Goal: Task Accomplishment & Management: Use online tool/utility

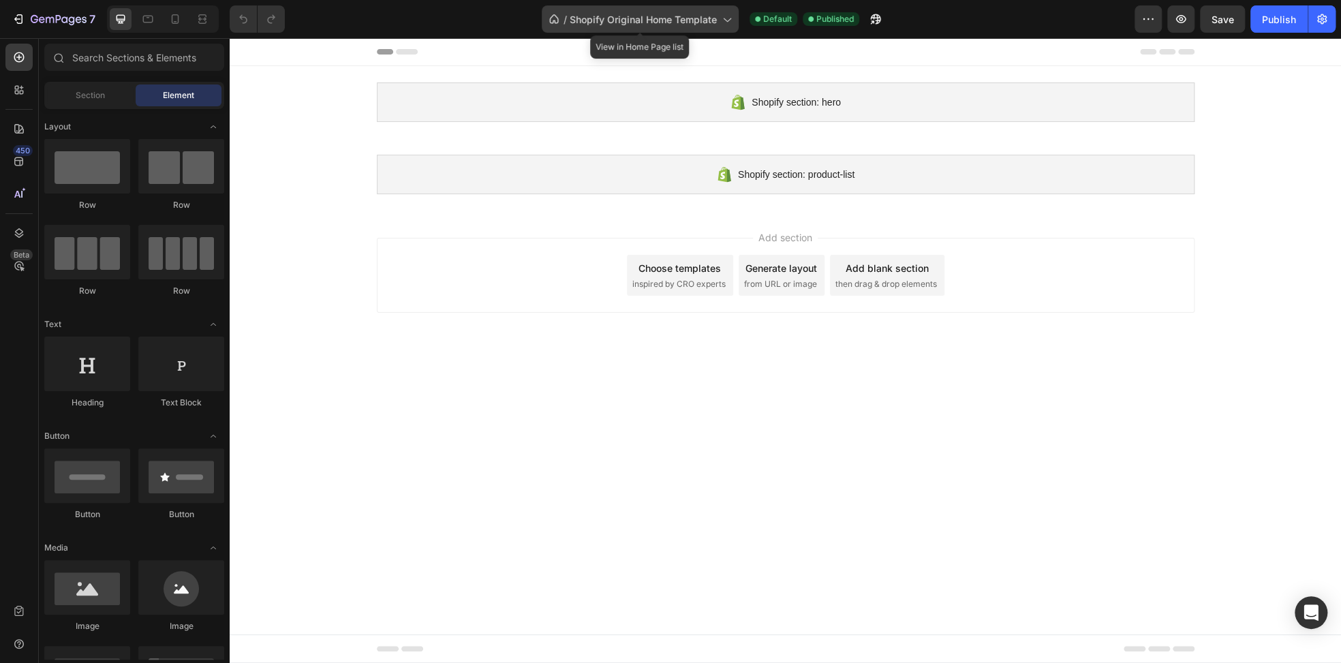
click at [696, 19] on span "Shopify Original Home Template" at bounding box center [643, 19] width 147 height 14
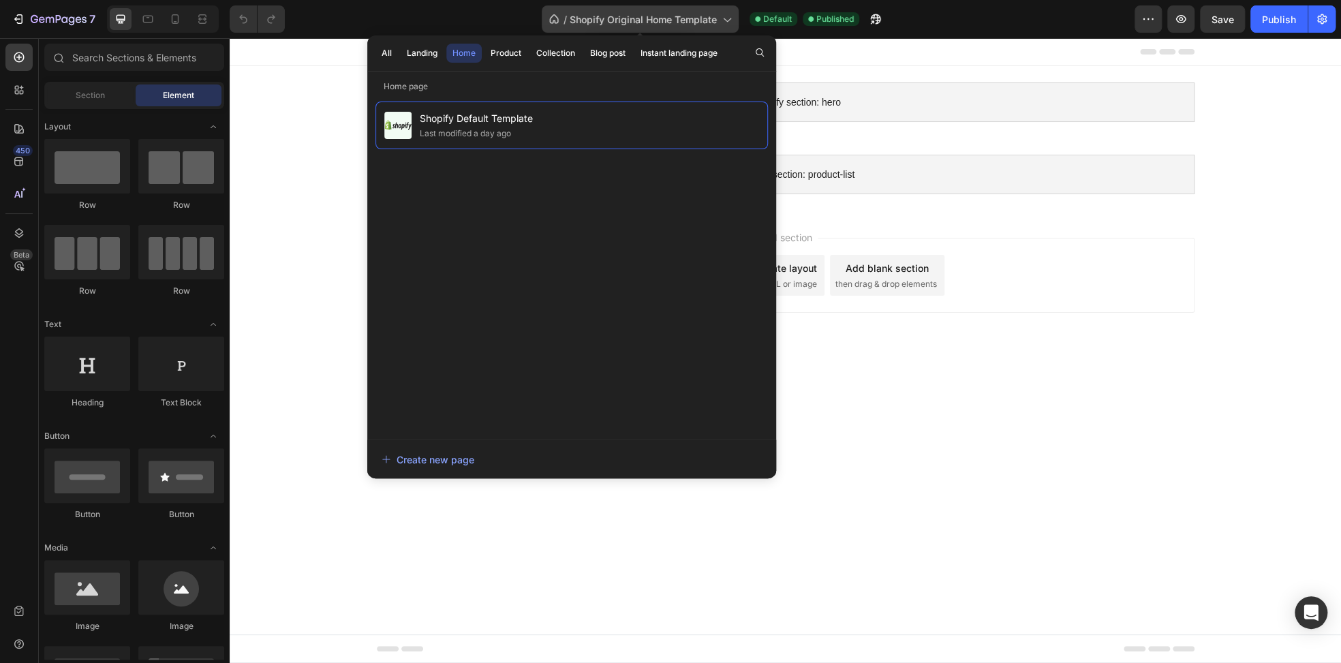
click at [698, 14] on span "Shopify Original Home Template" at bounding box center [643, 19] width 147 height 14
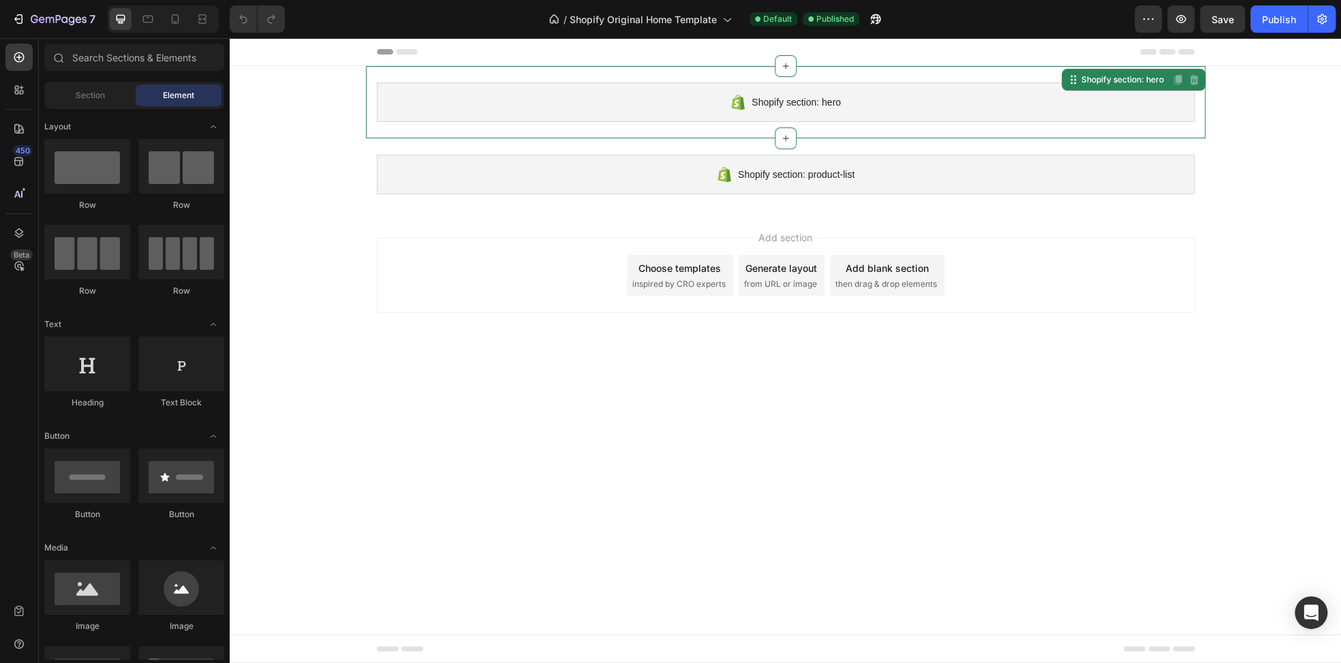
click at [932, 89] on div "Shopify section: hero" at bounding box center [786, 102] width 818 height 40
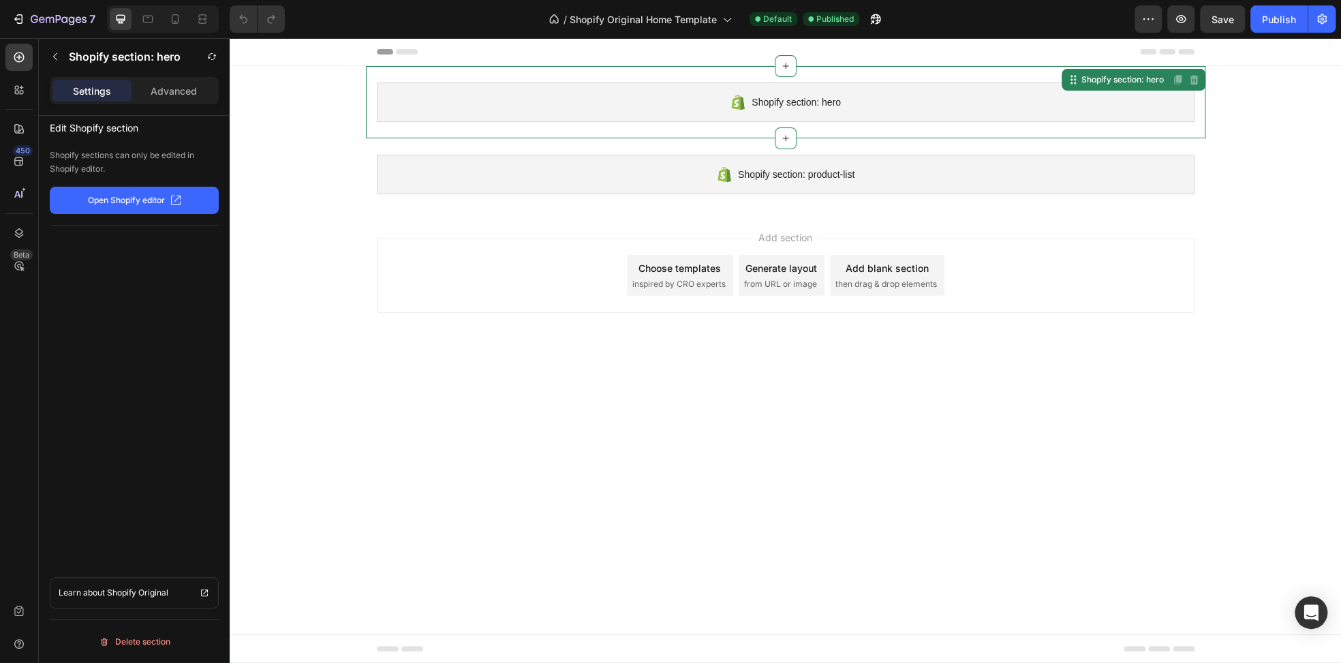
click at [120, 197] on p "Open Shopify editor" at bounding box center [126, 200] width 77 height 12
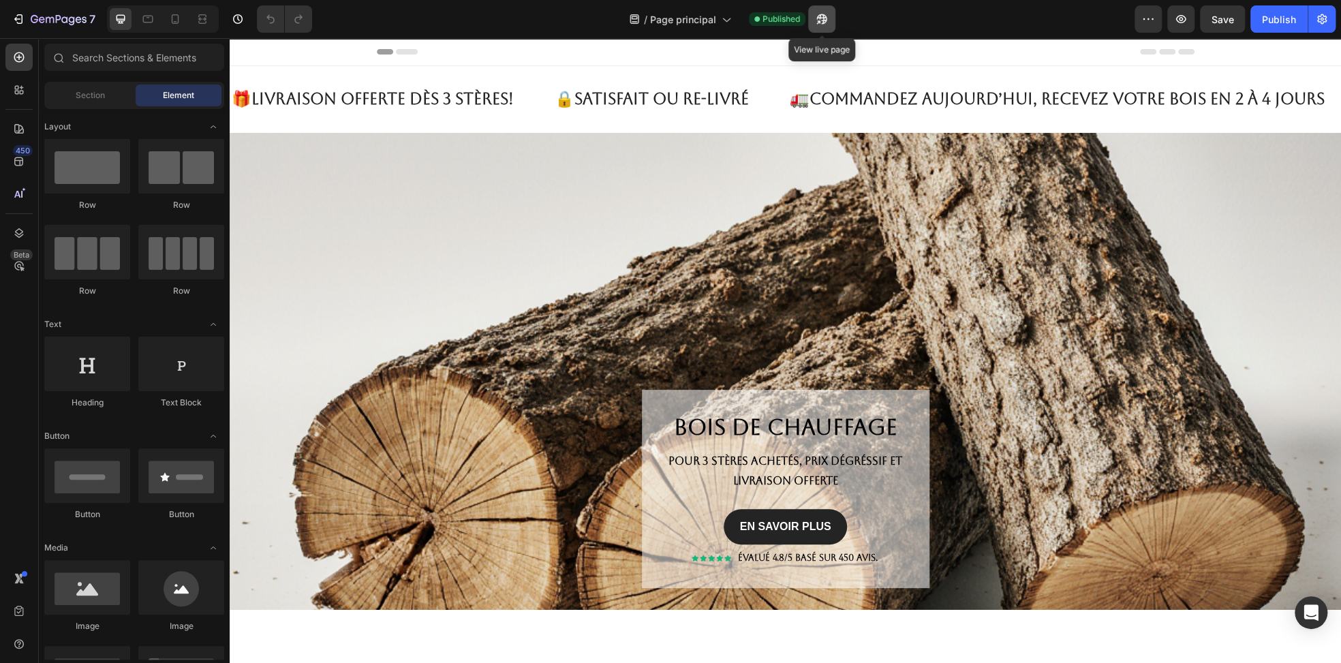
click at [834, 17] on button "button" at bounding box center [821, 18] width 27 height 27
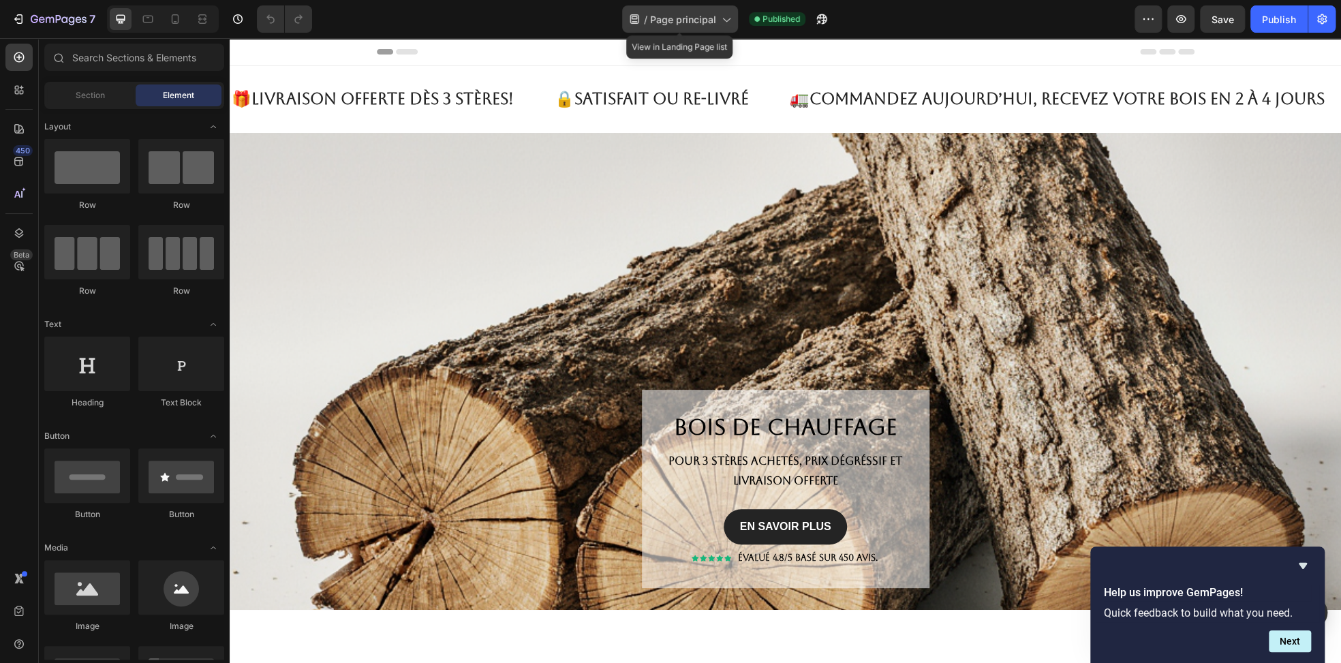
click at [642, 19] on div "/ Page principal" at bounding box center [680, 18] width 116 height 27
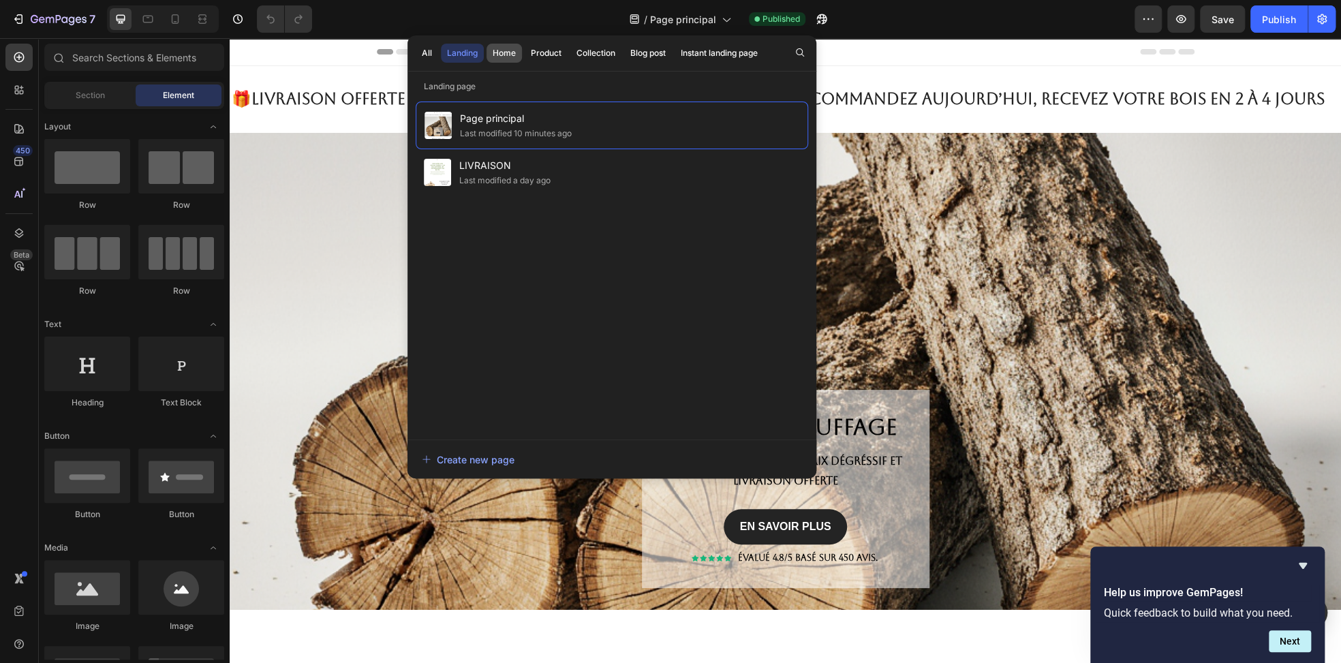
click at [509, 52] on div "Home" at bounding box center [504, 53] width 23 height 12
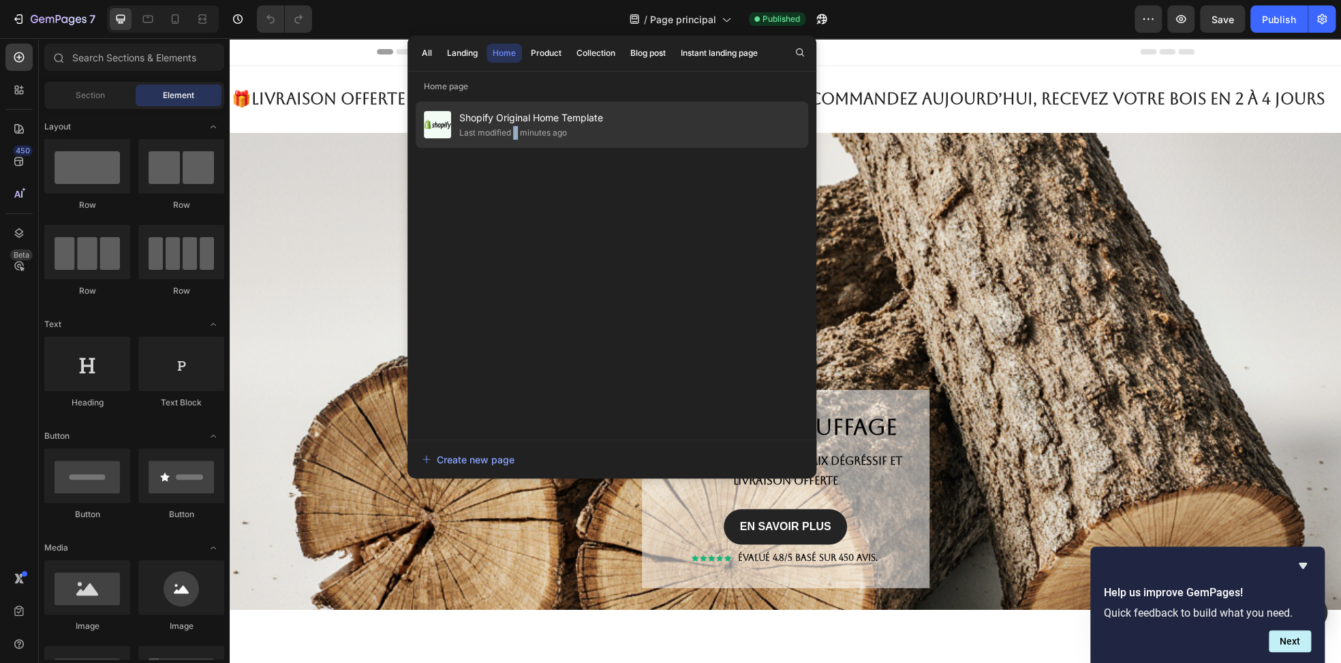
click at [516, 127] on div "Last modified 2 minutes ago" at bounding box center [513, 133] width 108 height 14
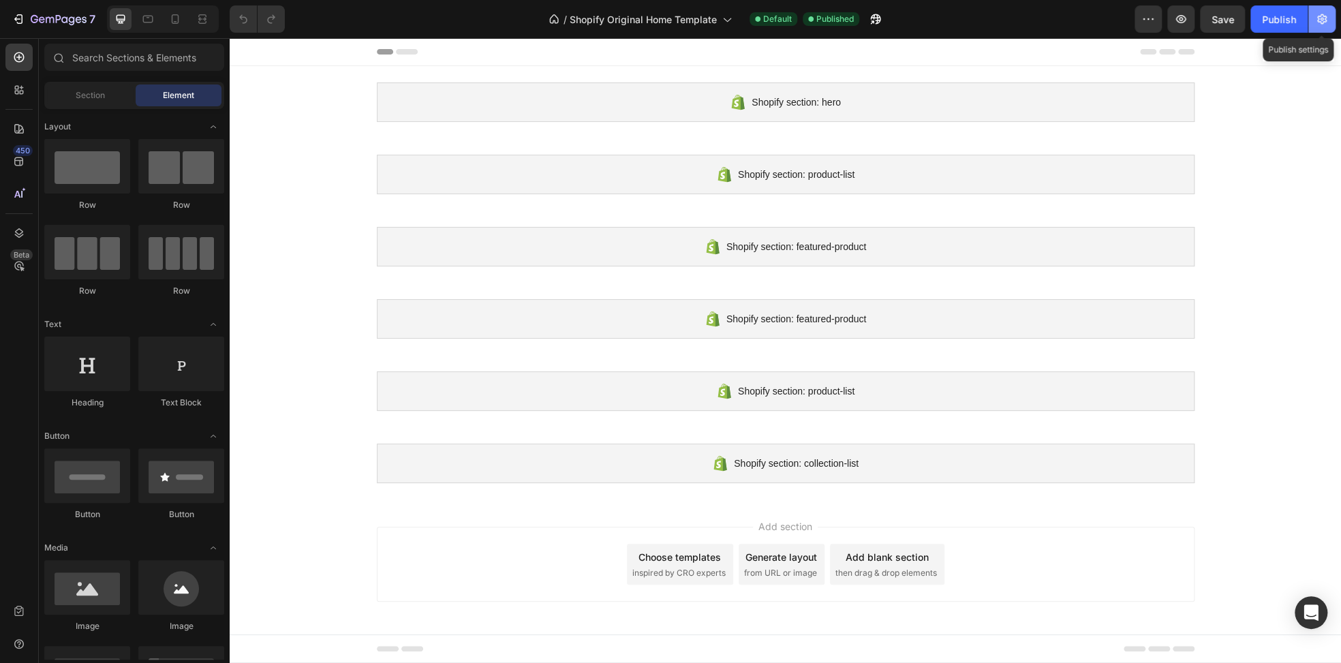
click at [1320, 18] on icon "button" at bounding box center [1321, 19] width 3 height 3
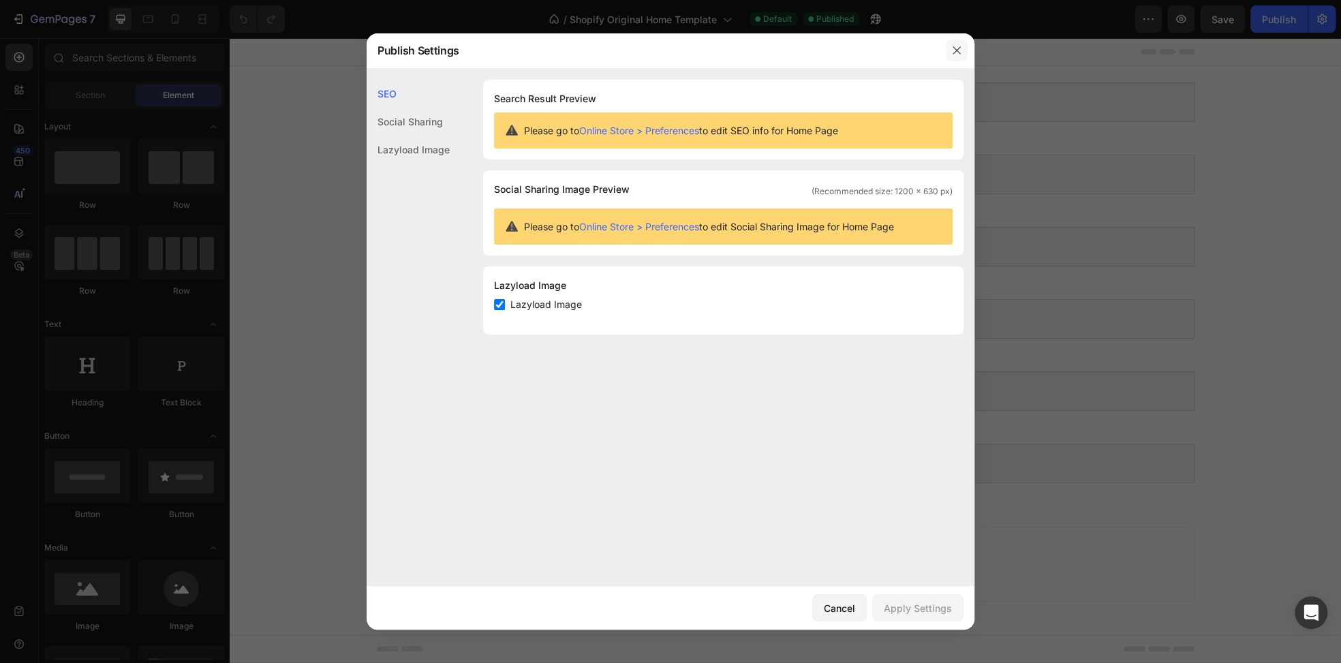
click at [953, 51] on icon "button" at bounding box center [956, 50] width 11 height 11
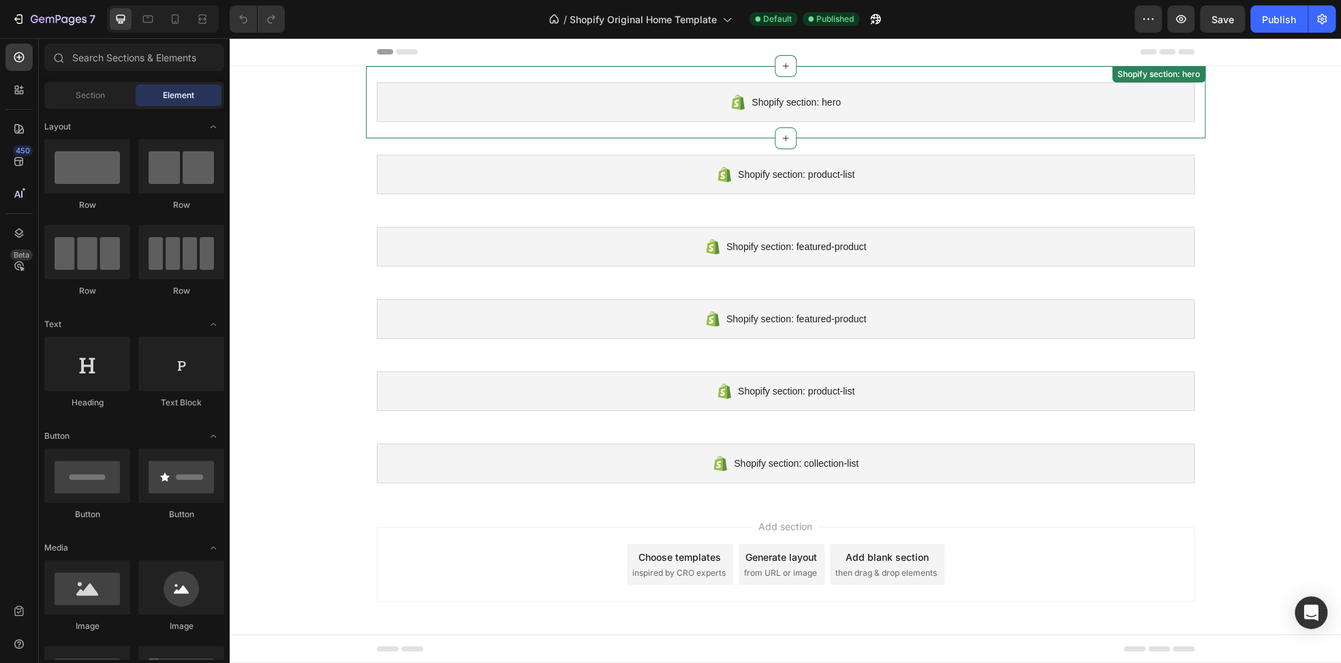
click at [628, 77] on div "Shopify section: hero Shopify section: hero" at bounding box center [785, 102] width 839 height 72
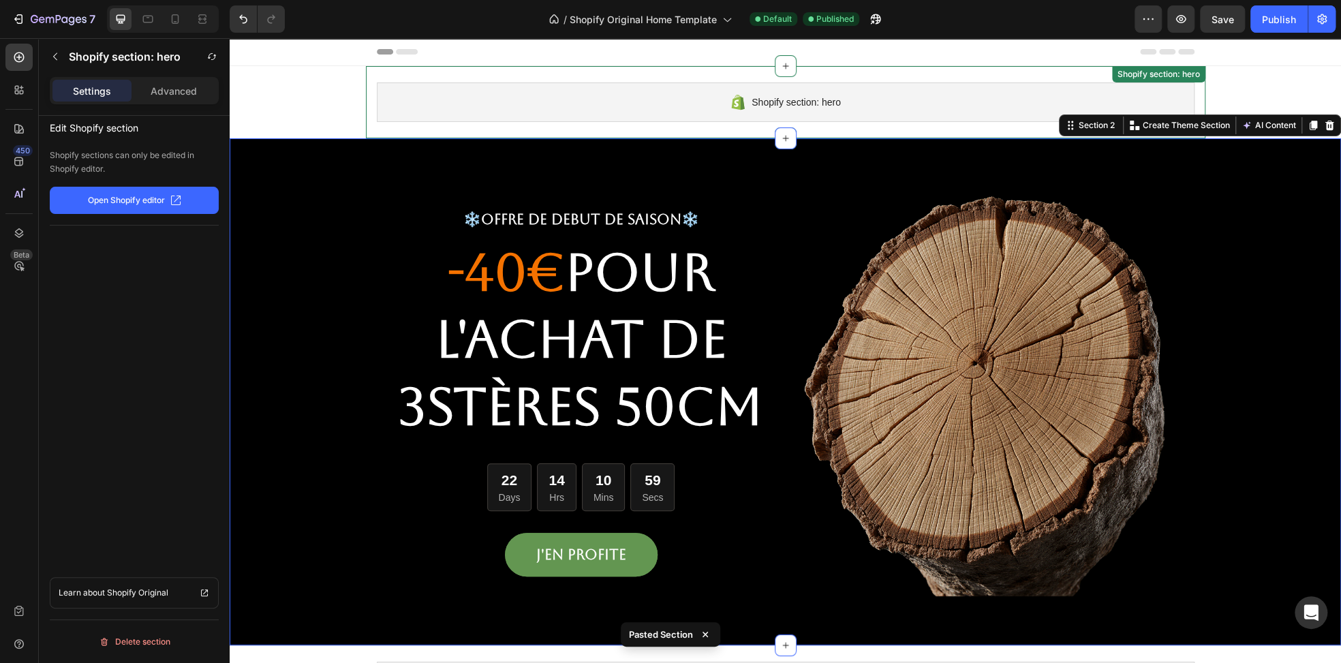
click at [711, 67] on div "Shopify section: hero Shopify section: hero" at bounding box center [785, 102] width 839 height 72
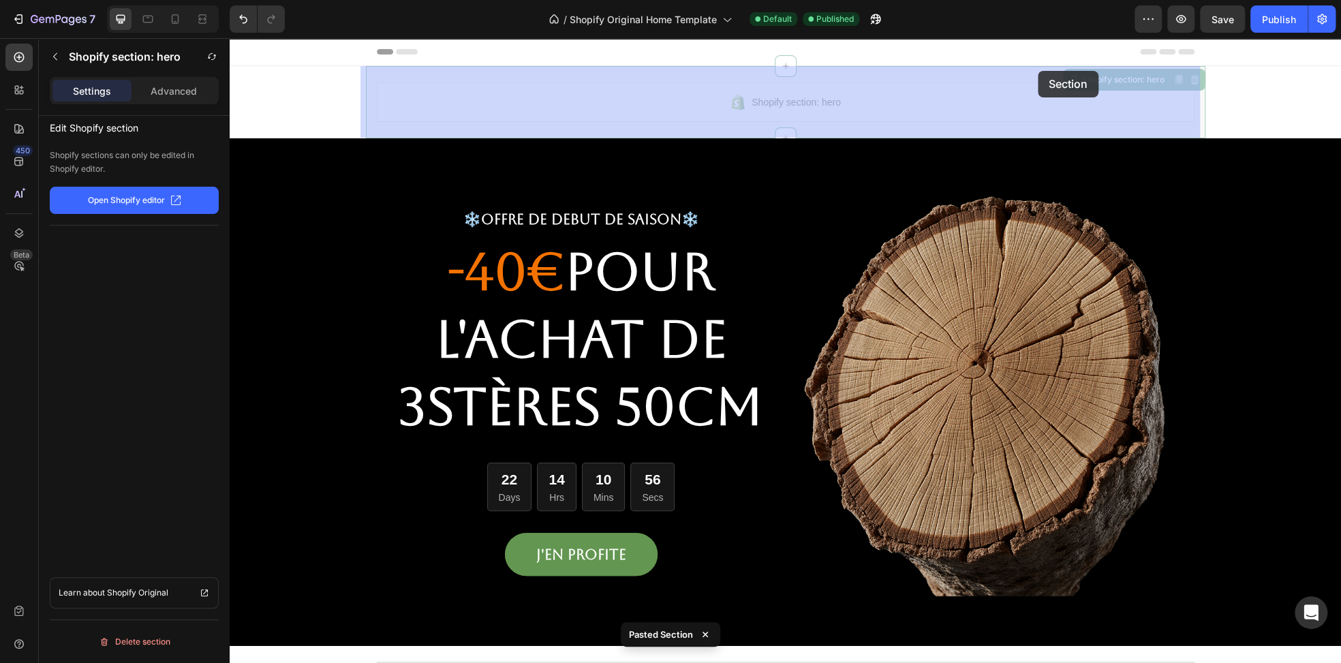
drag, startPoint x: 1089, startPoint y: 82, endPoint x: 1038, endPoint y: 71, distance: 52.4
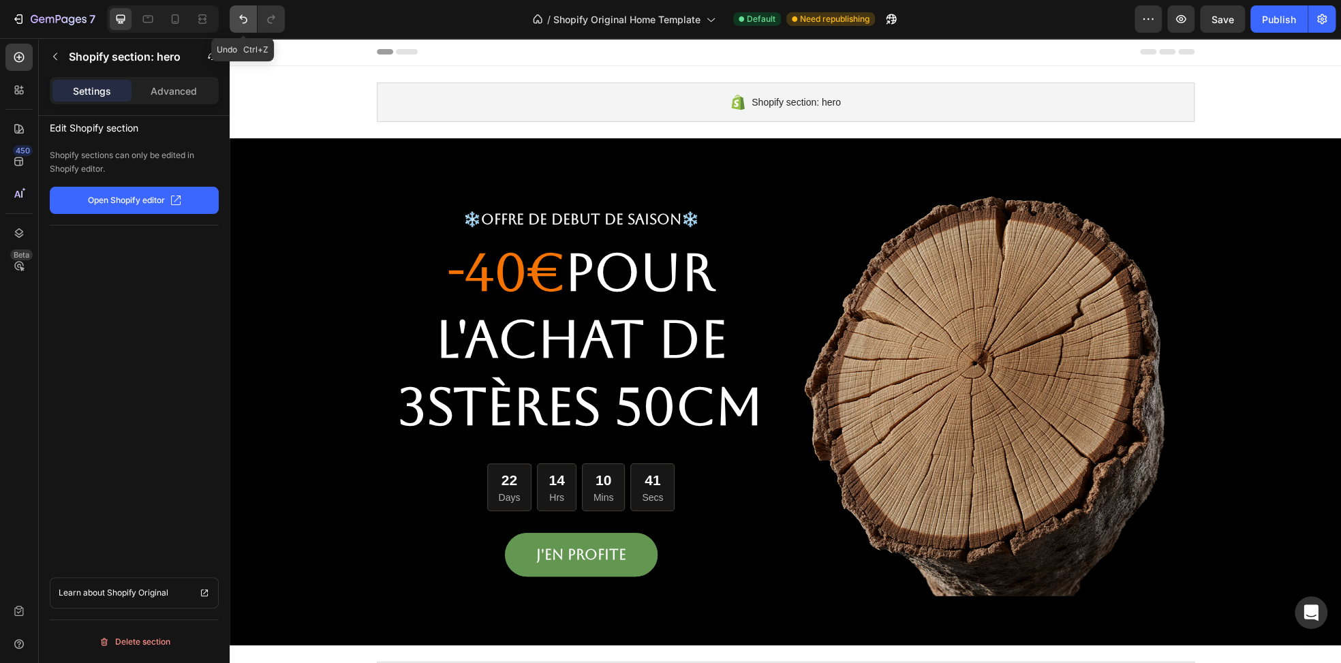
click at [246, 22] on icon "Undo/Redo" at bounding box center [243, 19] width 14 height 14
click at [245, 22] on icon "Undo/Redo" at bounding box center [243, 19] width 8 height 9
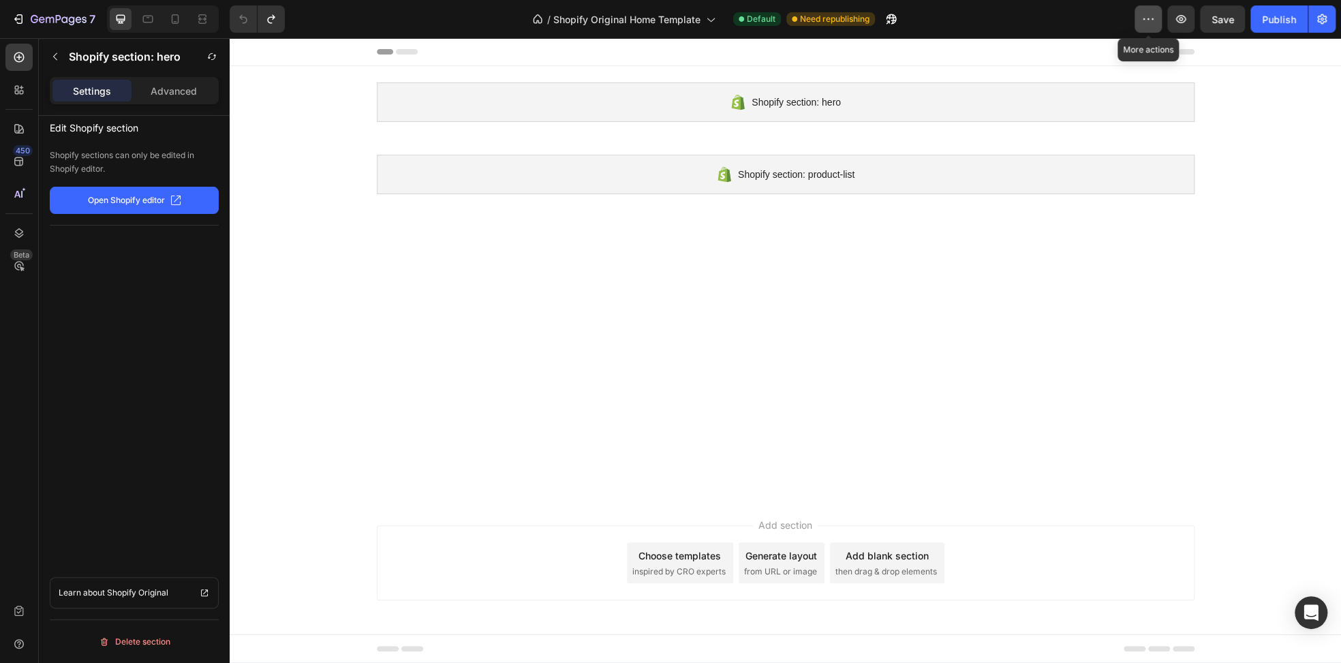
click at [1151, 22] on icon "button" at bounding box center [1148, 19] width 14 height 14
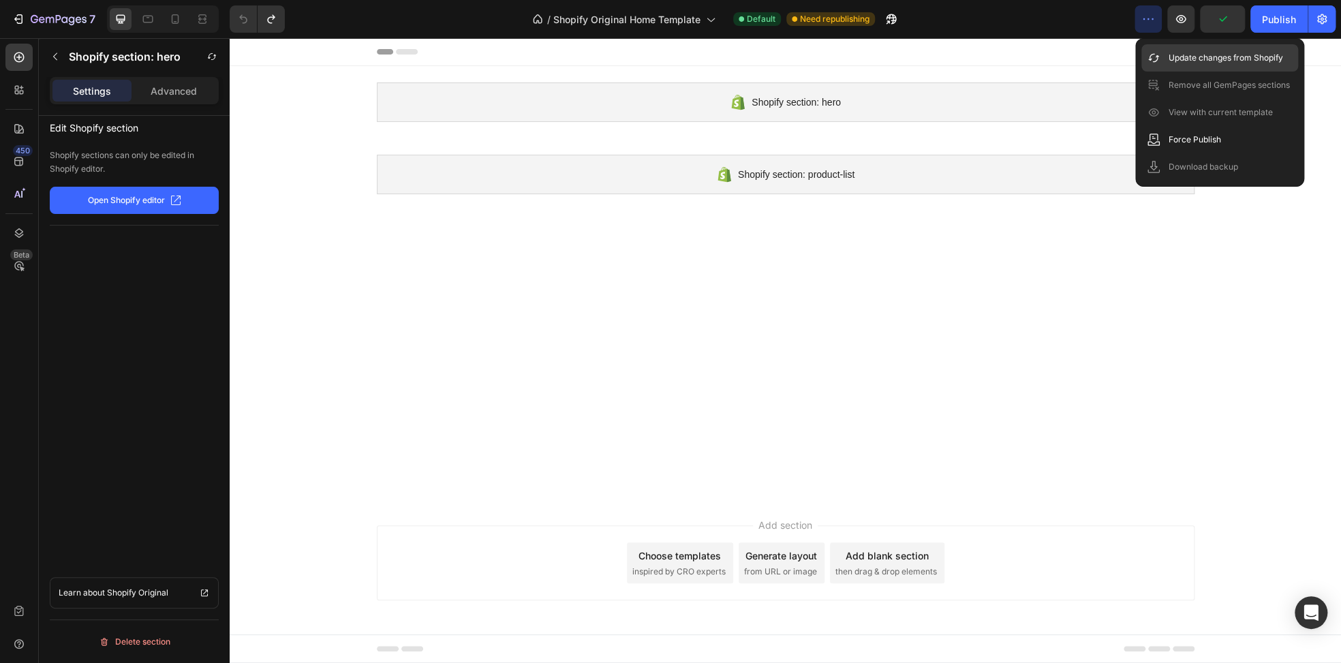
click at [1188, 62] on p "Update changes from Shopify" at bounding box center [1225, 58] width 114 height 14
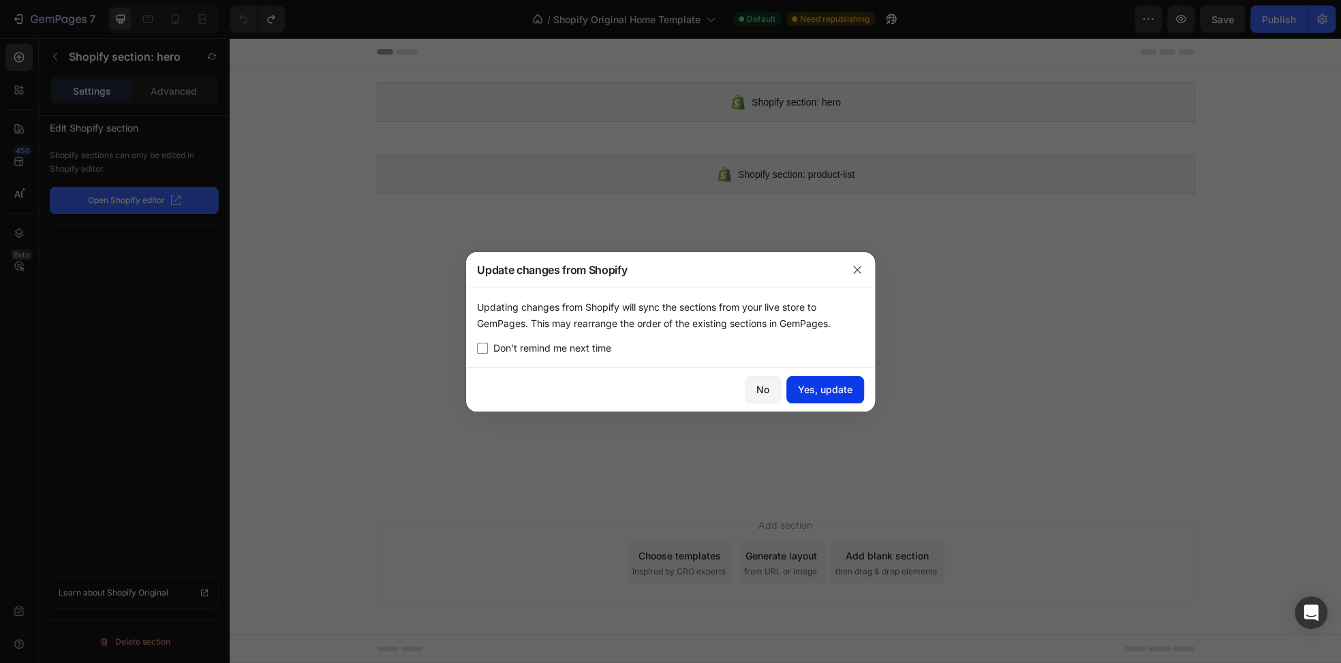
click at [816, 385] on div "Yes, update" at bounding box center [825, 389] width 55 height 14
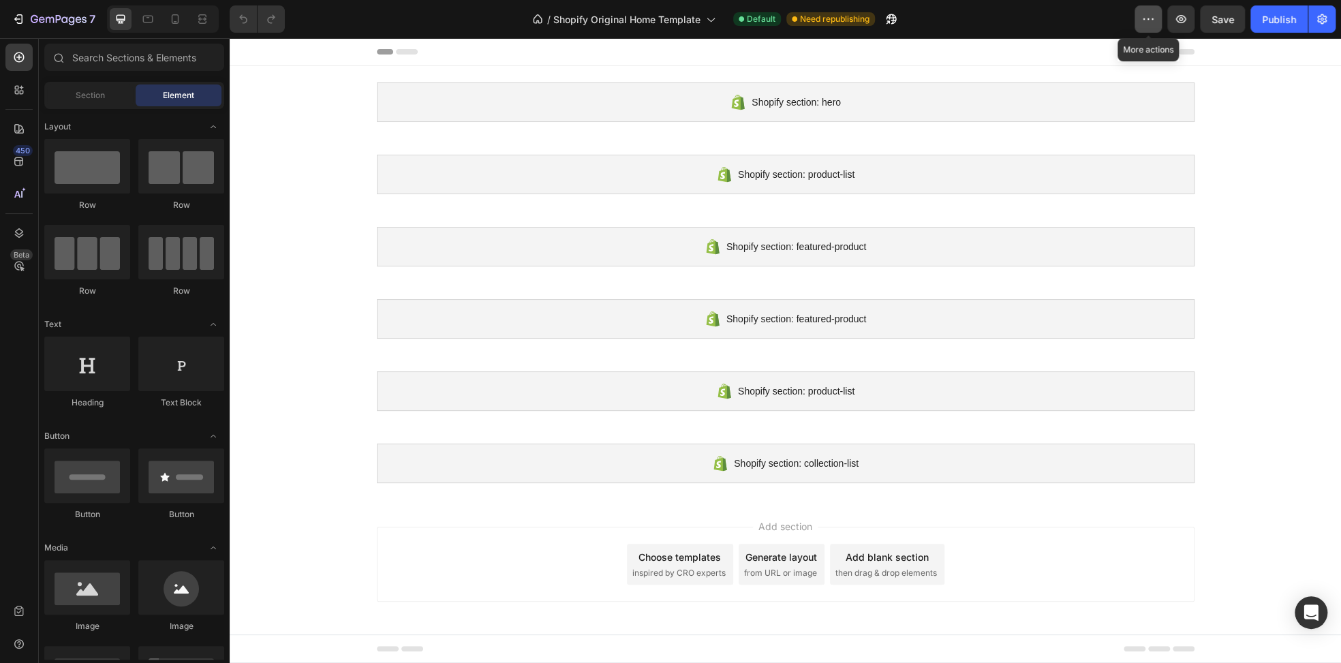
click at [1147, 25] on icon "button" at bounding box center [1148, 19] width 14 height 14
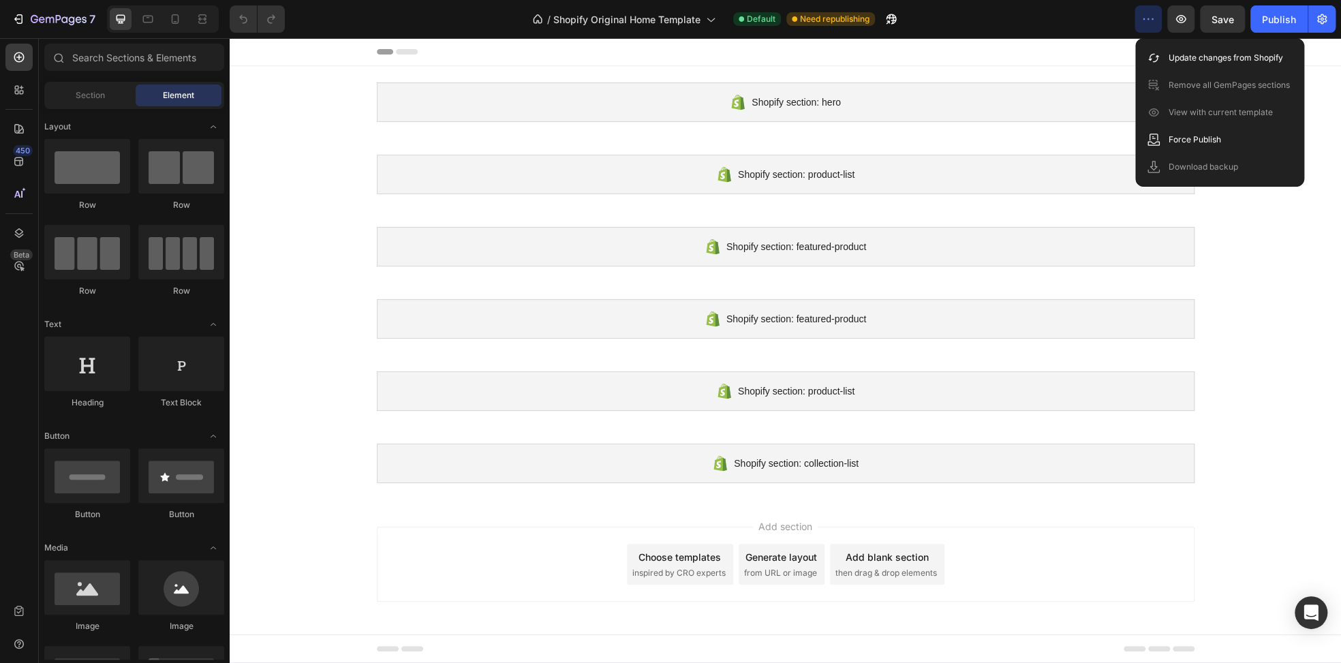
drag, startPoint x: 1321, startPoint y: 78, endPoint x: 1325, endPoint y: 72, distance: 7.4
click at [1322, 78] on div "Shopify section: hero Shopify section: hero Shopify section: product-list Shopi…" at bounding box center [785, 282] width 1111 height 433
click at [1320, 22] on icon "button" at bounding box center [1322, 19] width 10 height 10
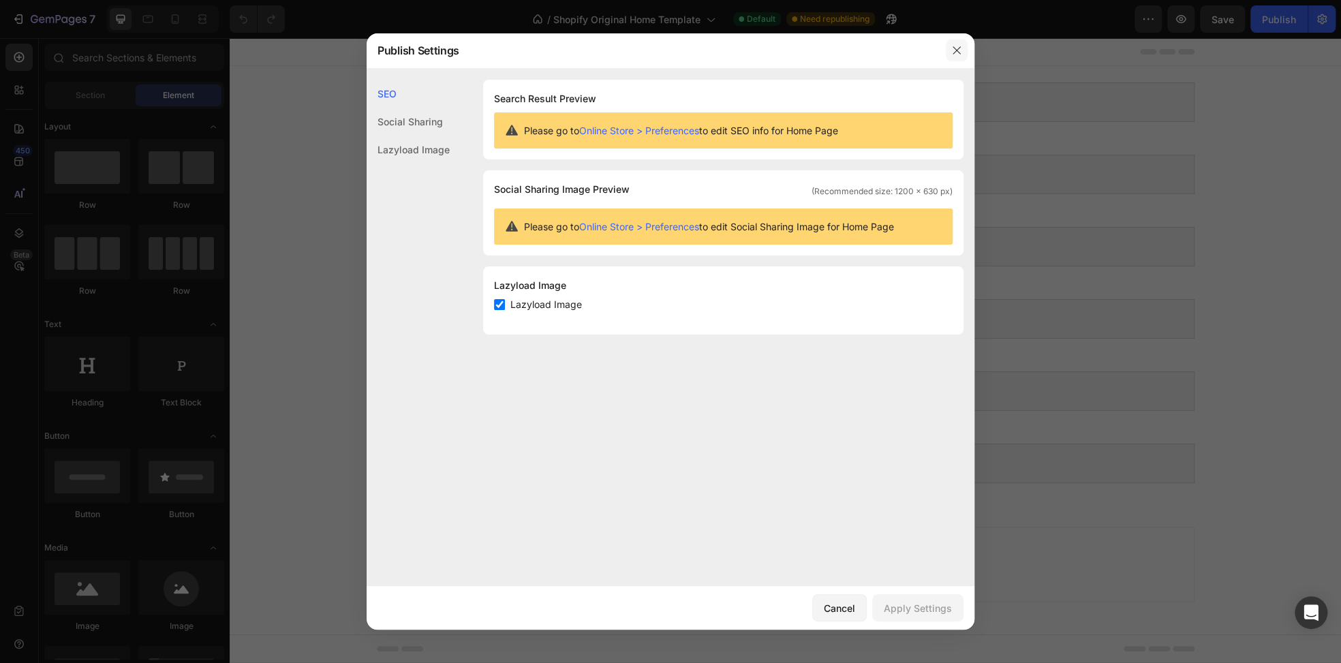
click at [955, 48] on icon "button" at bounding box center [956, 50] width 11 height 11
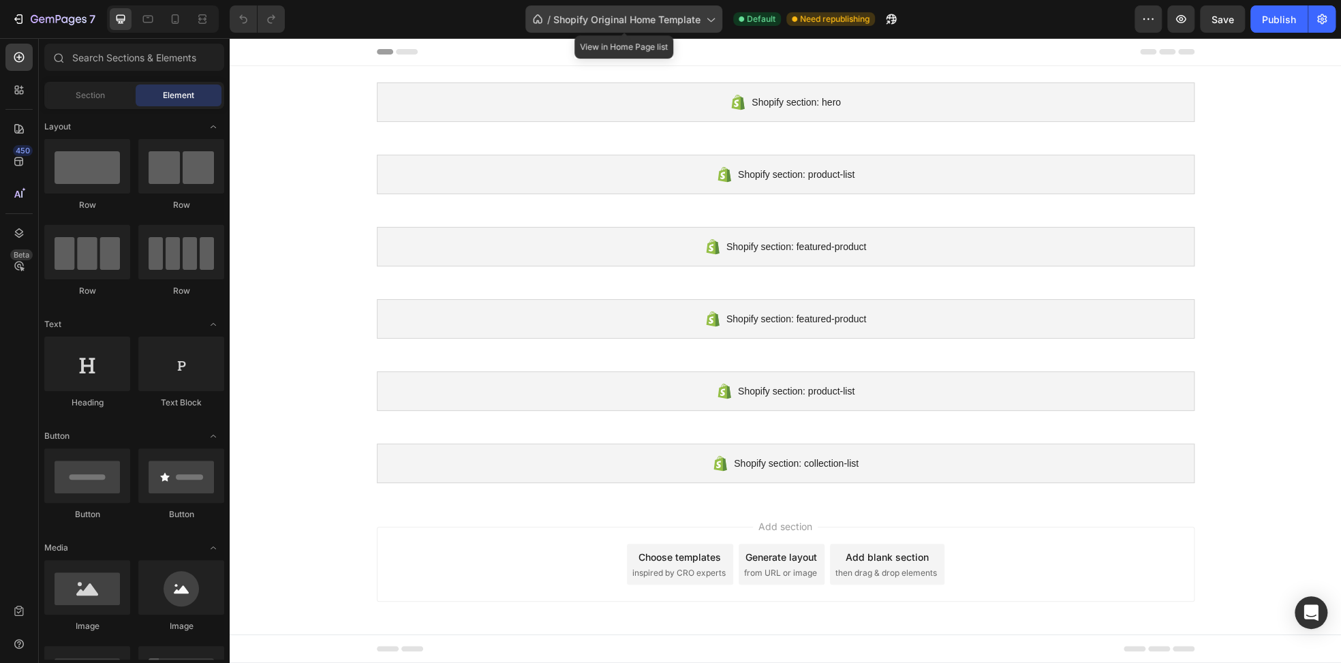
click at [613, 19] on span "Shopify Original Home Template" at bounding box center [626, 19] width 147 height 14
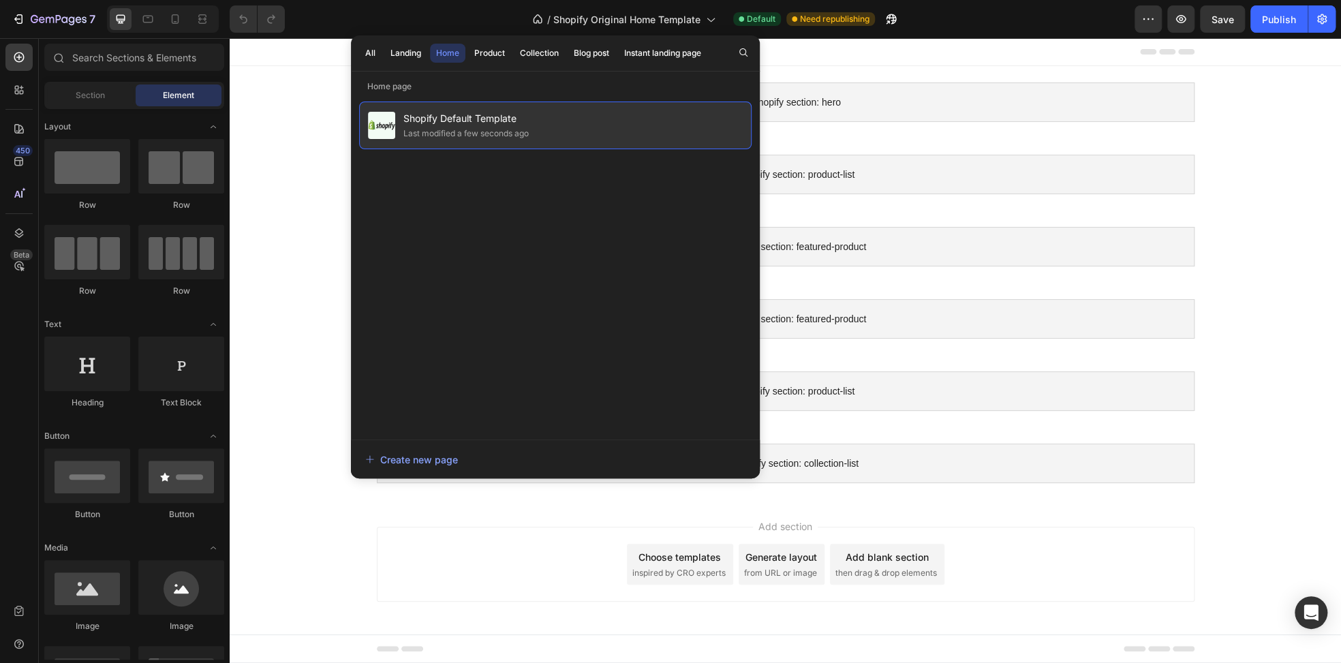
click at [434, 129] on div "Last modified a few seconds ago" at bounding box center [465, 134] width 125 height 14
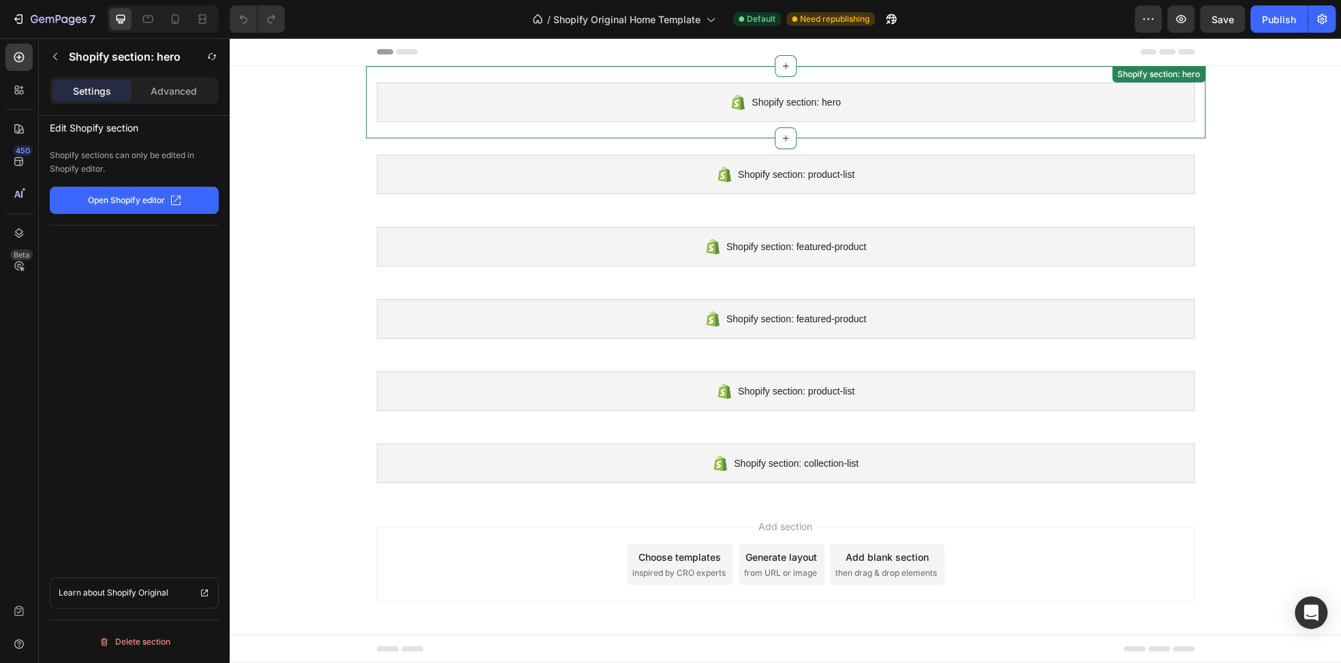
click at [690, 105] on div "Shopify section: hero" at bounding box center [786, 102] width 818 height 40
click at [779, 60] on div at bounding box center [786, 66] width 22 height 22
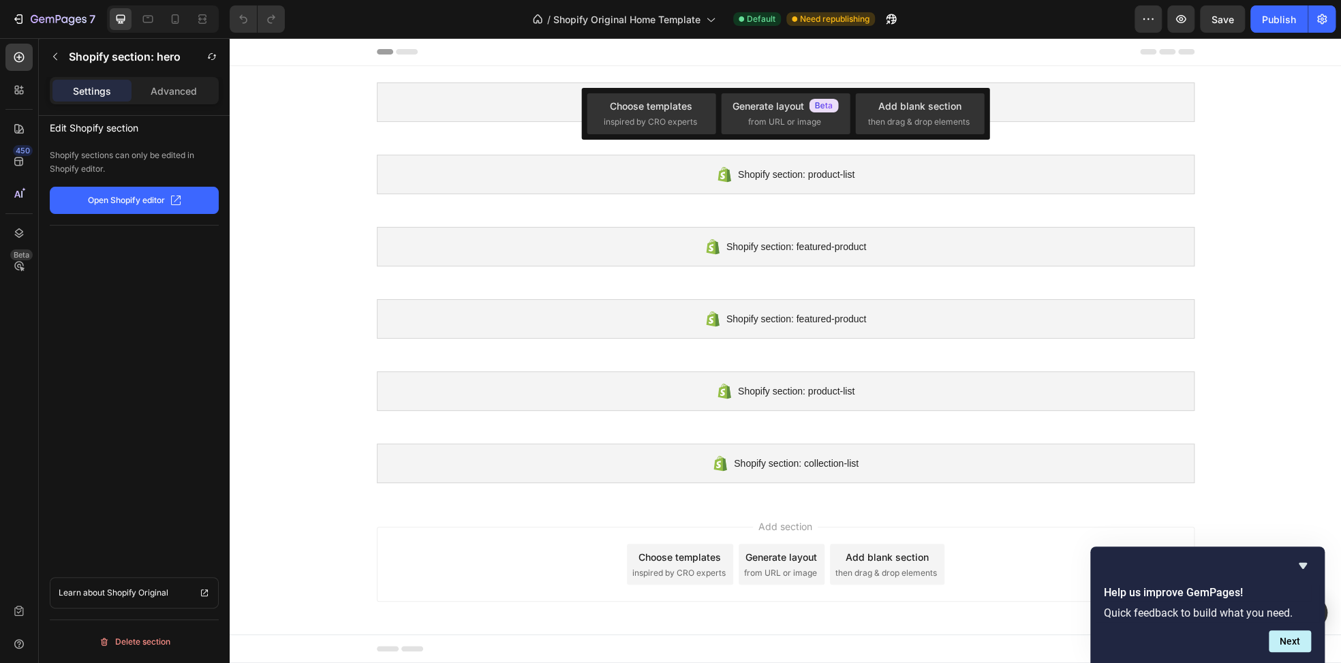
click at [493, 51] on div at bounding box center [786, 51] width 818 height 27
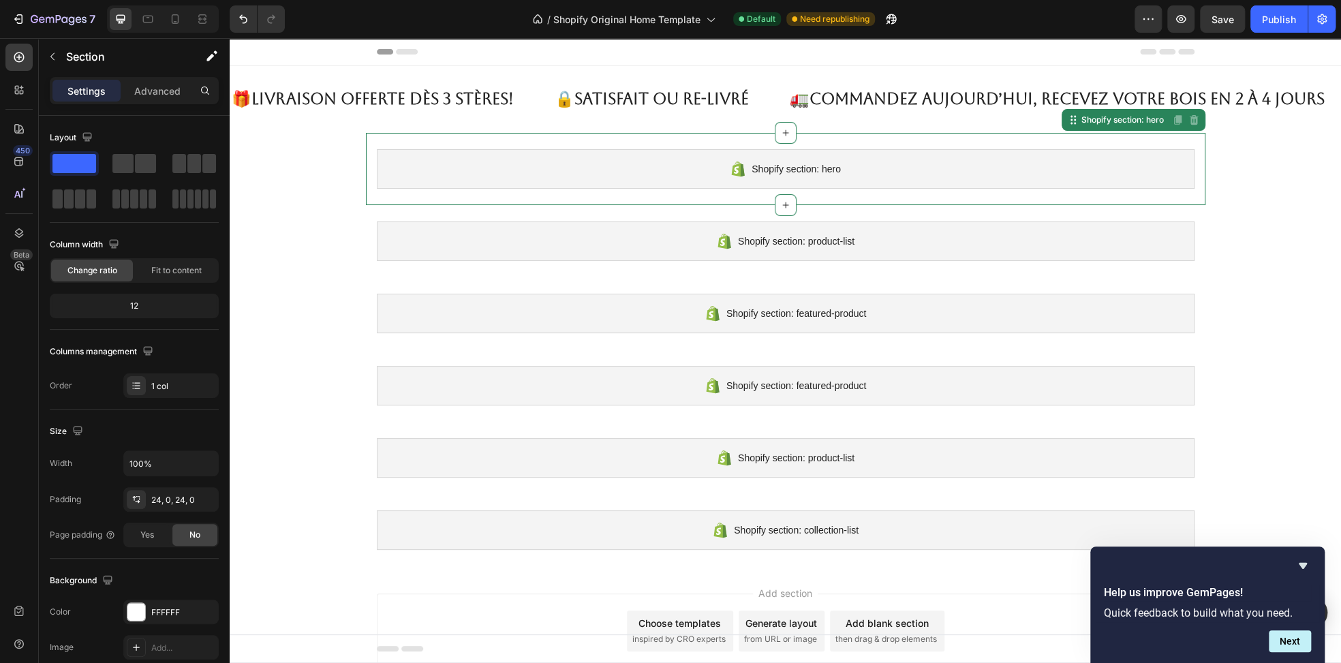
click at [454, 142] on div "Shopify section: hero Shopify section: hero Disabled. Please edit in Shopify Ed…" at bounding box center [785, 169] width 839 height 72
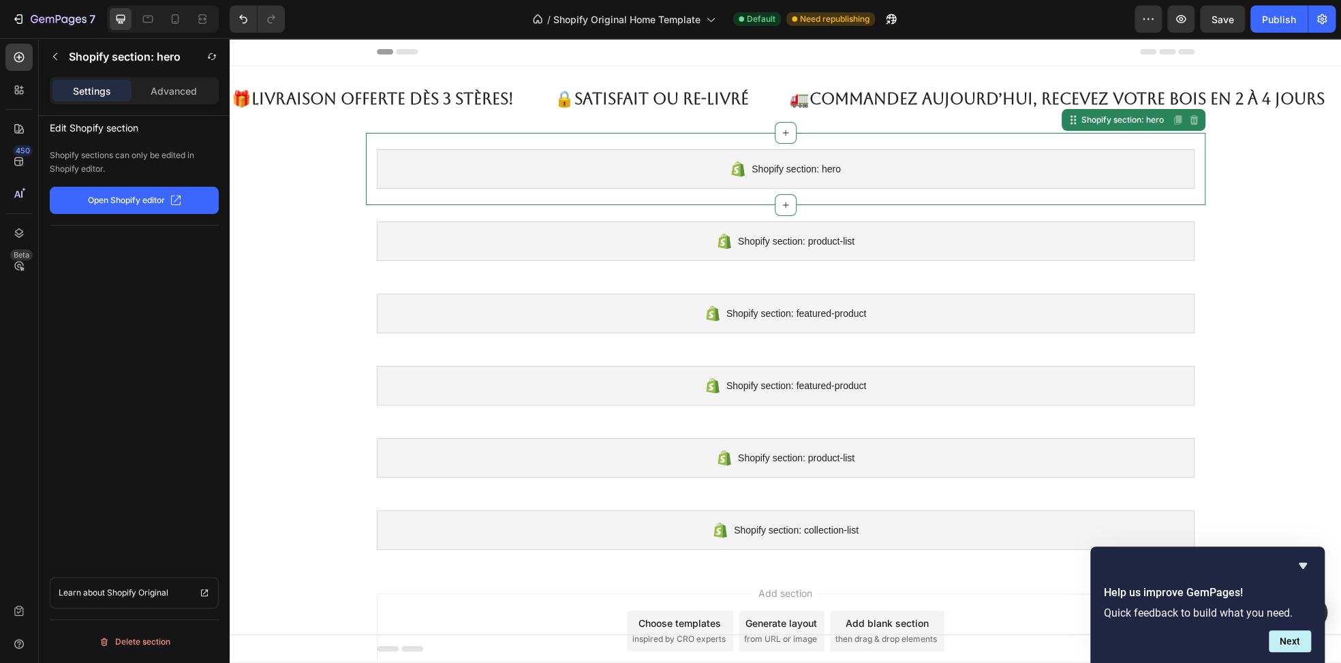
drag, startPoint x: 313, startPoint y: 162, endPoint x: 323, endPoint y: 159, distance: 9.9
click at [314, 161] on div "🎁 Livraison OFFERTE dès 3 stères! Text 🔒 Satisfait ou re-livré Text 🚛 Commandez…" at bounding box center [785, 316] width 1111 height 500
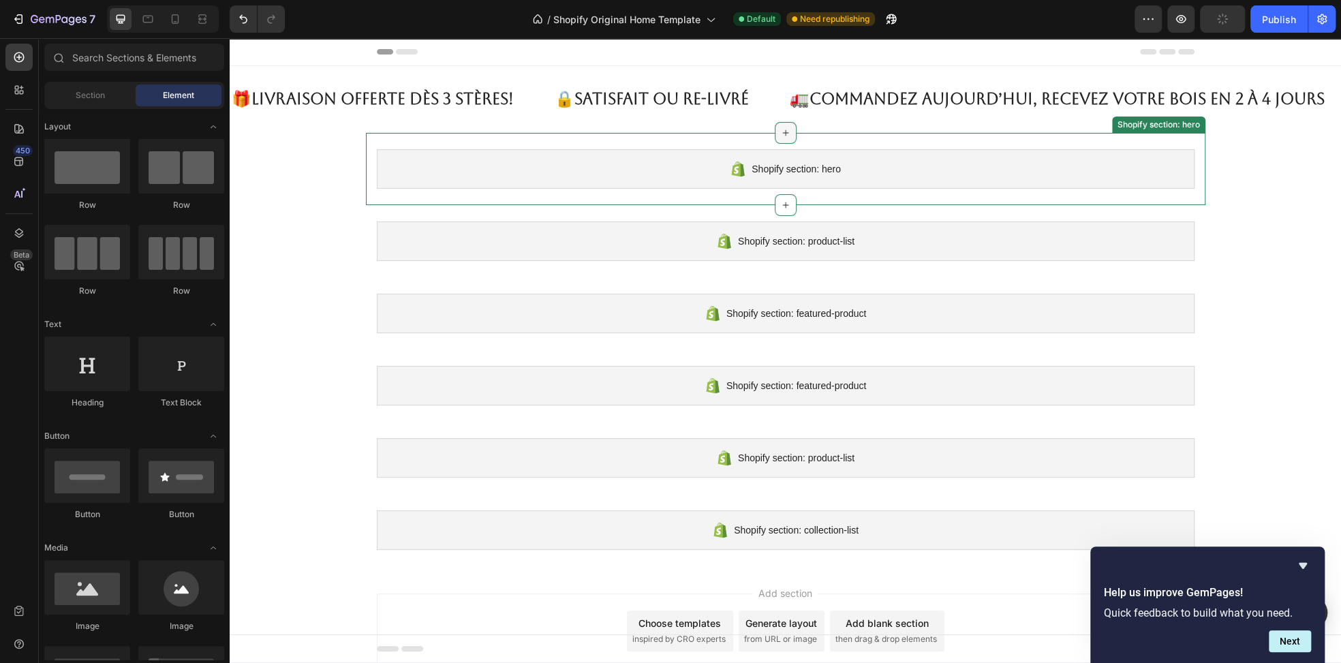
click at [775, 139] on div at bounding box center [786, 133] width 22 height 22
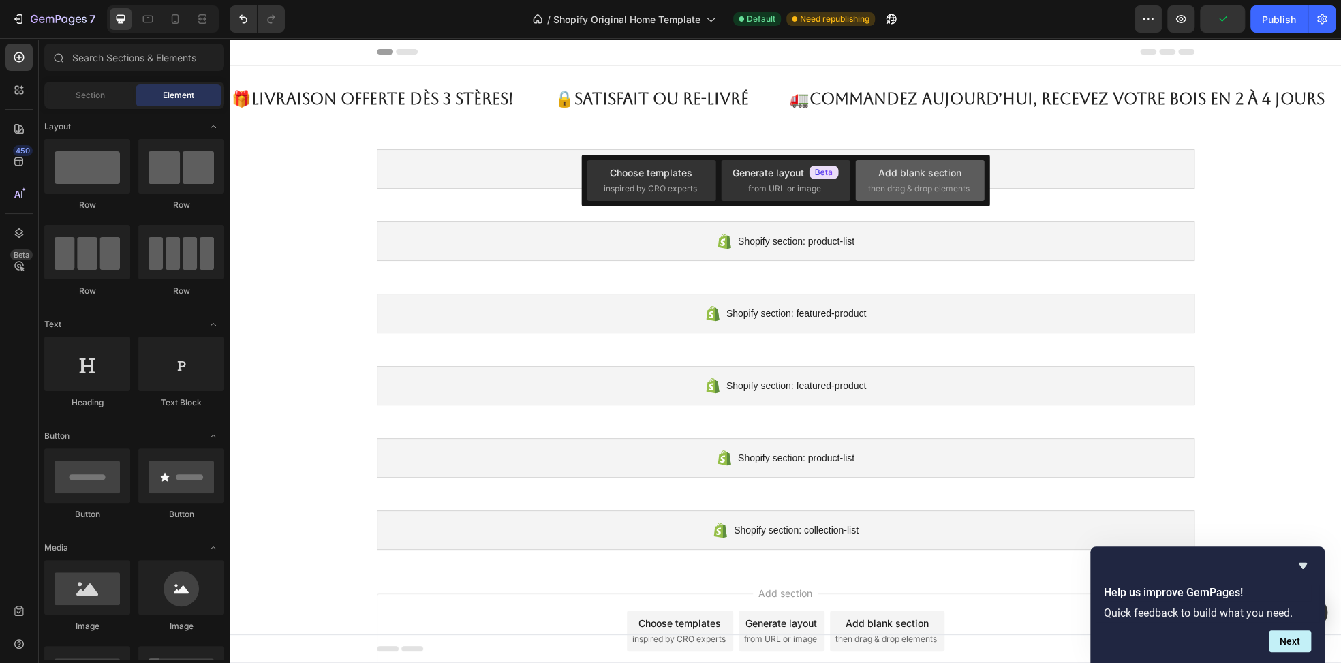
click at [902, 174] on div "Add blank section" at bounding box center [919, 173] width 83 height 14
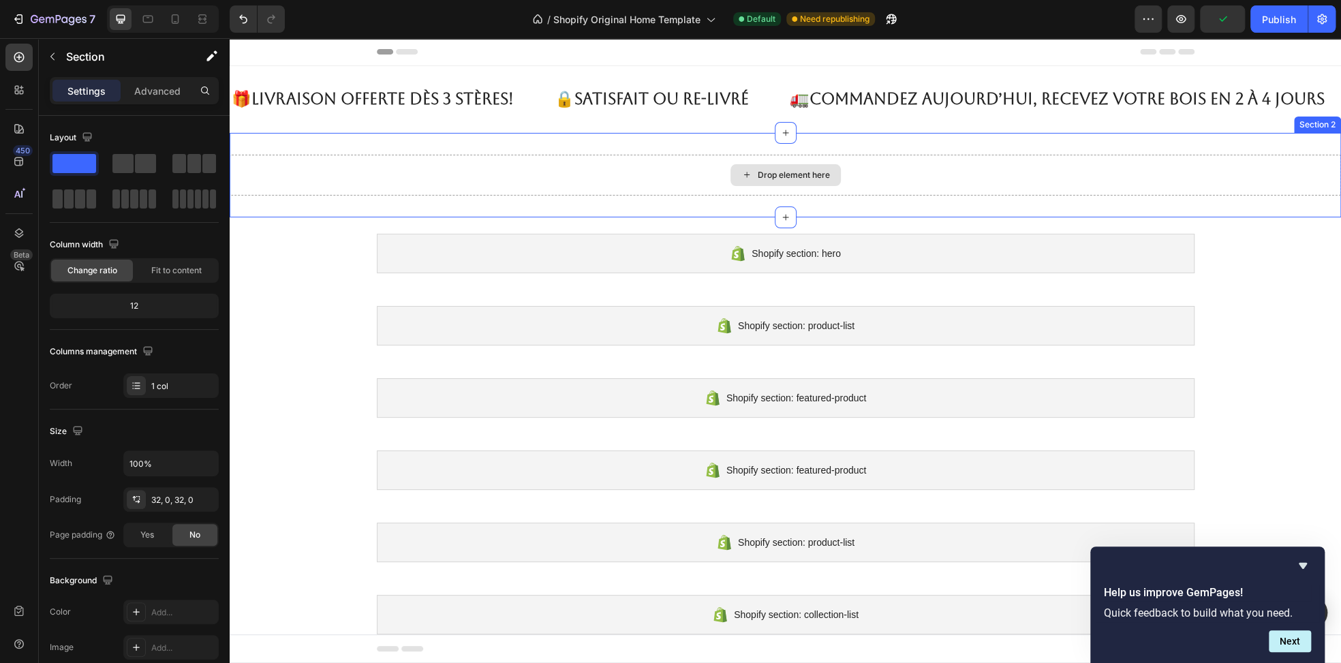
click at [576, 164] on div "Drop element here" at bounding box center [785, 175] width 1111 height 41
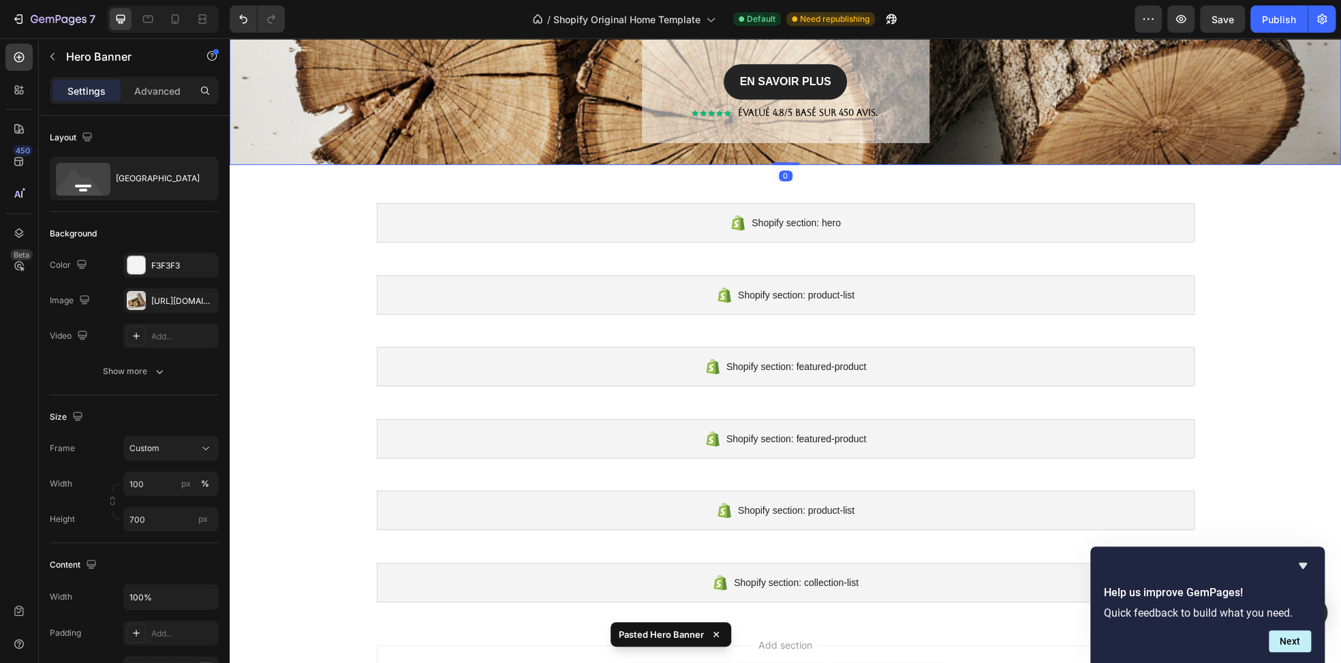
scroll to position [476, 0]
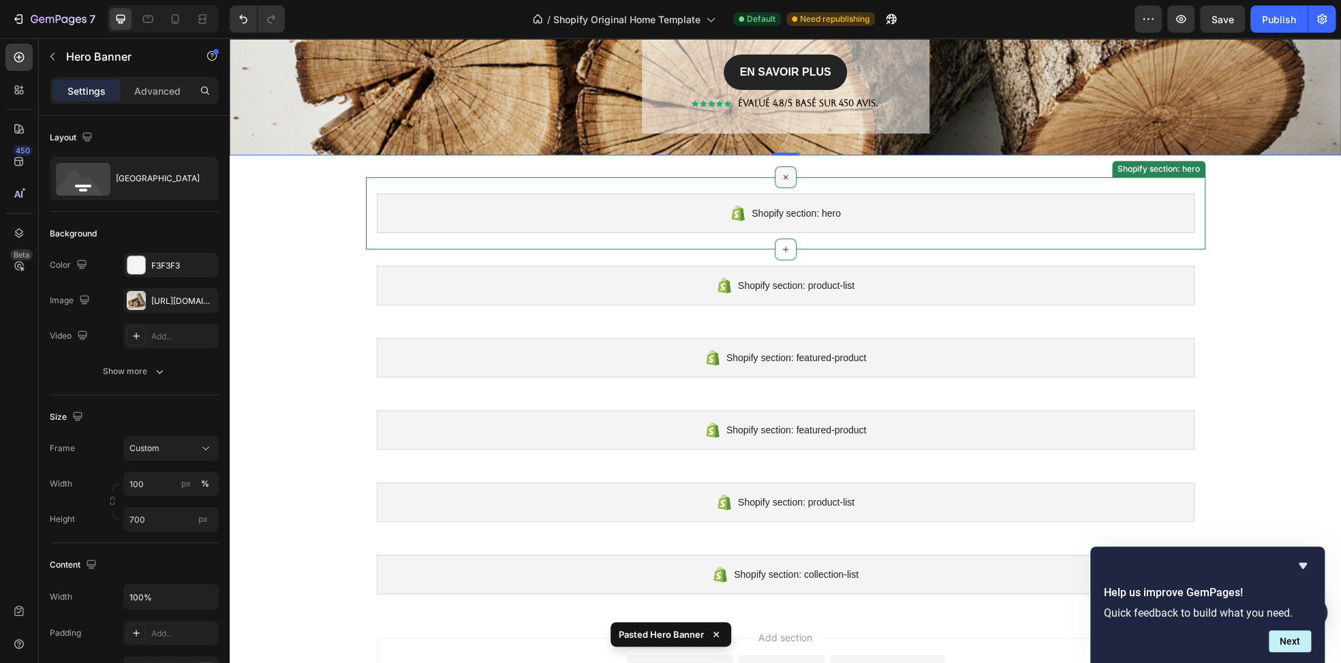
click at [778, 184] on div at bounding box center [786, 177] width 22 height 22
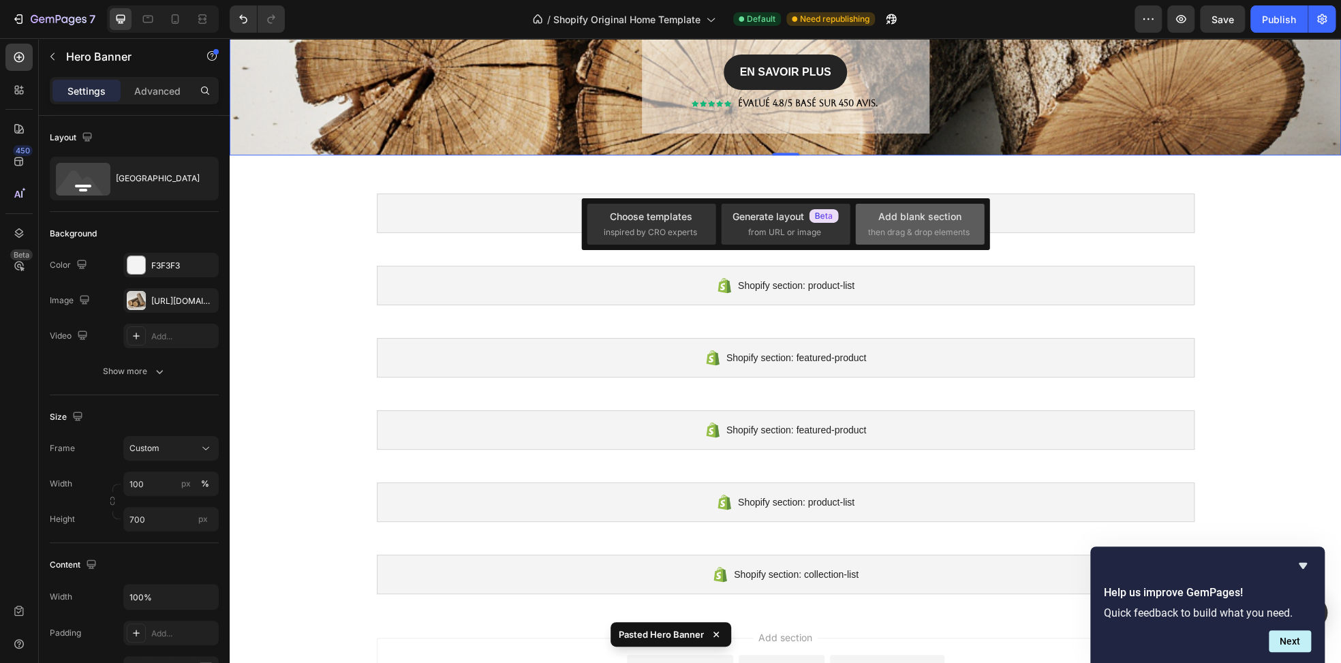
click at [903, 214] on div "Add blank section" at bounding box center [919, 216] width 83 height 14
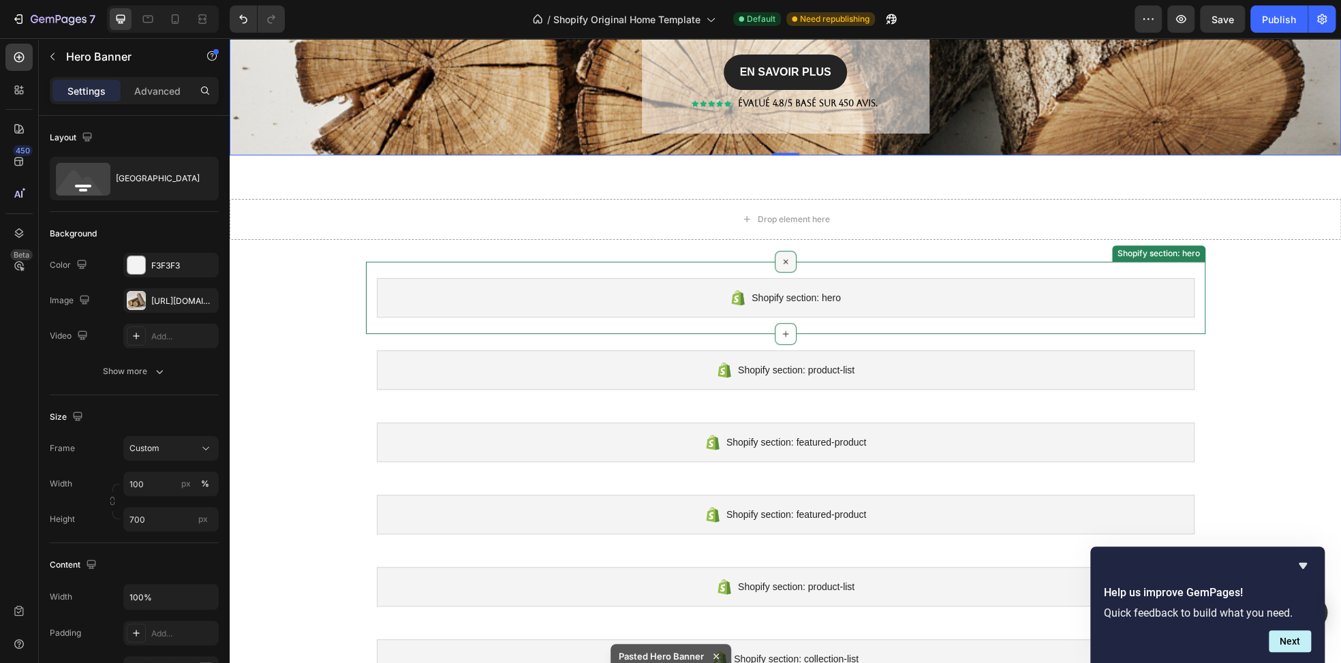
click at [778, 267] on div at bounding box center [786, 262] width 22 height 22
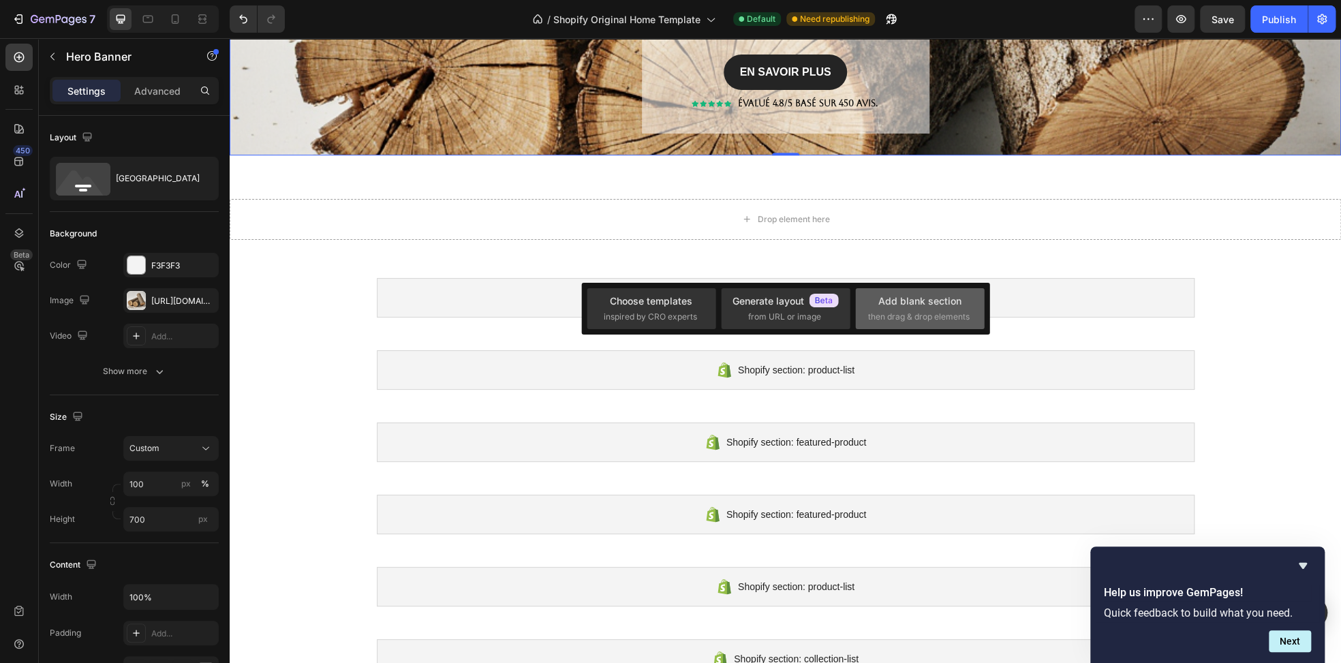
click at [906, 305] on div "Add blank section" at bounding box center [919, 301] width 83 height 14
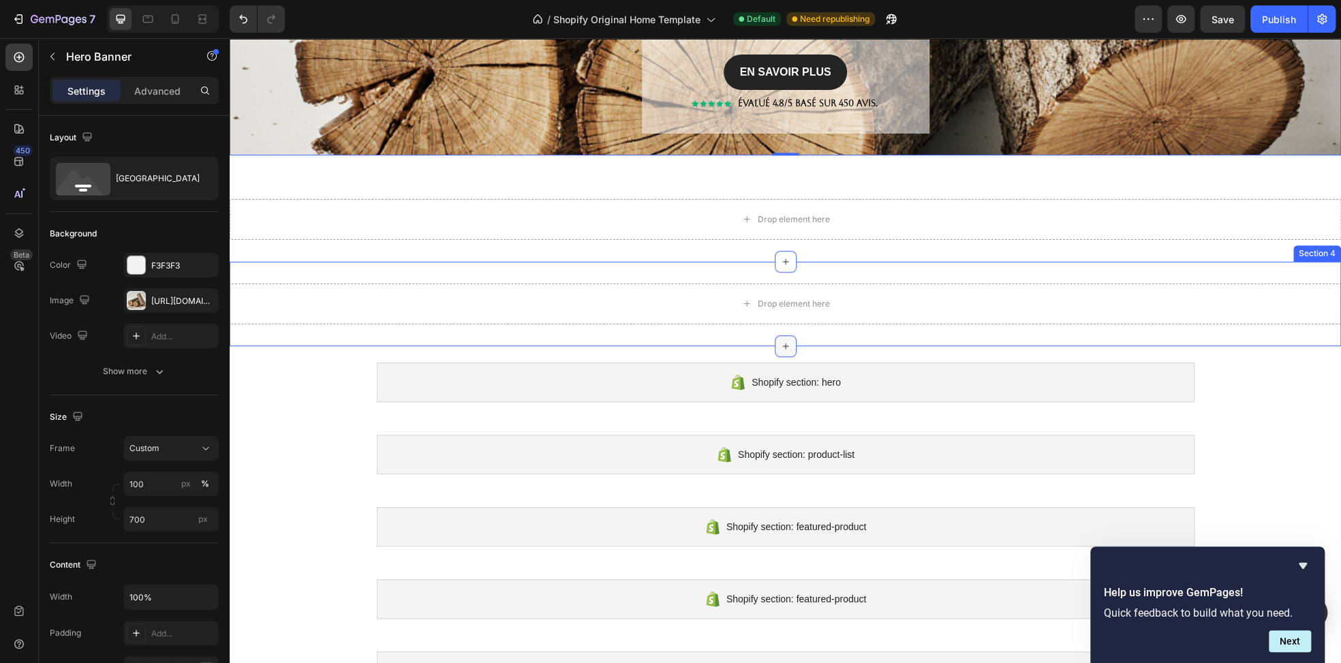
click at [780, 346] on icon at bounding box center [785, 346] width 11 height 11
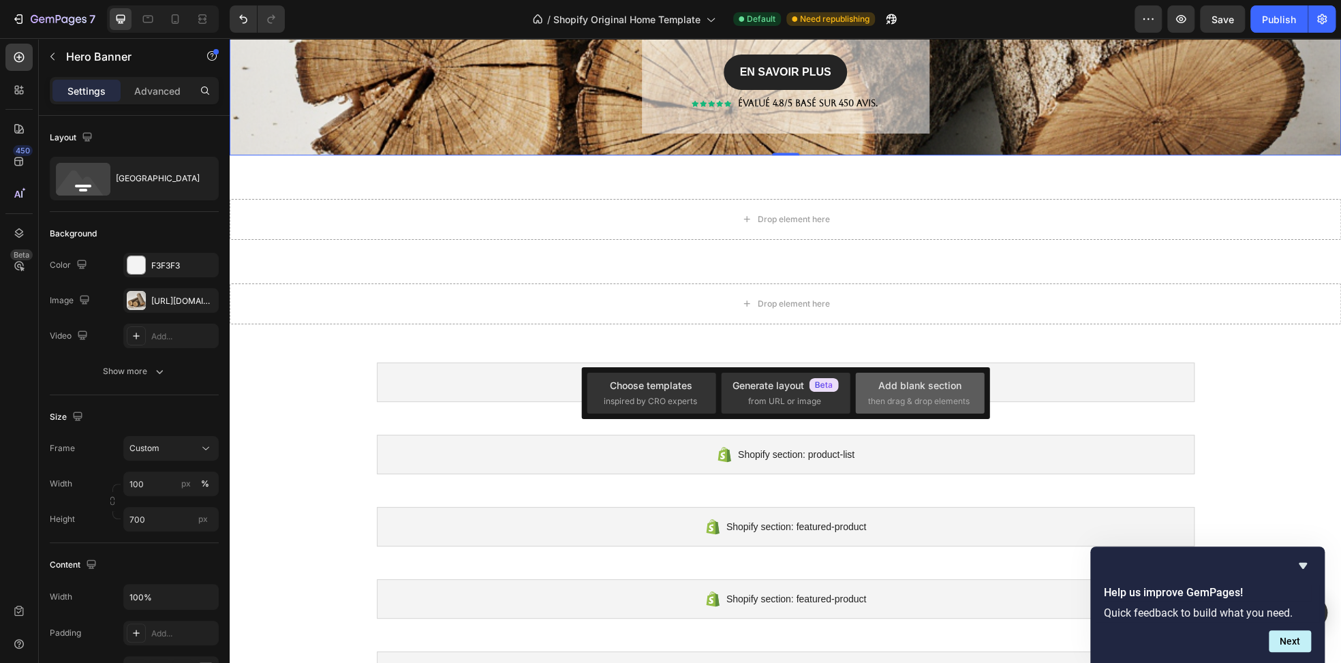
click at [884, 382] on div "Add blank section" at bounding box center [919, 385] width 83 height 14
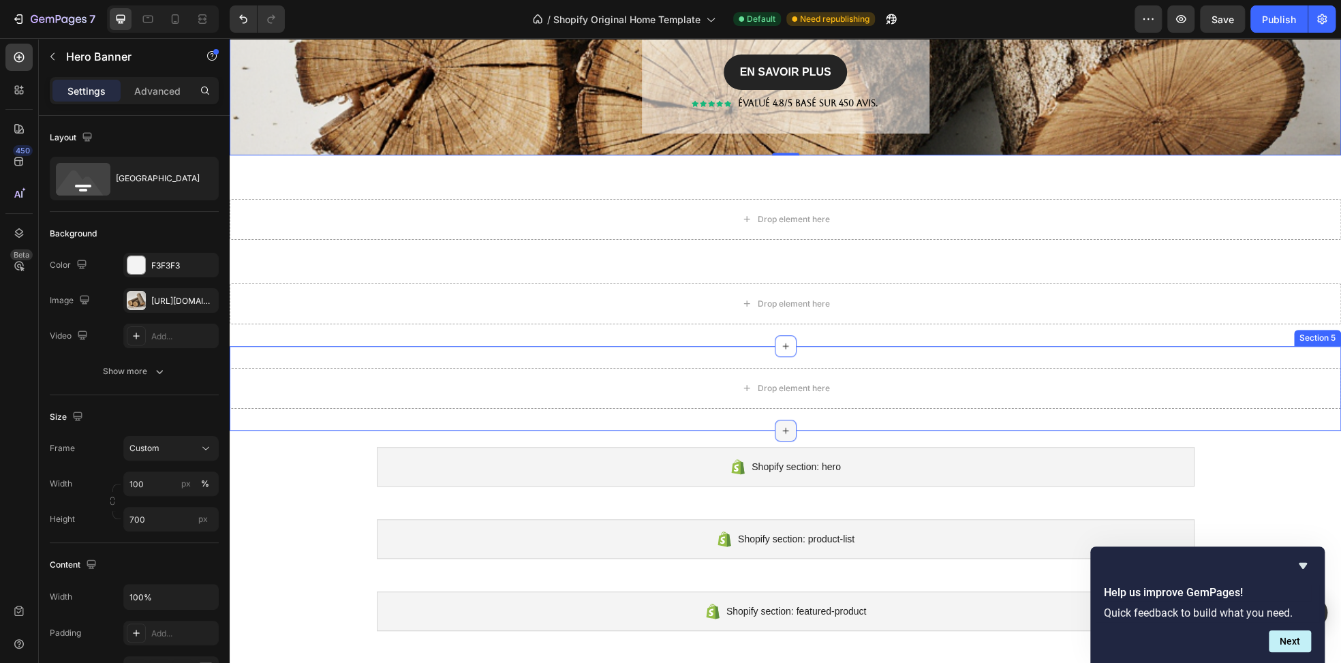
click at [775, 427] on div at bounding box center [786, 431] width 22 height 22
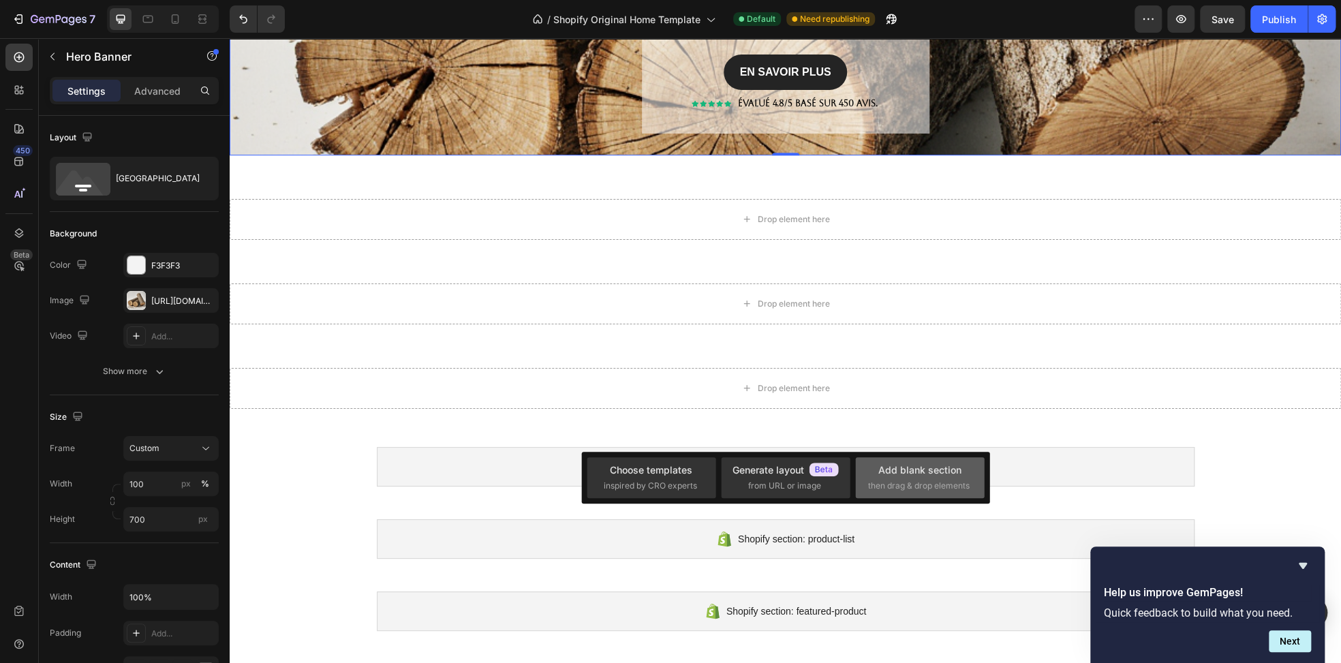
click at [925, 478] on div "Add blank section then drag & drop elements" at bounding box center [920, 477] width 104 height 29
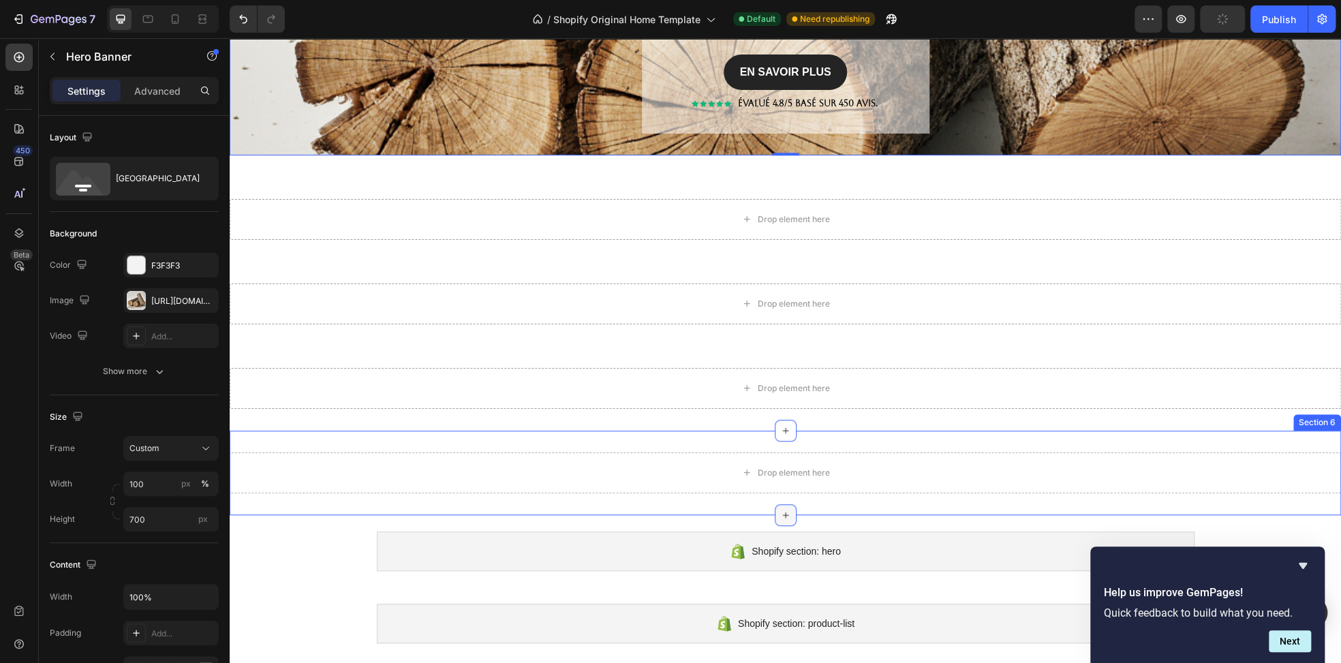
click at [785, 512] on icon at bounding box center [785, 515] width 11 height 11
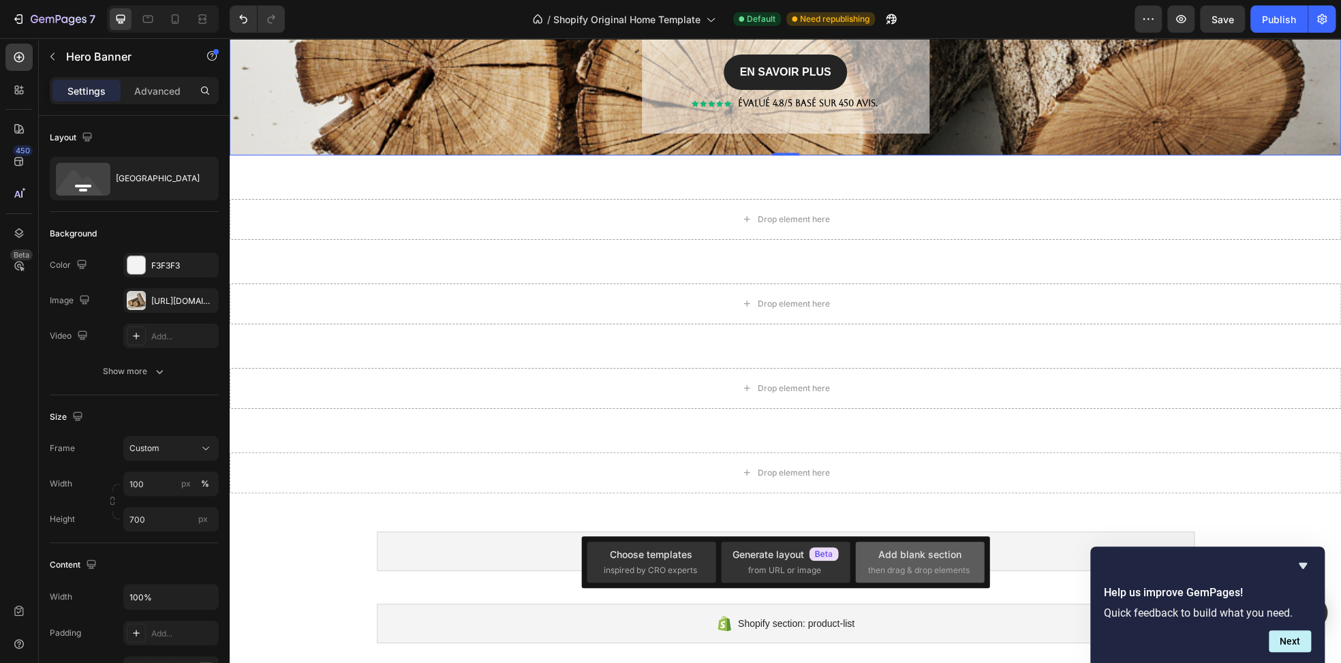
click at [935, 556] on div "Add blank section" at bounding box center [919, 554] width 83 height 14
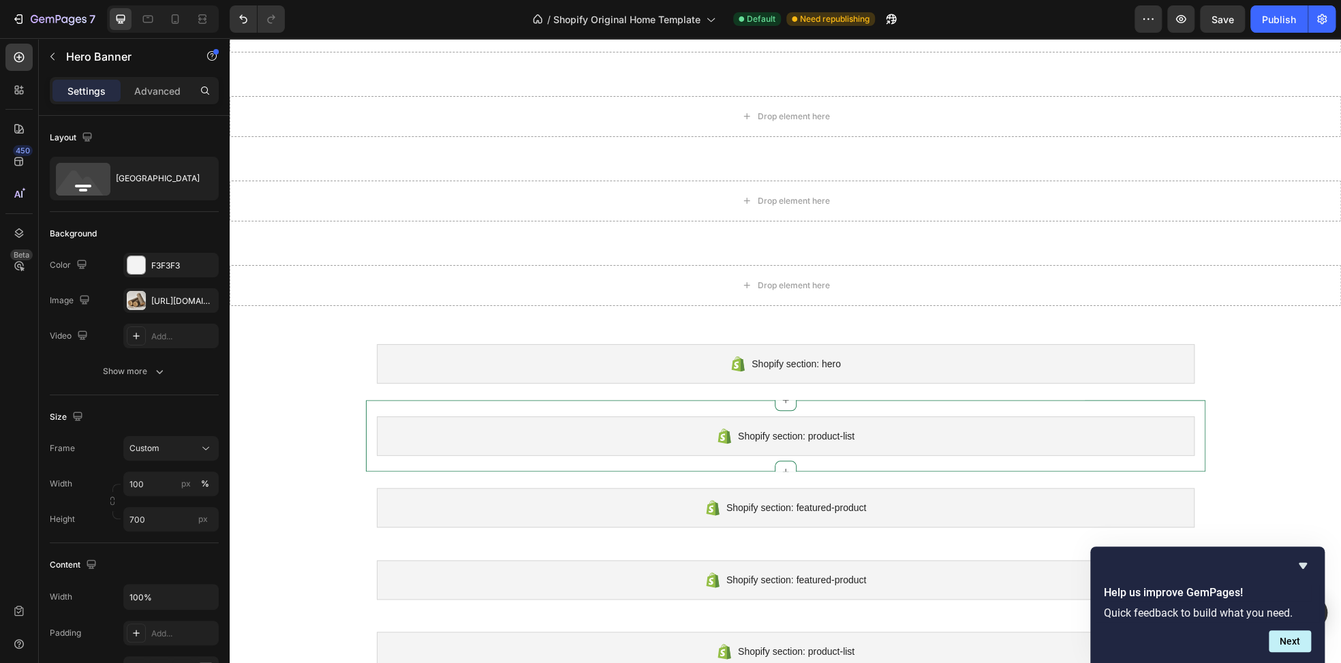
scroll to position [749, 0]
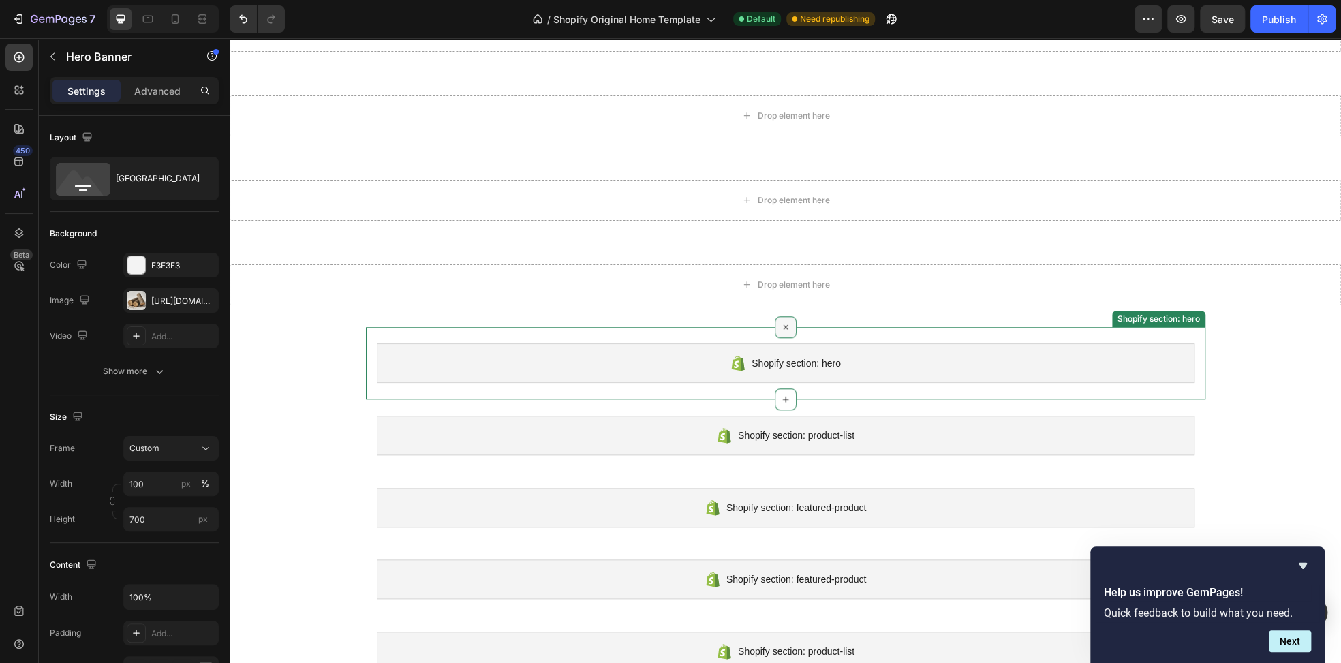
click at [781, 328] on icon at bounding box center [785, 327] width 16 height 16
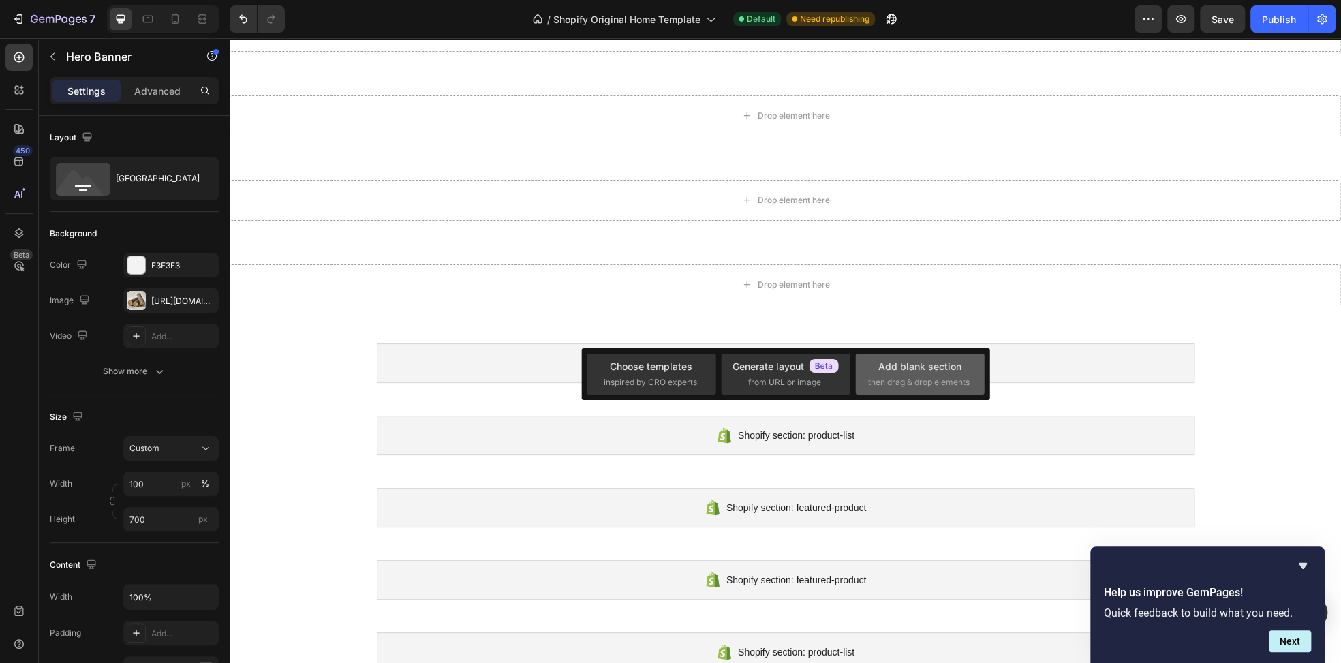
click at [931, 377] on span "then drag & drop elements" at bounding box center [919, 382] width 102 height 12
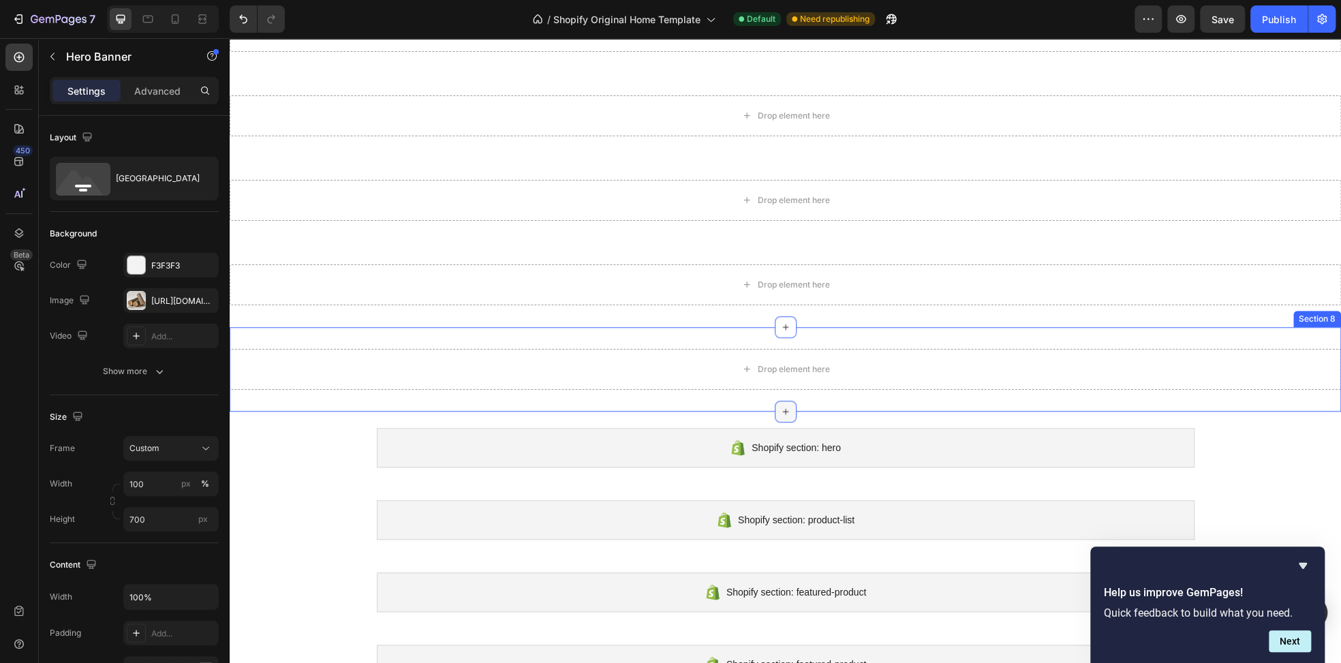
click at [780, 412] on icon at bounding box center [785, 411] width 11 height 11
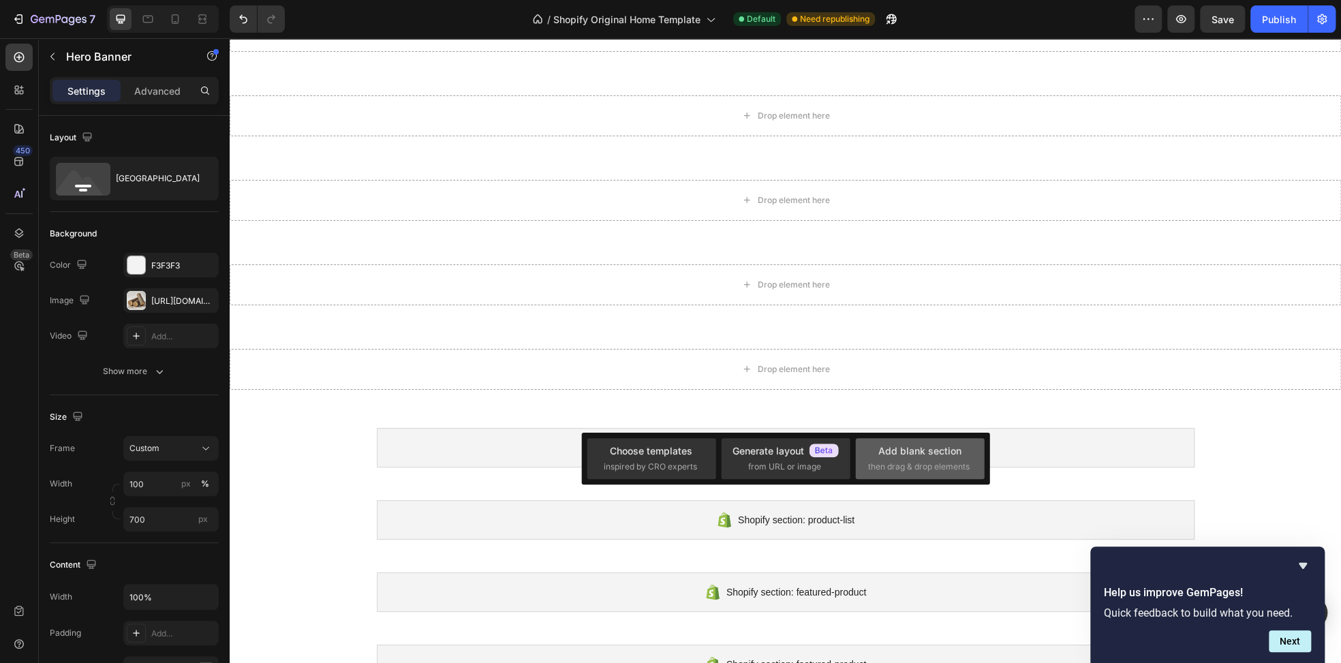
click at [912, 454] on div "Add blank section" at bounding box center [919, 451] width 83 height 14
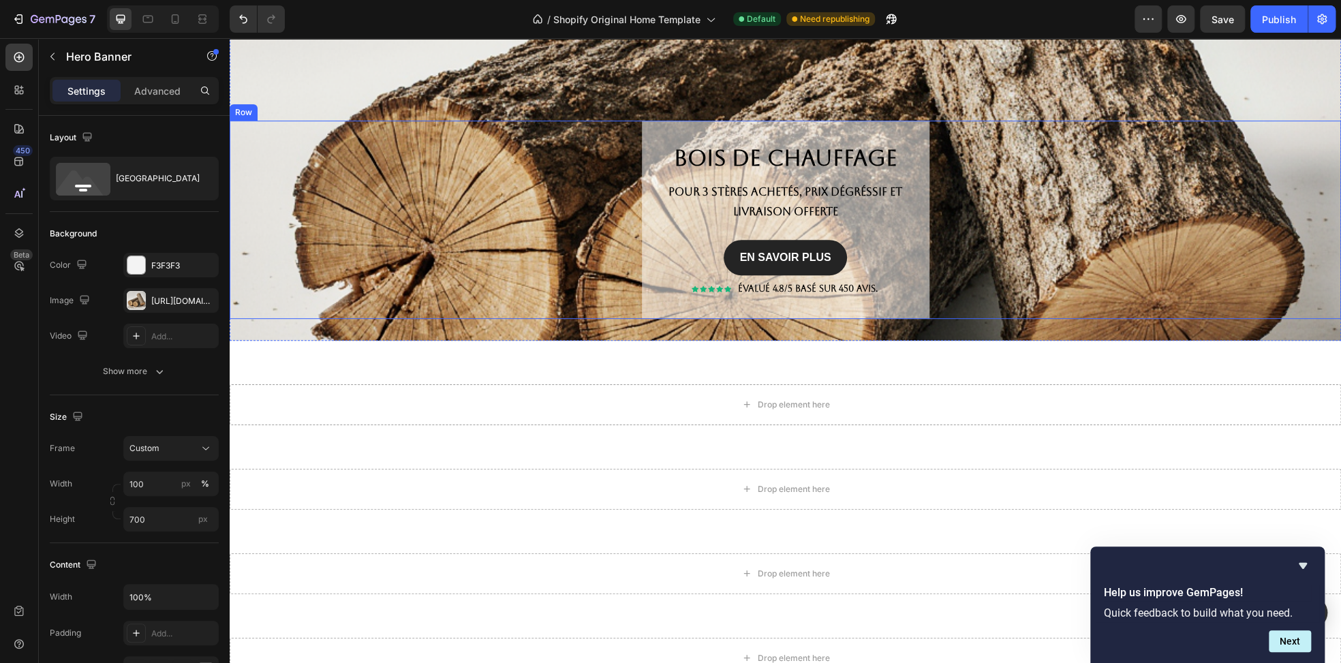
scroll to position [273, 0]
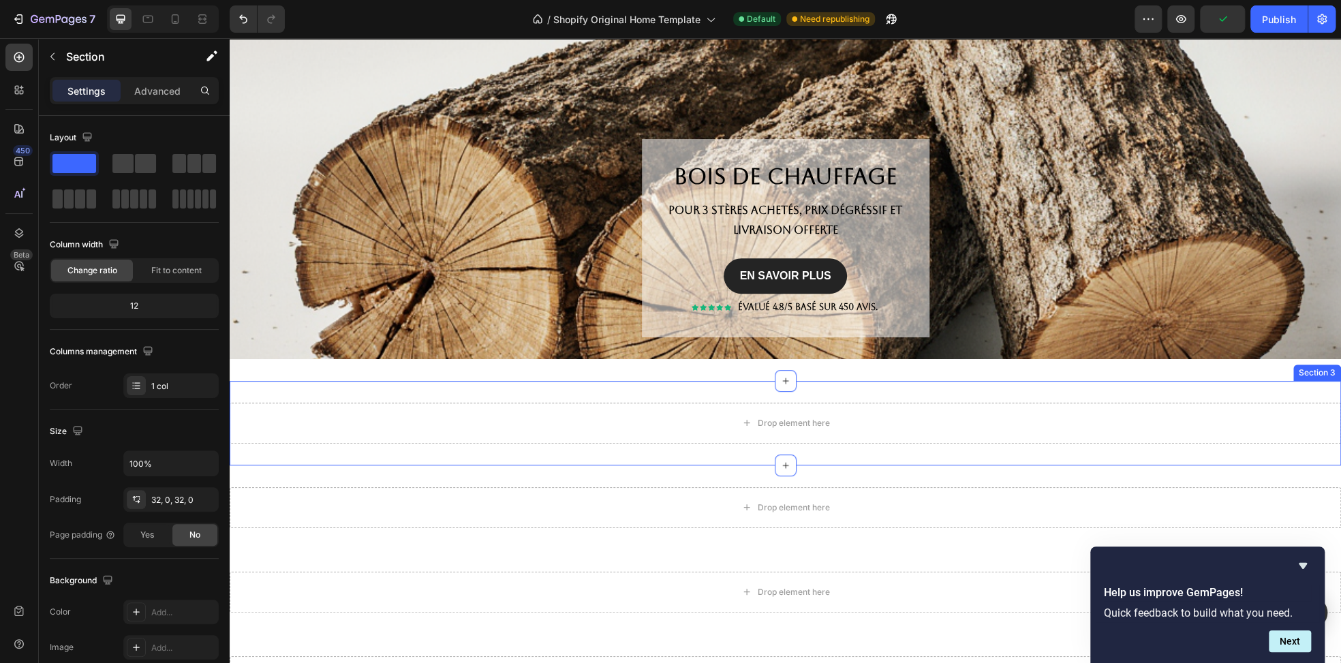
click at [580, 403] on div "Drop element here" at bounding box center [785, 423] width 1111 height 41
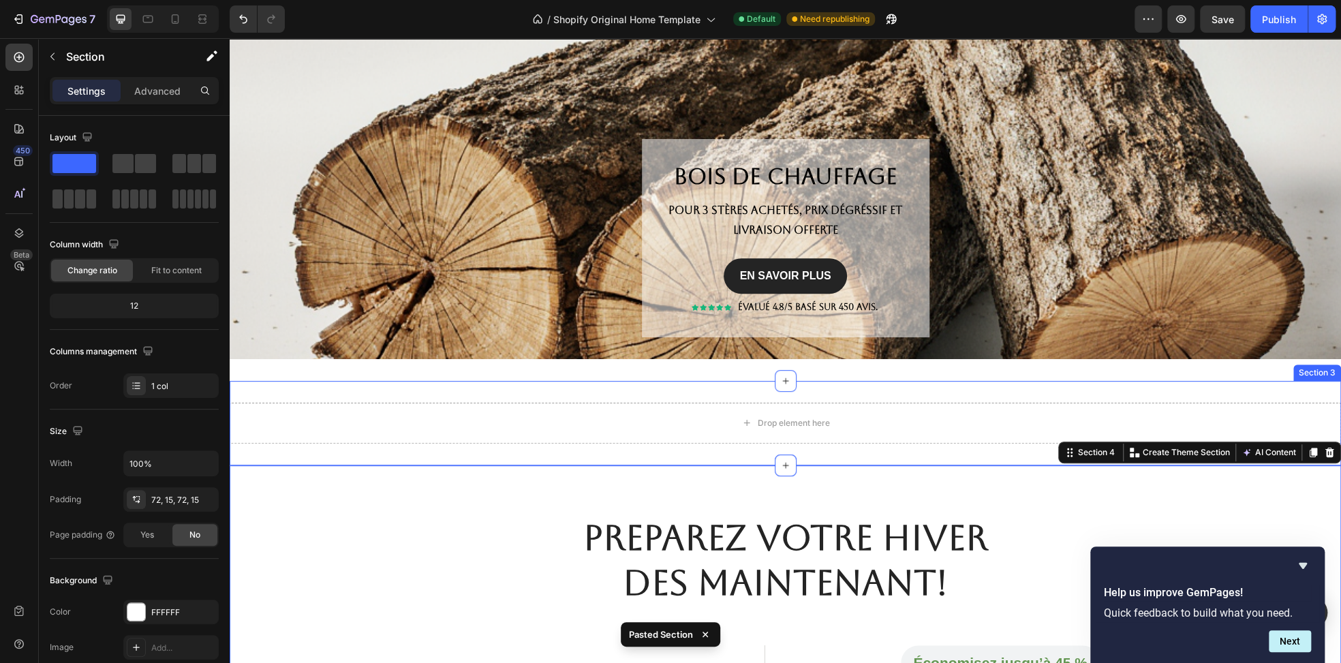
drag, startPoint x: 1228, startPoint y: 384, endPoint x: 1246, endPoint y: 384, distance: 18.4
click at [1228, 385] on div "Drop element here Section 3" at bounding box center [785, 423] width 1111 height 84
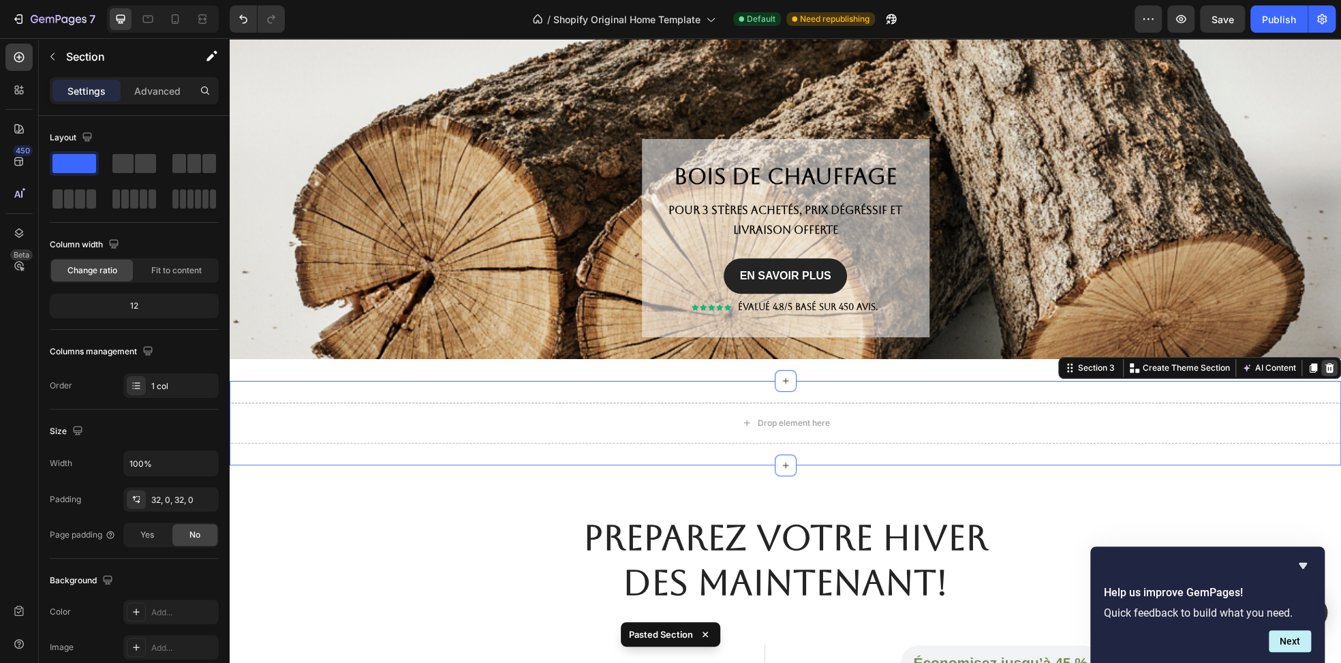
click at [1324, 369] on icon at bounding box center [1329, 367] width 11 height 11
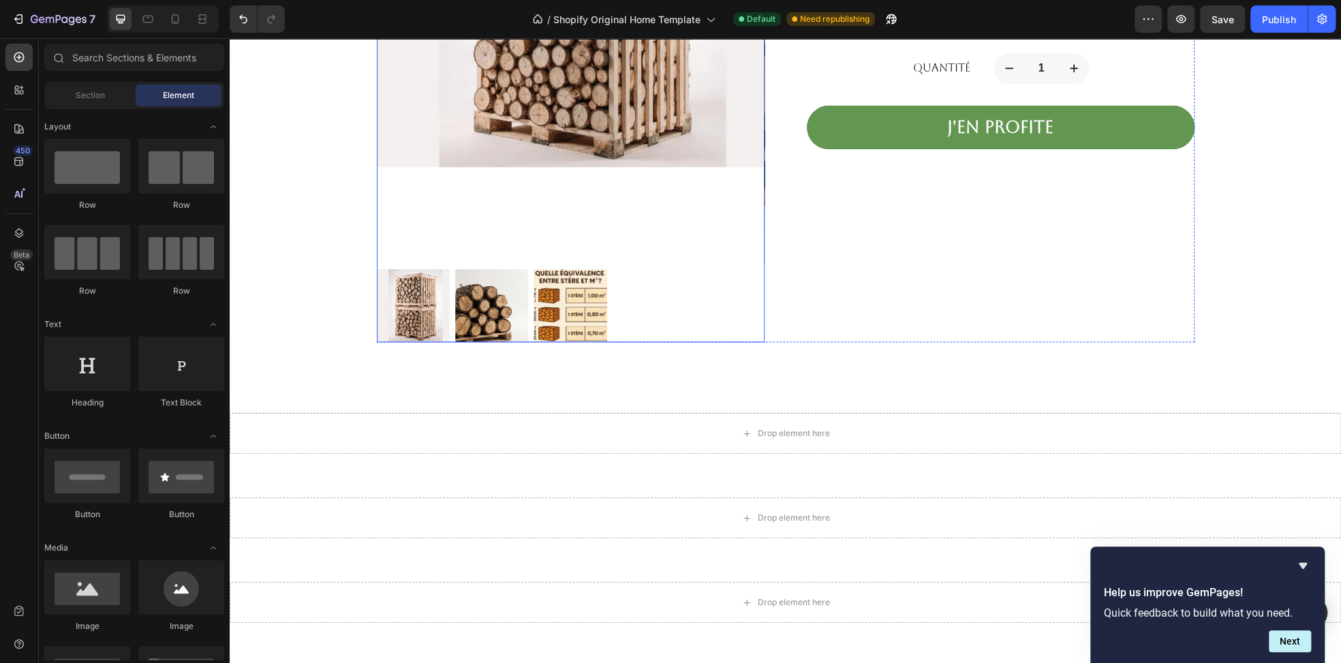
scroll to position [1158, 0]
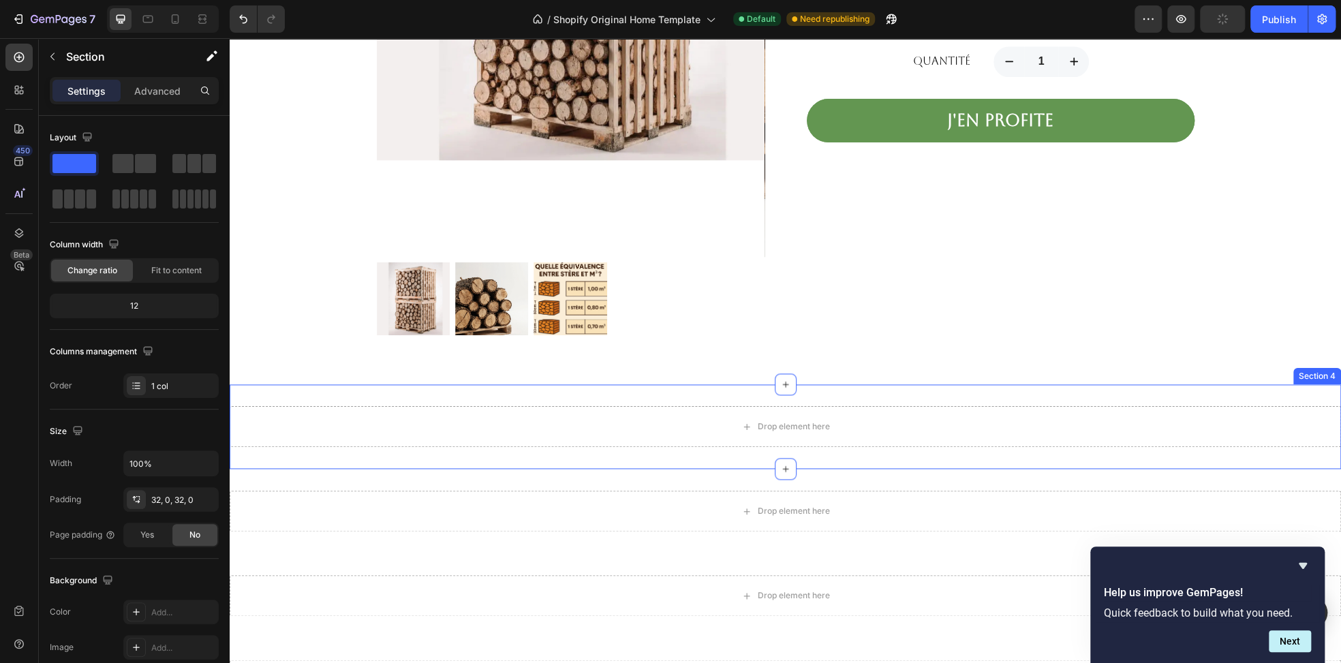
click at [711, 394] on div "Drop element here Section 4" at bounding box center [785, 426] width 1111 height 84
click at [566, 399] on div "Drop element here Section 4 You can create reusable sections Create Theme Secti…" at bounding box center [785, 426] width 1111 height 84
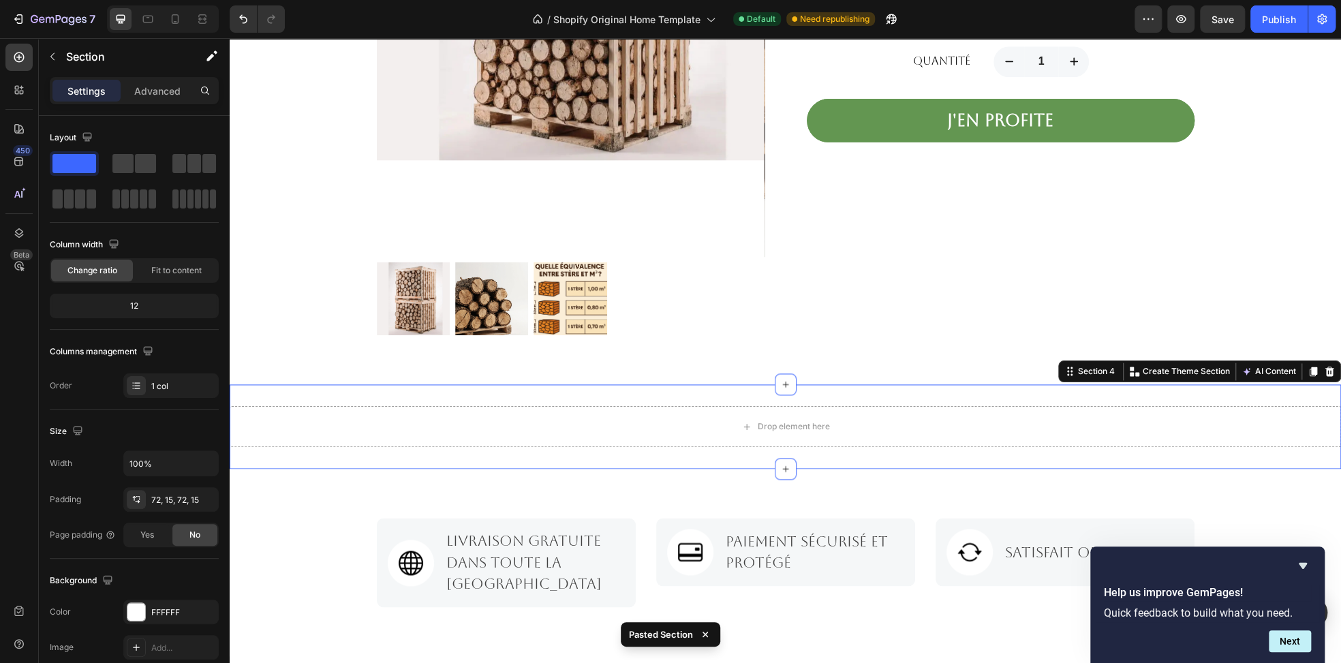
click at [613, 402] on div "Drop element here Section 4 You can create reusable sections Create Theme Secti…" at bounding box center [785, 426] width 1111 height 84
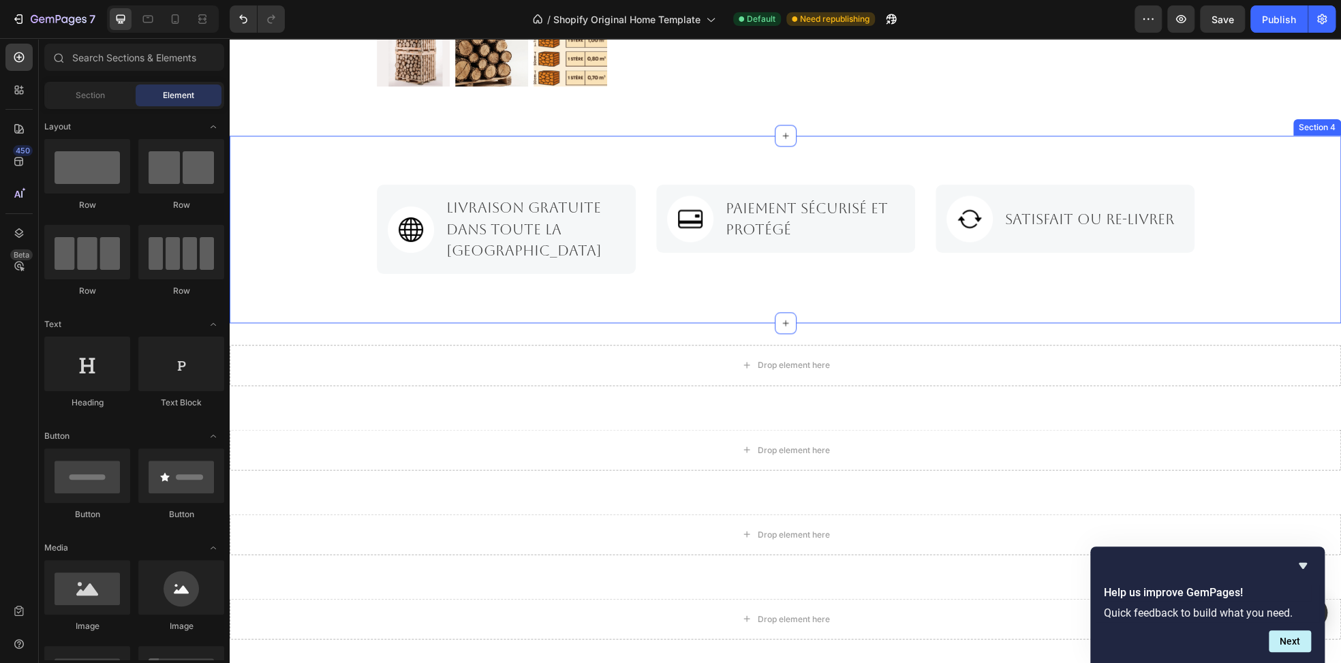
scroll to position [1430, 0]
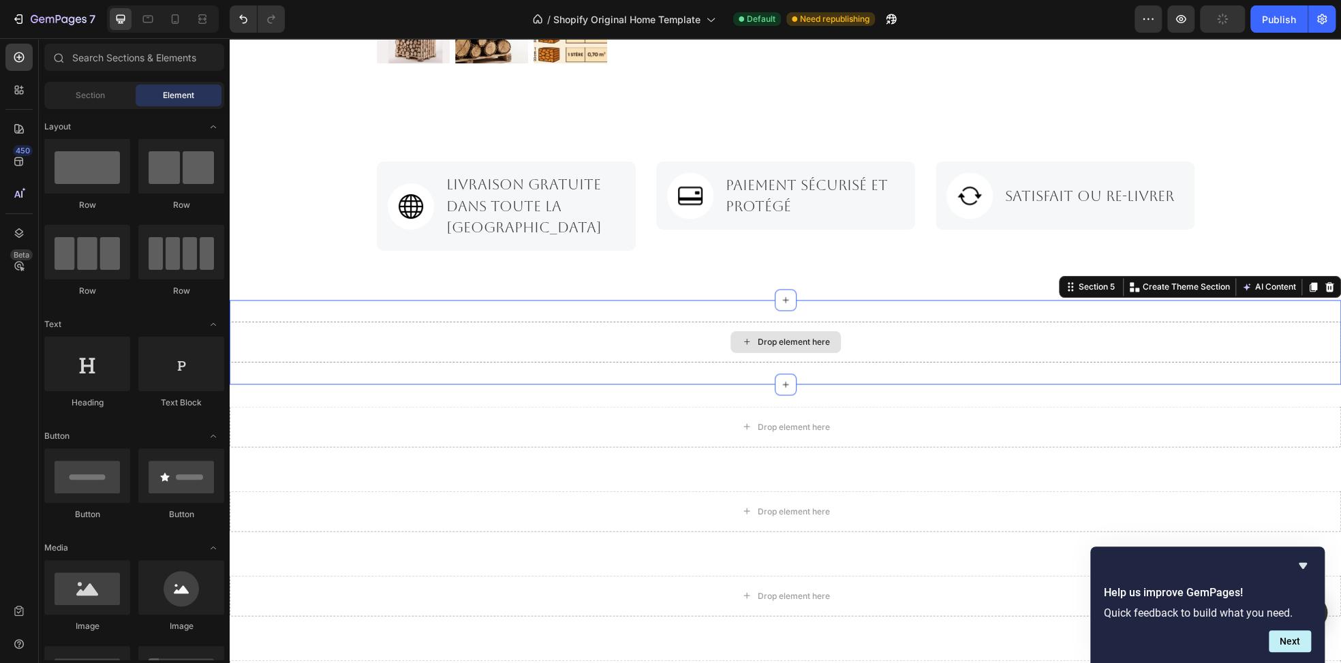
click at [574, 322] on div "Drop element here" at bounding box center [785, 342] width 1111 height 41
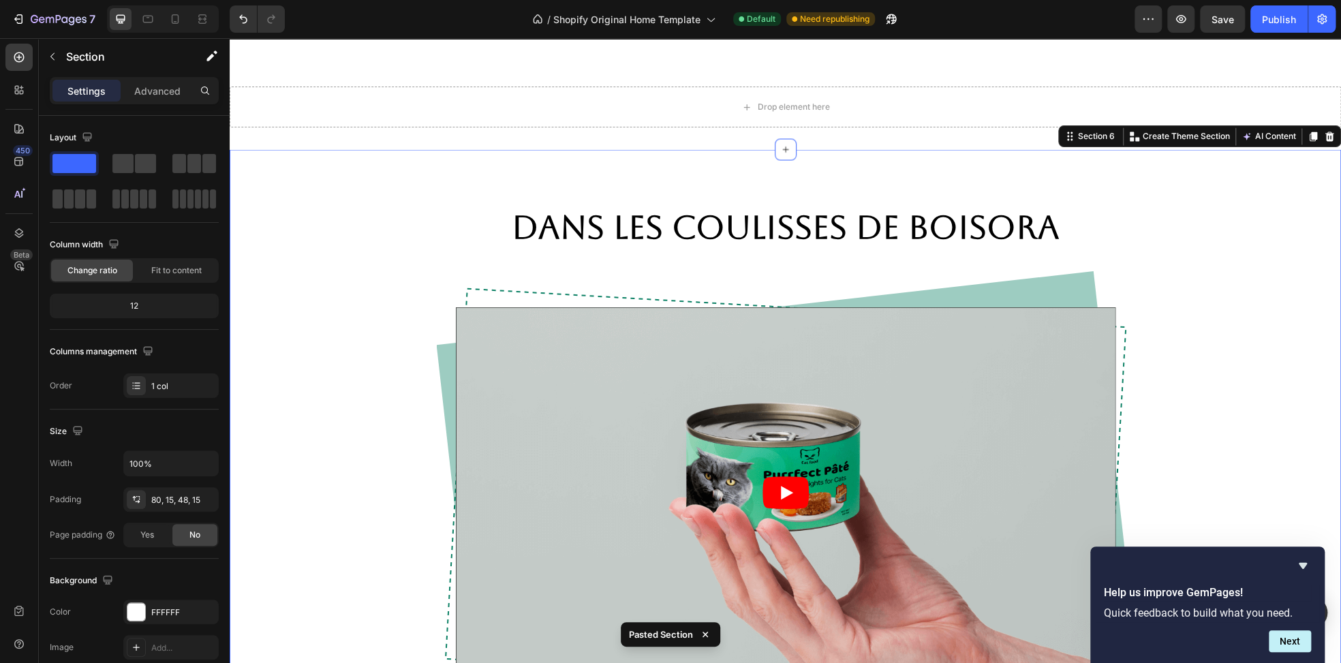
scroll to position [1503, 0]
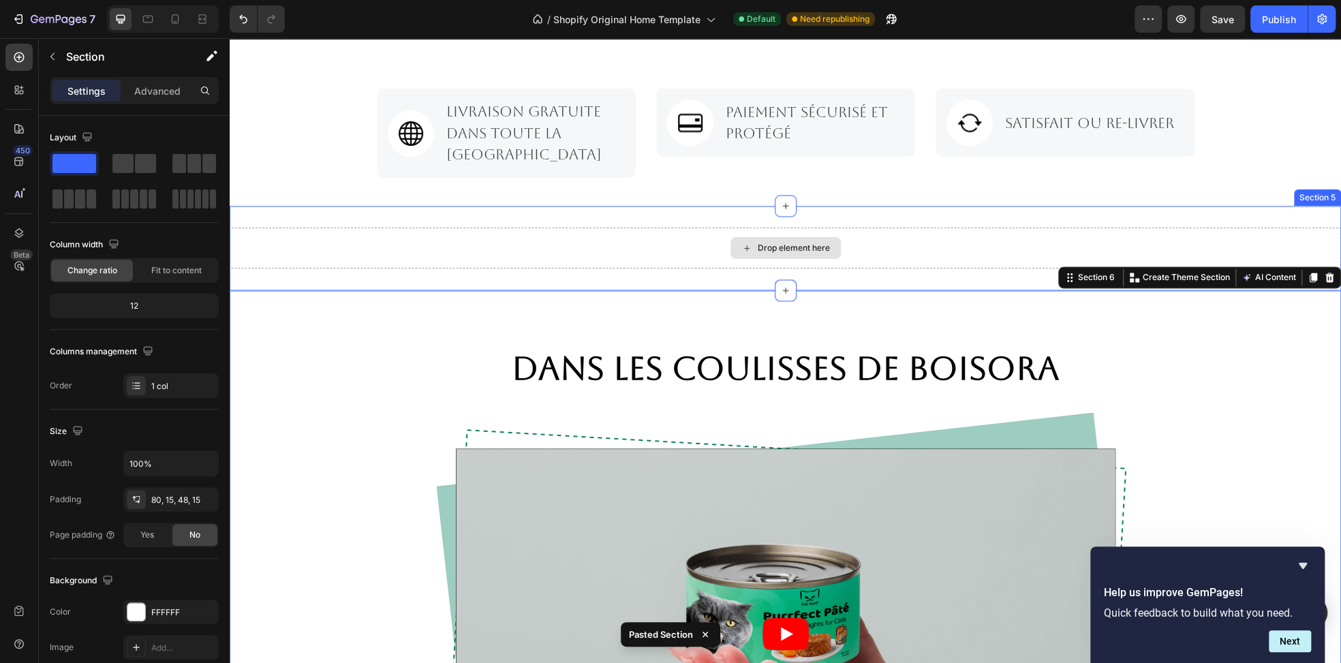
click at [876, 231] on div "Drop element here" at bounding box center [785, 248] width 1111 height 41
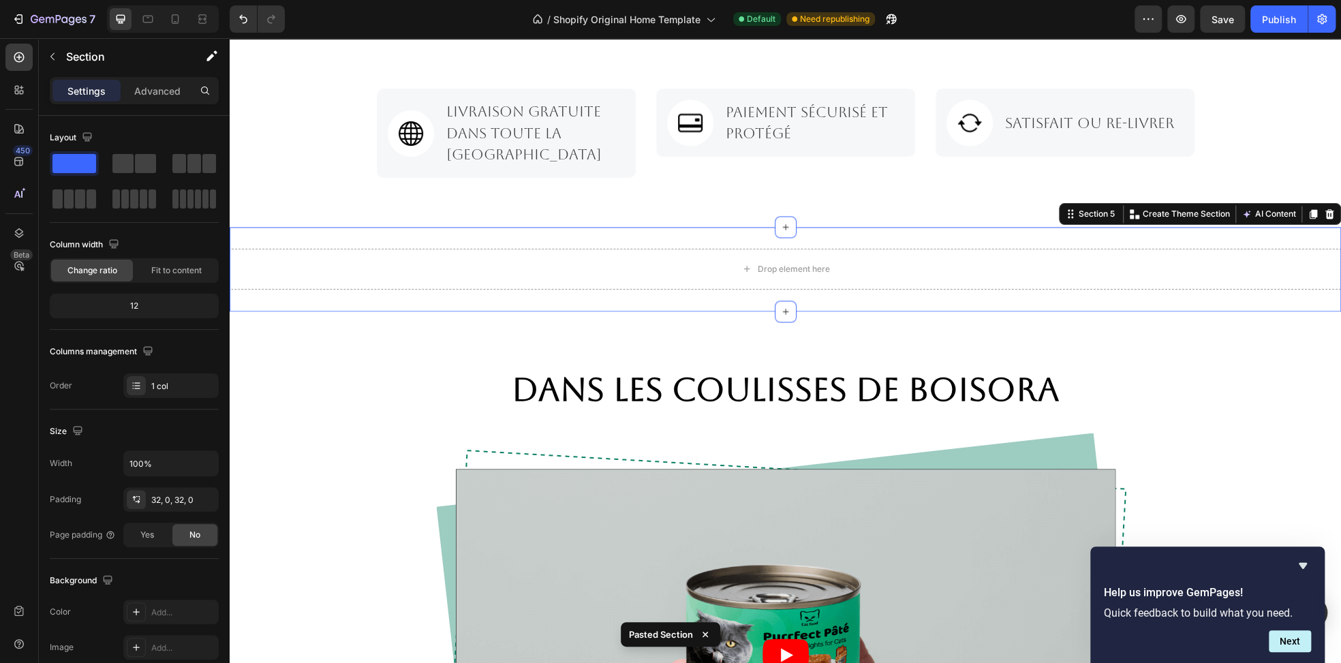
click at [1321, 206] on div at bounding box center [1329, 214] width 16 height 16
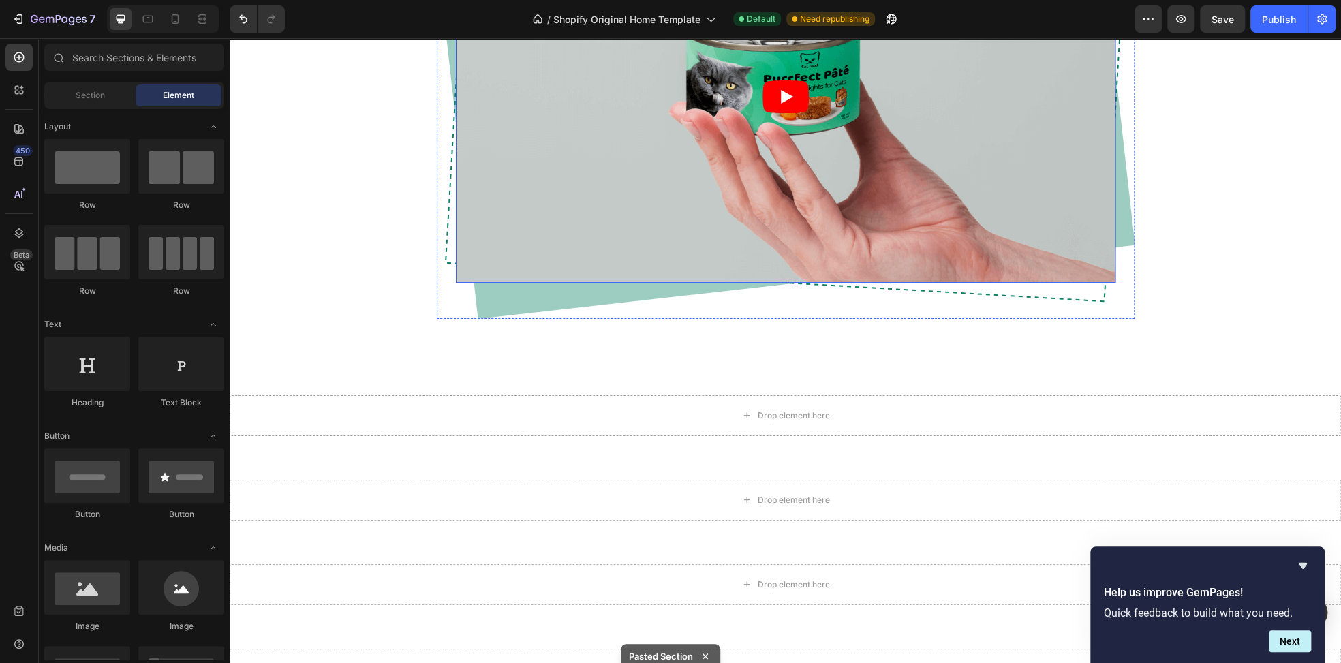
scroll to position [1980, 0]
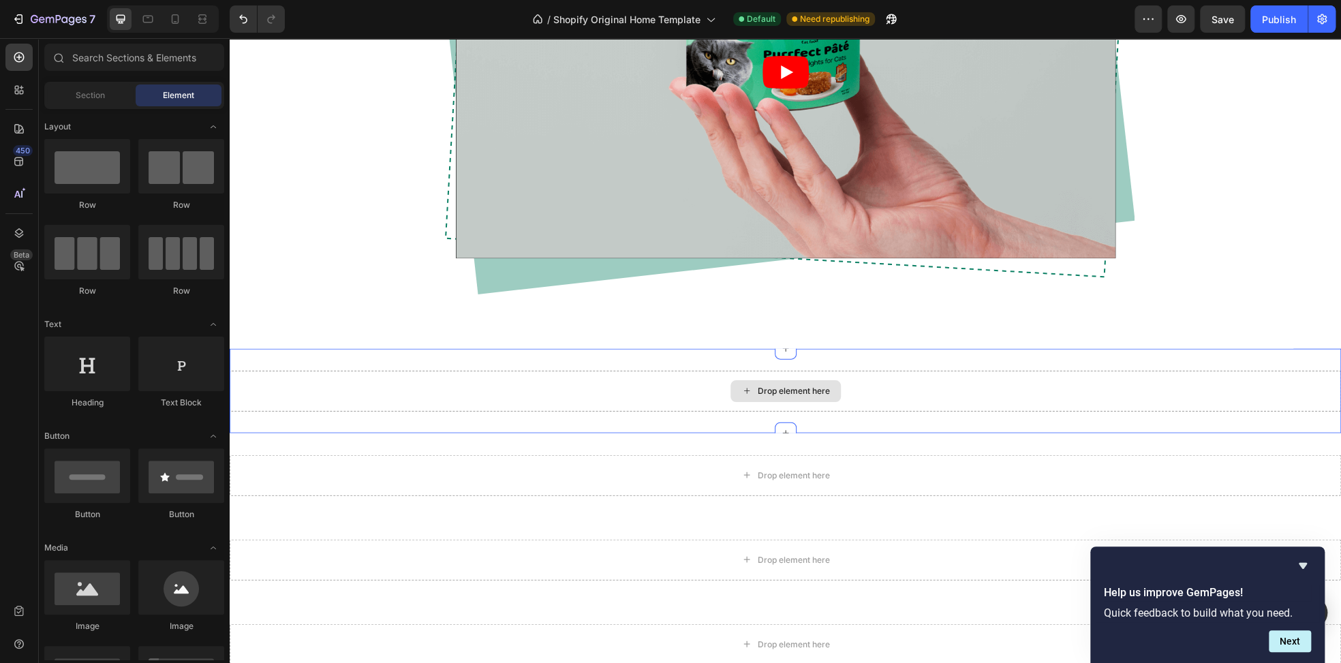
click at [670, 380] on div "Drop element here" at bounding box center [785, 391] width 1111 height 41
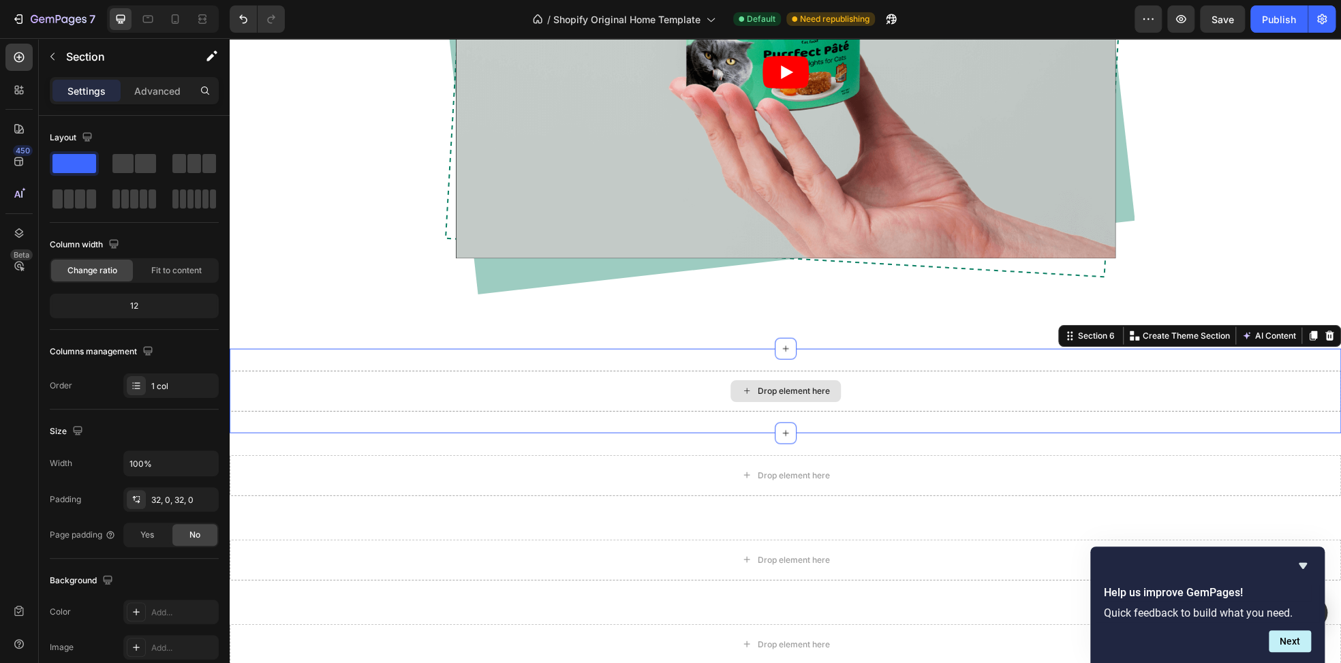
click at [602, 385] on div "Drop element here" at bounding box center [785, 391] width 1111 height 41
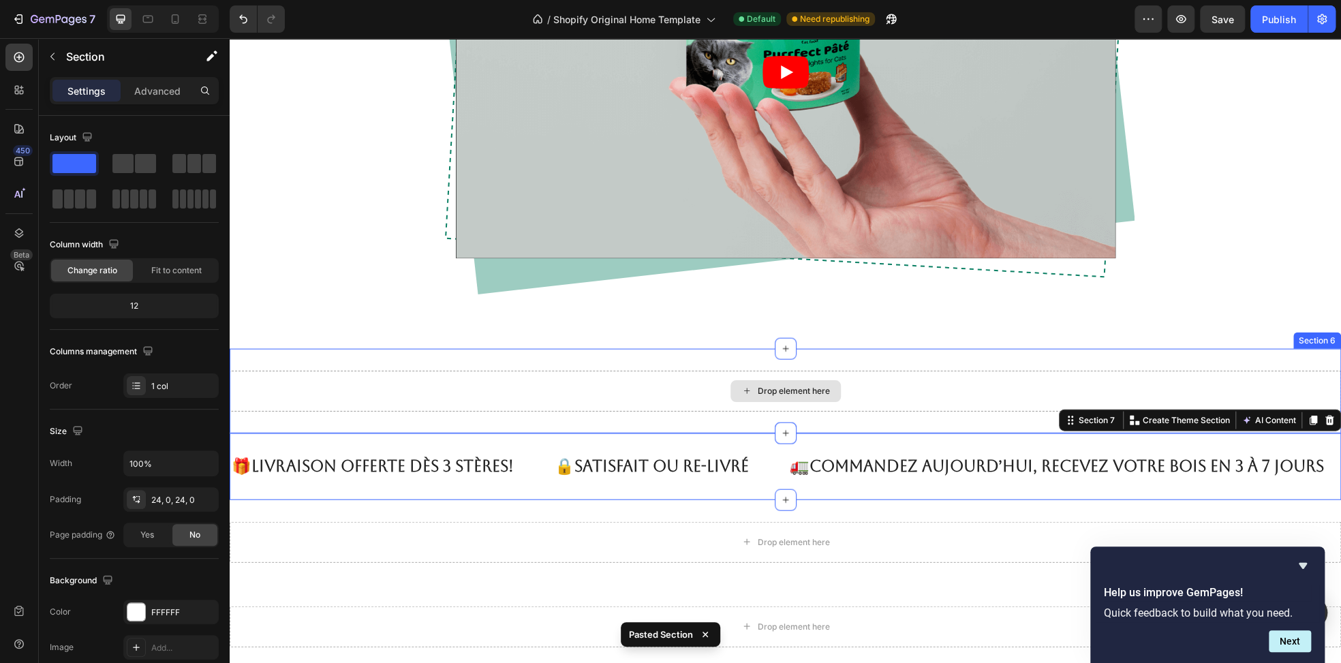
click at [619, 377] on div "Drop element here" at bounding box center [785, 391] width 1111 height 41
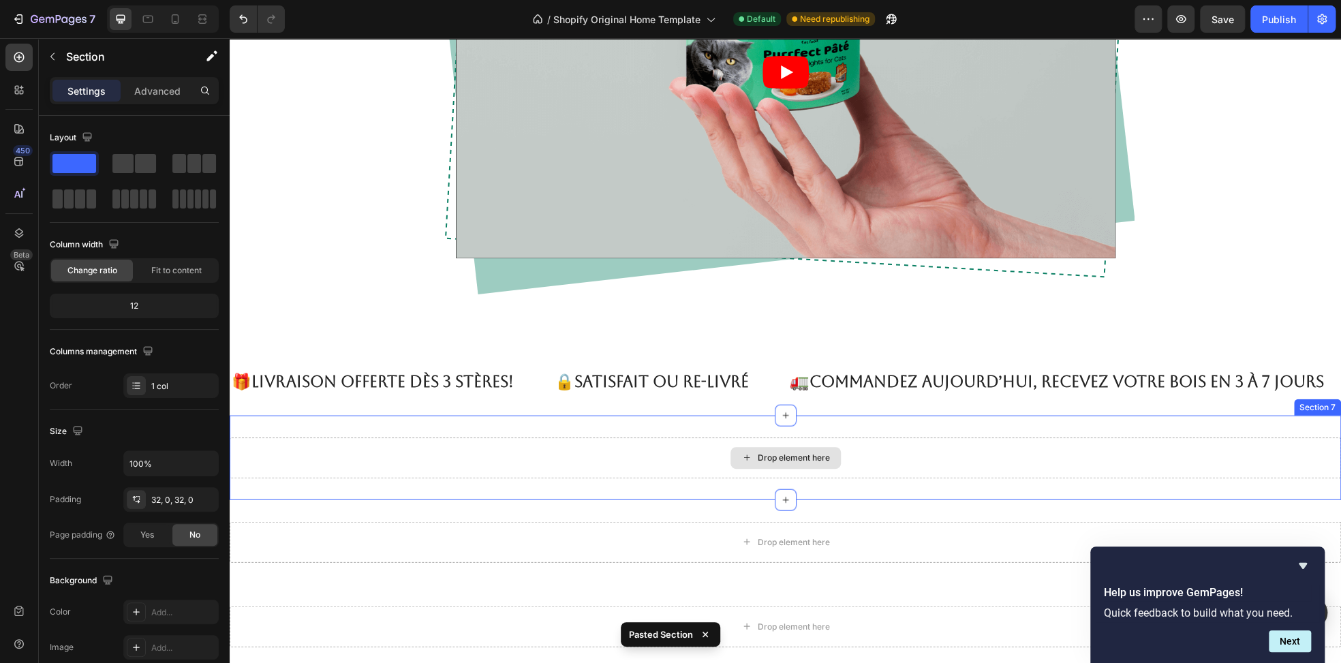
drag, startPoint x: 475, startPoint y: 457, endPoint x: 477, endPoint y: 449, distance: 8.4
click at [476, 454] on div "Drop element here" at bounding box center [785, 457] width 1111 height 41
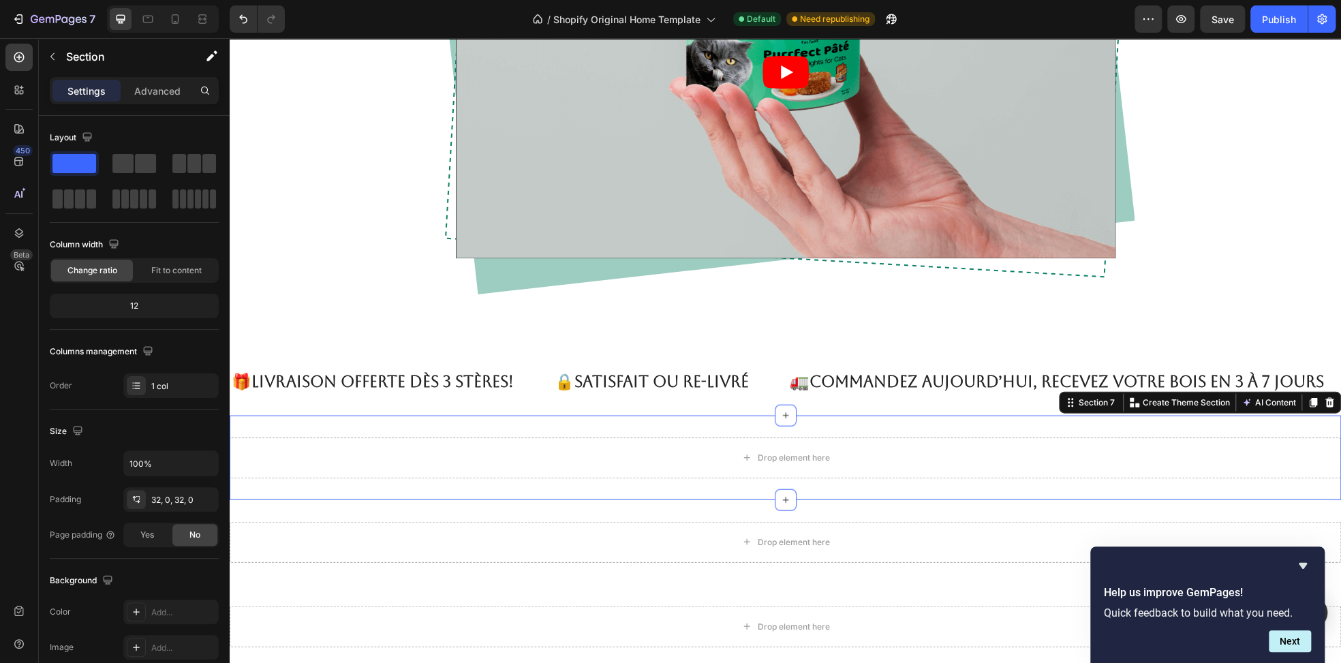
click at [589, 430] on div "Drop element here Section 7 You can create reusable sections Create Theme Secti…" at bounding box center [785, 458] width 1111 height 84
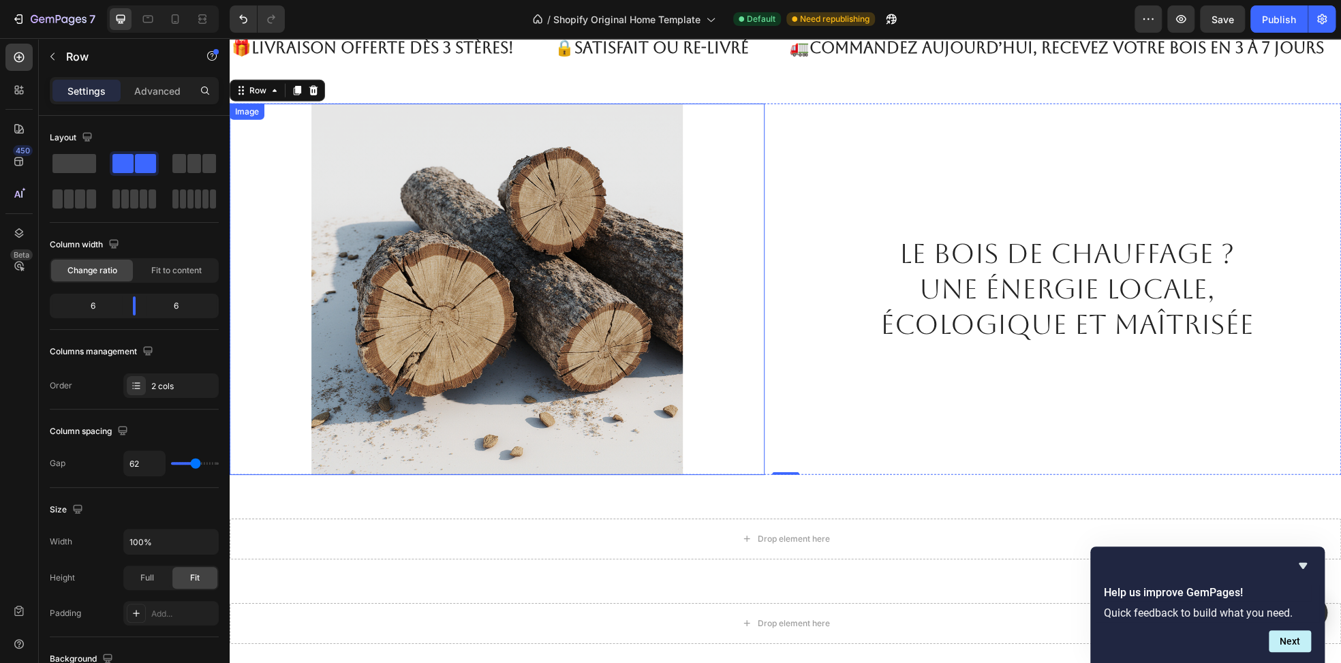
scroll to position [2263, 0]
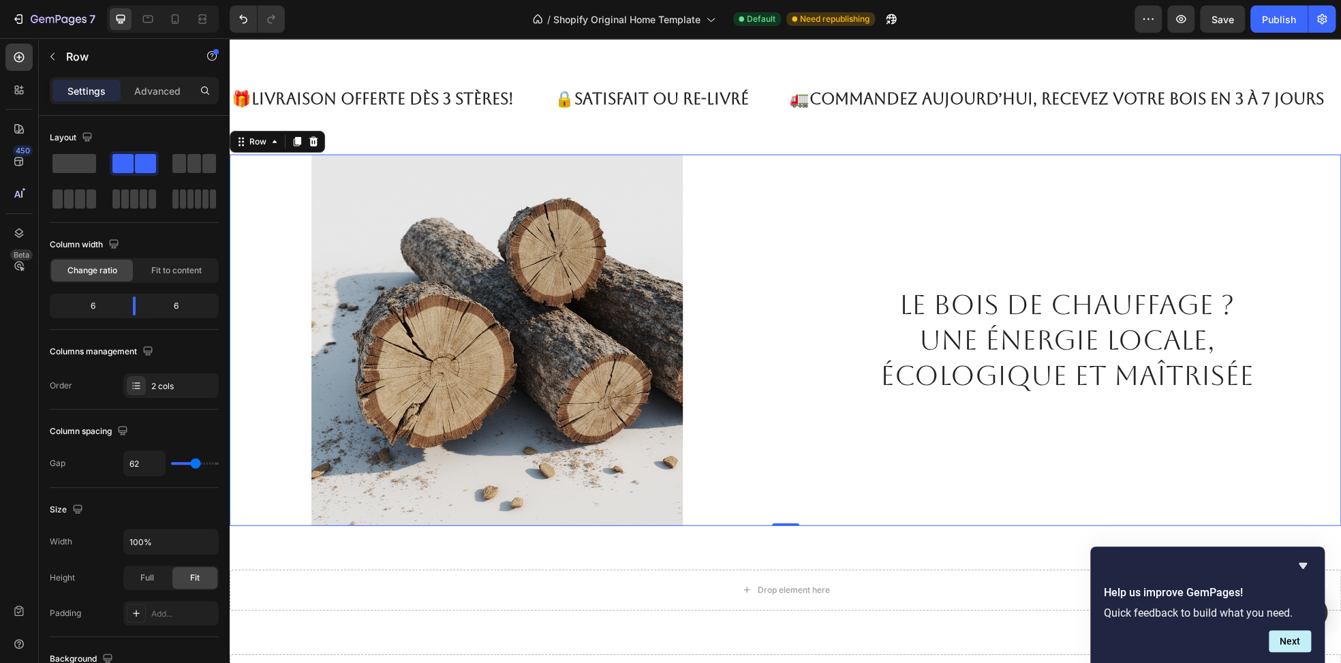
click at [835, 461] on div "Le bois de chauffage ? Une énergie locale, écologique et maîtrisée Heading" at bounding box center [1074, 340] width 535 height 371
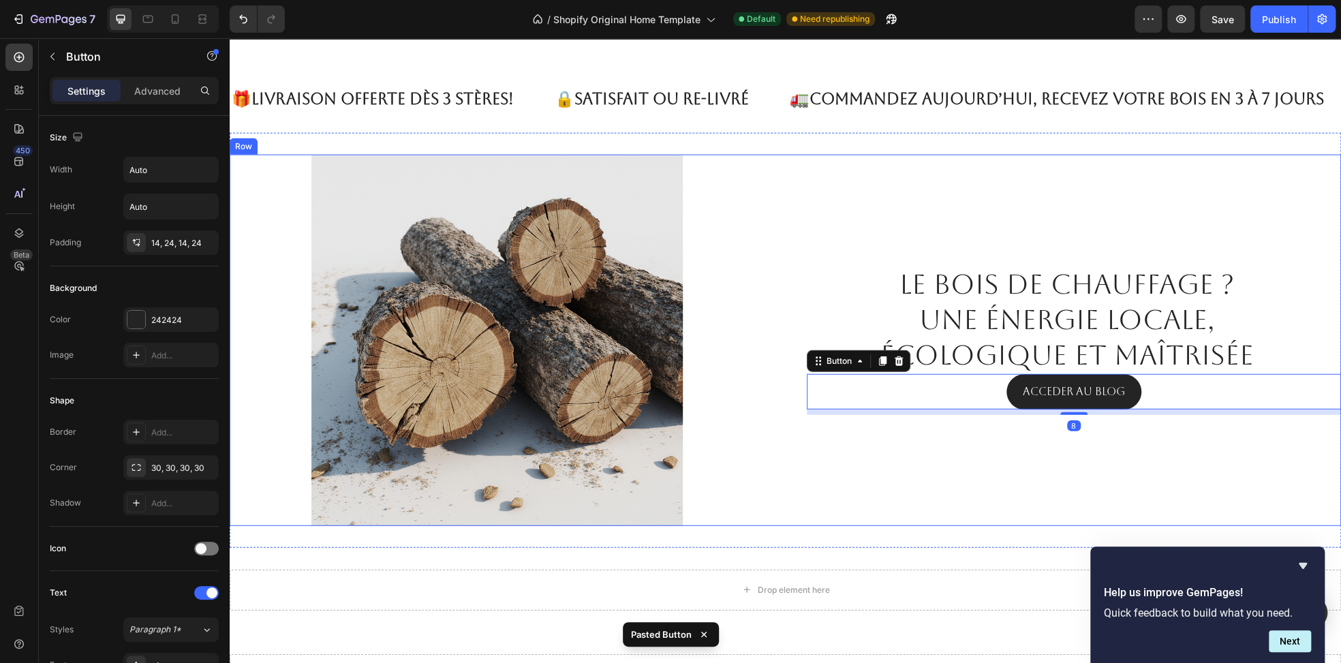
click at [829, 190] on div "Le bois de chauffage ? Une énergie locale, écologique et maîtrisée Heading ACCE…" at bounding box center [1074, 340] width 535 height 371
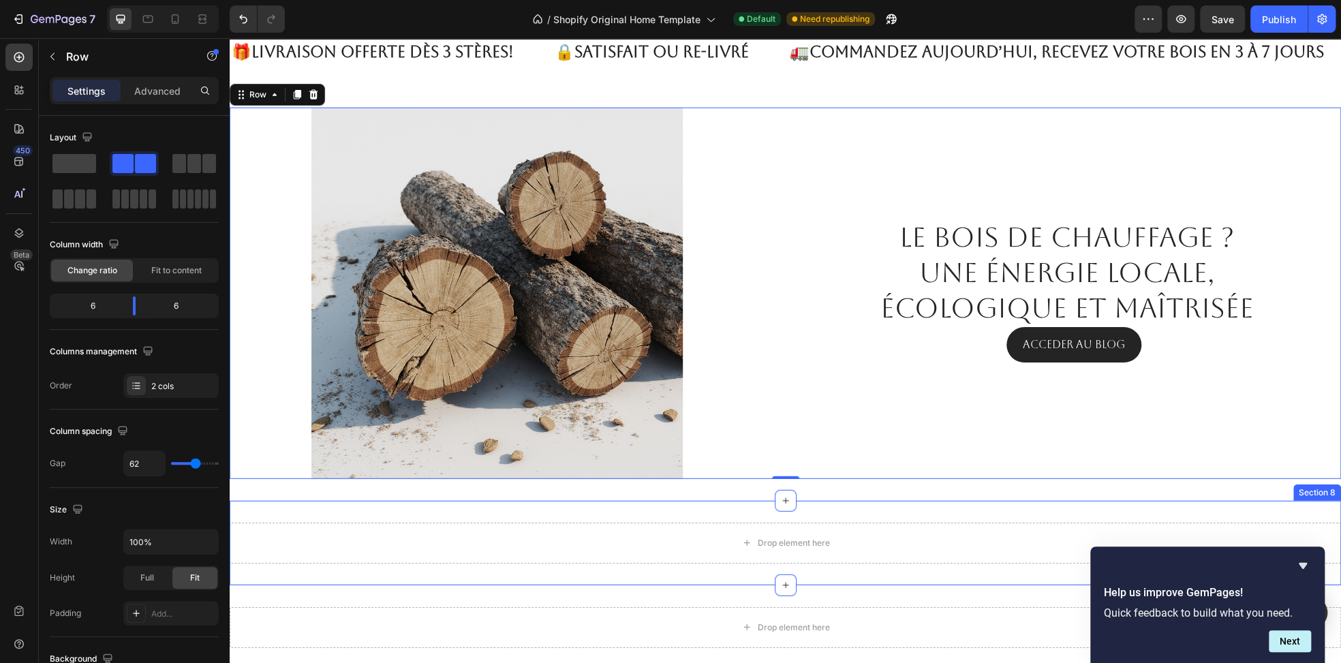
scroll to position [2331, 0]
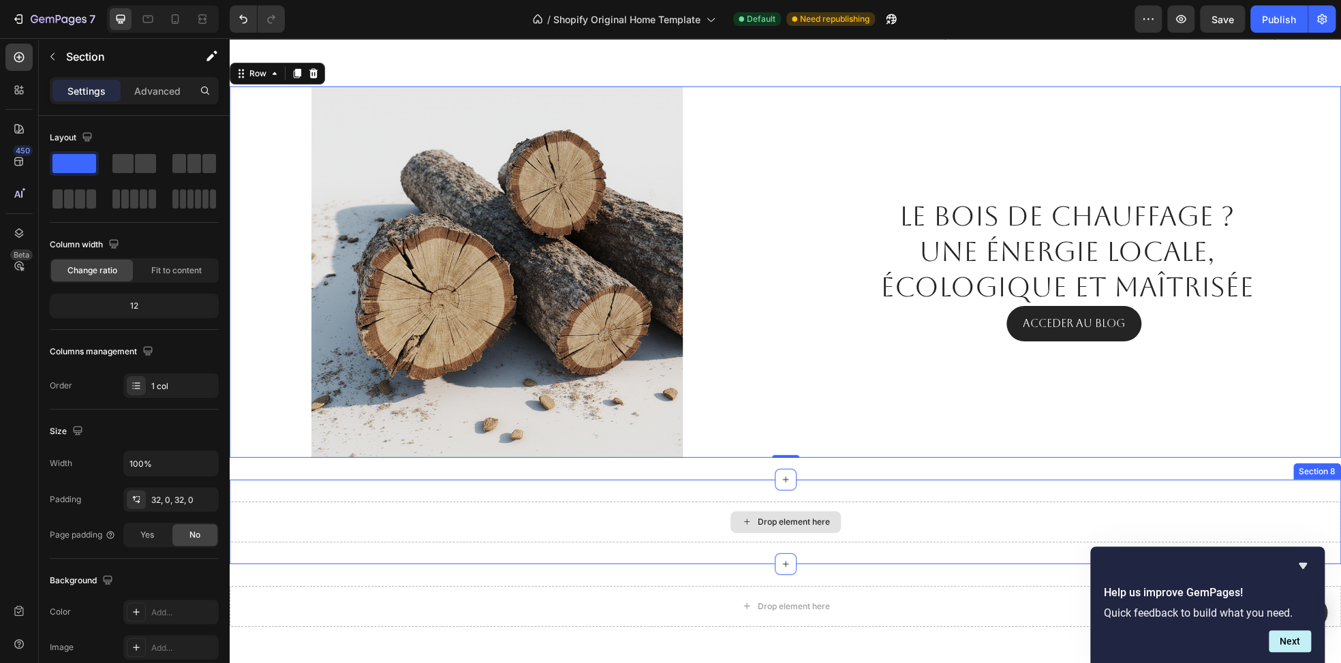
click at [523, 513] on div "Drop element here" at bounding box center [785, 521] width 1111 height 41
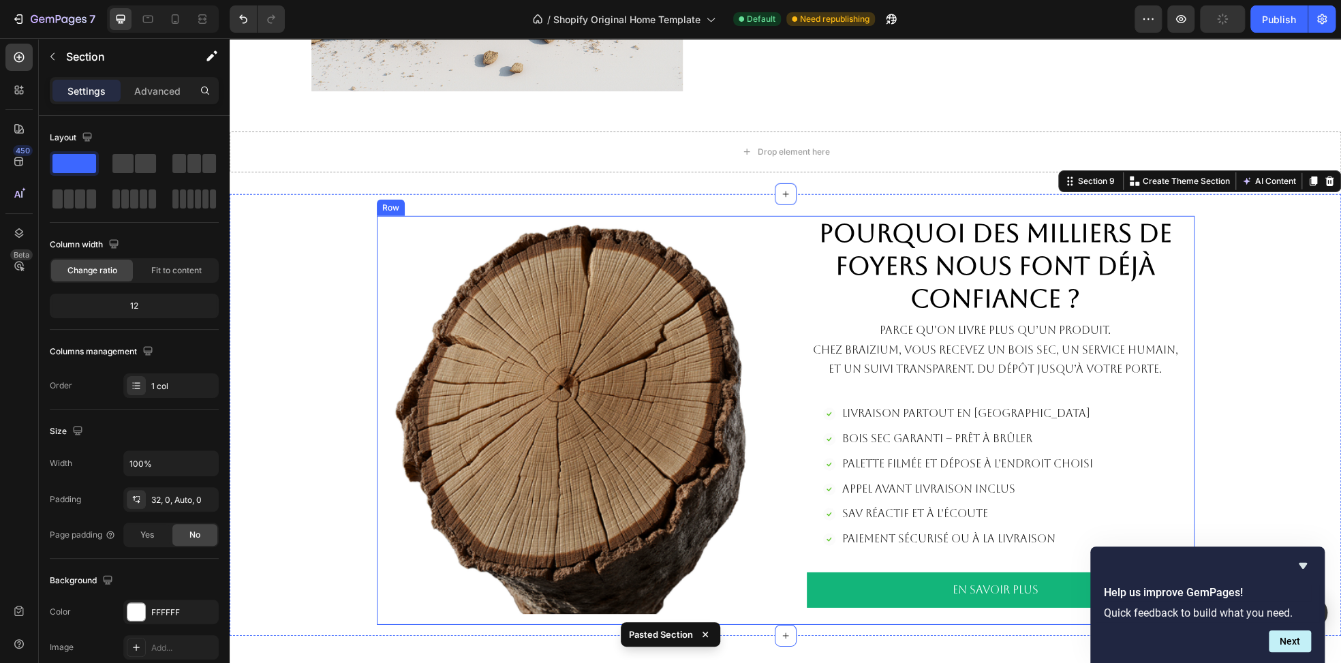
scroll to position [2669, 0]
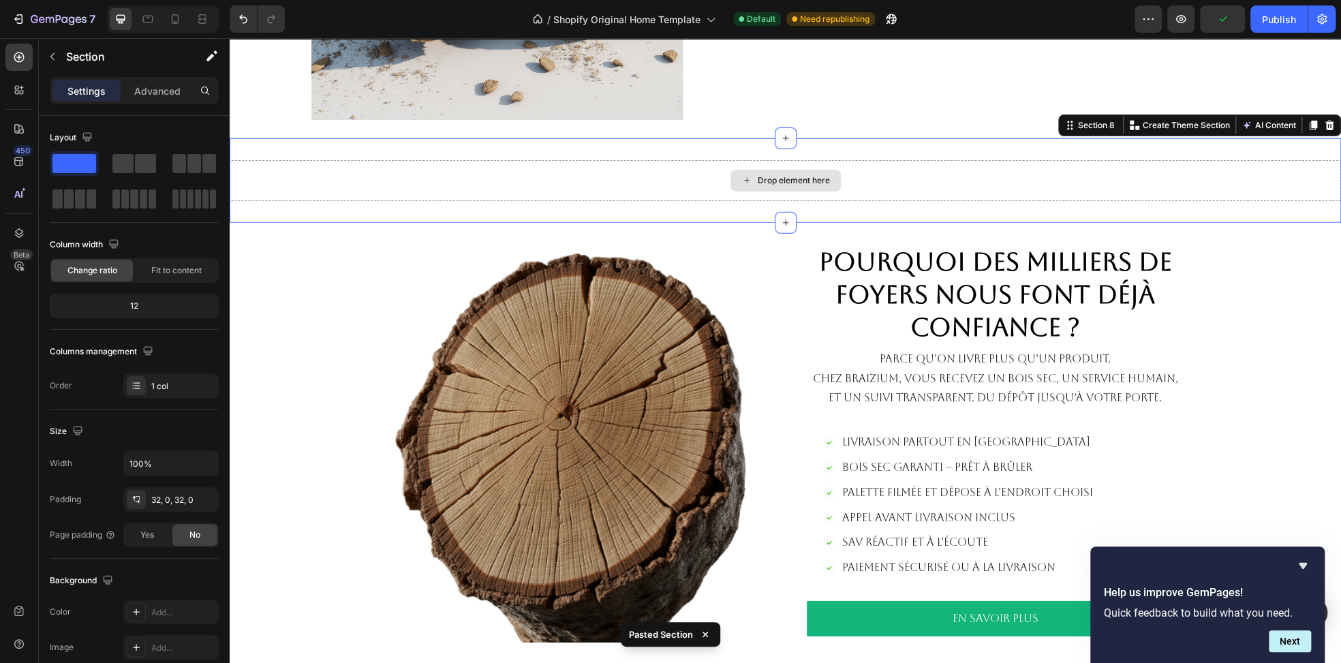
click at [934, 182] on div "Drop element here" at bounding box center [785, 180] width 1111 height 41
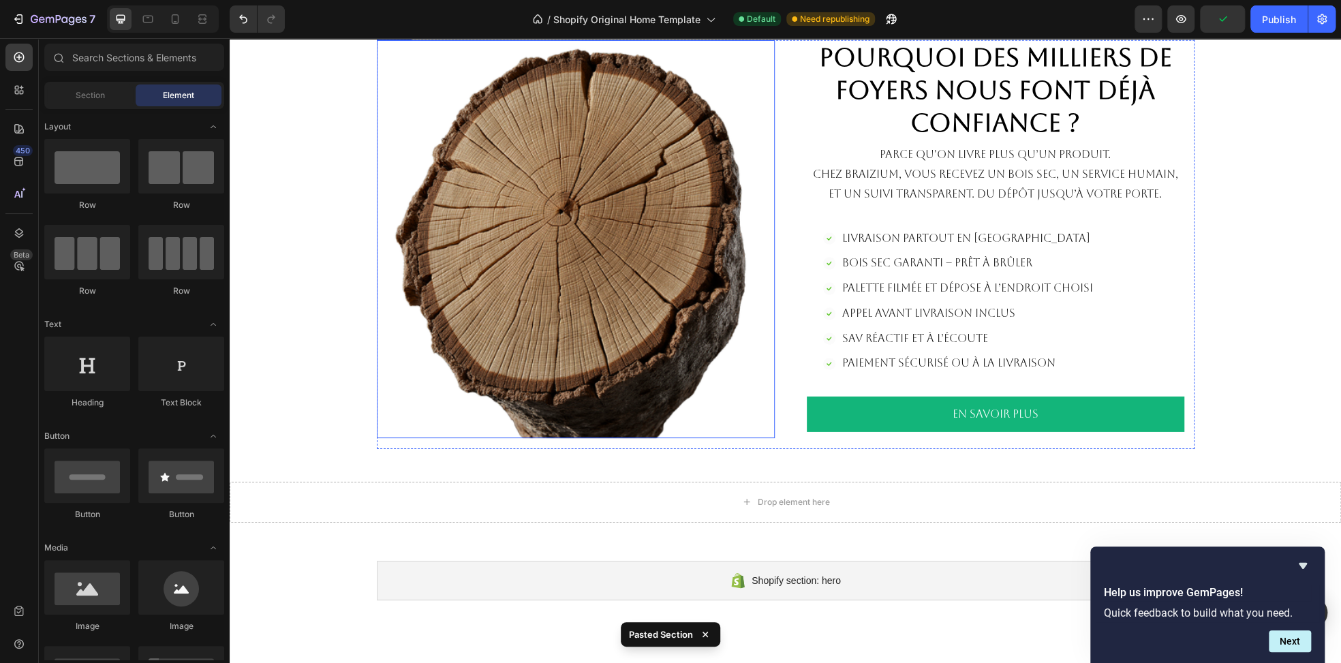
scroll to position [2805, 0]
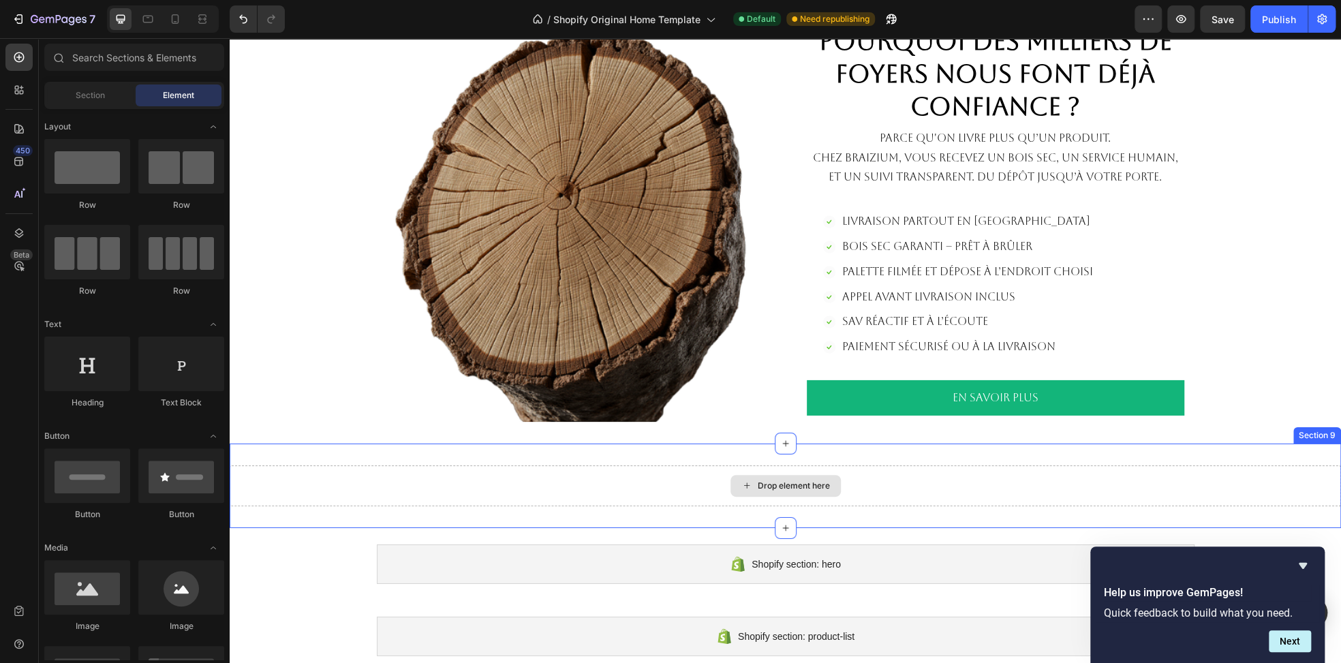
click at [582, 480] on div "Drop element here" at bounding box center [785, 485] width 1111 height 41
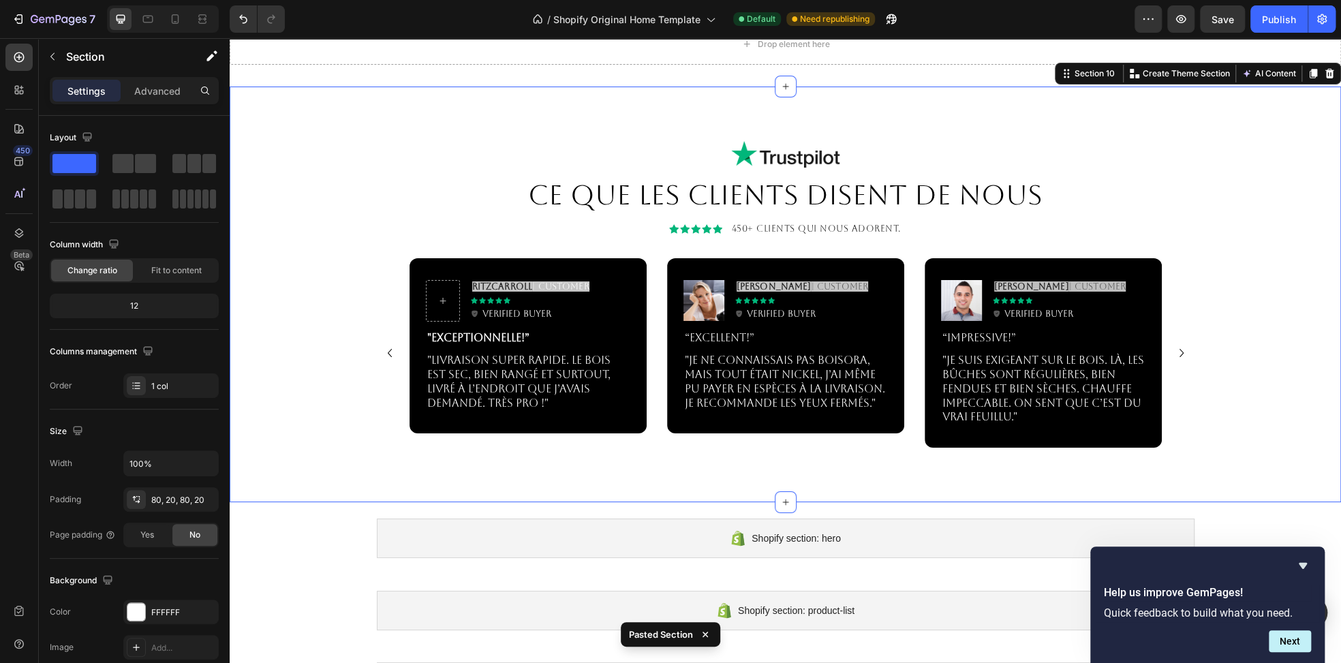
scroll to position [3042, 0]
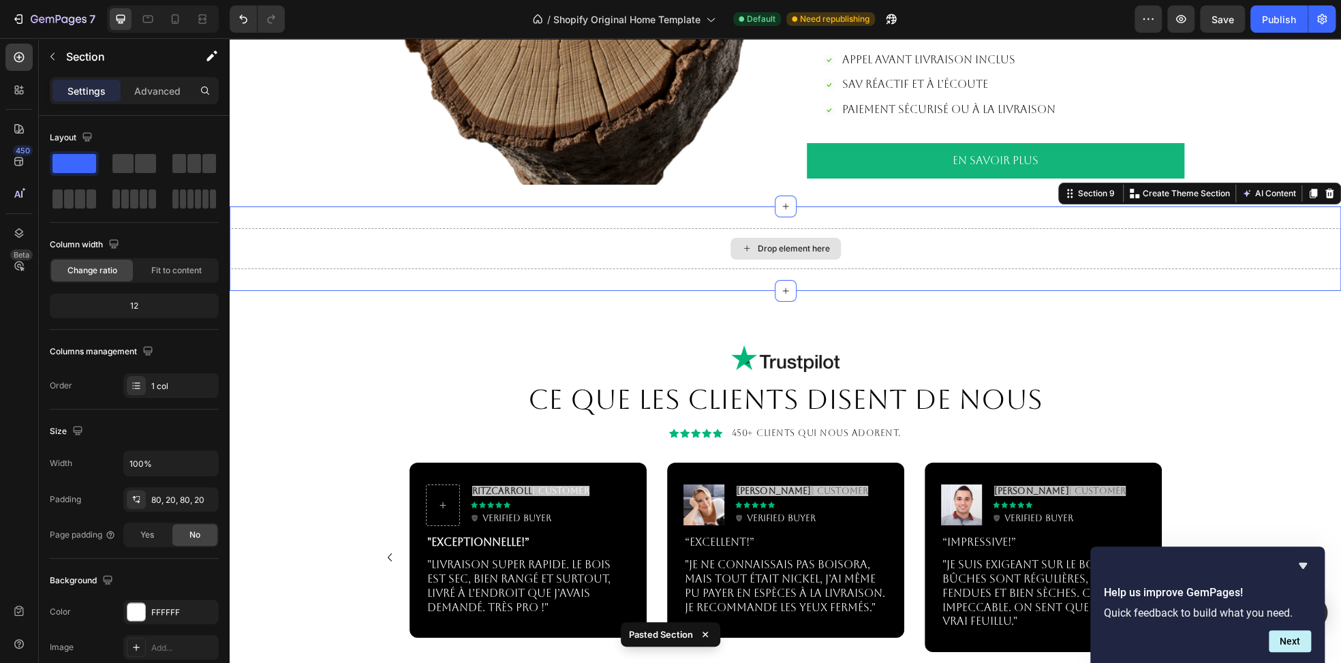
click at [953, 247] on div "Drop element here" at bounding box center [785, 248] width 1111 height 41
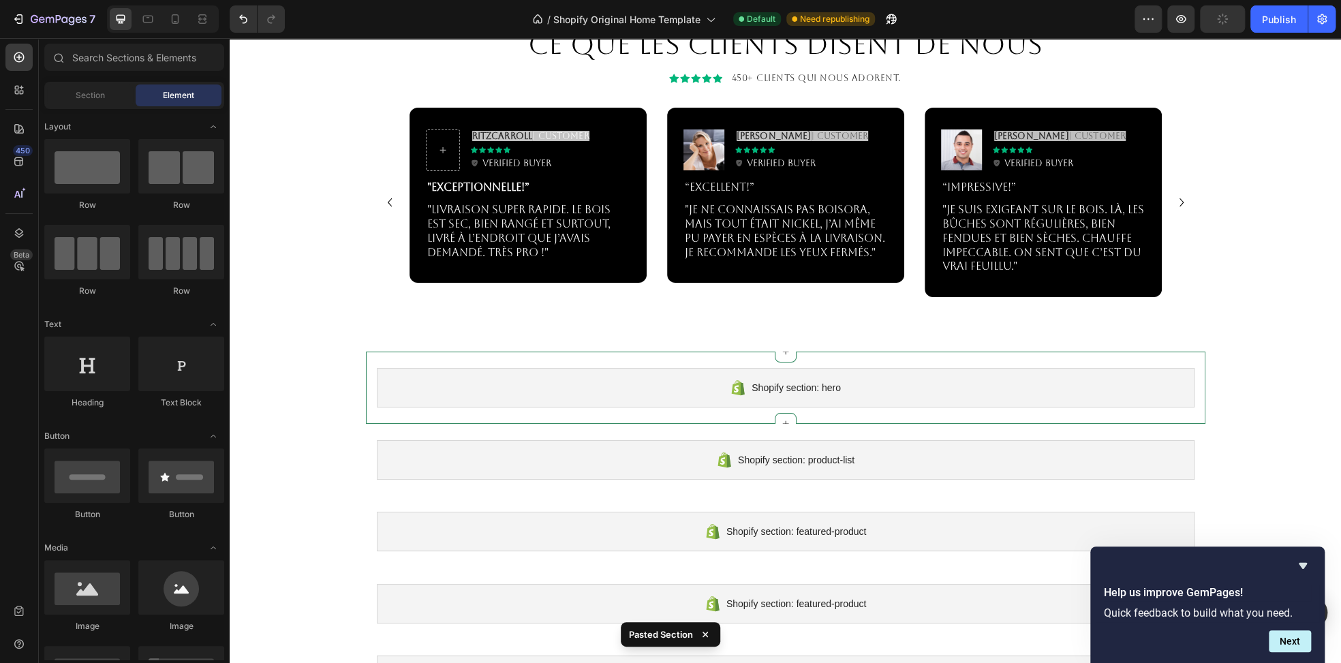
scroll to position [3315, 0]
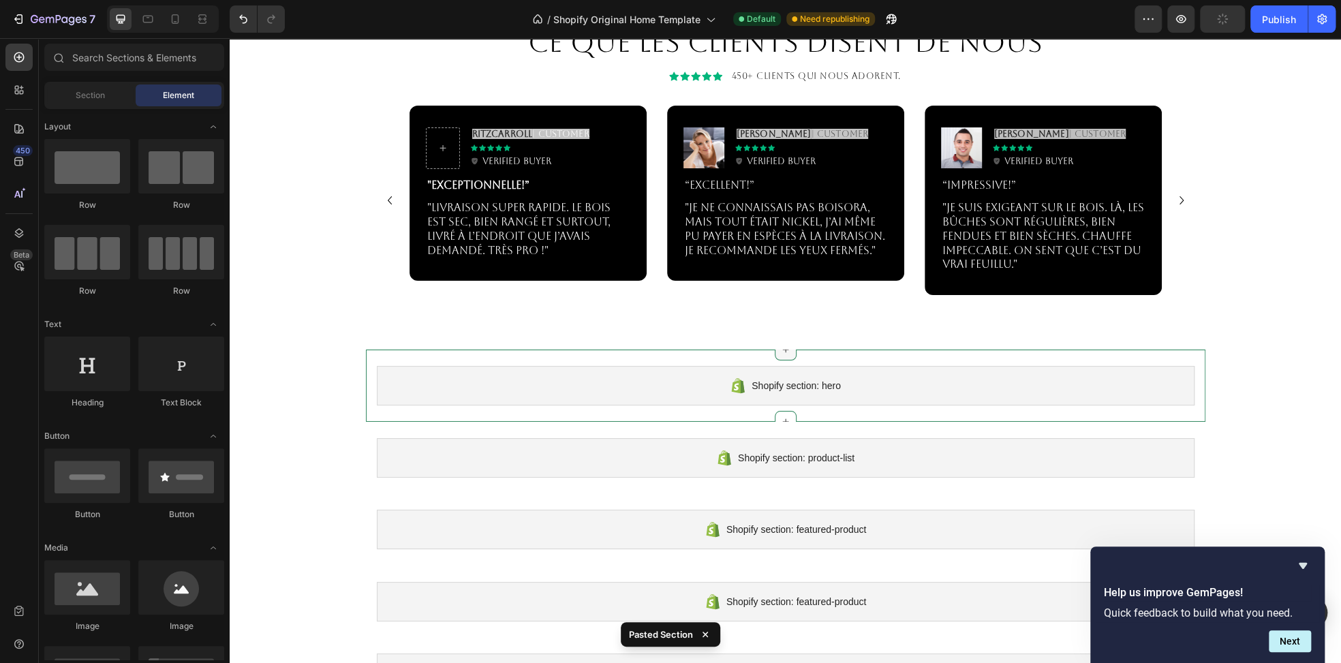
click at [781, 355] on div at bounding box center [786, 350] width 22 height 22
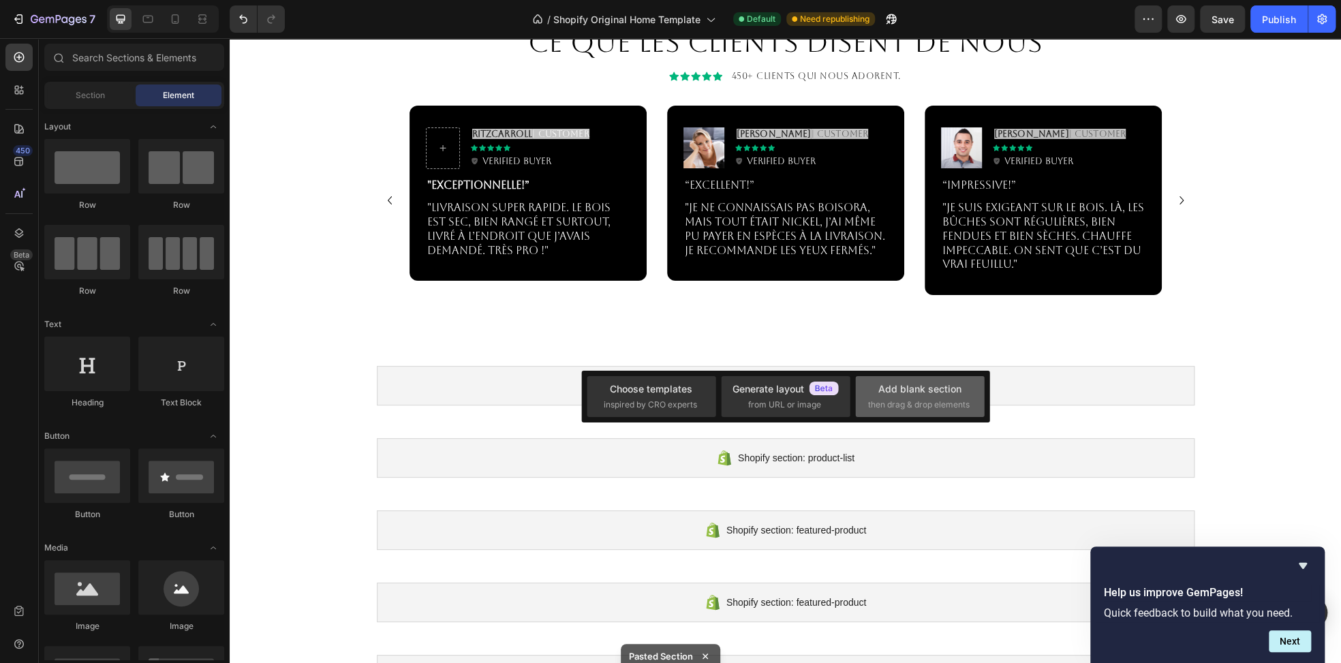
click at [906, 392] on div "Add blank section" at bounding box center [919, 389] width 83 height 14
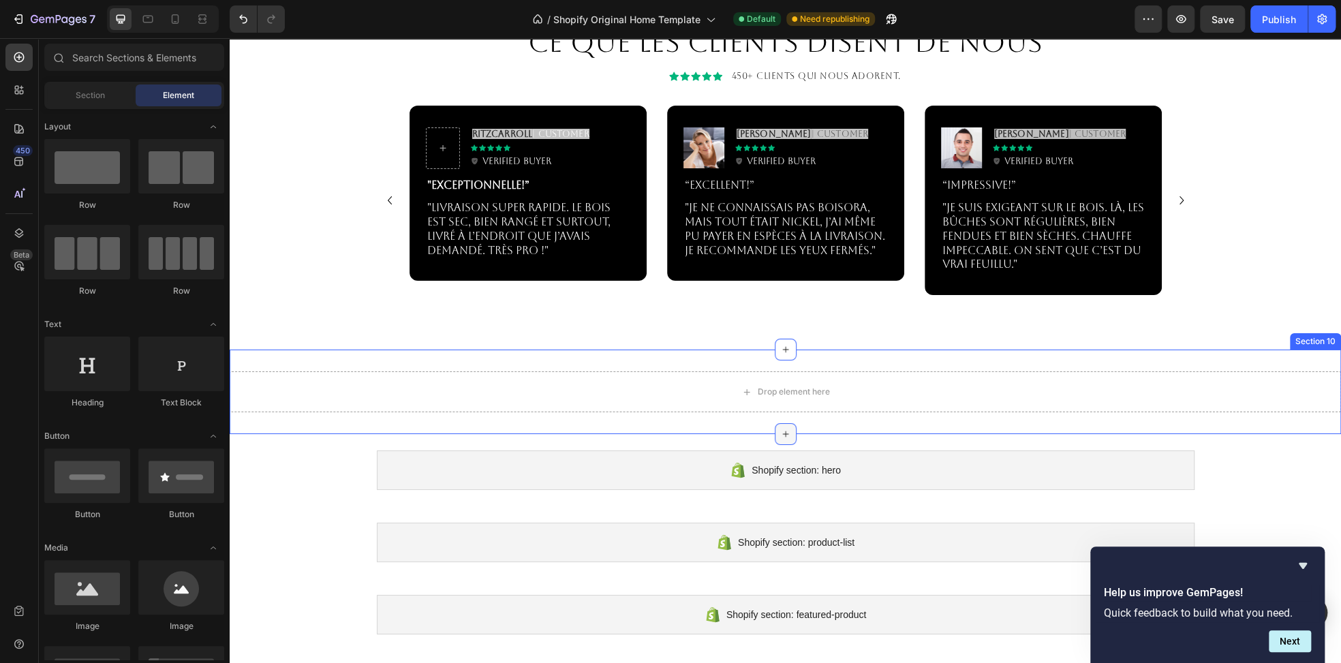
click at [780, 432] on icon at bounding box center [785, 434] width 11 height 11
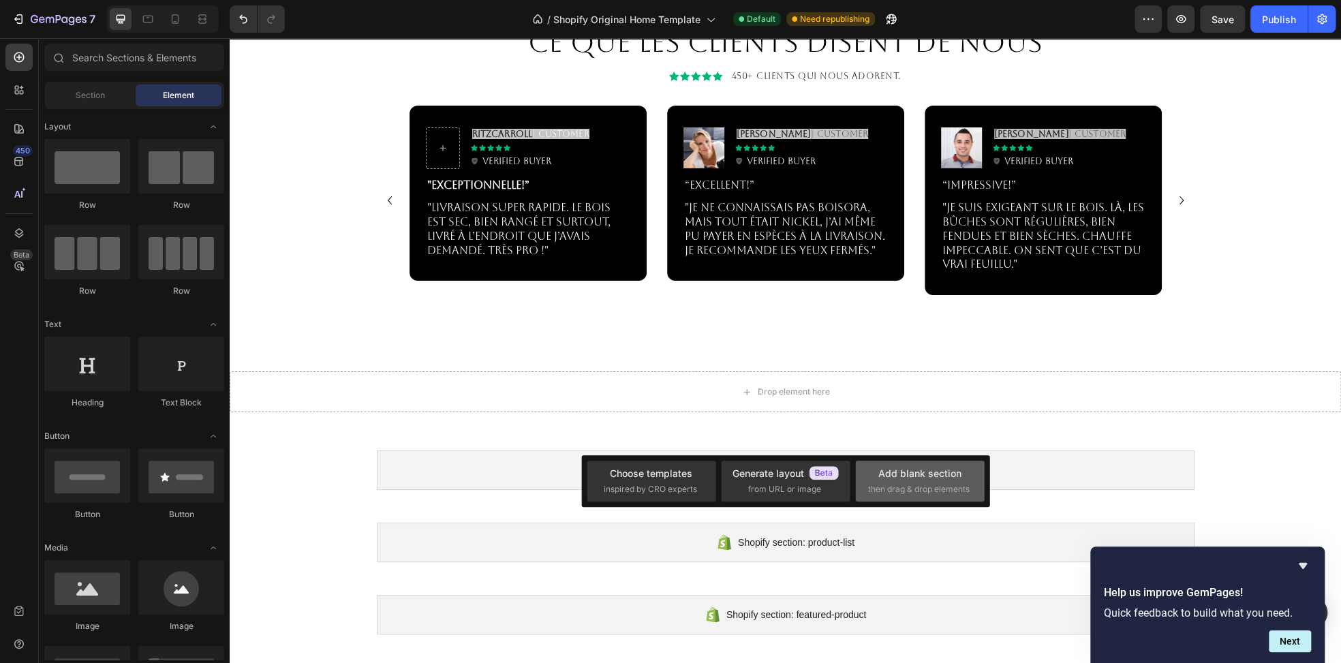
click at [892, 477] on div "Add blank section" at bounding box center [919, 473] width 83 height 14
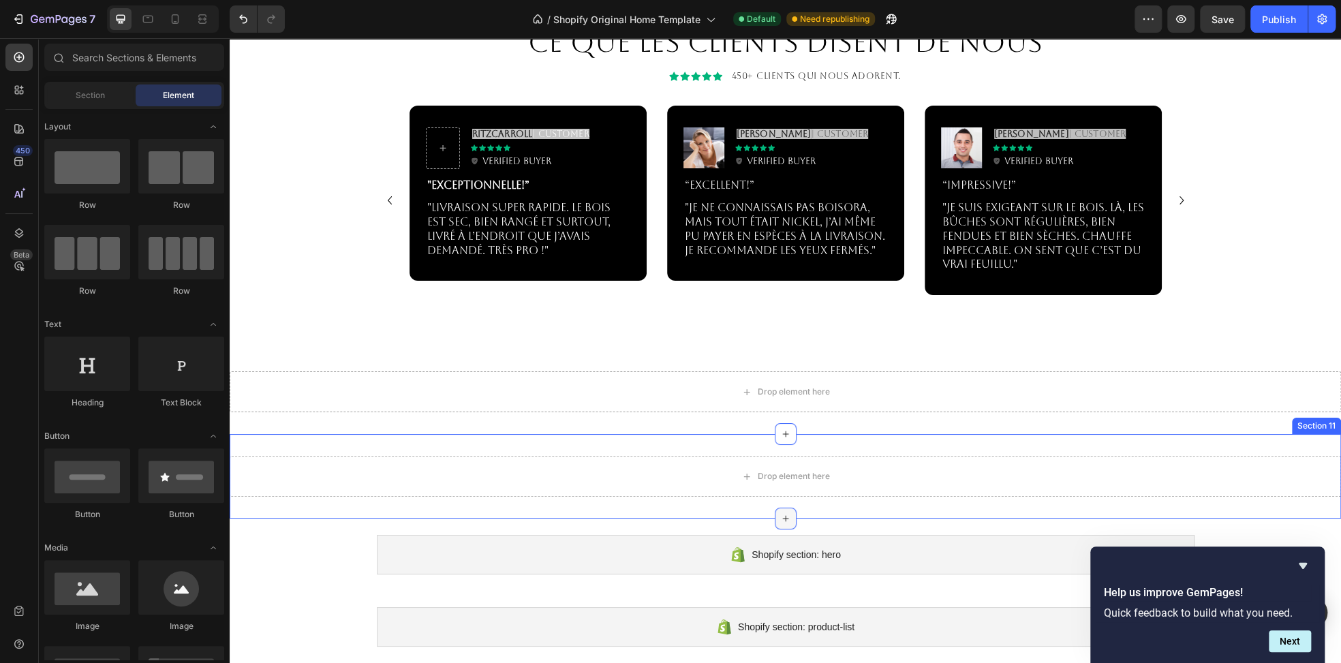
click at [780, 514] on icon at bounding box center [785, 518] width 11 height 11
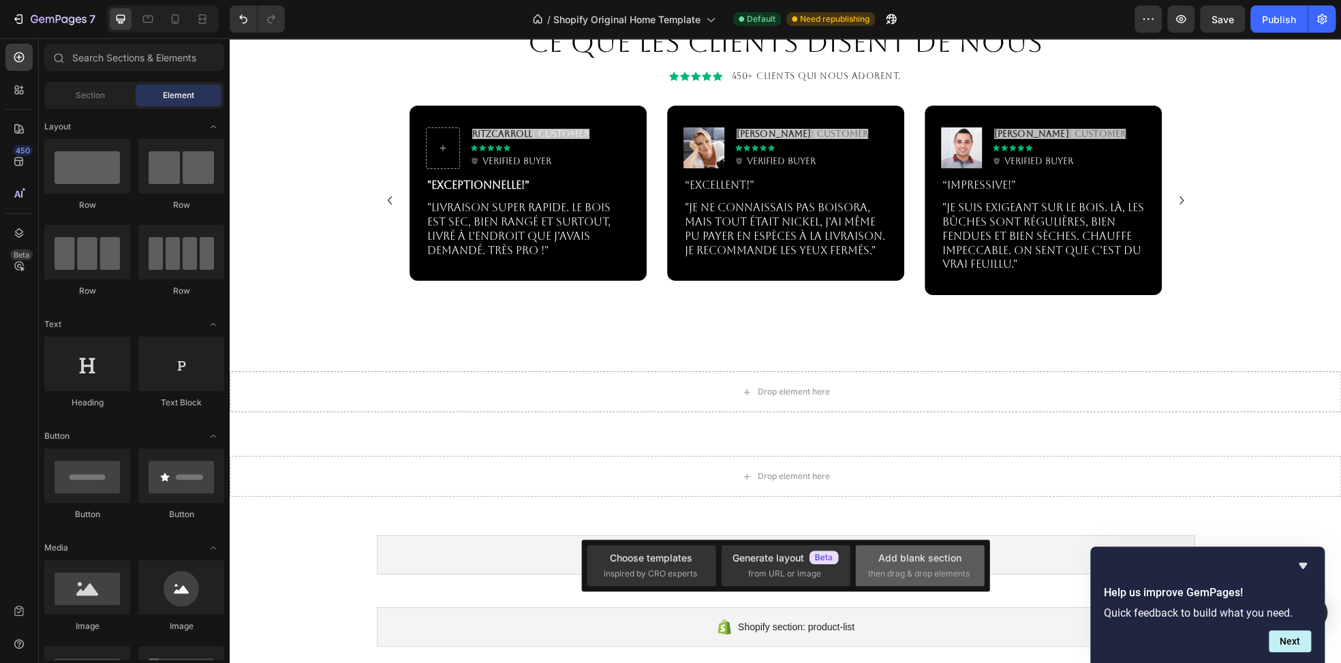
click at [893, 551] on div "Add blank section" at bounding box center [919, 558] width 83 height 14
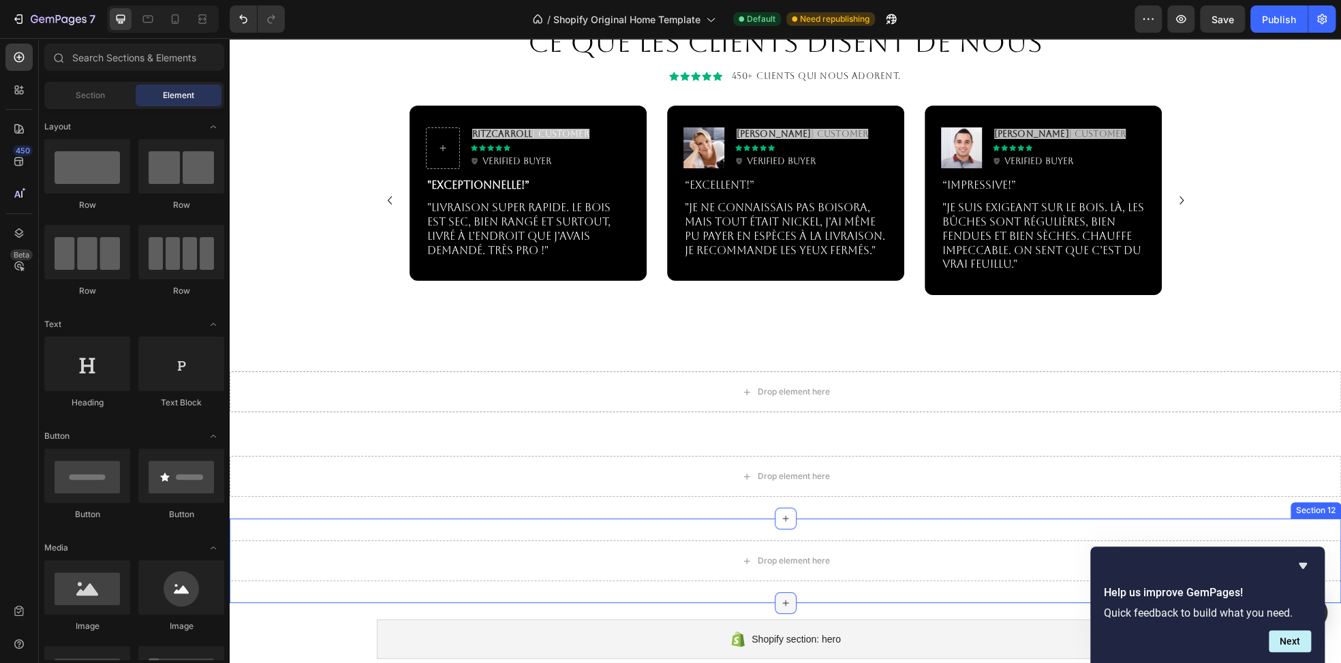
click at [781, 600] on icon at bounding box center [785, 603] width 11 height 11
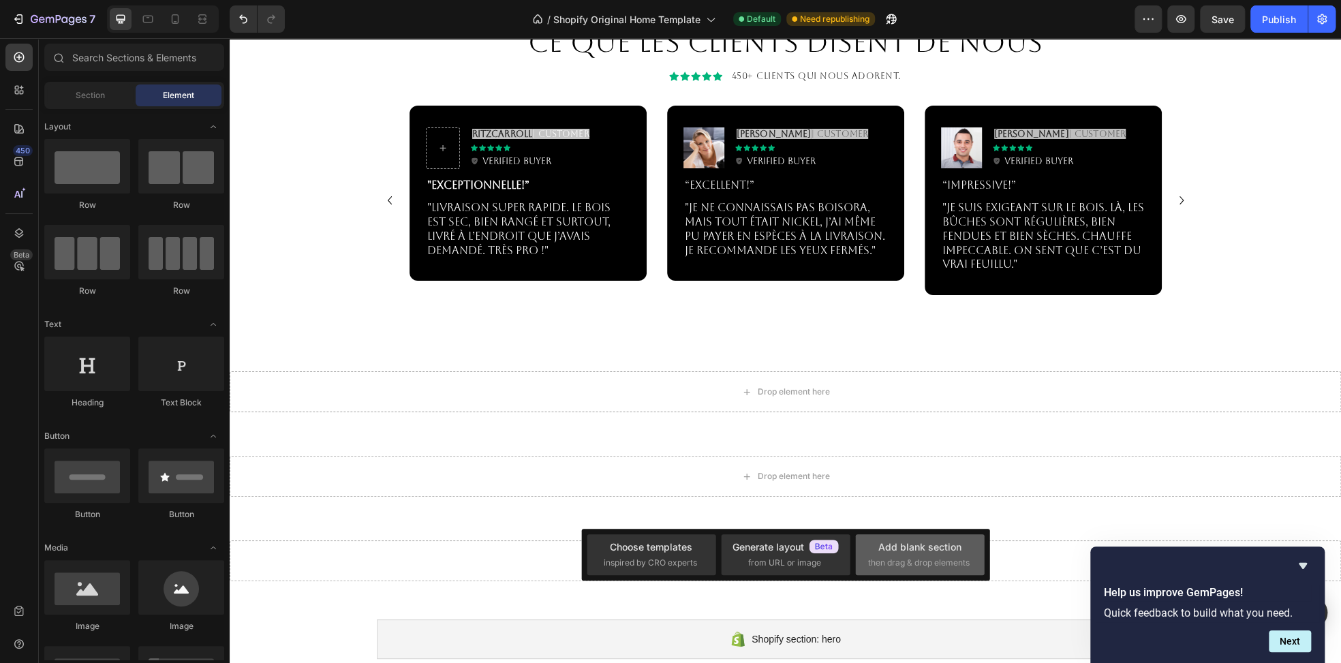
click at [913, 565] on span "then drag & drop elements" at bounding box center [919, 563] width 102 height 12
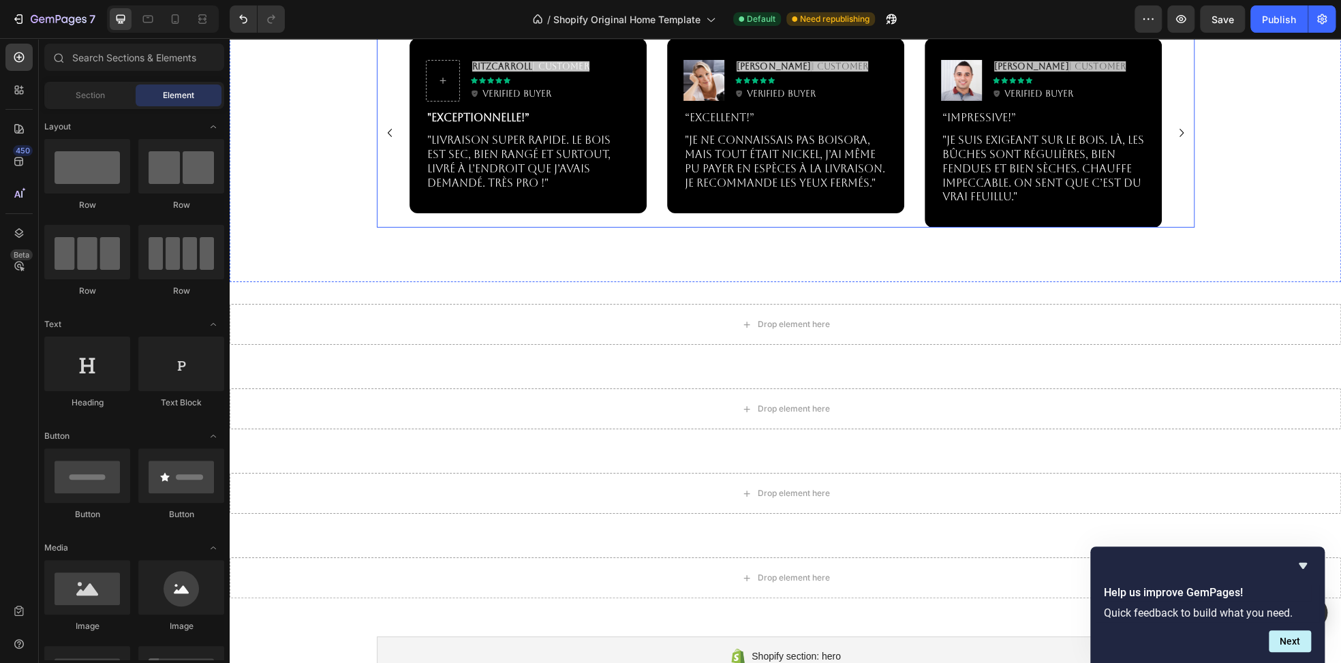
scroll to position [3383, 0]
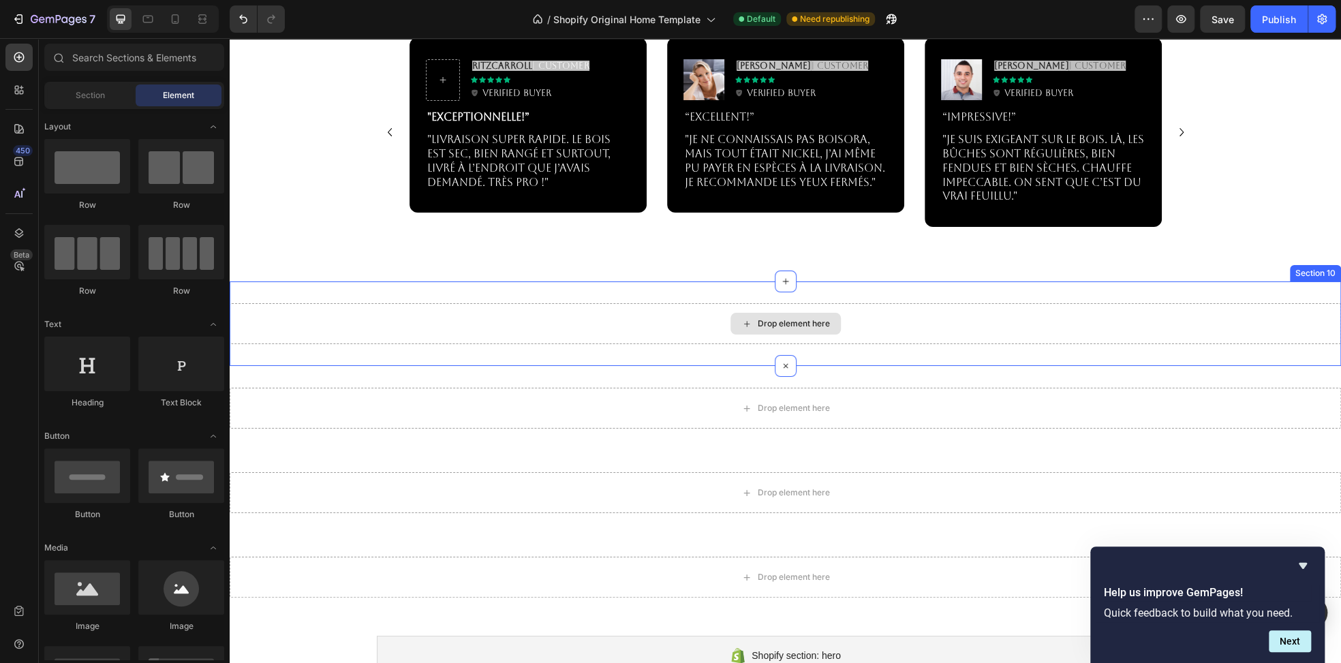
click at [619, 311] on div "Drop element here" at bounding box center [785, 323] width 1111 height 41
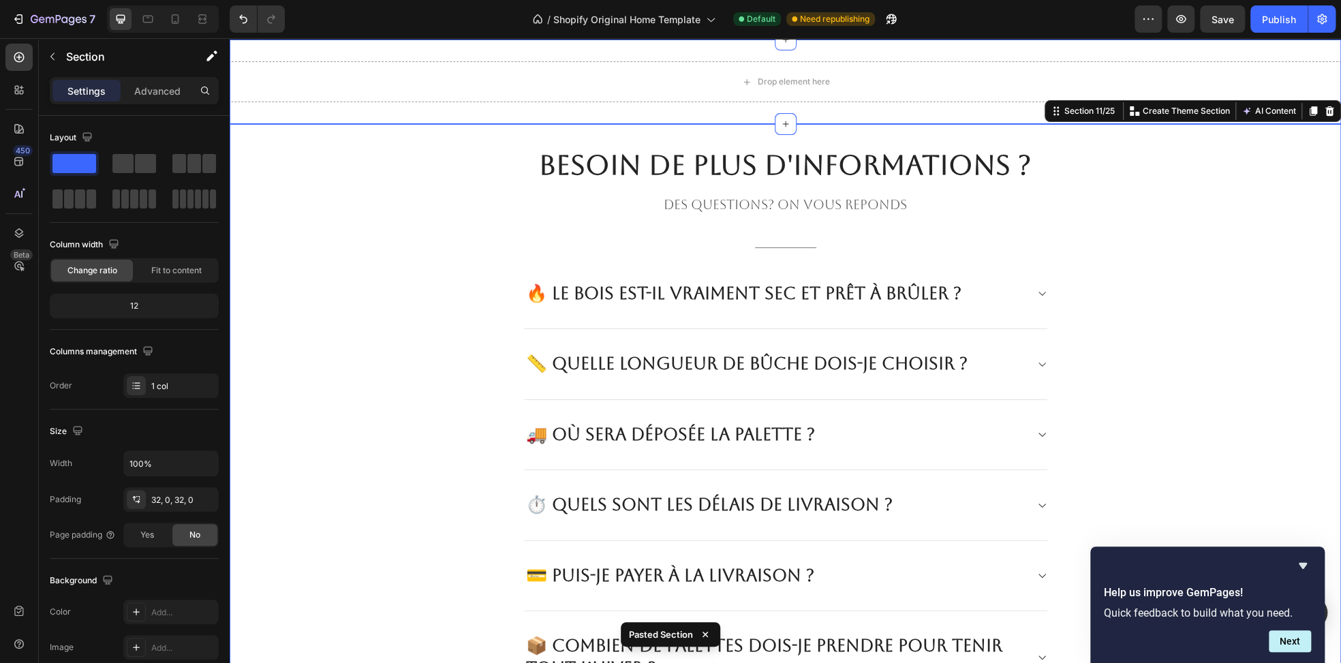
scroll to position [3514, 0]
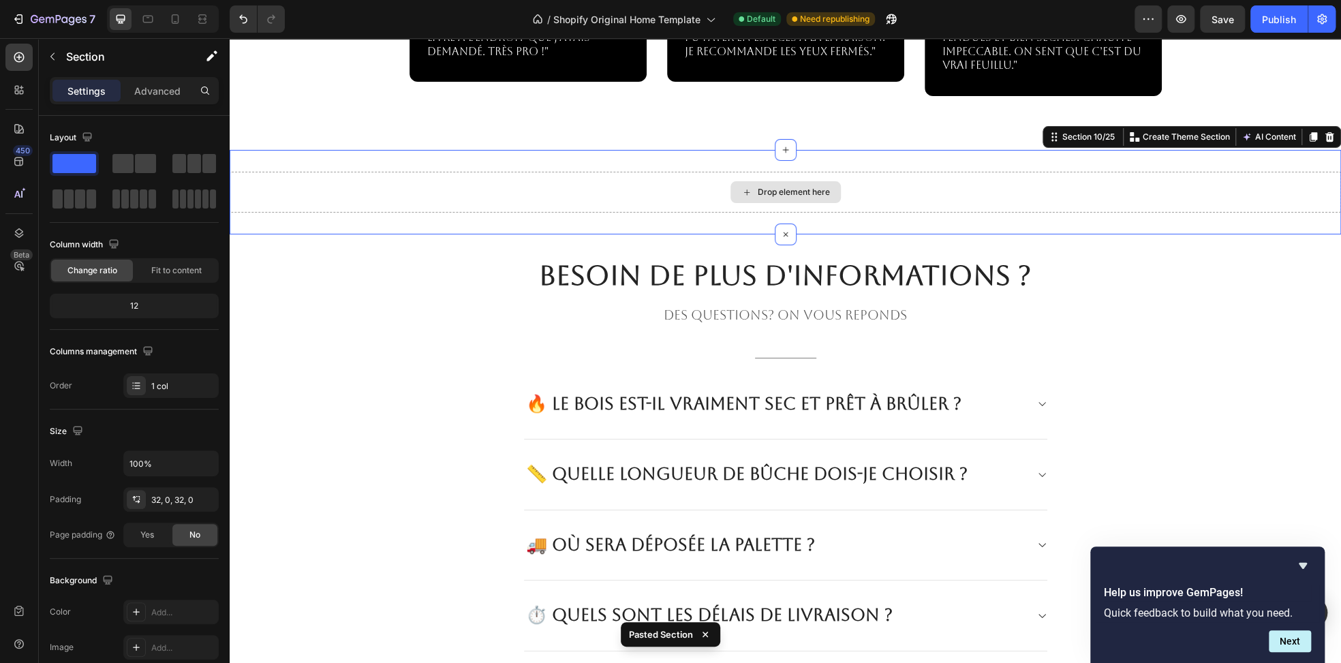
click at [643, 181] on div "Drop element here" at bounding box center [785, 192] width 1111 height 41
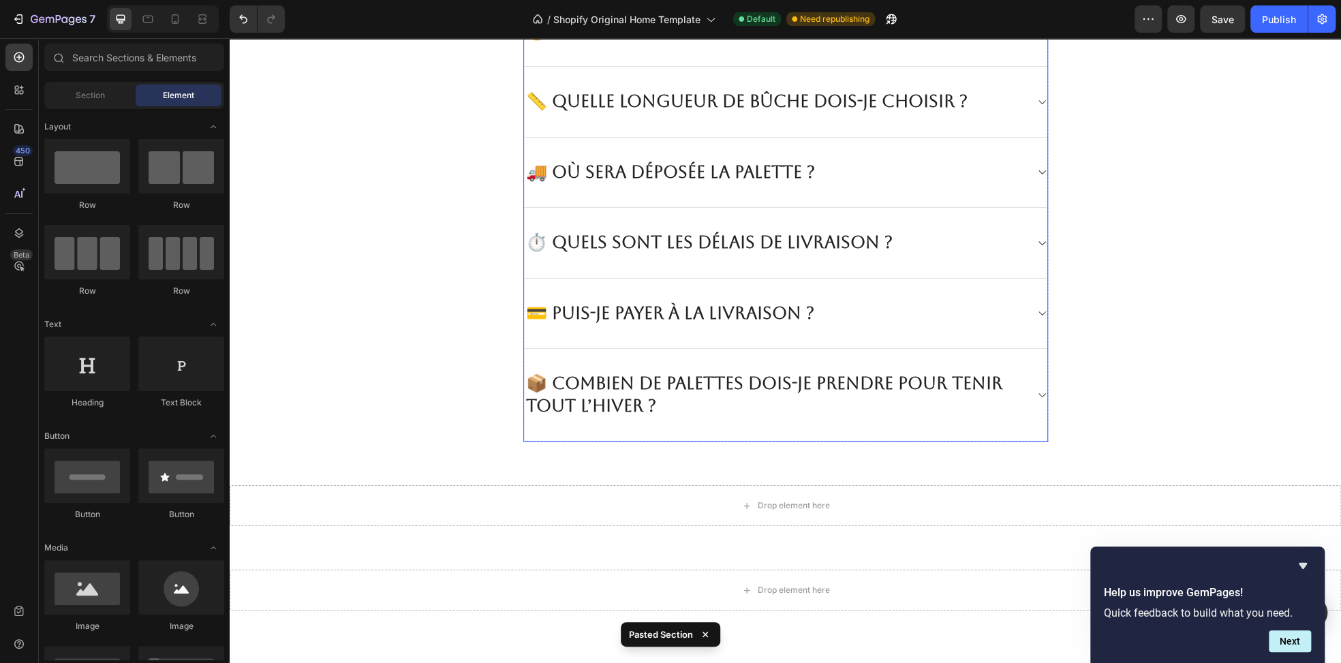
scroll to position [3854, 0]
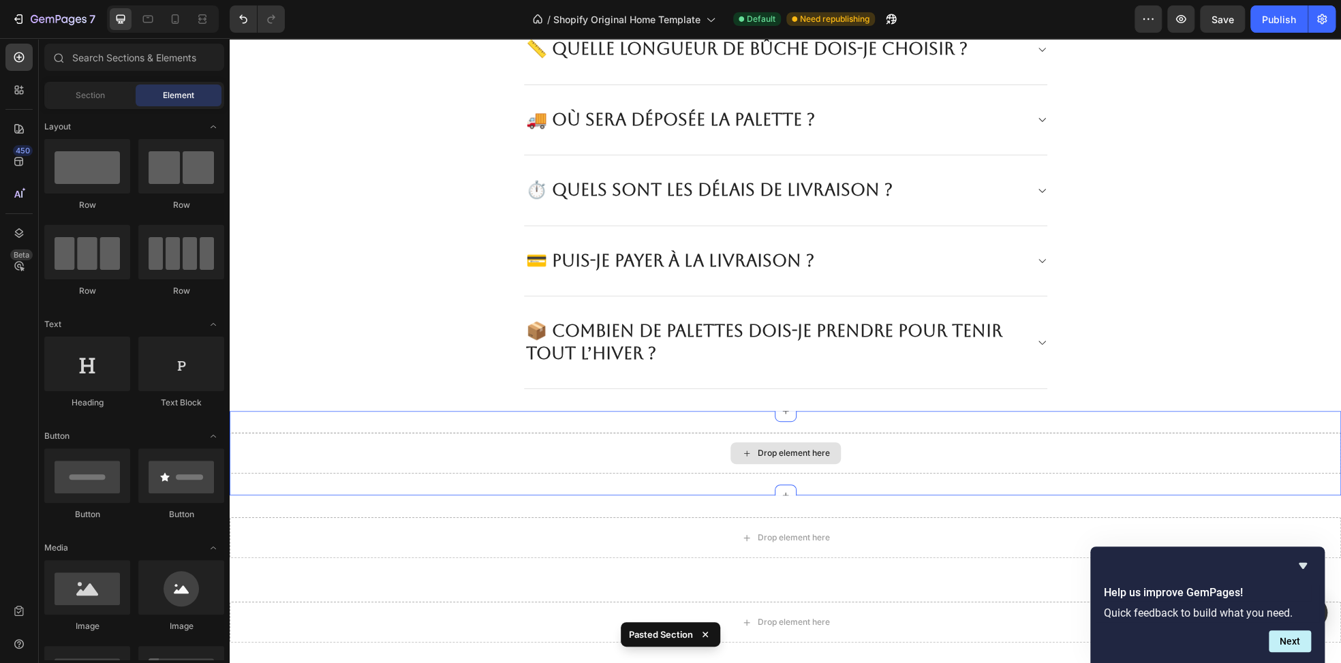
click at [700, 437] on div "Drop element here" at bounding box center [785, 453] width 1111 height 41
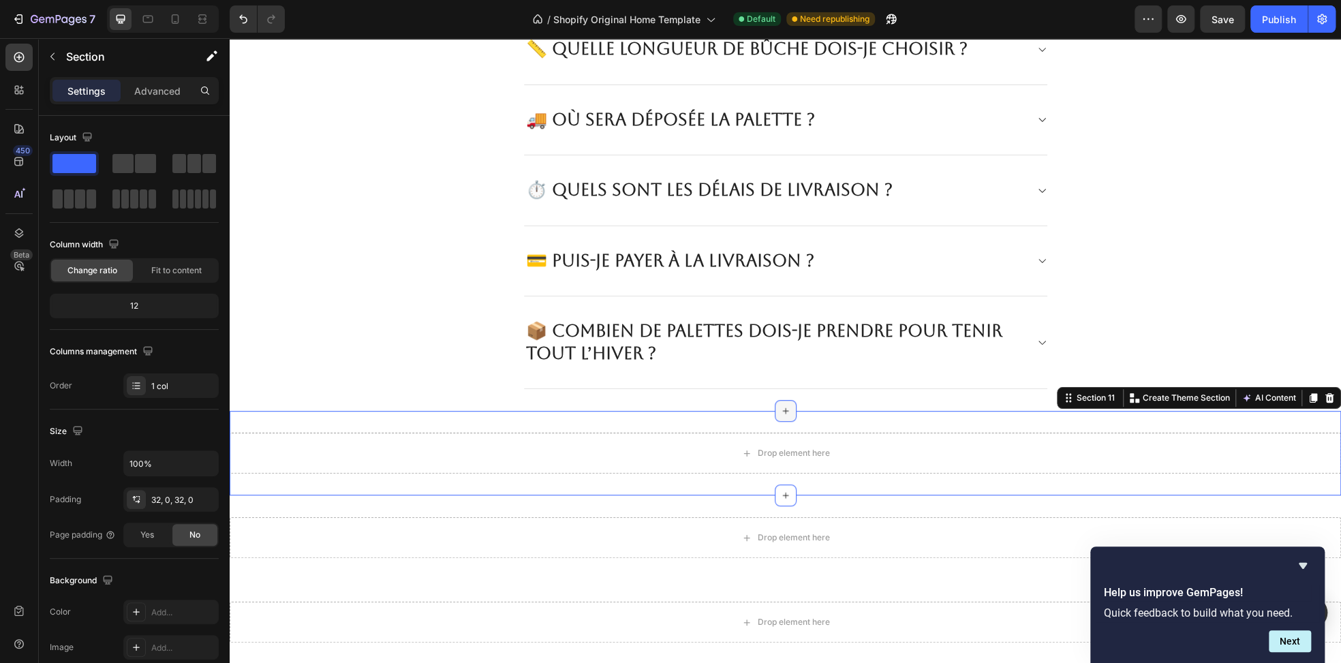
click at [779, 414] on div at bounding box center [786, 411] width 22 height 22
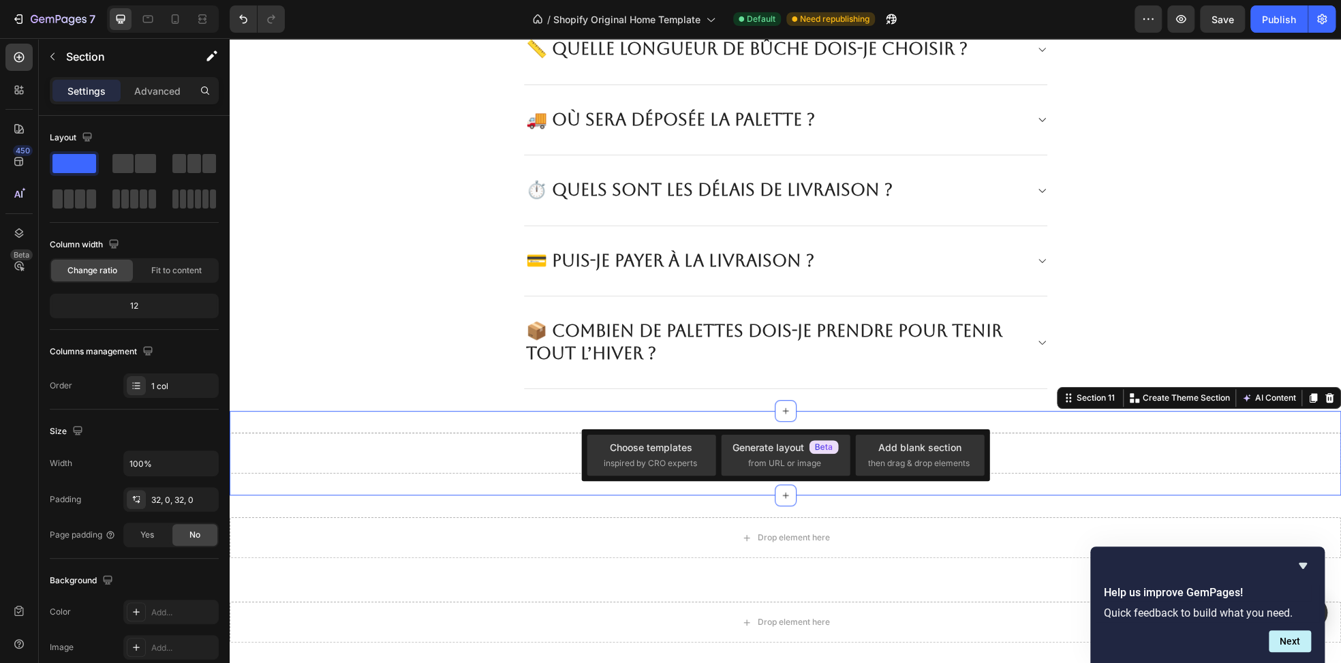
click at [987, 414] on div "Drop element here Section 11 You can create reusable sections Create Theme Sect…" at bounding box center [785, 453] width 1111 height 84
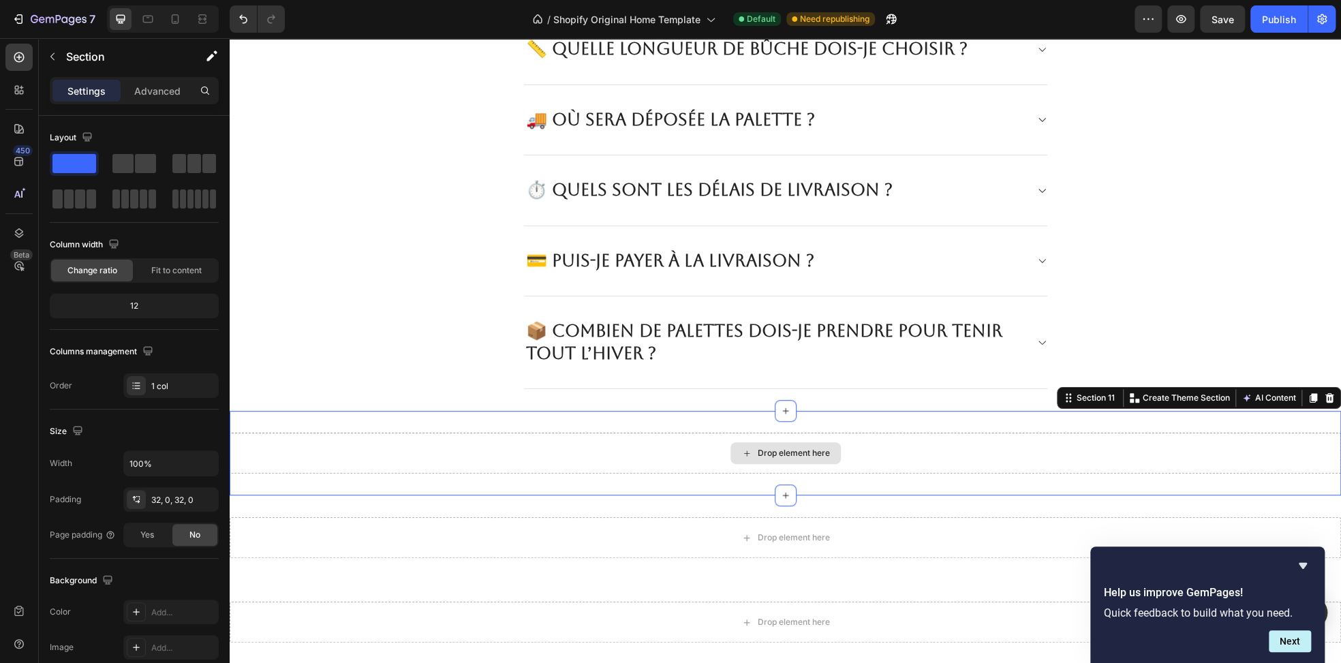
click at [559, 446] on div "Drop element here" at bounding box center [785, 453] width 1111 height 41
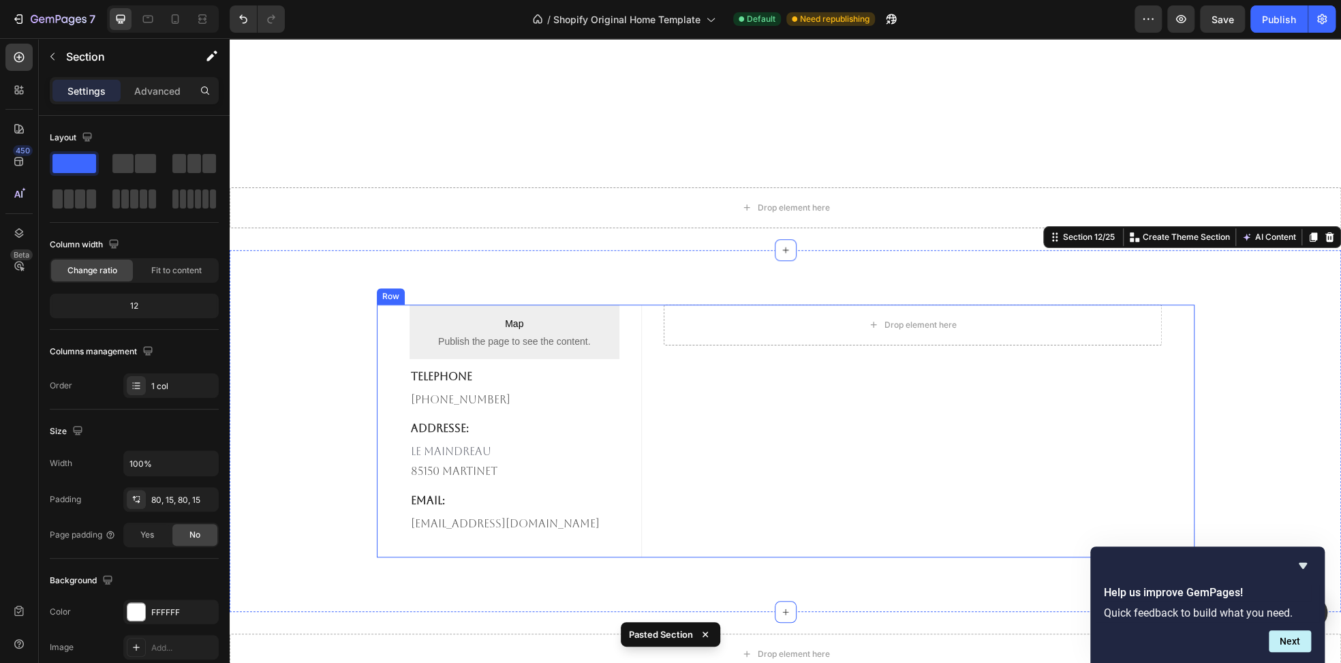
scroll to position [4056, 0]
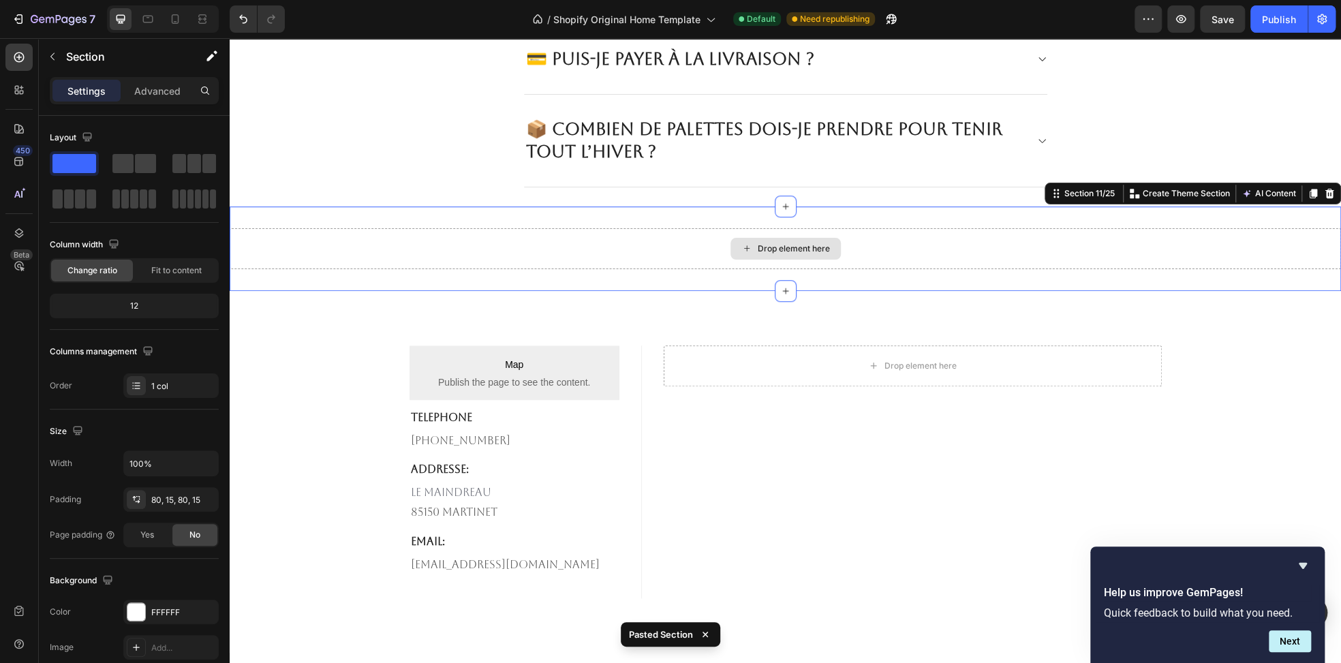
click at [675, 243] on div "Drop element here" at bounding box center [785, 248] width 1111 height 41
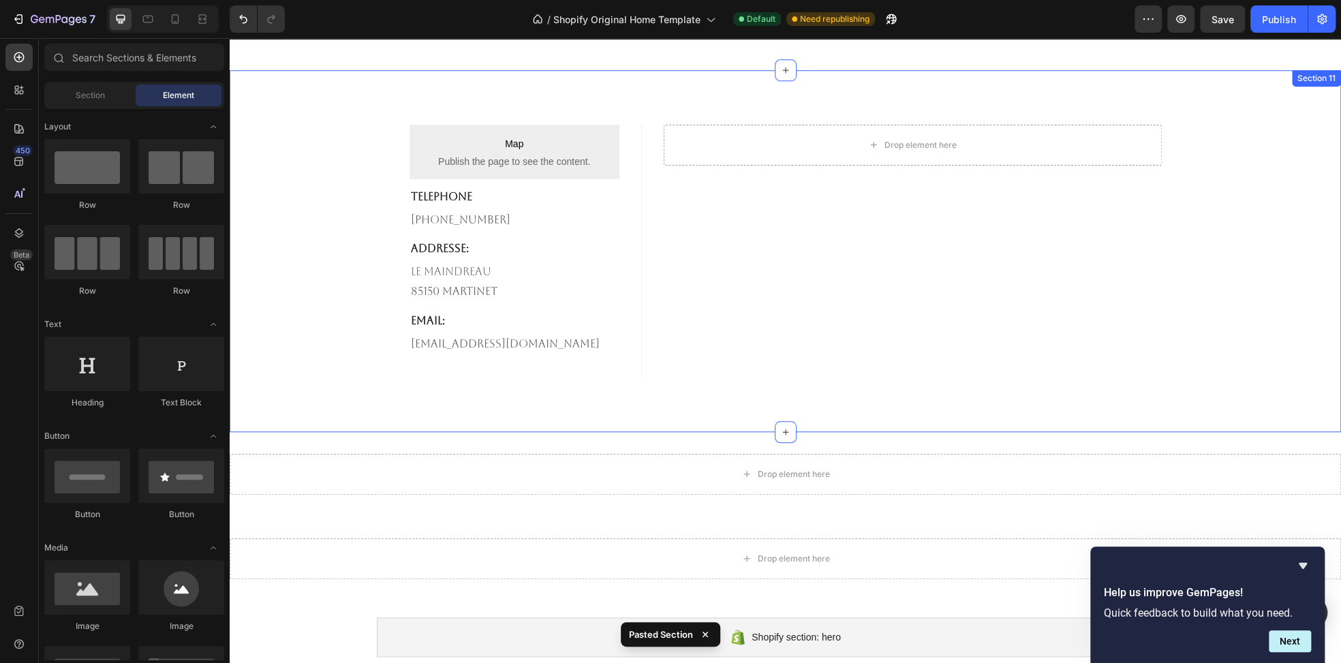
scroll to position [4192, 0]
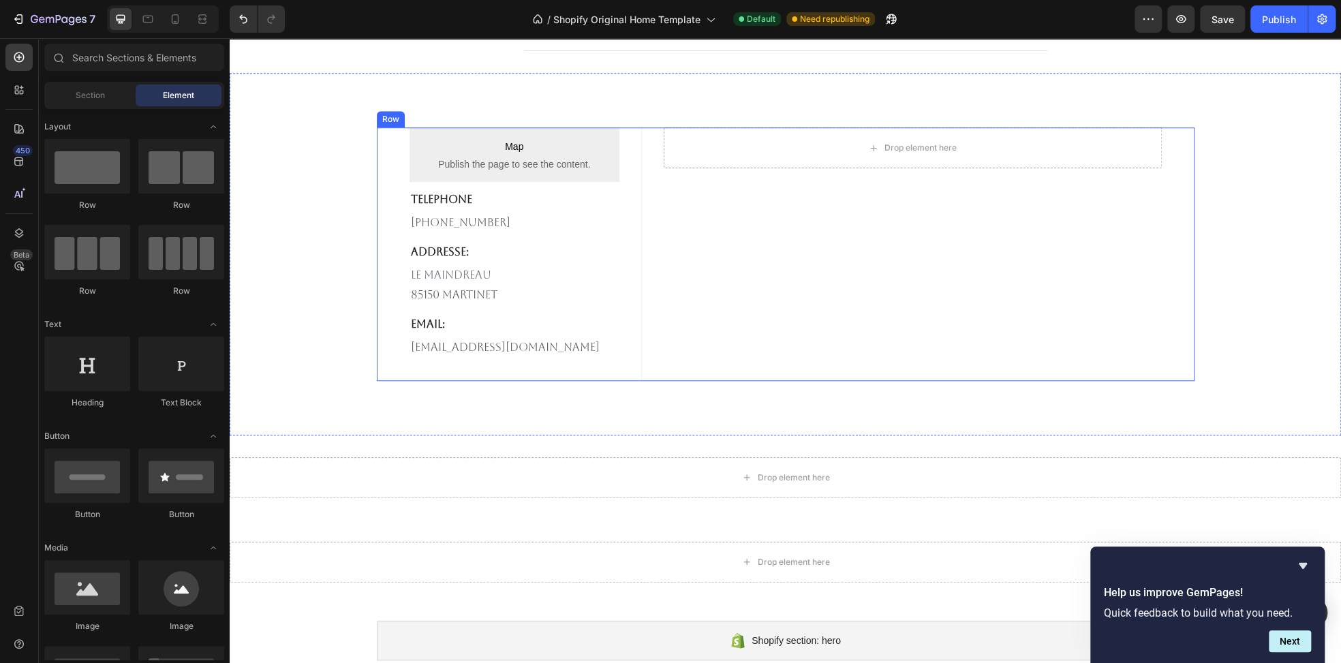
click at [739, 222] on div "Drop element here" at bounding box center [929, 253] width 531 height 253
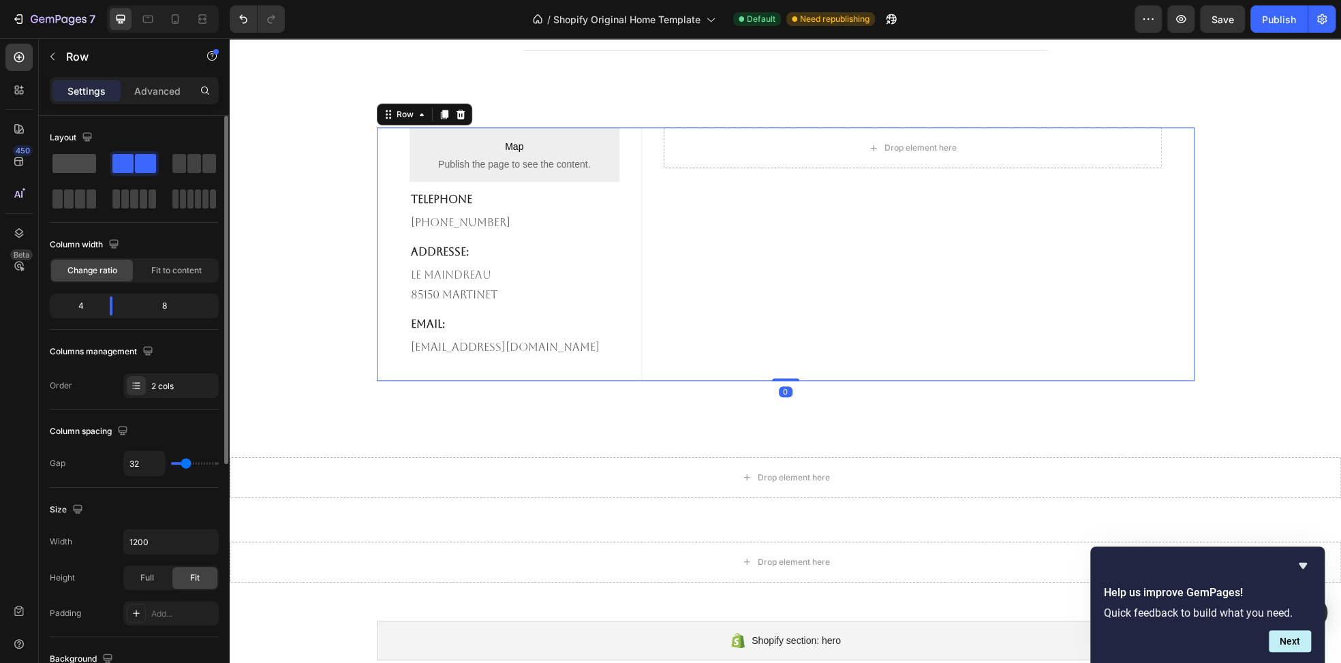
click at [65, 166] on span at bounding box center [74, 163] width 44 height 19
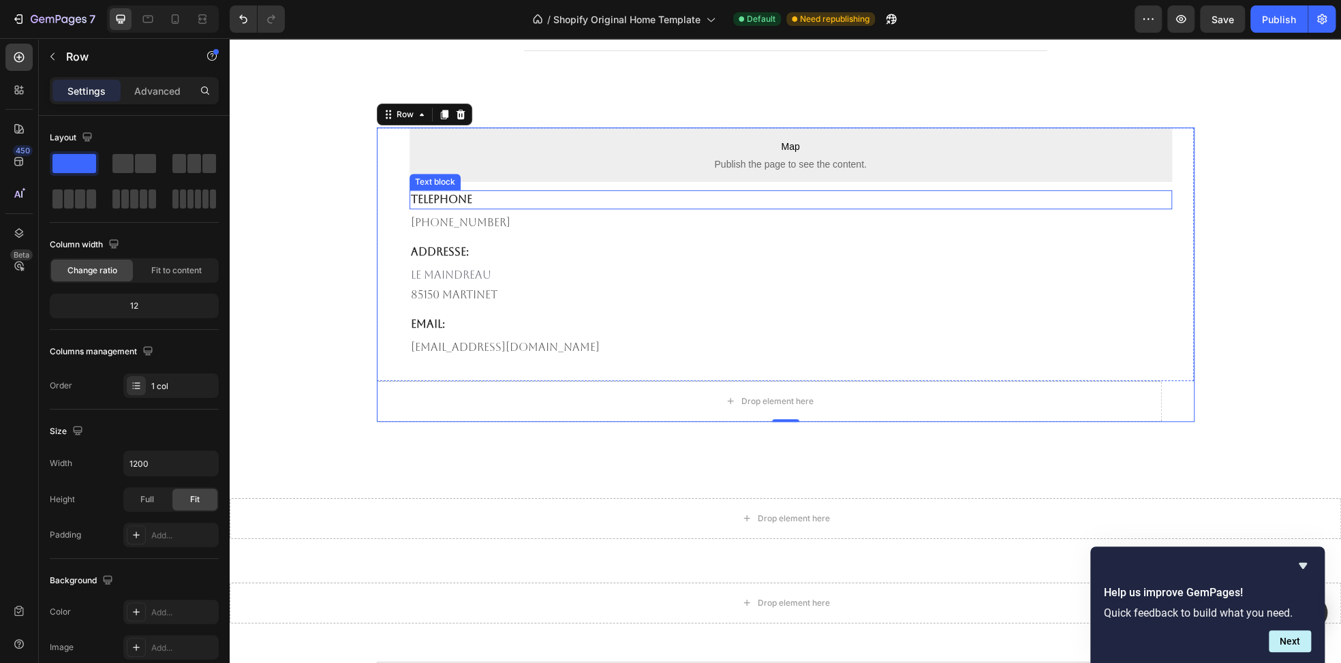
click at [497, 202] on p "TELEPHONE" at bounding box center [791, 199] width 760 height 16
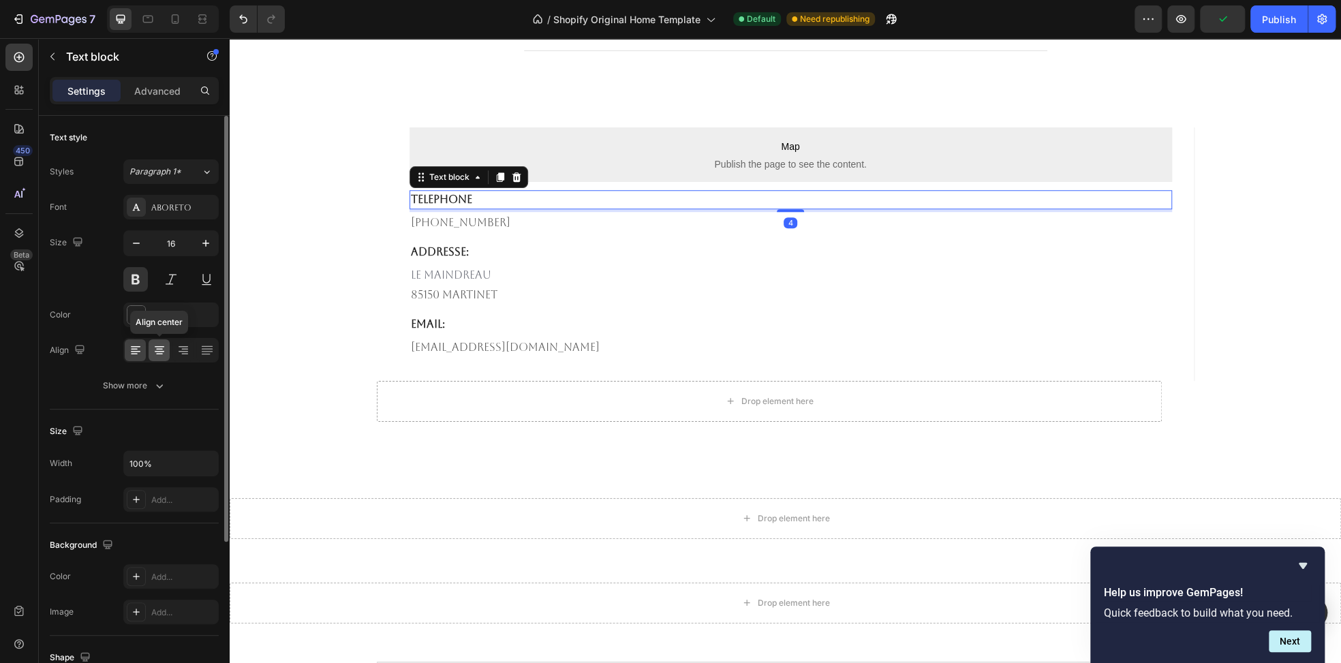
click at [158, 354] on icon at bounding box center [160, 350] width 14 height 14
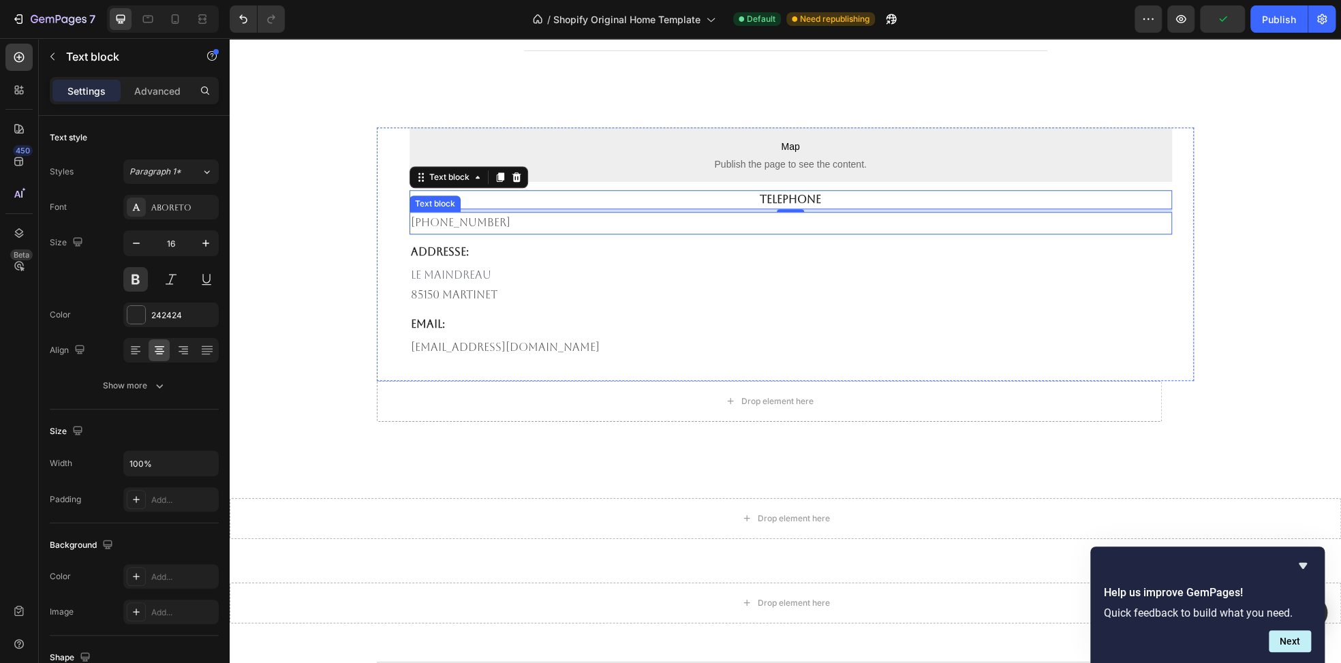
click at [467, 223] on p "682-651-7554" at bounding box center [791, 223] width 760 height 20
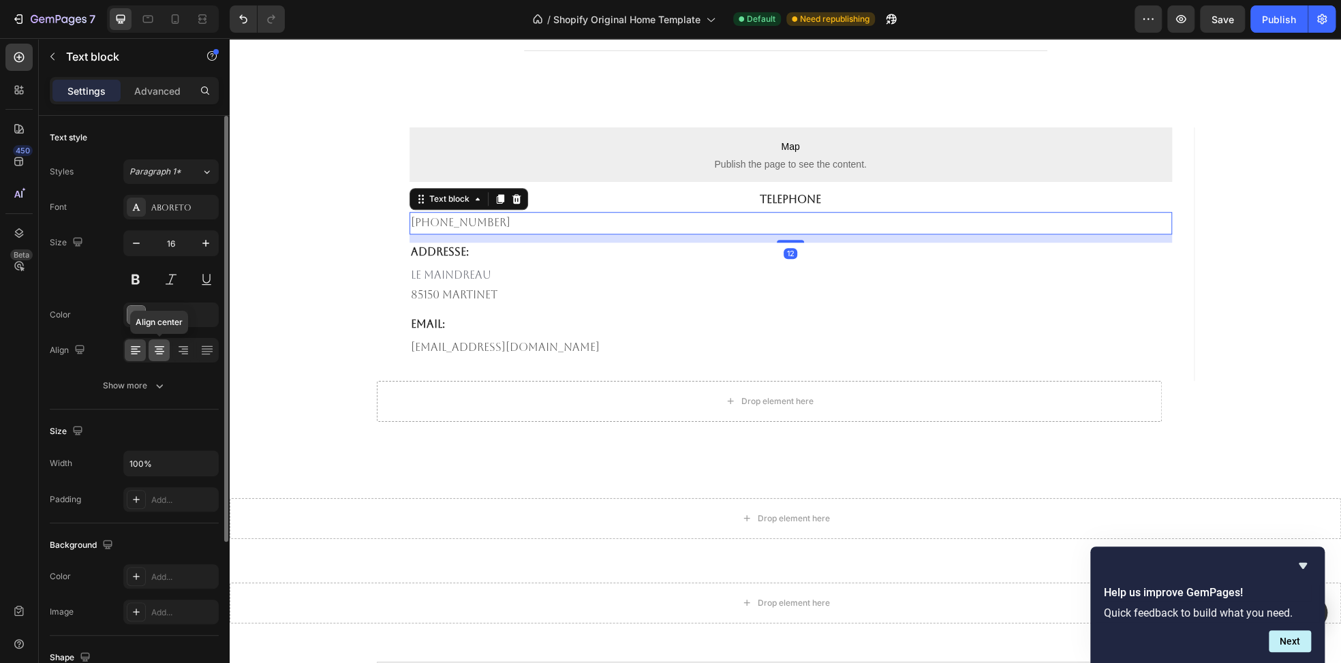
click at [155, 349] on icon at bounding box center [160, 350] width 14 height 14
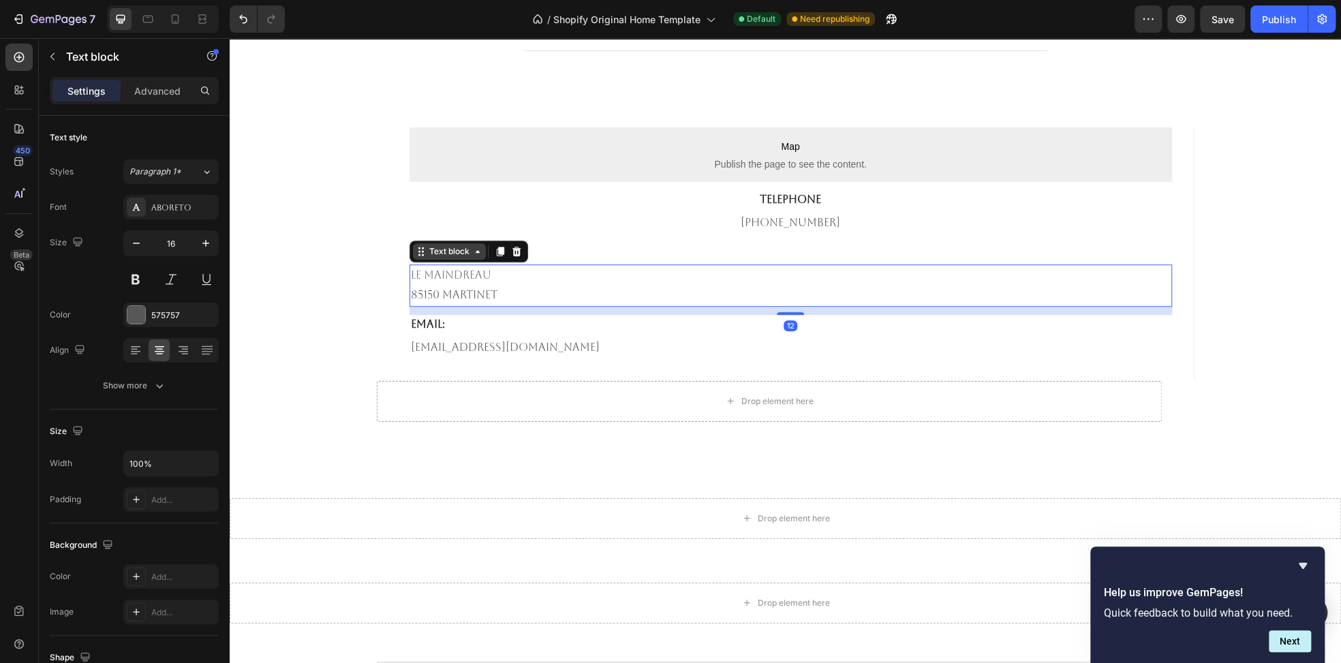
click at [431, 256] on div "Text block" at bounding box center [468, 252] width 119 height 22
click at [160, 351] on icon at bounding box center [160, 351] width 10 height 1
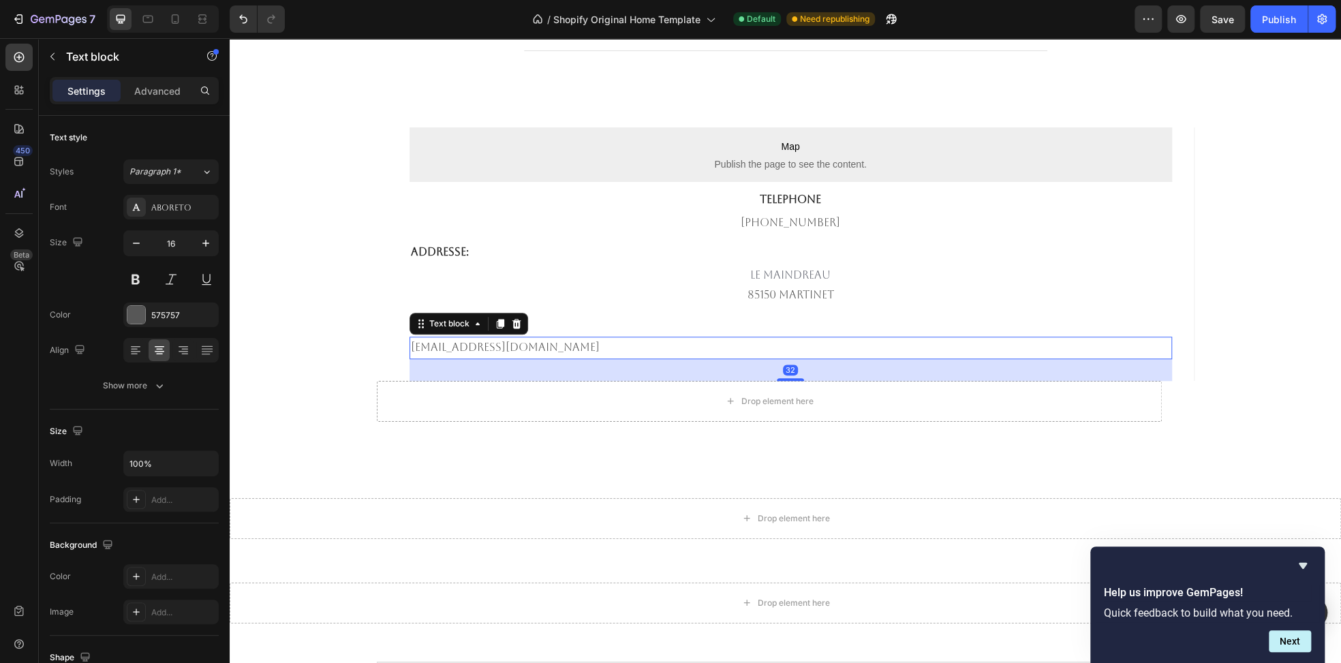
click at [566, 338] on p "[EMAIL_ADDRESS][DOMAIN_NAME]" at bounding box center [791, 348] width 760 height 20
click at [154, 348] on icon at bounding box center [160, 350] width 14 height 14
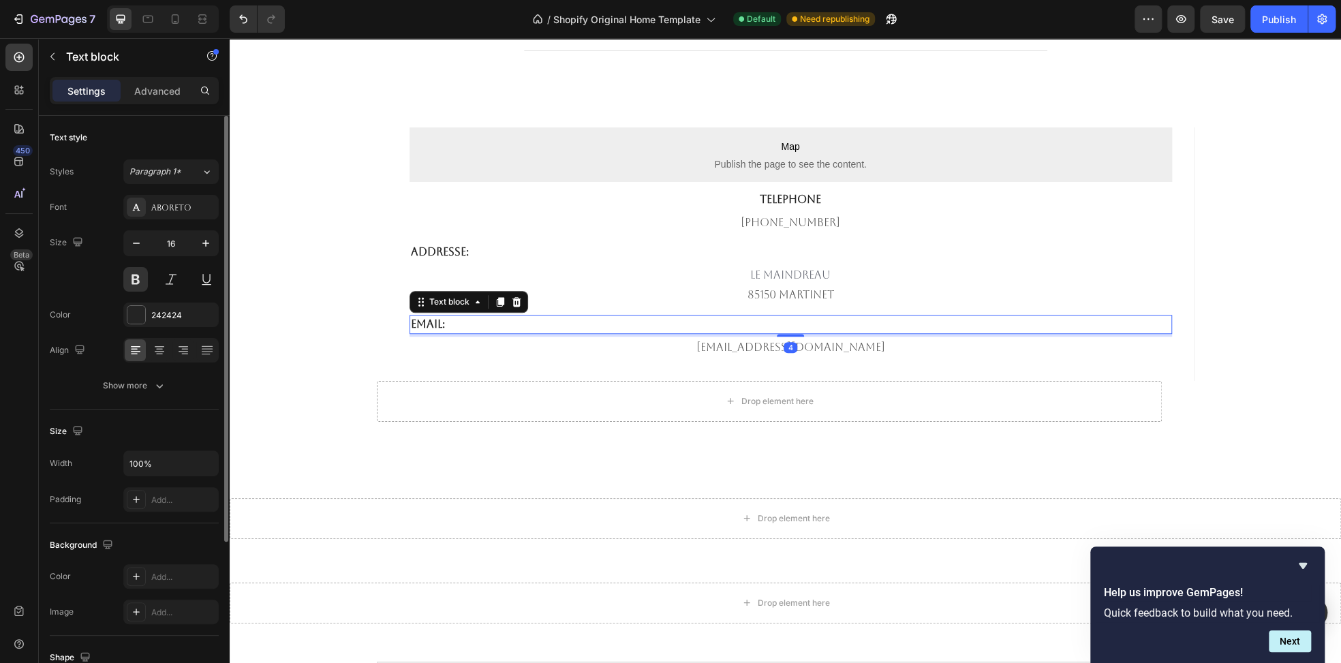
click at [595, 324] on p "Email:" at bounding box center [791, 324] width 760 height 16
drag, startPoint x: 158, startPoint y: 352, endPoint x: 168, endPoint y: 335, distance: 19.9
click at [157, 352] on icon at bounding box center [160, 350] width 14 height 14
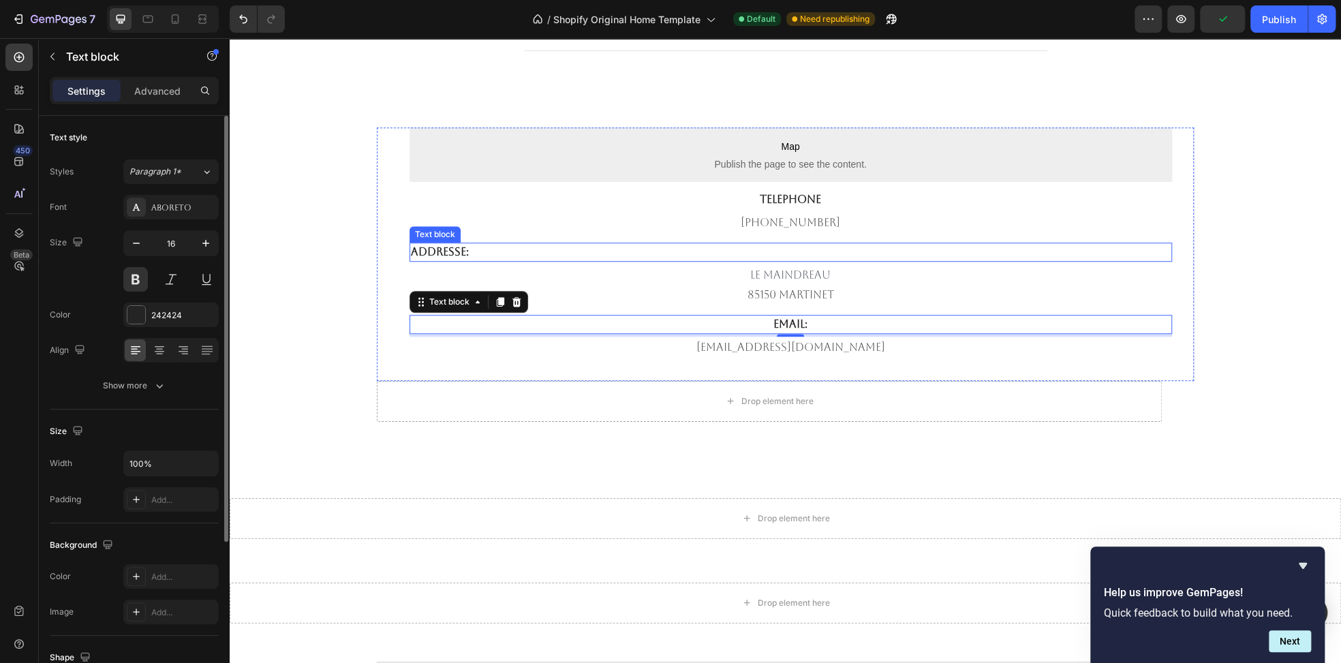
click at [704, 247] on p "AddressE:" at bounding box center [791, 252] width 760 height 16
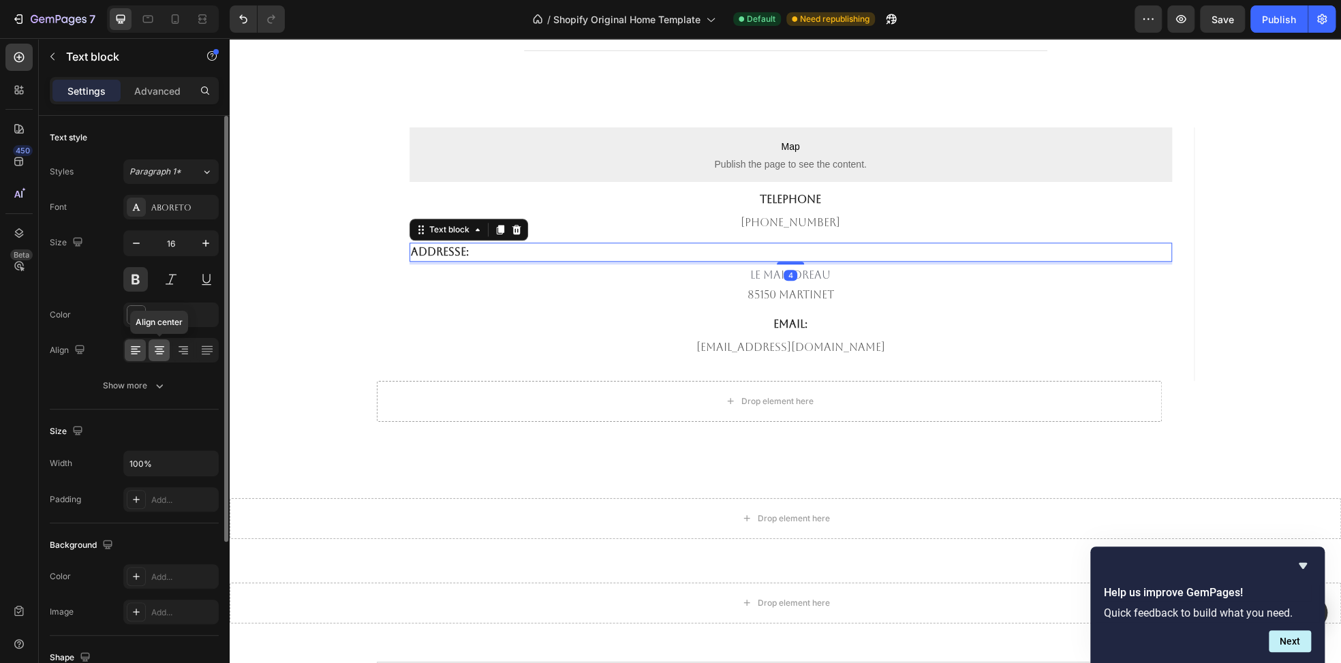
click at [164, 353] on icon at bounding box center [160, 350] width 14 height 14
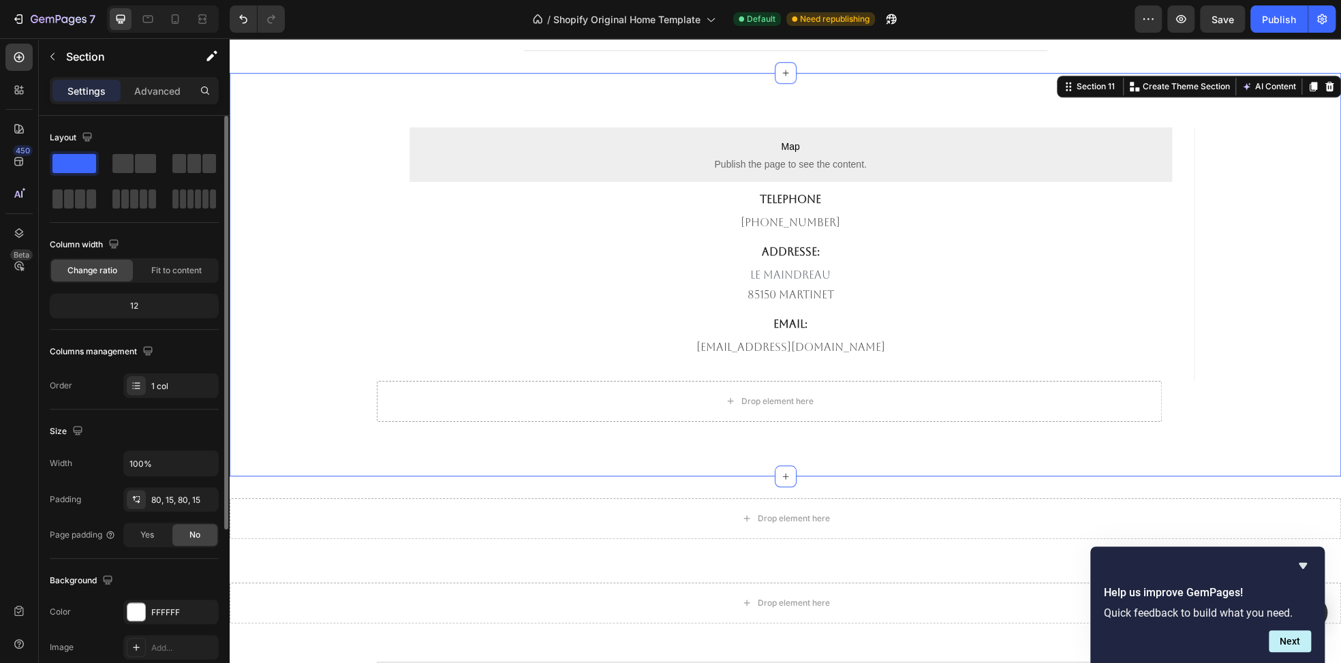
click at [466, 455] on div "Map Publish the page to see the content. Map TELEPHONE Text block 682-651-7554 …" at bounding box center [785, 274] width 1111 height 403
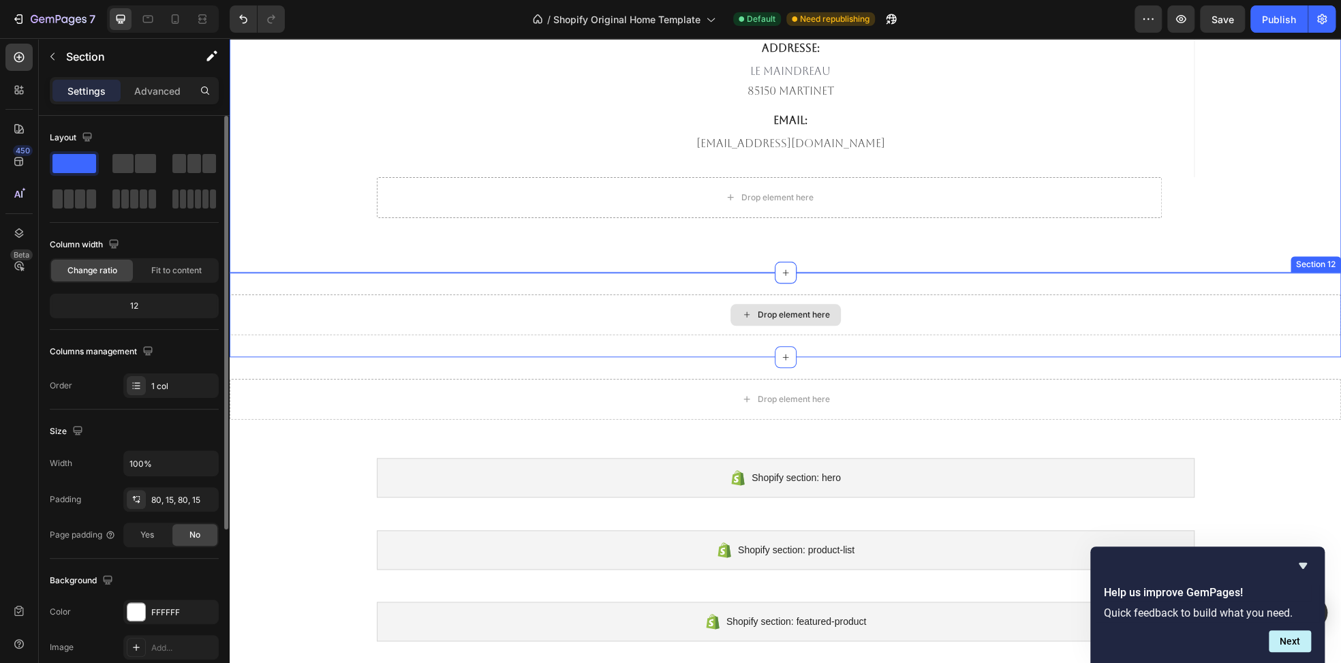
scroll to position [4397, 0]
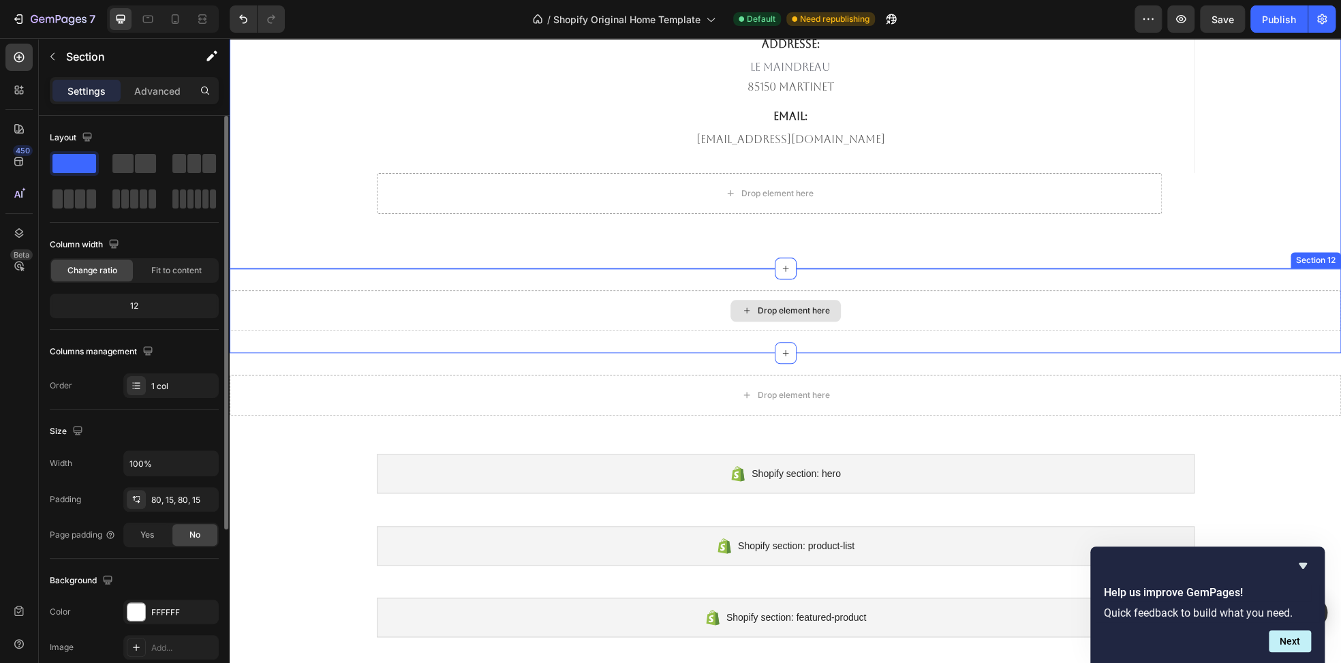
click at [876, 300] on div "Drop element here" at bounding box center [785, 310] width 1111 height 41
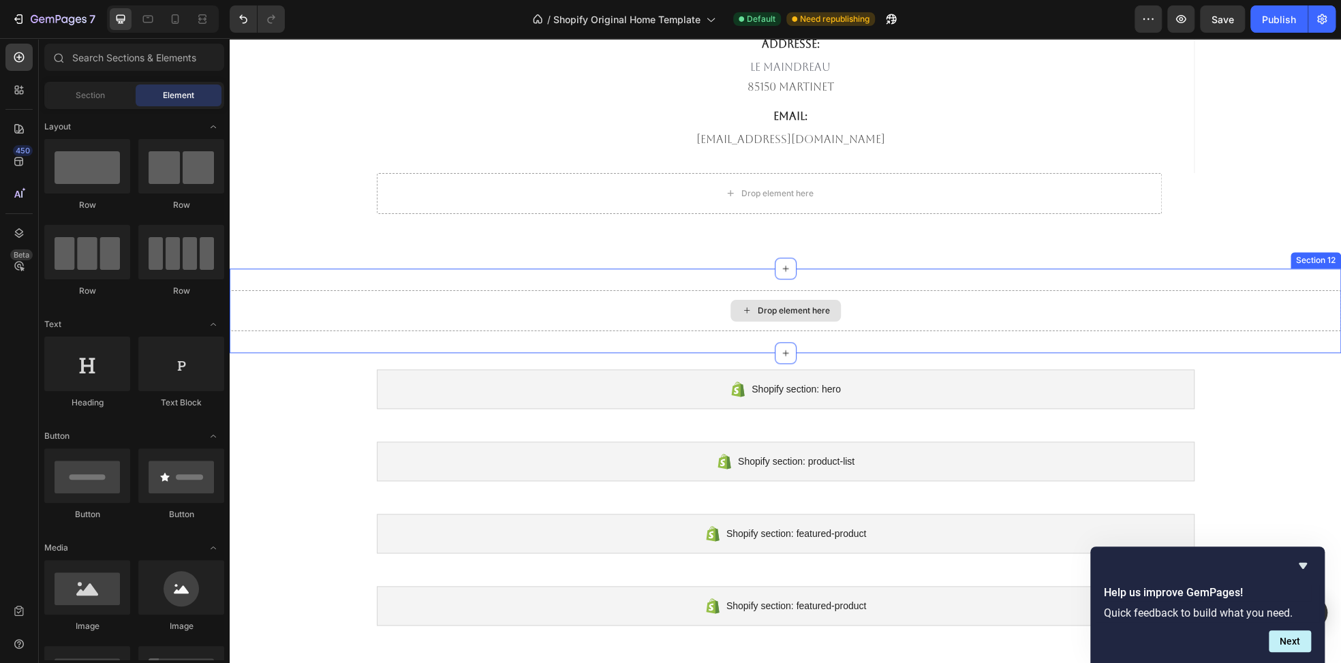
click at [870, 306] on div "Drop element here" at bounding box center [785, 310] width 1111 height 41
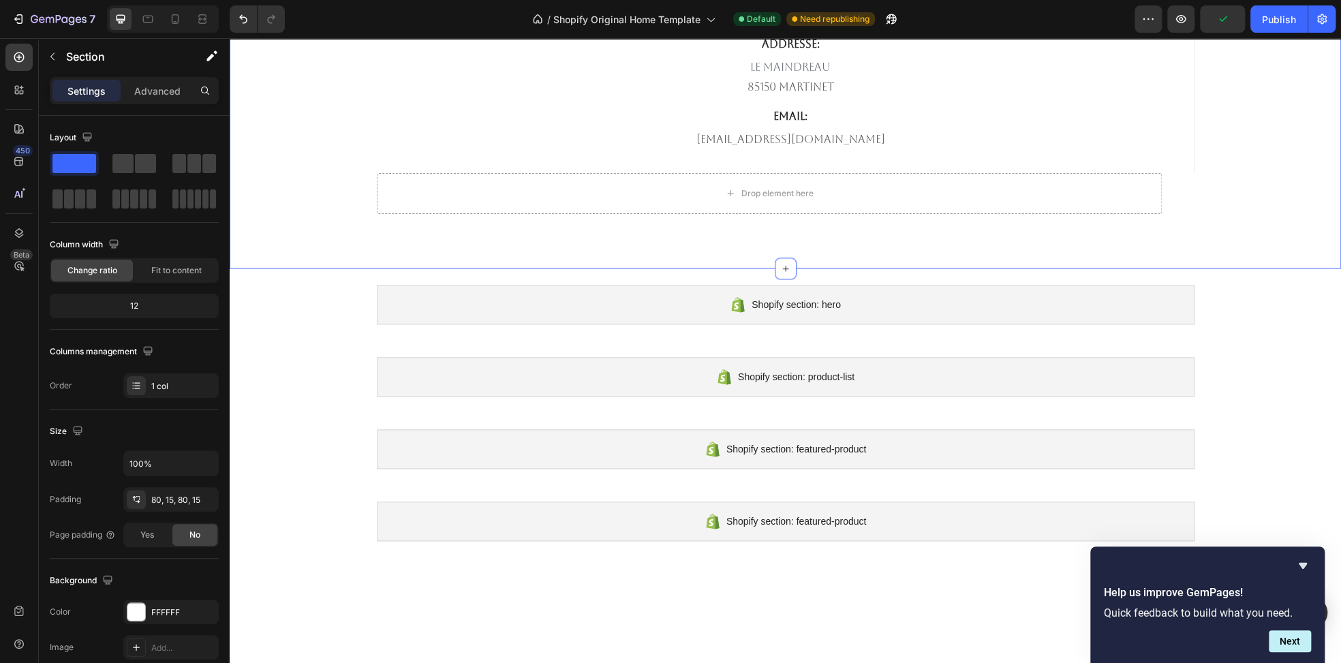
click at [566, 258] on div "Map Publish the page to see the content. Map TELEPHONE Text block 682-651-7554 …" at bounding box center [785, 67] width 1111 height 403
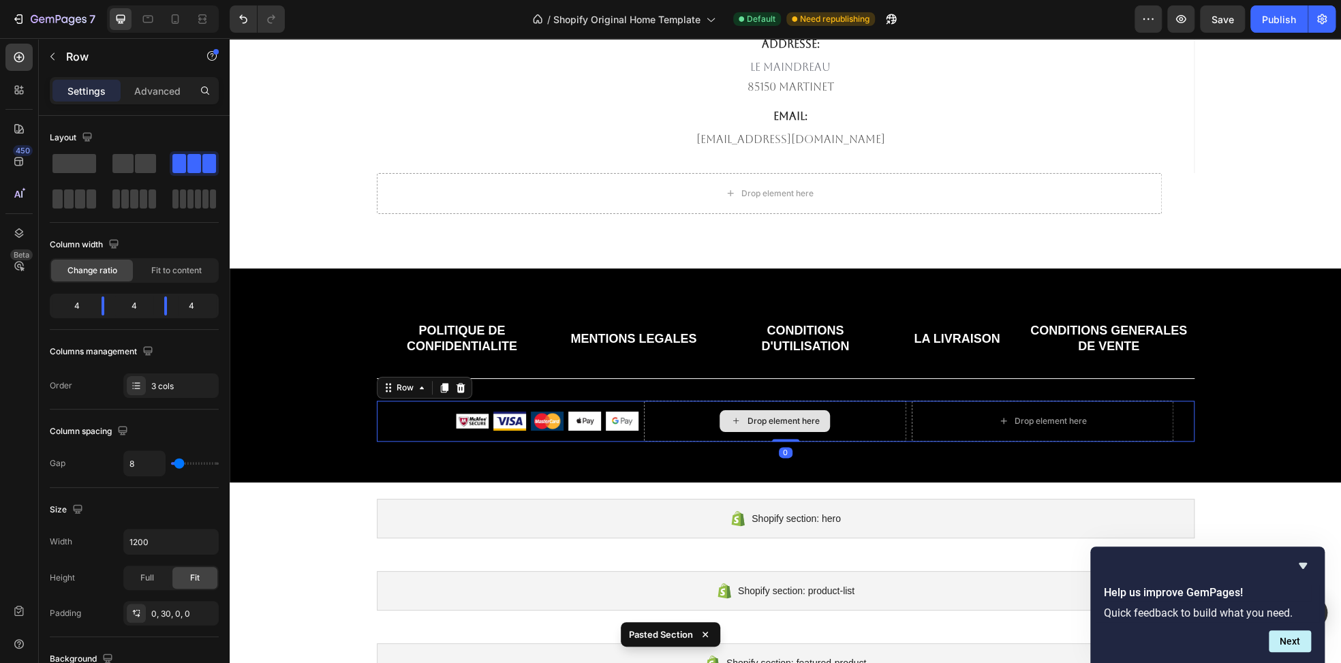
click at [681, 404] on div "Drop element here" at bounding box center [775, 421] width 262 height 41
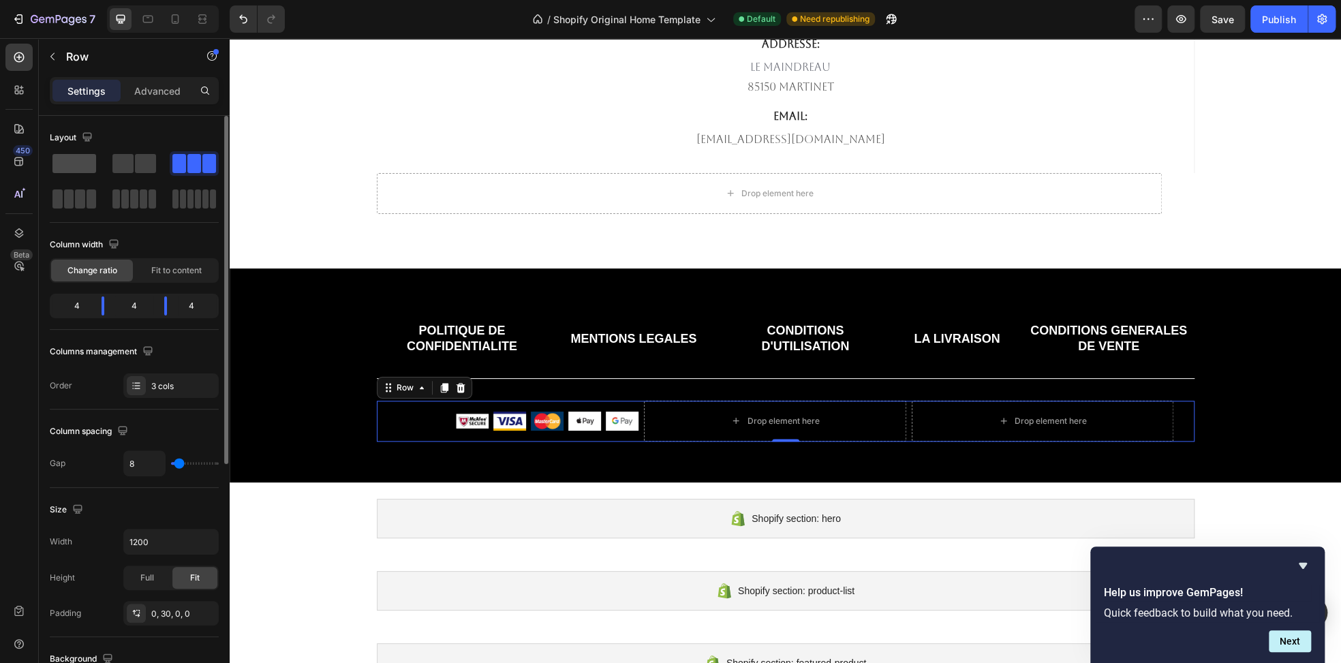
click at [83, 167] on span at bounding box center [74, 163] width 44 height 19
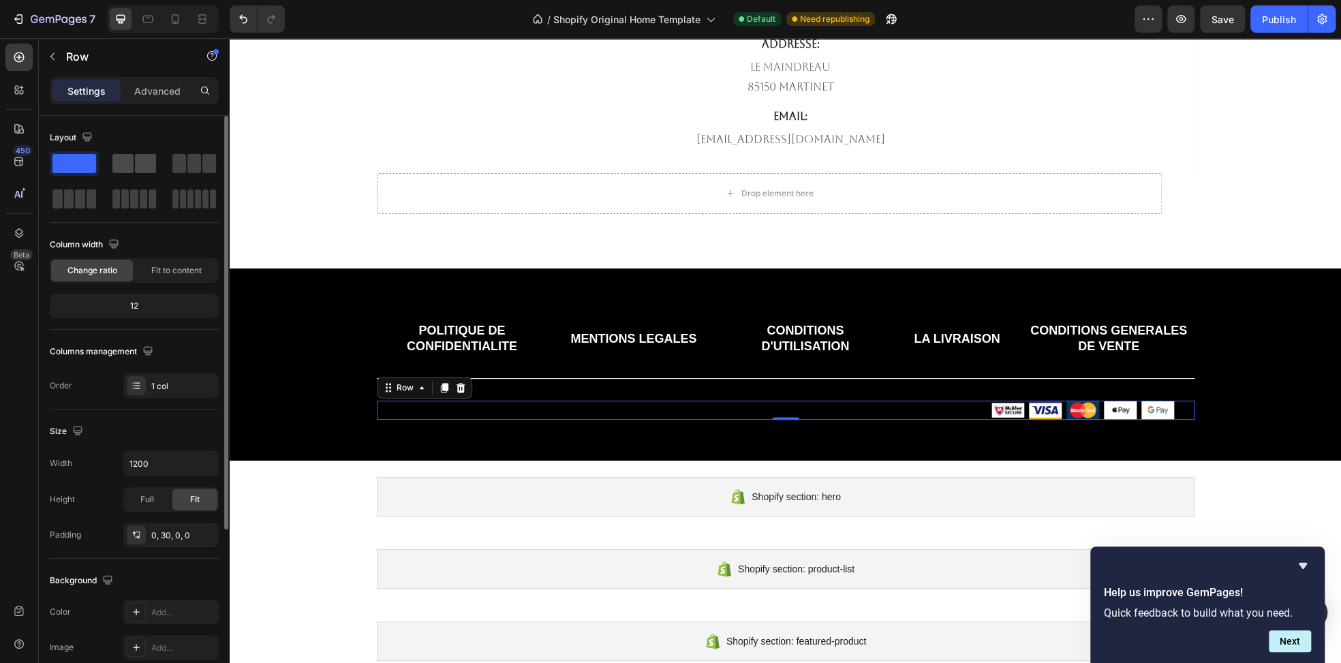
drag, startPoint x: 126, startPoint y: 164, endPoint x: 138, endPoint y: 164, distance: 12.3
click at [126, 164] on span at bounding box center [122, 163] width 21 height 19
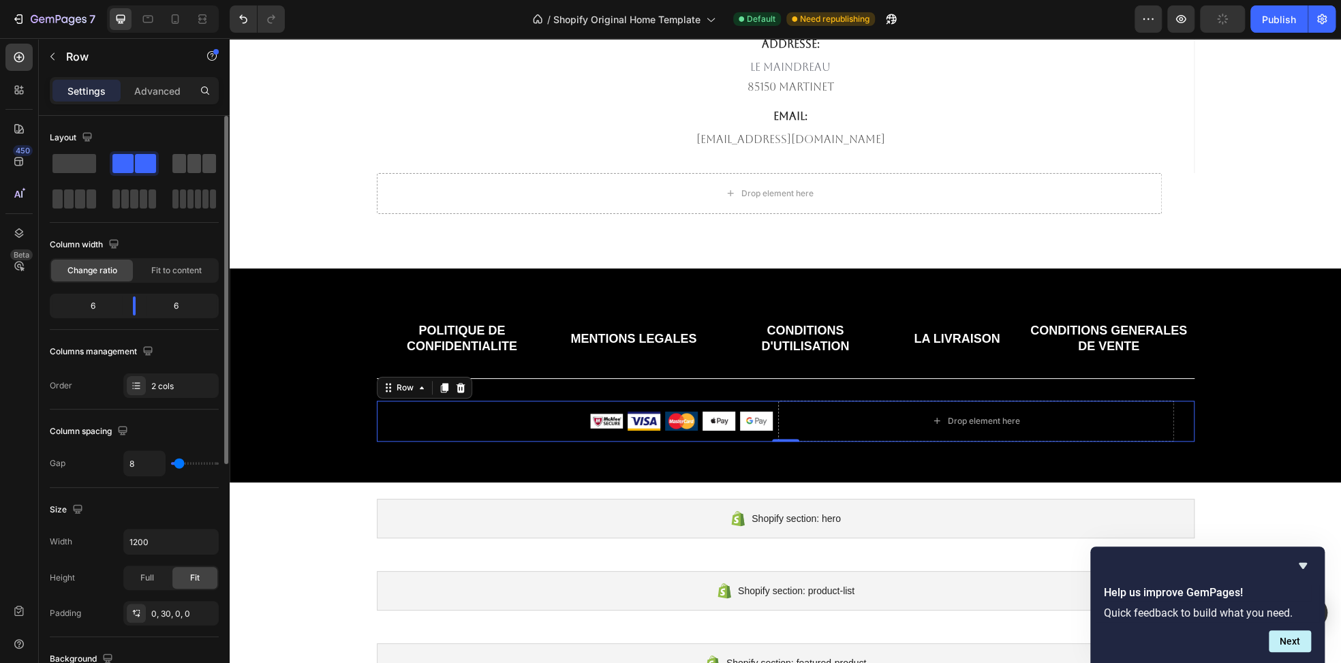
click at [202, 165] on span at bounding box center [209, 163] width 14 height 19
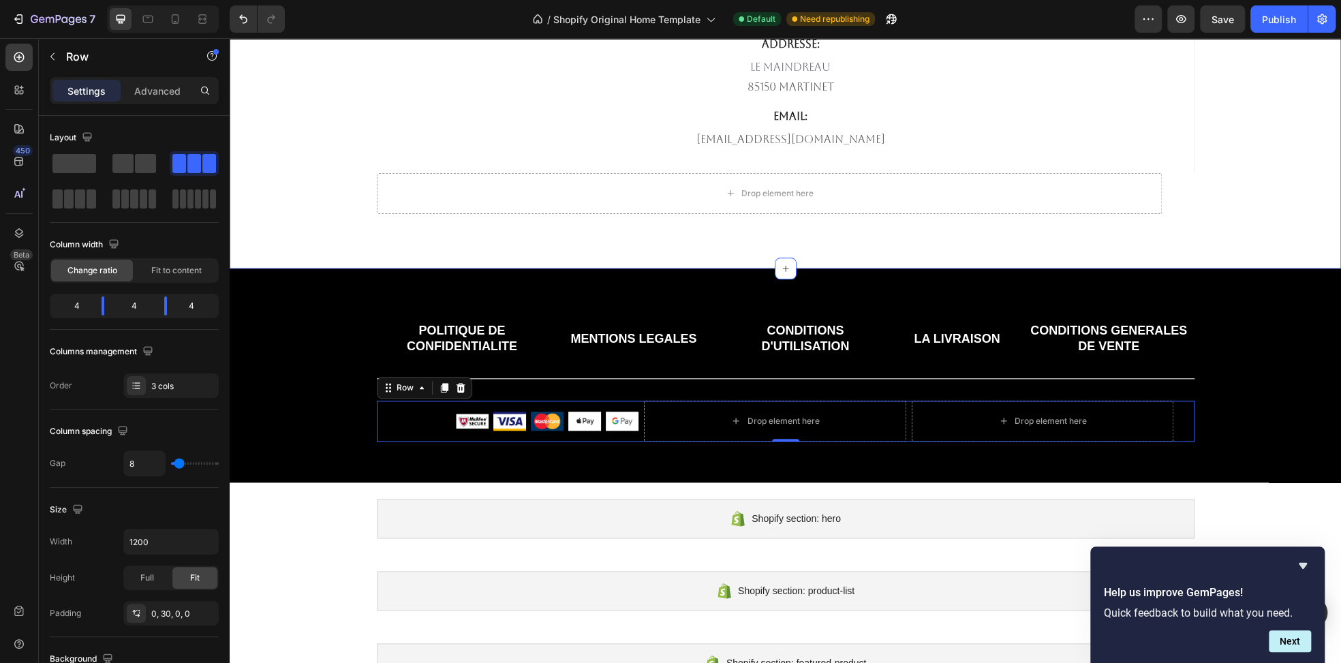
click at [282, 227] on div "Map Publish the page to see the content. Map TELEPHONE Text block 682-651-7554 …" at bounding box center [785, 67] width 1111 height 403
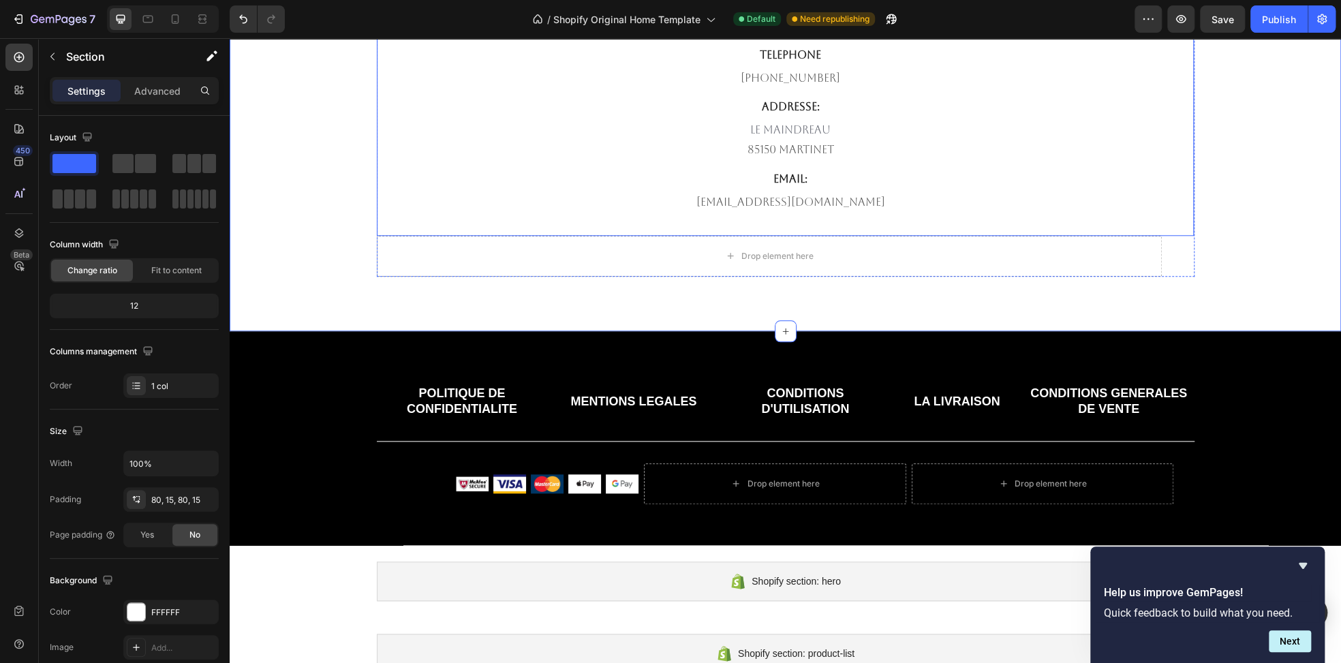
scroll to position [4328, 0]
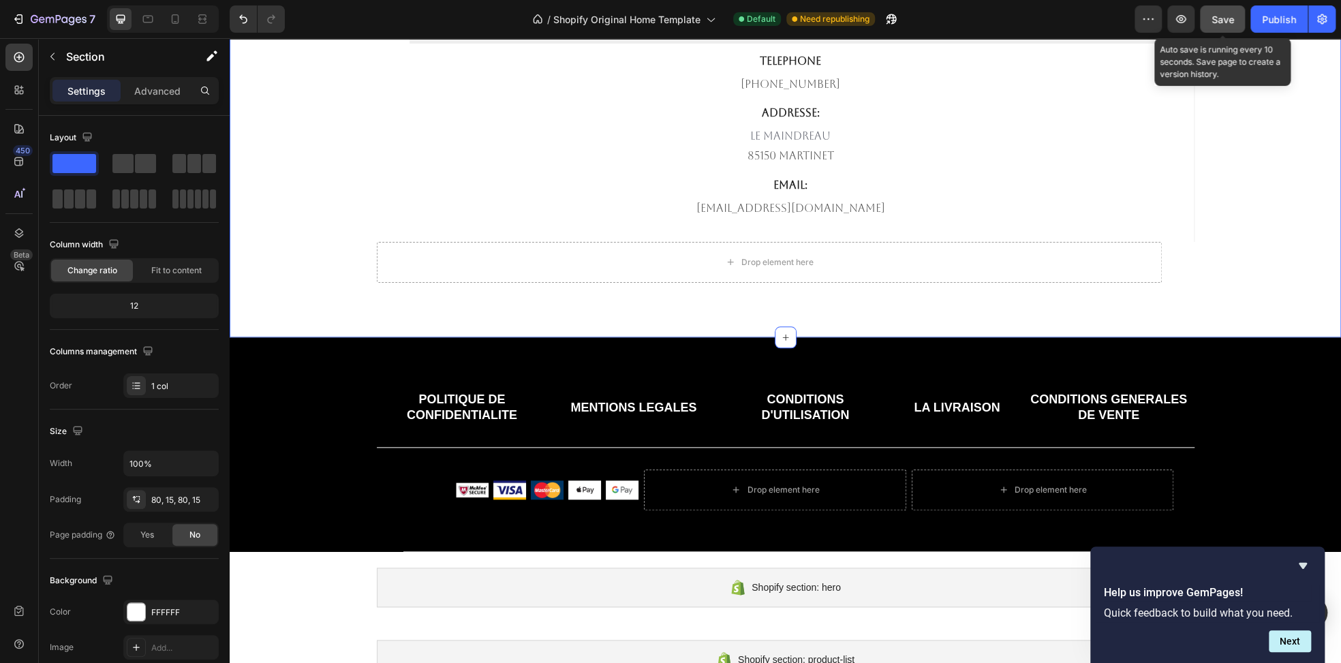
click at [1226, 15] on span "Save" at bounding box center [1222, 20] width 22 height 12
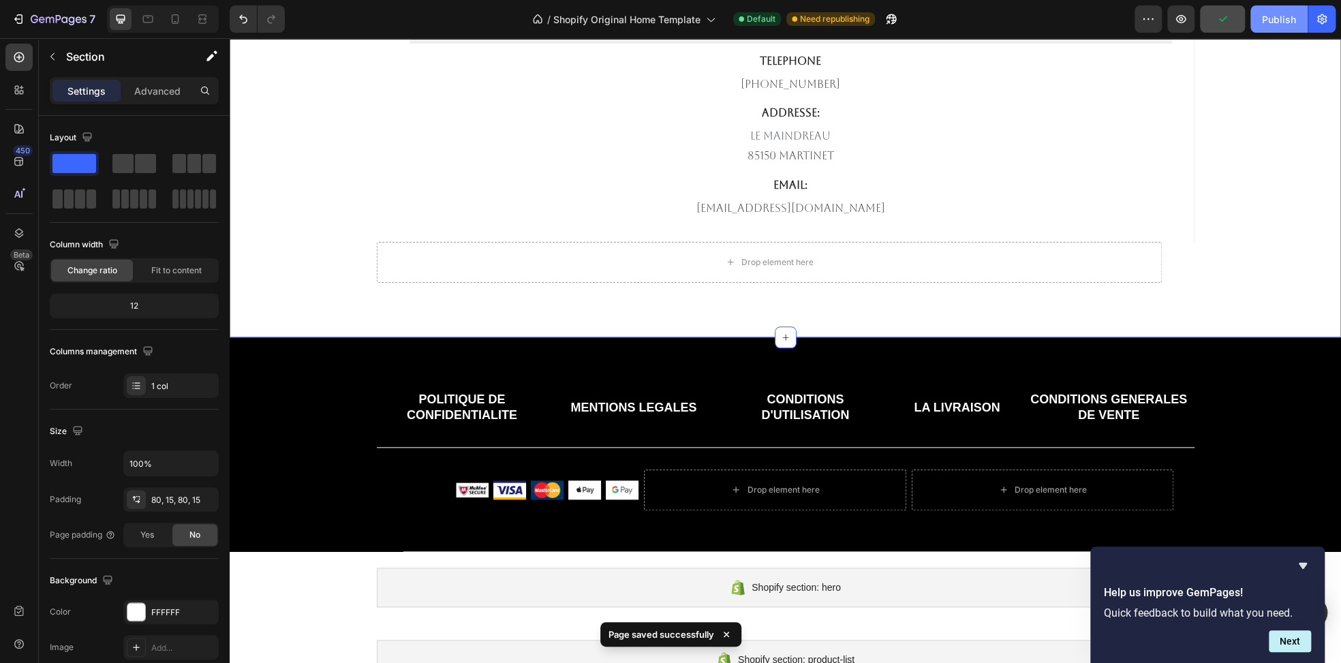
click at [1271, 25] on div "Publish" at bounding box center [1279, 19] width 34 height 14
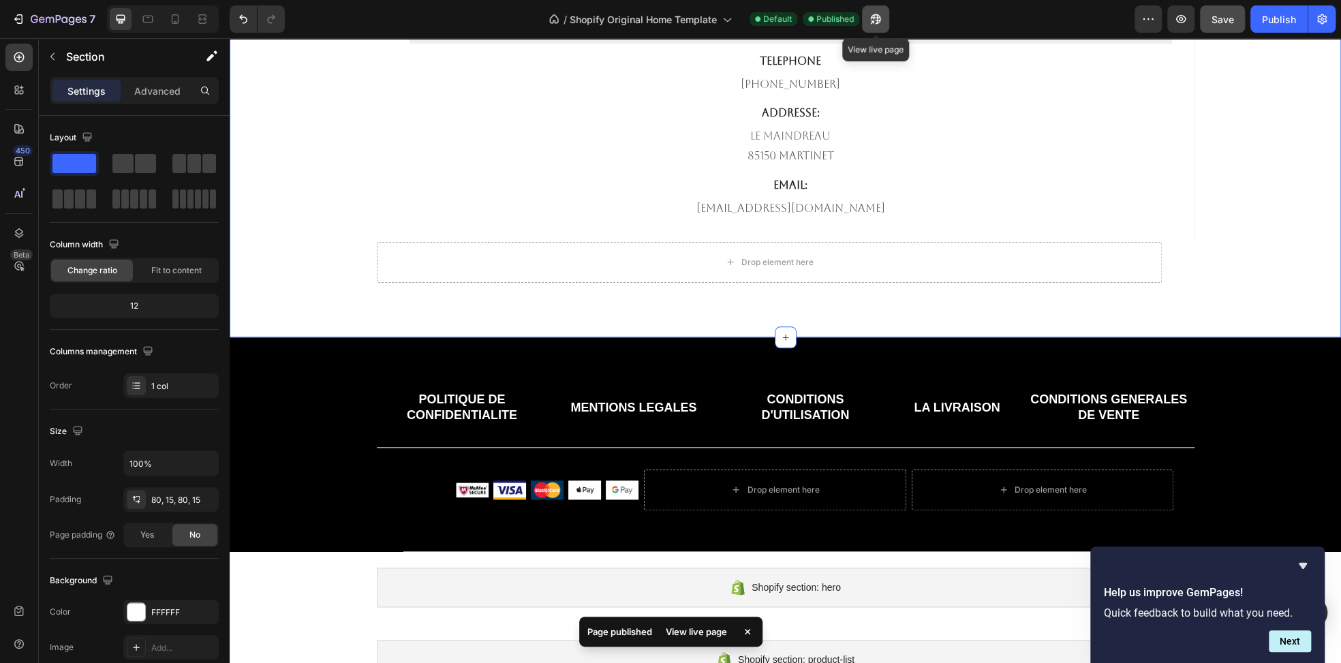
click at [880, 26] on button "button" at bounding box center [875, 18] width 27 height 27
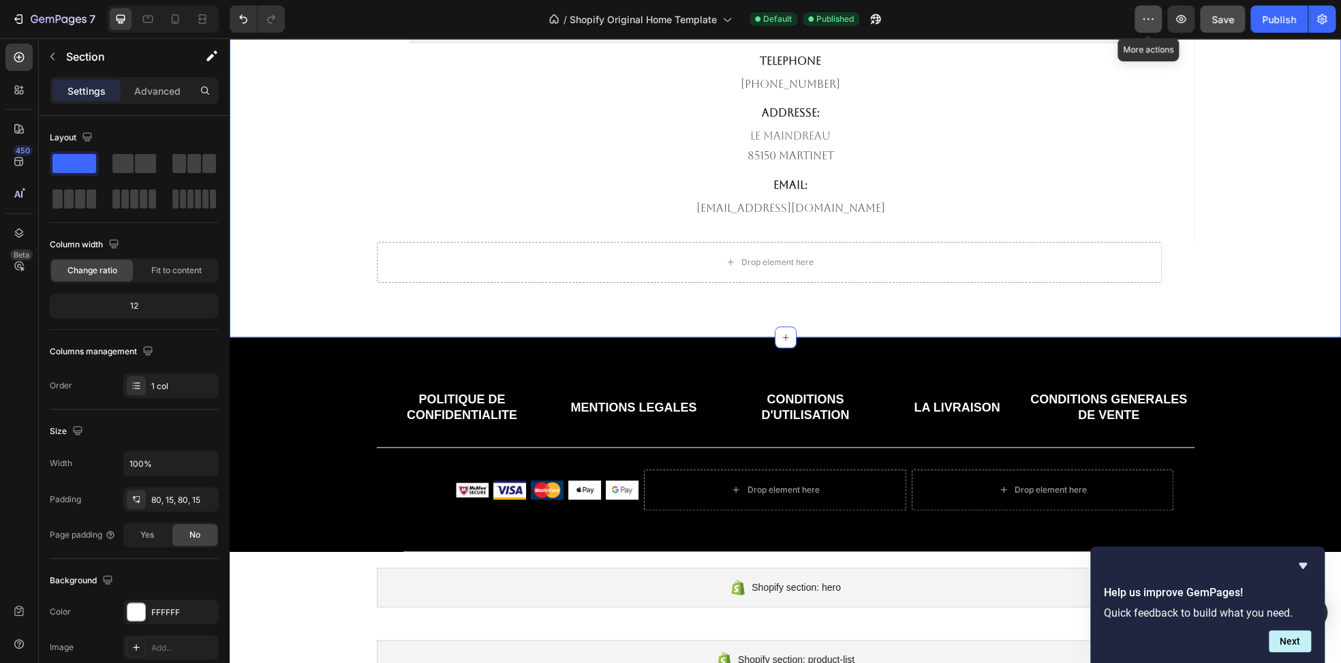
click at [1156, 22] on button "button" at bounding box center [1147, 18] width 27 height 27
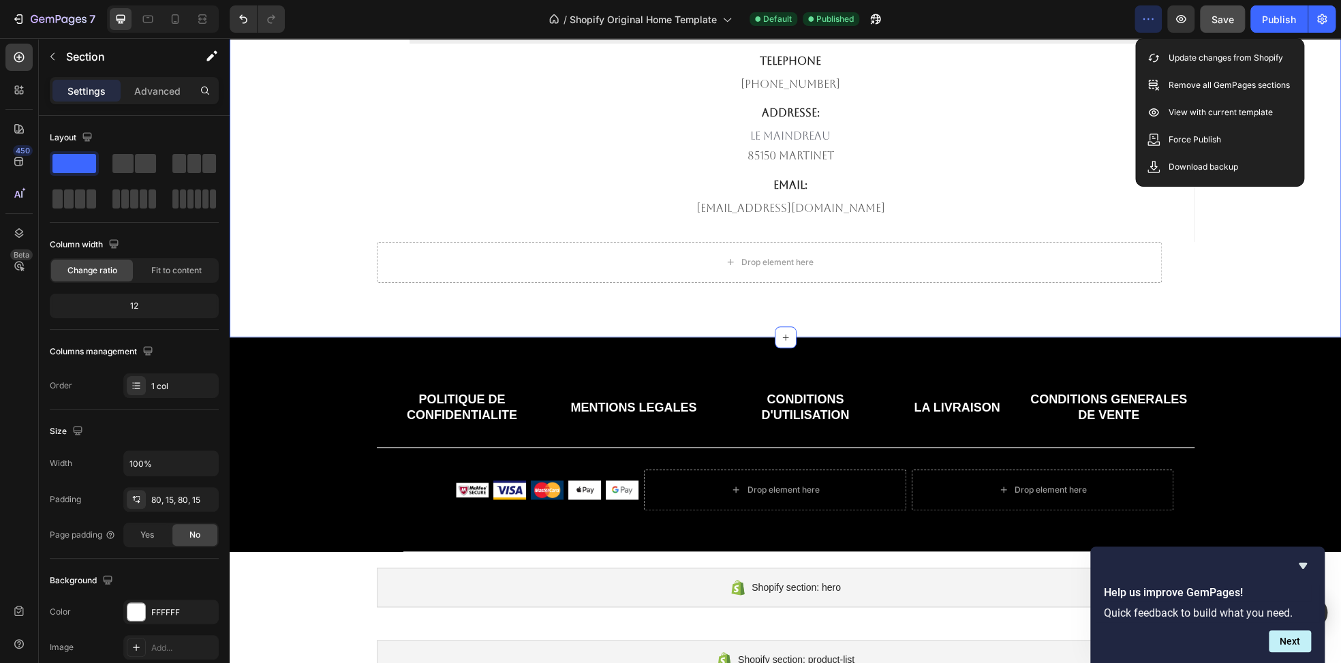
click at [1280, 227] on div "Map Publish the page to see the content. Map TELEPHONE Text block 682-651-7554 …" at bounding box center [785, 136] width 1091 height 294
click at [1282, 640] on button "Next" at bounding box center [1290, 641] width 42 height 22
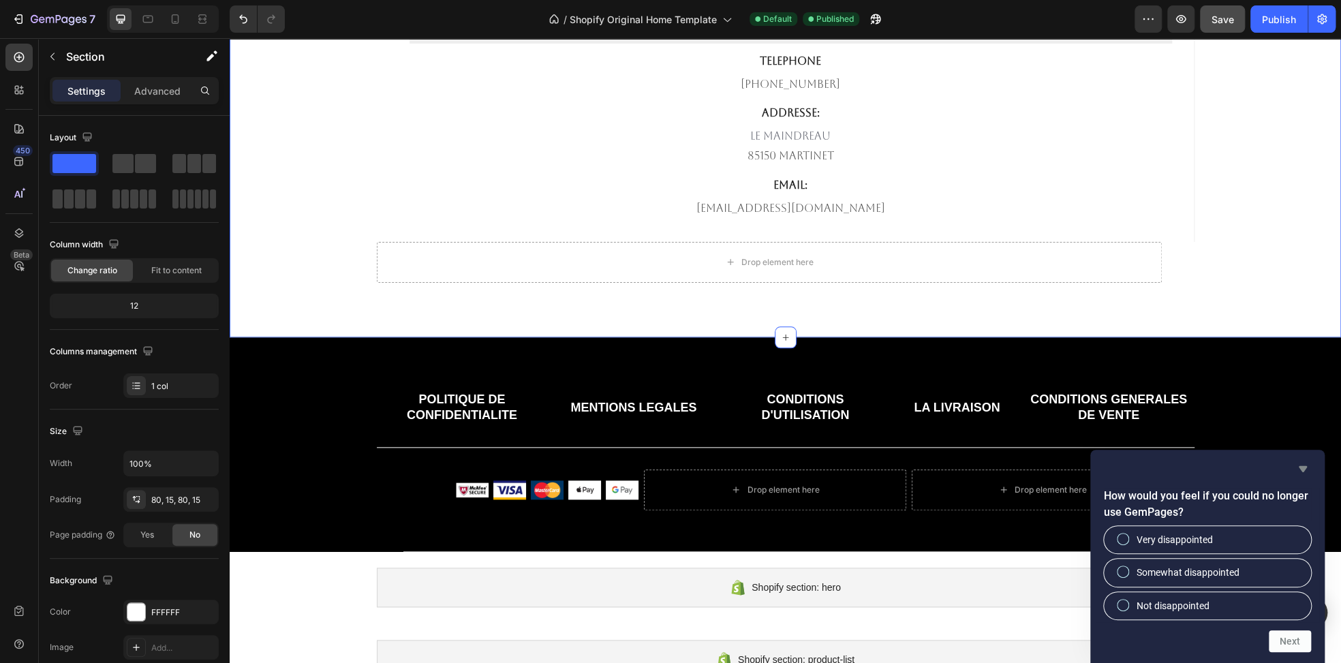
click at [1304, 471] on icon "Hide survey" at bounding box center [1303, 469] width 16 height 16
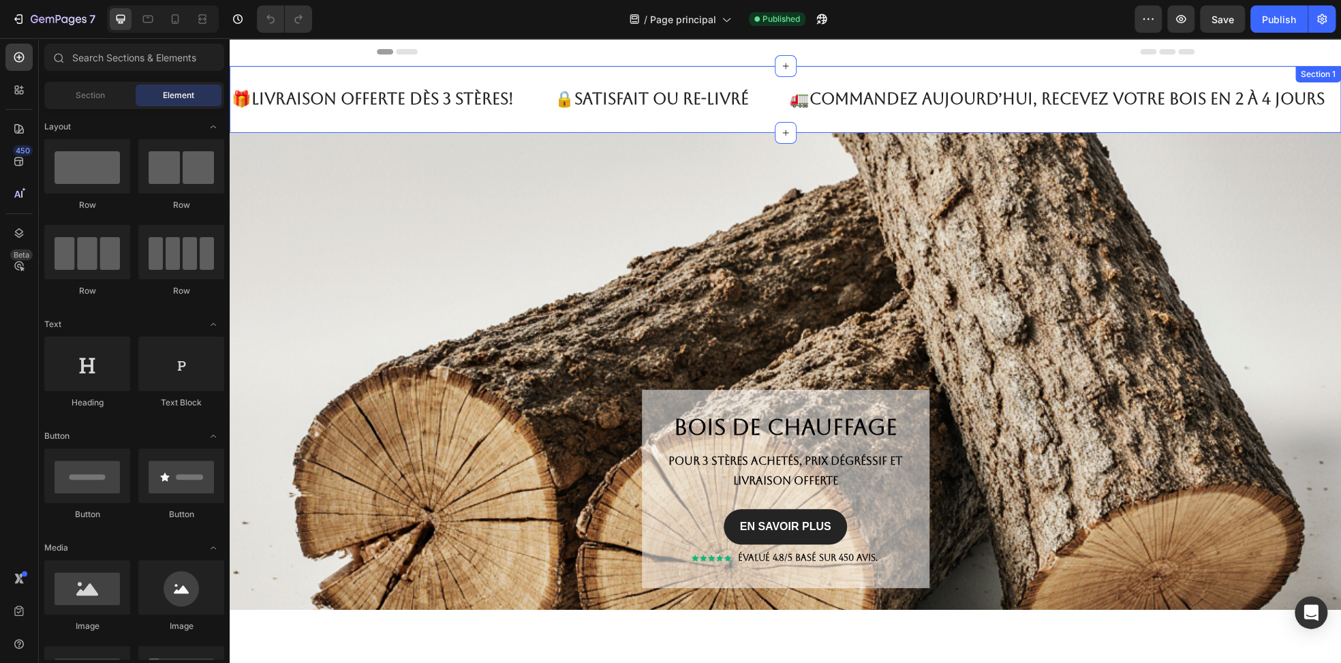
click at [284, 78] on div "🎁 Livraison OFFERTE dès 3 stères! Text 🔒 Satisfait ou re-livré Text 🚛 Commandez…" at bounding box center [785, 99] width 1111 height 67
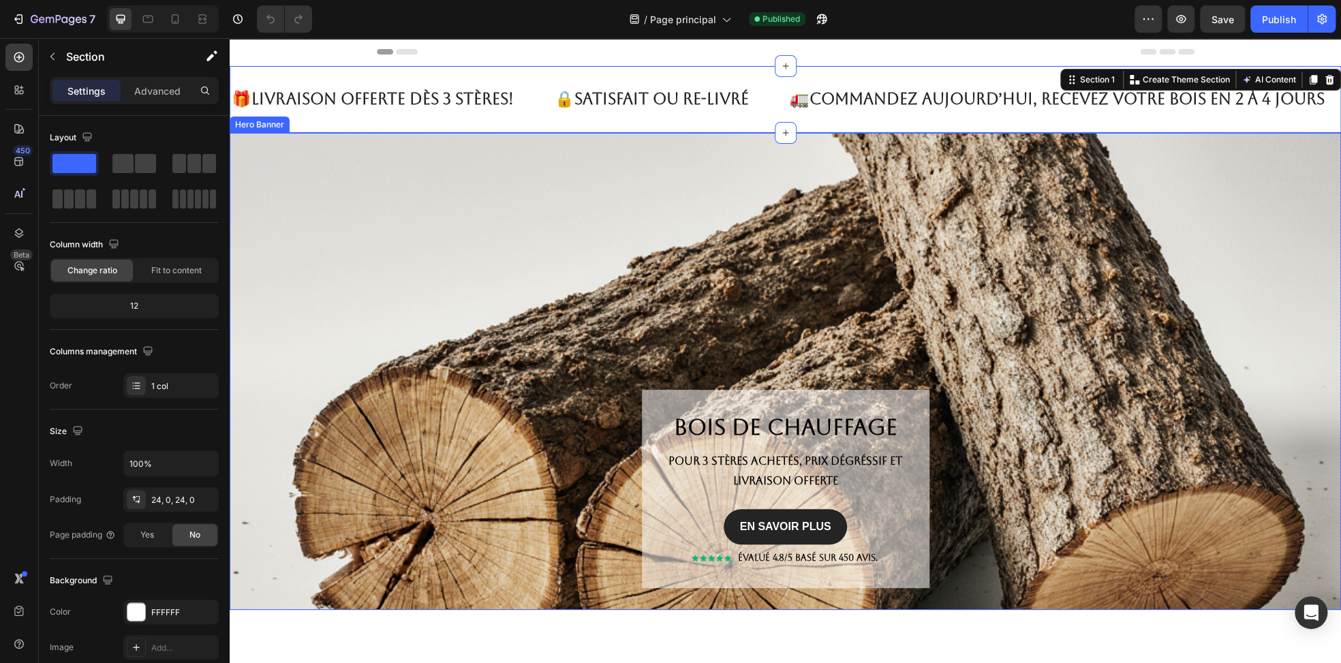
click at [478, 223] on div "Overlay" at bounding box center [785, 371] width 1111 height 477
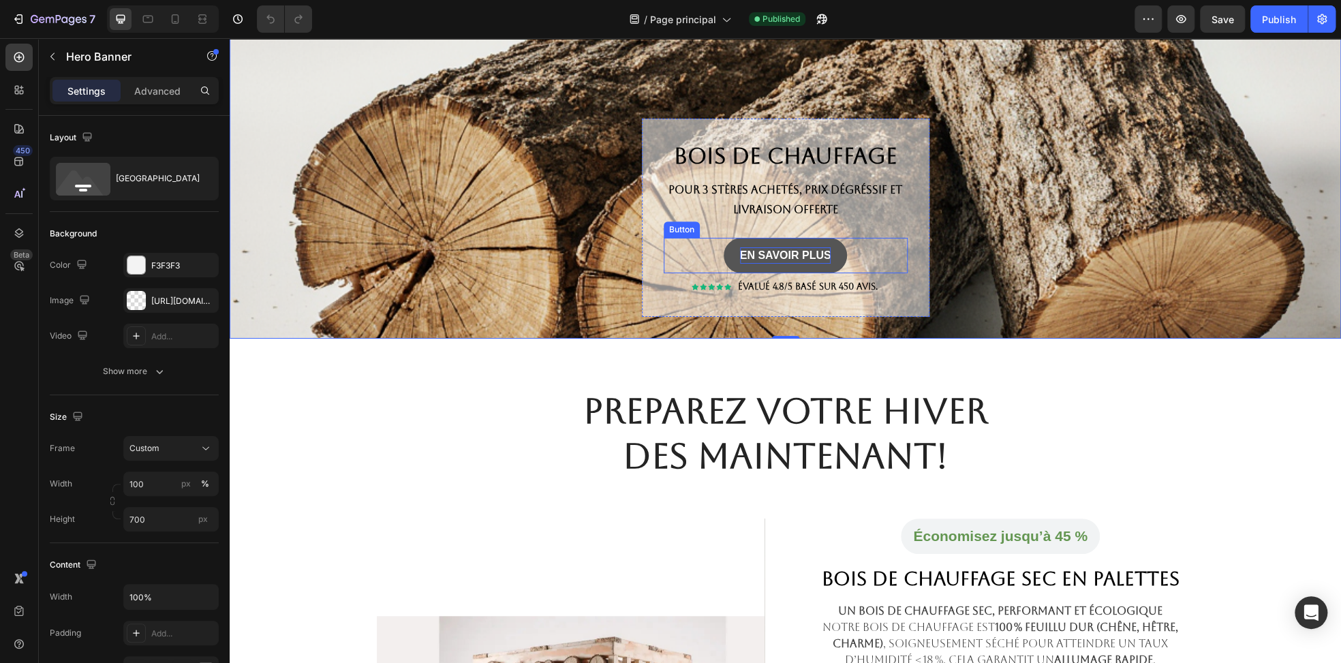
scroll to position [273, 0]
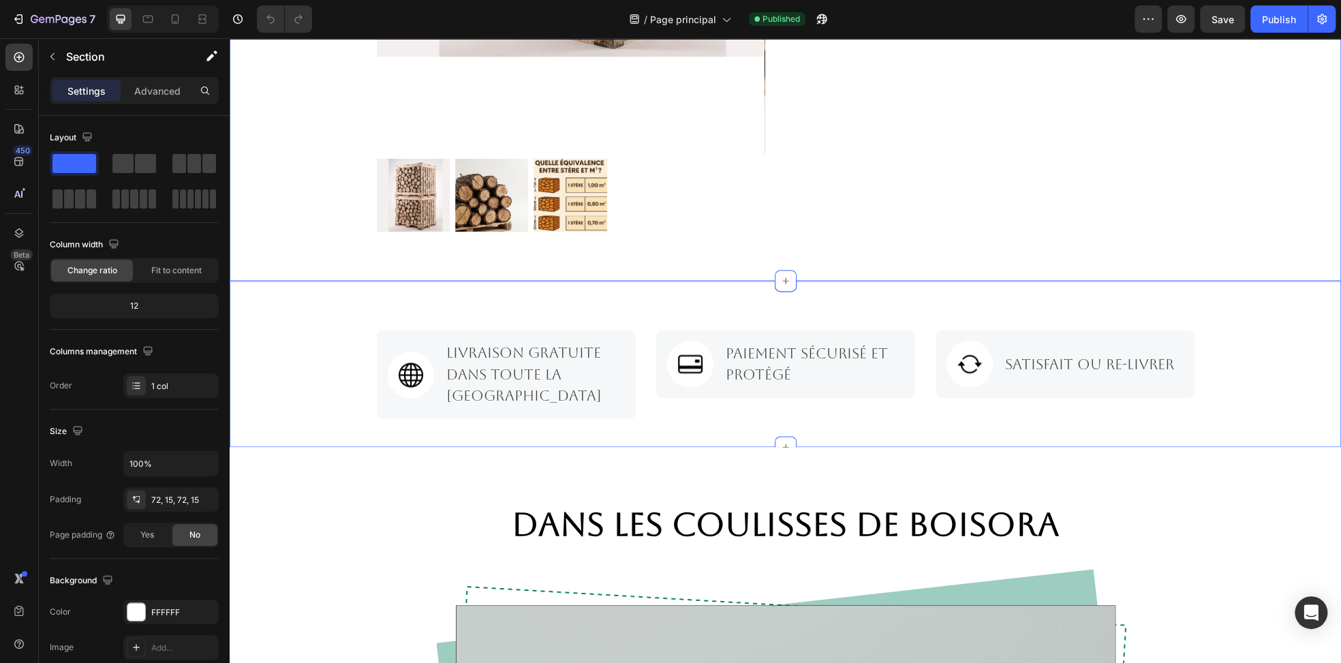
scroll to position [1226, 0]
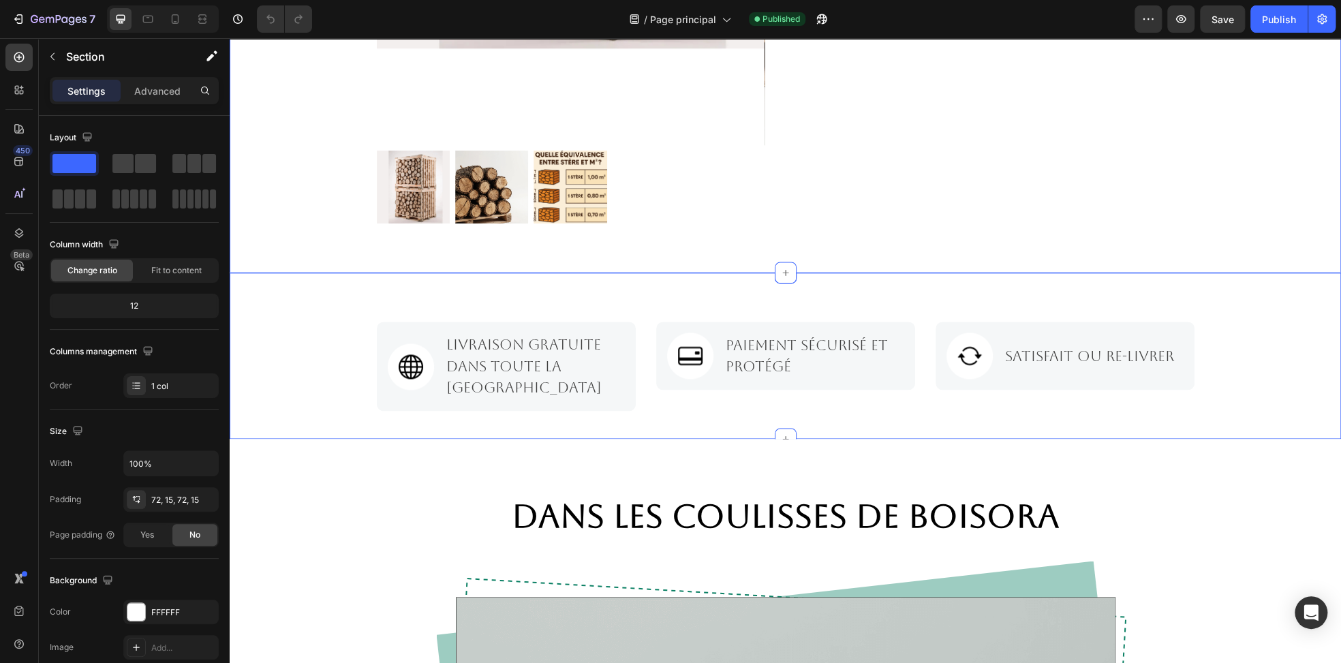
click at [641, 305] on div "Image Livraison gratuite dans TOUTE LA FRANCE Text block Row Image Paiement séc…" at bounding box center [785, 356] width 1111 height 166
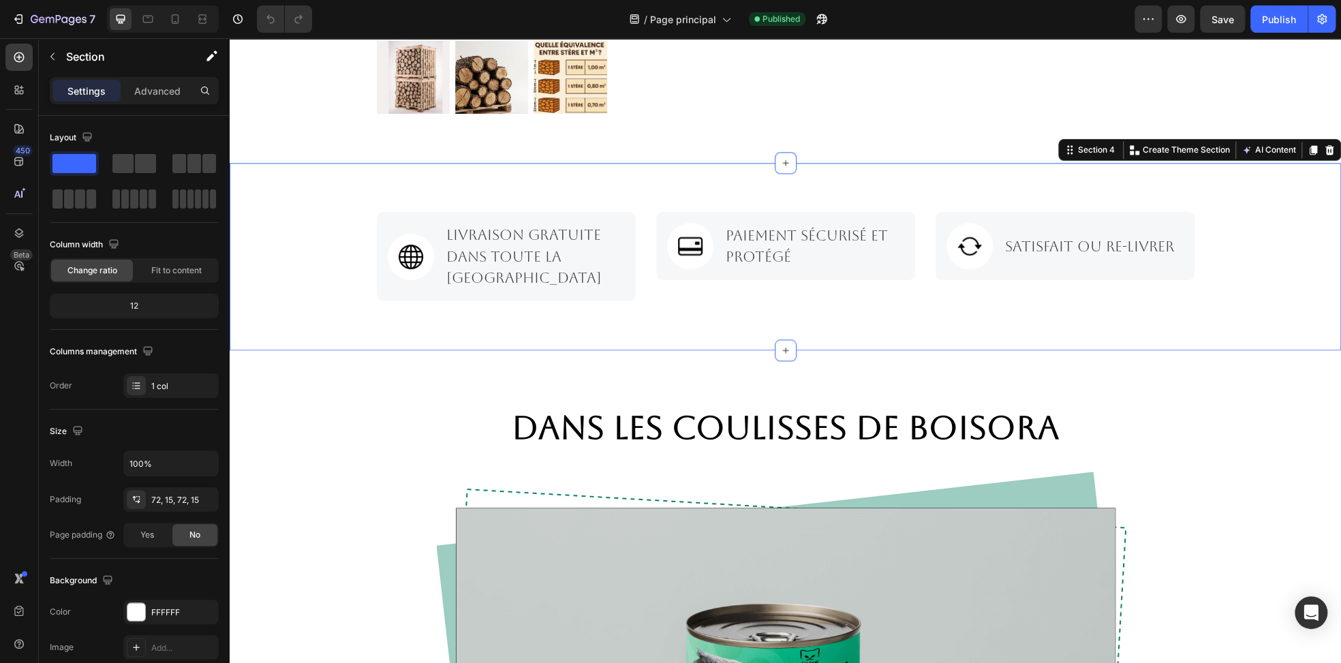
scroll to position [1362, 0]
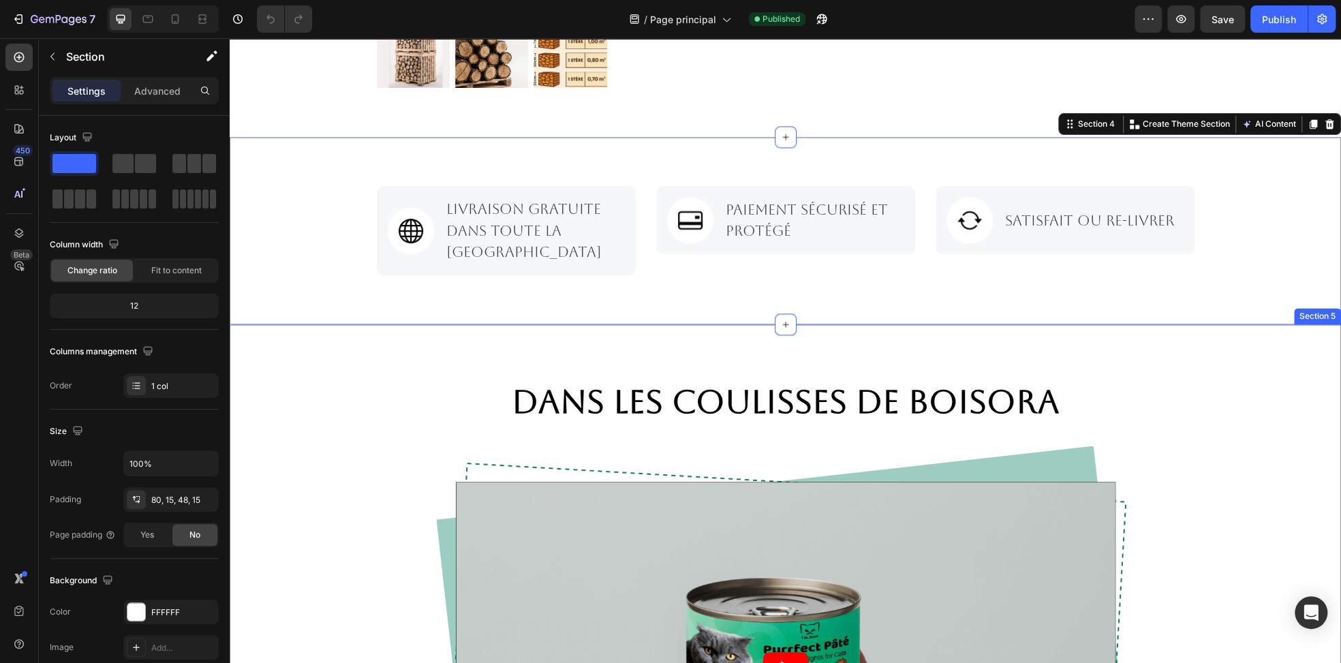
click at [464, 324] on div "Dans les coulisses de BOISORA Heading Video Row Row Section 5" at bounding box center [785, 634] width 1111 height 620
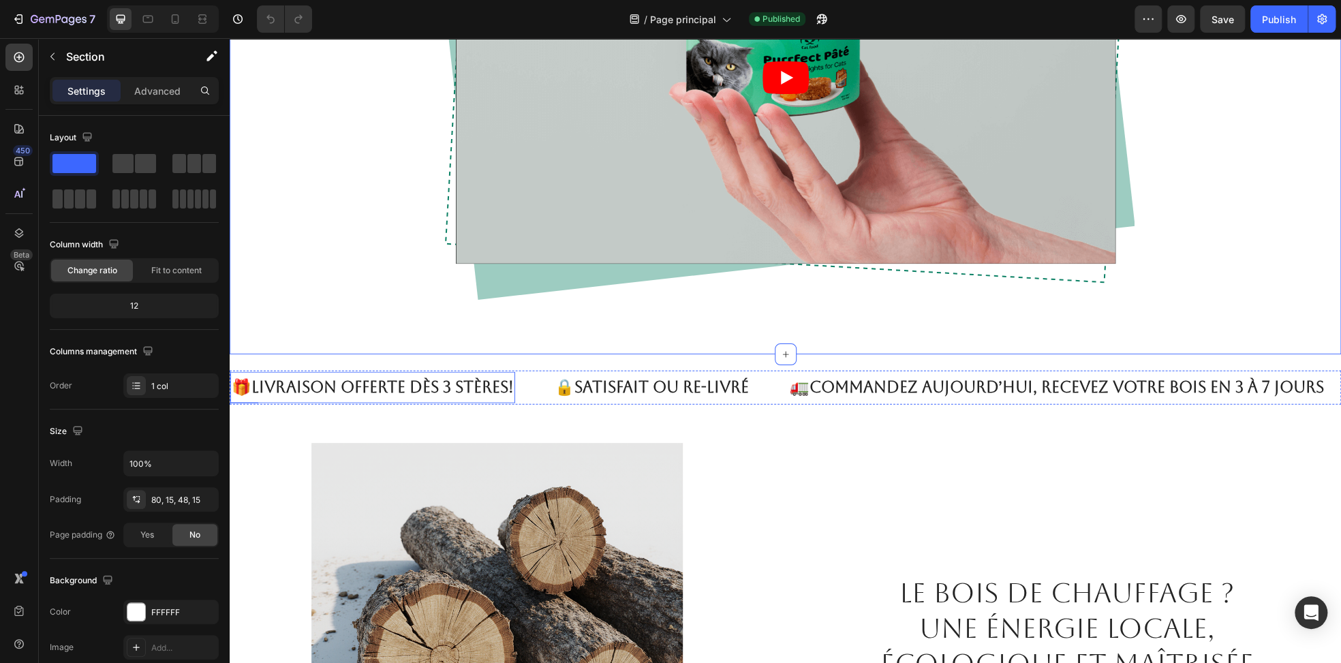
scroll to position [1975, 0]
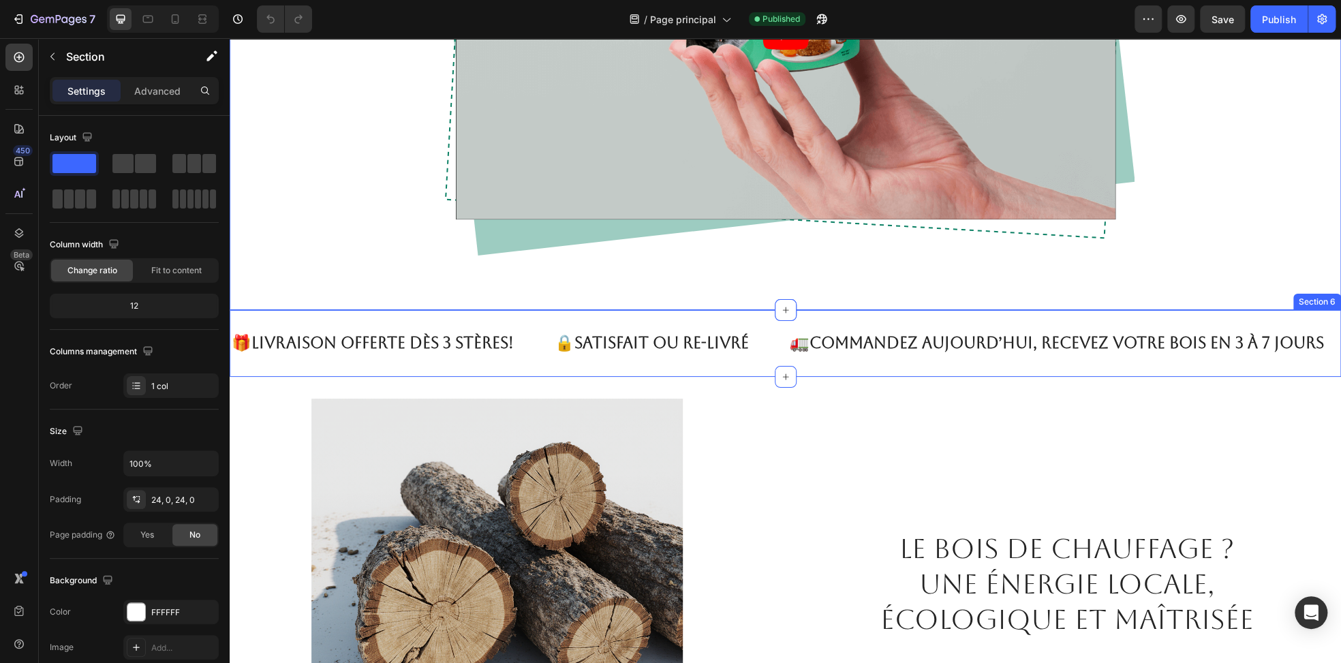
click at [536, 320] on div "🎁 Livraison OFFERTE dès 3 stères! Text 🔒 Satisfait ou re-livré Text 🚛 Commandez…" at bounding box center [785, 343] width 1111 height 67
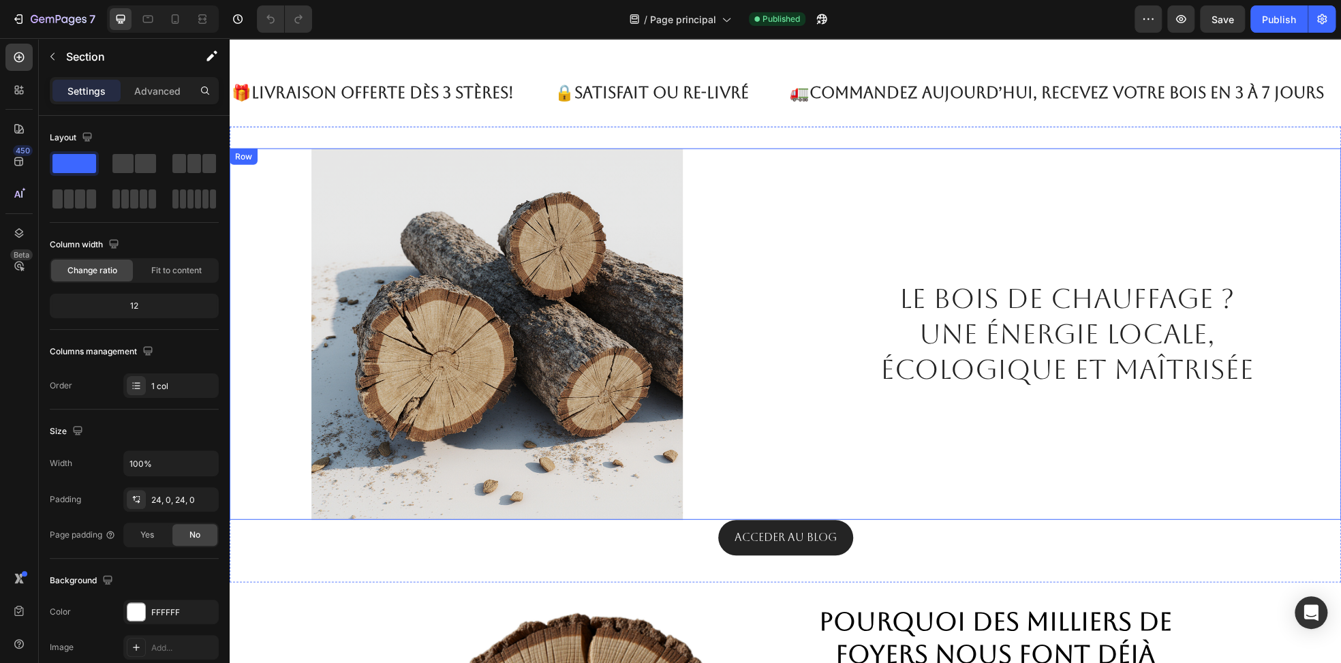
scroll to position [2180, 0]
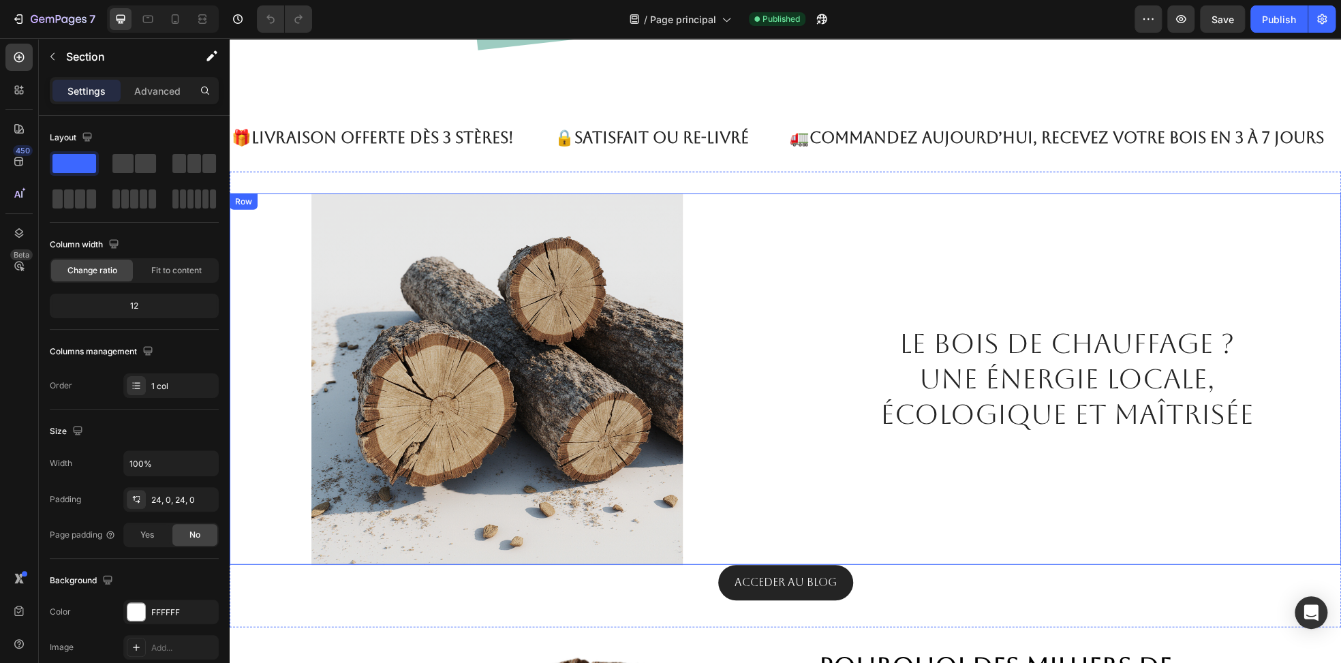
click at [840, 228] on div "Le bois de chauffage ? Une énergie locale, écologique et maîtrisée Heading" at bounding box center [1074, 378] width 535 height 371
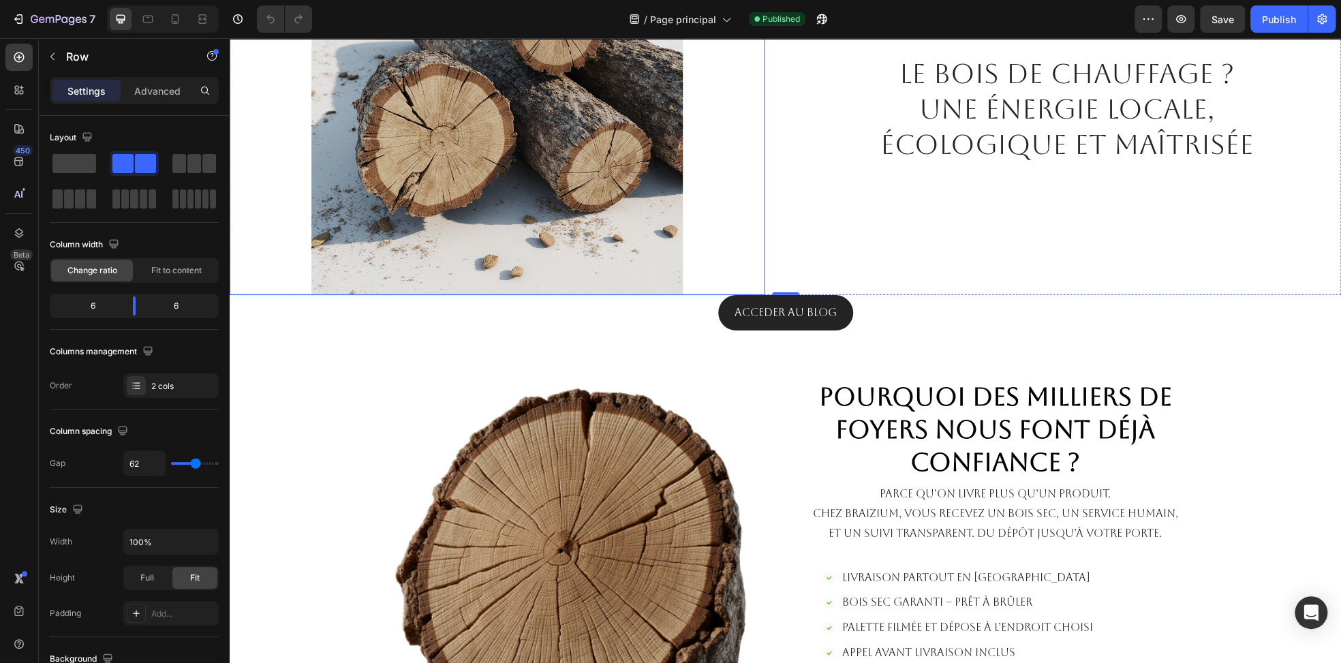
scroll to position [2453, 0]
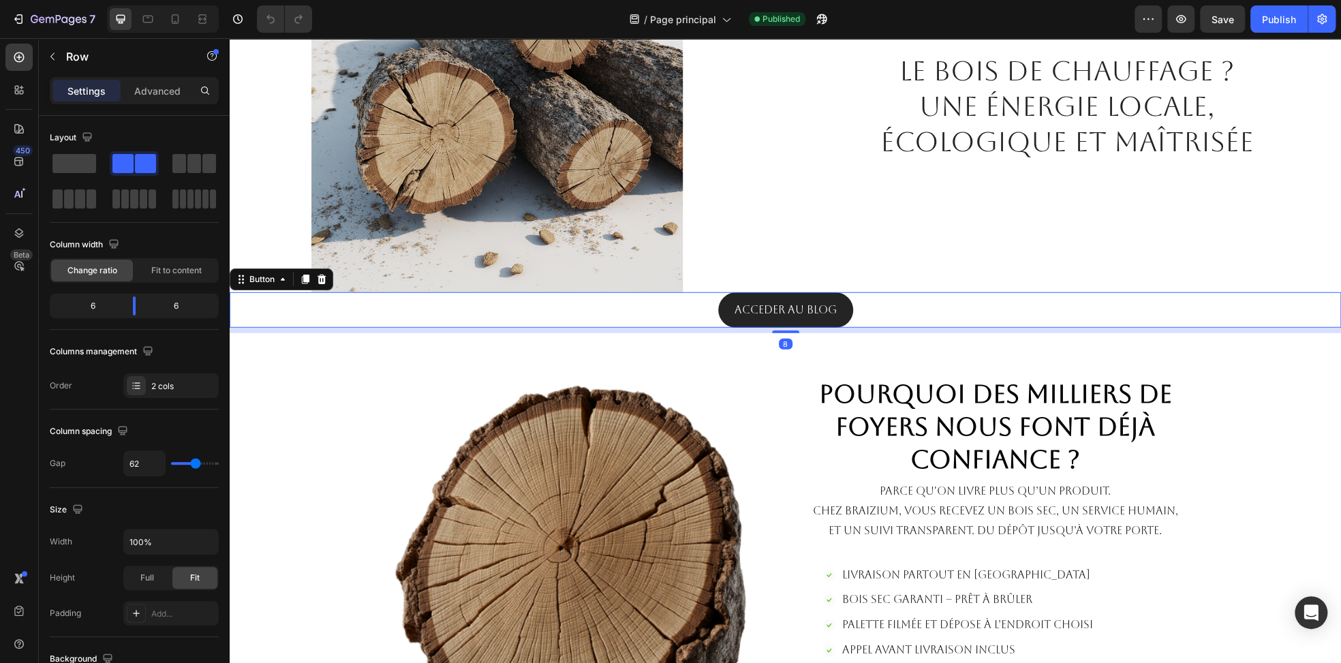
click at [889, 309] on div "ACCEDER AU BLOG Button 8" at bounding box center [785, 309] width 1111 height 35
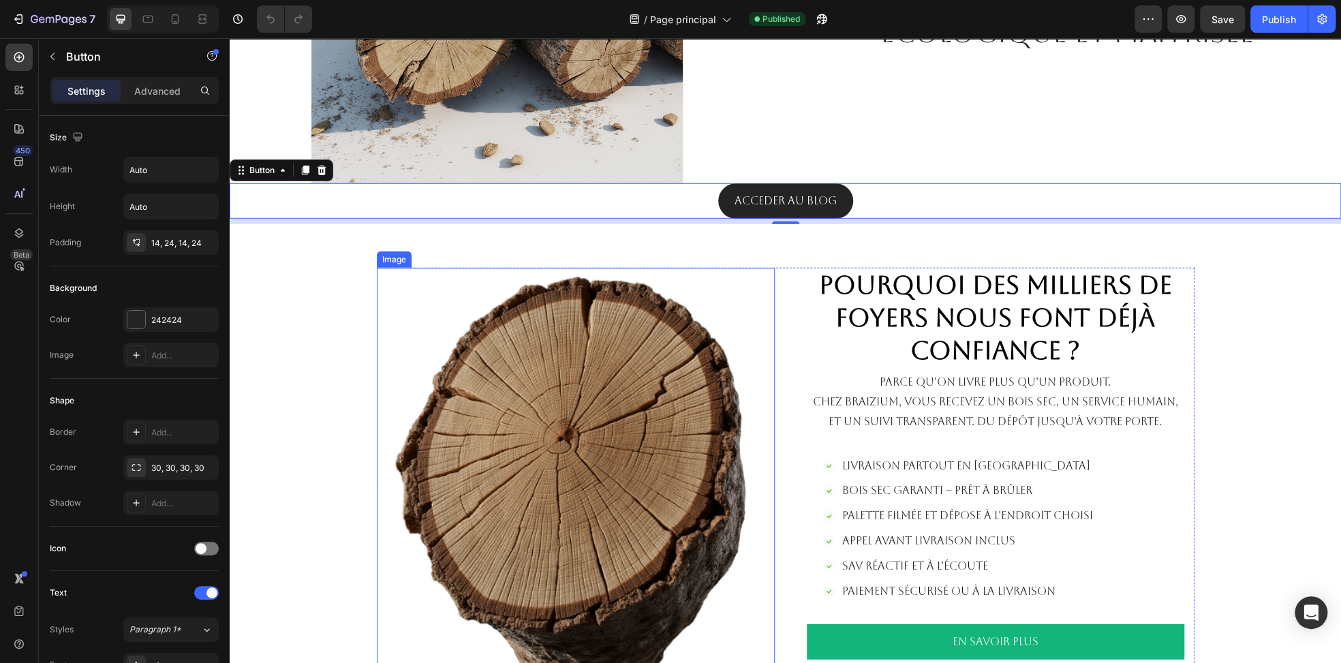
scroll to position [2589, 0]
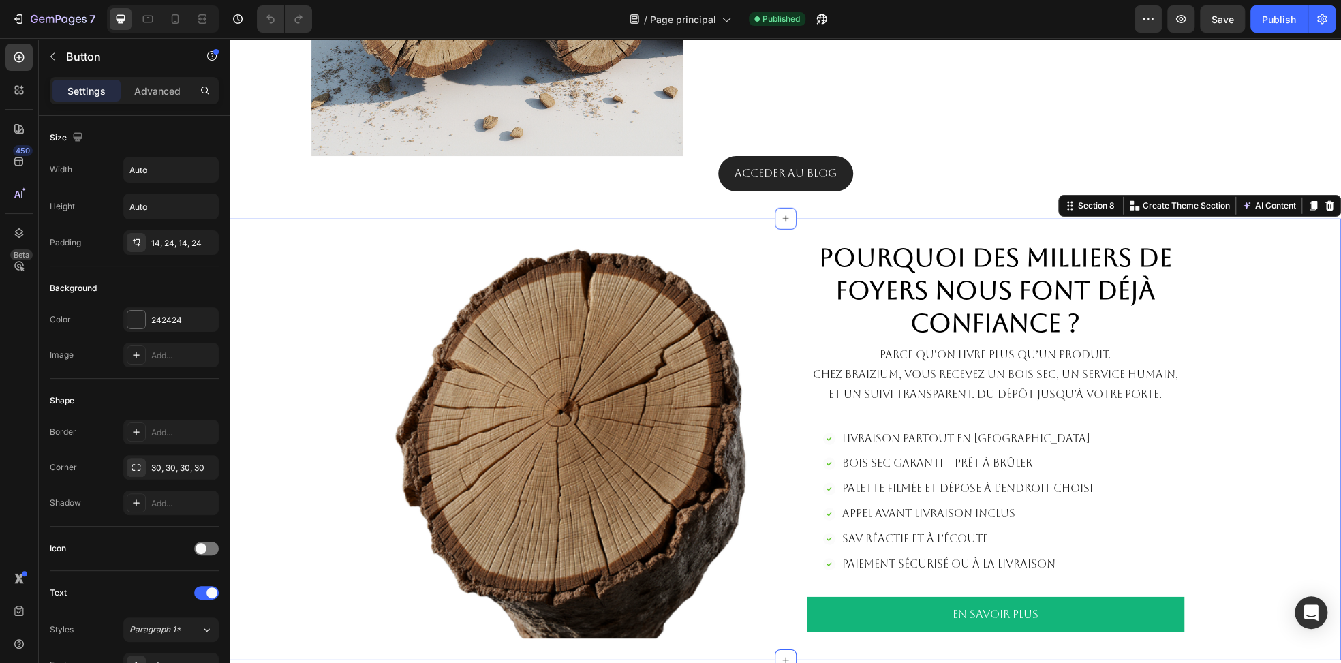
click at [290, 231] on div "Image Pourquoi des milliers de foyers nous font déjà confiance ? Heading Parce …" at bounding box center [785, 440] width 1111 height 442
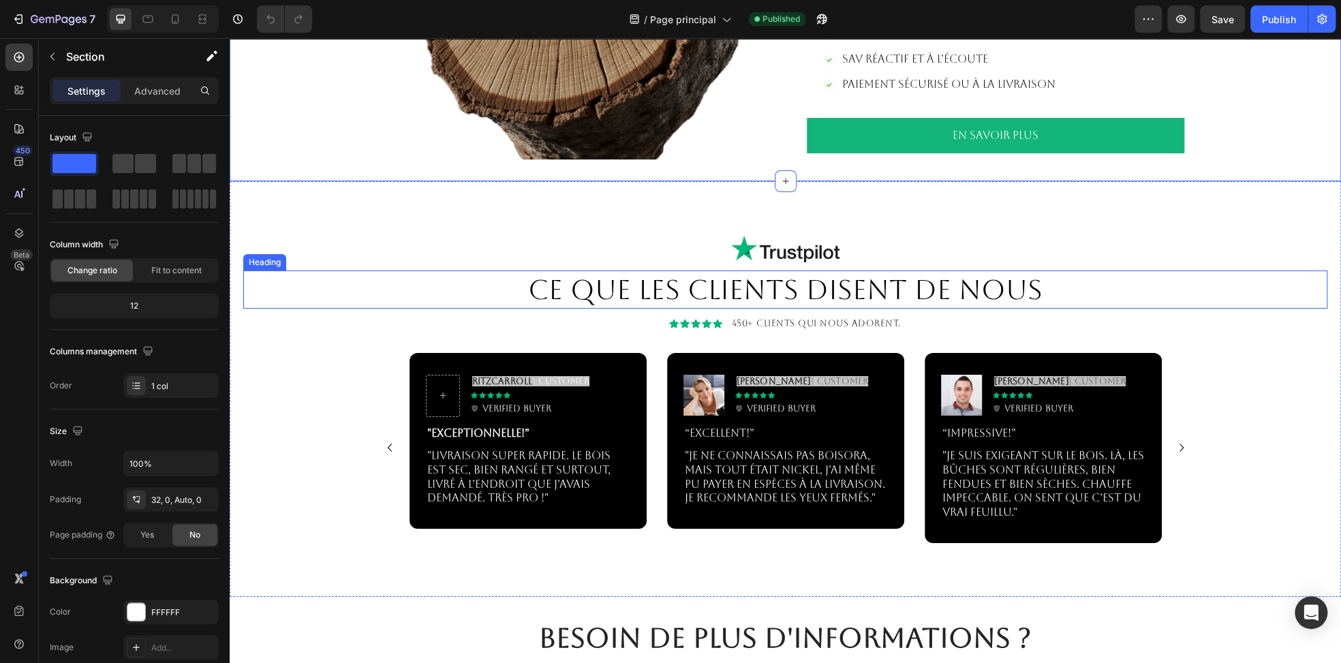
scroll to position [3065, 0]
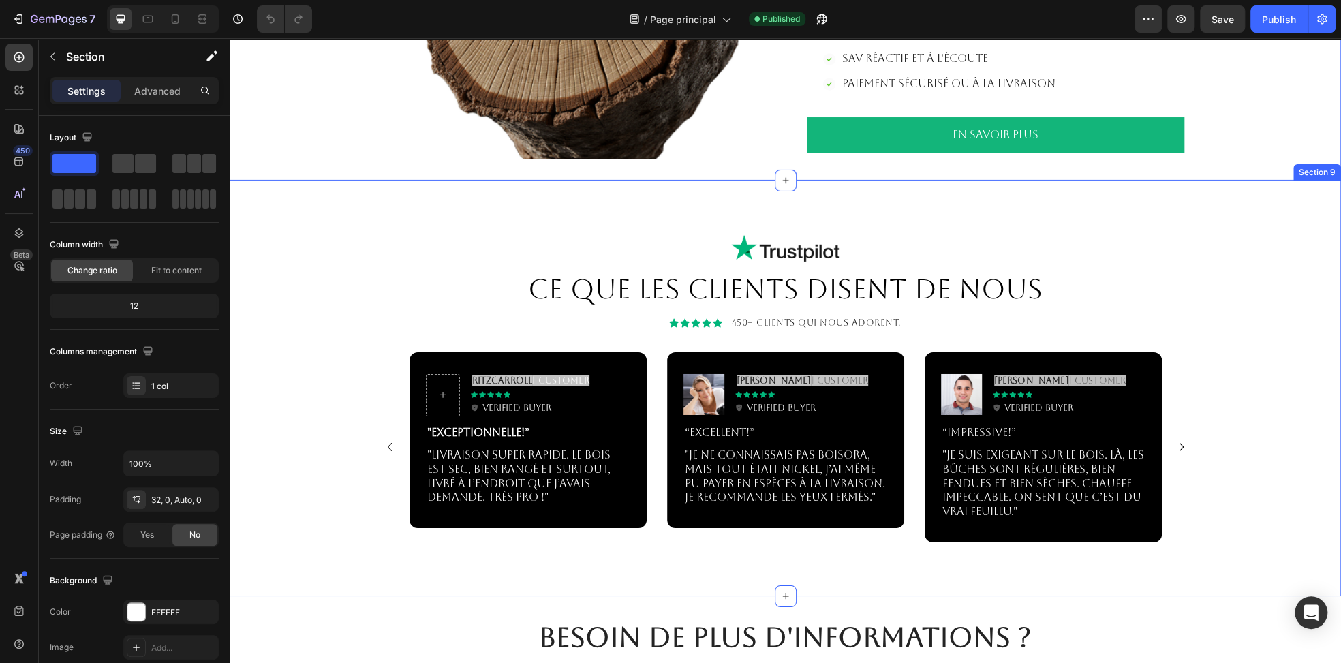
click at [469, 214] on div "Image CE QUE LES CLIENTS DISENT DE NOUS Heading Icon Icon Icon Icon Icon Icon L…" at bounding box center [785, 389] width 1111 height 416
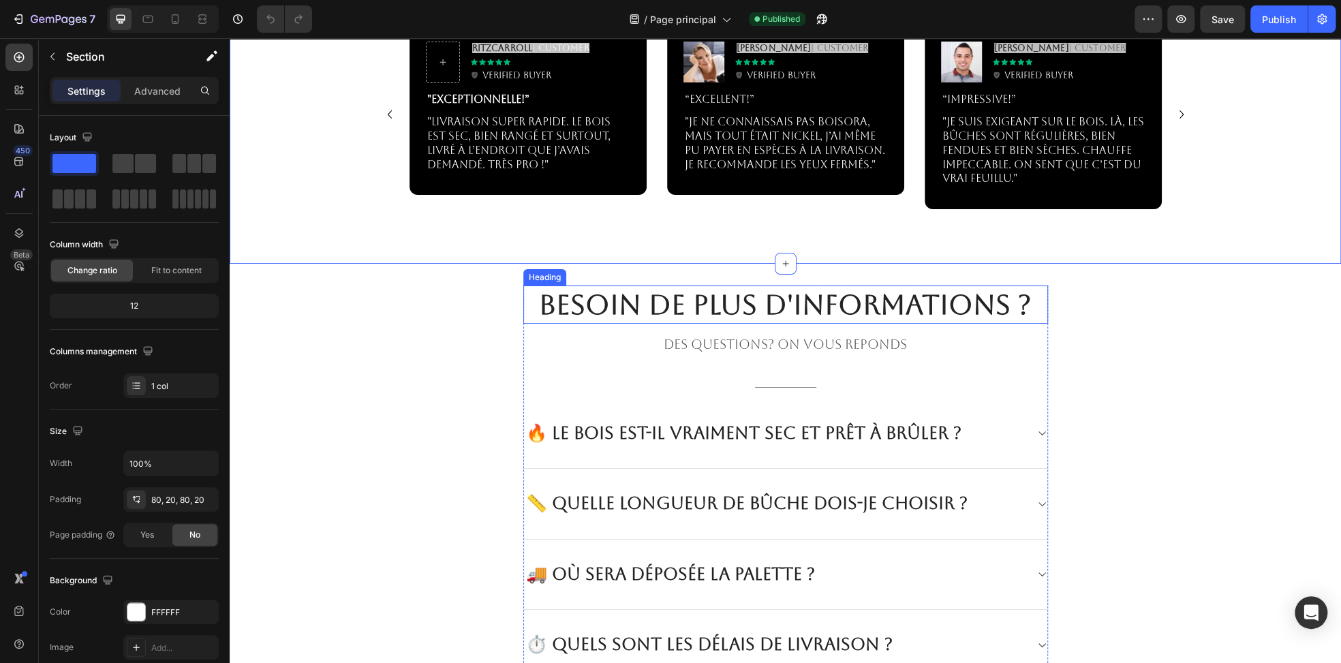
scroll to position [3406, 0]
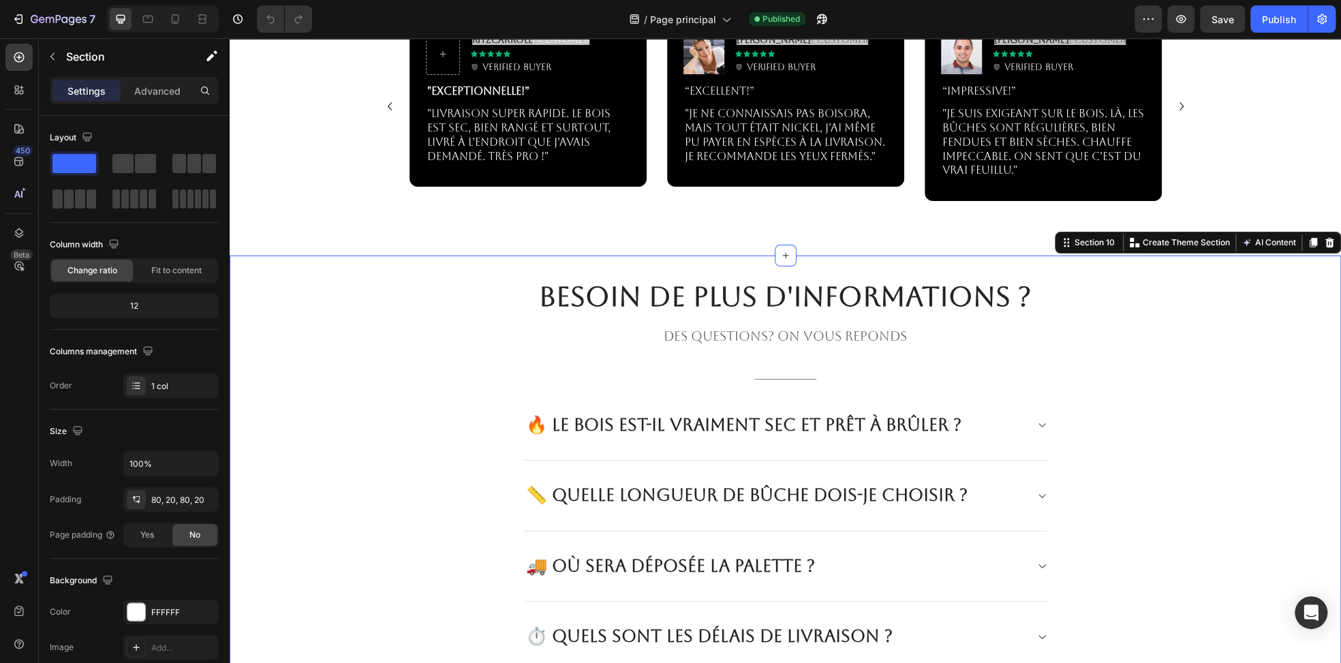
click at [450, 288] on div "BESOIN DE PLUS D'INFORMATIONS ? Heading DES QUESTIONS? ON VOUS REPONDS Text blo…" at bounding box center [785, 556] width 1111 height 558
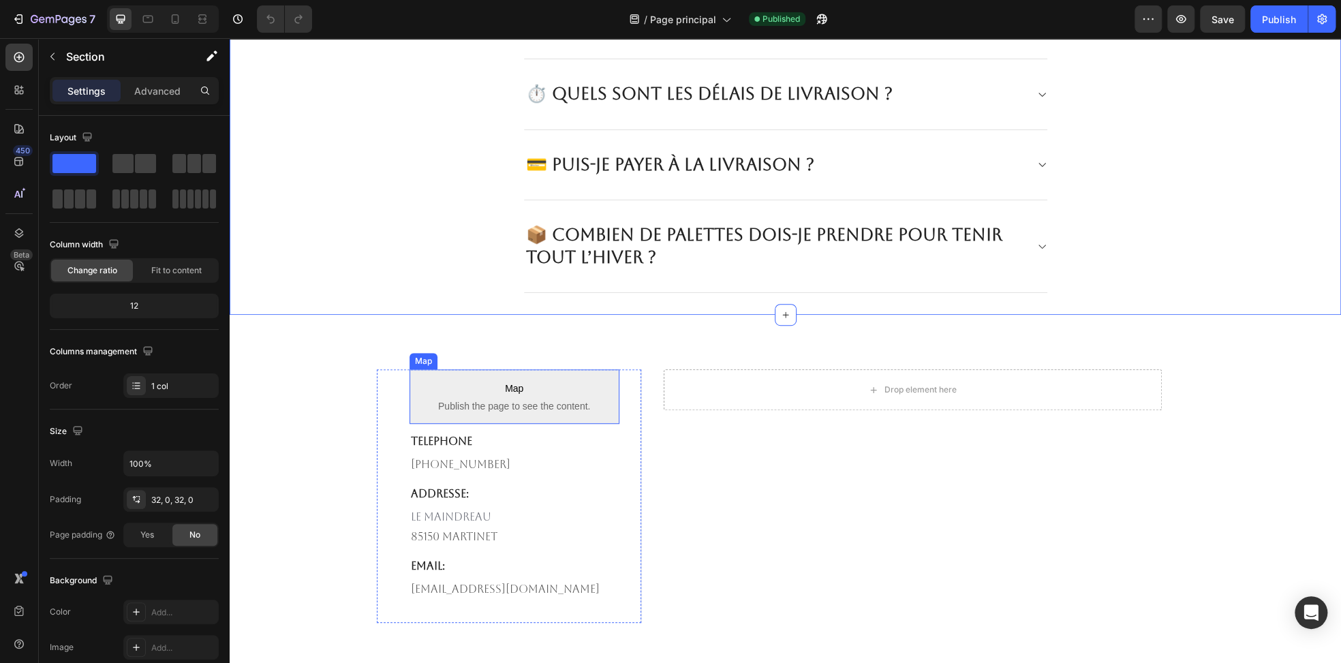
scroll to position [3951, 0]
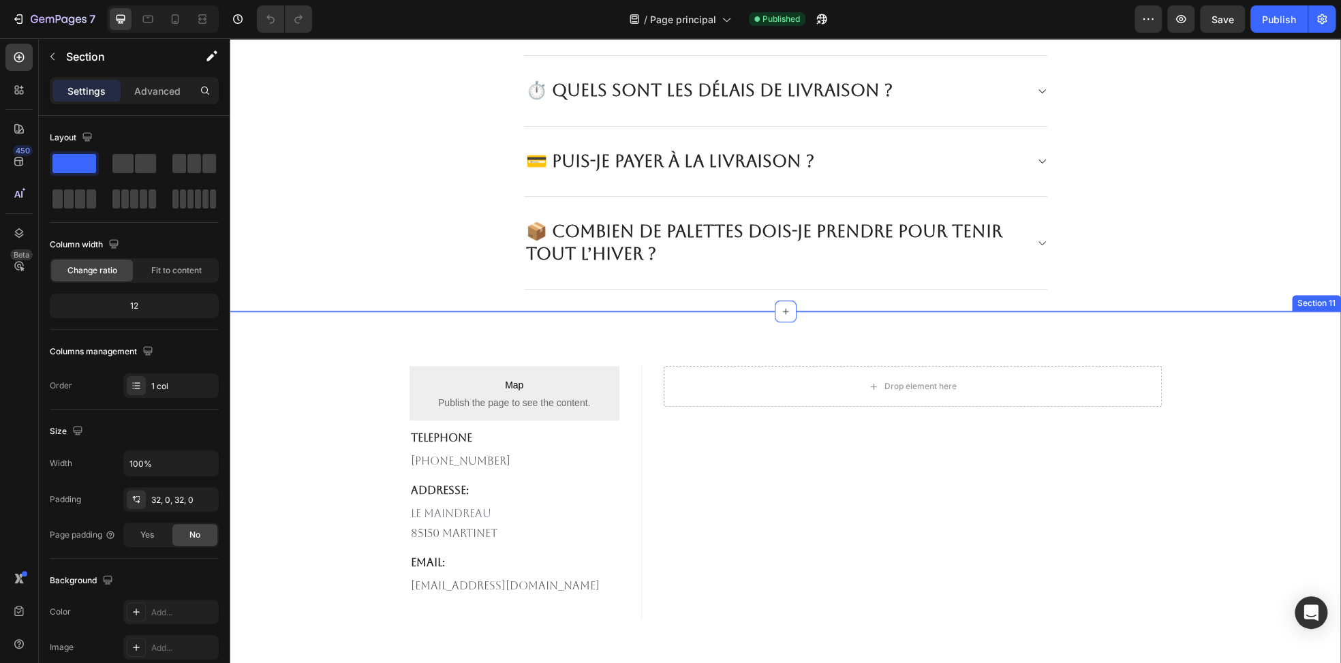
click at [494, 323] on div "Map Publish the page to see the content. Map TELEPHONE Text block 682-651-7554 …" at bounding box center [785, 492] width 1111 height 362
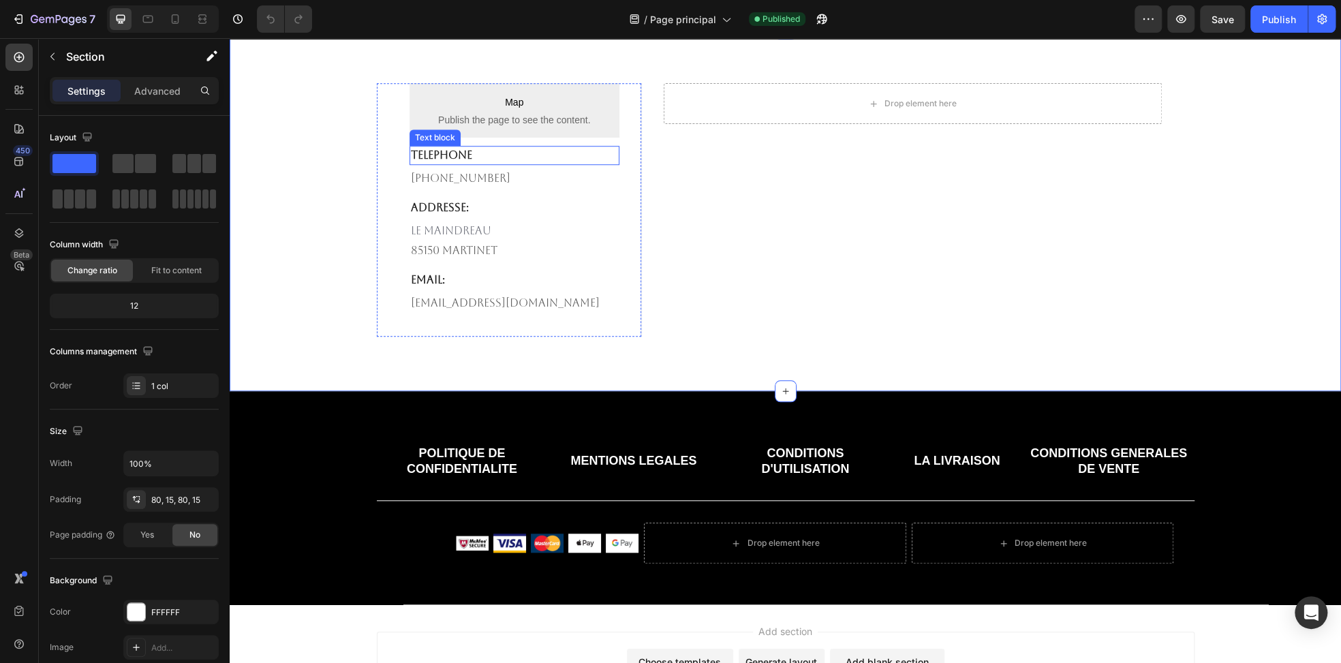
scroll to position [4335, 0]
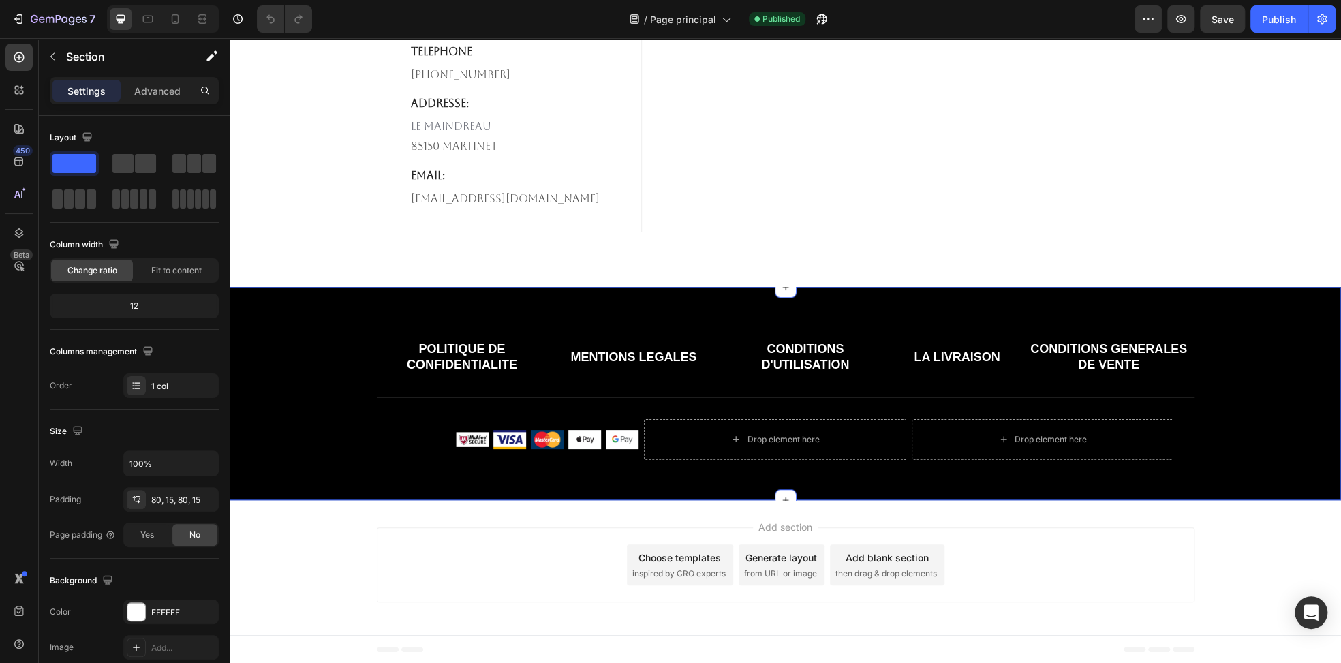
click at [660, 301] on div "POLITIQUE DE CONFIDENTIALITE Button MENTIONS LEGALES Button CONDITIONS D'UTILIS…" at bounding box center [785, 394] width 1111 height 214
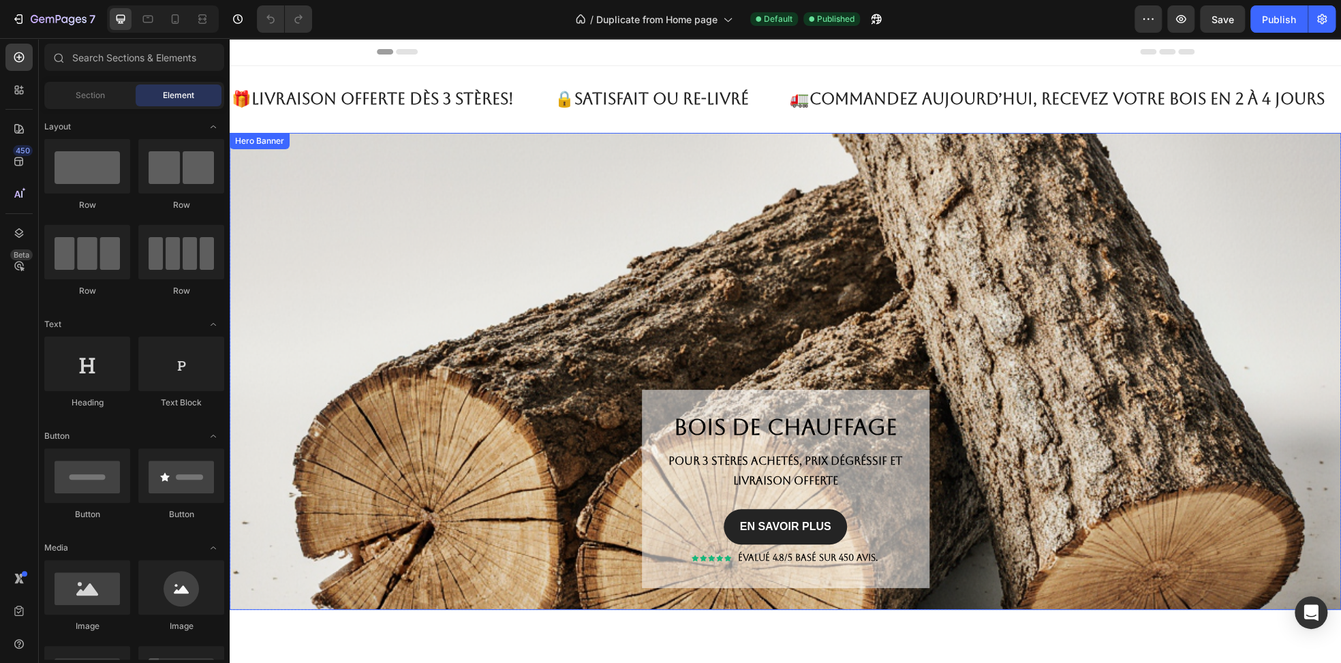
click at [538, 238] on div "Overlay" at bounding box center [785, 371] width 1111 height 477
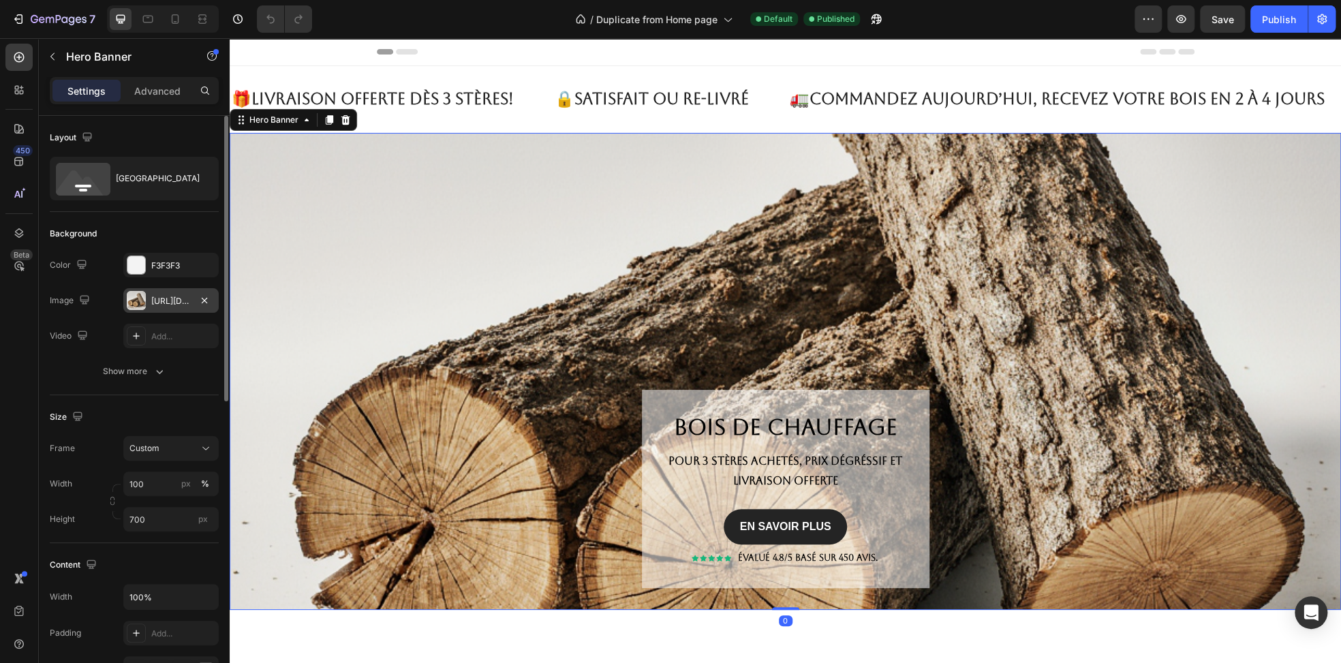
click at [163, 305] on div "https://cdn.shopify.com/s/files/1/0952/1512/4828/files/gempages_583849111023780…" at bounding box center [171, 301] width 40 height 12
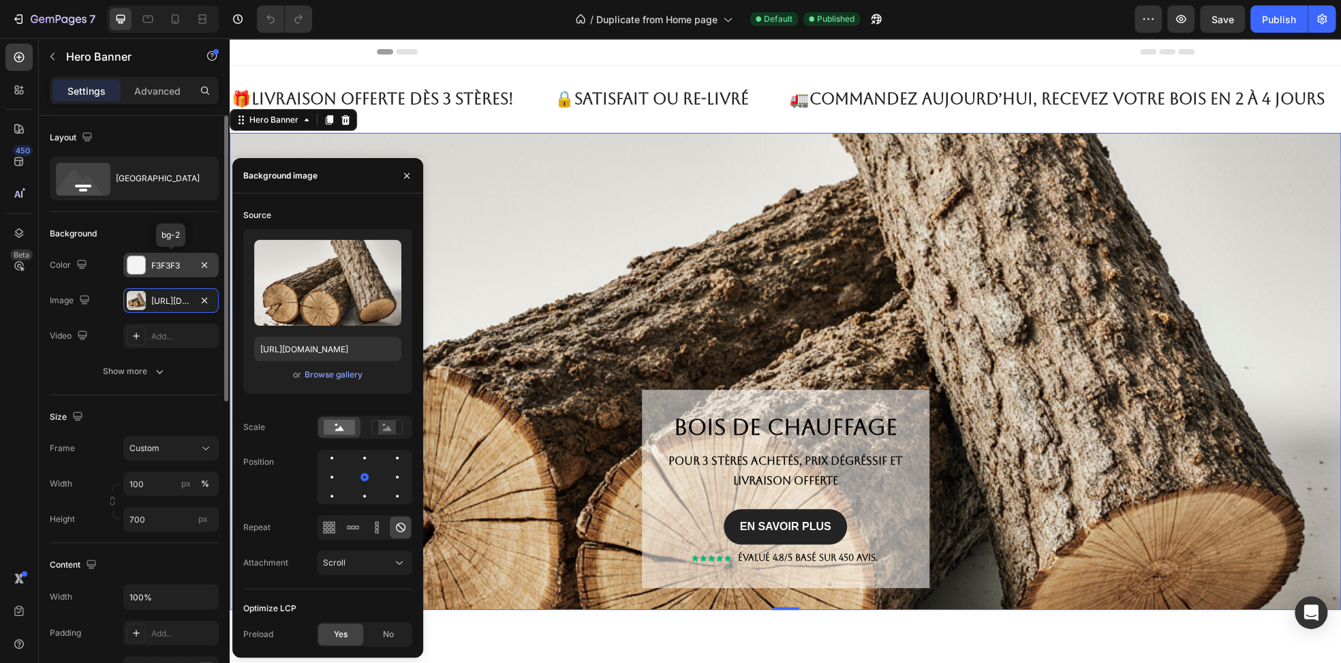
click at [194, 264] on div "F3F3F3" at bounding box center [170, 265] width 95 height 25
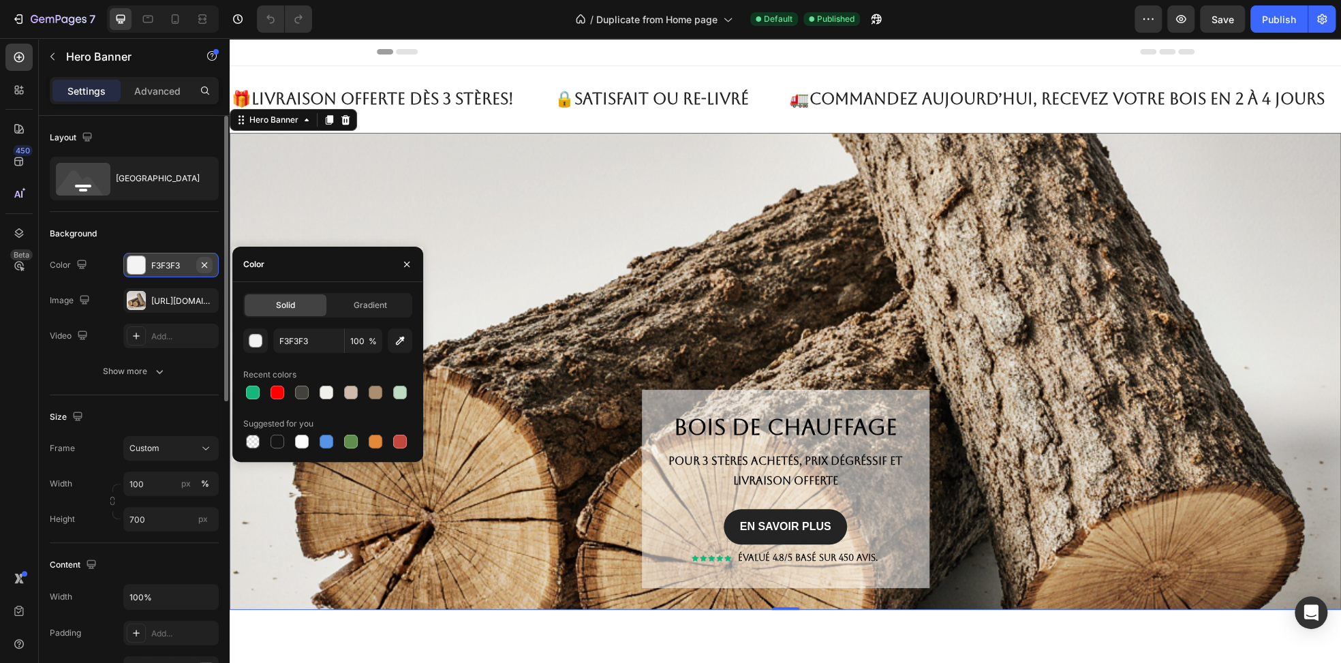
click at [208, 265] on icon "button" at bounding box center [204, 265] width 11 height 11
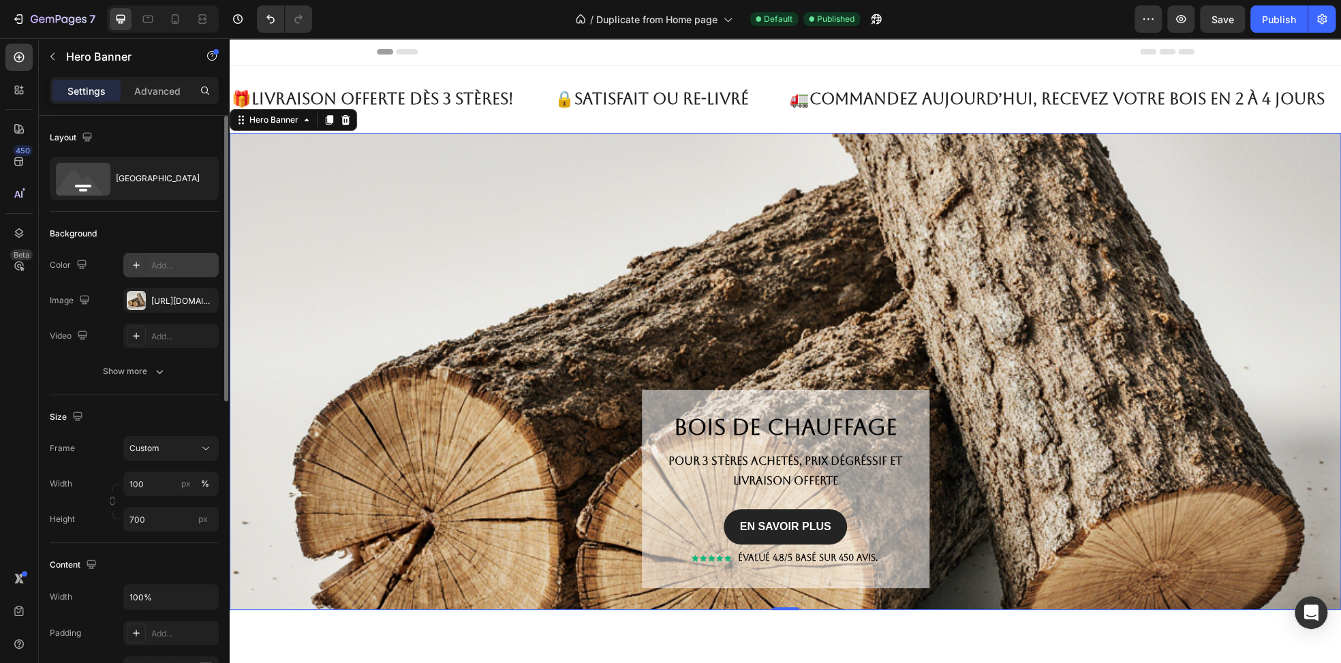
click at [377, 253] on div "Overlay" at bounding box center [785, 371] width 1111 height 477
click at [172, 20] on icon at bounding box center [175, 19] width 14 height 14
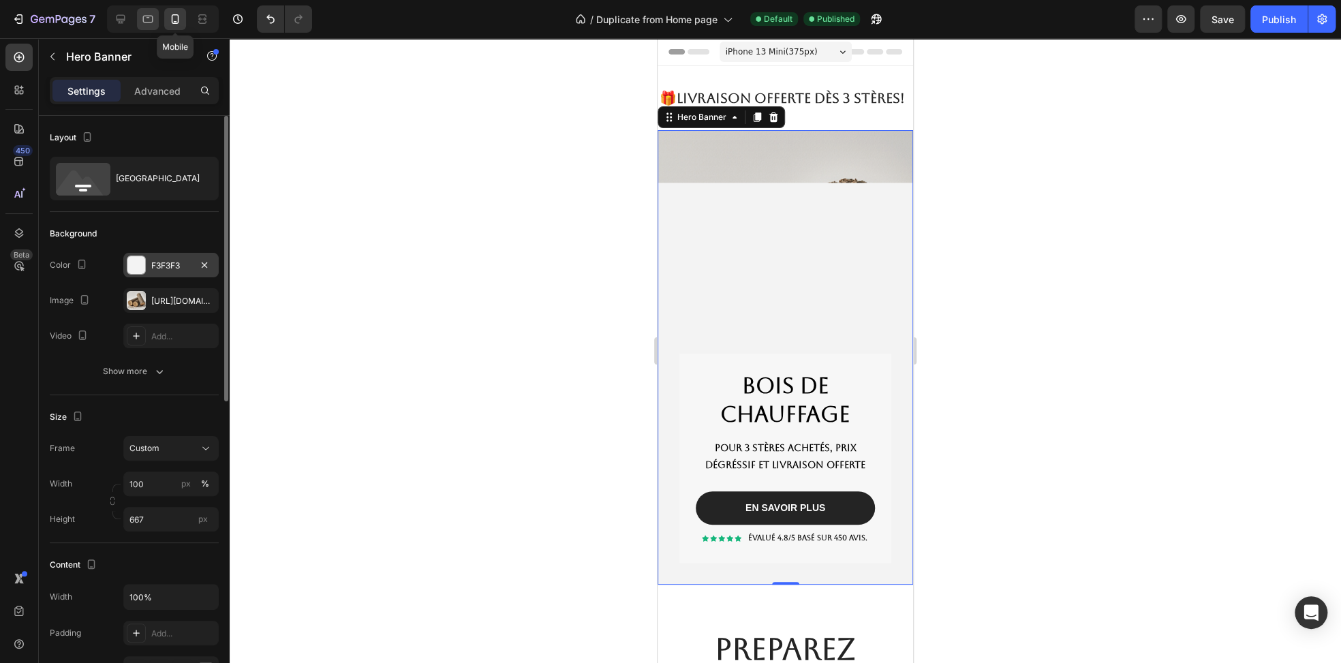
scroll to position [44, 0]
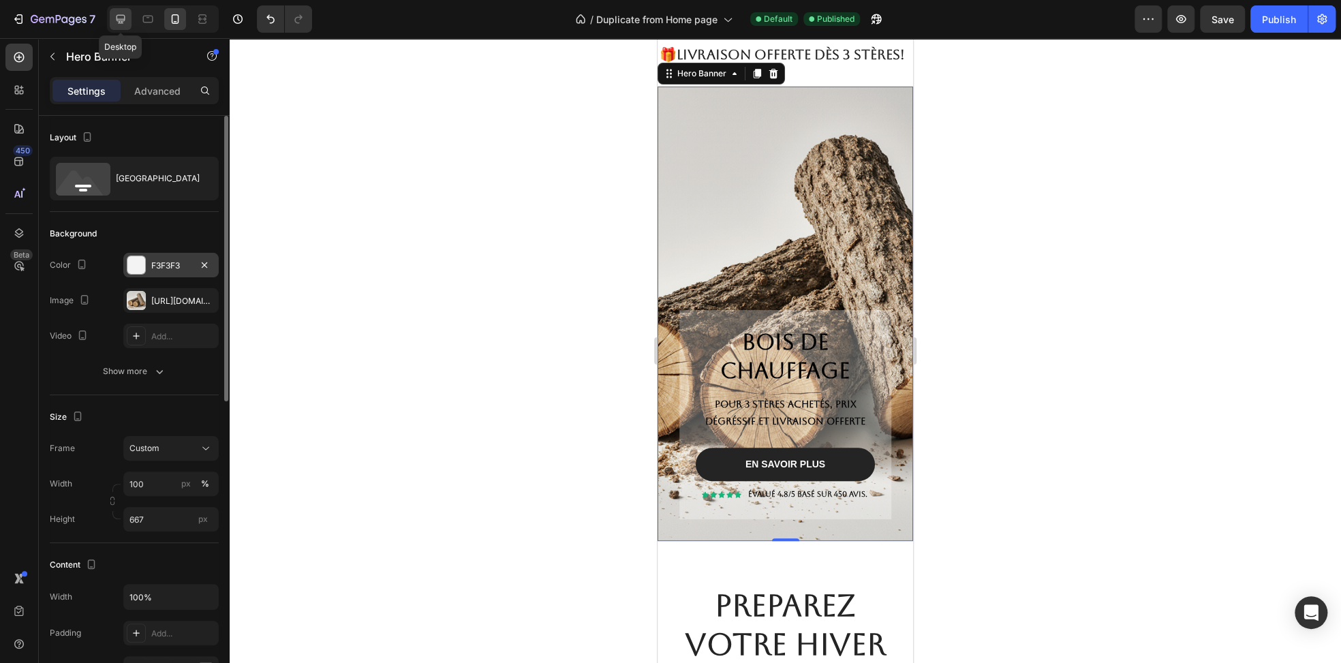
click at [122, 20] on icon at bounding box center [121, 19] width 9 height 9
type input "700"
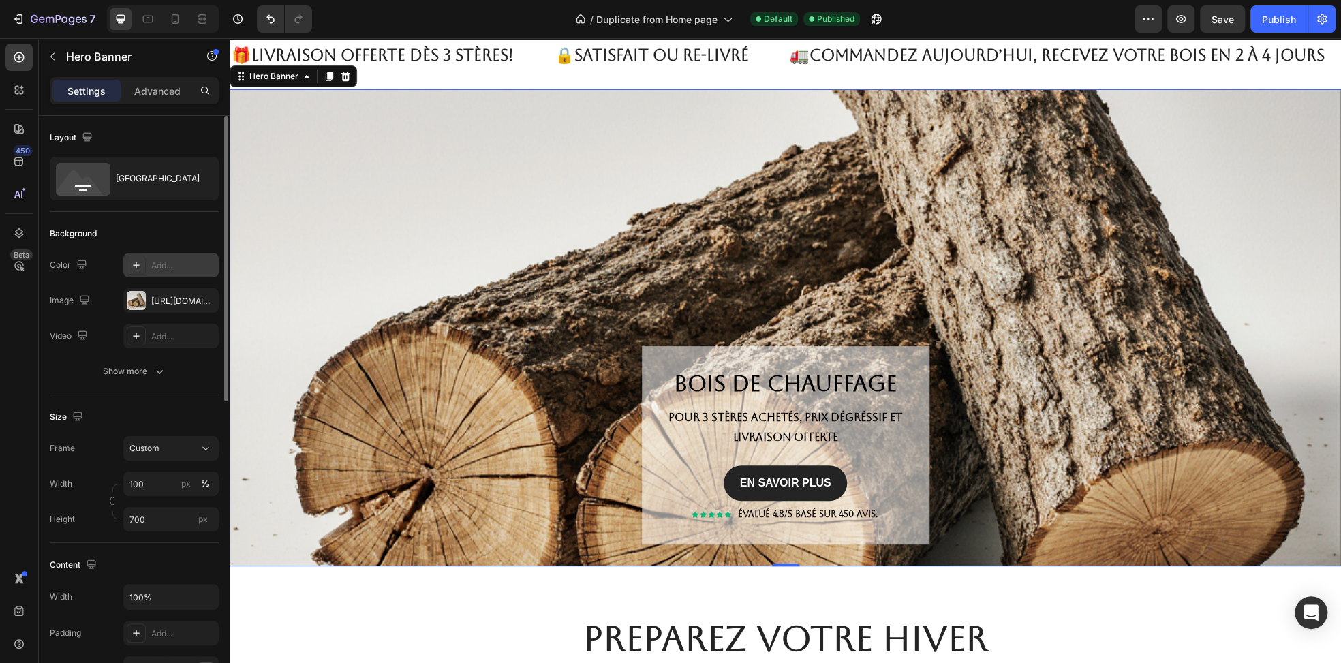
scroll to position [46, 0]
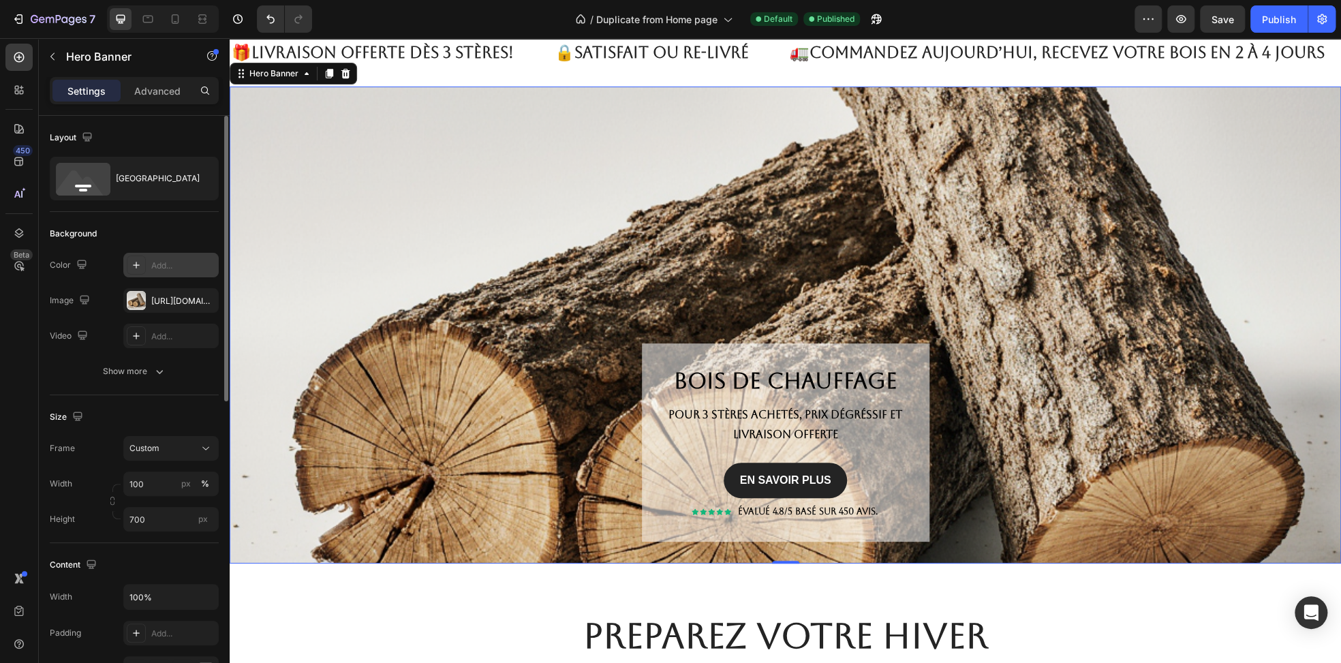
click at [514, 156] on div "Overlay" at bounding box center [785, 325] width 1111 height 477
click at [137, 298] on div at bounding box center [136, 300] width 19 height 19
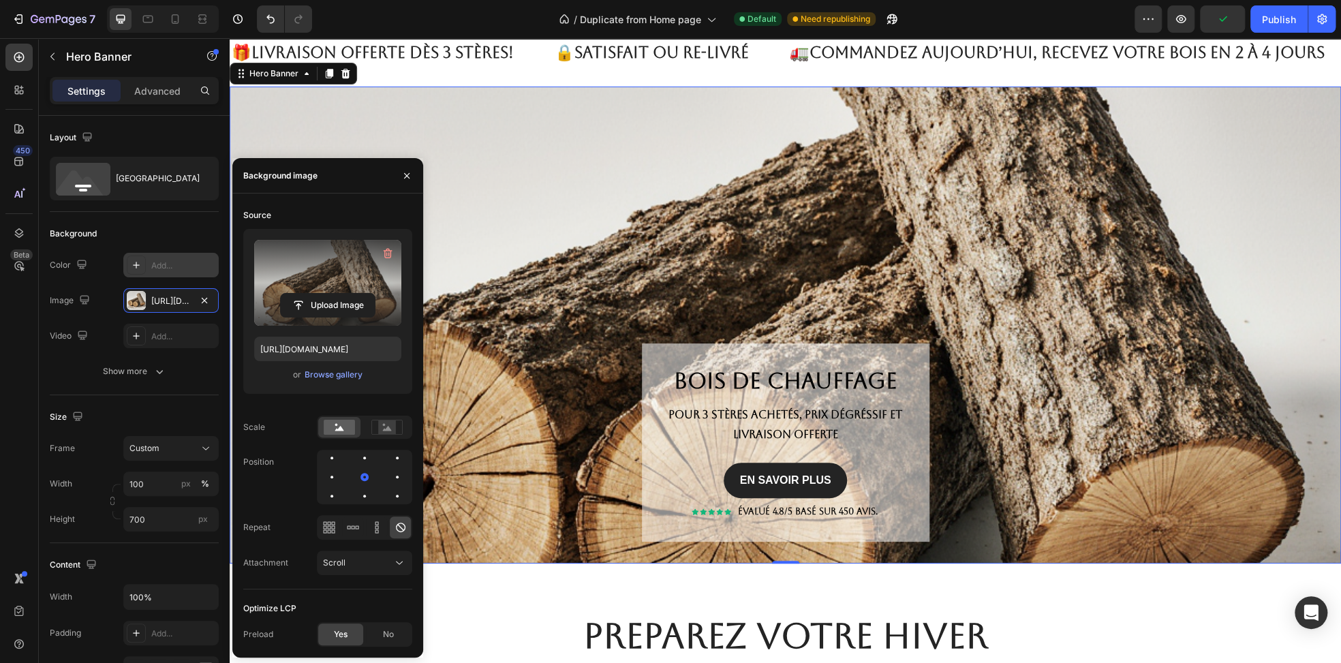
click at [333, 256] on label at bounding box center [327, 283] width 147 height 86
click at [333, 294] on input "file" at bounding box center [328, 305] width 94 height 23
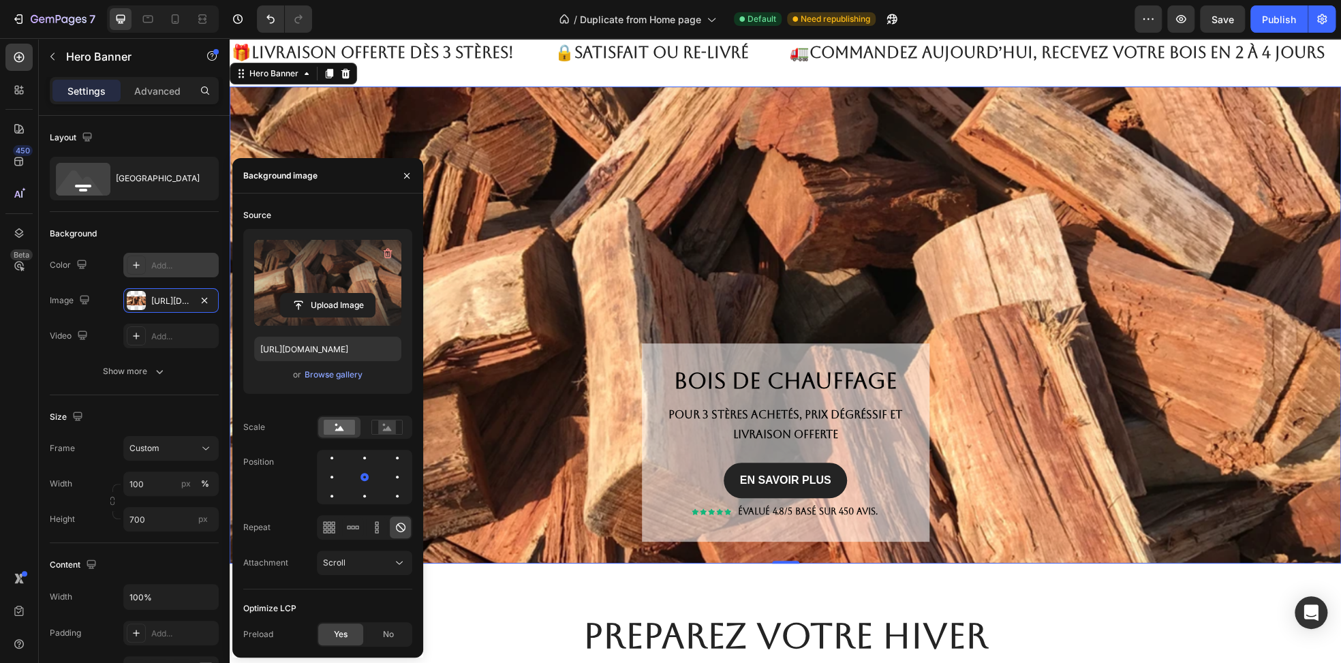
click at [296, 266] on label at bounding box center [327, 283] width 147 height 86
click at [296, 294] on input "file" at bounding box center [328, 305] width 94 height 23
click at [323, 274] on label at bounding box center [327, 283] width 147 height 86
click at [323, 294] on input "file" at bounding box center [328, 305] width 94 height 23
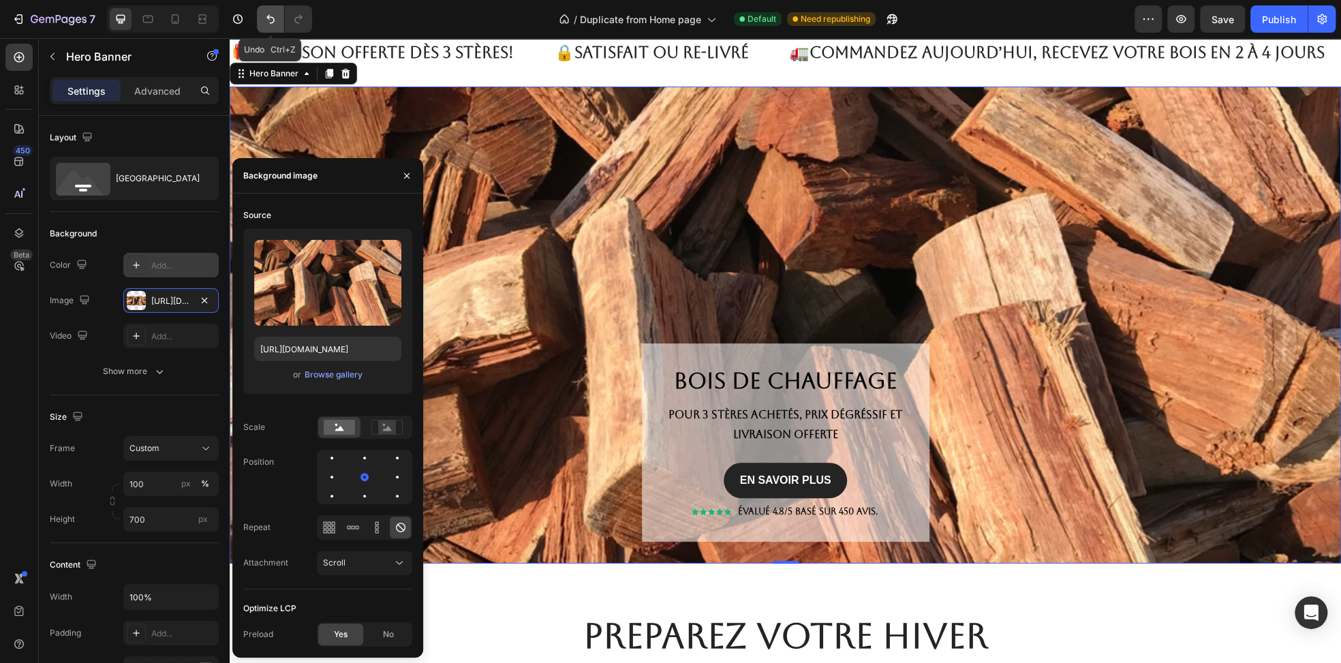
click at [265, 22] on icon "Undo/Redo" at bounding box center [271, 19] width 14 height 14
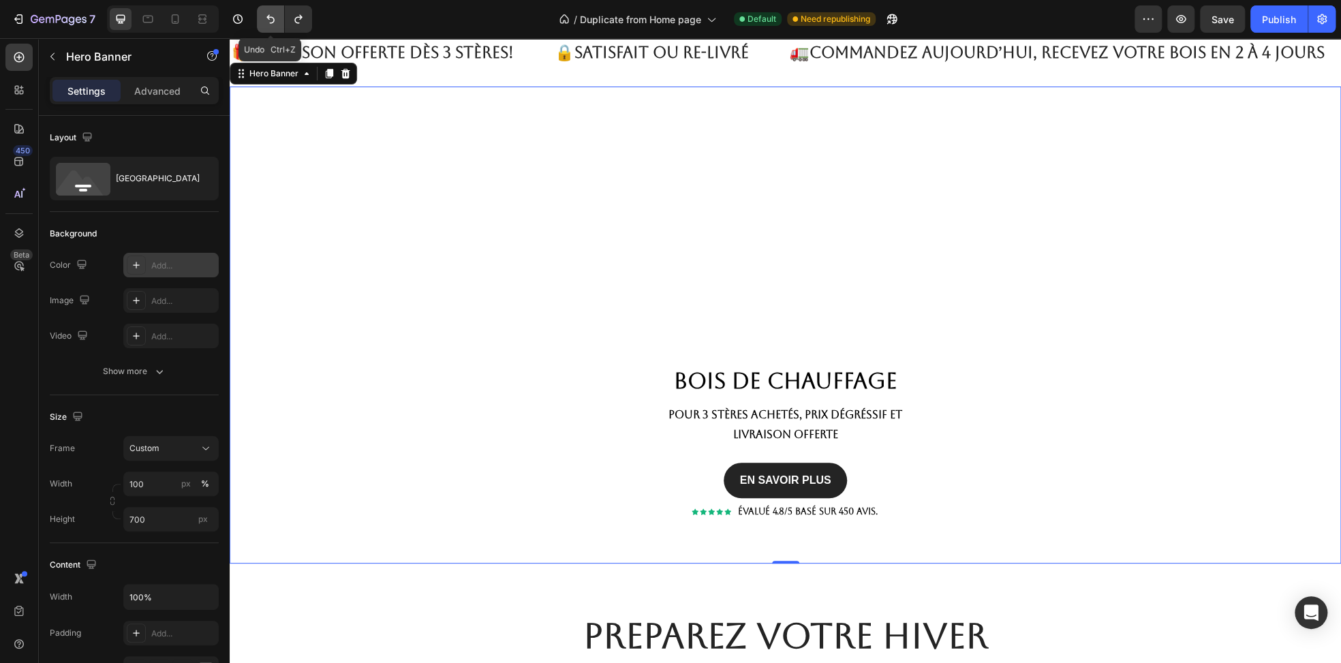
click at [265, 22] on icon "Undo/Redo" at bounding box center [271, 19] width 14 height 14
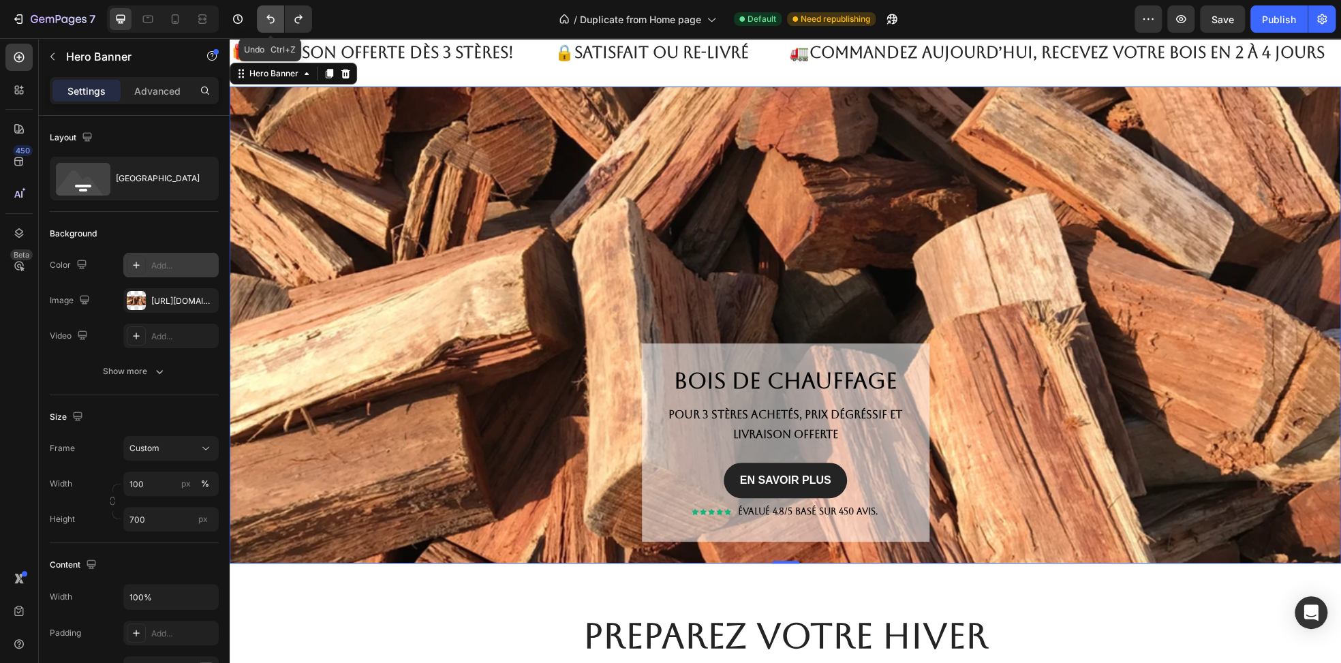
click at [265, 22] on icon "Undo/Redo" at bounding box center [271, 19] width 14 height 14
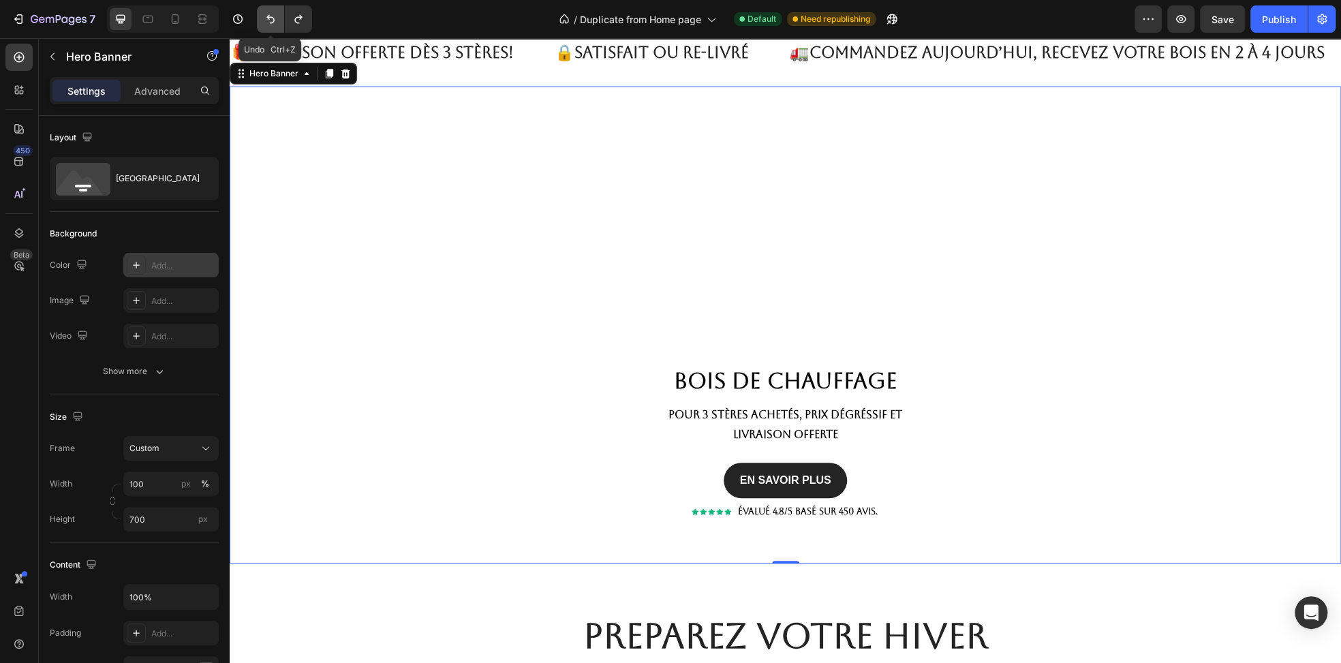
click at [265, 22] on icon "Undo/Redo" at bounding box center [271, 19] width 14 height 14
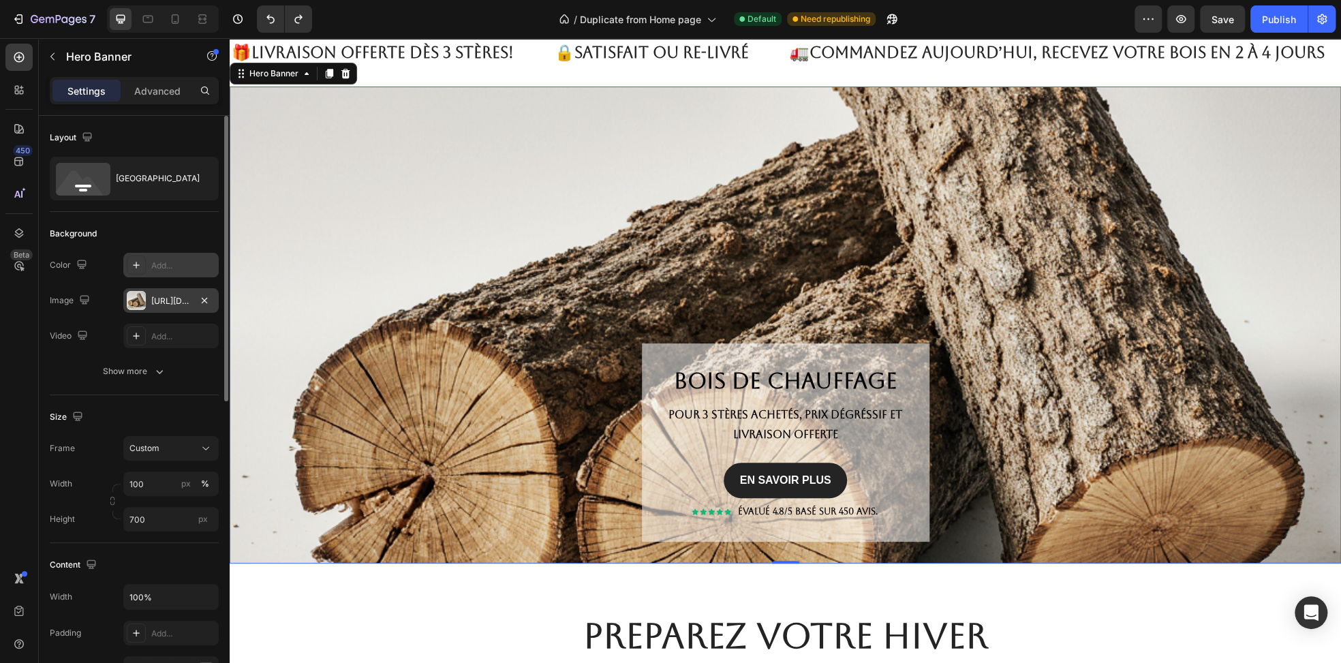
click at [131, 302] on div at bounding box center [136, 300] width 19 height 19
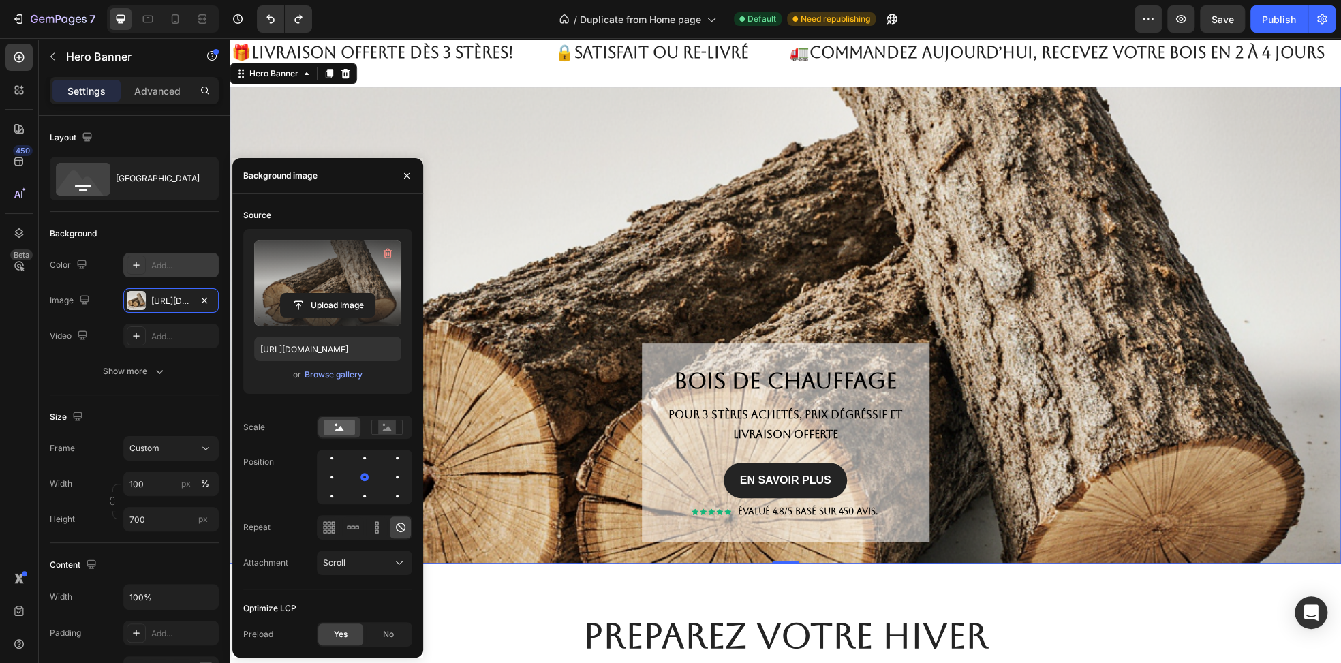
click at [300, 262] on label at bounding box center [327, 283] width 147 height 86
click at [300, 294] on input "file" at bounding box center [328, 305] width 94 height 23
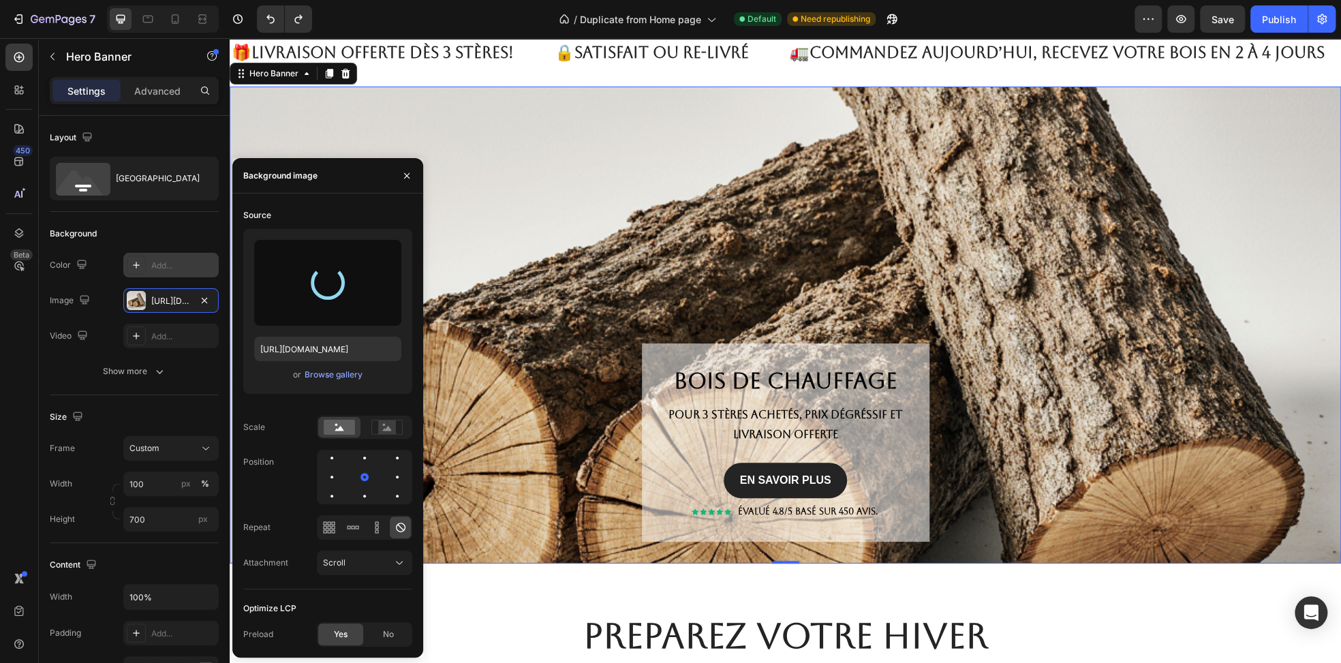
type input "https://cdn.shopify.com/s/files/1/0952/1512/4828/files/gempages_583849111023780…"
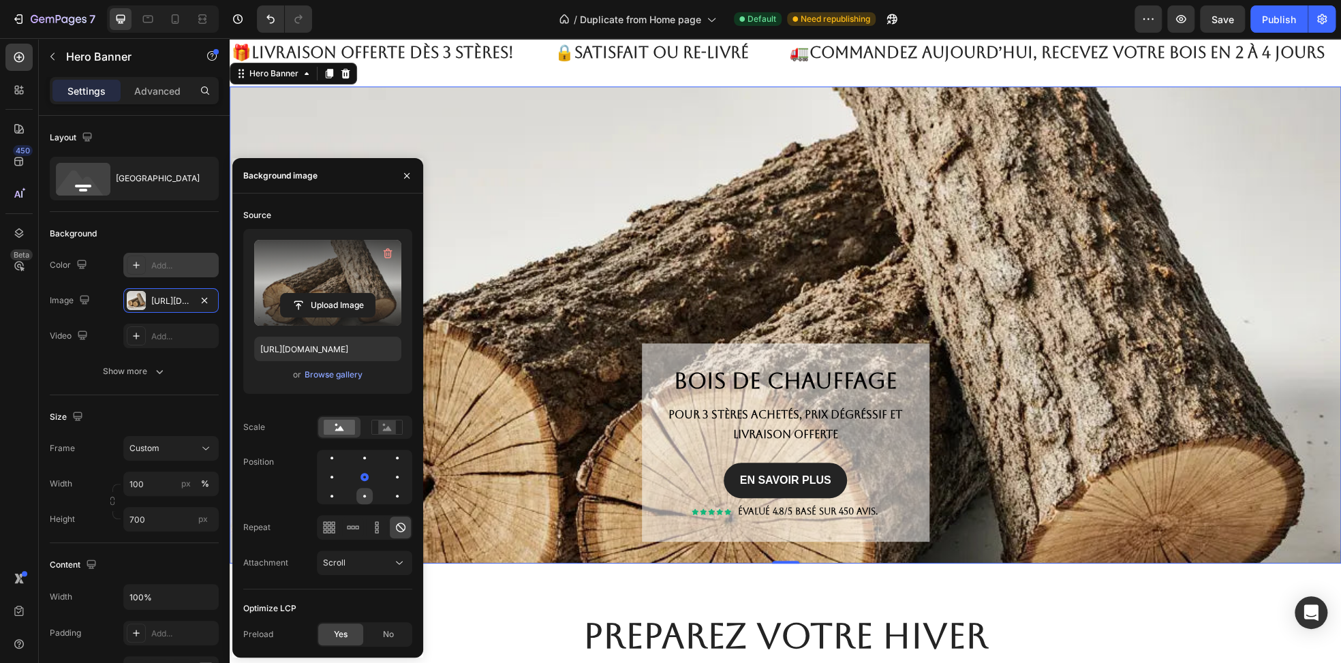
click at [363, 495] on div at bounding box center [364, 496] width 3 height 3
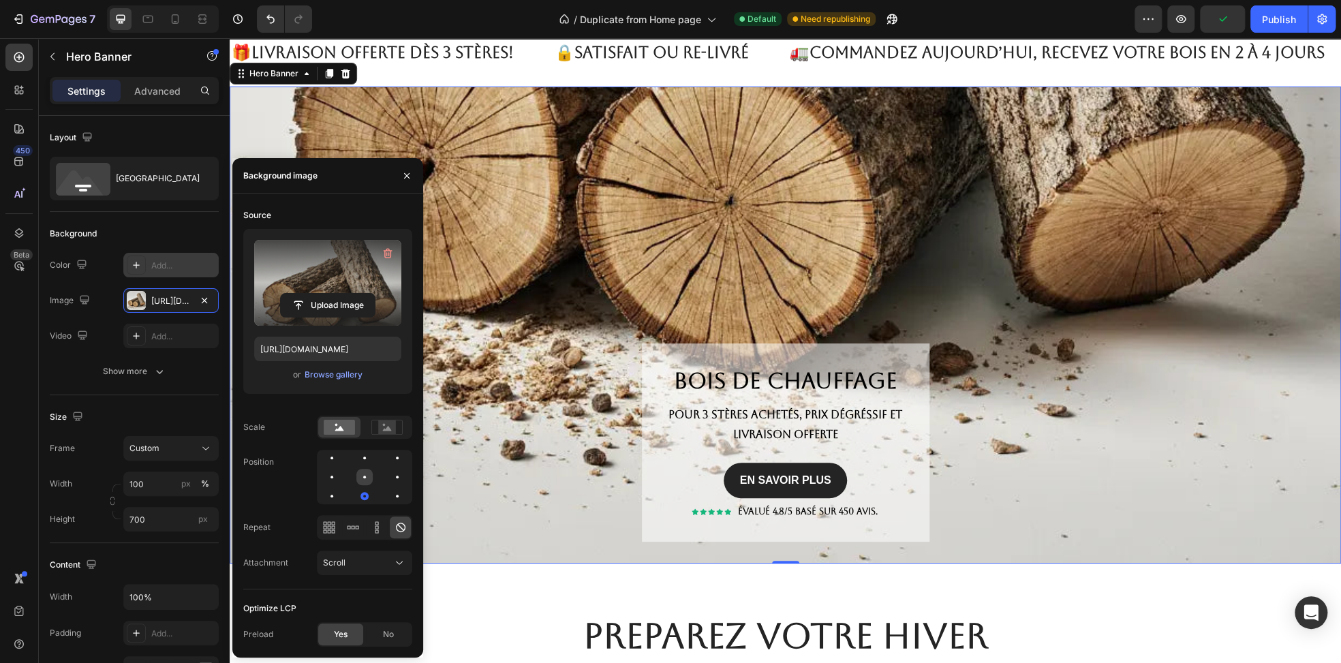
click at [367, 473] on div at bounding box center [364, 477] width 16 height 16
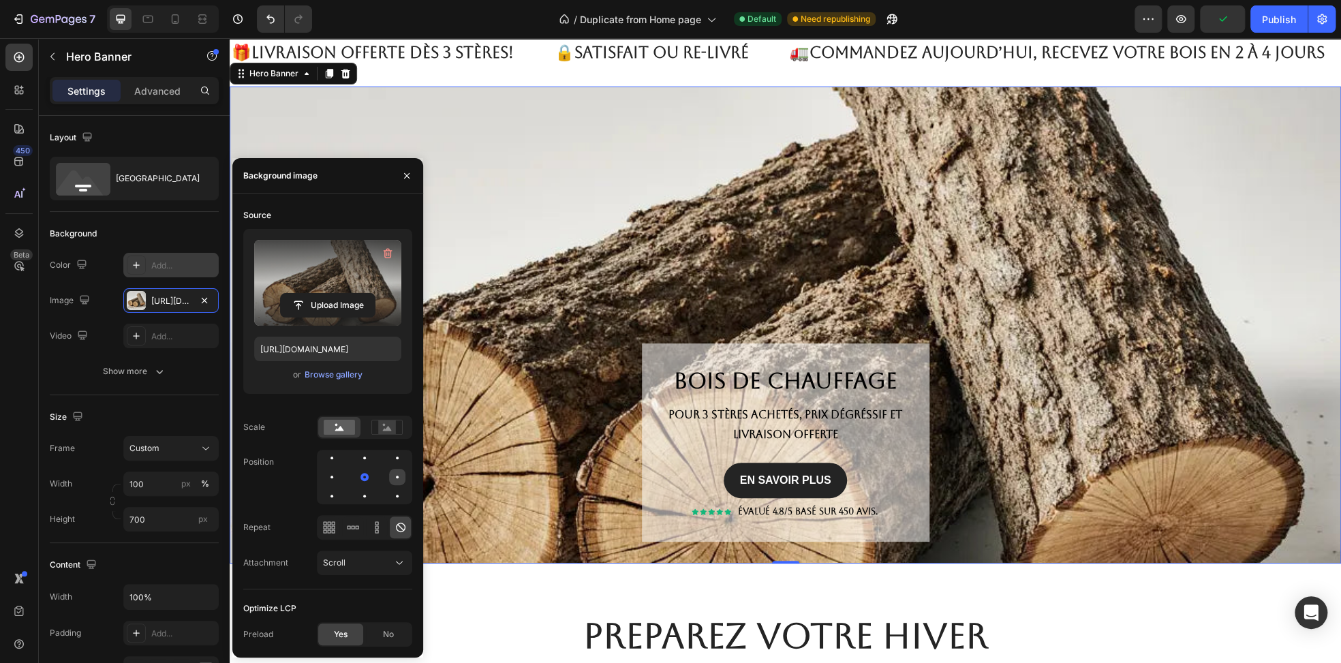
click at [390, 477] on div at bounding box center [397, 477] width 16 height 16
click at [365, 480] on div at bounding box center [364, 477] width 16 height 16
click at [326, 480] on div at bounding box center [332, 477] width 16 height 16
click at [377, 559] on div "Scroll" at bounding box center [357, 563] width 69 height 12
click at [338, 619] on span "Fixed" at bounding box center [333, 622] width 21 height 12
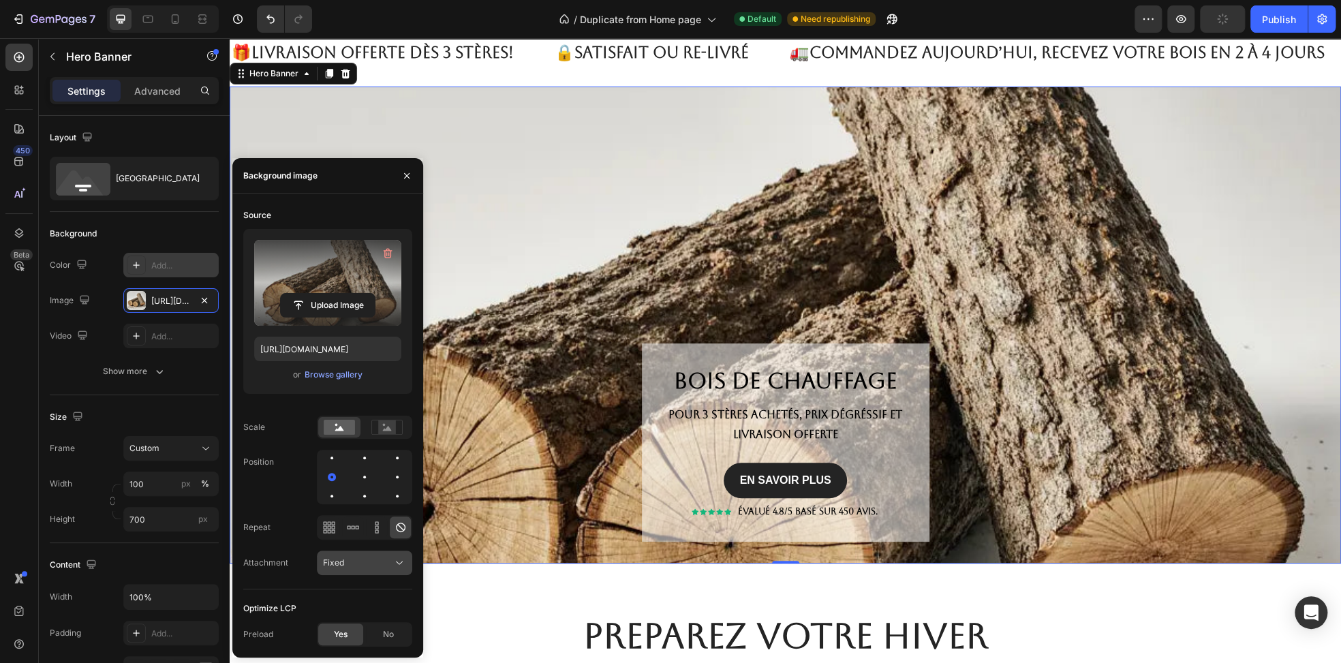
click at [371, 570] on button "Fixed" at bounding box center [364, 563] width 95 height 25
click at [347, 642] on p "Local" at bounding box center [362, 648] width 78 height 12
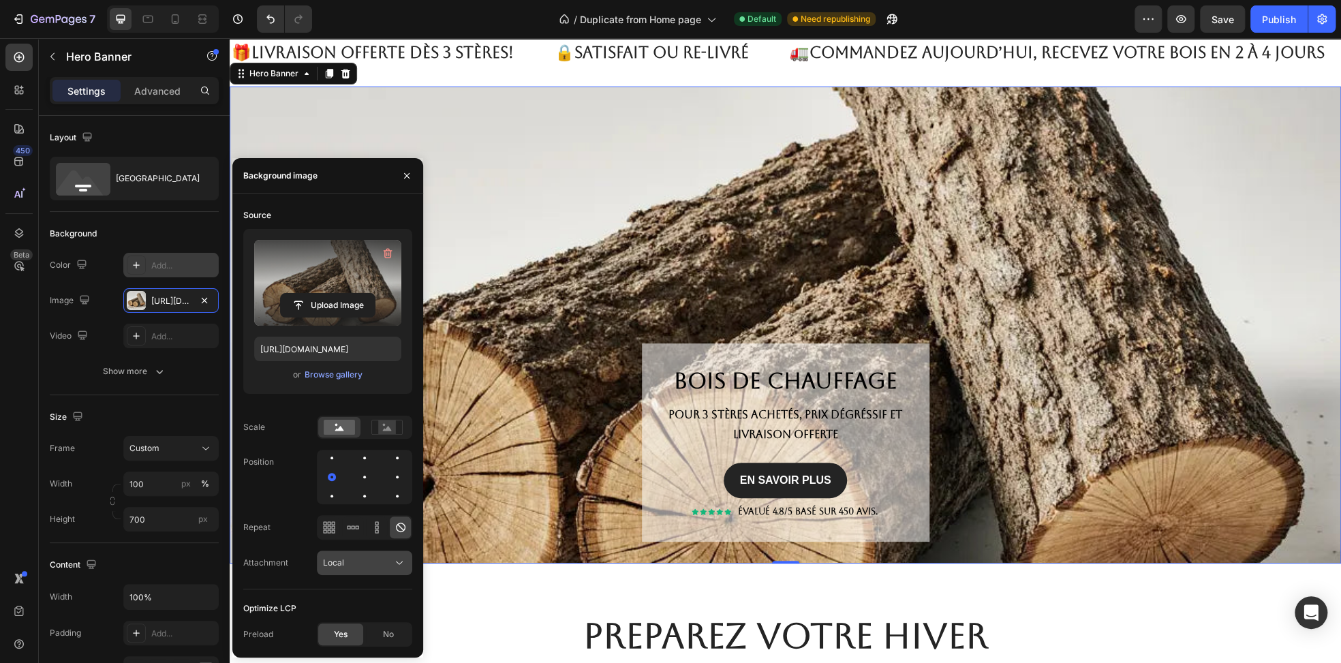
click at [367, 572] on button "Local" at bounding box center [364, 563] width 95 height 25
click at [339, 594] on span "Scroll" at bounding box center [334, 596] width 22 height 12
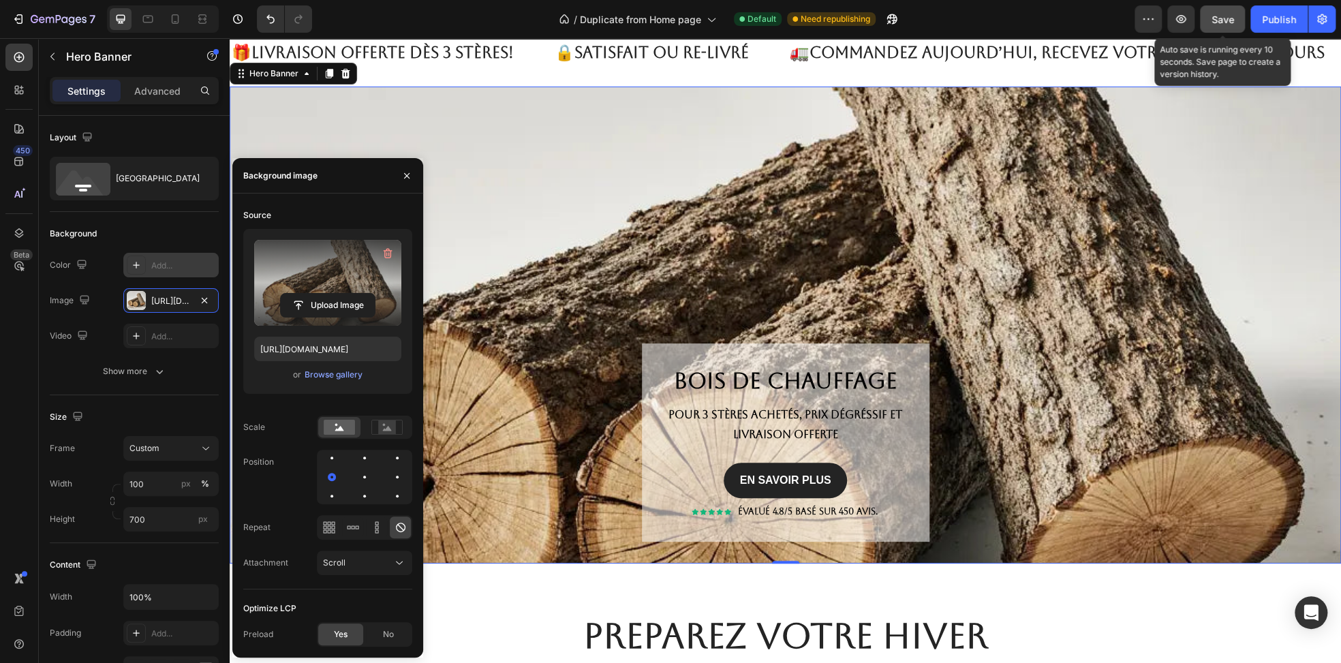
click at [1220, 23] on span "Save" at bounding box center [1222, 20] width 22 height 12
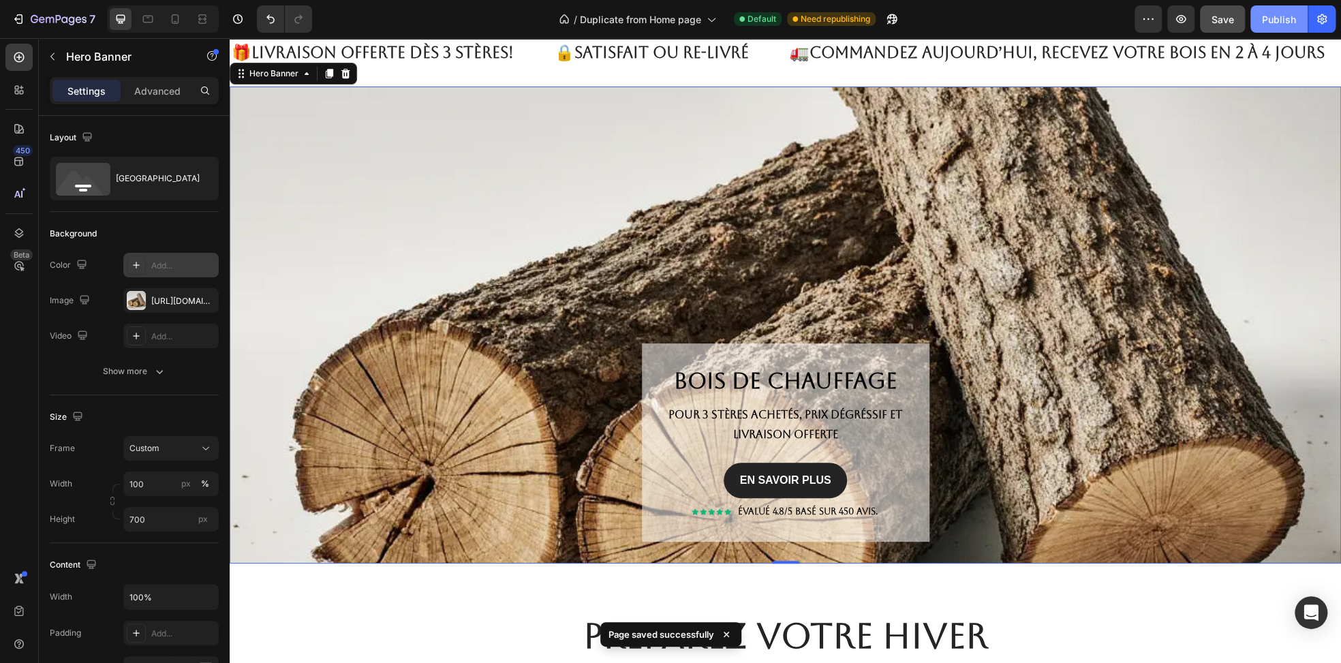
click at [1283, 13] on div "Publish" at bounding box center [1279, 19] width 34 height 14
click at [179, 16] on icon at bounding box center [175, 19] width 14 height 14
type input "667"
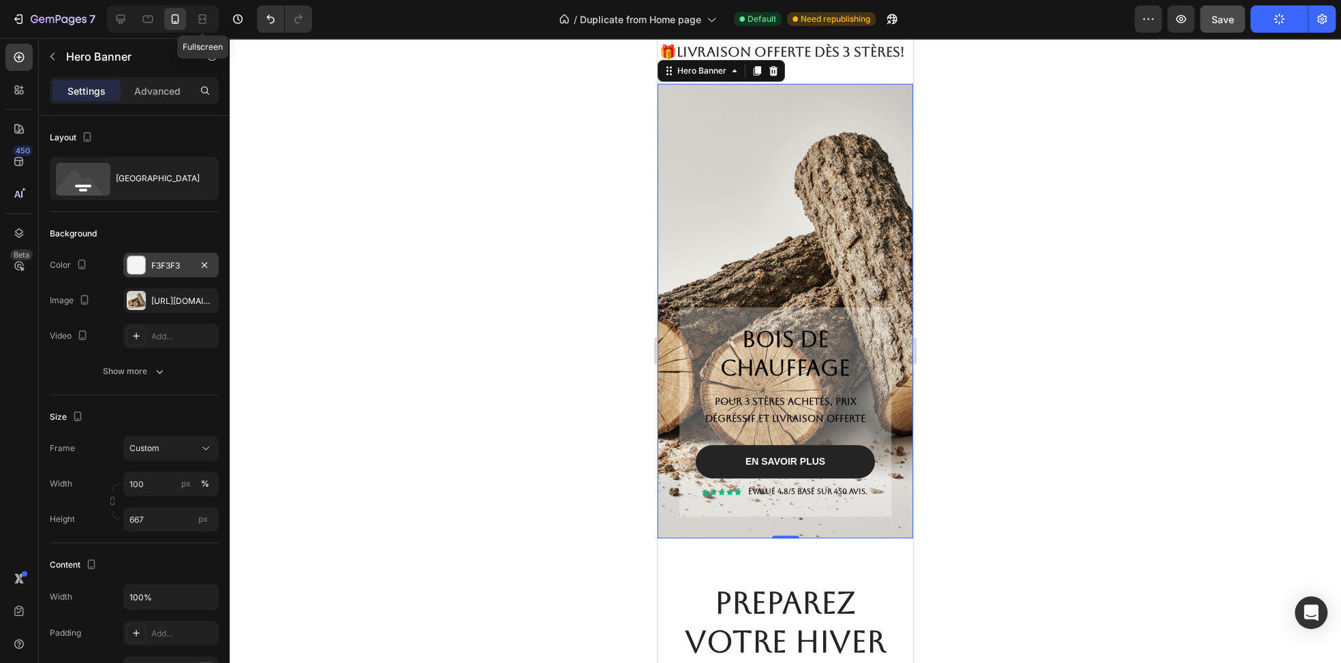
scroll to position [44, 0]
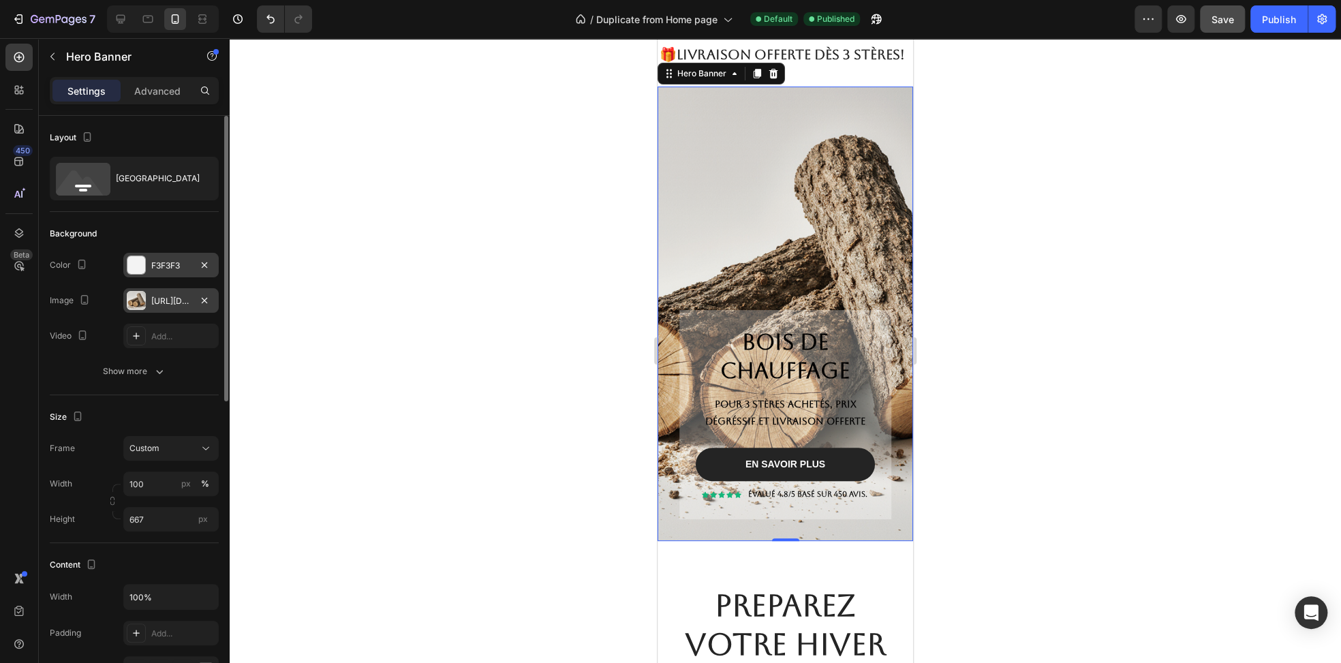
click at [136, 296] on div at bounding box center [136, 300] width 19 height 19
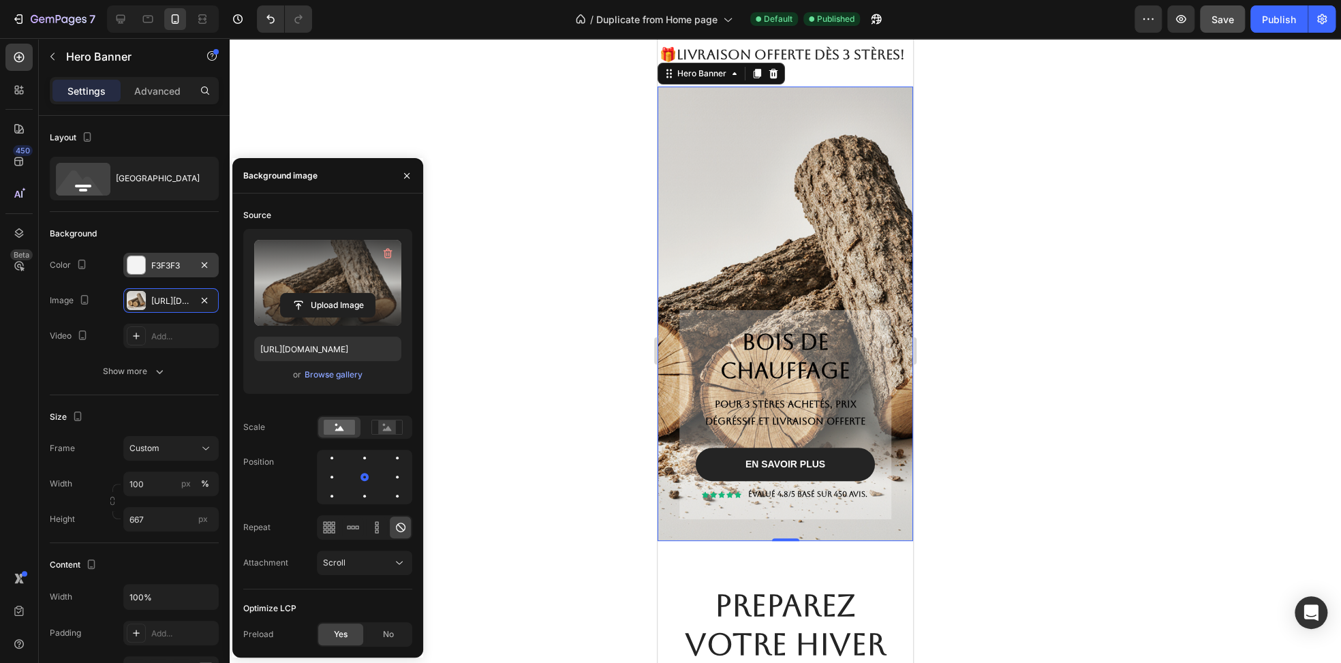
click at [312, 273] on label at bounding box center [327, 283] width 147 height 86
click at [312, 294] on input "file" at bounding box center [328, 305] width 94 height 23
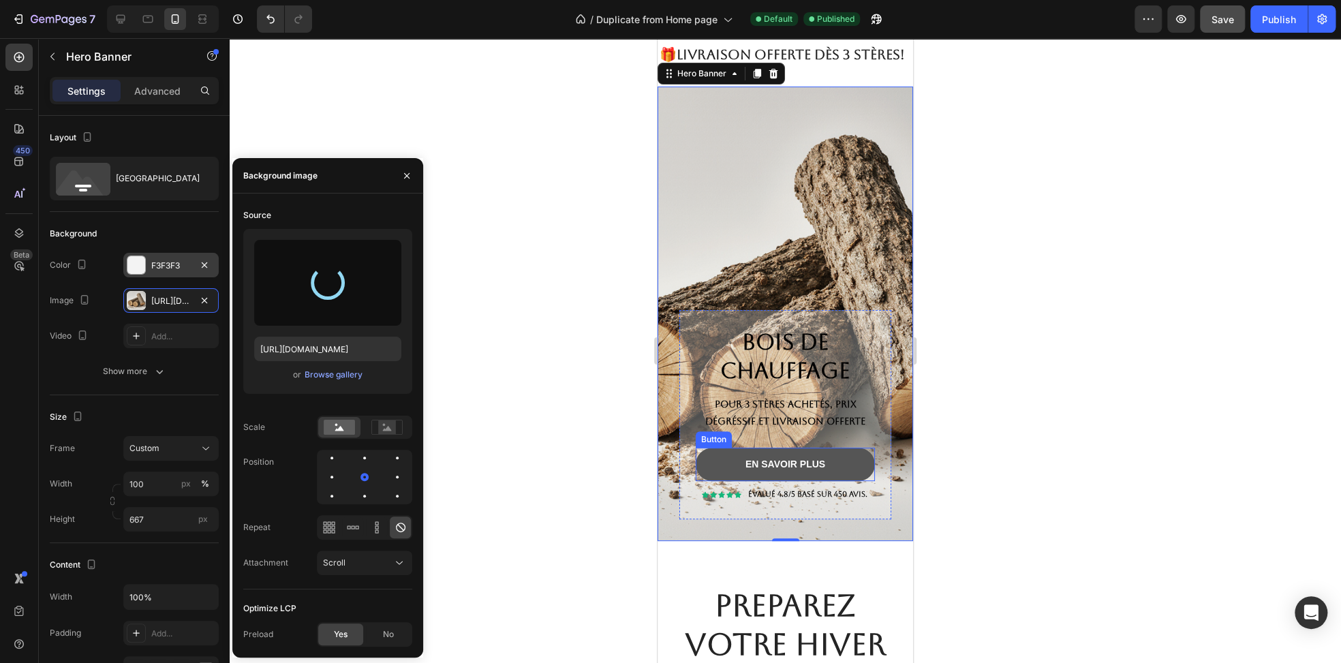
type input "https://cdn.shopify.com/s/files/1/0952/1512/4828/files/gempages_583849111023780…"
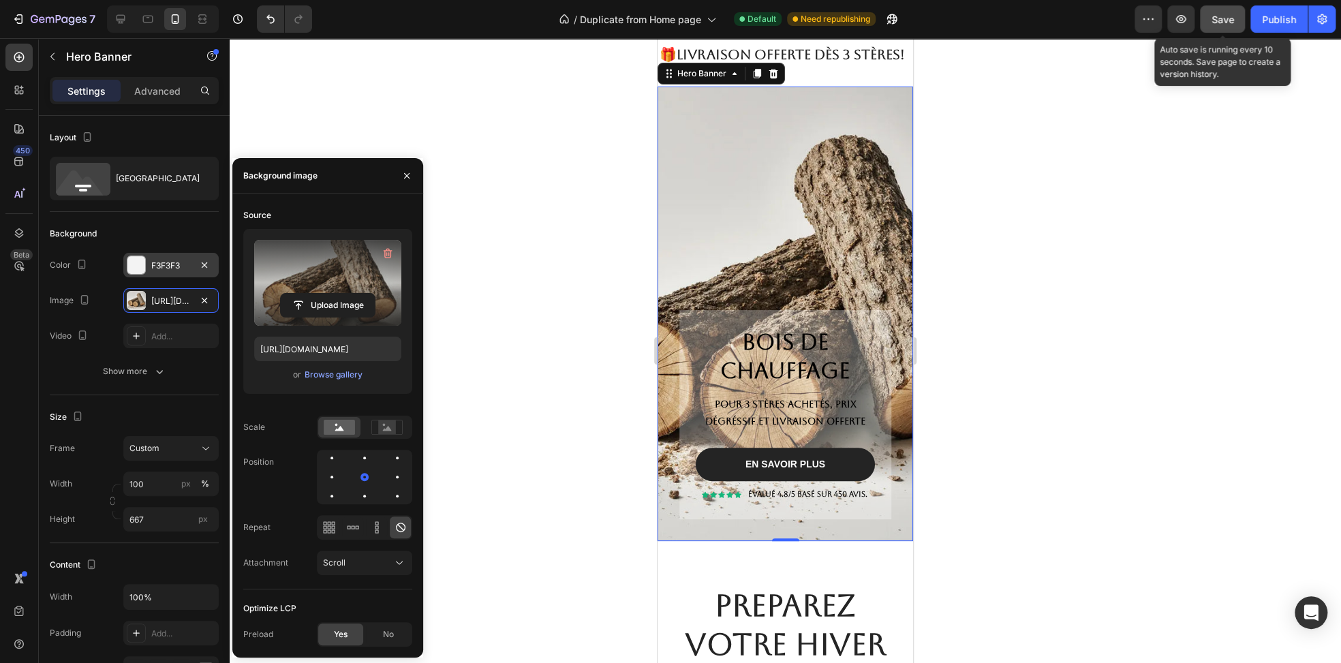
click at [1216, 24] on span "Save" at bounding box center [1222, 20] width 22 height 12
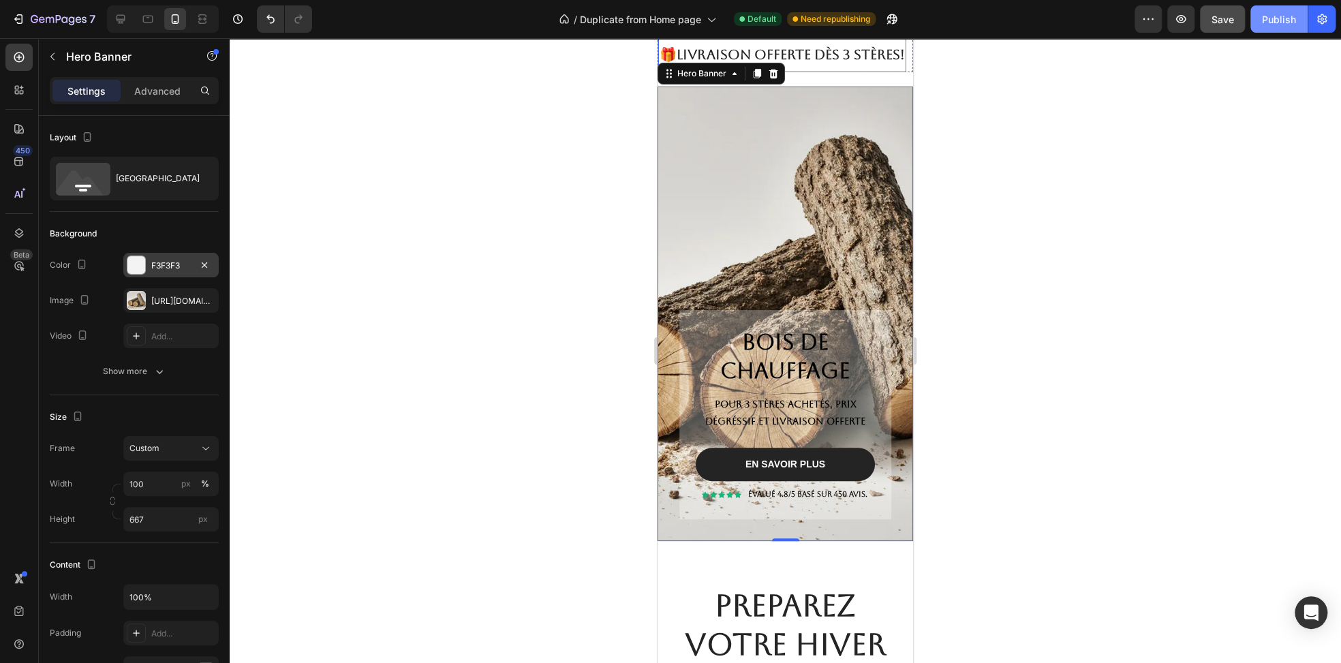
click at [1267, 17] on div "Publish" at bounding box center [1279, 19] width 34 height 14
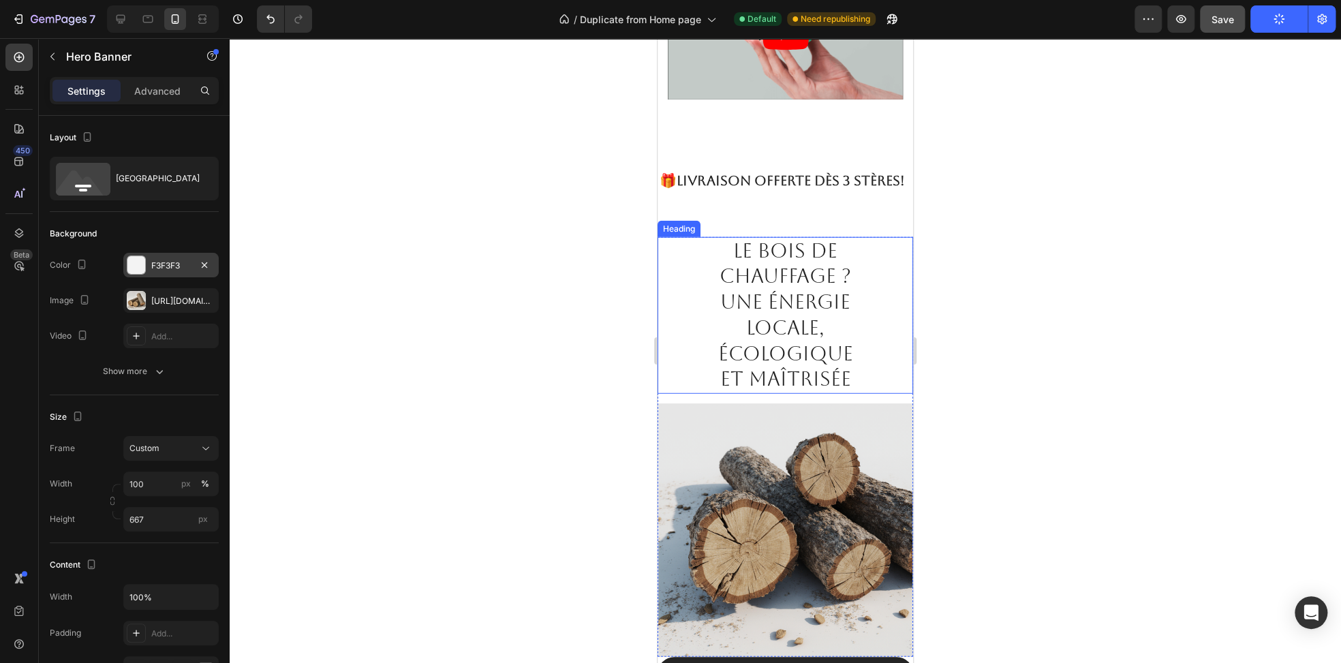
scroll to position [2496, 0]
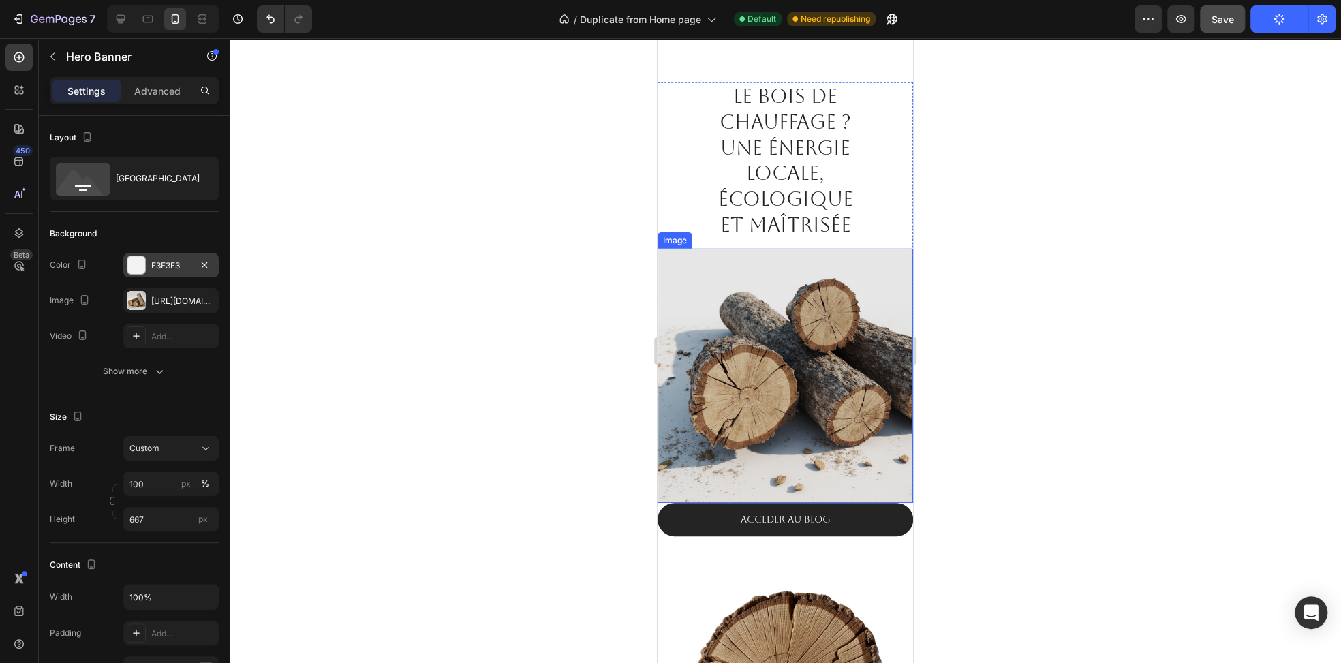
click at [747, 300] on img at bounding box center [785, 375] width 256 height 253
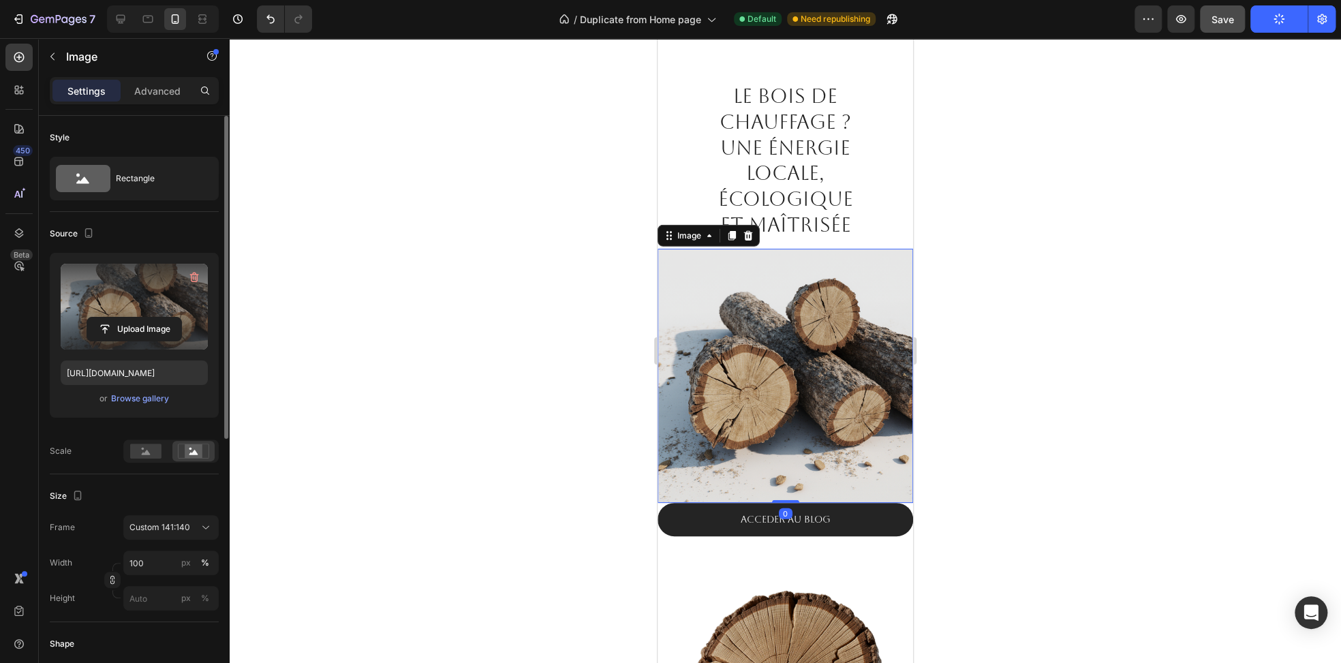
click at [155, 292] on label at bounding box center [134, 307] width 147 height 86
click at [155, 318] on input "file" at bounding box center [134, 329] width 94 height 23
click at [114, 14] on icon at bounding box center [121, 19] width 14 height 14
type input "https://cdn.shopify.com/s/files/1/0952/1512/4828/files/a_hyper-realistic_4k_dig…"
type input "70"
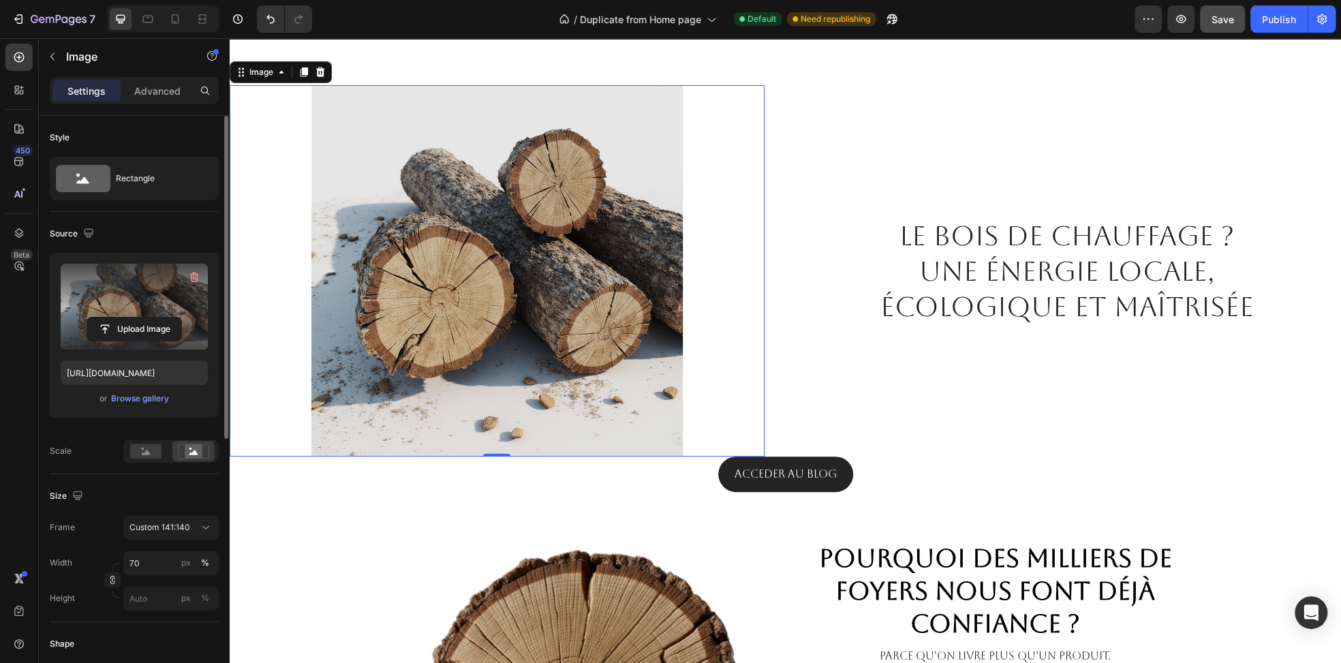
scroll to position [2495, 0]
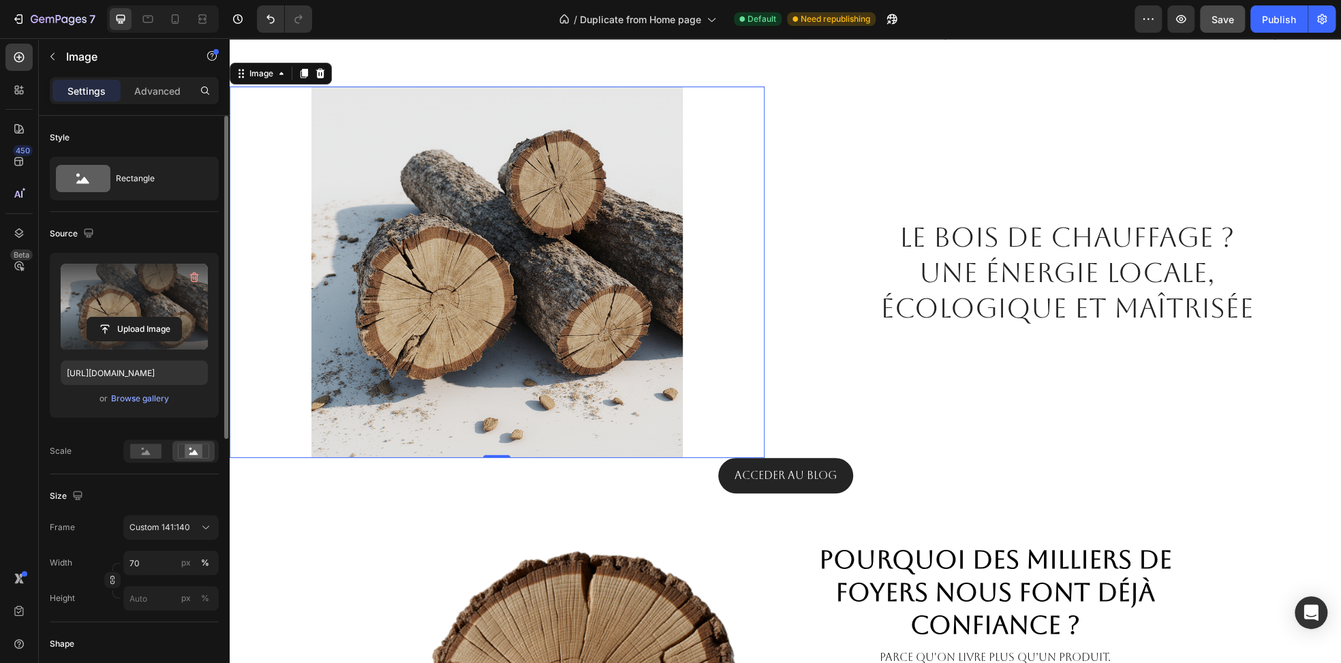
click at [549, 239] on img at bounding box center [497, 272] width 374 height 371
click at [149, 296] on label at bounding box center [134, 307] width 147 height 86
click at [149, 318] on input "file" at bounding box center [134, 329] width 94 height 23
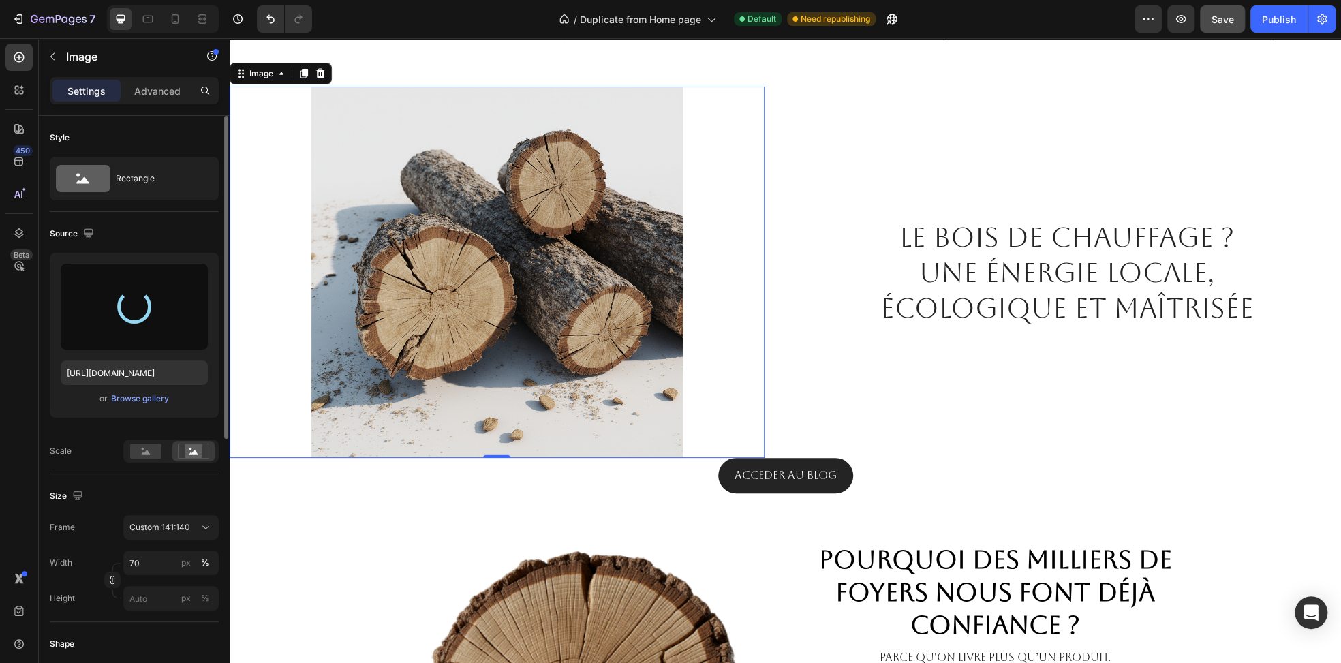
type input "https://cdn.shopify.com/s/files/1/0952/1512/4828/files/gempages_583849111023780…"
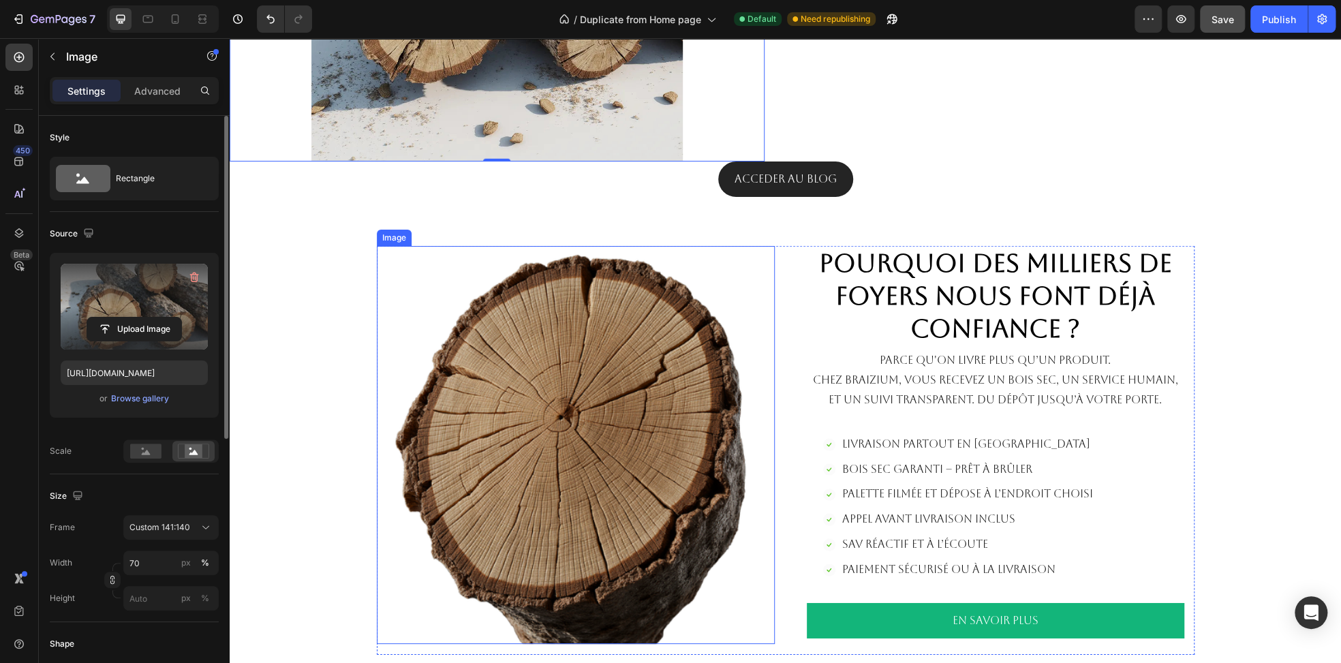
scroll to position [2905, 0]
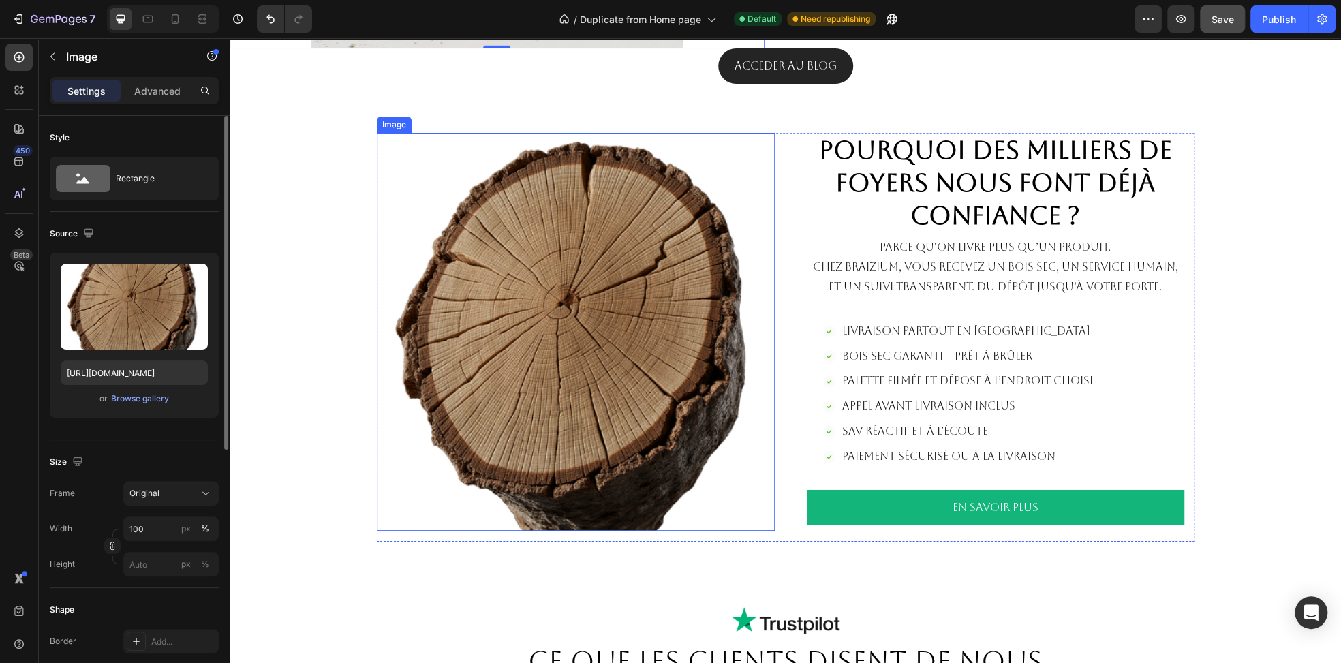
click at [567, 290] on img at bounding box center [576, 332] width 398 height 398
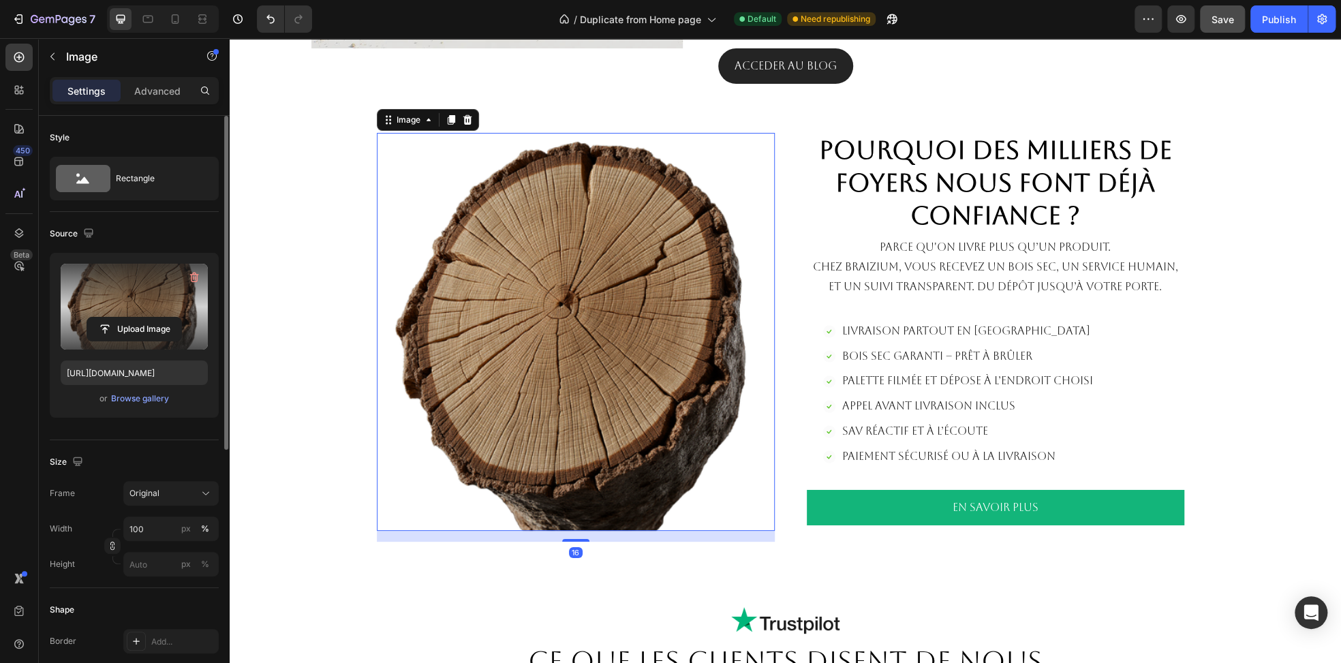
click at [152, 305] on label at bounding box center [134, 307] width 147 height 86
click at [152, 318] on input "file" at bounding box center [134, 329] width 94 height 23
click at [151, 299] on label at bounding box center [134, 307] width 147 height 86
click at [151, 318] on input "file" at bounding box center [134, 329] width 94 height 23
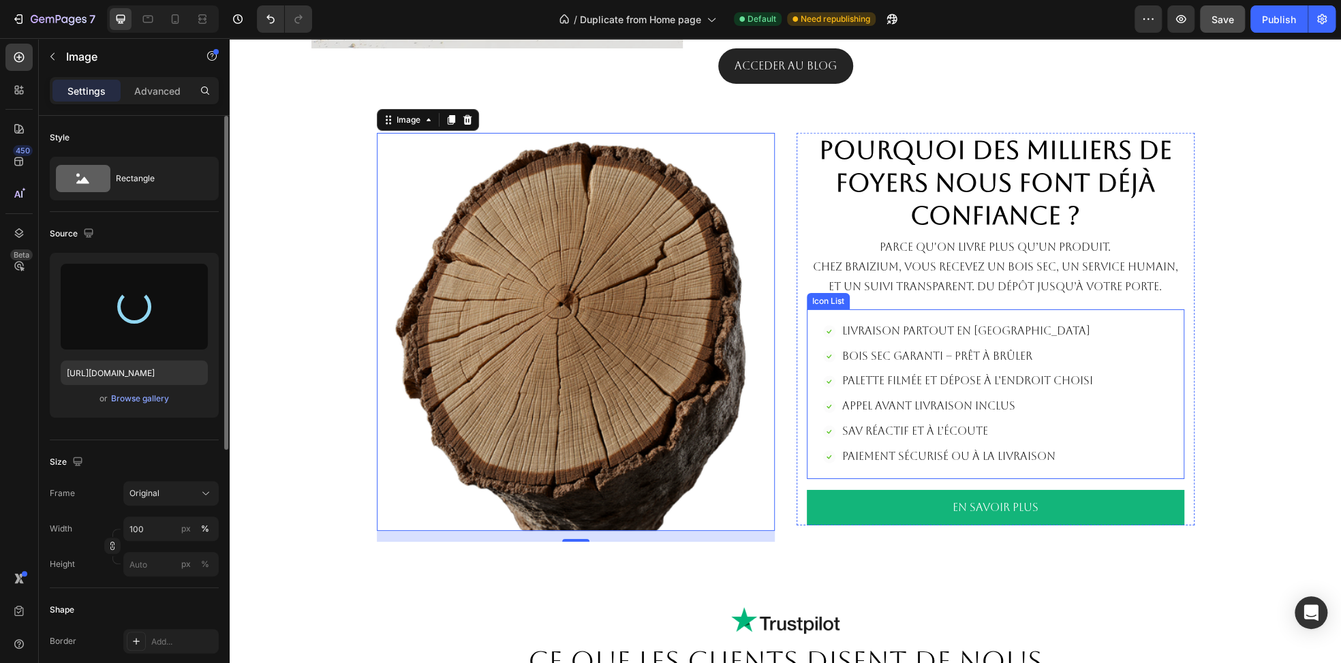
type input "https://cdn.shopify.com/s/files/1/0952/1512/4828/files/gempages_583849111023780…"
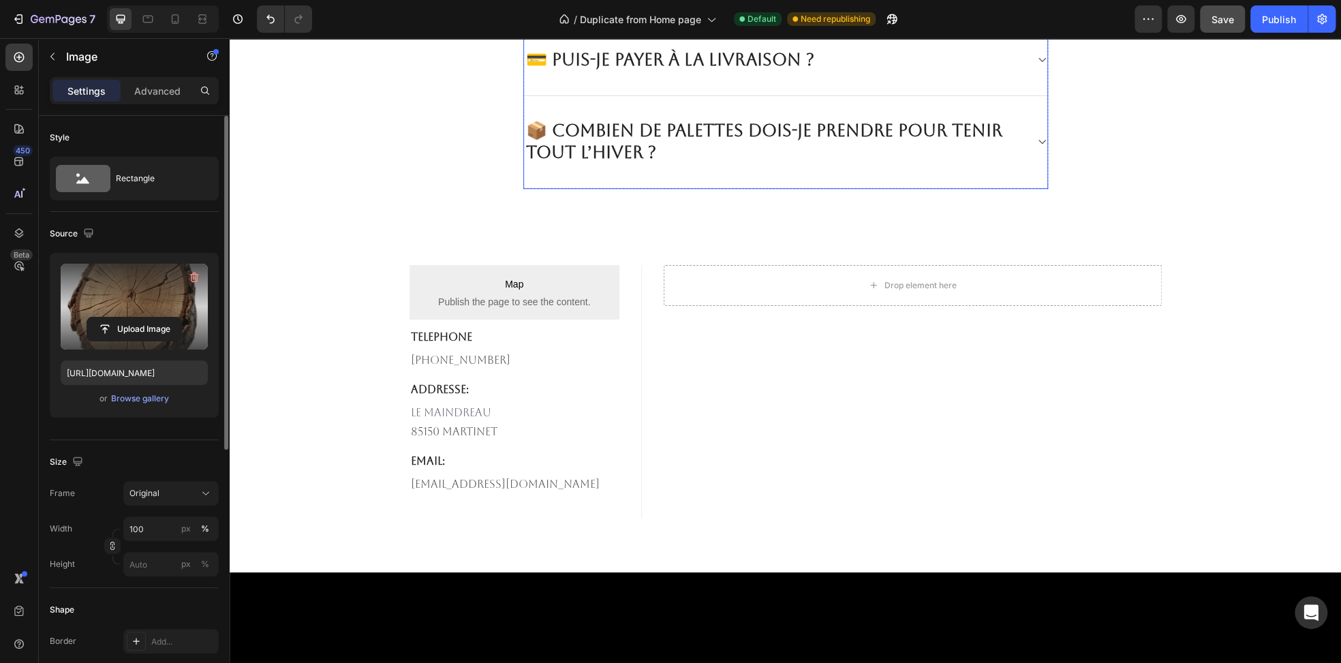
scroll to position [4267, 0]
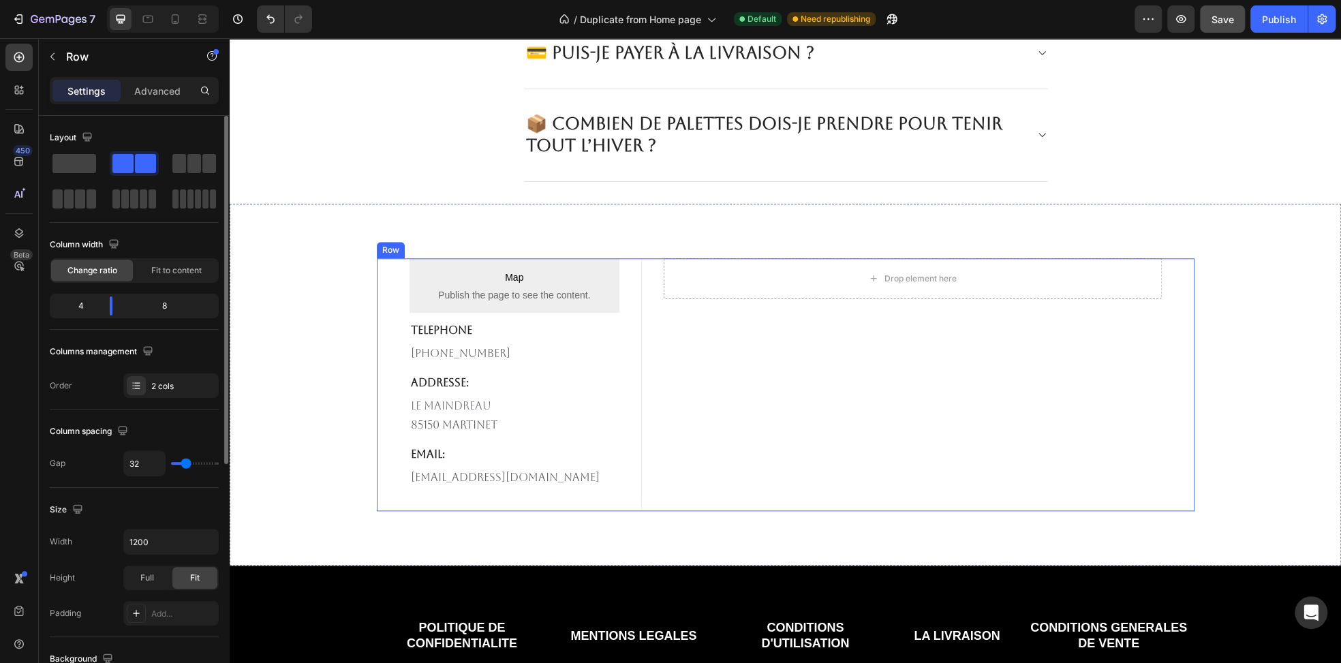
click at [697, 339] on div "Drop element here" at bounding box center [929, 384] width 531 height 253
click at [80, 161] on span at bounding box center [74, 163] width 44 height 19
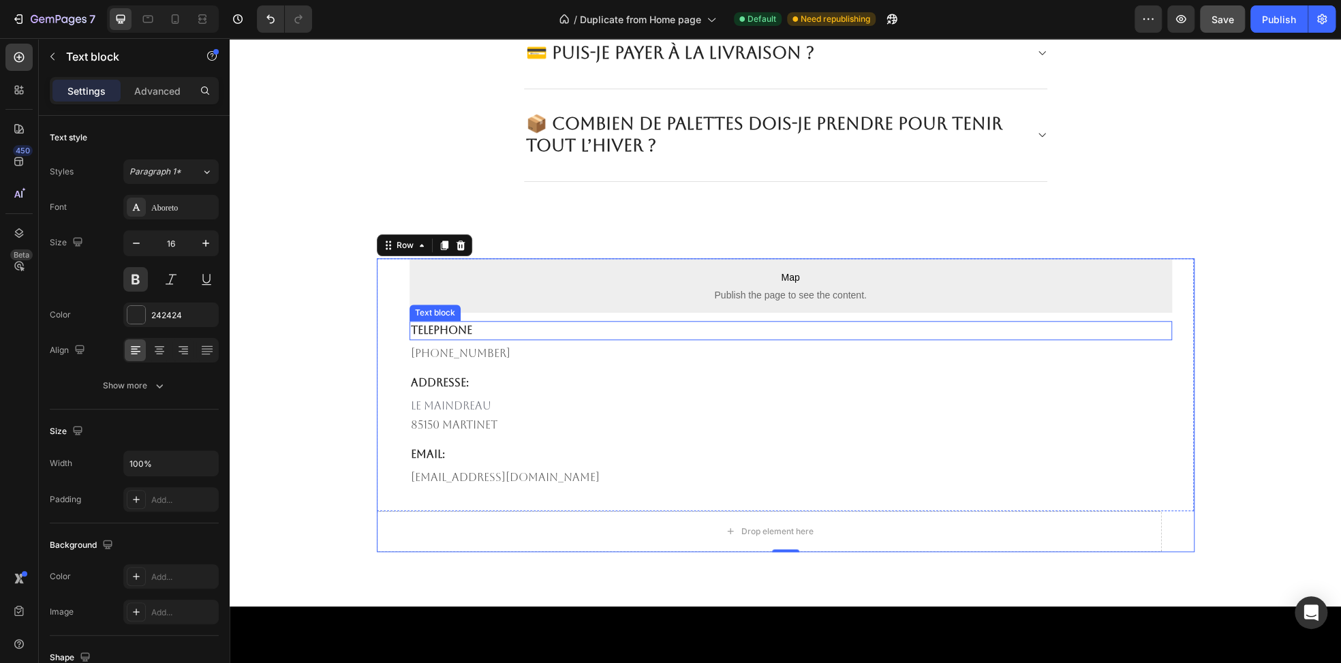
click at [514, 329] on p "TELEPHONE" at bounding box center [791, 330] width 760 height 16
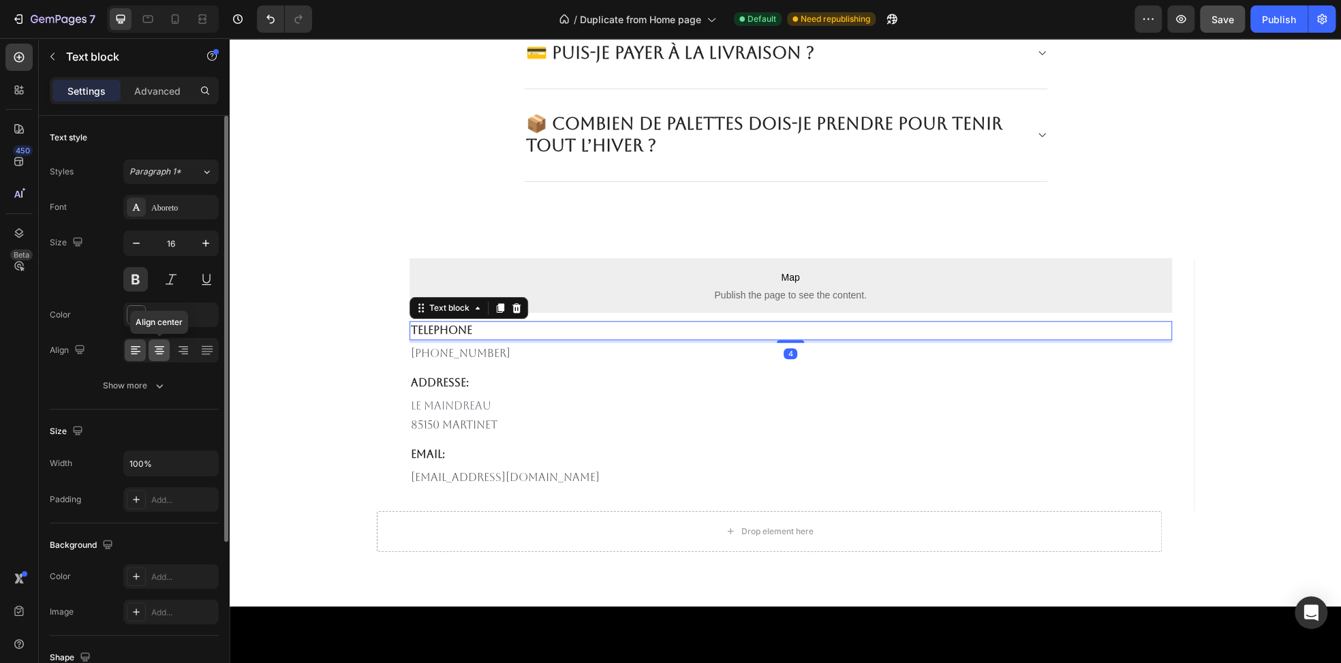
click at [156, 354] on icon at bounding box center [160, 350] width 14 height 14
click at [481, 352] on p "682-651-7554" at bounding box center [791, 354] width 760 height 20
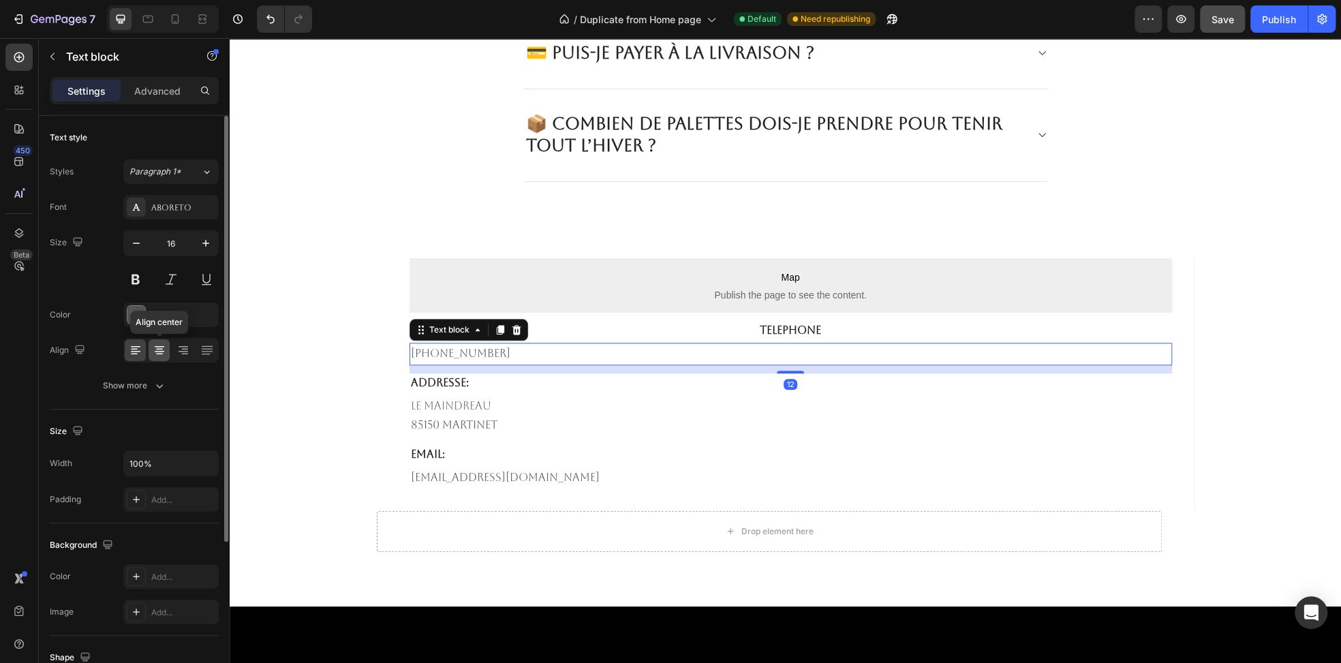
click at [162, 347] on icon at bounding box center [160, 350] width 14 height 14
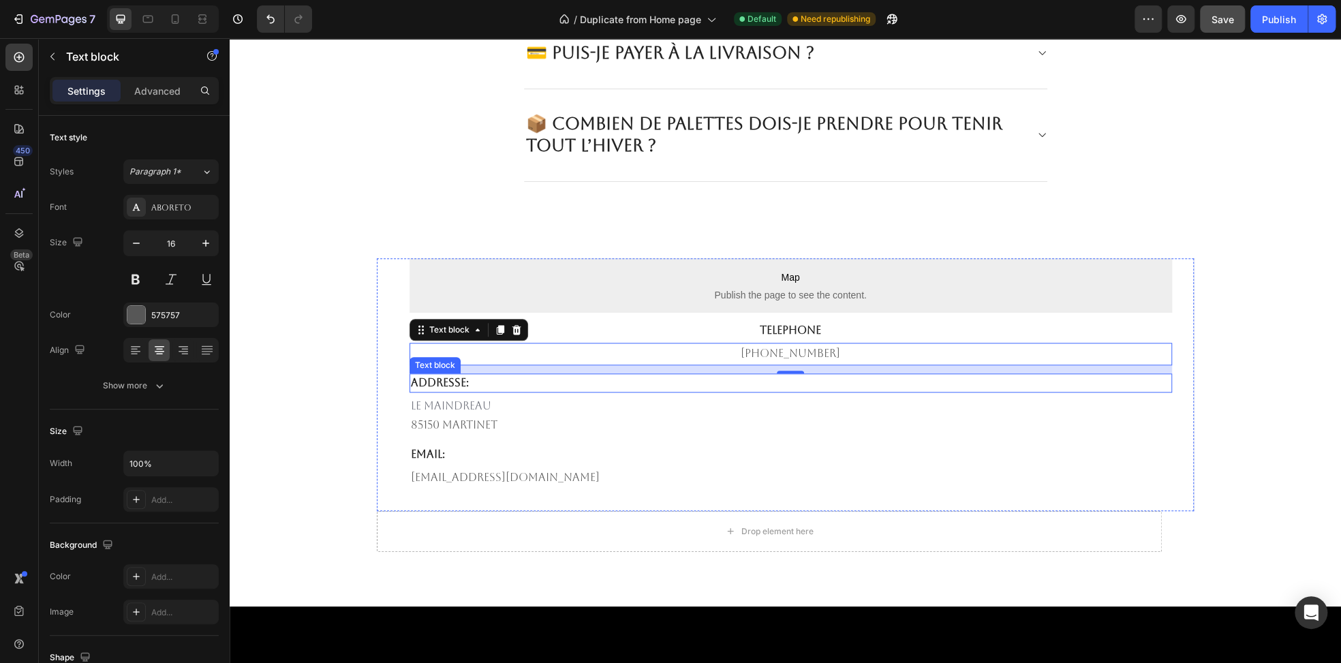
click at [461, 380] on p "AddressE:" at bounding box center [791, 383] width 760 height 16
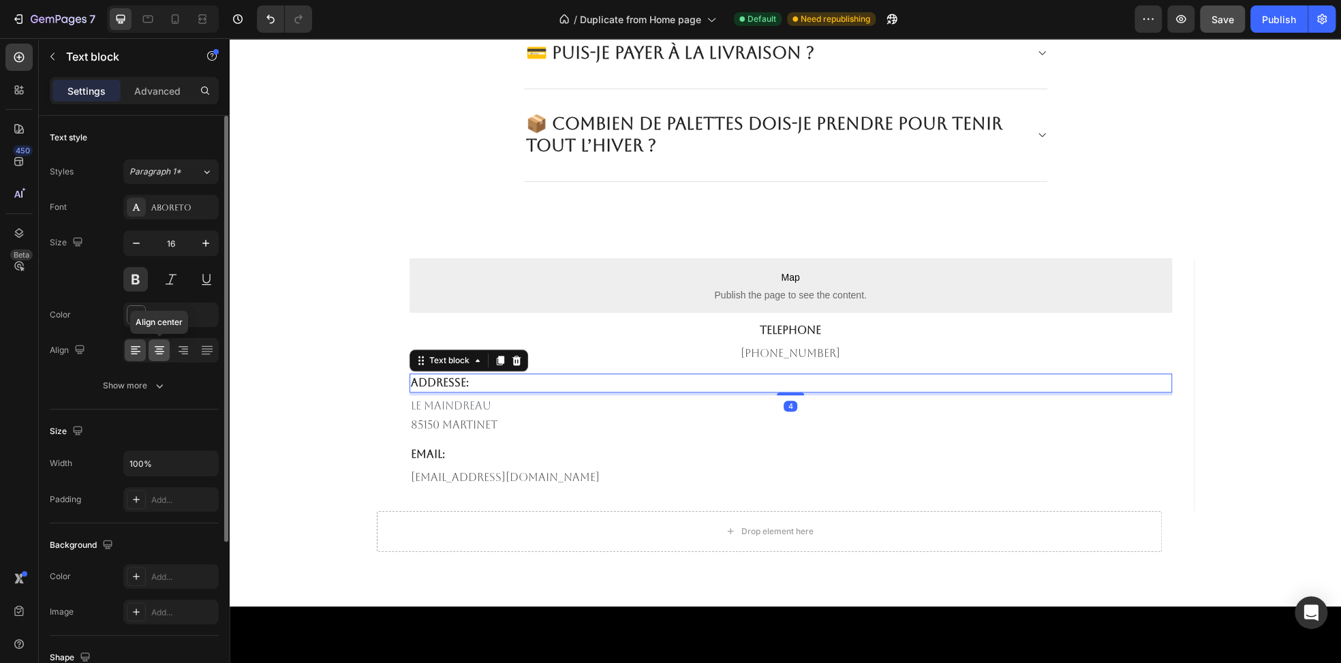
click at [159, 349] on icon at bounding box center [159, 349] width 7 height 1
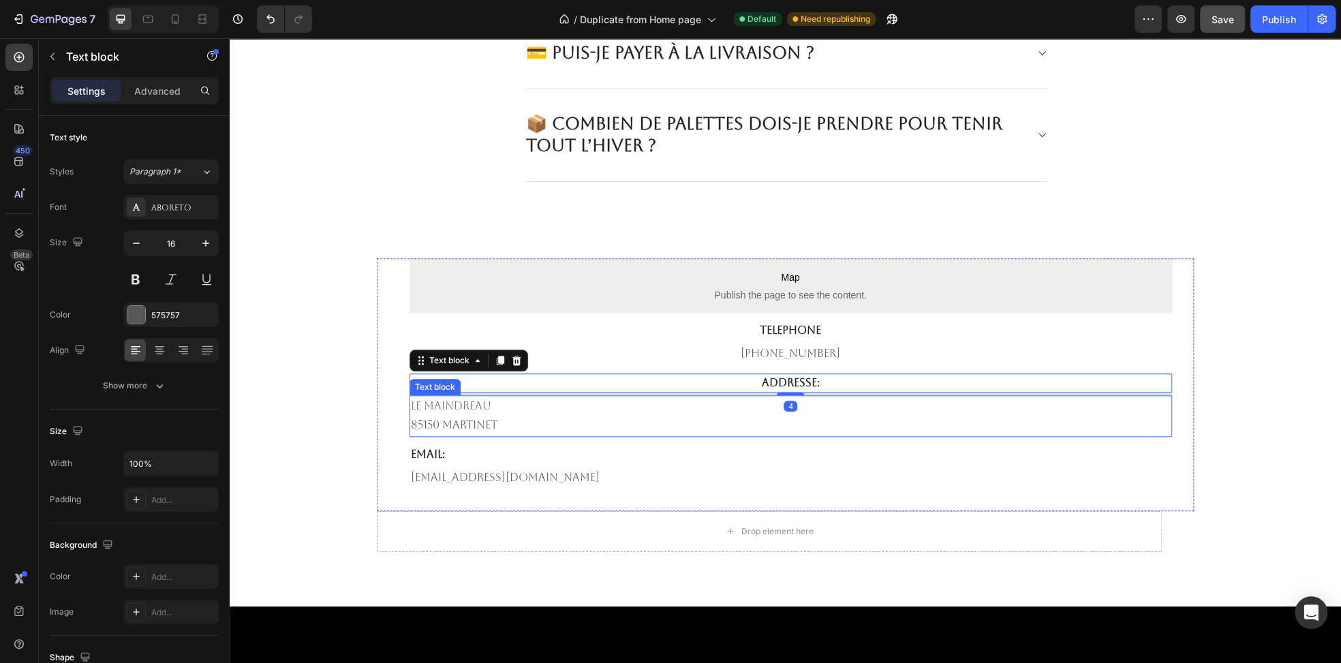
click at [451, 402] on span "Le maindreau" at bounding box center [451, 405] width 80 height 13
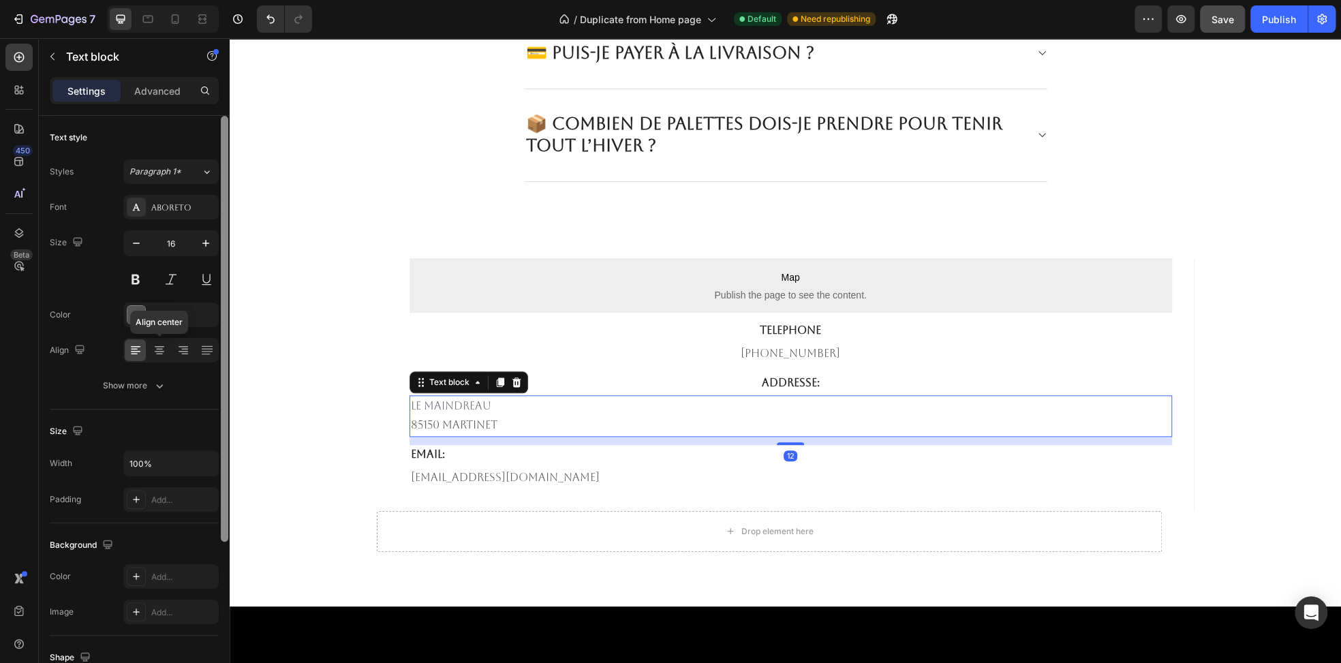
drag, startPoint x: 163, startPoint y: 353, endPoint x: 226, endPoint y: 365, distance: 64.4
click at [165, 353] on icon at bounding box center [160, 350] width 14 height 14
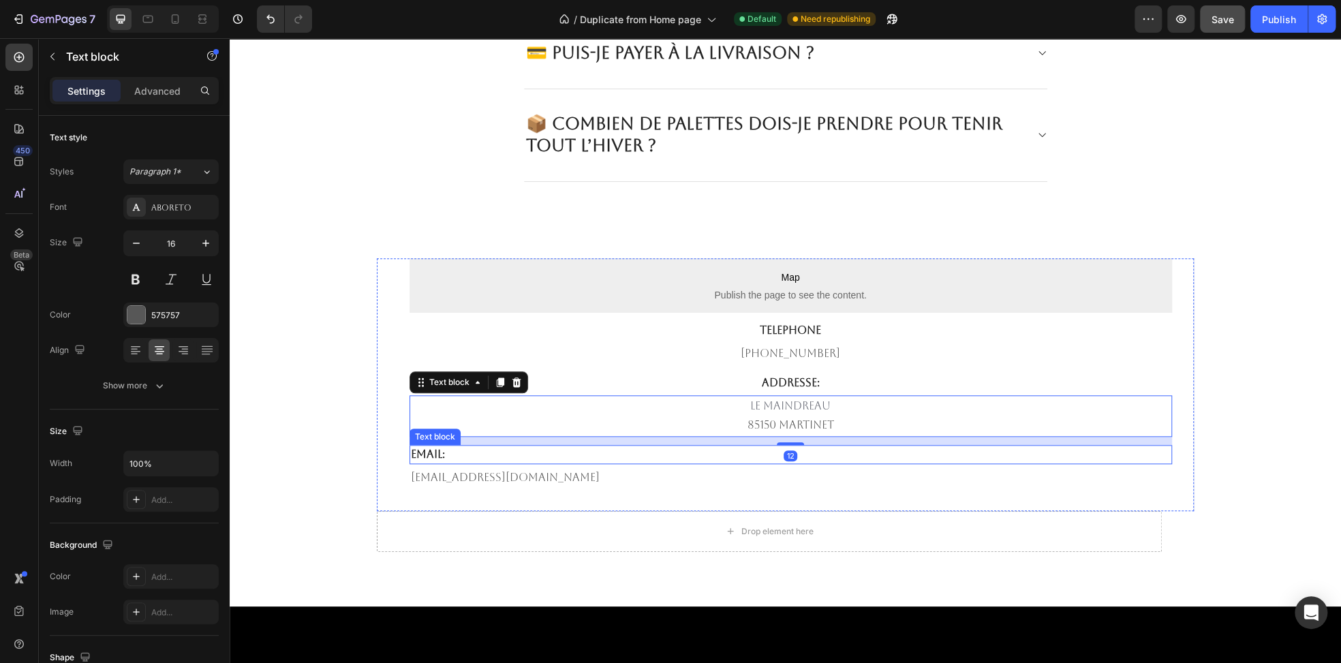
click at [476, 452] on p "Email:" at bounding box center [791, 454] width 760 height 16
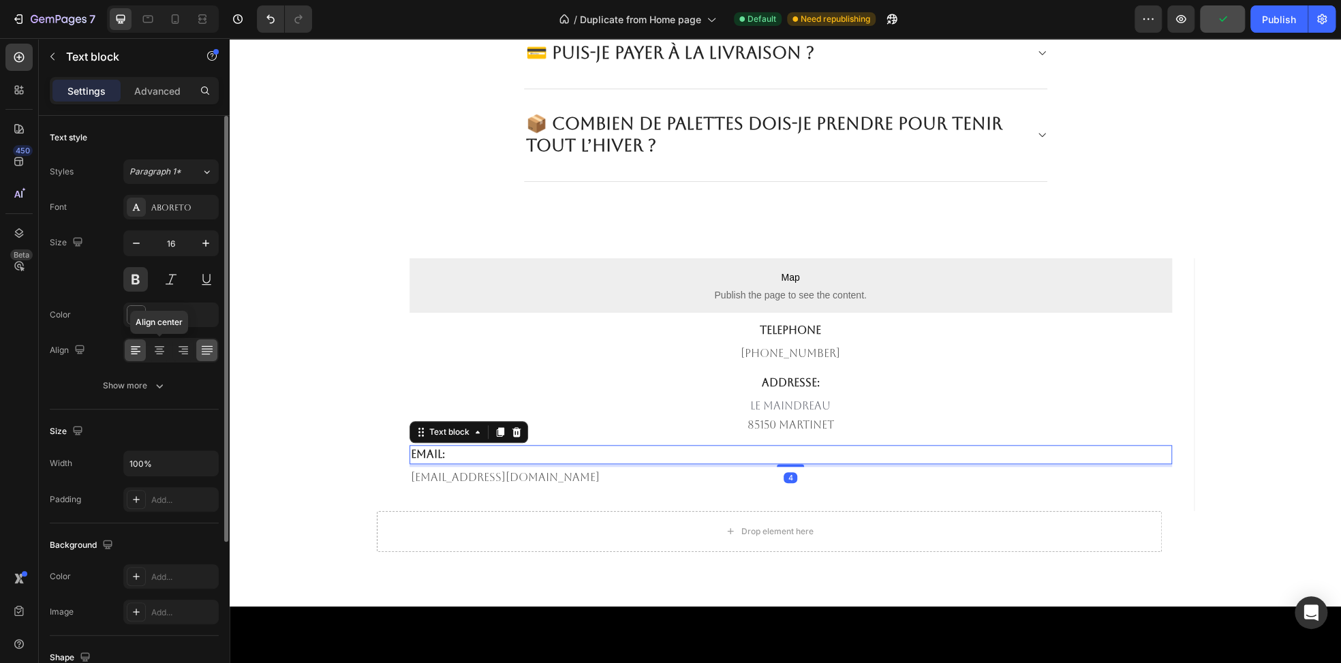
click at [155, 351] on icon at bounding box center [160, 350] width 14 height 14
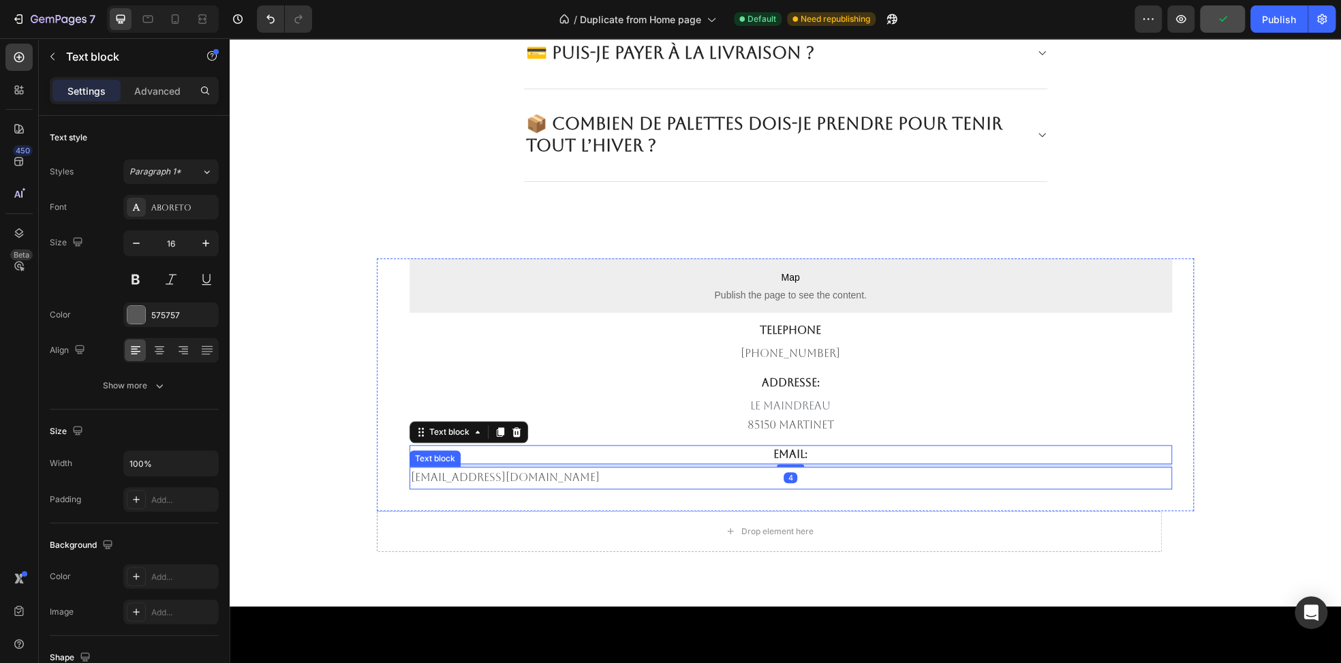
click at [564, 477] on p "support@boisora.fr" at bounding box center [791, 478] width 760 height 20
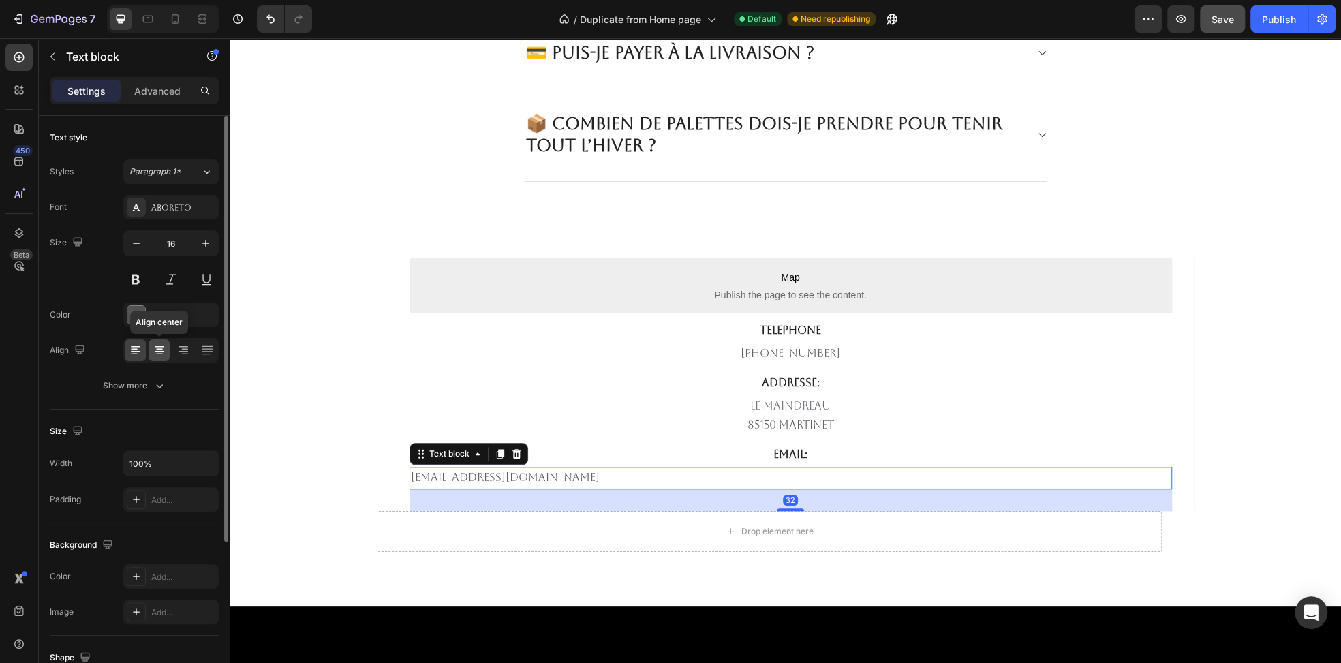
click at [162, 356] on icon at bounding box center [160, 350] width 14 height 14
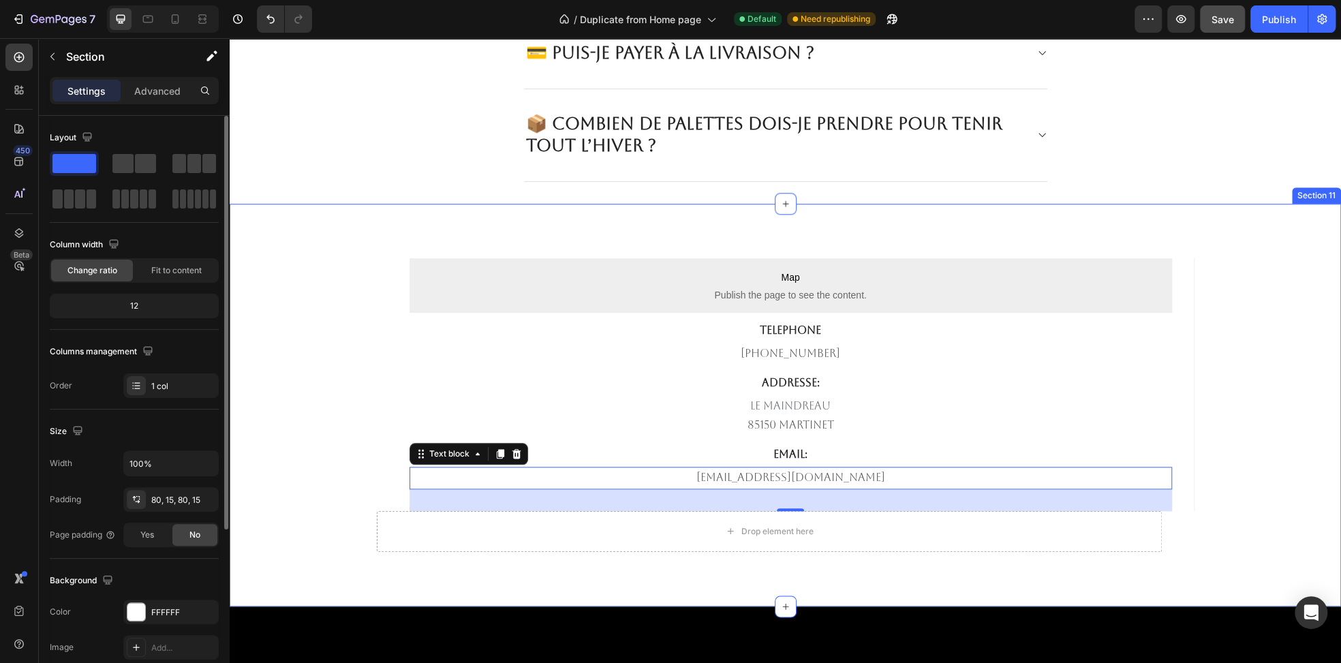
click at [319, 213] on div "Map Publish the page to see the content. Map TELEPHONE Text block 682-651-7554 …" at bounding box center [785, 405] width 1111 height 403
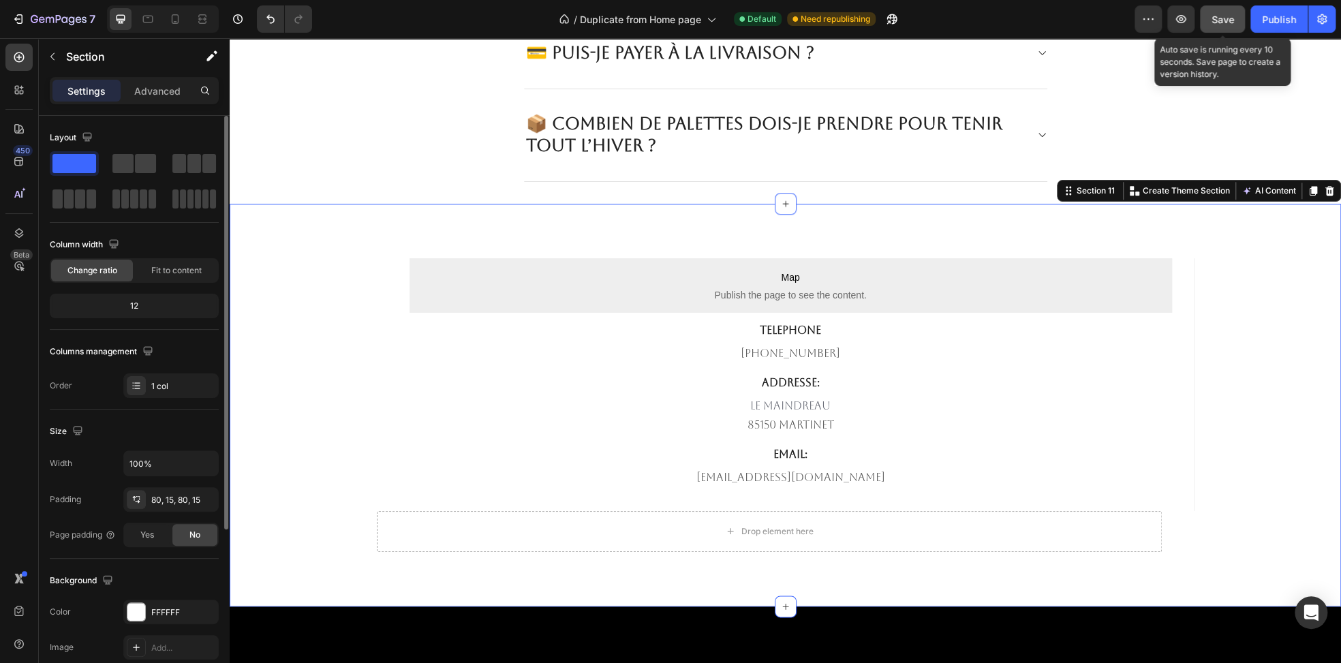
click at [1230, 20] on span "Save" at bounding box center [1222, 20] width 22 height 12
click at [1221, 24] on span "Save" at bounding box center [1222, 20] width 22 height 12
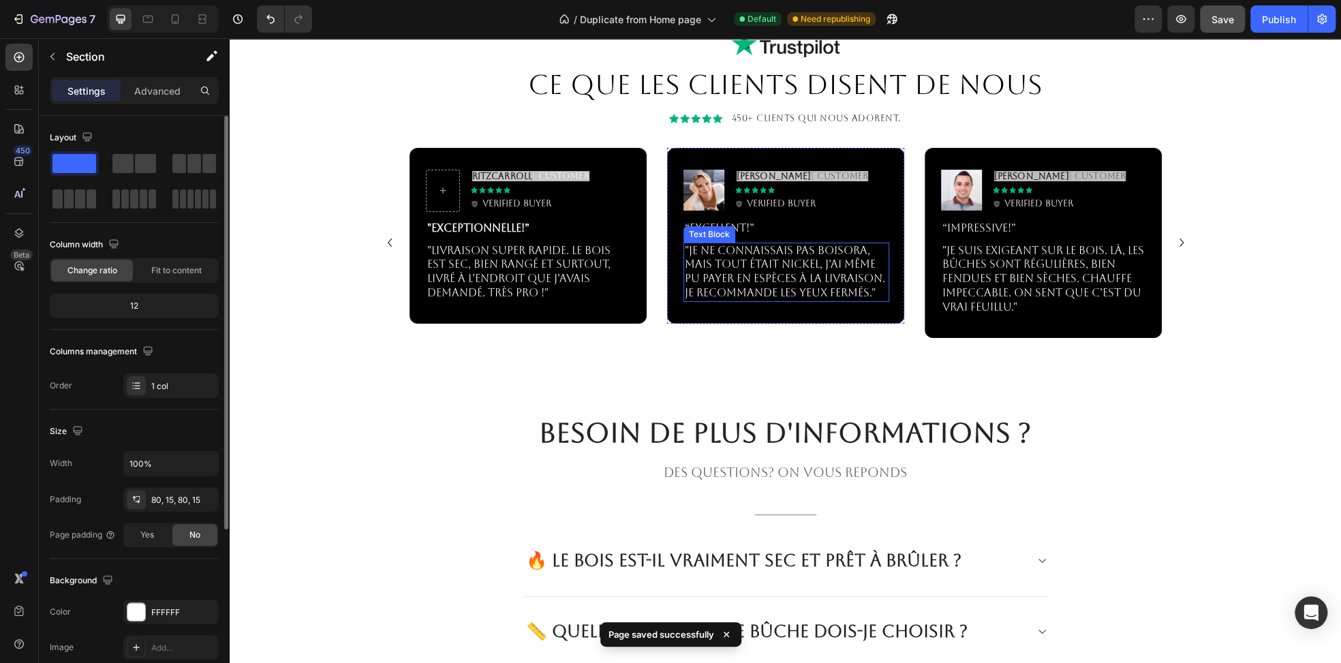
scroll to position [3476, 0]
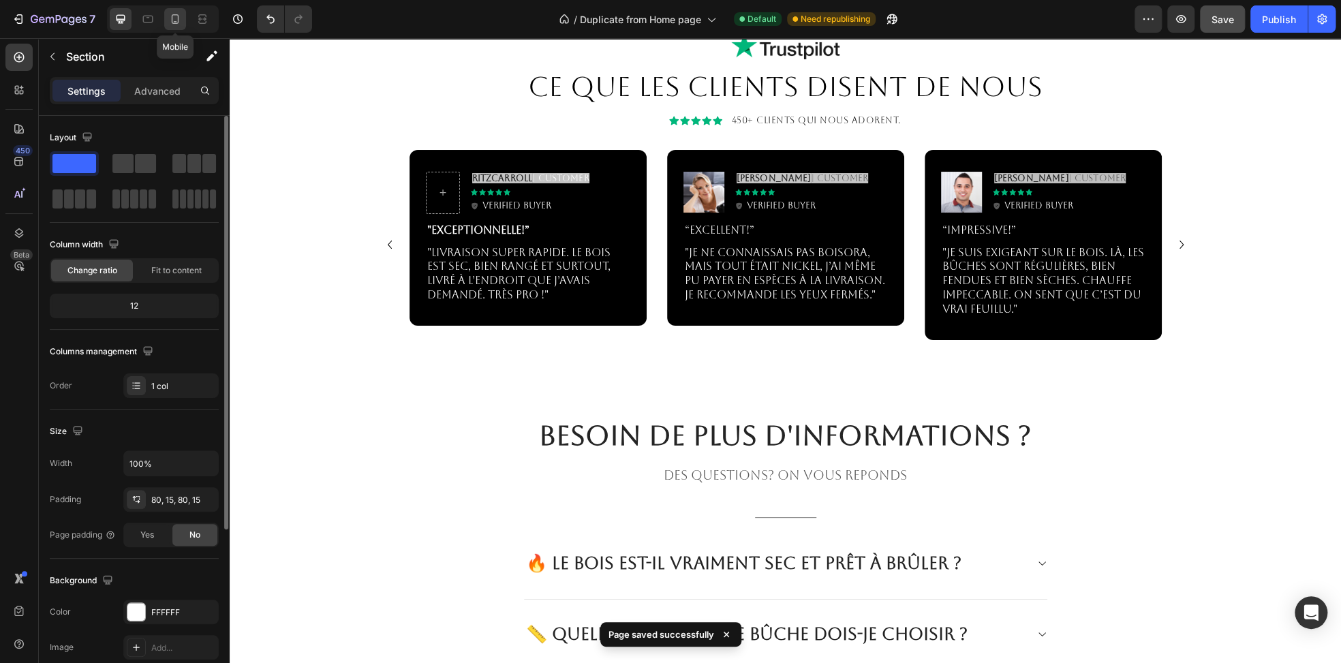
click at [183, 20] on div at bounding box center [175, 19] width 22 height 22
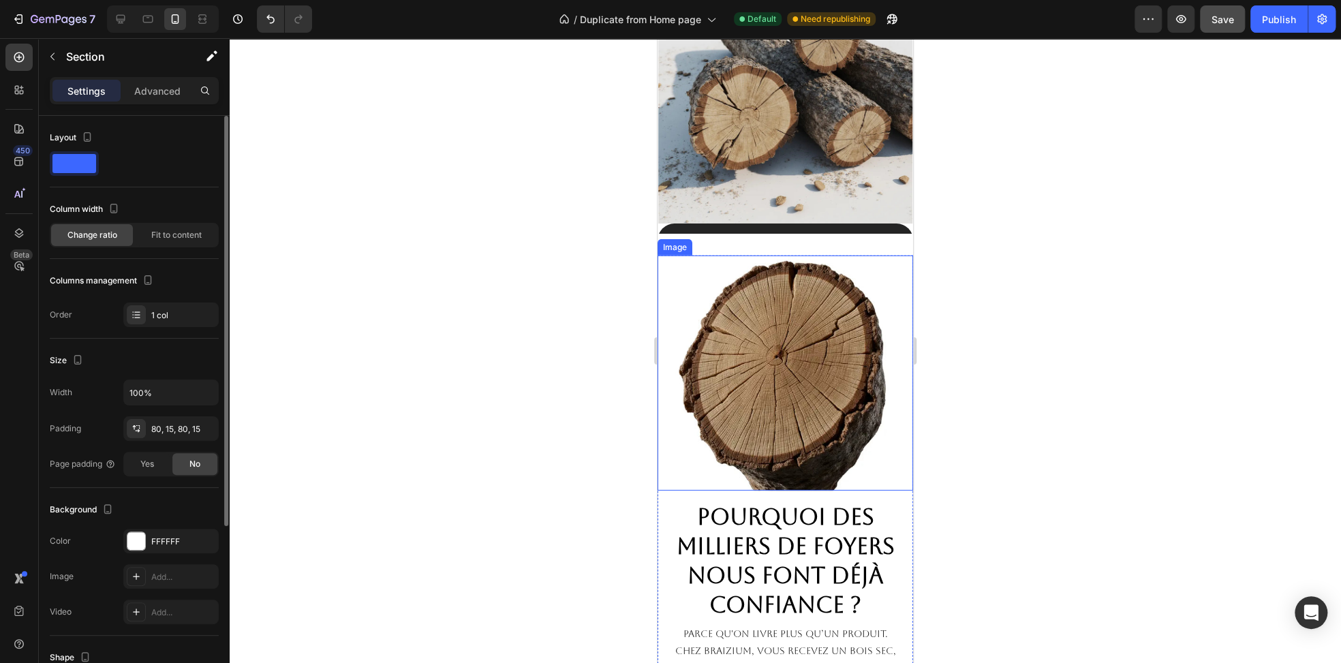
scroll to position [2915, 0]
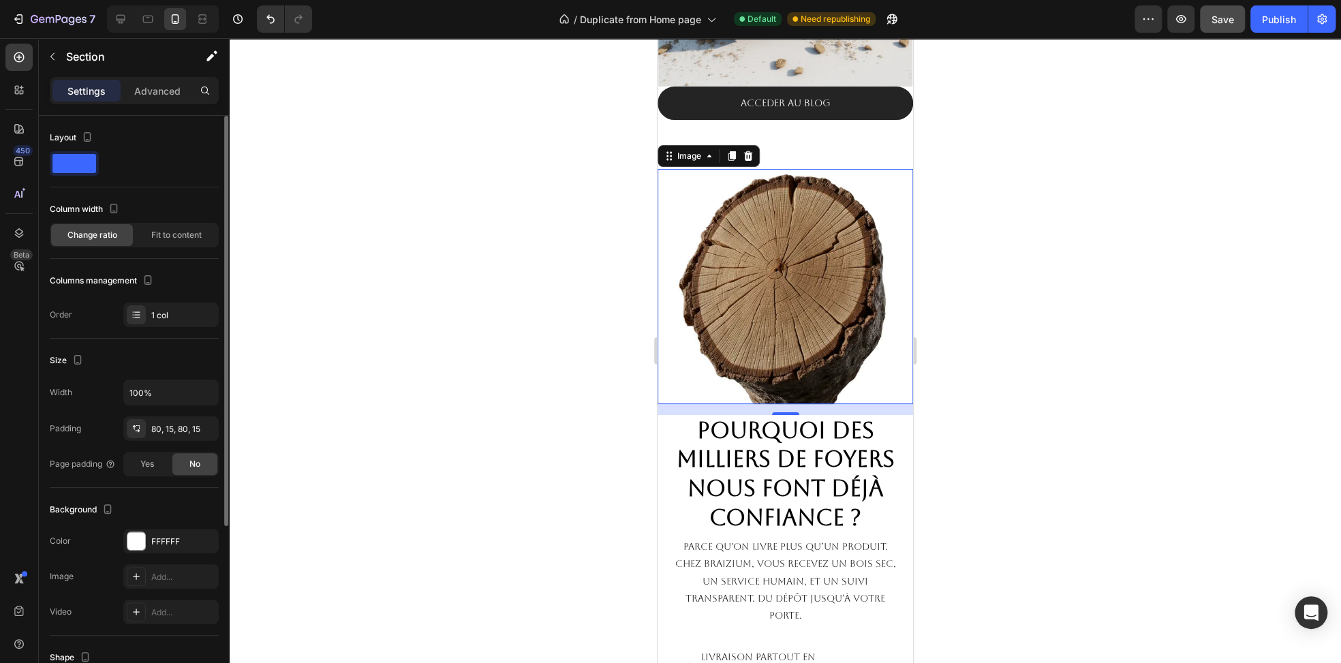
click at [792, 256] on img at bounding box center [785, 286] width 235 height 235
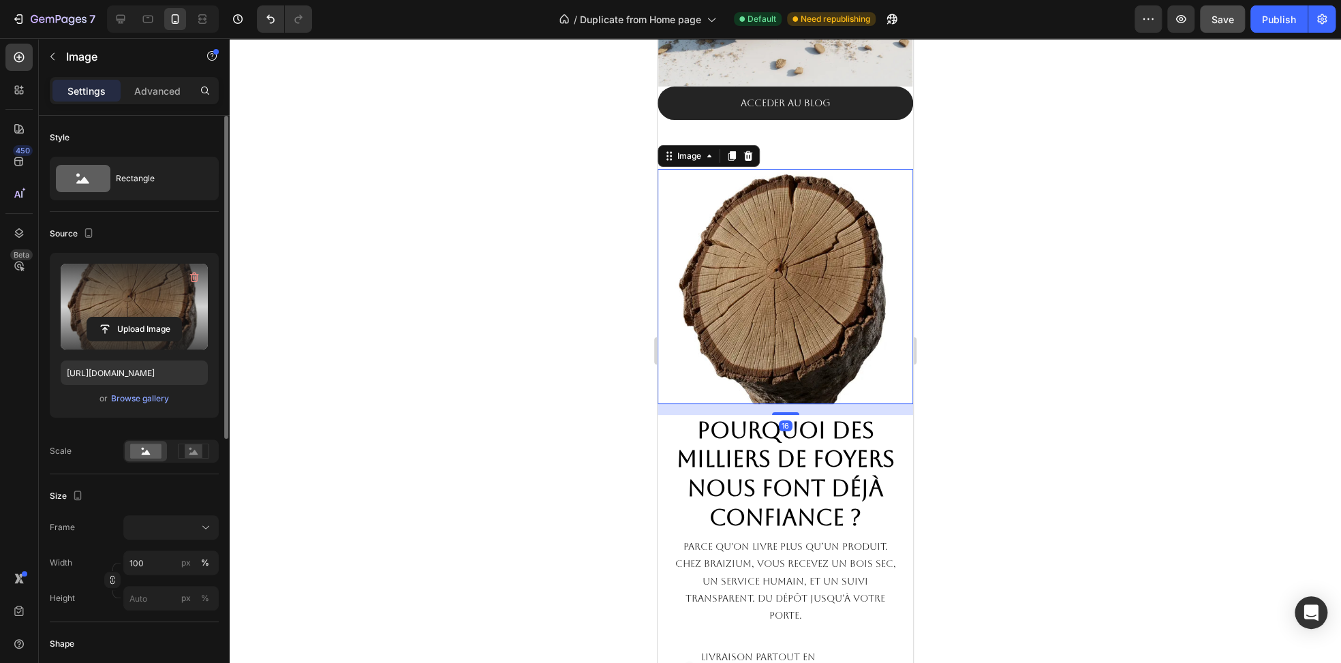
click at [153, 288] on label at bounding box center [134, 307] width 147 height 86
click at [153, 318] on input "file" at bounding box center [134, 329] width 94 height 23
click at [1267, 22] on div "Publish" at bounding box center [1279, 19] width 34 height 14
click at [440, 396] on div at bounding box center [785, 350] width 1111 height 625
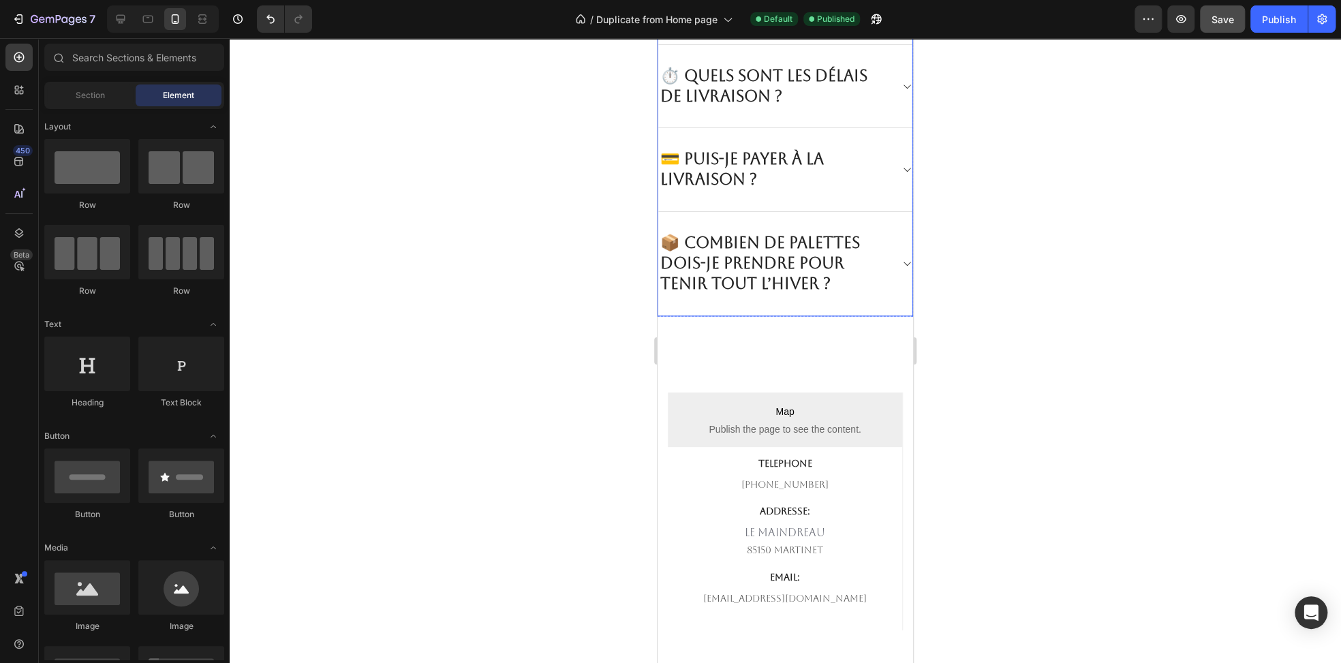
scroll to position [4551, 0]
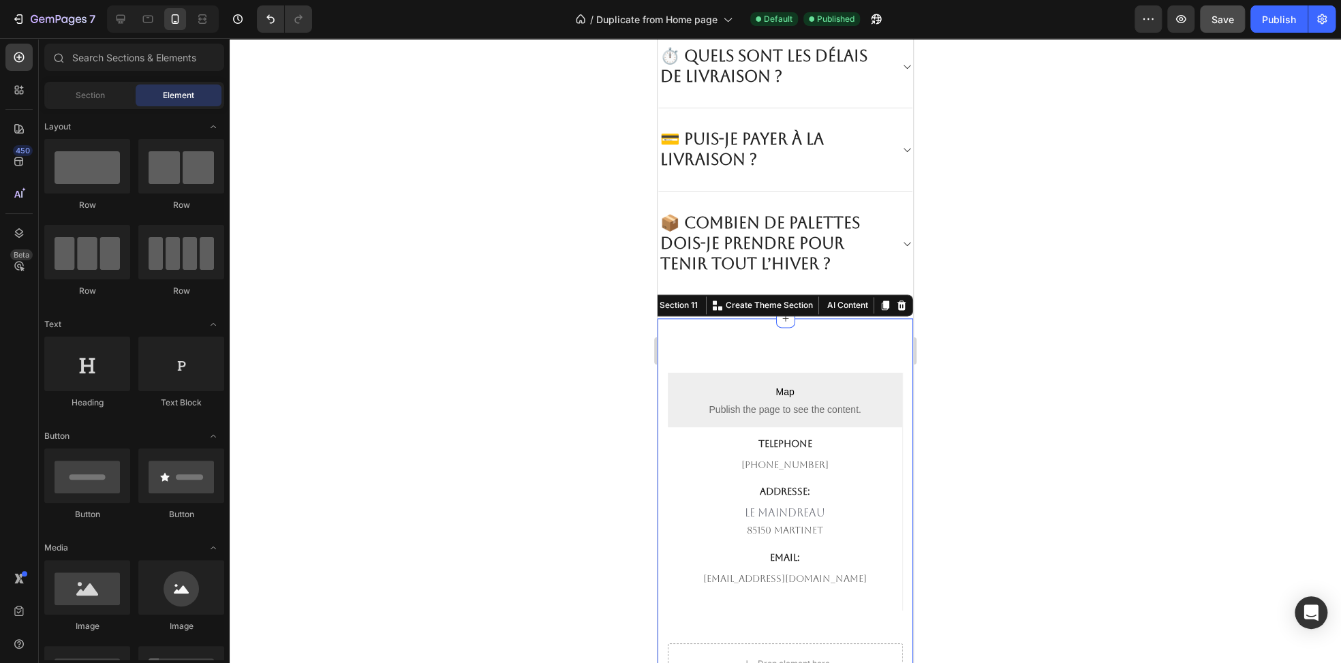
click at [864, 353] on div "Map Publish the page to see the content. Map TELEPHONE Text block 682-651-7554 …" at bounding box center [785, 528] width 256 height 420
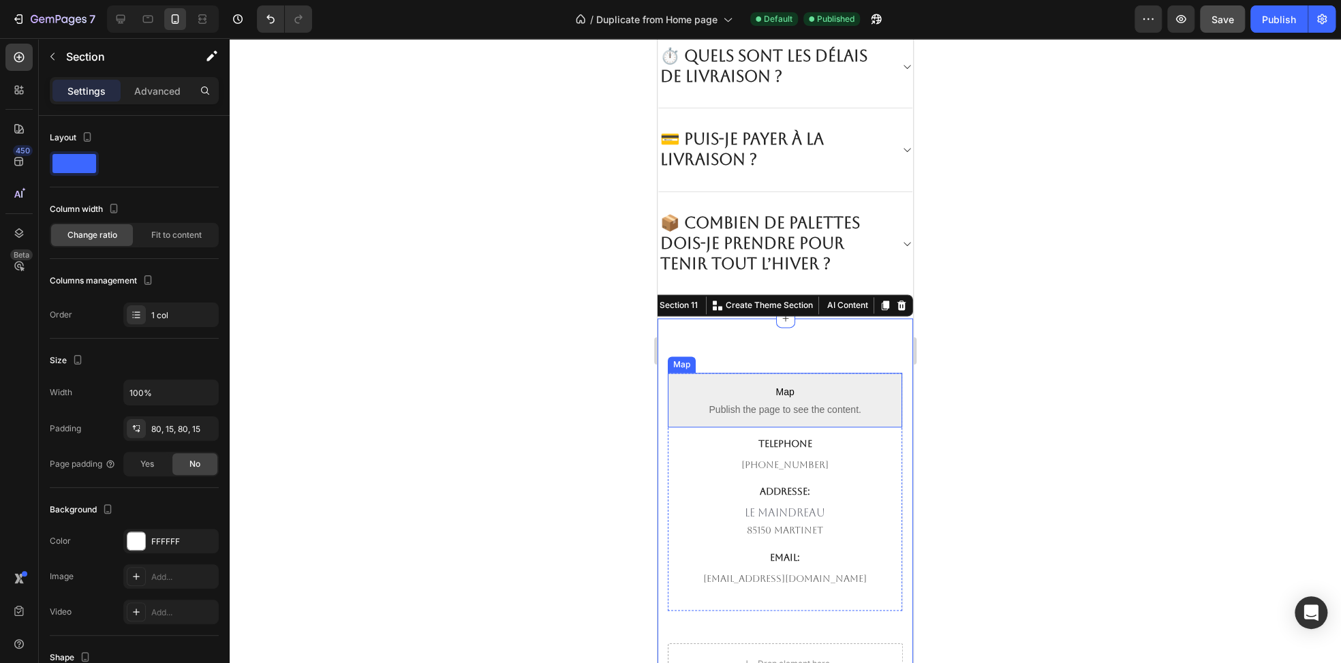
click at [792, 397] on p "Map Publish the page to see the content." at bounding box center [785, 400] width 234 height 55
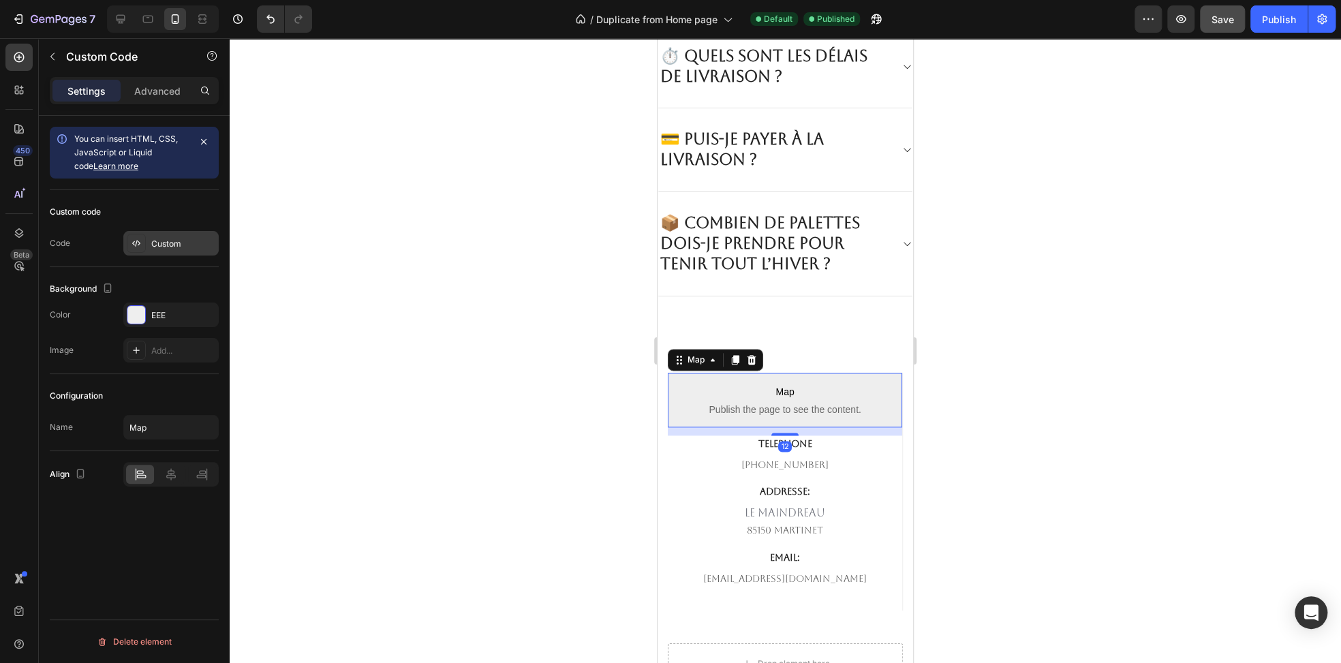
click at [150, 245] on div "Custom" at bounding box center [170, 243] width 95 height 25
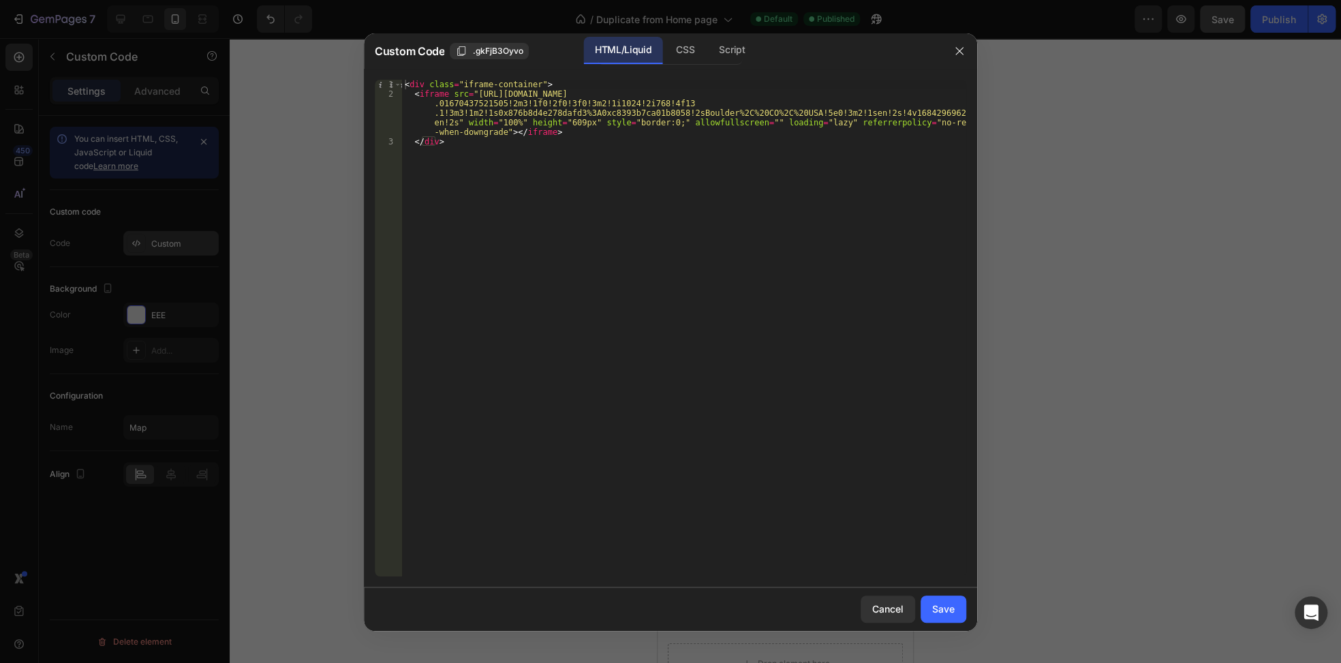
click at [150, 245] on div at bounding box center [670, 331] width 1341 height 663
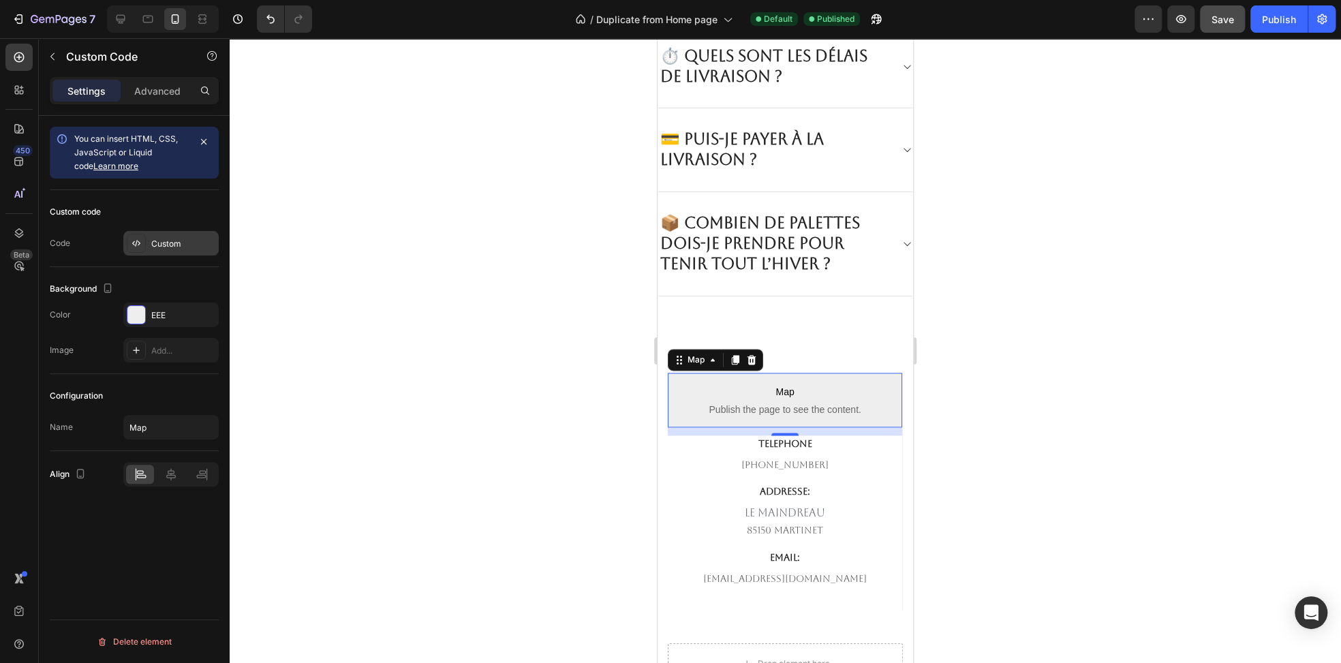
click at [149, 238] on div "Custom" at bounding box center [170, 243] width 95 height 25
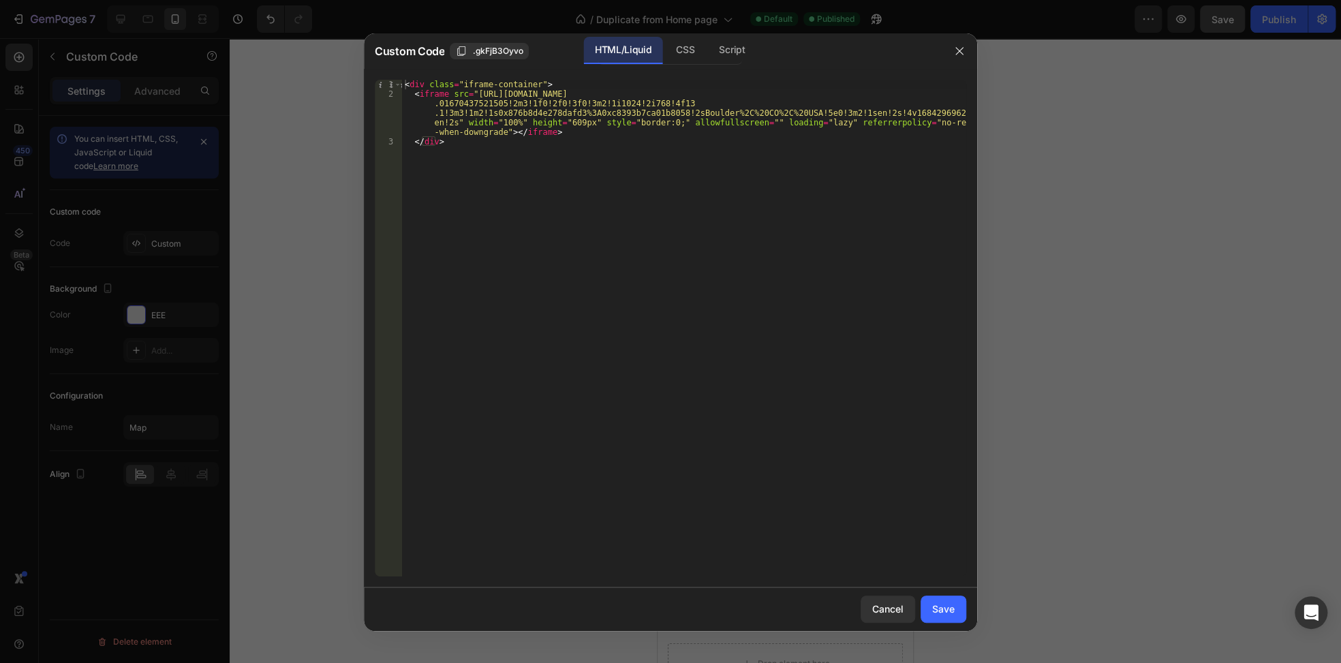
click at [152, 238] on div at bounding box center [670, 331] width 1341 height 663
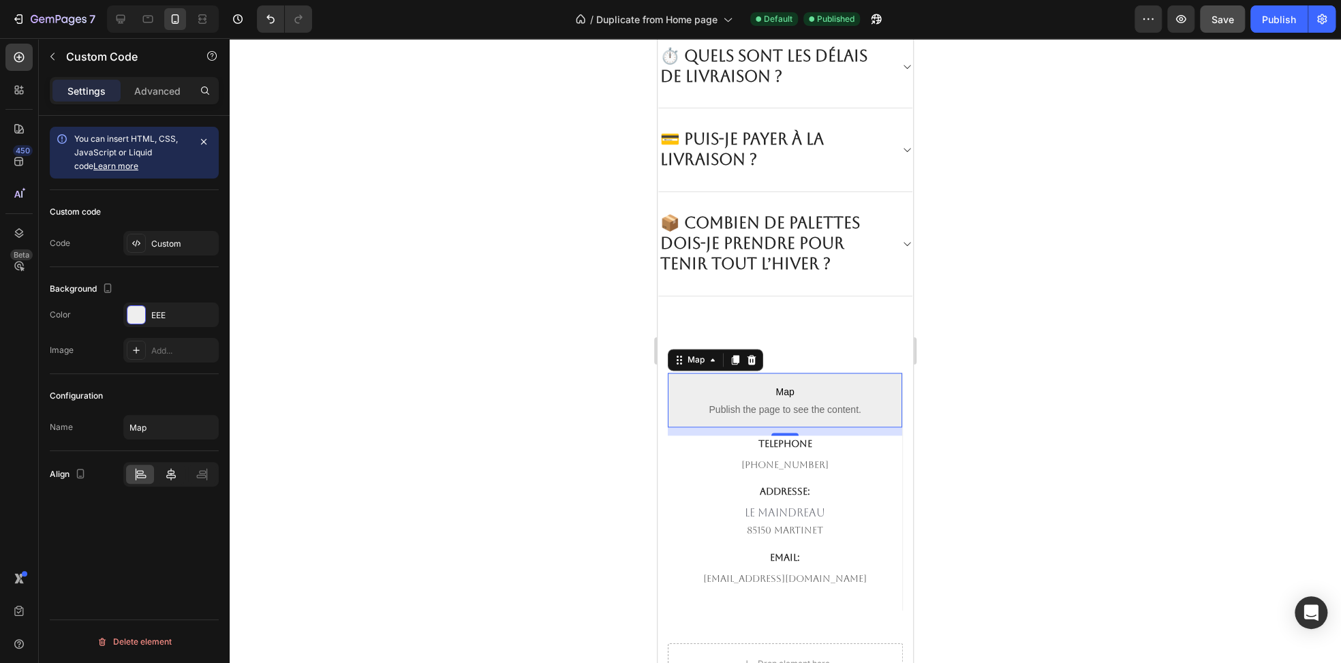
click at [166, 476] on icon at bounding box center [171, 474] width 14 height 14
click at [119, 22] on icon at bounding box center [121, 19] width 9 height 9
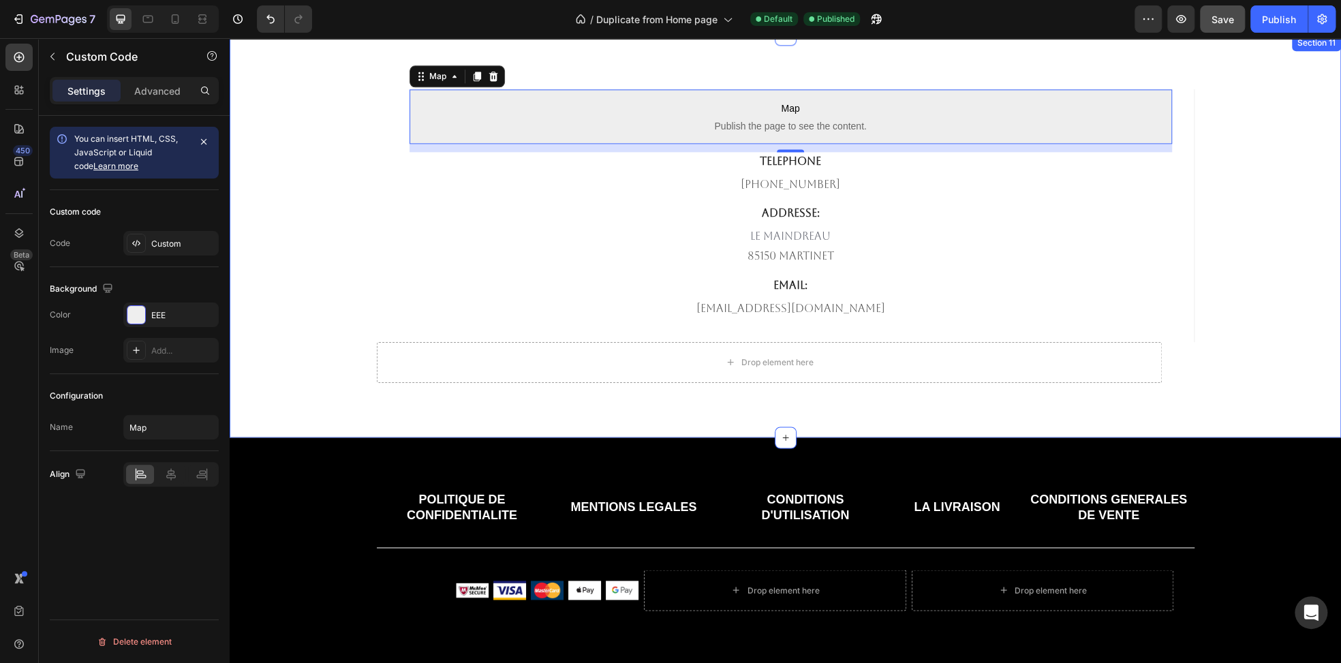
scroll to position [4732, 0]
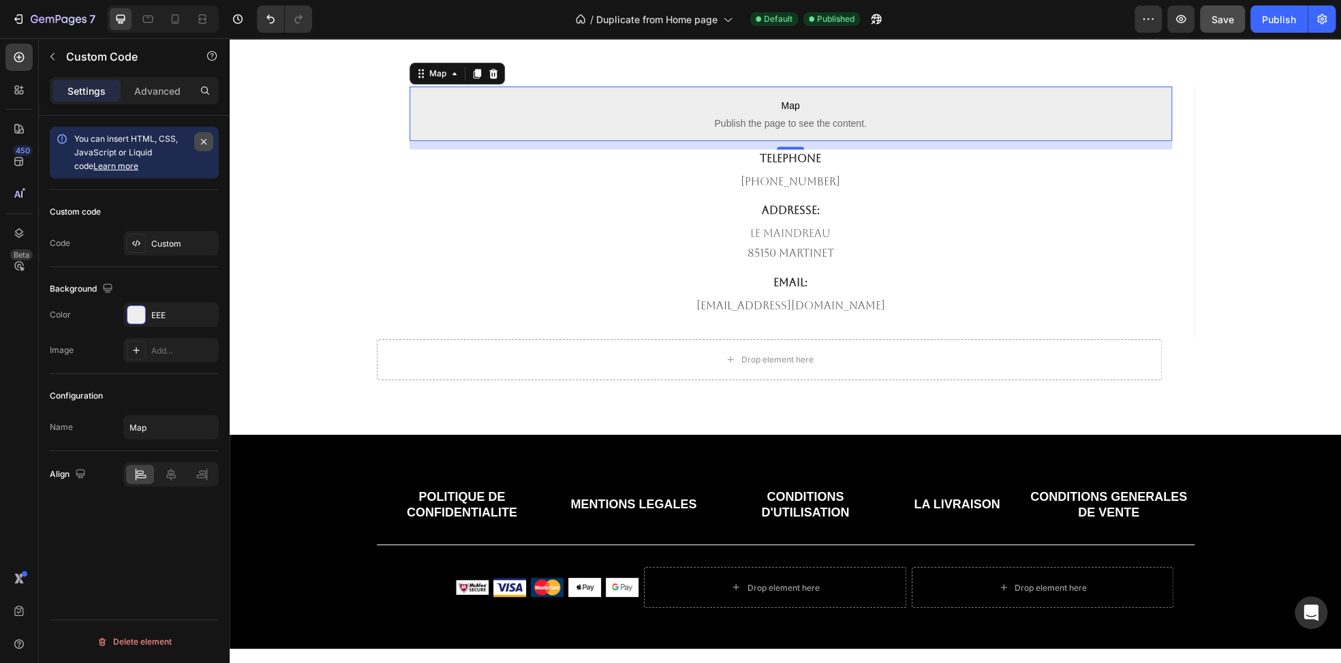
click at [204, 141] on icon "button" at bounding box center [203, 141] width 11 height 11
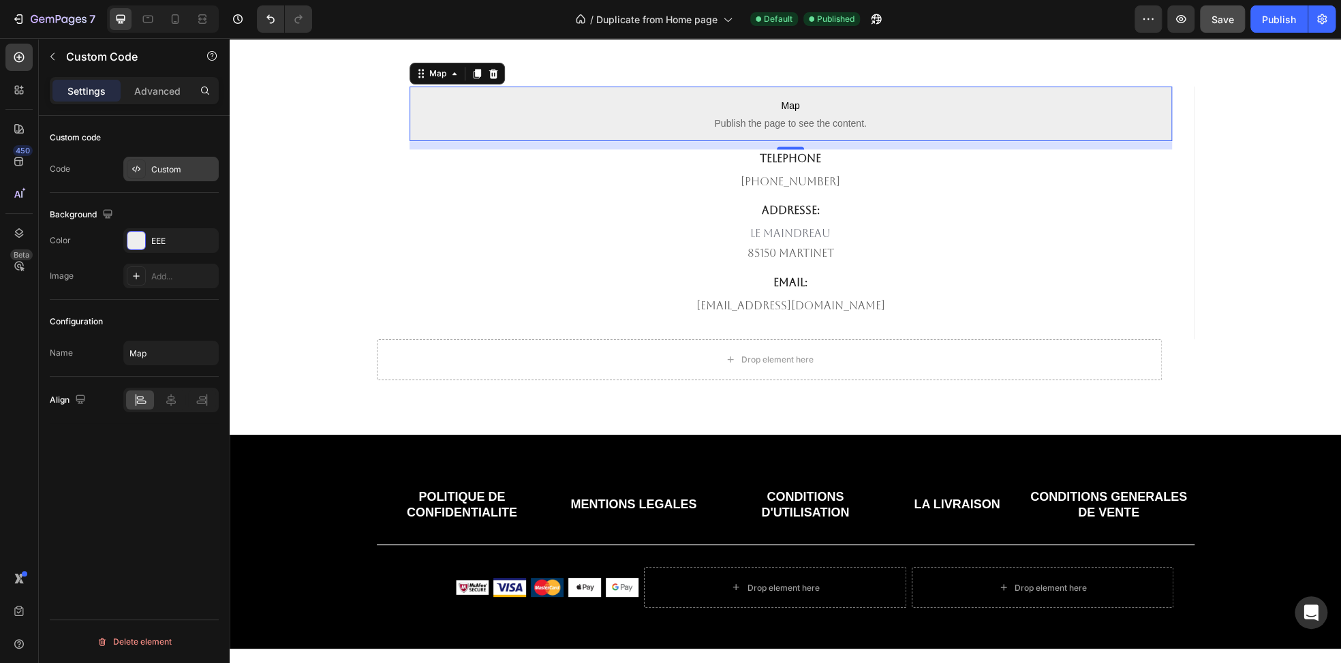
click at [158, 168] on div "Custom" at bounding box center [183, 170] width 64 height 12
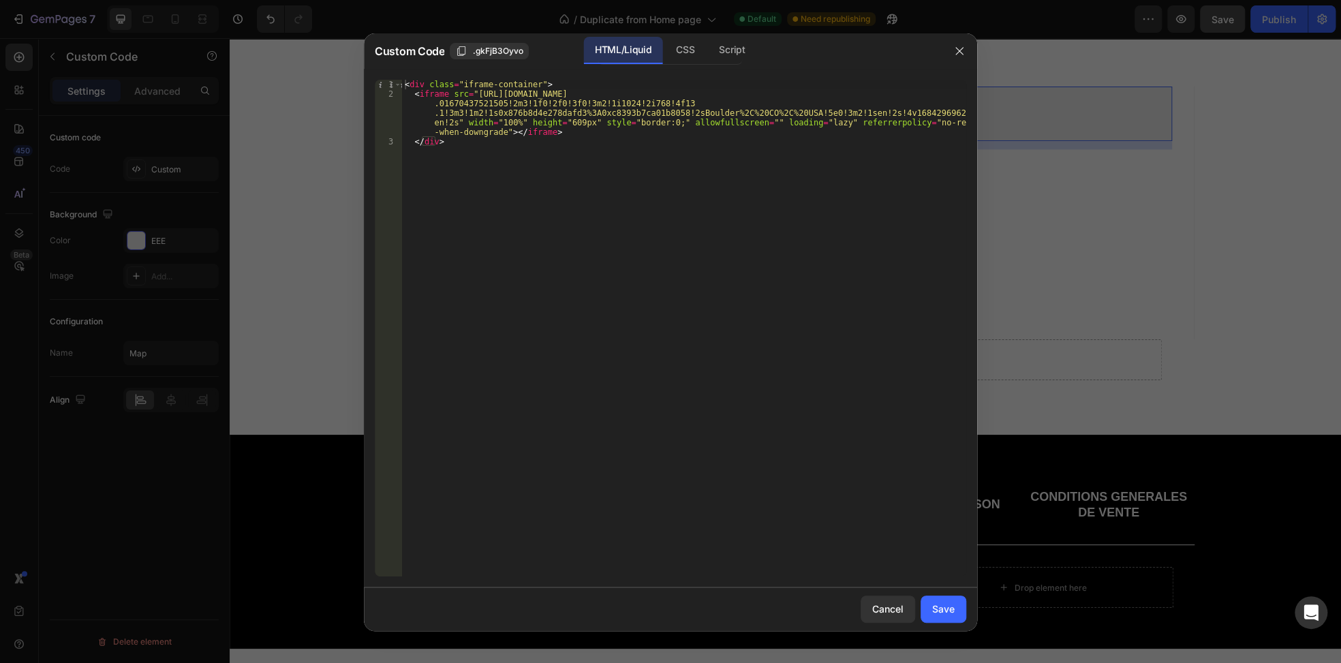
type textarea "</div>"
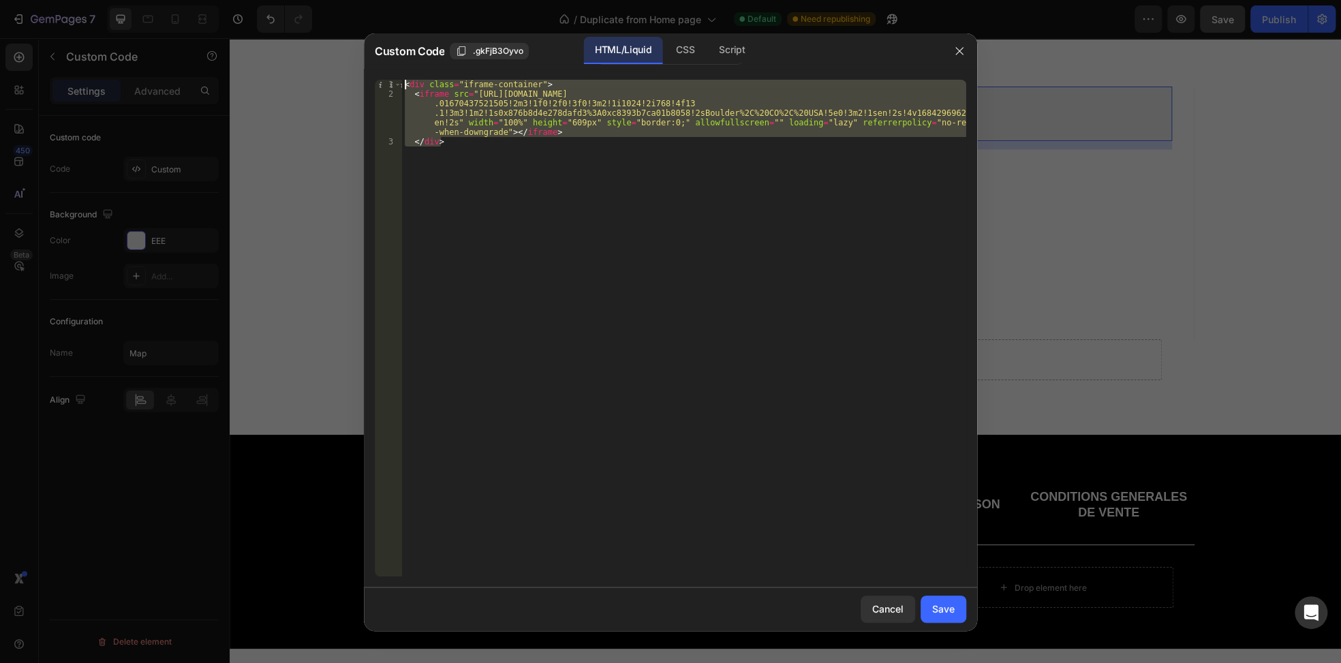
drag, startPoint x: 548, startPoint y: 159, endPoint x: 386, endPoint y: 84, distance: 178.9
click at [386, 84] on div "</div> 1 2 3 < div class = "iframe-container" > < iframe src = "https://www.goo…" at bounding box center [670, 328] width 591 height 497
paste textarea
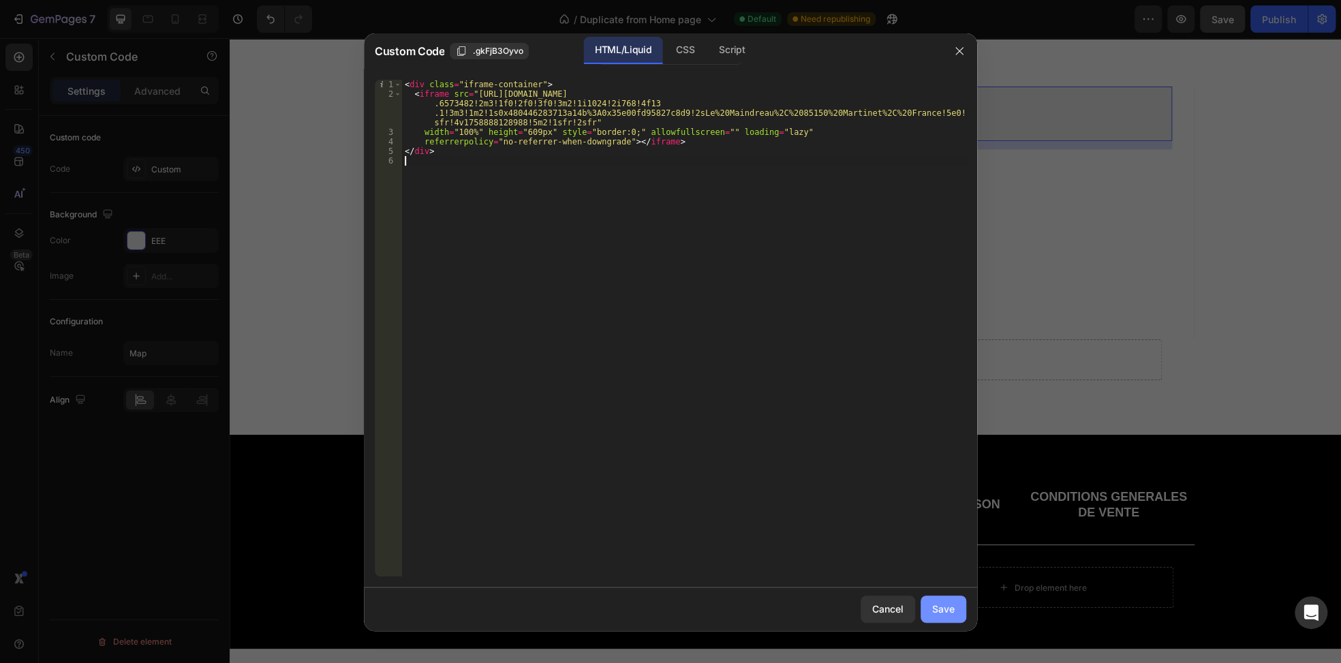
click at [950, 613] on div "Save" at bounding box center [943, 609] width 22 height 14
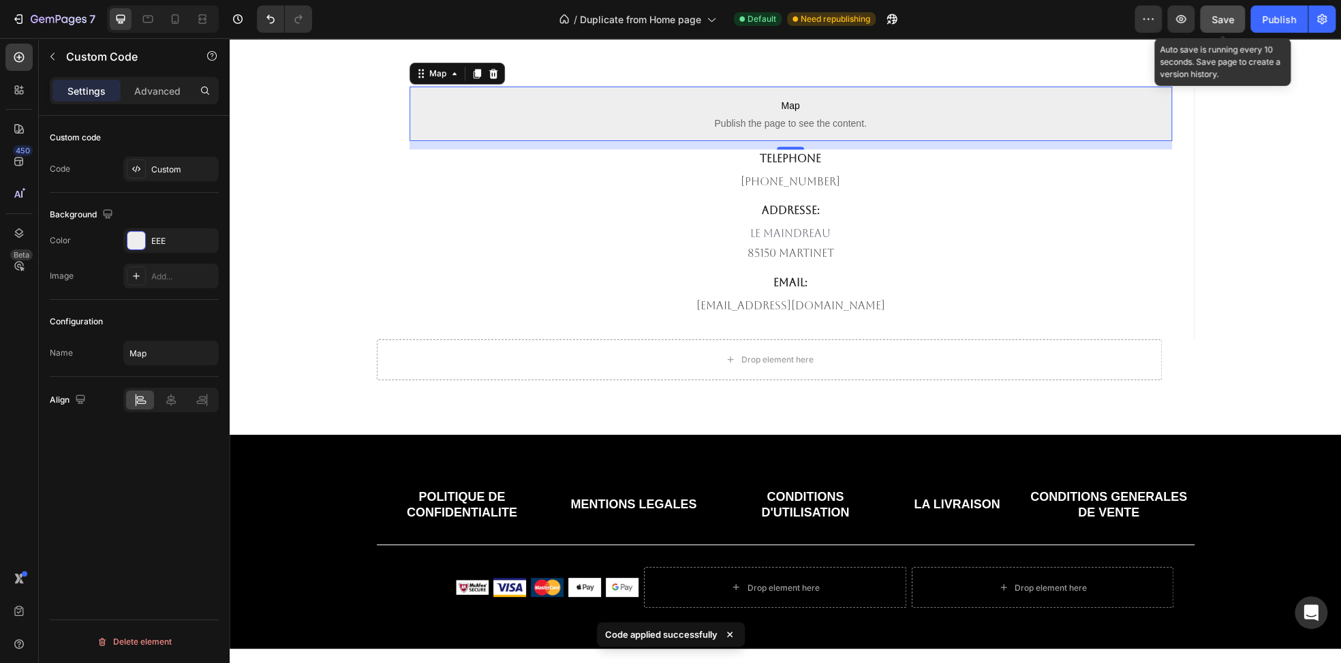
click at [1224, 22] on span "Save" at bounding box center [1222, 20] width 22 height 12
click at [1267, 25] on div "Publish" at bounding box center [1279, 19] width 34 height 14
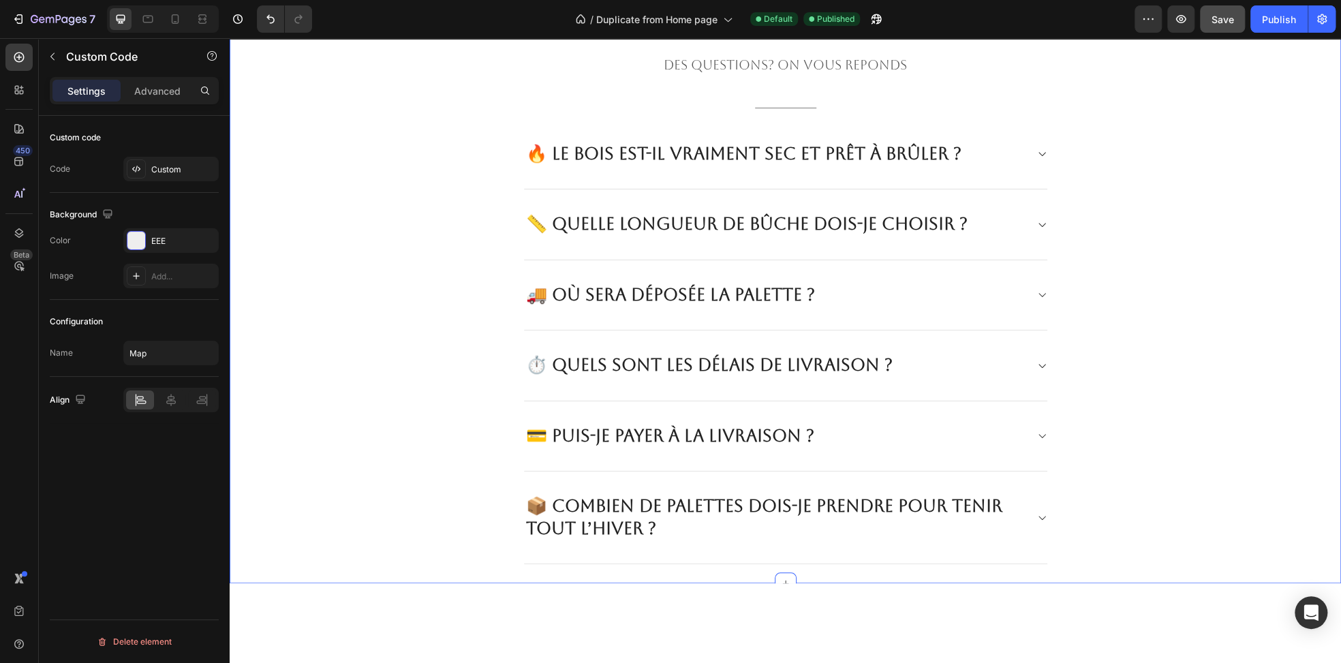
scroll to position [4186, 0]
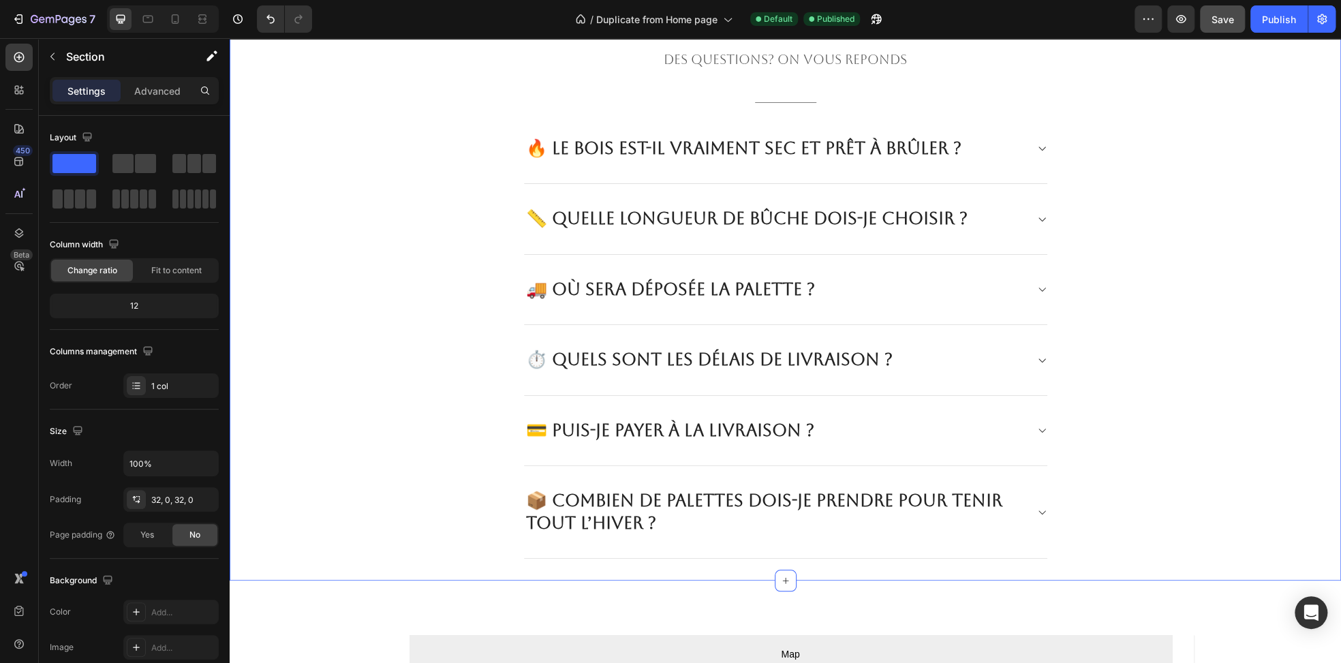
click at [343, 225] on div "BESOIN DE PLUS D'INFORMATIONS ? Heading DES QUESTIONS? ON VOUS REPONDS Text blo…" at bounding box center [785, 280] width 1111 height 558
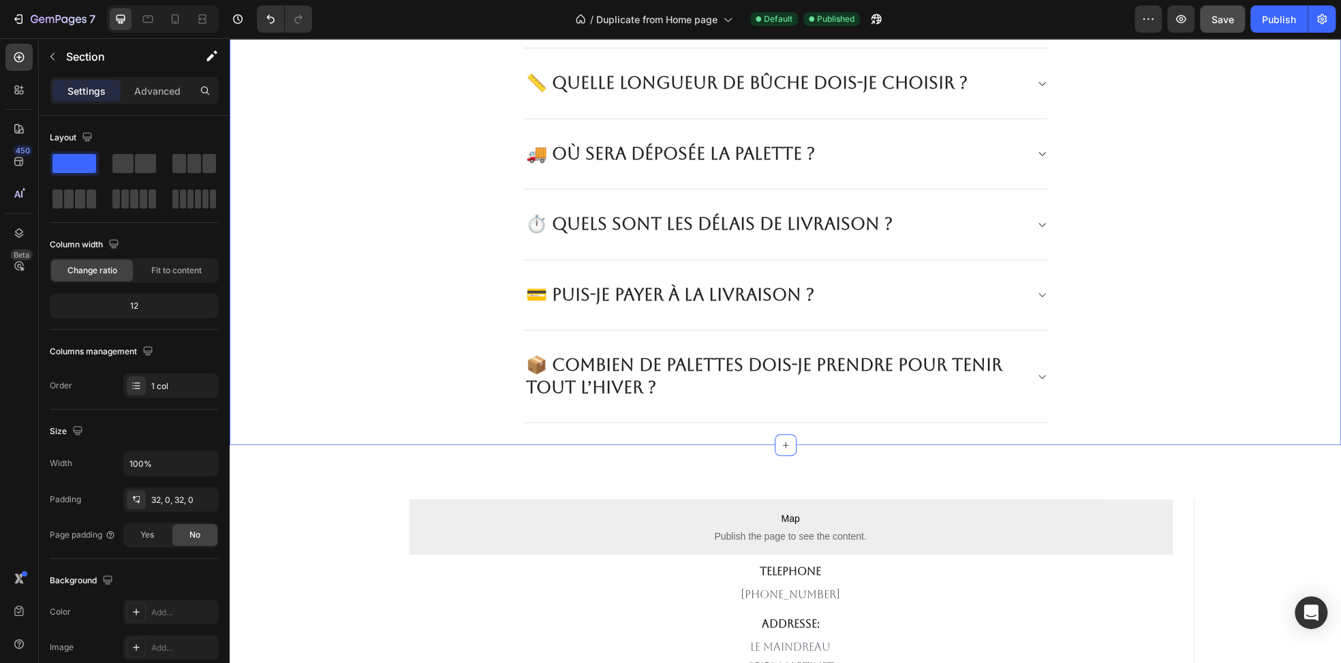
scroll to position [4323, 0]
click at [345, 335] on div "BESOIN DE PLUS D'INFORMATIONS ? Heading DES QUESTIONS? ON VOUS REPONDS Text blo…" at bounding box center [785, 143] width 1111 height 558
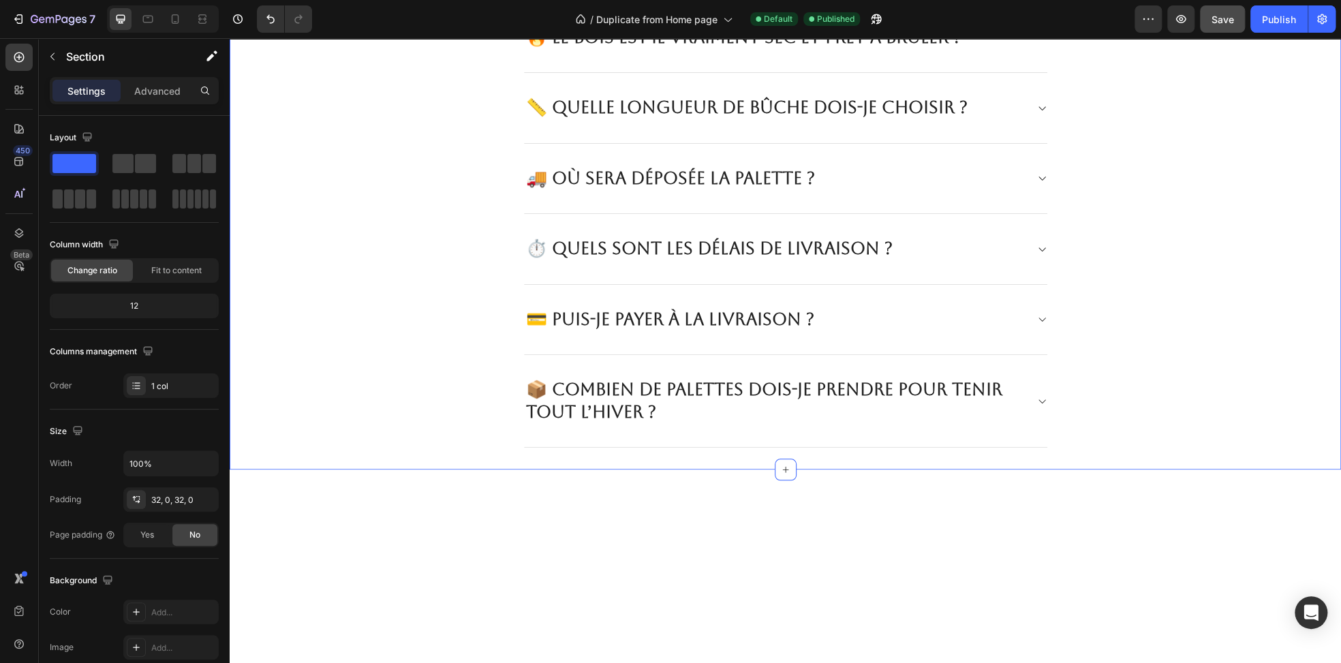
scroll to position [3845, 0]
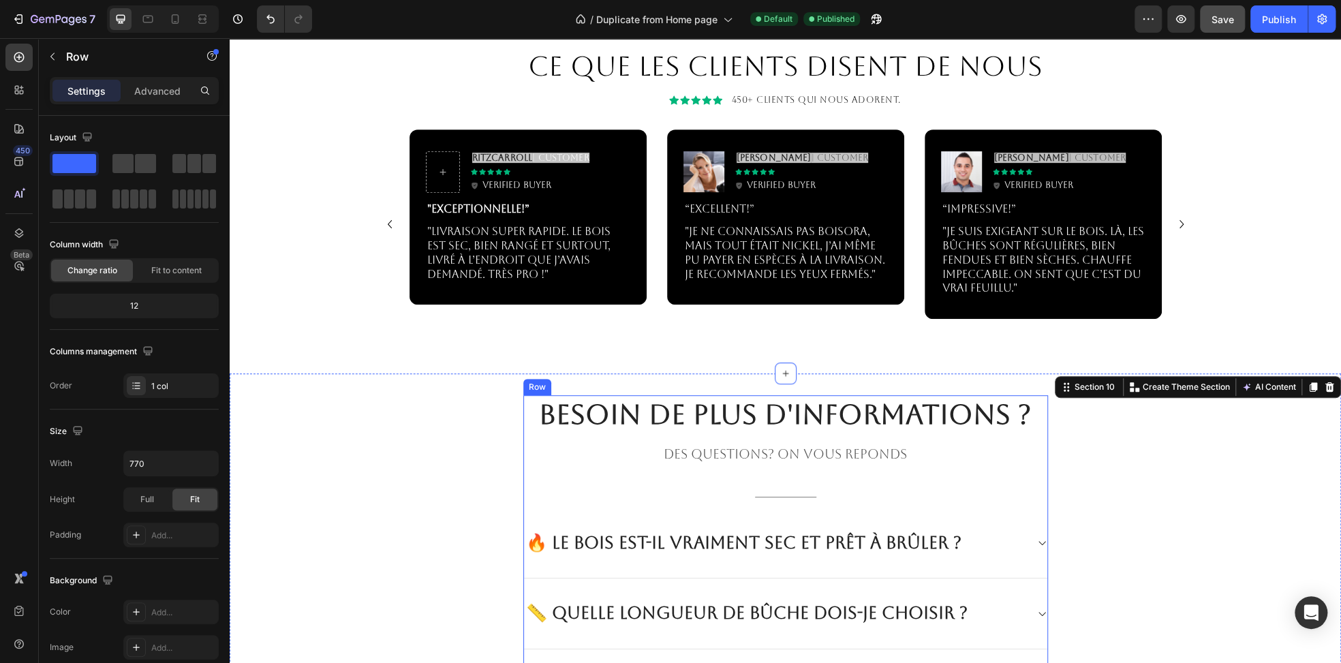
click at [529, 441] on div "BESOIN DE PLUS D'INFORMATIONS ? Heading DES QUESTIONS? ON VOUS REPONDS Text blo…" at bounding box center [785, 674] width 525 height 558
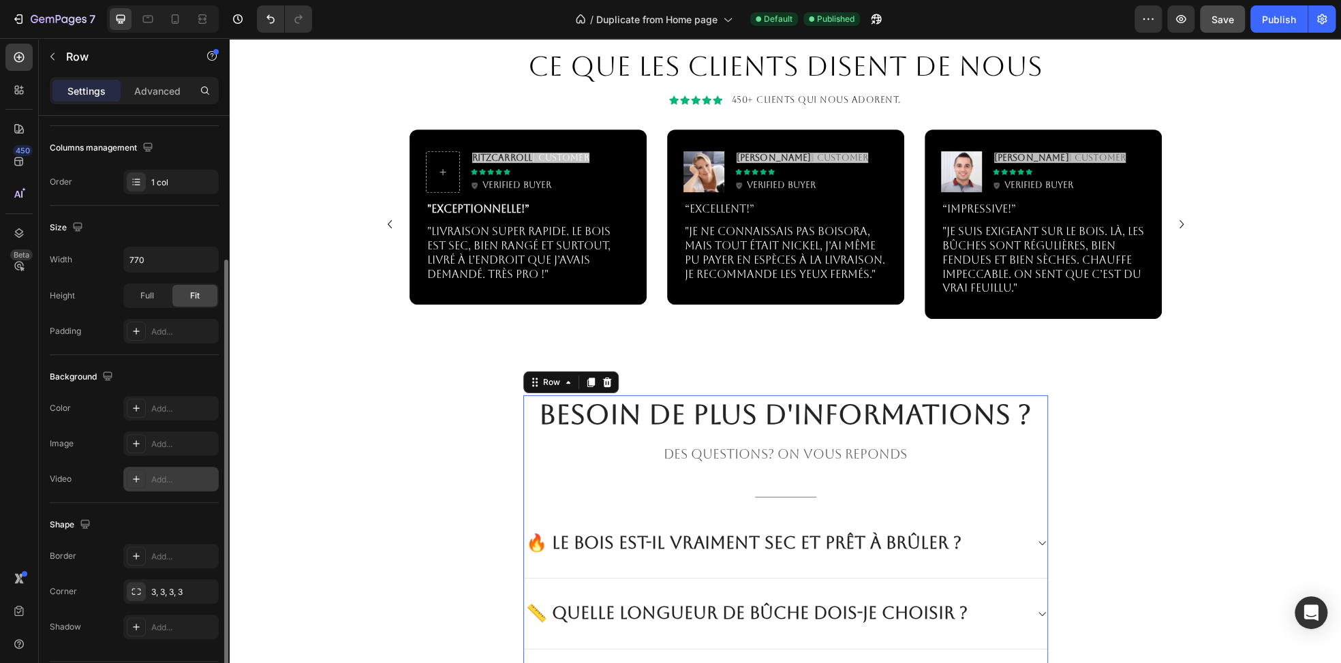
scroll to position [243, 0]
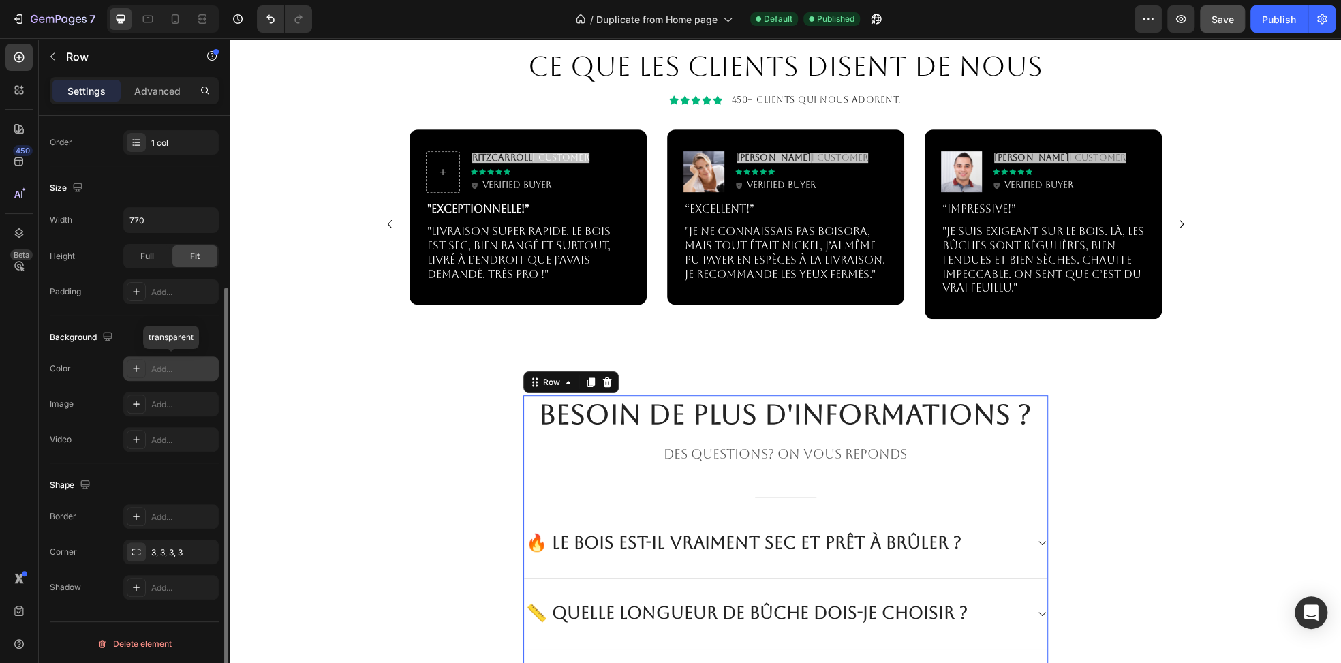
click at [152, 365] on div "Add..." at bounding box center [183, 369] width 64 height 12
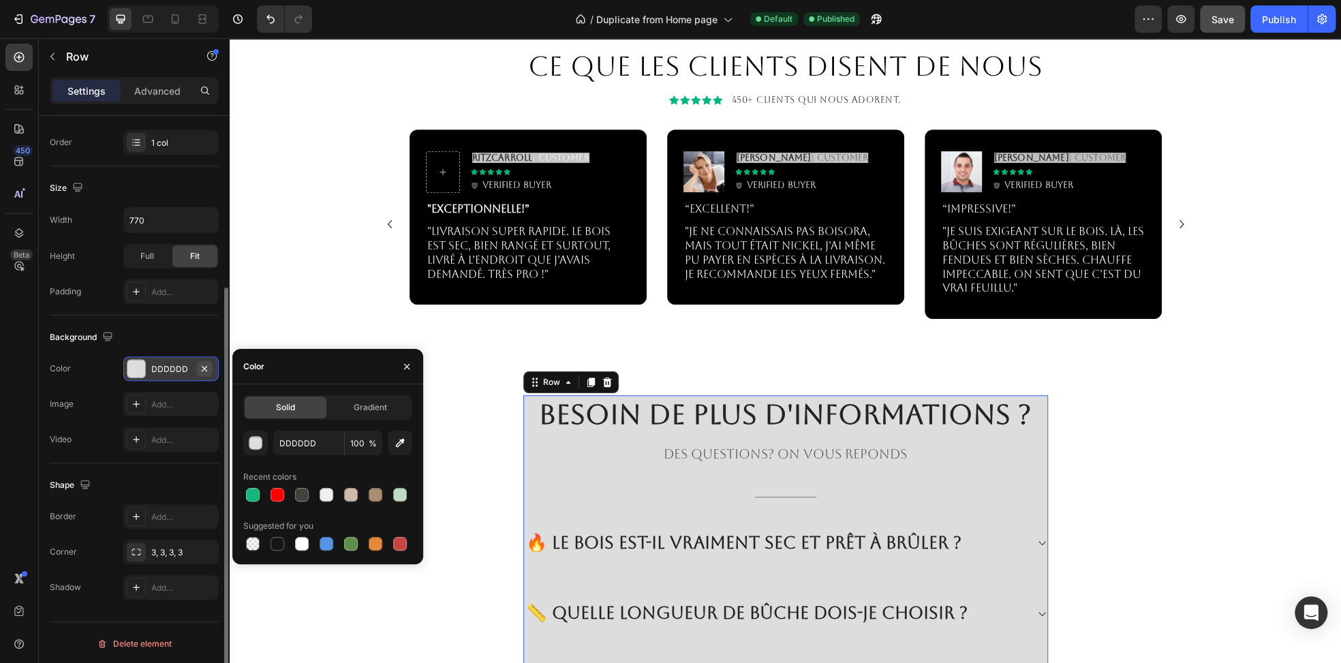
click at [209, 366] on icon "button" at bounding box center [204, 368] width 11 height 11
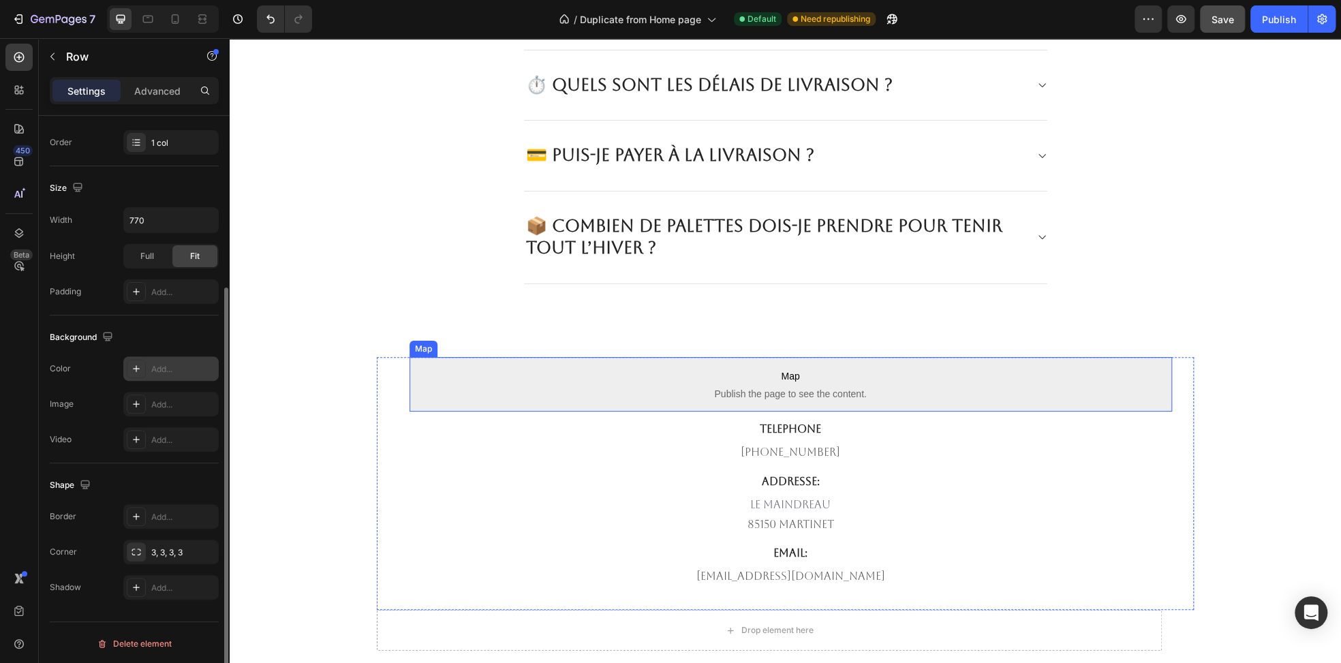
scroll to position [4254, 0]
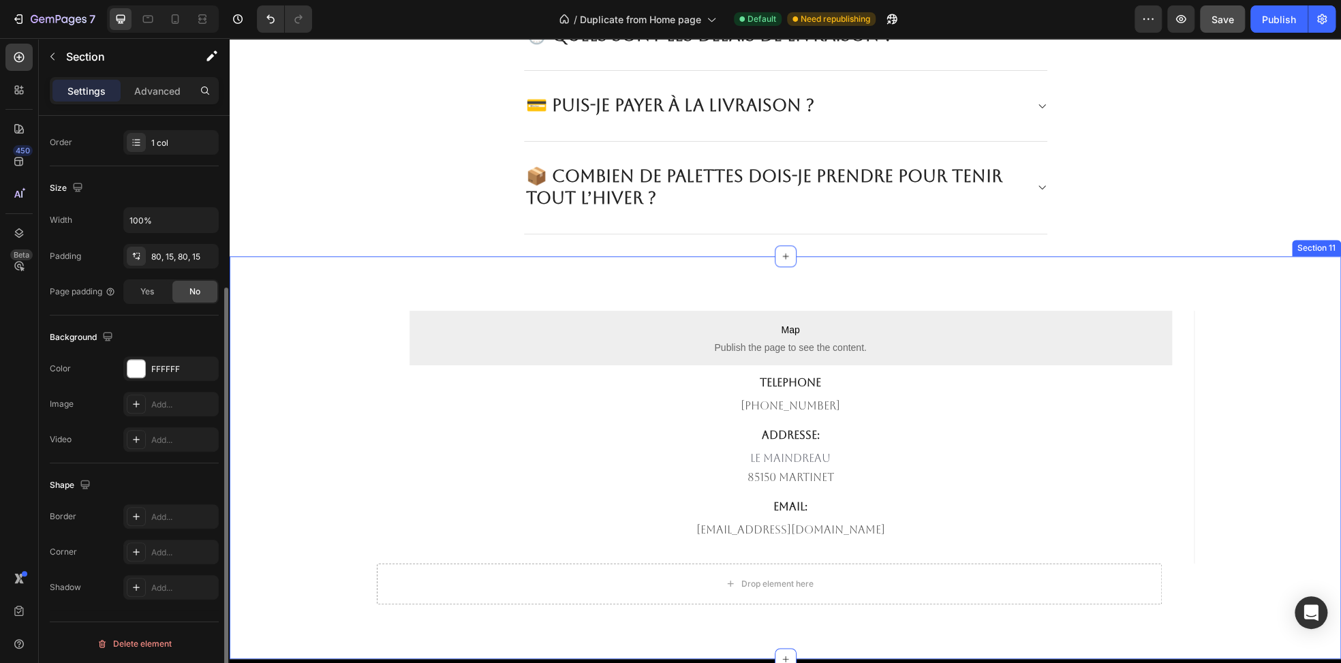
click at [323, 294] on div "Map Publish the page to see the content. Map TELEPHONE Text block 682-651-7554 …" at bounding box center [785, 457] width 1111 height 403
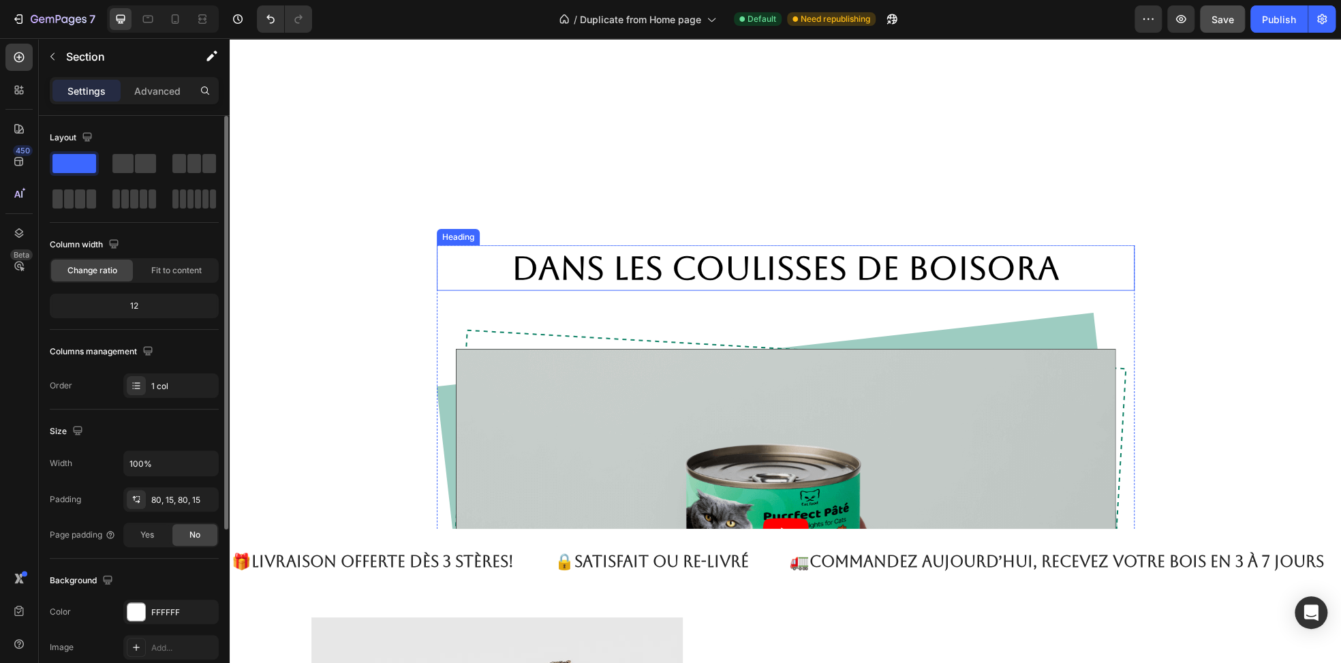
scroll to position [1896, 0]
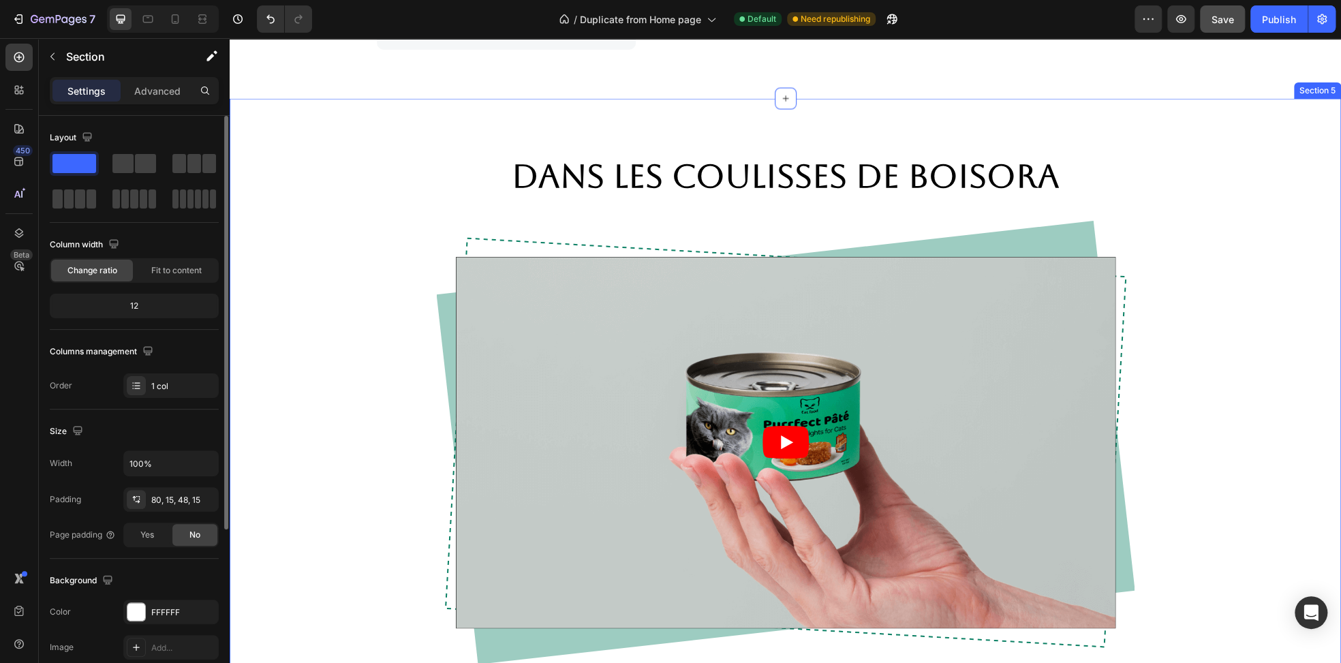
click at [1212, 127] on div "Dans les coulisses de BOISORA Heading Video Row Row Section 5" at bounding box center [785, 409] width 1111 height 620
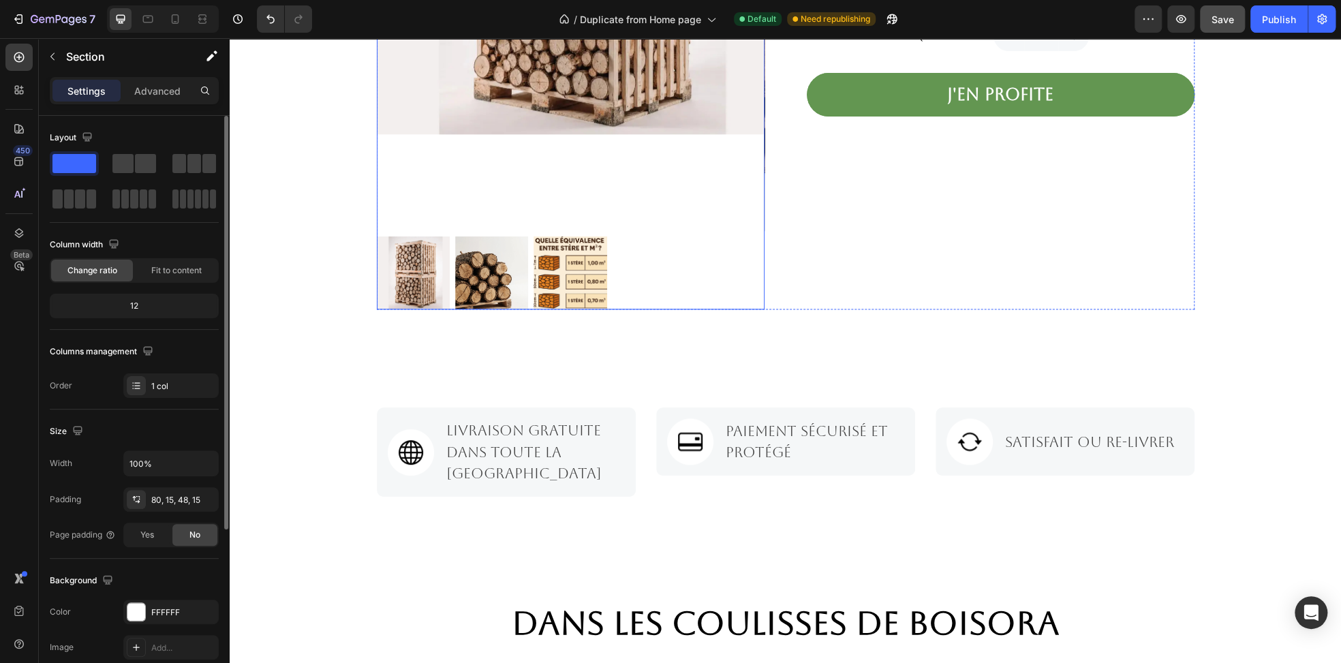
scroll to position [1147, 0]
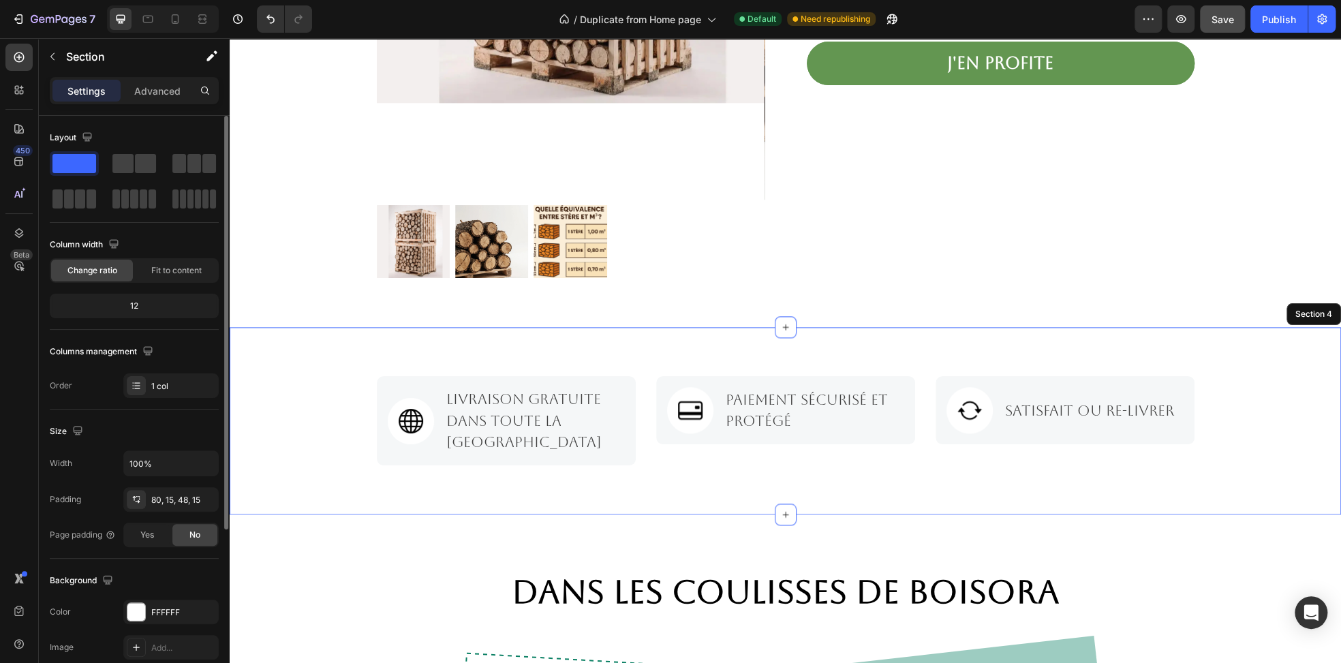
click at [647, 362] on div "Image Livraison gratuite dans TOUTE LA FRANCE Text block Row Image Paiement séc…" at bounding box center [785, 420] width 1111 height 187
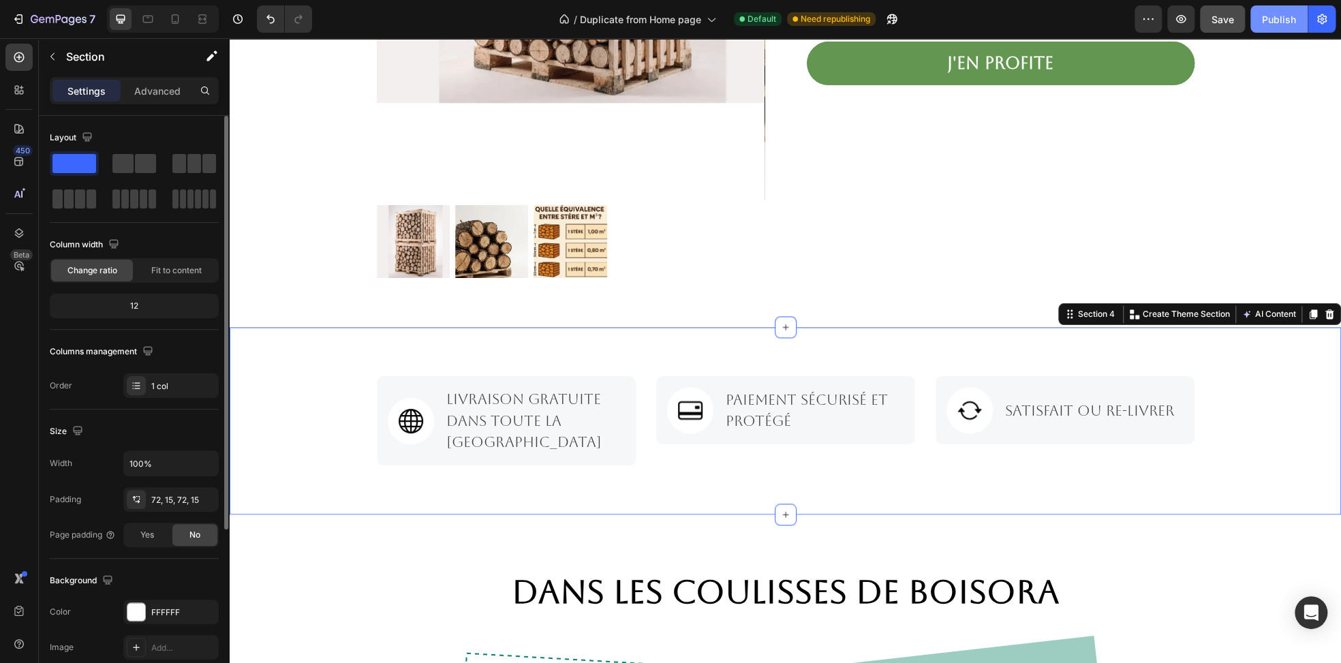
click at [1276, 18] on div "Publish" at bounding box center [1279, 19] width 34 height 14
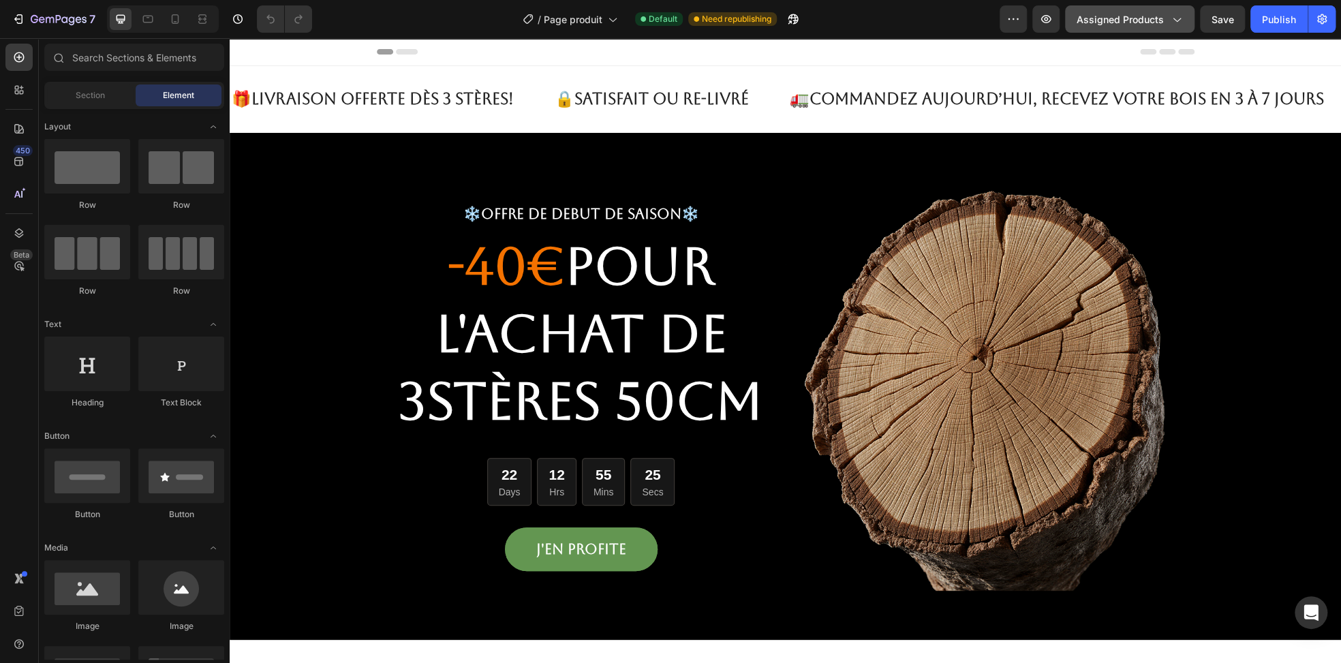
click at [1141, 25] on span "Assigned Products" at bounding box center [1120, 19] width 87 height 14
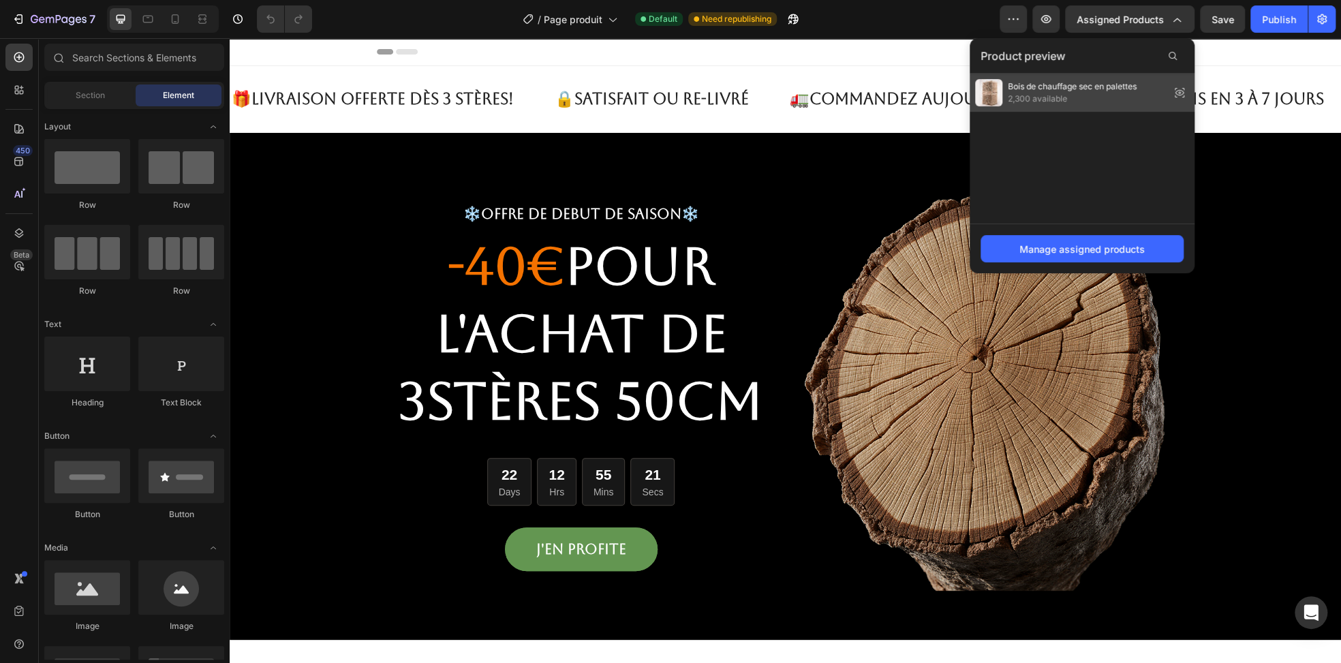
click at [1085, 99] on span "2,300 available" at bounding box center [1072, 99] width 129 height 12
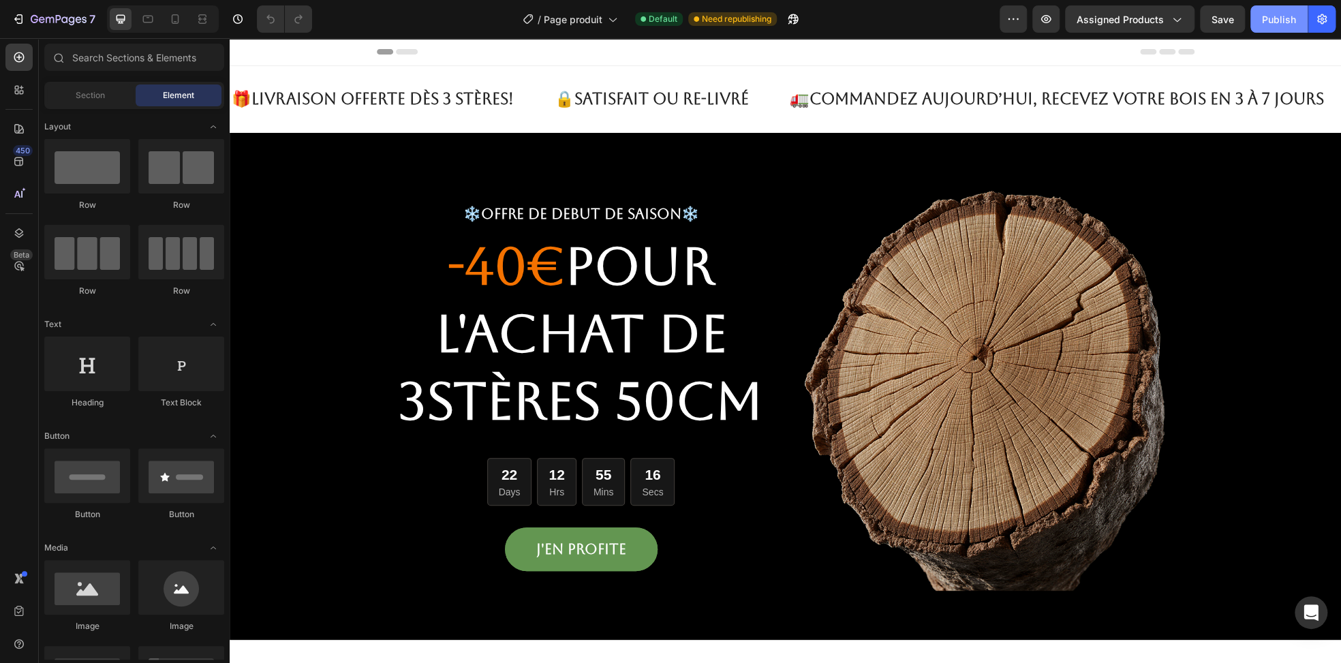
drag, startPoint x: 1260, startPoint y: 21, endPoint x: 1267, endPoint y: 18, distance: 7.0
click at [1263, 18] on button "Publish" at bounding box center [1278, 18] width 57 height 27
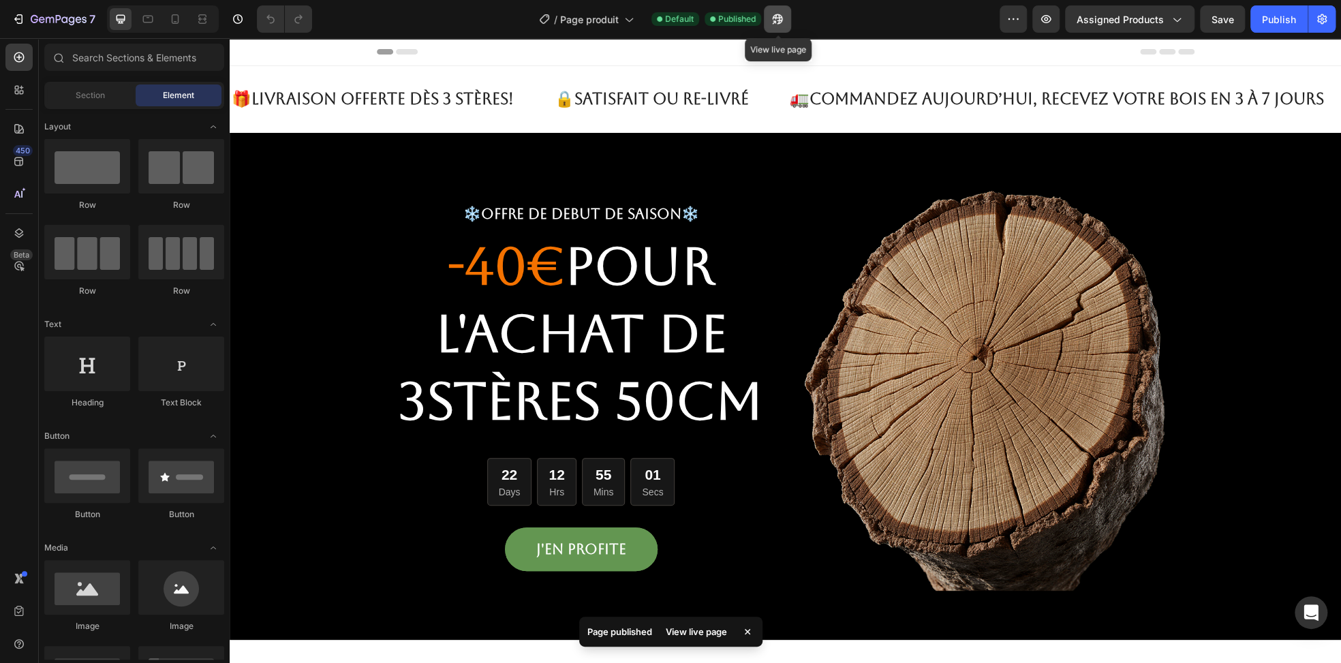
click at [773, 16] on icon "button" at bounding box center [778, 19] width 14 height 14
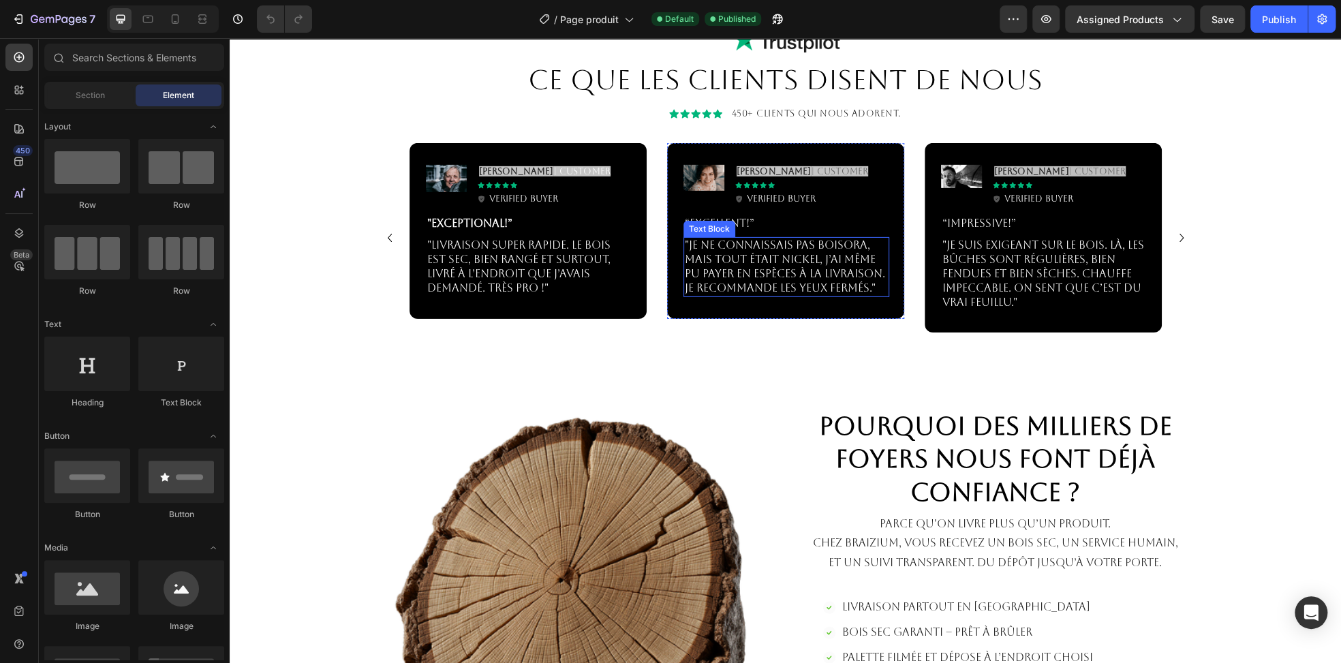
scroll to position [2793, 0]
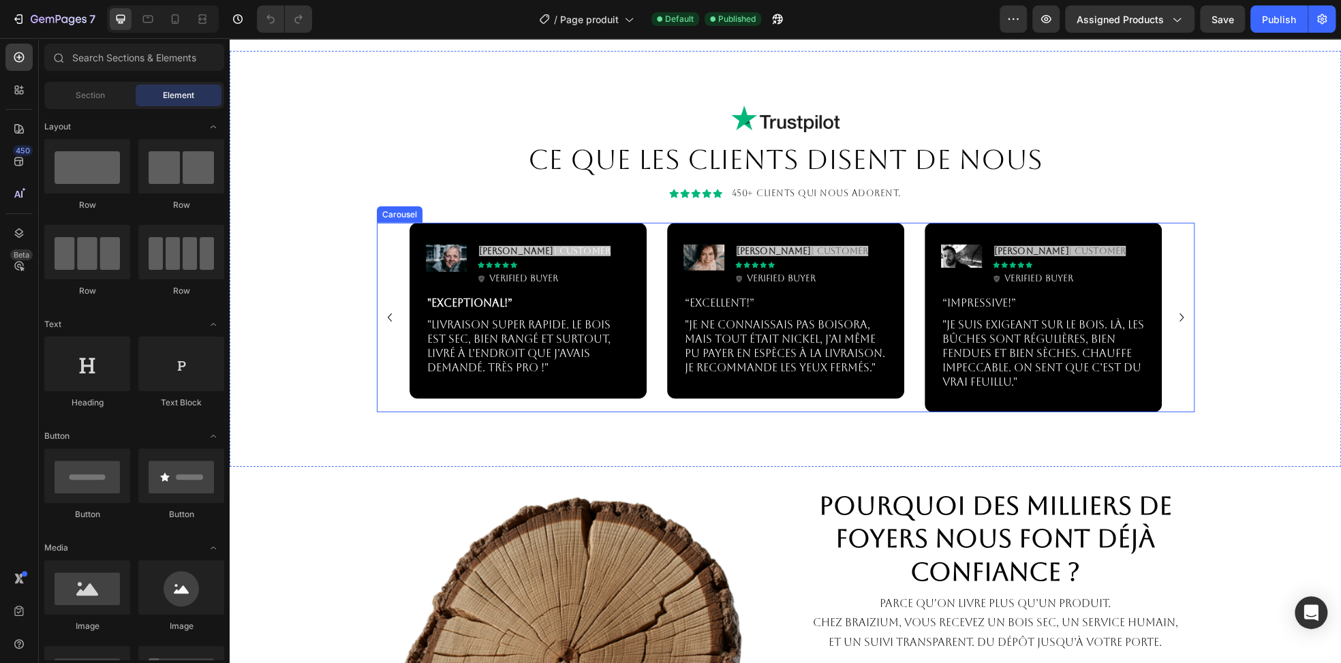
click at [1173, 319] on icon "Carousel Next Arrow" at bounding box center [1181, 317] width 16 height 16
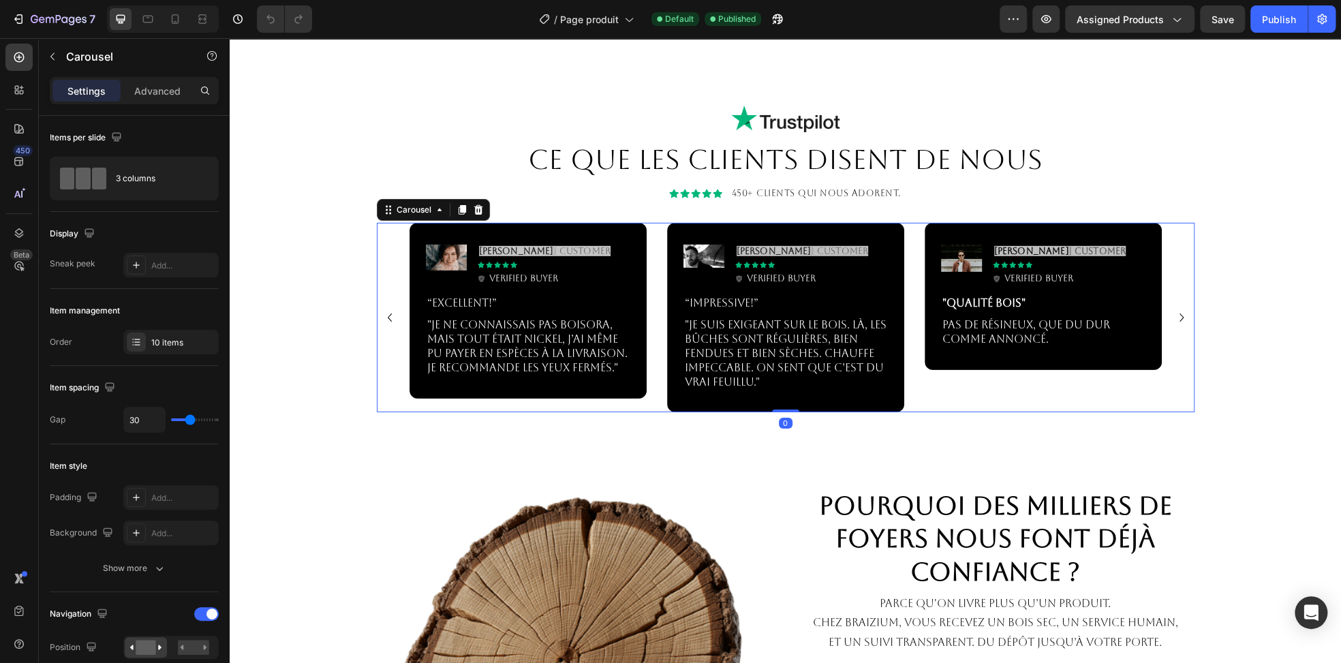
click at [1173, 319] on icon "Carousel Next Arrow" at bounding box center [1181, 317] width 16 height 16
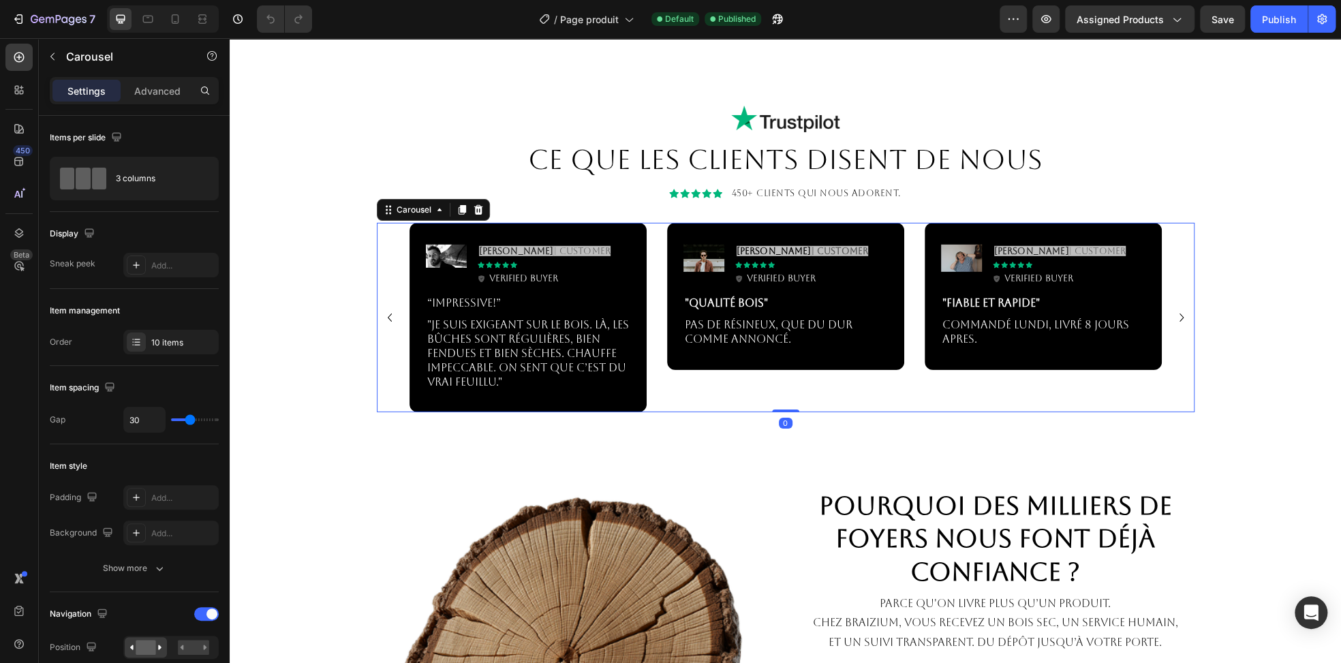
click at [1173, 319] on icon "Carousel Next Arrow" at bounding box center [1181, 317] width 16 height 16
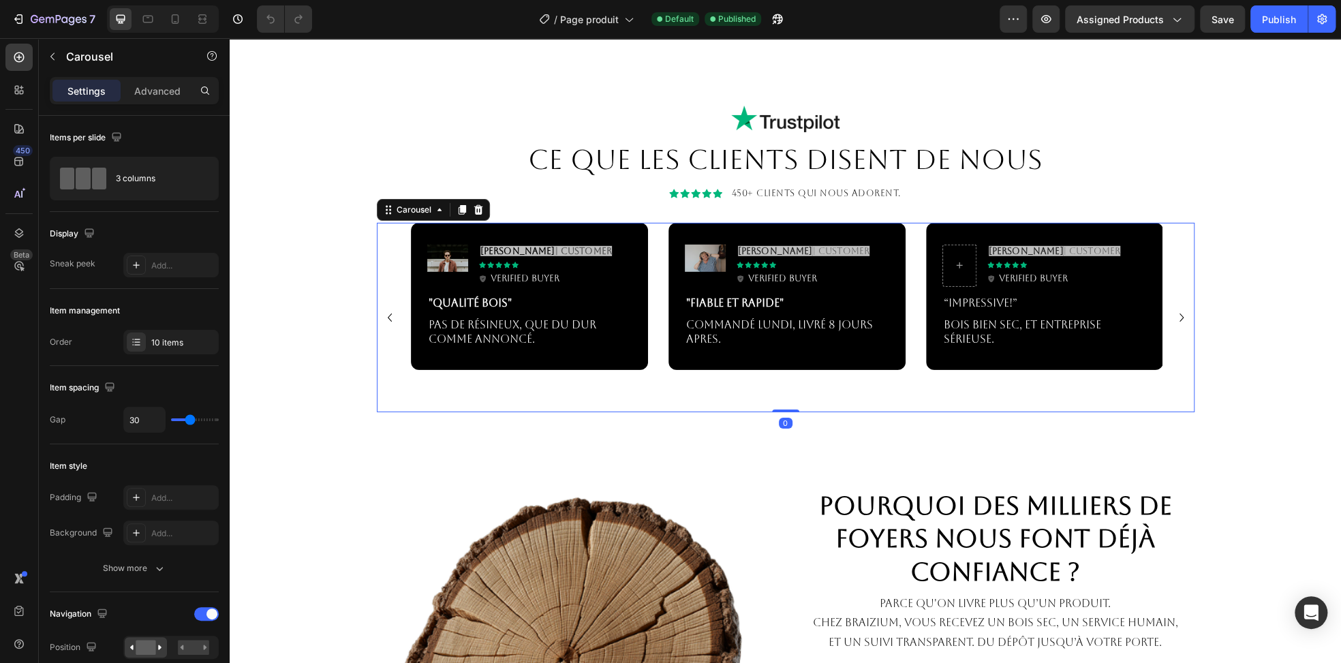
click at [1173, 319] on icon "Carousel Next Arrow" at bounding box center [1181, 317] width 16 height 16
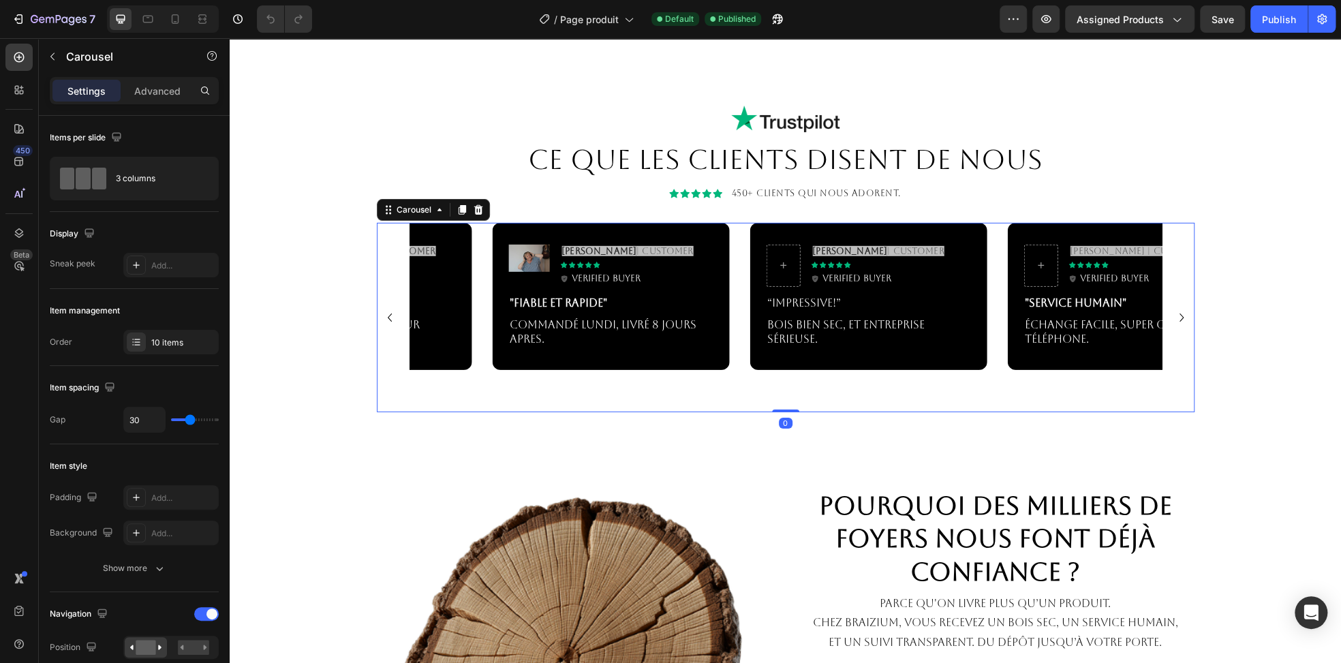
click at [1173, 319] on icon "Carousel Next Arrow" at bounding box center [1181, 317] width 16 height 16
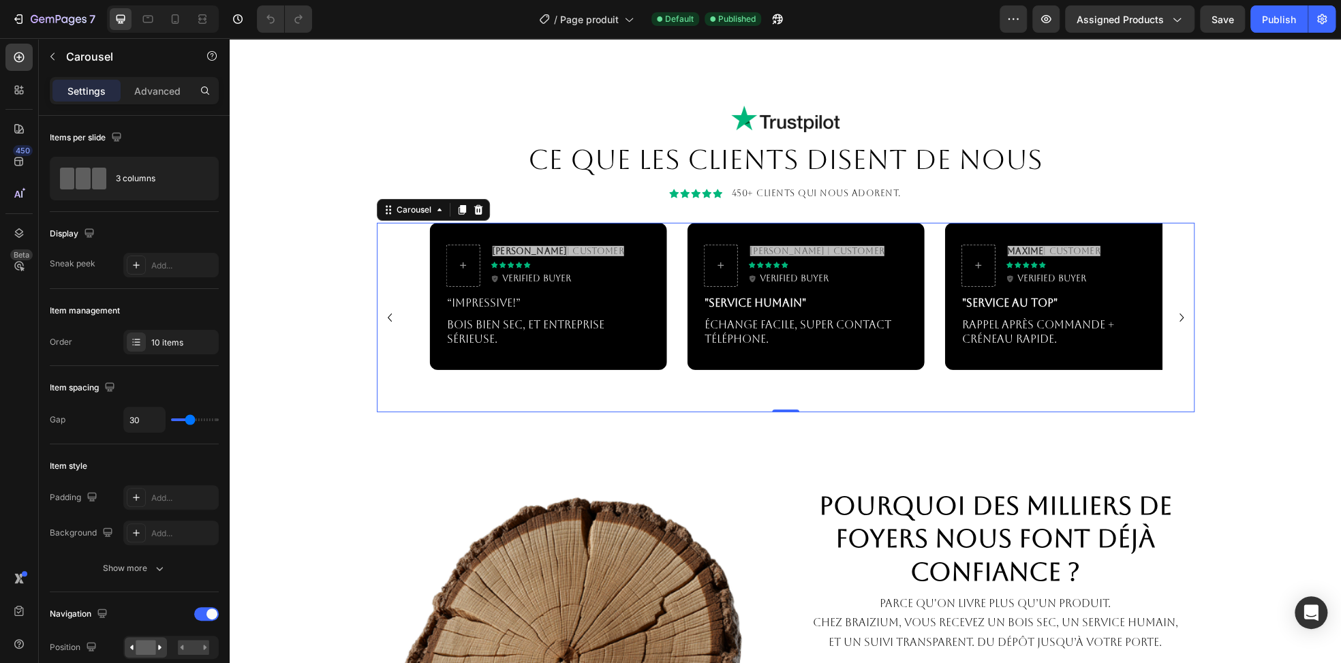
click at [1173, 319] on icon "Carousel Next Arrow" at bounding box center [1181, 317] width 16 height 16
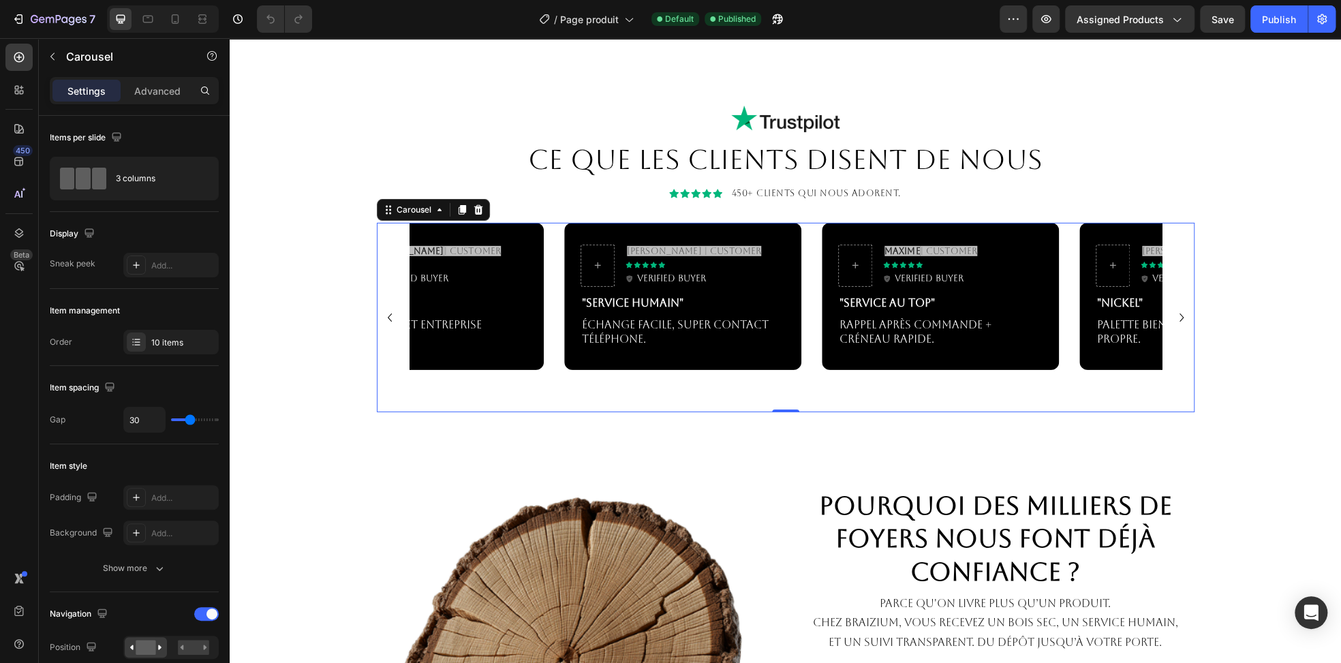
click at [1173, 319] on icon "Carousel Next Arrow" at bounding box center [1181, 317] width 16 height 16
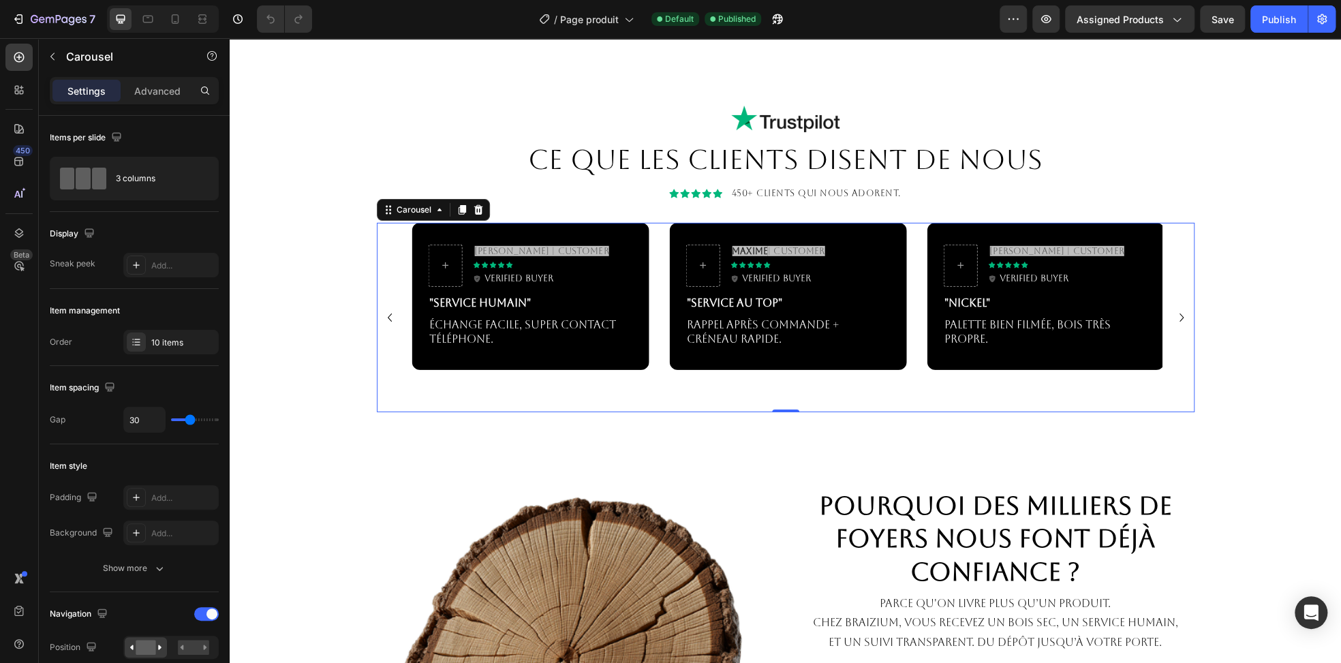
click at [1173, 319] on icon "Carousel Next Arrow" at bounding box center [1181, 317] width 16 height 16
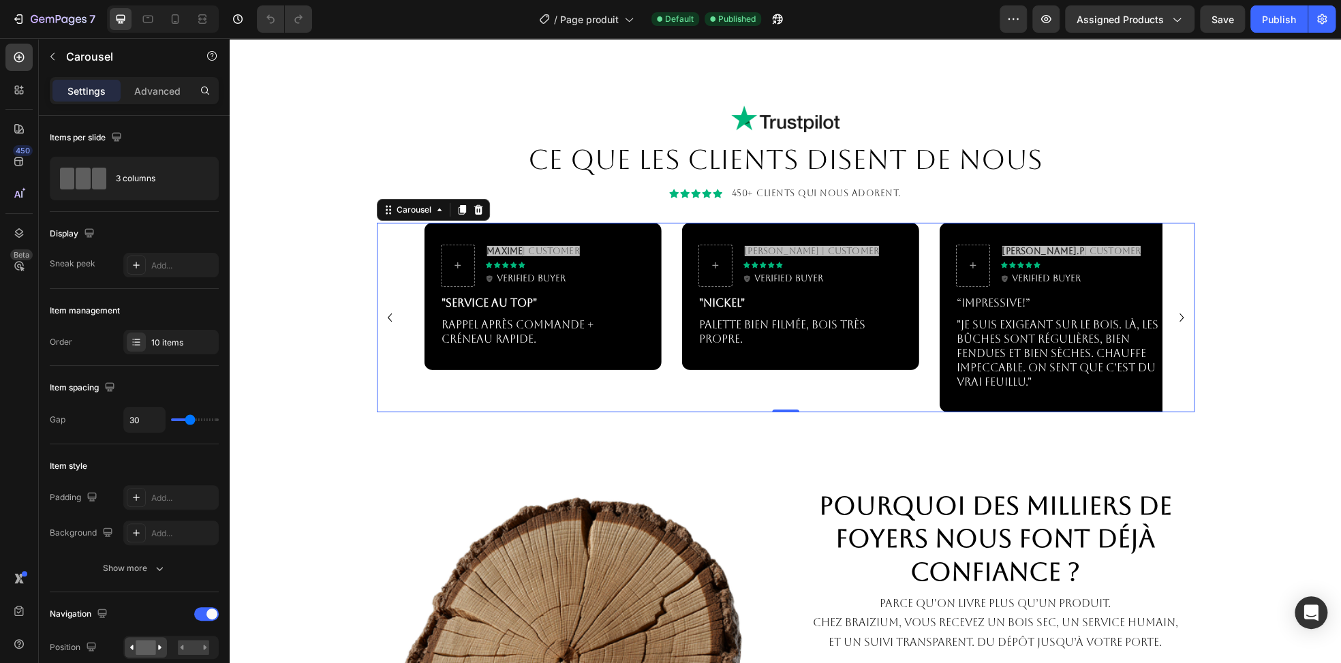
click at [1173, 319] on icon "Carousel Next Arrow" at bounding box center [1181, 317] width 16 height 16
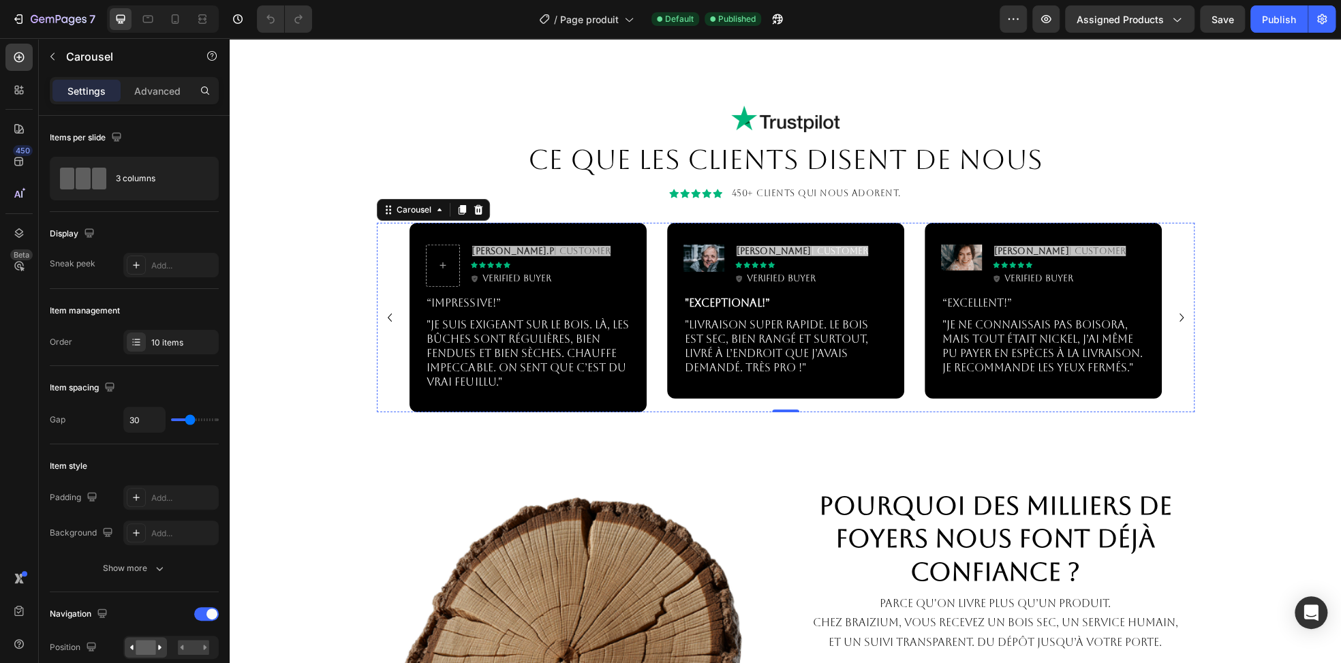
click at [501, 104] on img at bounding box center [497, 104] width 177 height 0
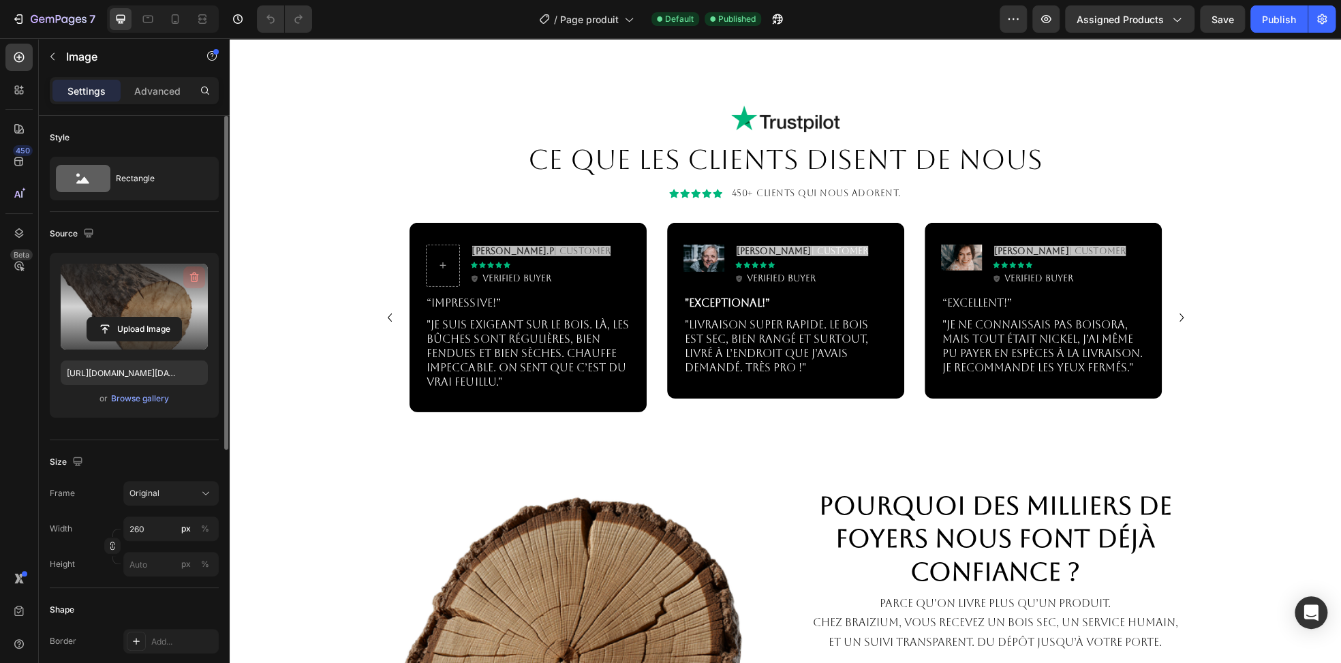
click at [188, 278] on icon "button" at bounding box center [194, 277] width 14 height 14
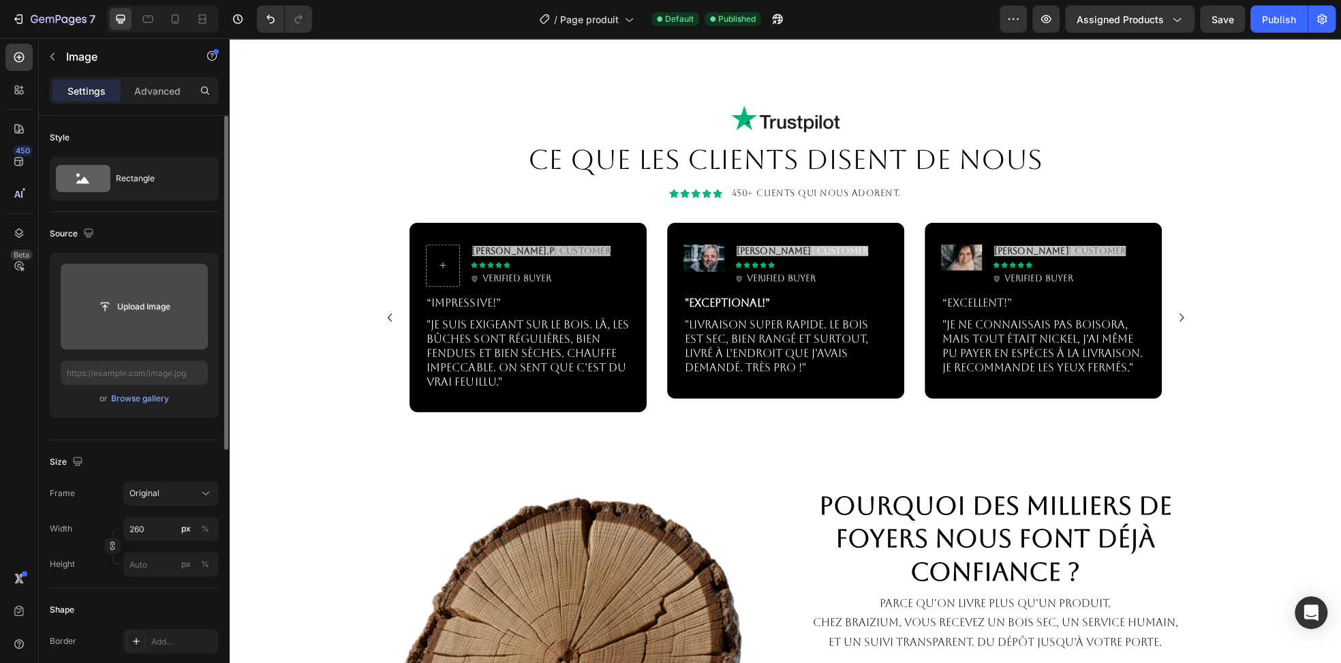
click at [532, 104] on img at bounding box center [497, 104] width 177 height 0
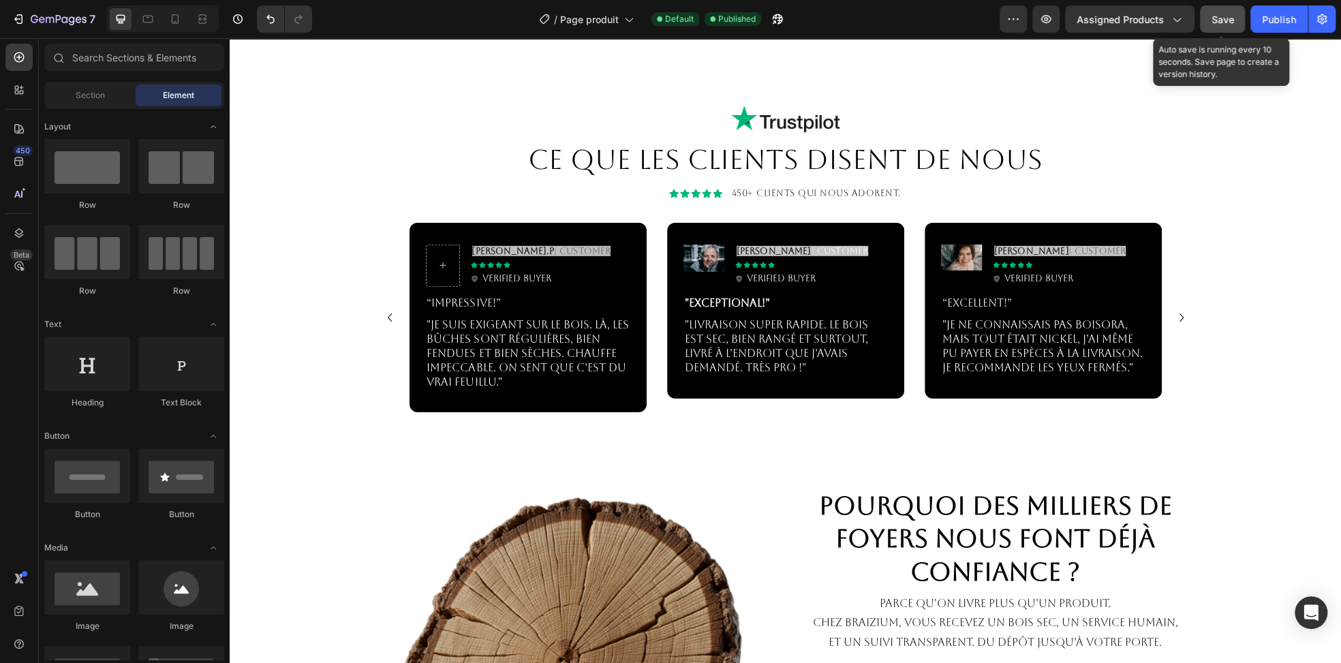
click at [1225, 22] on span "Save" at bounding box center [1222, 20] width 22 height 12
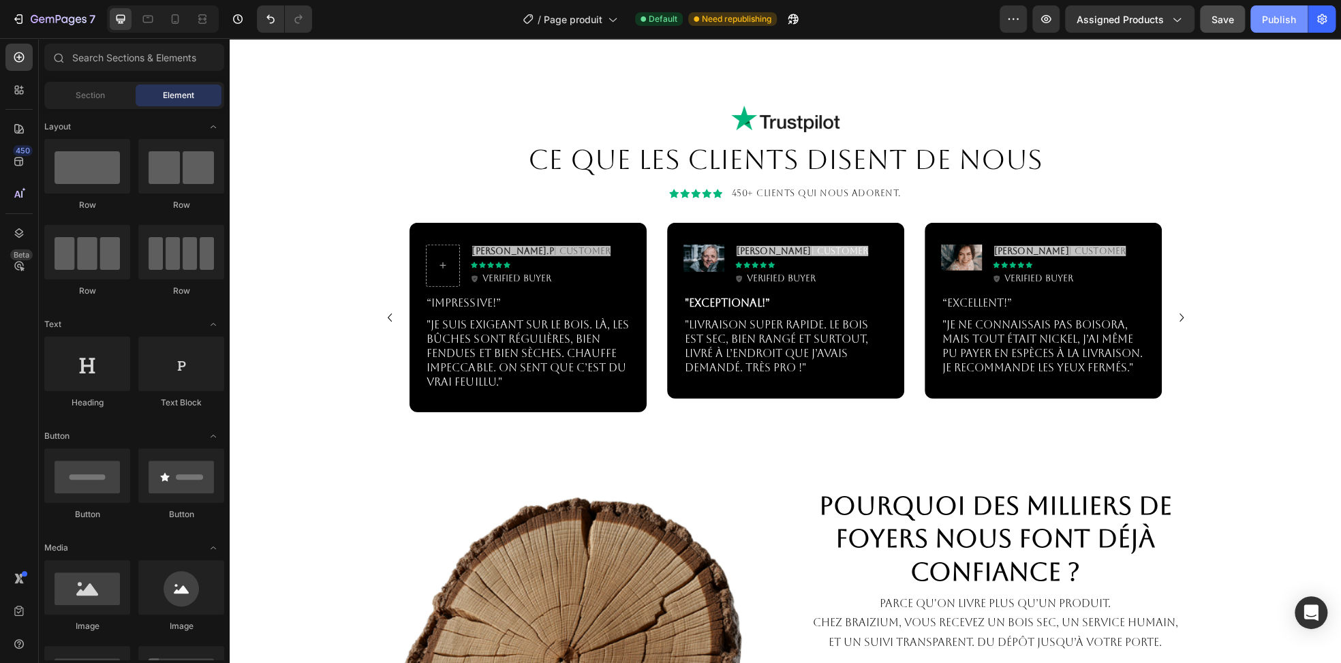
click at [1269, 20] on div "Publish" at bounding box center [1279, 19] width 34 height 14
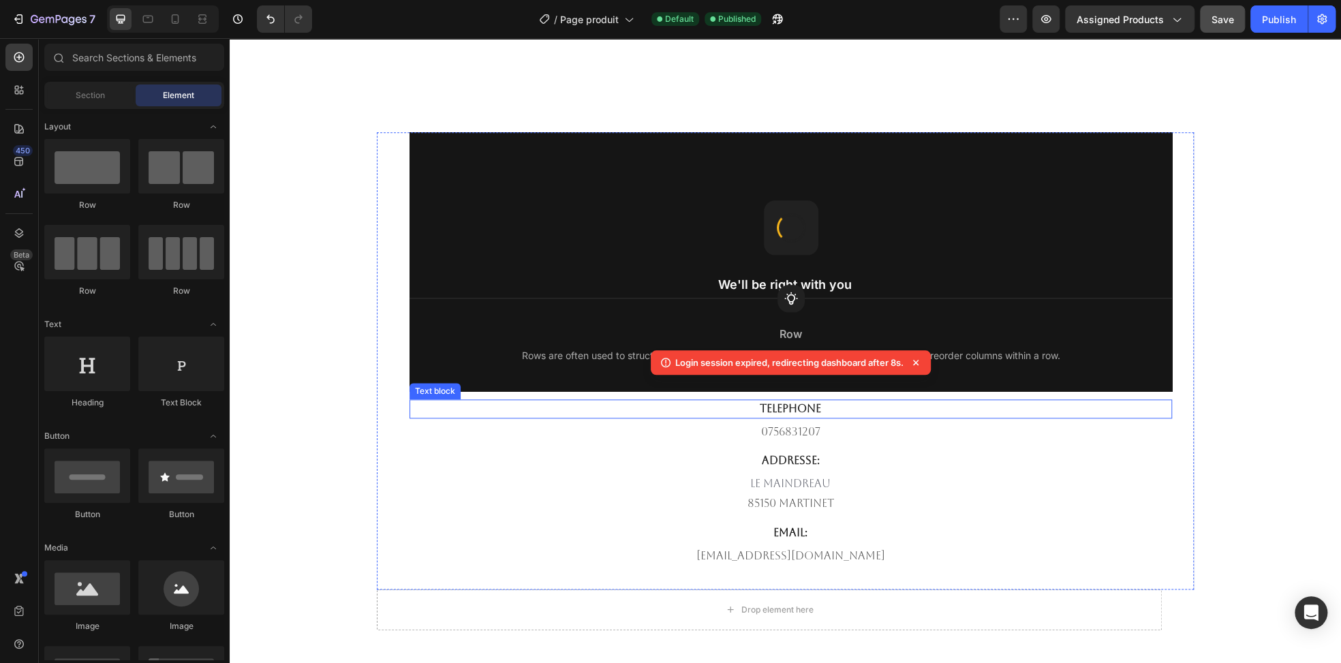
scroll to position [4323, 0]
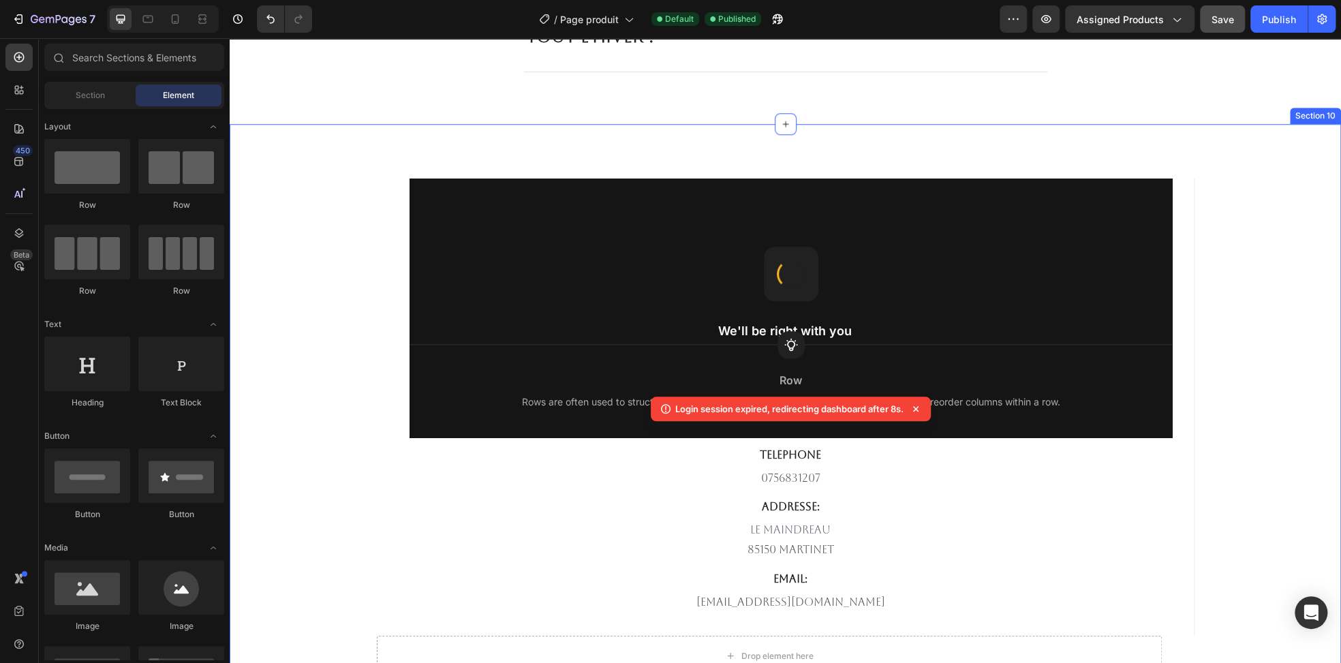
click at [328, 193] on div "" width="100%" height="609px" style="border:0;" allowfullscreen="" loading="laz…" at bounding box center [785, 428] width 1091 height 498
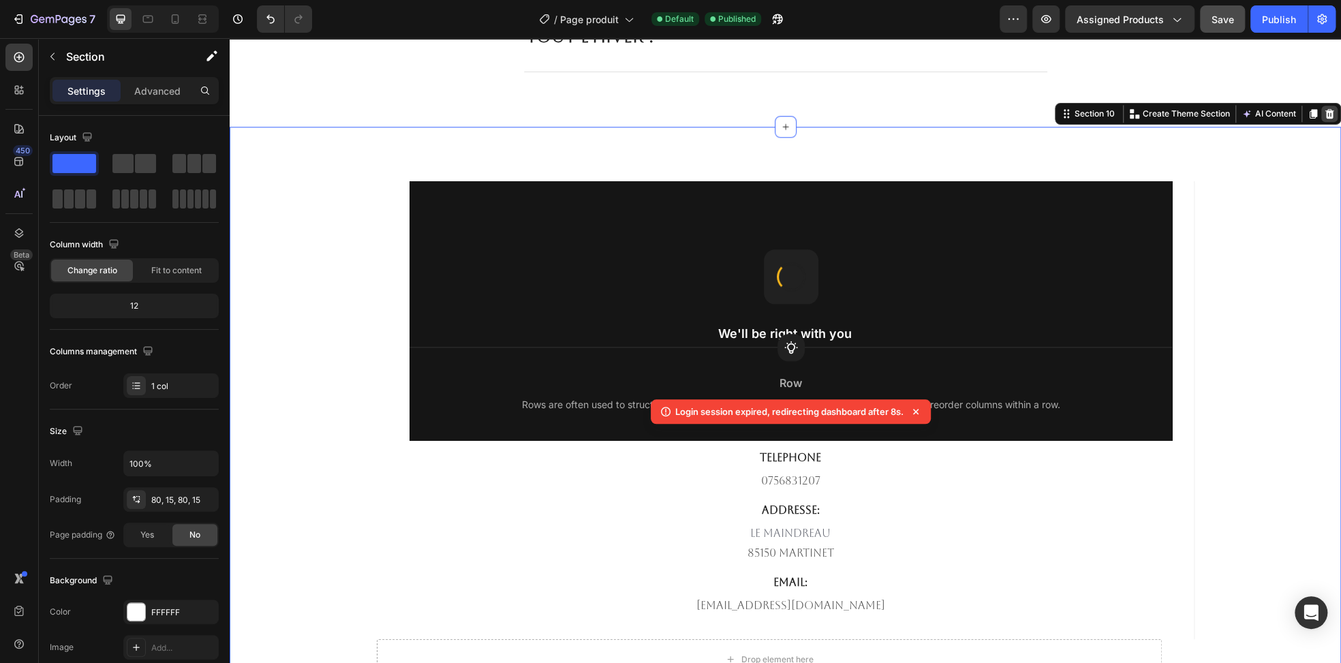
click at [1324, 115] on icon at bounding box center [1329, 113] width 11 height 11
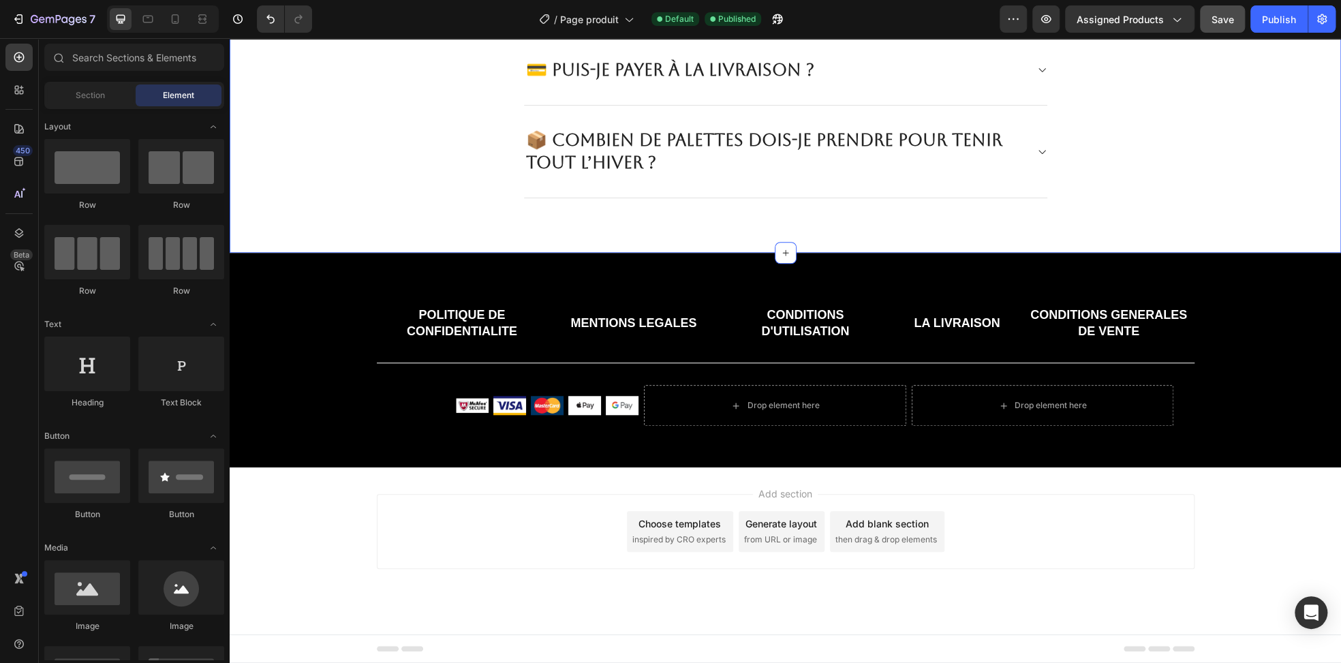
scroll to position [4192, 0]
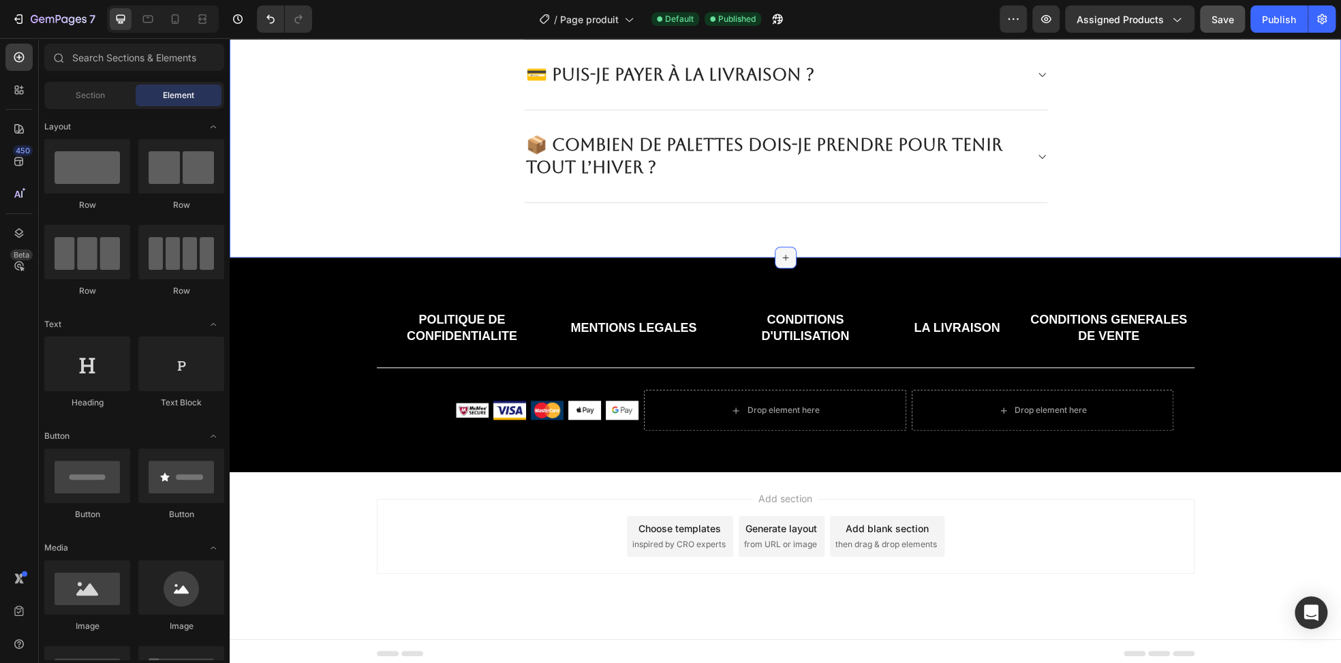
click at [780, 252] on icon at bounding box center [785, 257] width 11 height 11
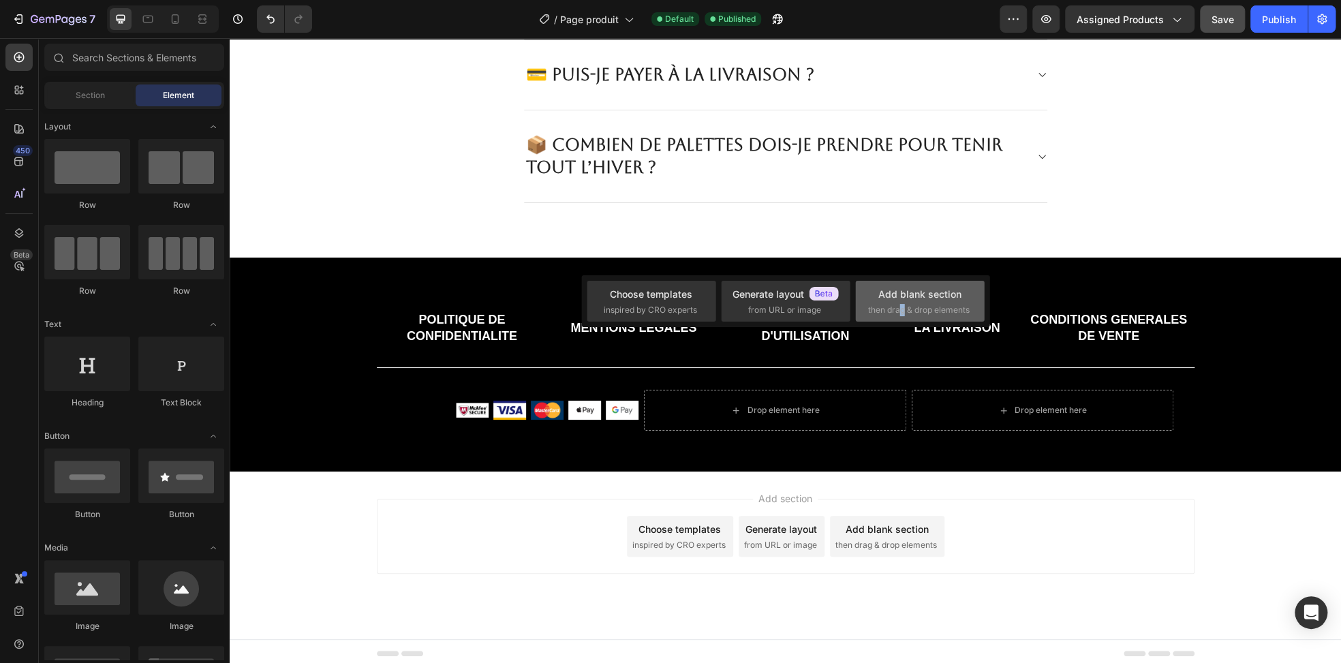
click at [902, 310] on span "then drag & drop elements" at bounding box center [919, 310] width 102 height 12
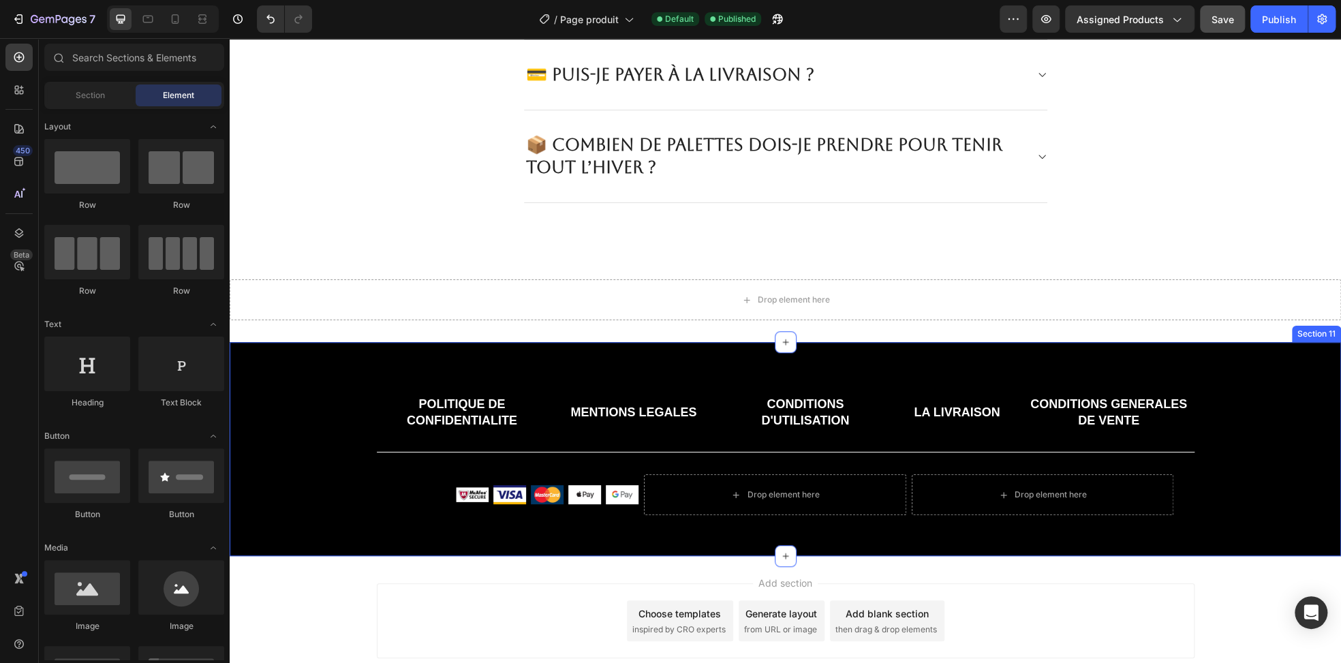
scroll to position [4277, 0]
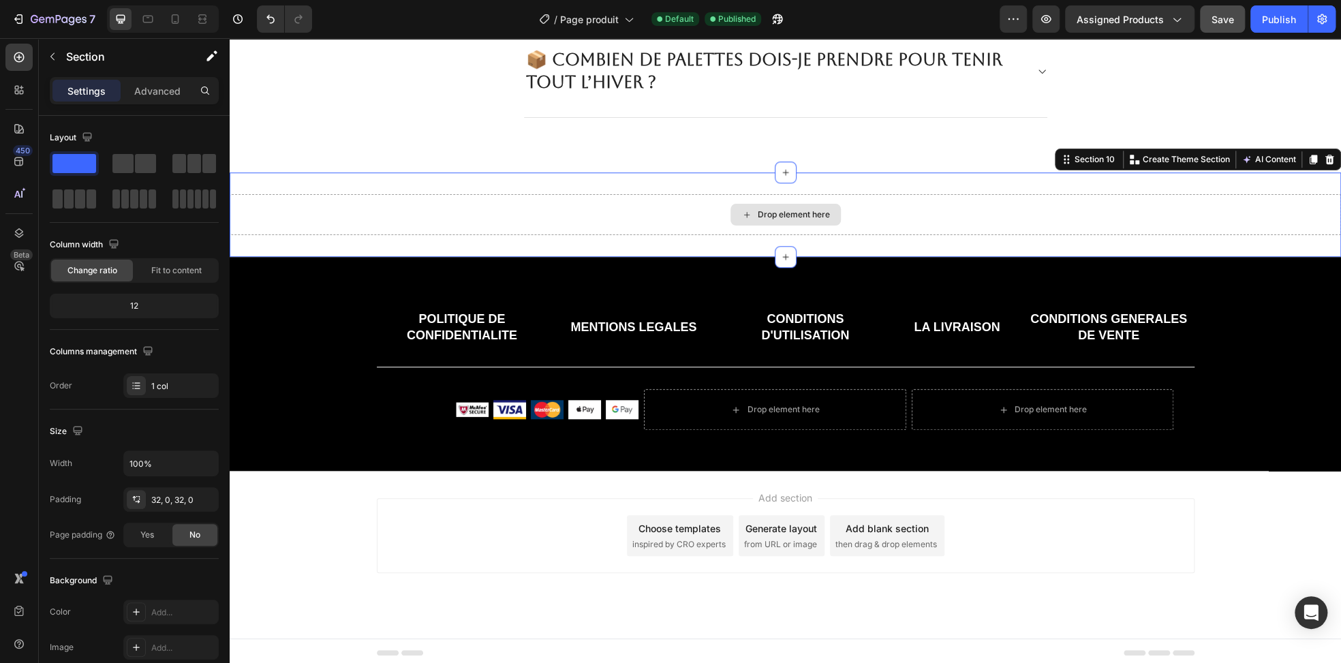
click at [622, 210] on div "Drop element here" at bounding box center [785, 214] width 1111 height 41
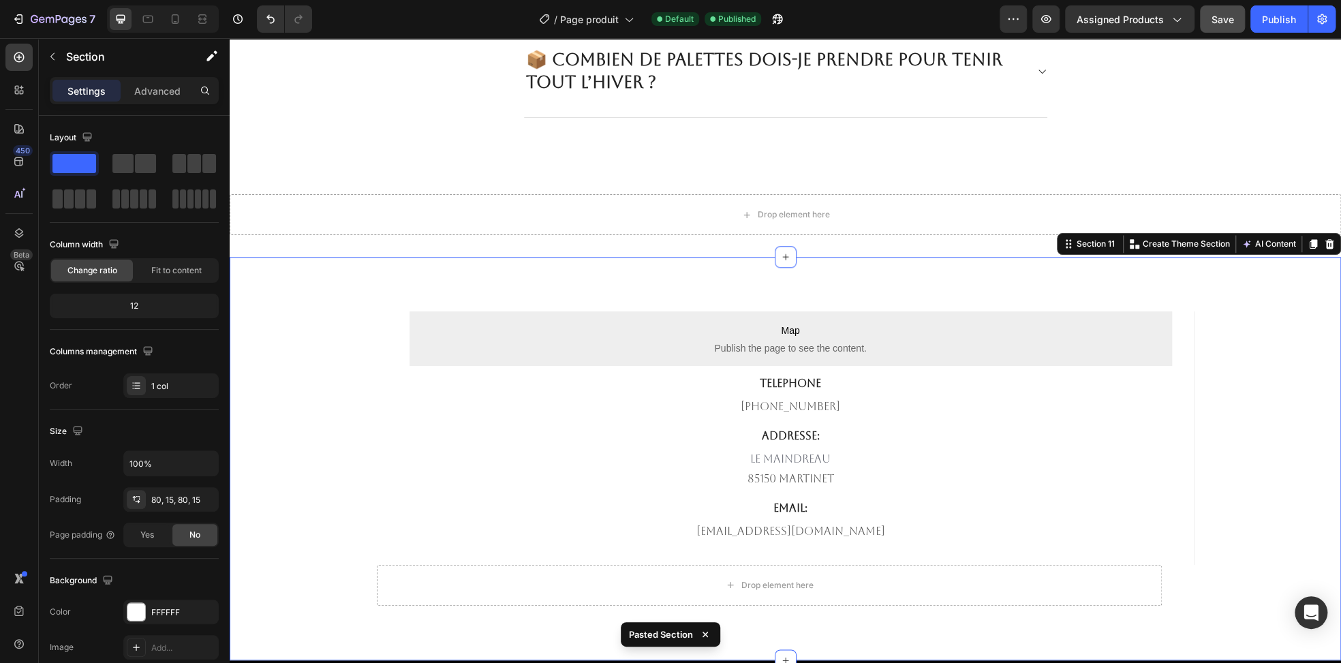
scroll to position [4323, 0]
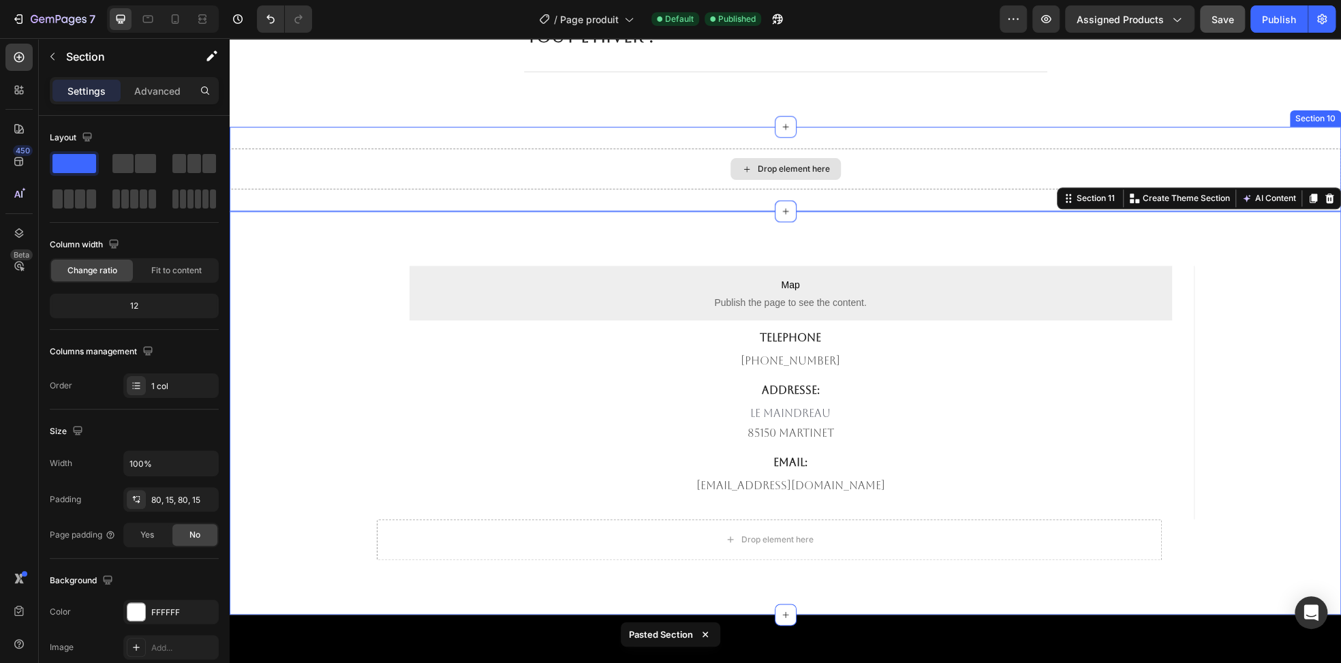
click at [690, 161] on div "Drop element here" at bounding box center [785, 169] width 1111 height 41
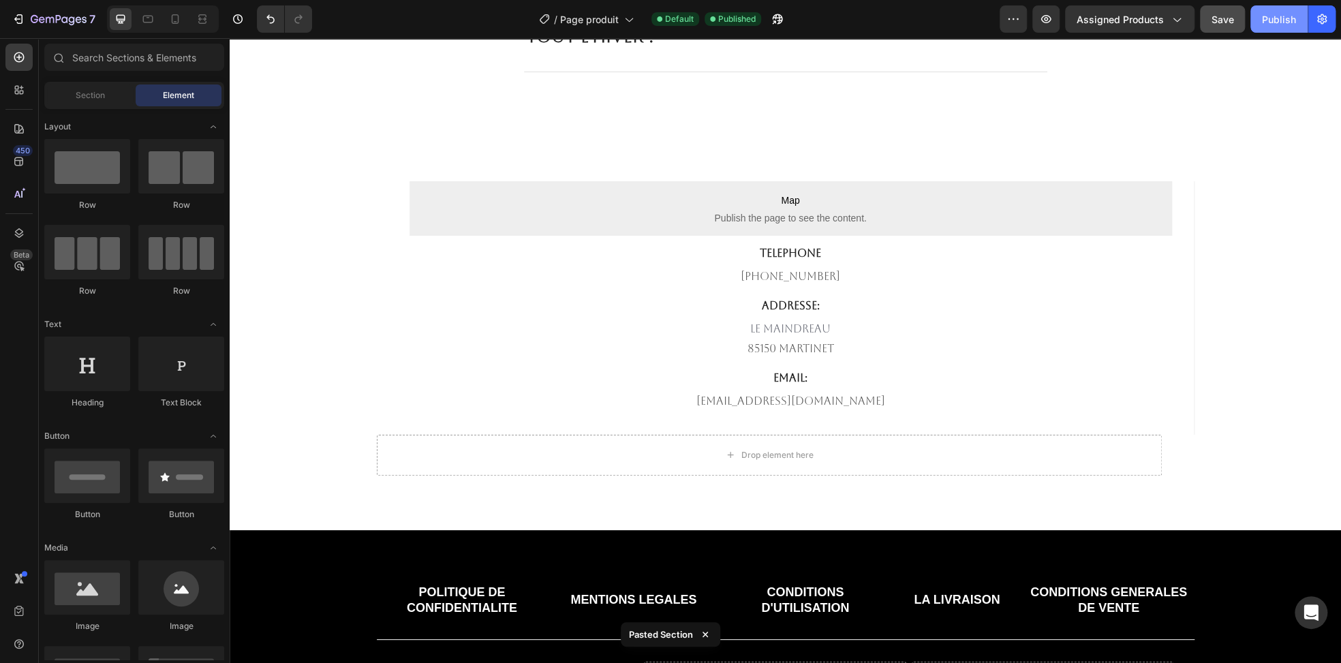
click at [1266, 24] on div "Publish" at bounding box center [1279, 19] width 34 height 14
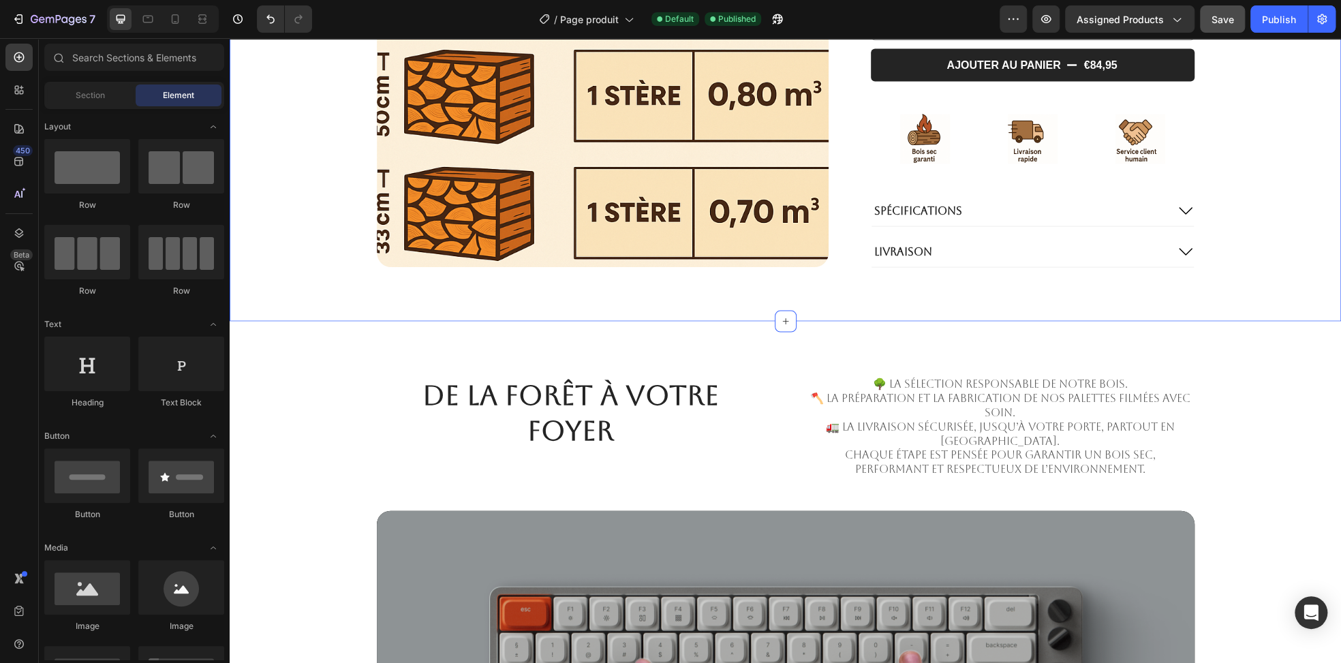
scroll to position [1828, 0]
click at [170, 26] on div at bounding box center [175, 19] width 22 height 22
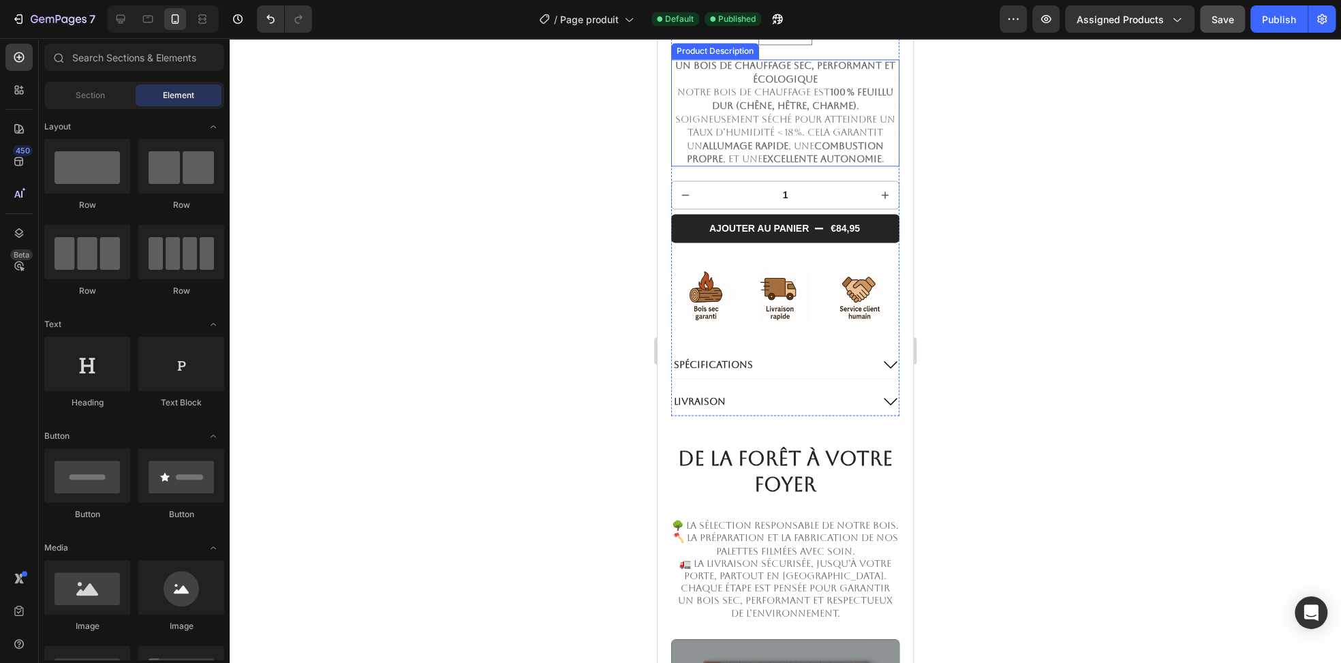
scroll to position [1310, 0]
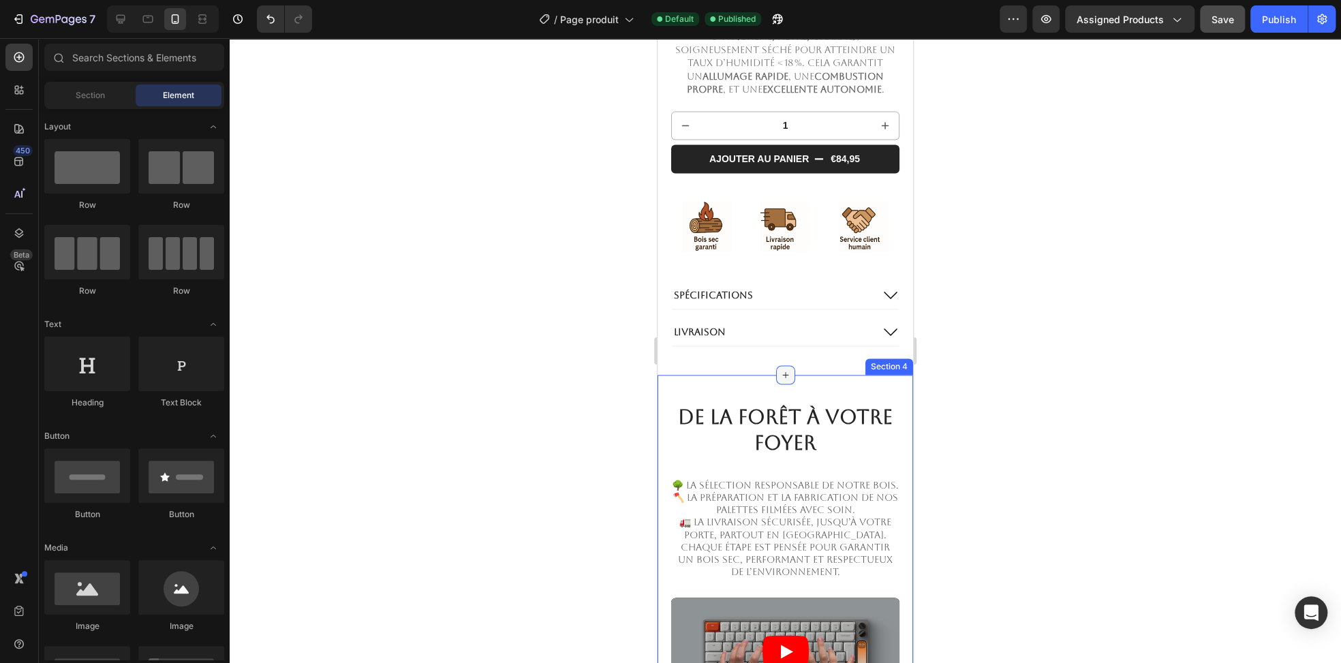
click at [782, 372] on icon at bounding box center [785, 375] width 6 height 6
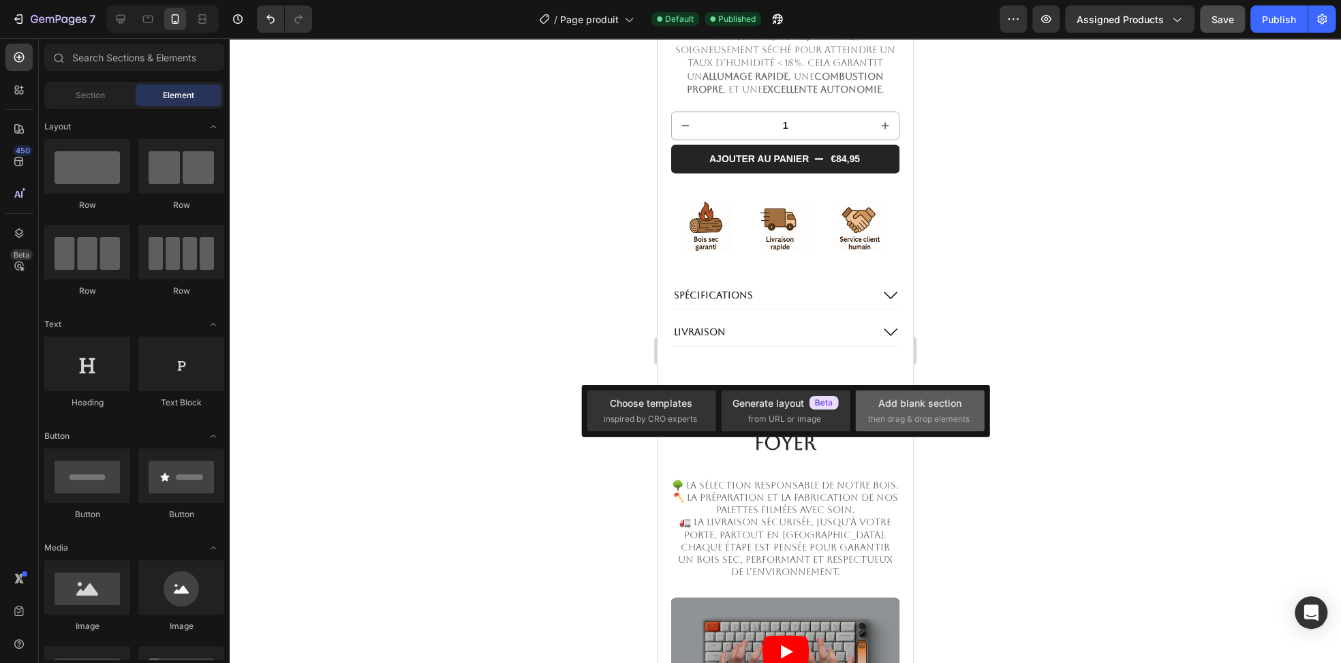
click at [909, 408] on div "Add blank section" at bounding box center [919, 403] width 83 height 14
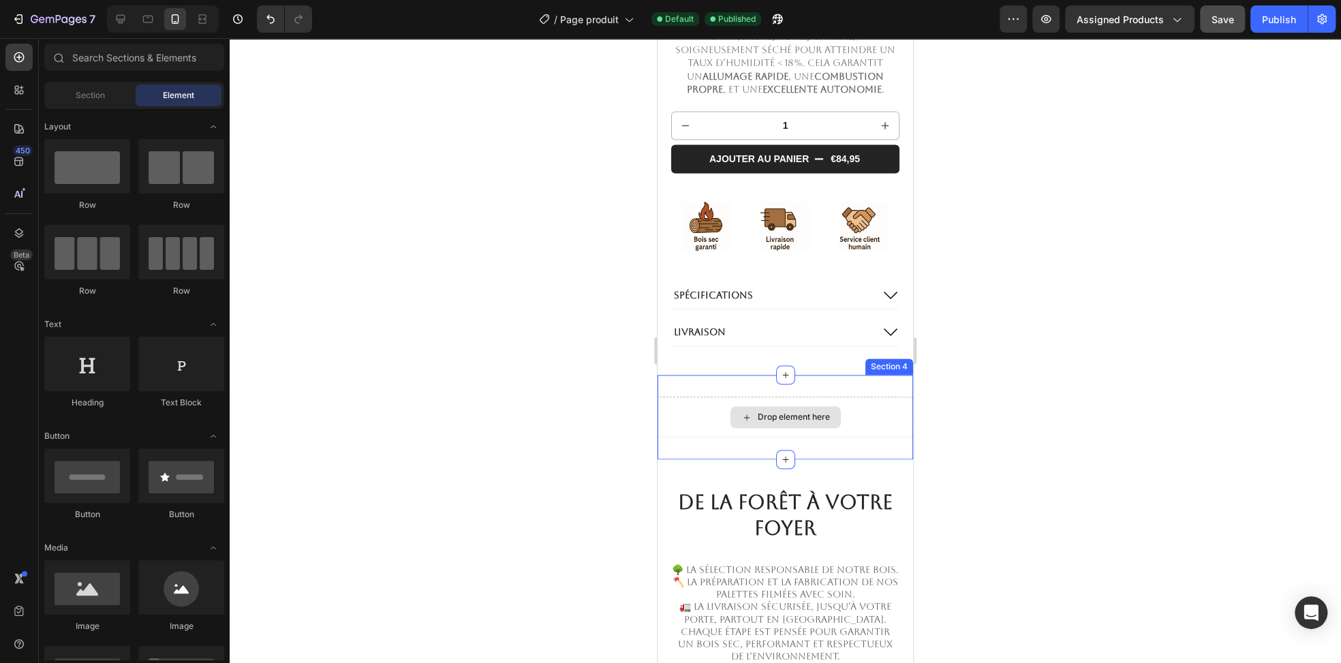
click at [749, 406] on div "Drop element here" at bounding box center [785, 417] width 110 height 22
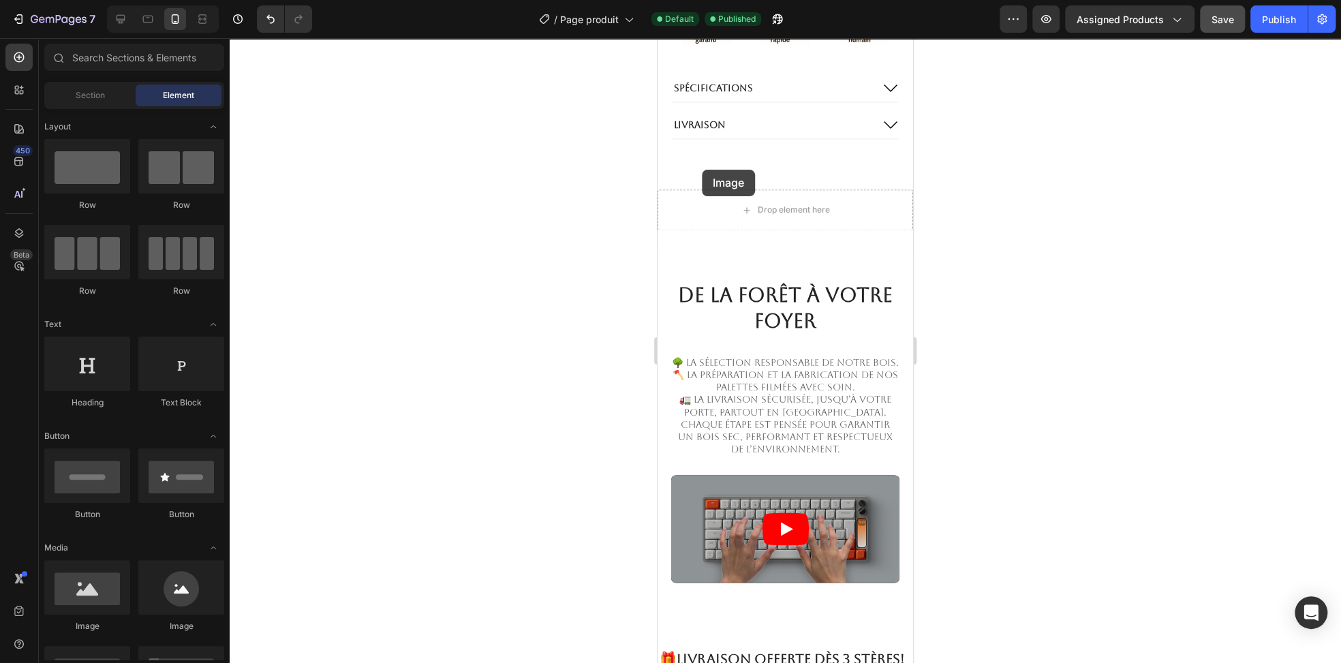
scroll to position [1580, 0]
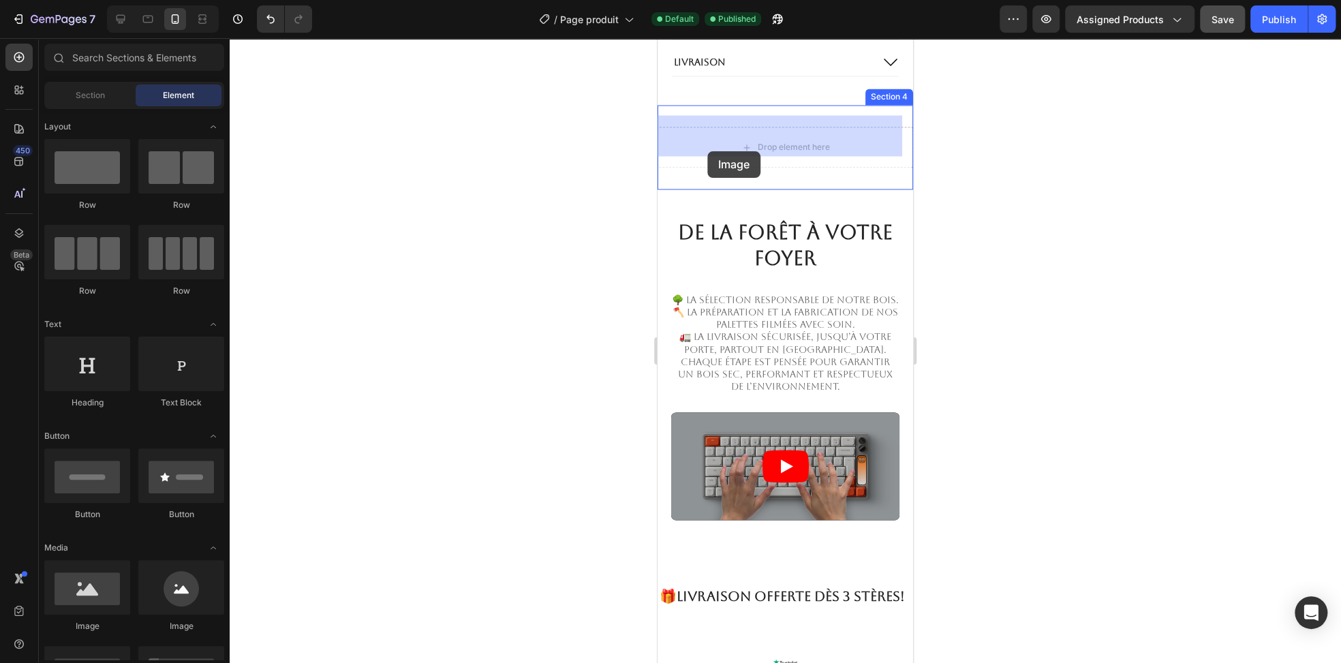
drag, startPoint x: 772, startPoint y: 622, endPoint x: 707, endPoint y: 151, distance: 475.2
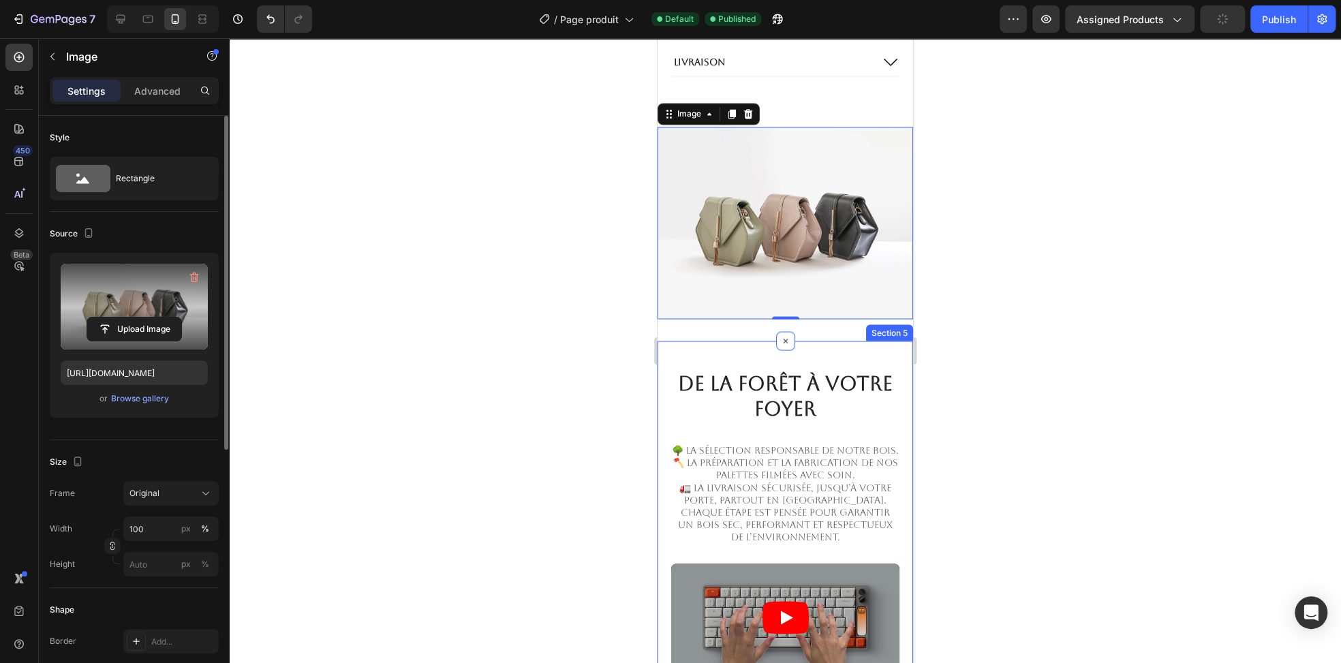
click at [129, 285] on label at bounding box center [134, 307] width 147 height 86
click at [129, 318] on input "file" at bounding box center [134, 329] width 94 height 23
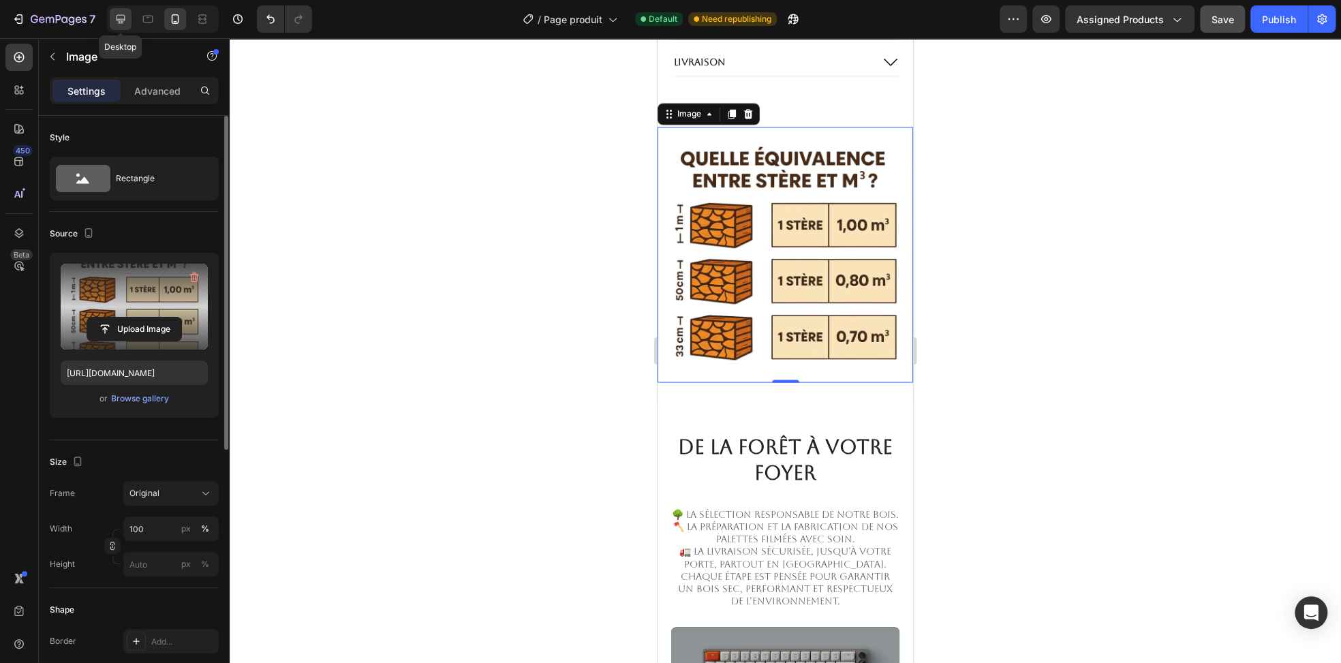
click at [117, 16] on icon at bounding box center [121, 19] width 9 height 9
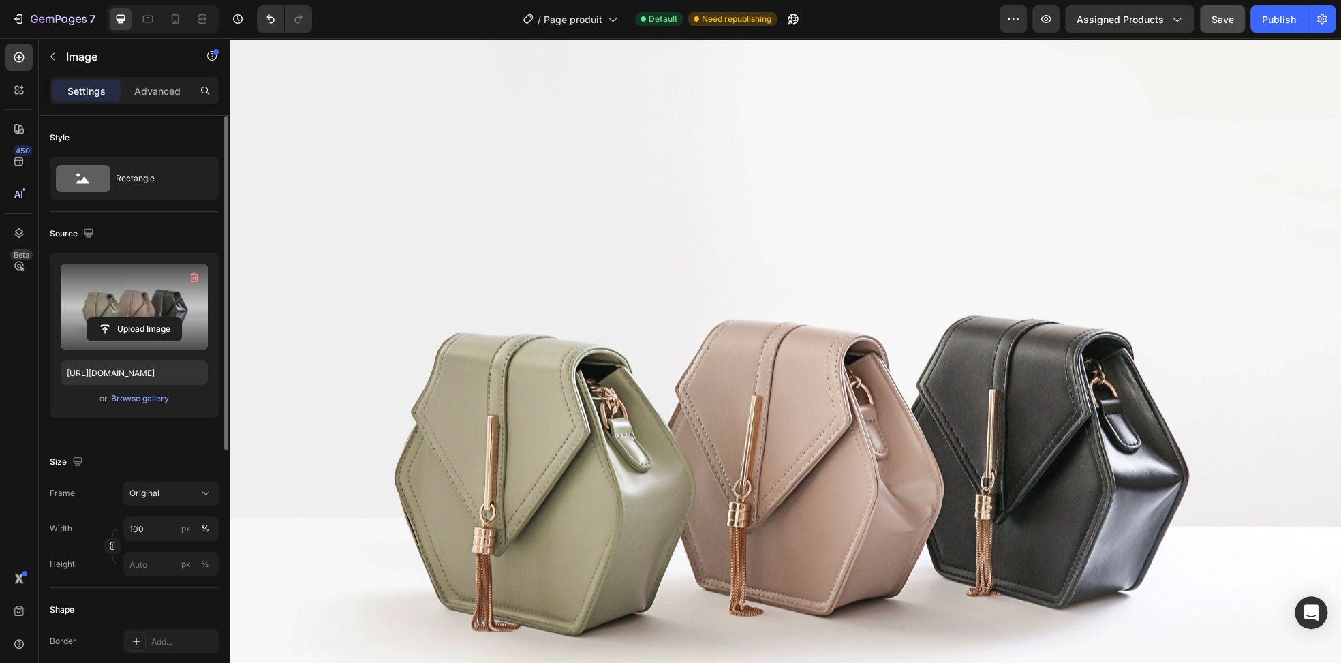
scroll to position [2174, 0]
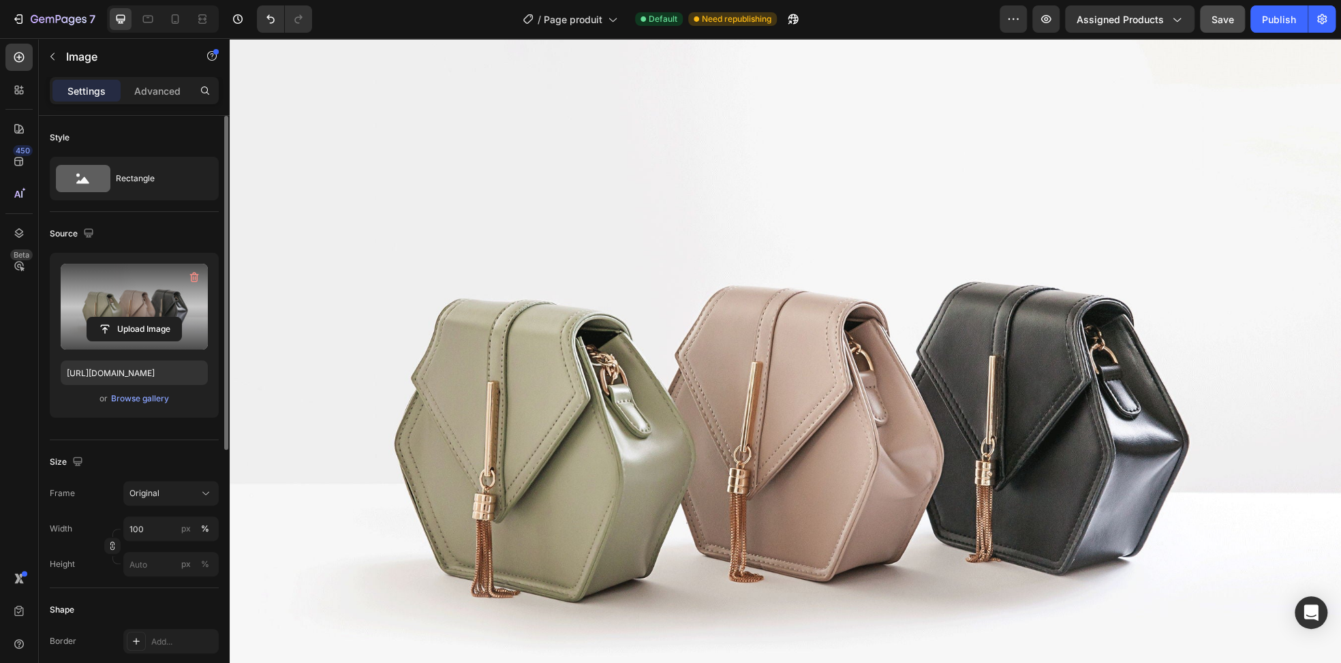
click at [134, 298] on label at bounding box center [134, 307] width 147 height 86
click at [134, 318] on input "file" at bounding box center [134, 329] width 94 height 23
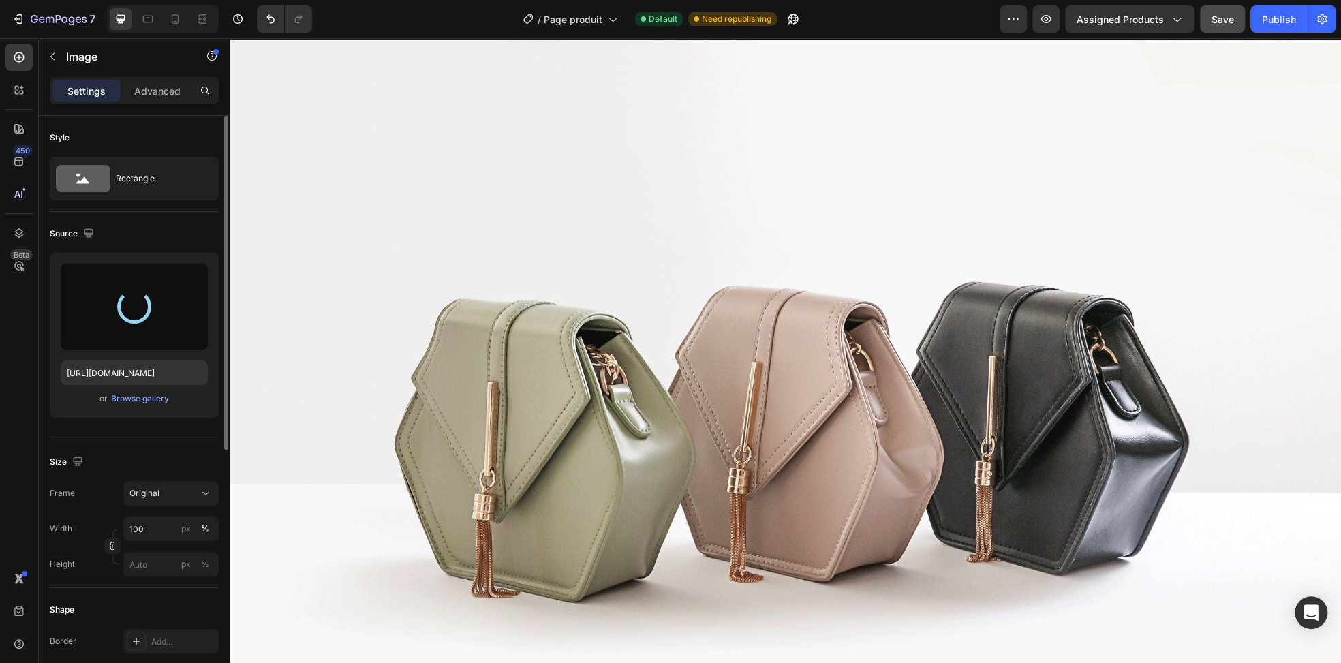
type input "https://cdn.shopify.com/s/files/1/0952/1512/4828/files/gempages_583849111023780…"
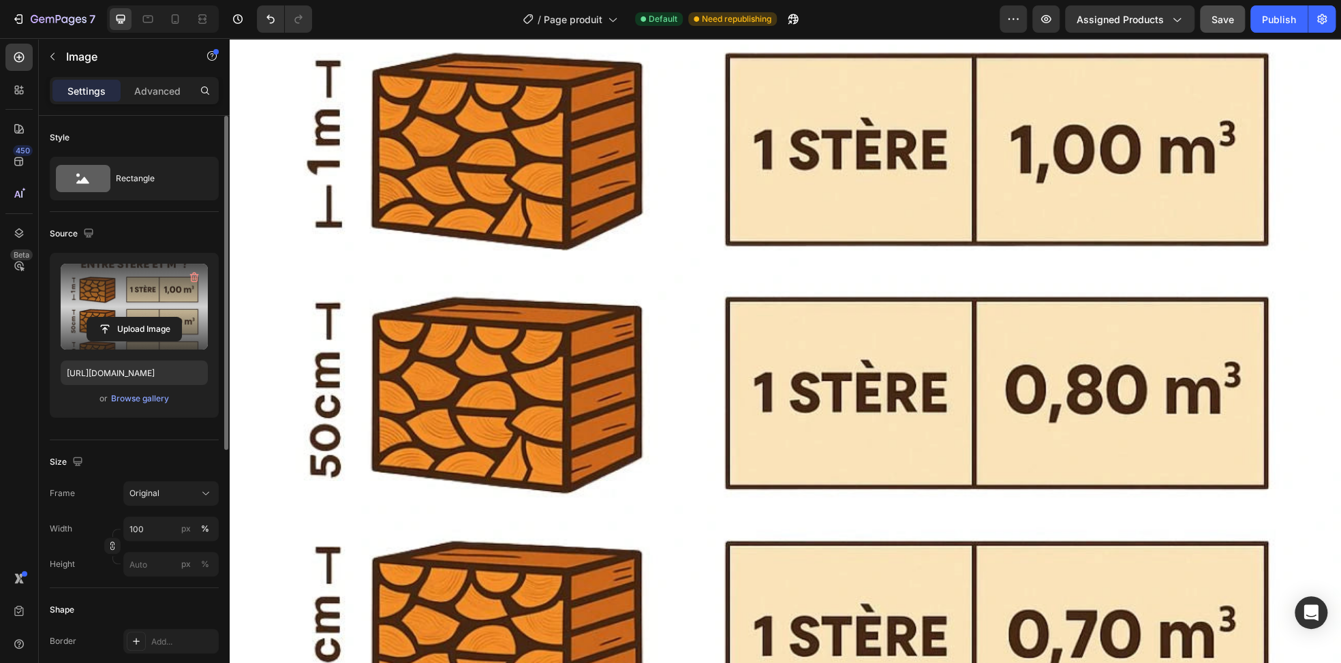
scroll to position [2447, 0]
click at [137, 526] on input "100" at bounding box center [170, 528] width 95 height 25
click at [138, 529] on input "100" at bounding box center [170, 528] width 95 height 25
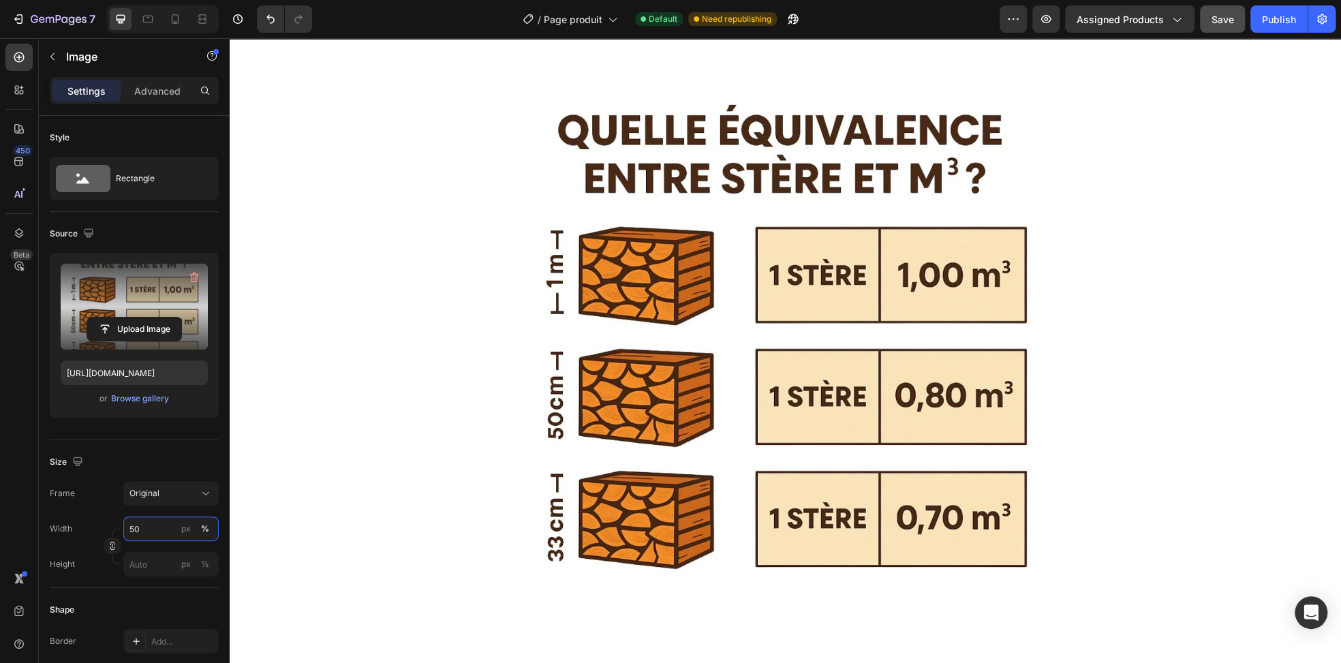
scroll to position [2174, 0]
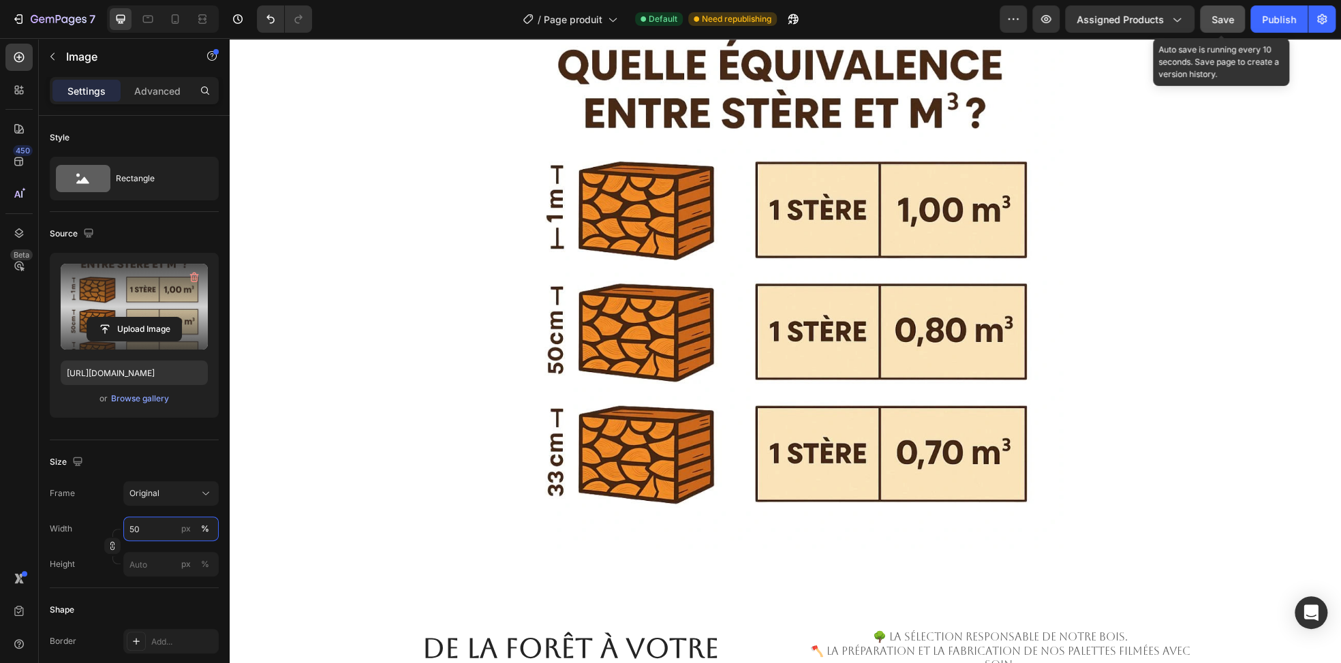
type input "50"
click at [1224, 18] on span "Save" at bounding box center [1222, 20] width 22 height 12
click at [1216, 24] on span "Save" at bounding box center [1222, 20] width 22 height 12
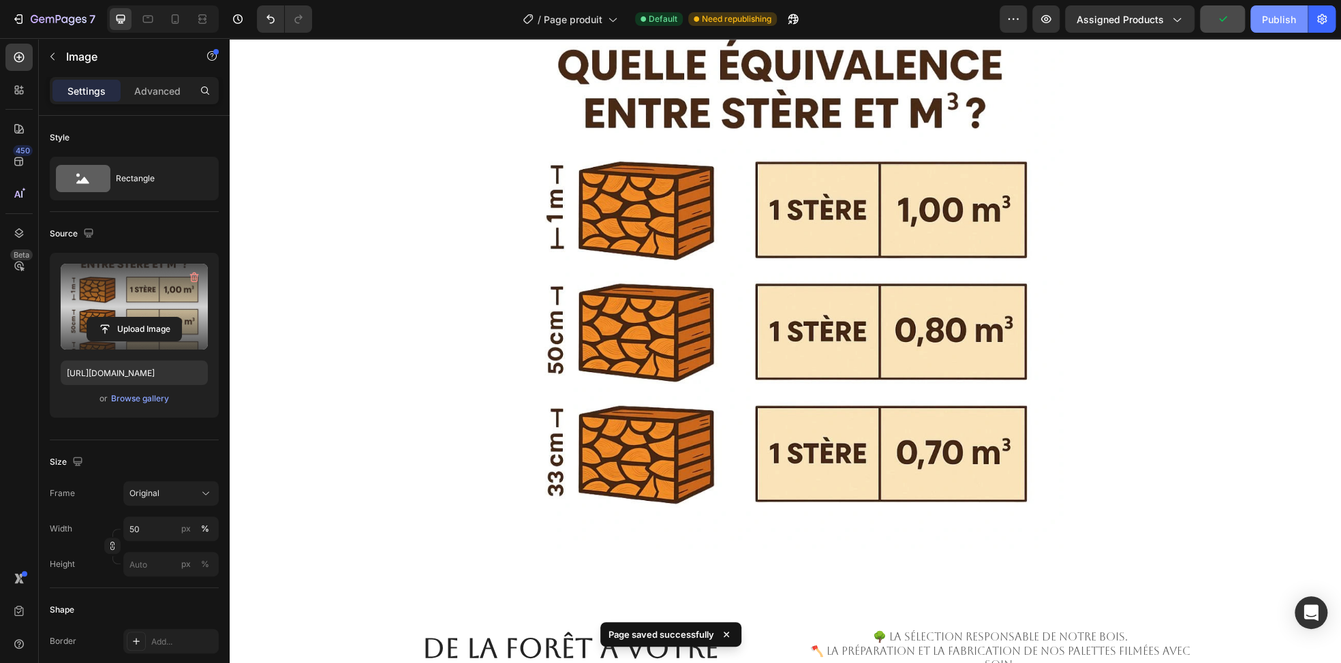
click at [1267, 17] on div "Publish" at bounding box center [1279, 19] width 34 height 14
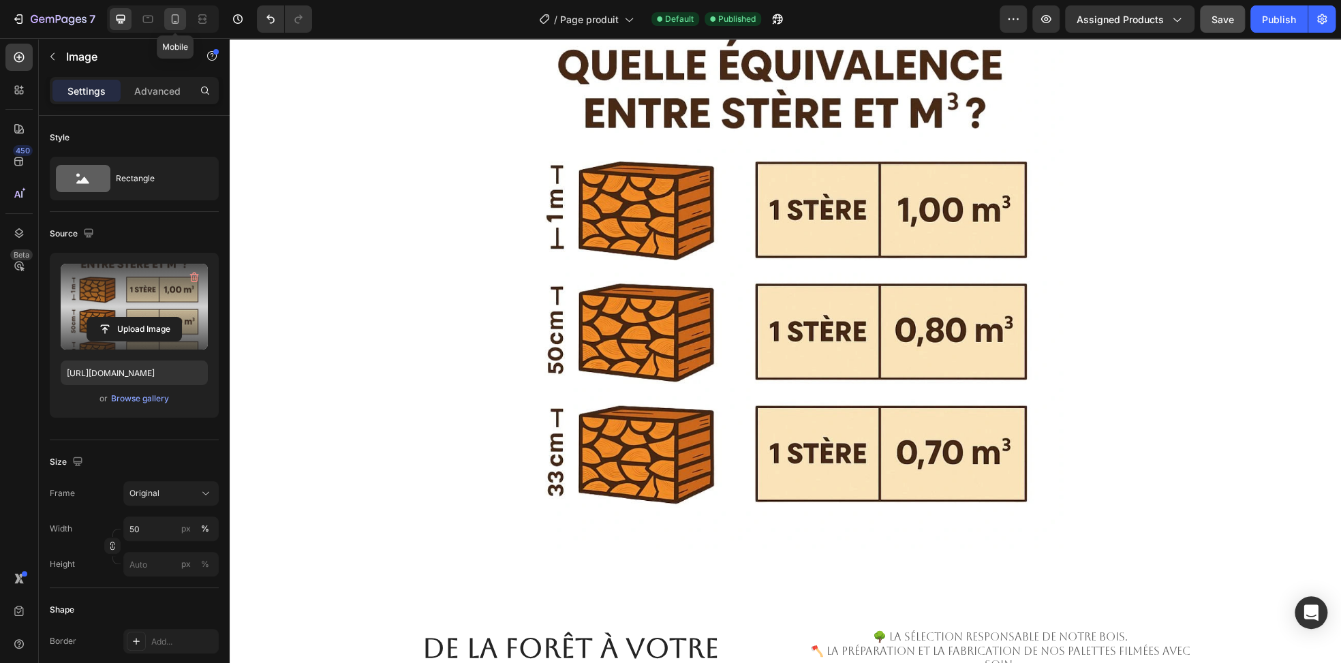
click at [174, 22] on icon at bounding box center [175, 19] width 14 height 14
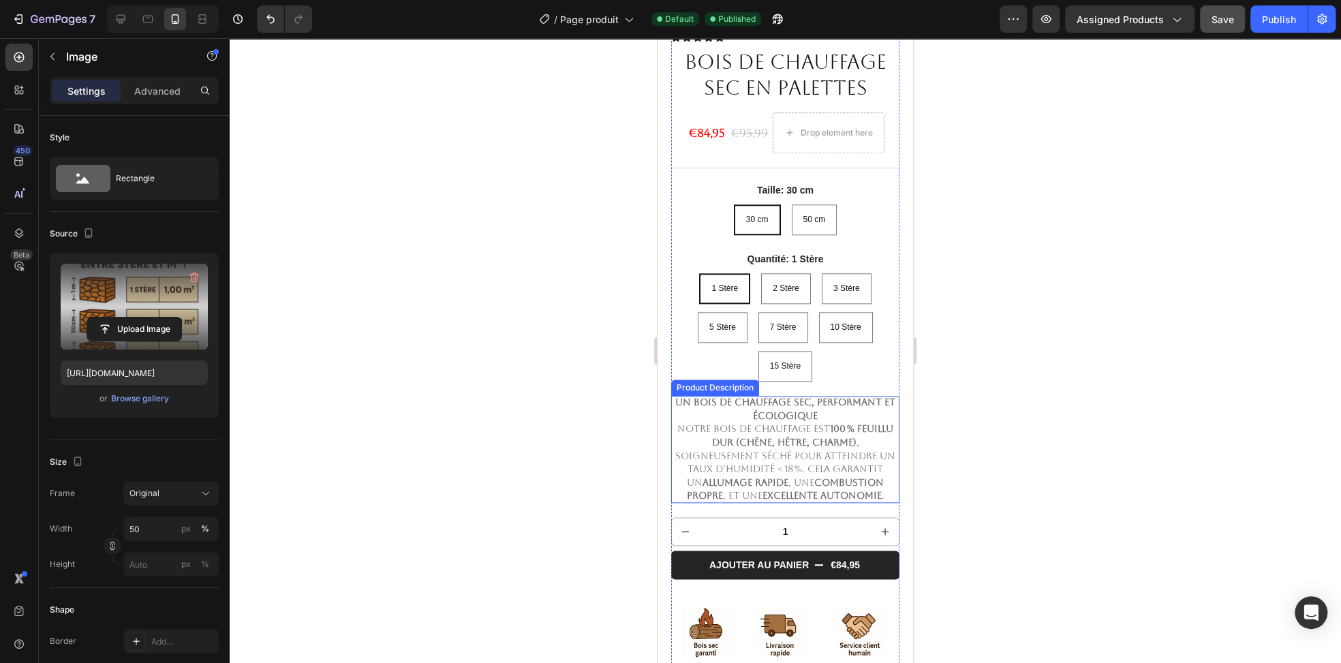
scroll to position [870, 0]
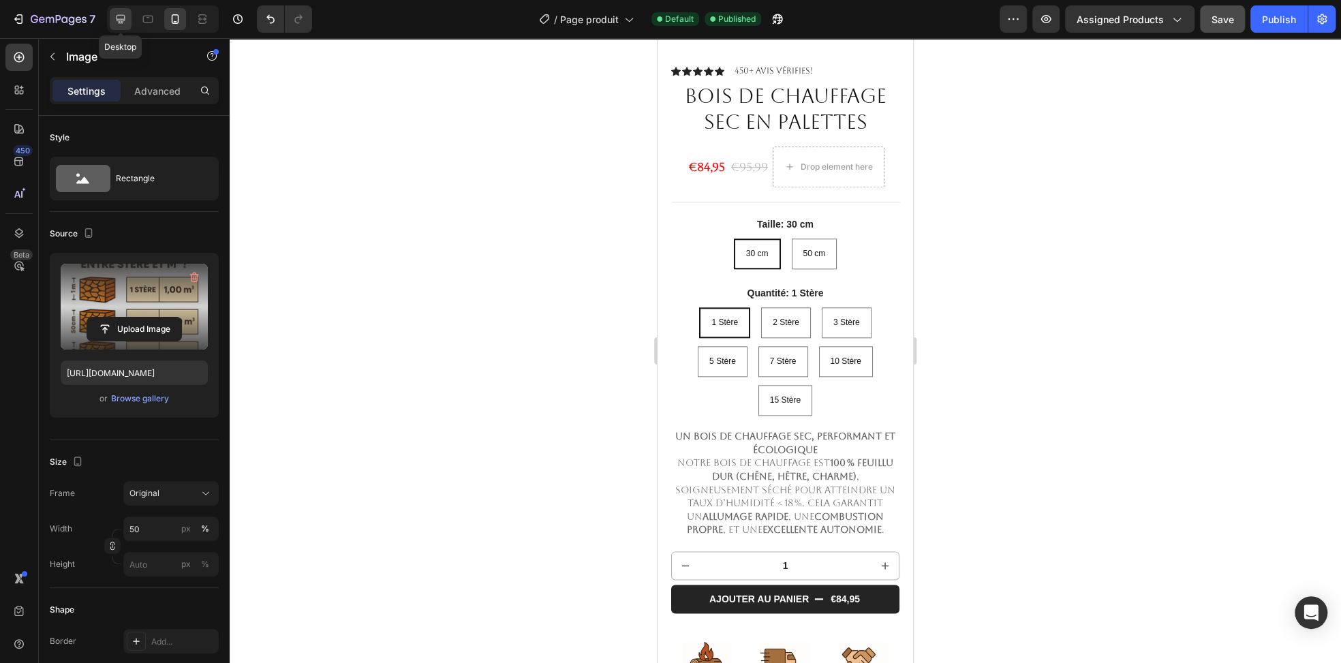
click at [127, 22] on div at bounding box center [121, 19] width 22 height 22
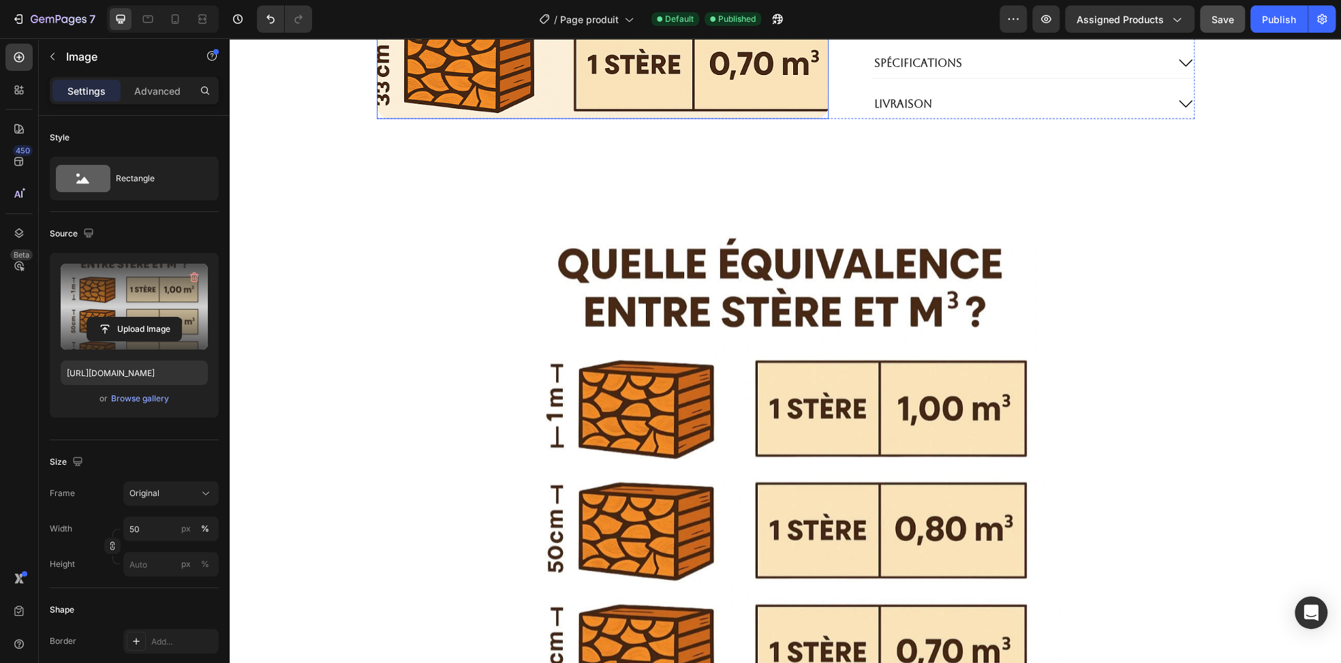
scroll to position [1976, 0]
click at [780, 176] on icon at bounding box center [785, 173] width 11 height 11
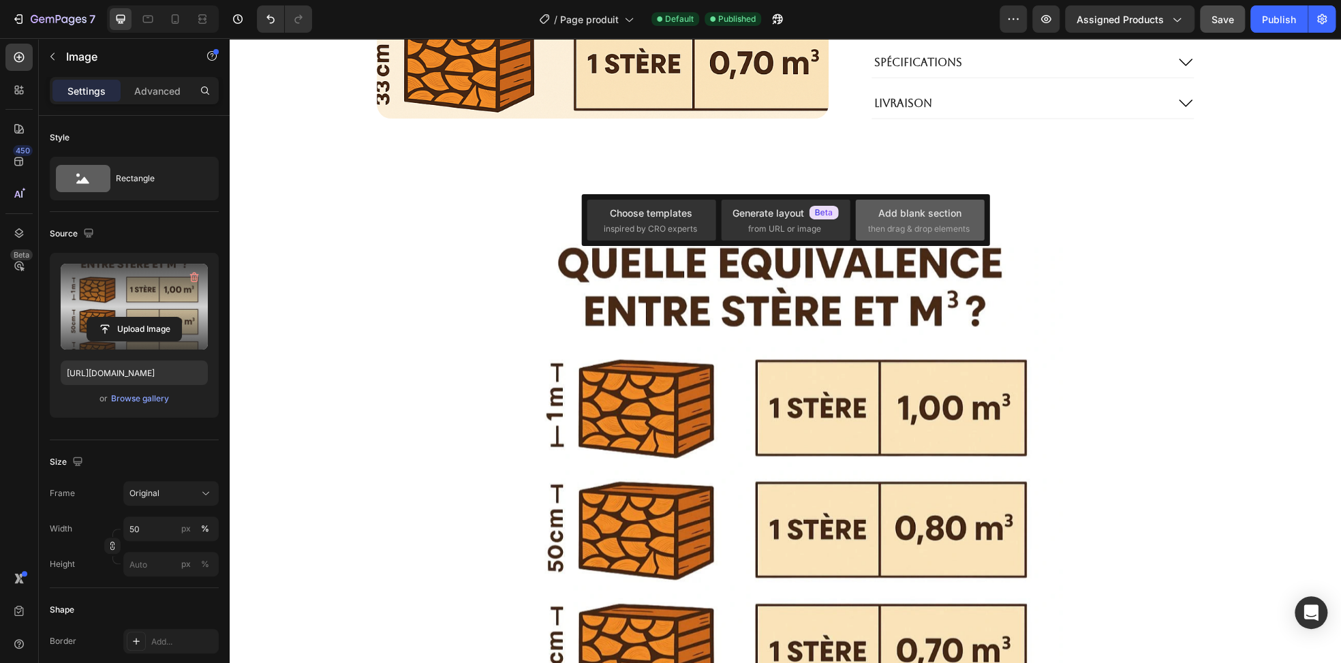
click at [910, 237] on div "Add blank section then drag & drop elements" at bounding box center [919, 220] width 129 height 41
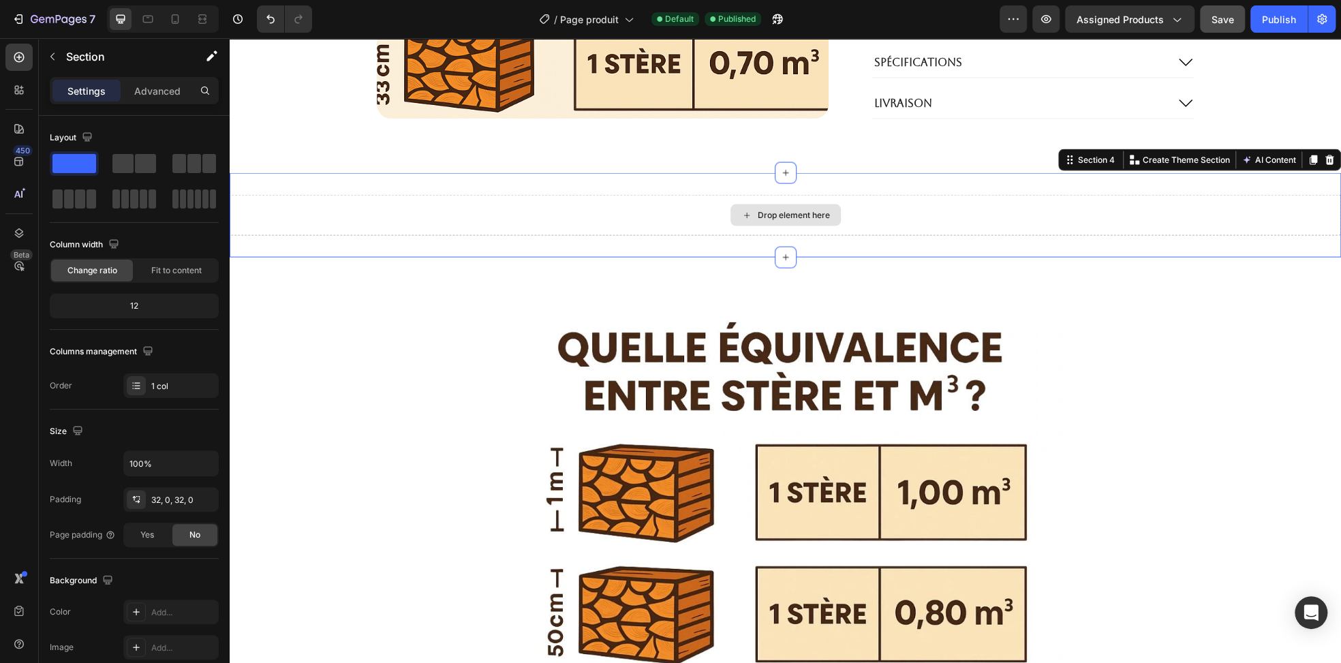
click at [649, 195] on div "Drop element here Section 4 You can create reusable sections Create Theme Secti…" at bounding box center [785, 215] width 1111 height 84
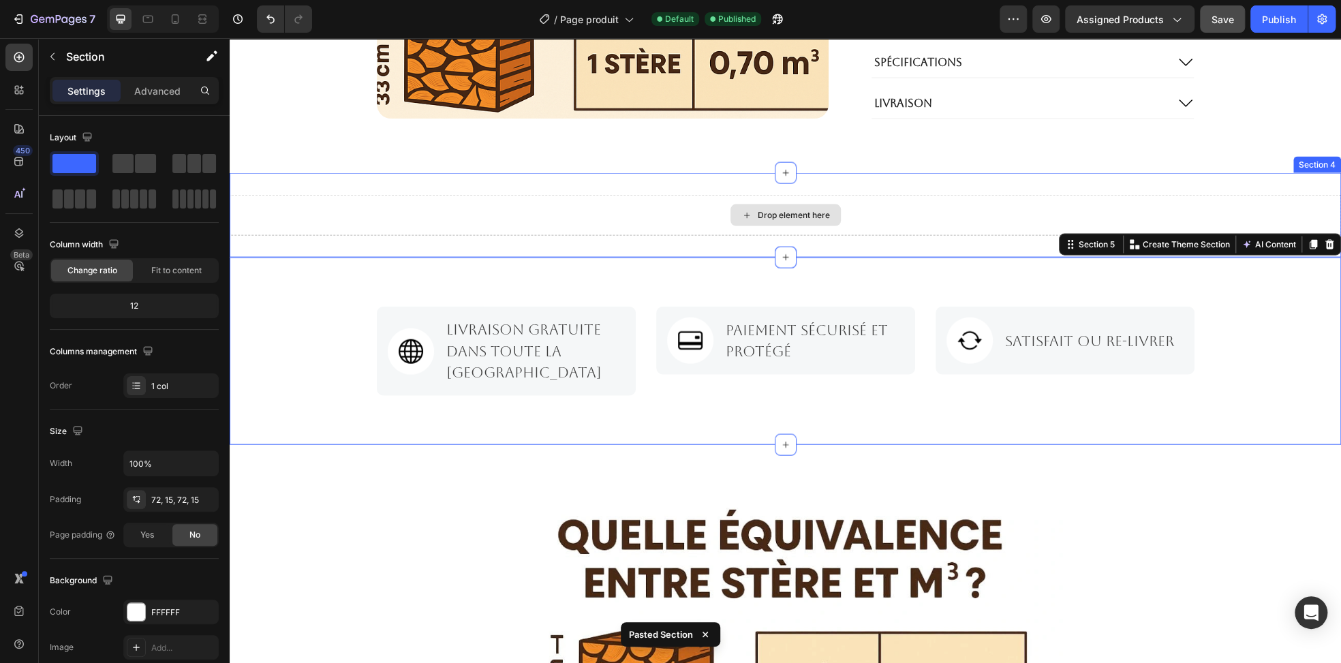
click at [666, 210] on div "Drop element here" at bounding box center [785, 215] width 1111 height 41
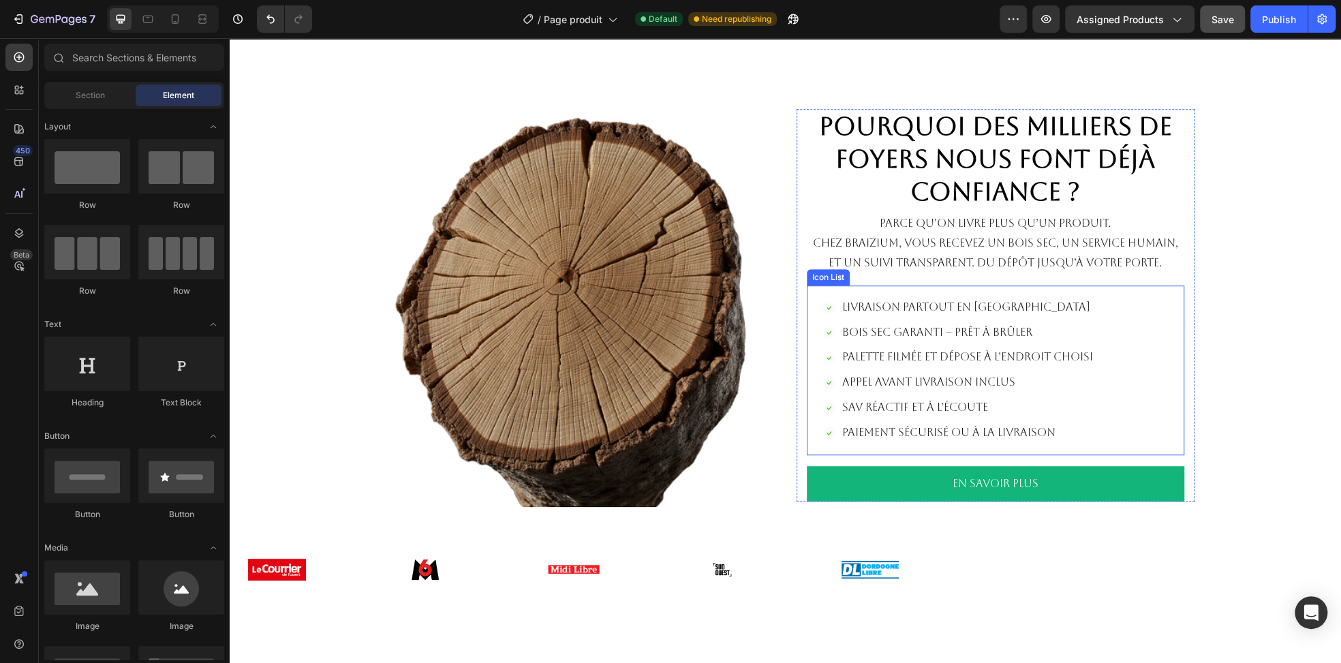
scroll to position [4156, 0]
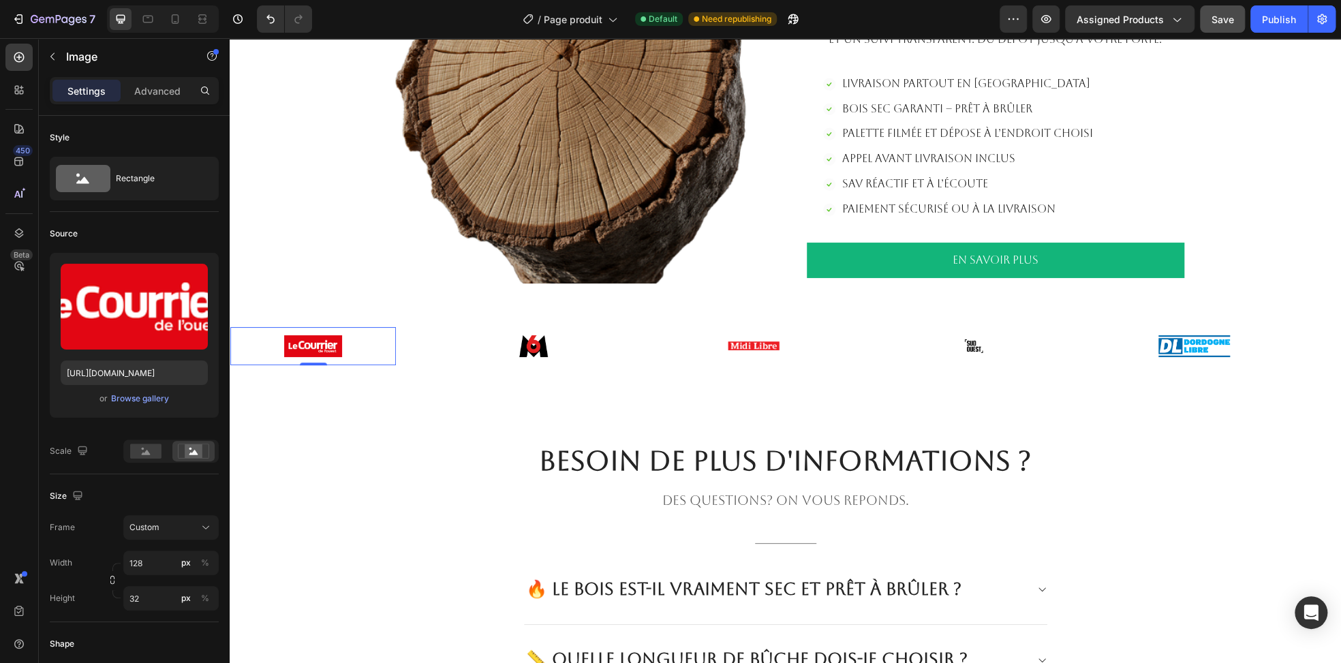
click at [324, 339] on img at bounding box center [313, 346] width 87 height 22
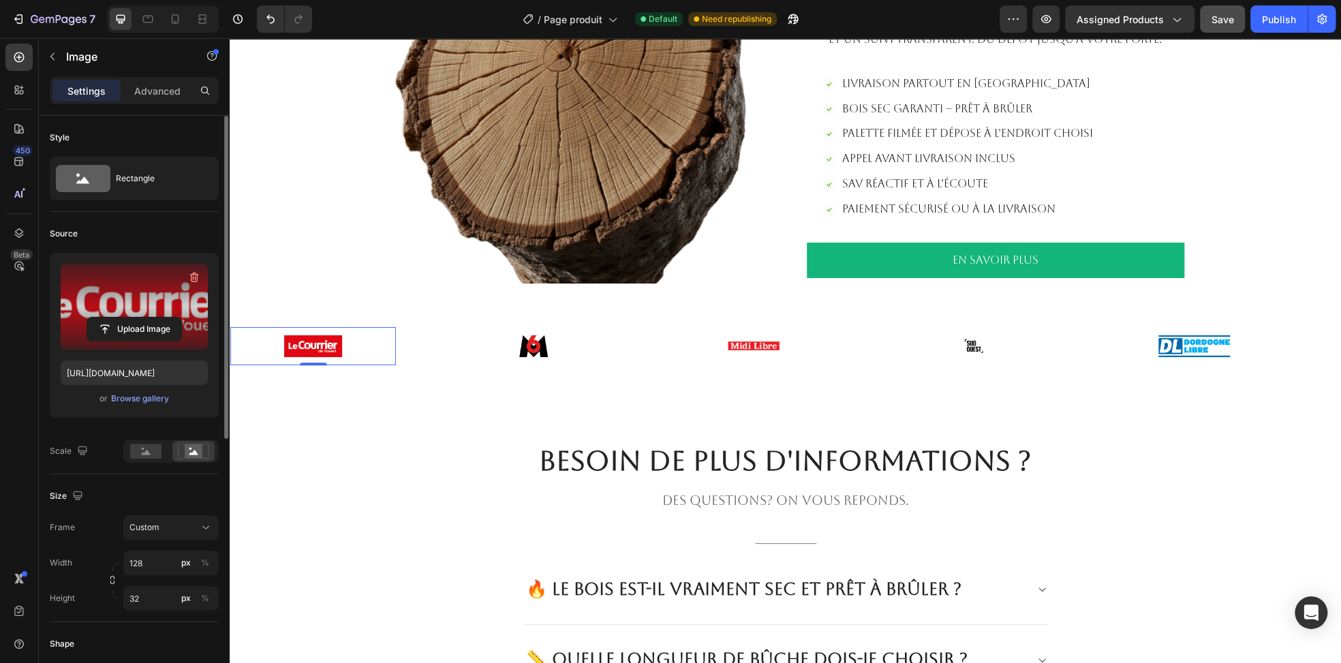
click at [161, 285] on label at bounding box center [134, 307] width 147 height 86
click at [161, 318] on input "file" at bounding box center [134, 329] width 94 height 23
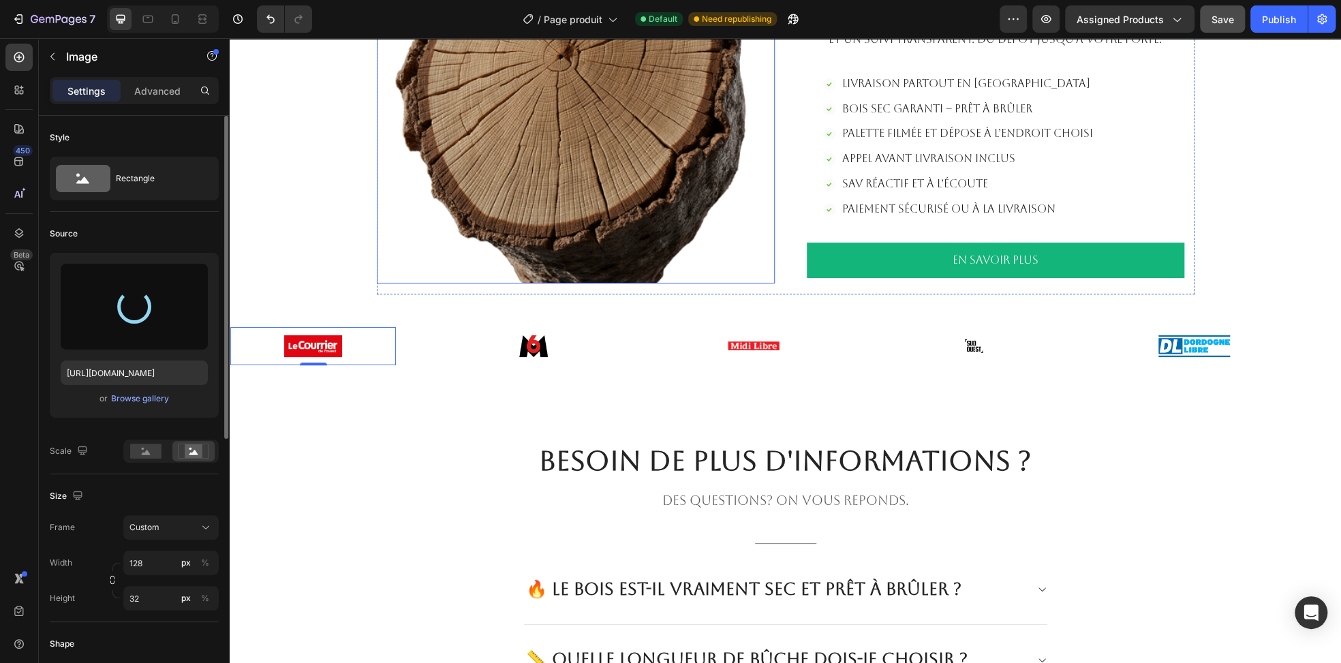
type input "https://cdn.shopify.com/s/files/1/0952/1512/4828/files/gempages_583849111023780…"
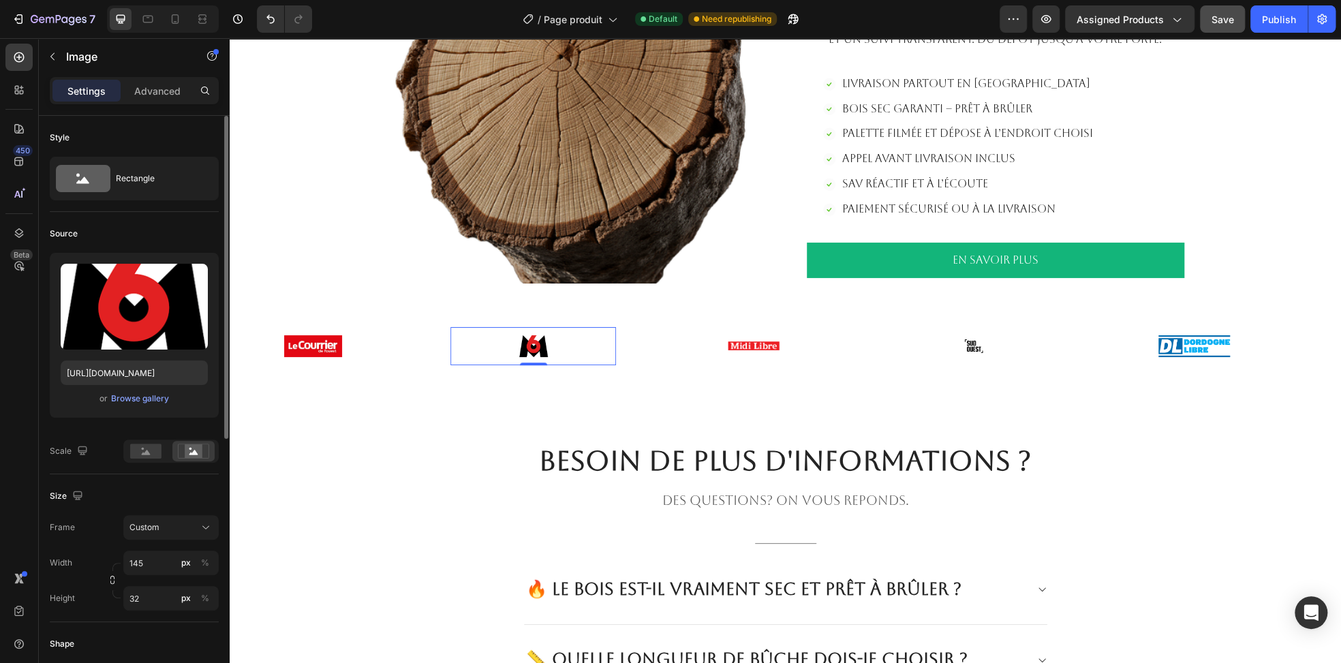
click at [512, 343] on img at bounding box center [533, 346] width 99 height 22
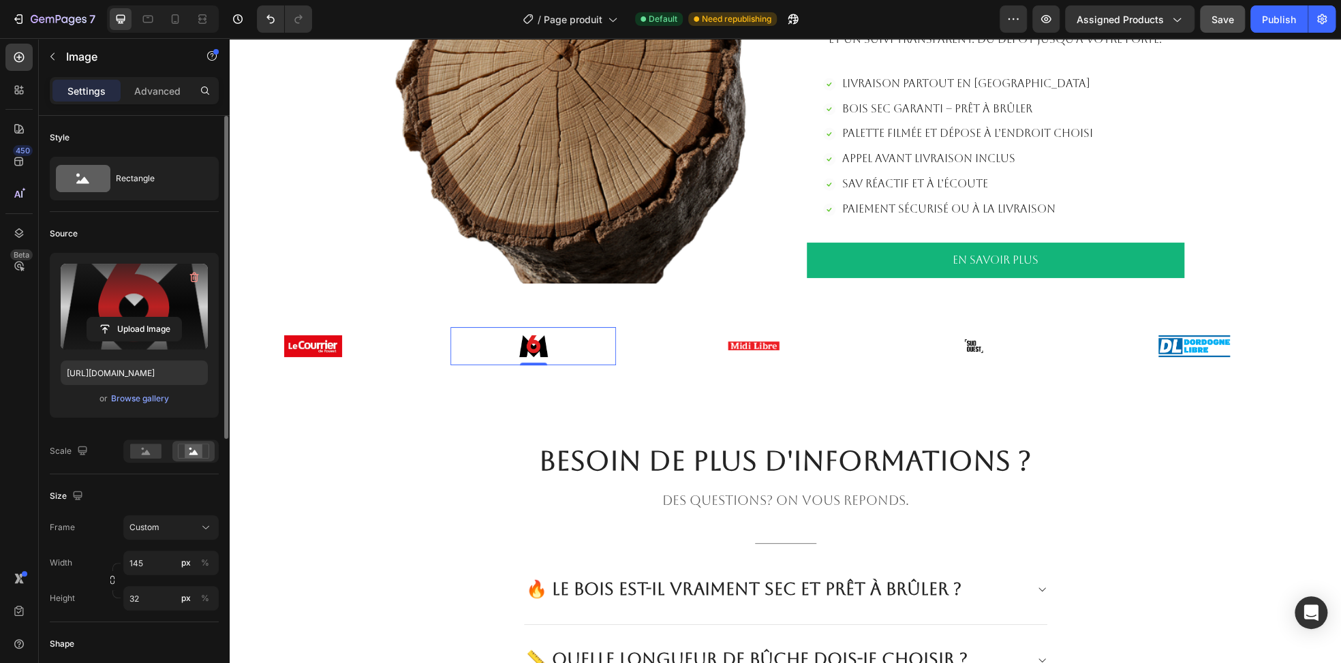
click at [171, 277] on label at bounding box center [134, 307] width 147 height 86
click at [171, 318] on input "file" at bounding box center [134, 329] width 94 height 23
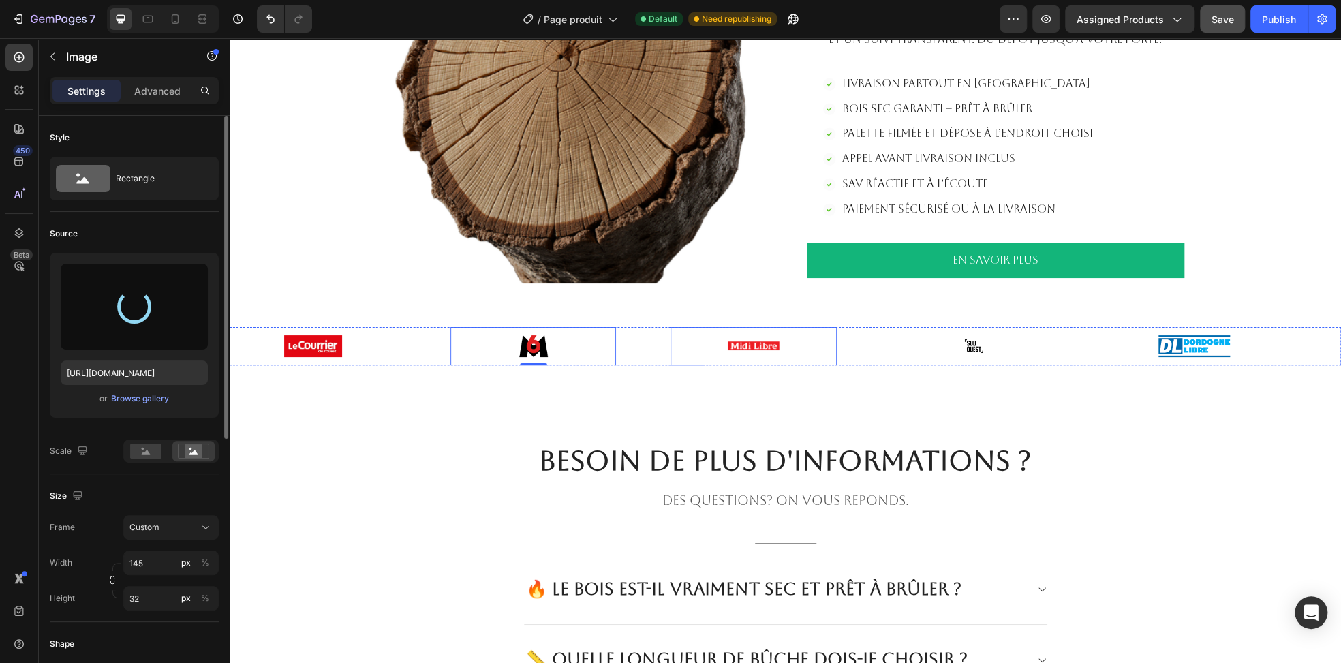
type input "https://cdn.shopify.com/s/files/1/0952/1512/4828/files/gempages_583849111023780…"
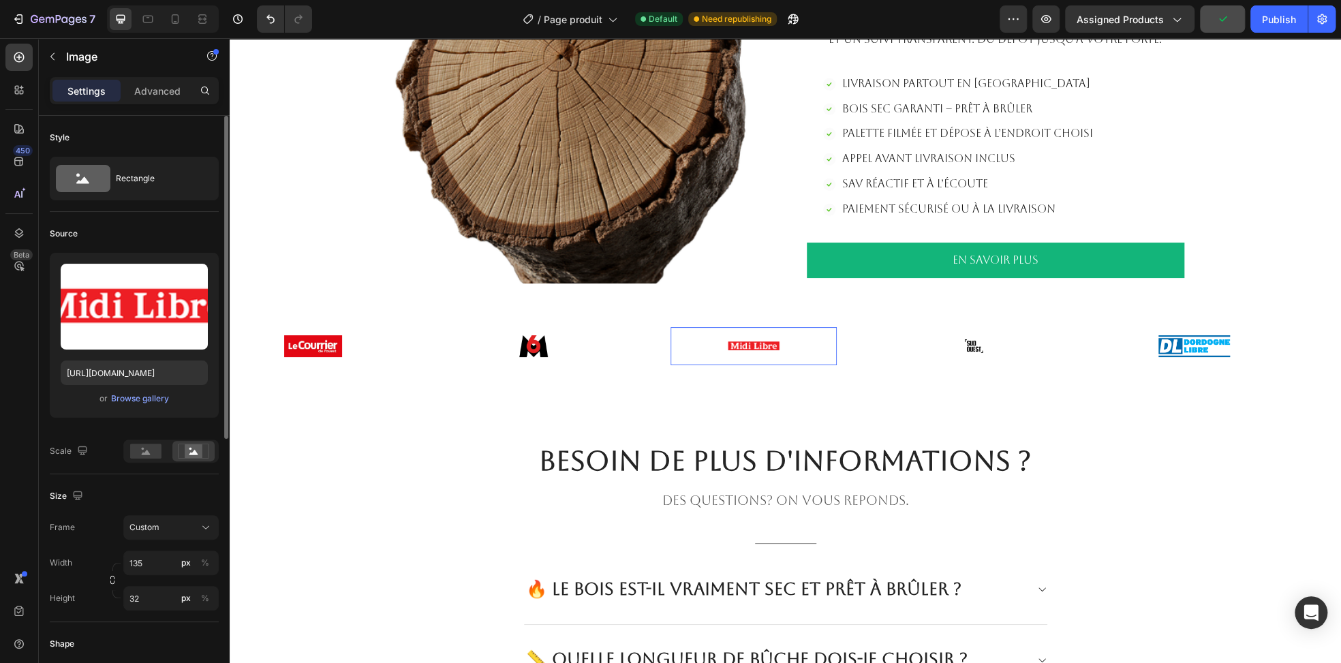
click at [715, 345] on img at bounding box center [753, 346] width 92 height 22
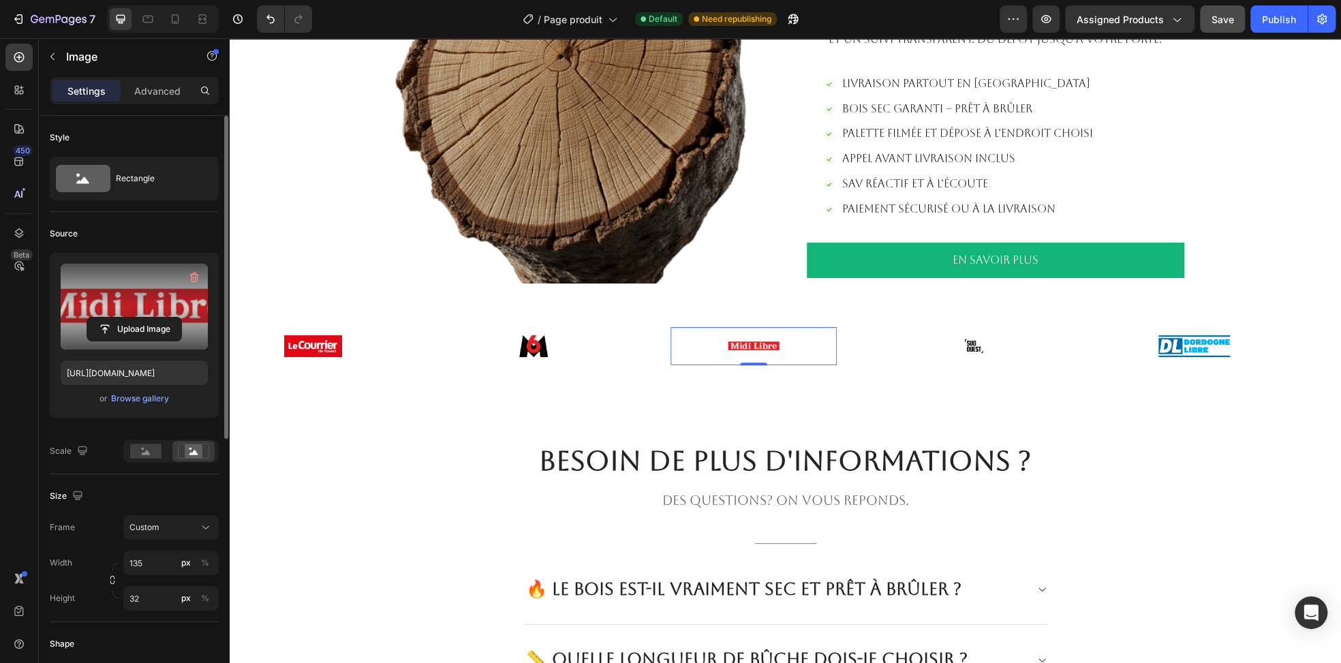
click at [111, 288] on label at bounding box center [134, 307] width 147 height 86
click at [111, 318] on input "file" at bounding box center [134, 329] width 94 height 23
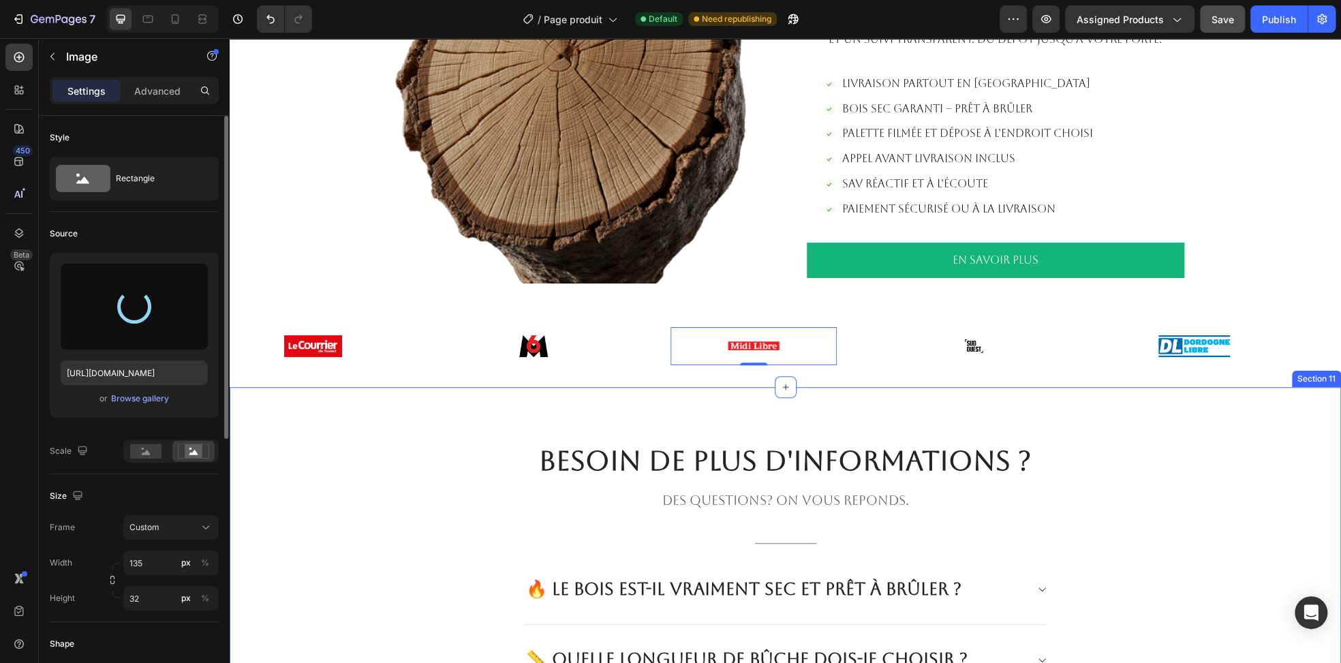
type input "https://cdn.shopify.com/s/files/1/0952/1512/4828/files/gempages_583849111023780…"
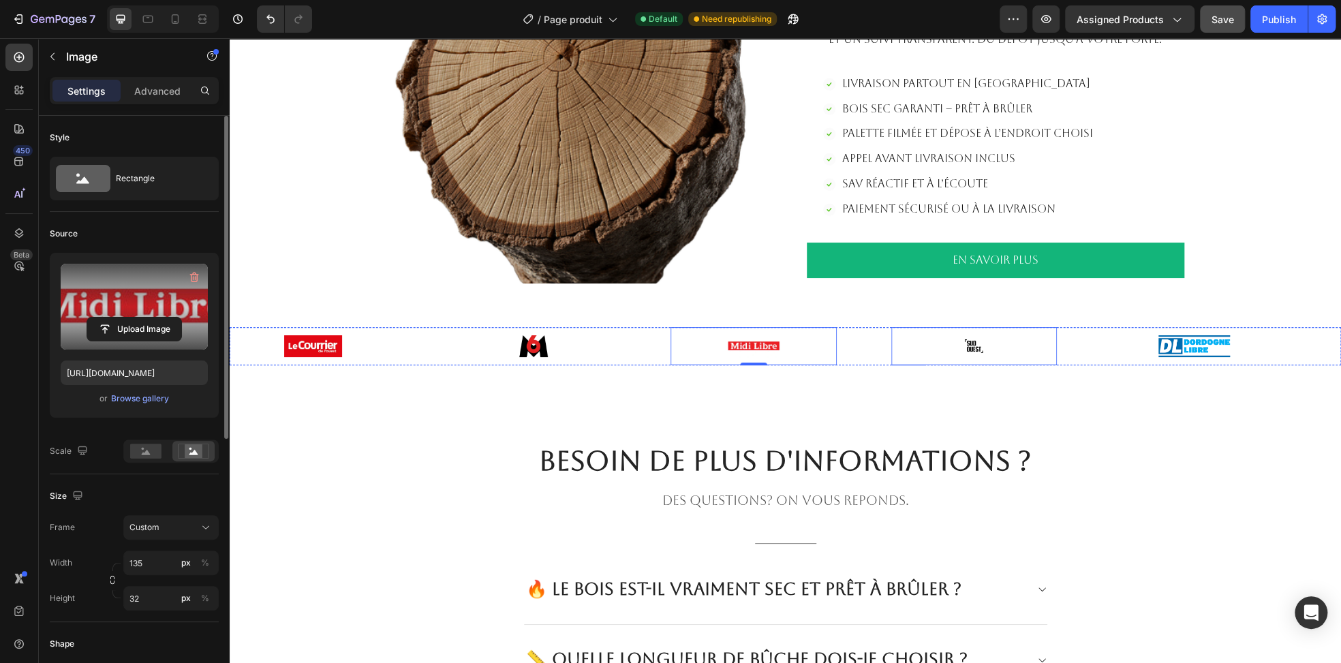
click at [977, 350] on img at bounding box center [974, 346] width 74 height 22
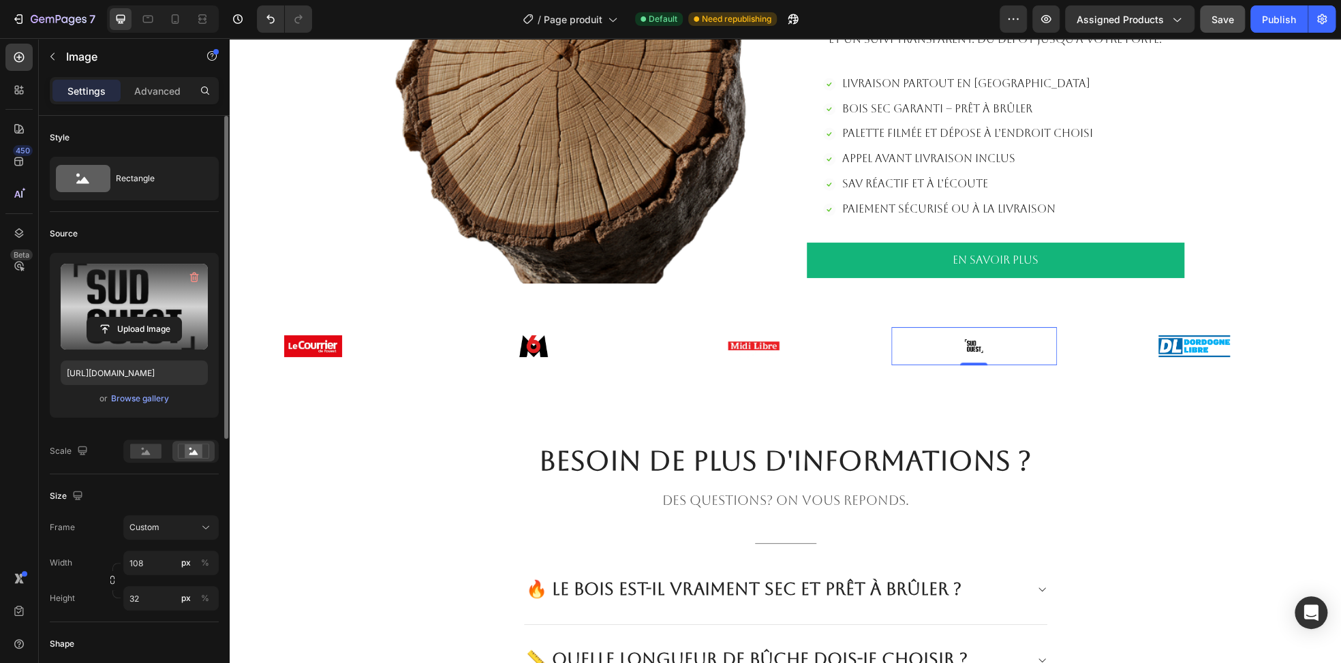
click at [147, 296] on label at bounding box center [134, 307] width 147 height 86
click at [147, 318] on input "file" at bounding box center [134, 329] width 94 height 23
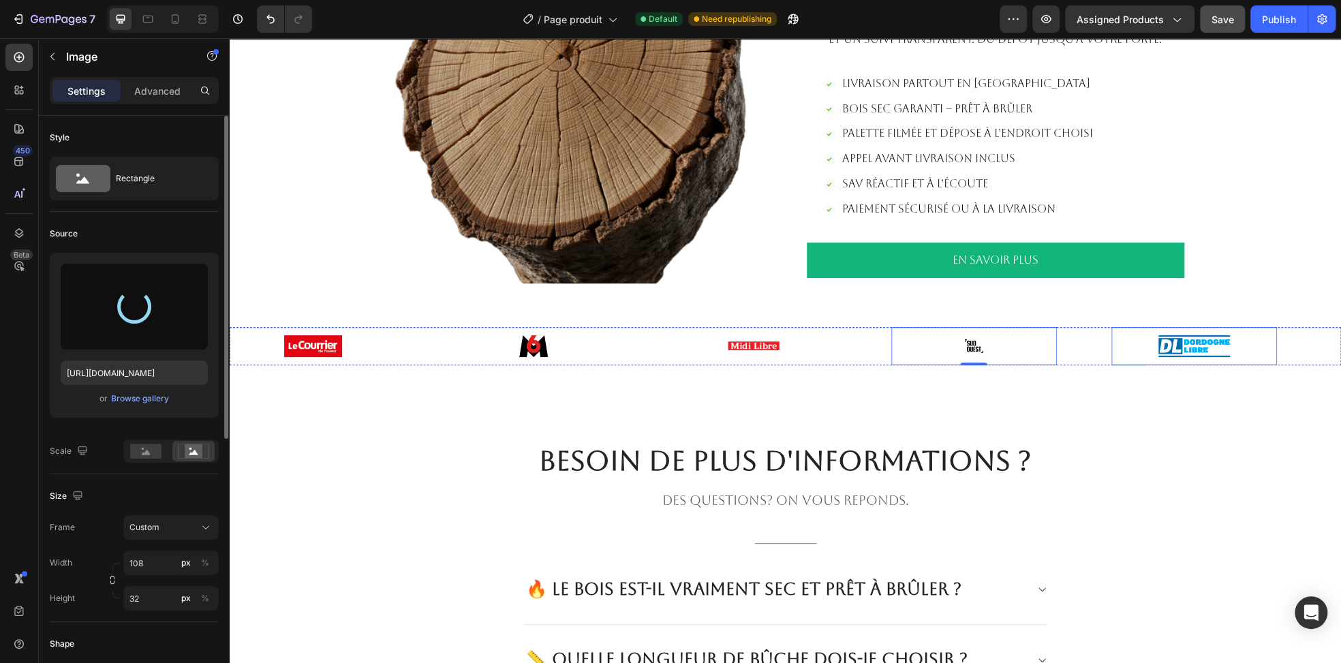
type input "https://cdn.shopify.com/s/files/1/0952/1512/4828/files/gempages_583849111023780…"
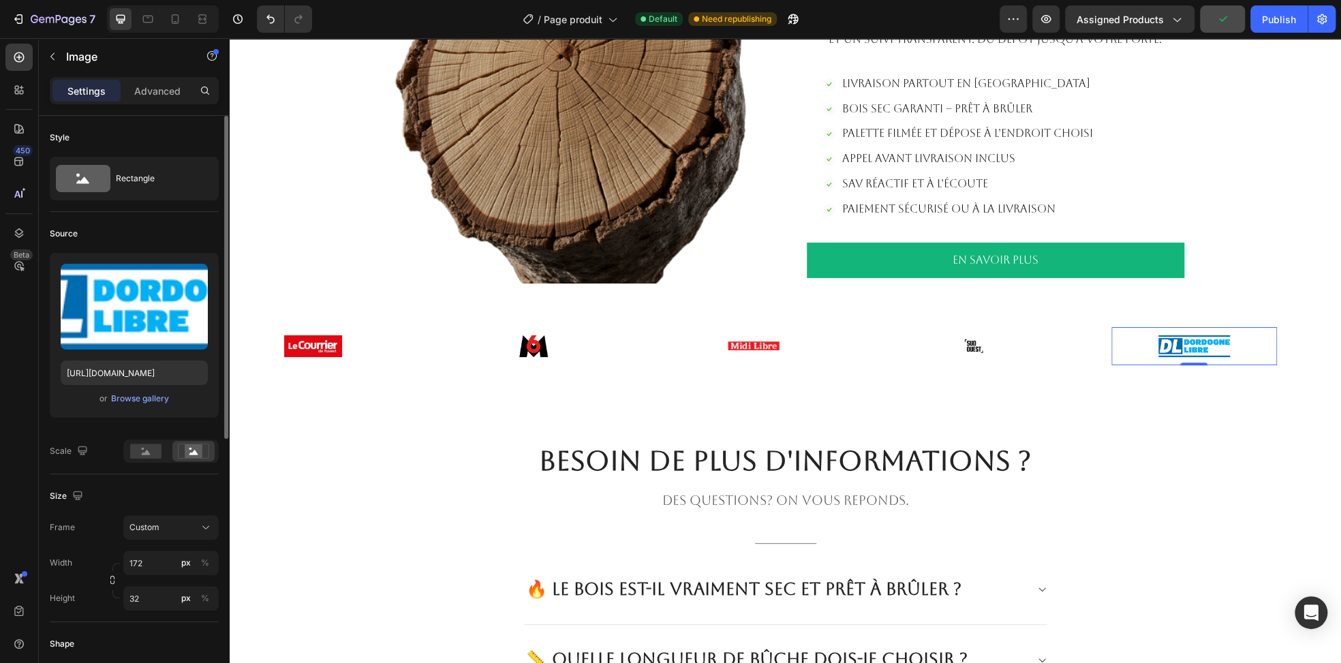
click at [1186, 349] on img at bounding box center [1193, 346] width 117 height 22
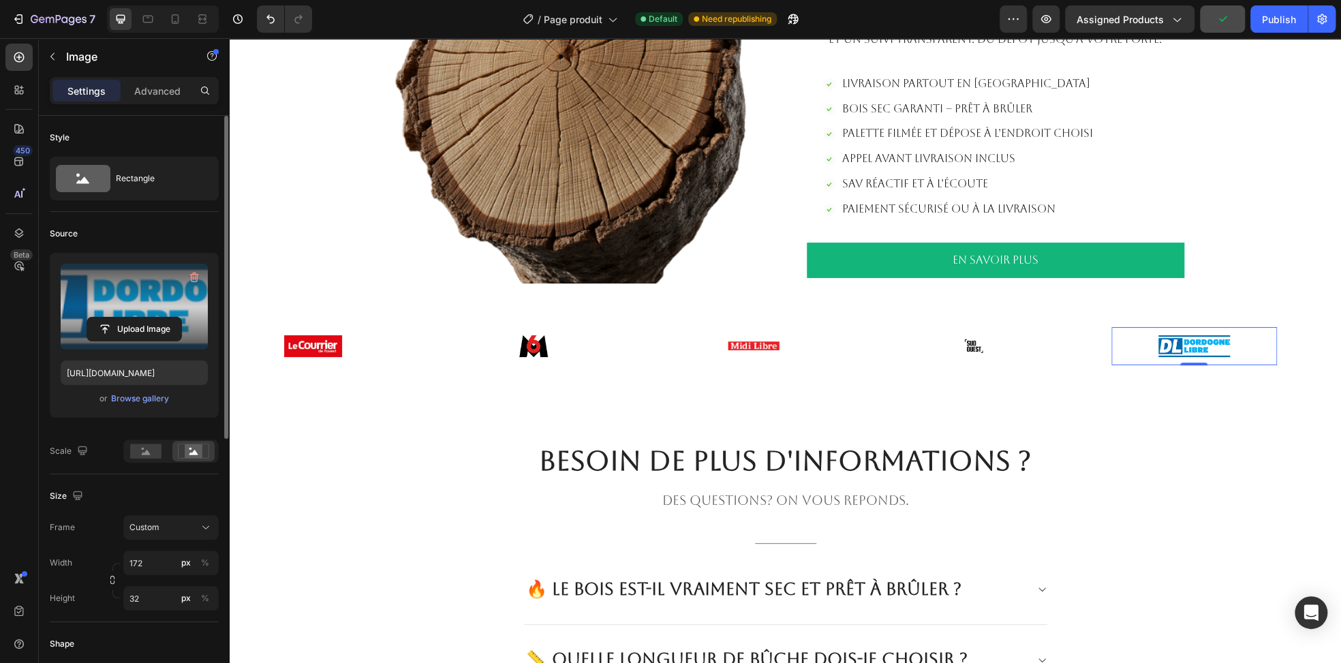
click at [126, 289] on label at bounding box center [134, 307] width 147 height 86
click at [126, 318] on input "file" at bounding box center [134, 329] width 94 height 23
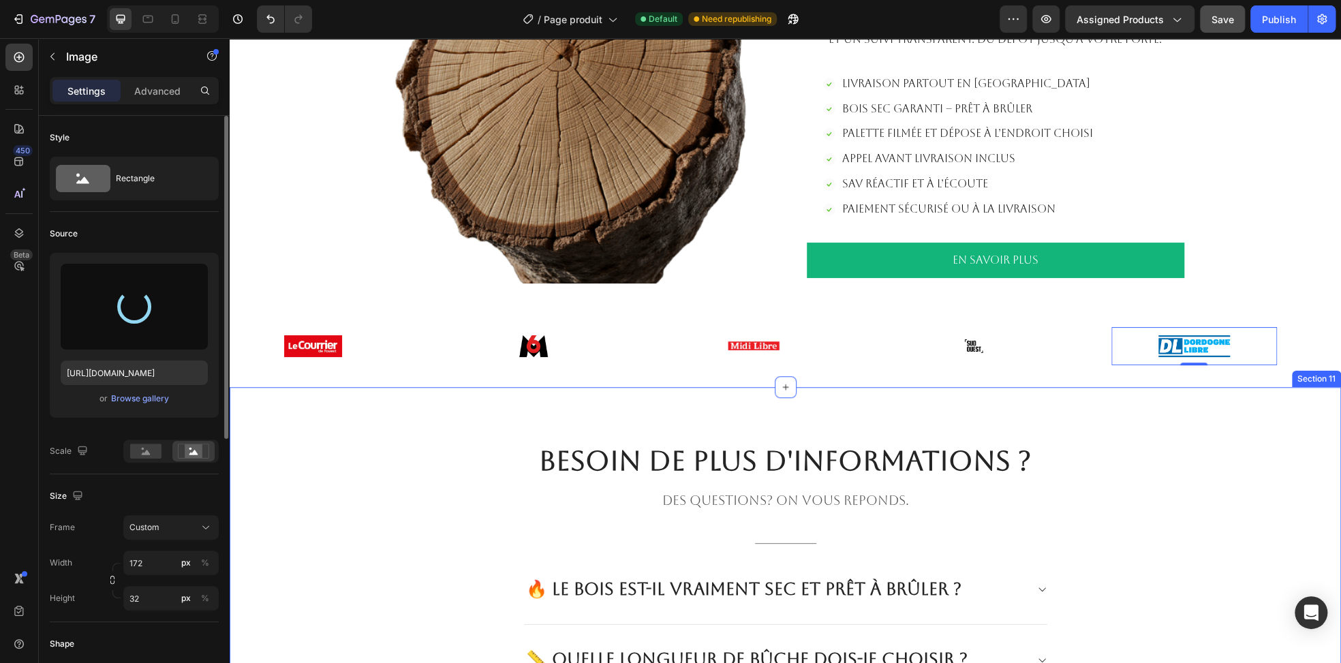
type input "https://cdn.shopify.com/s/files/1/0952/1512/4828/files/gempages_583849111023780…"
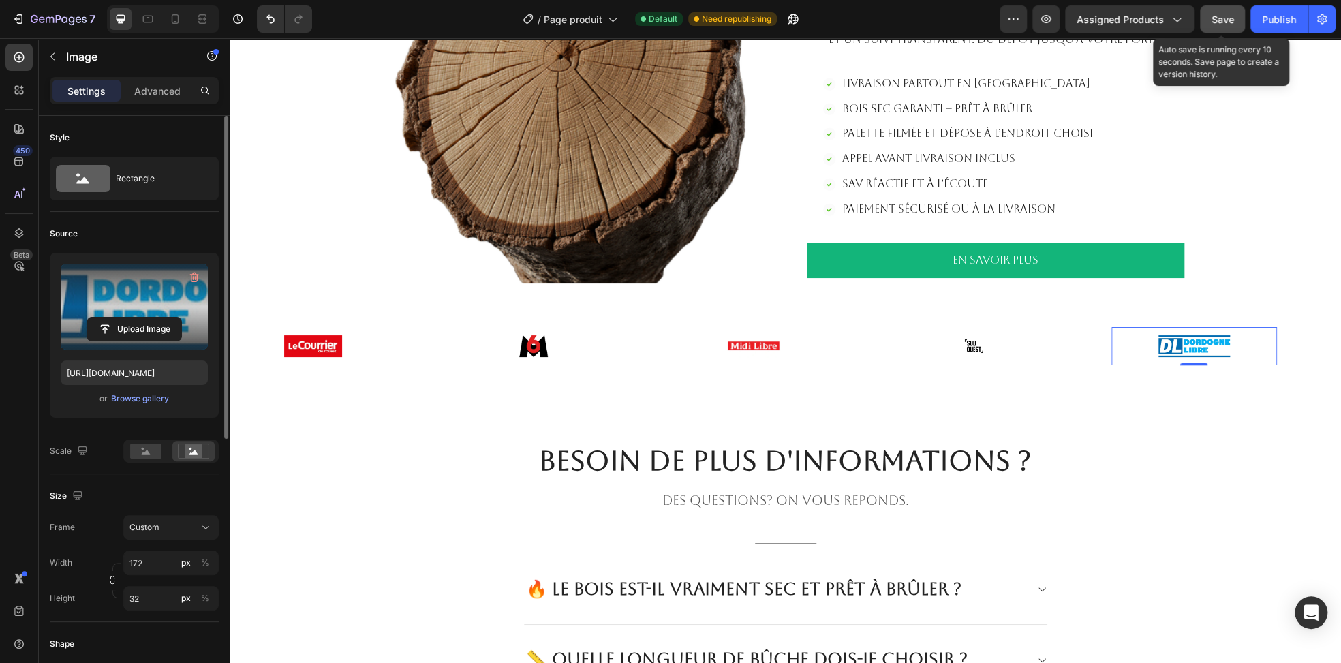
click at [1226, 20] on span "Save" at bounding box center [1222, 20] width 22 height 12
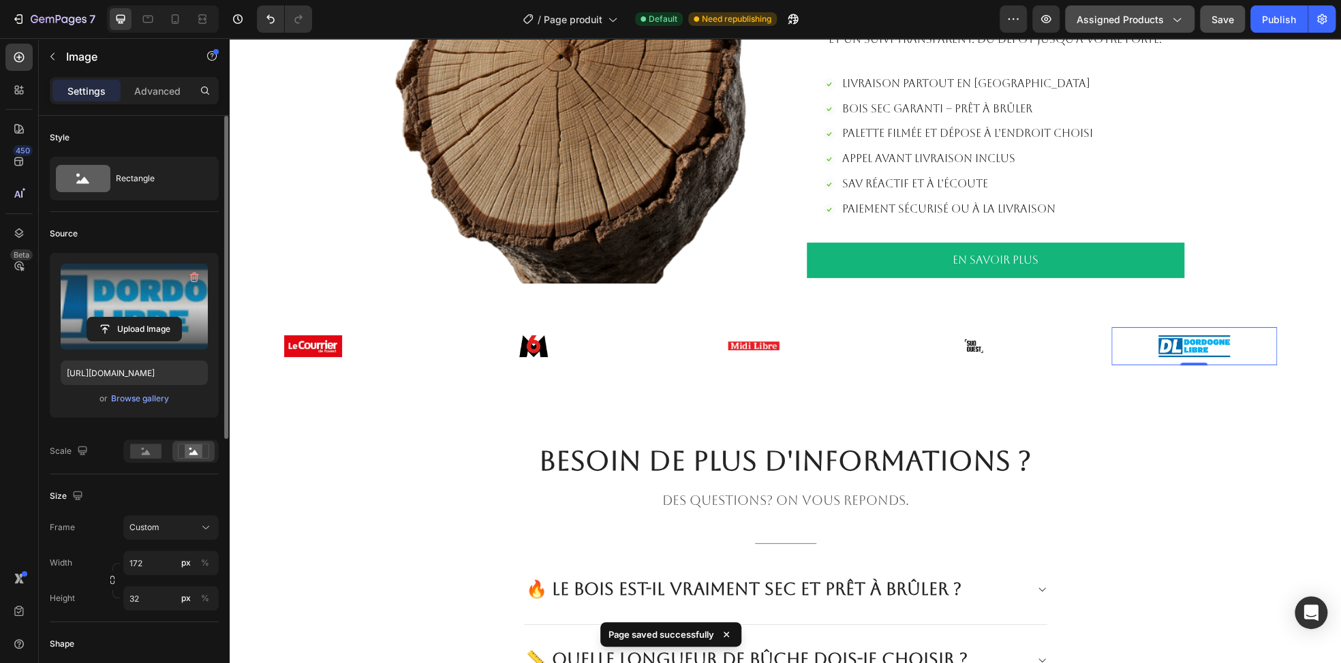
click at [1155, 22] on span "Assigned Products" at bounding box center [1120, 19] width 87 height 14
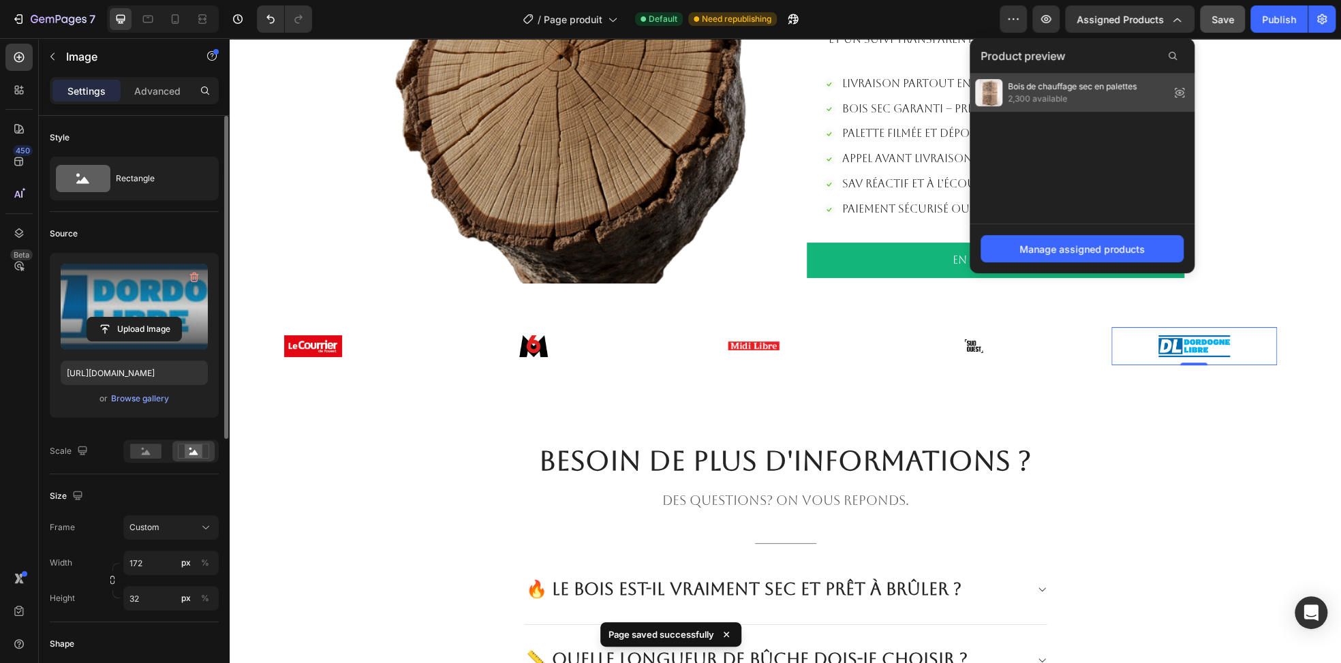
click at [1074, 103] on span "2,300 available" at bounding box center [1072, 99] width 129 height 12
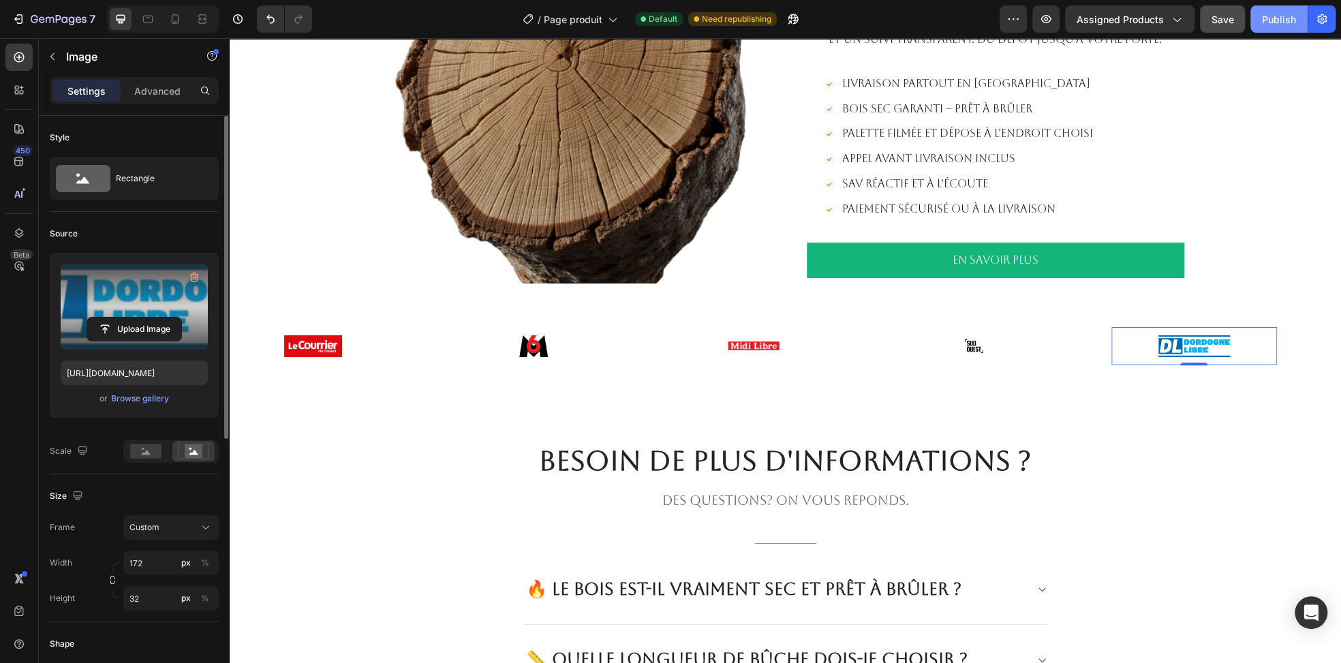
click at [1286, 27] on button "Publish" at bounding box center [1278, 18] width 57 height 27
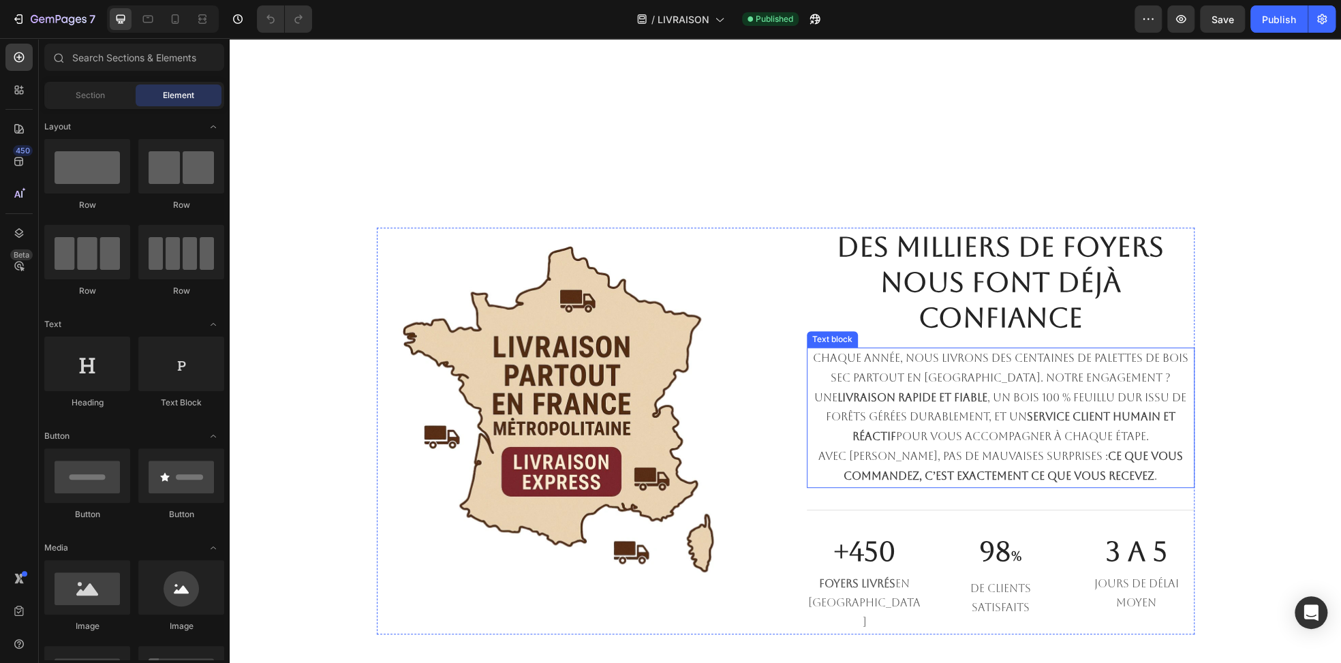
scroll to position [681, 0]
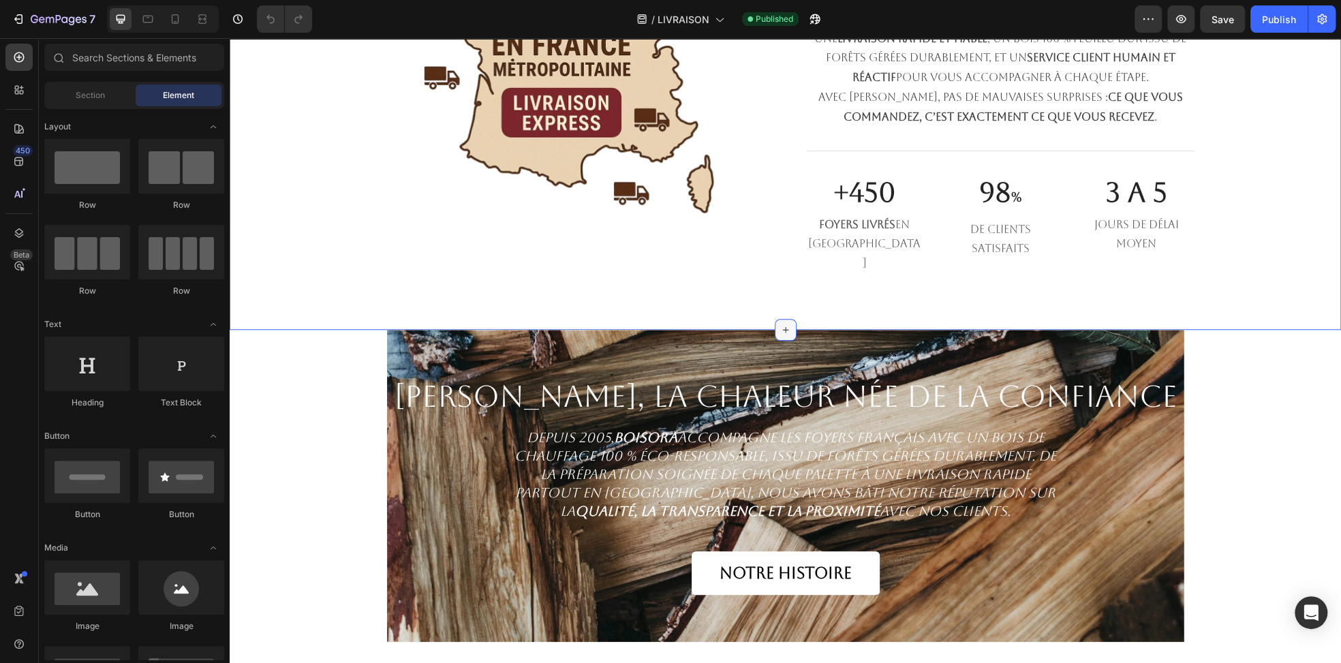
click at [784, 324] on icon at bounding box center [785, 329] width 11 height 11
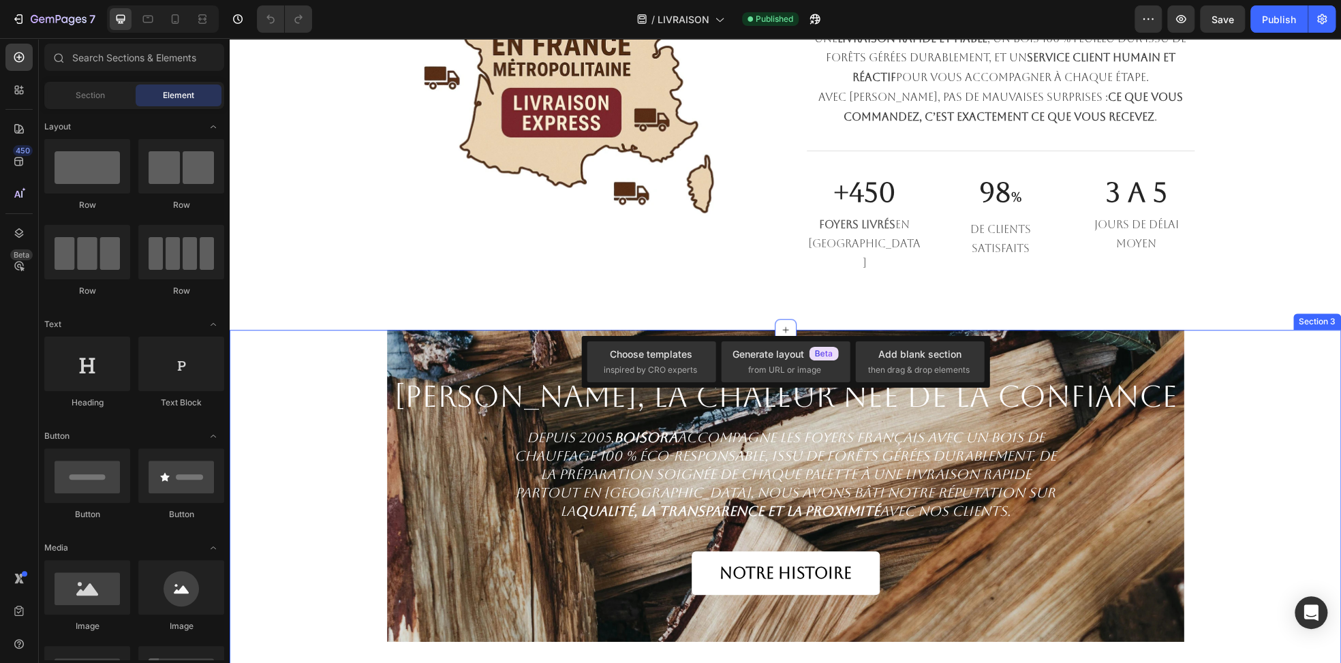
click at [1222, 349] on div "[PERSON_NAME], la chaleur née de la confiance Heading Depuis 2005, [PERSON_NAME…" at bounding box center [785, 486] width 1111 height 312
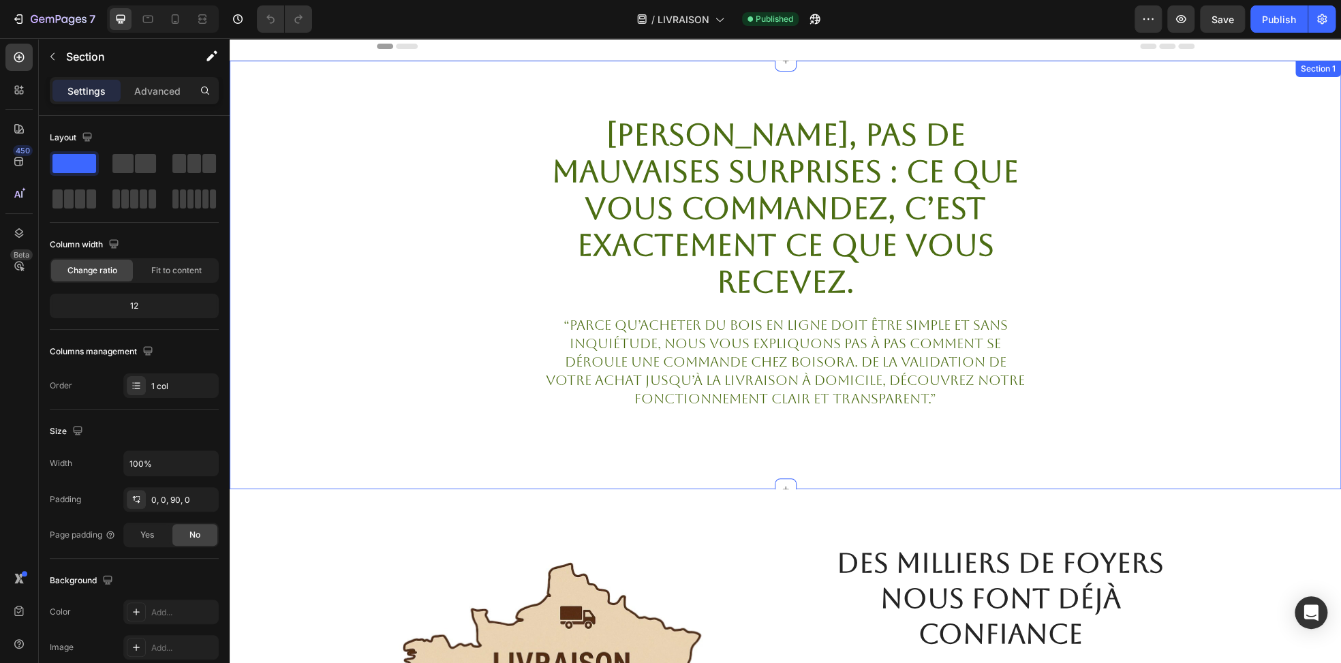
scroll to position [0, 0]
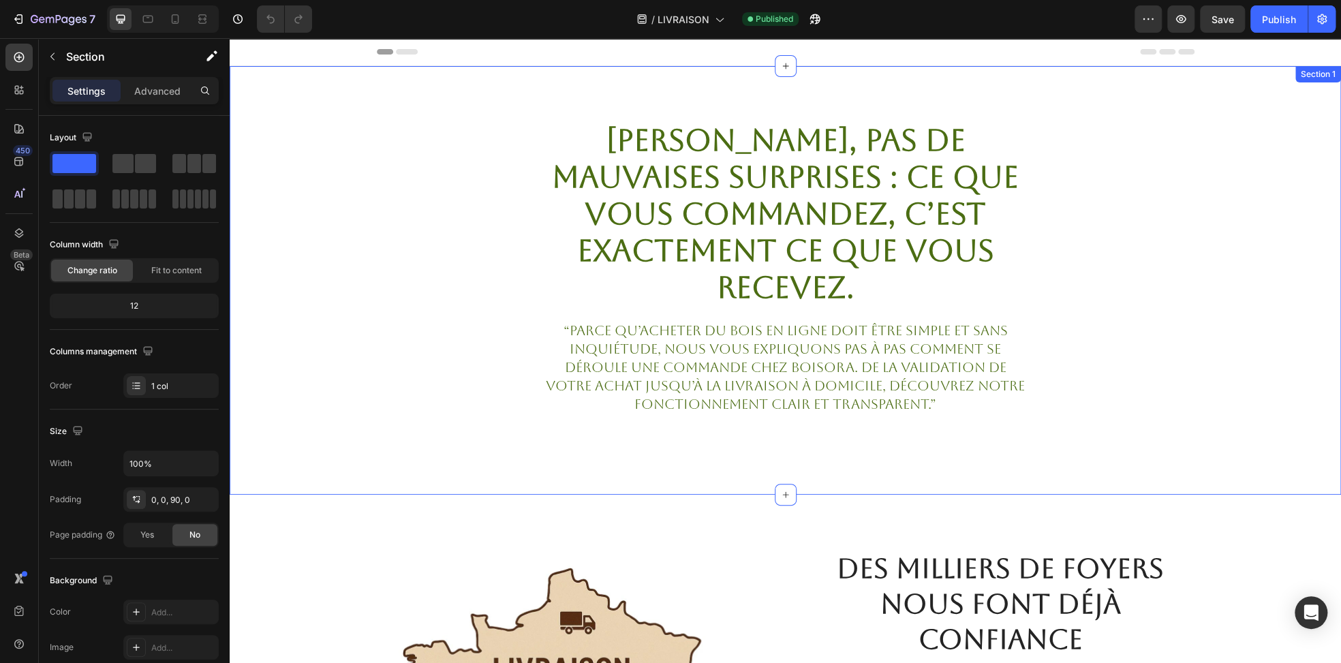
click at [1102, 186] on div "[PERSON_NAME], pas de mauvaises surprises : ce que vous commandez, c’est exacte…" at bounding box center [785, 268] width 1111 height 294
click at [1324, 82] on icon at bounding box center [1329, 79] width 11 height 11
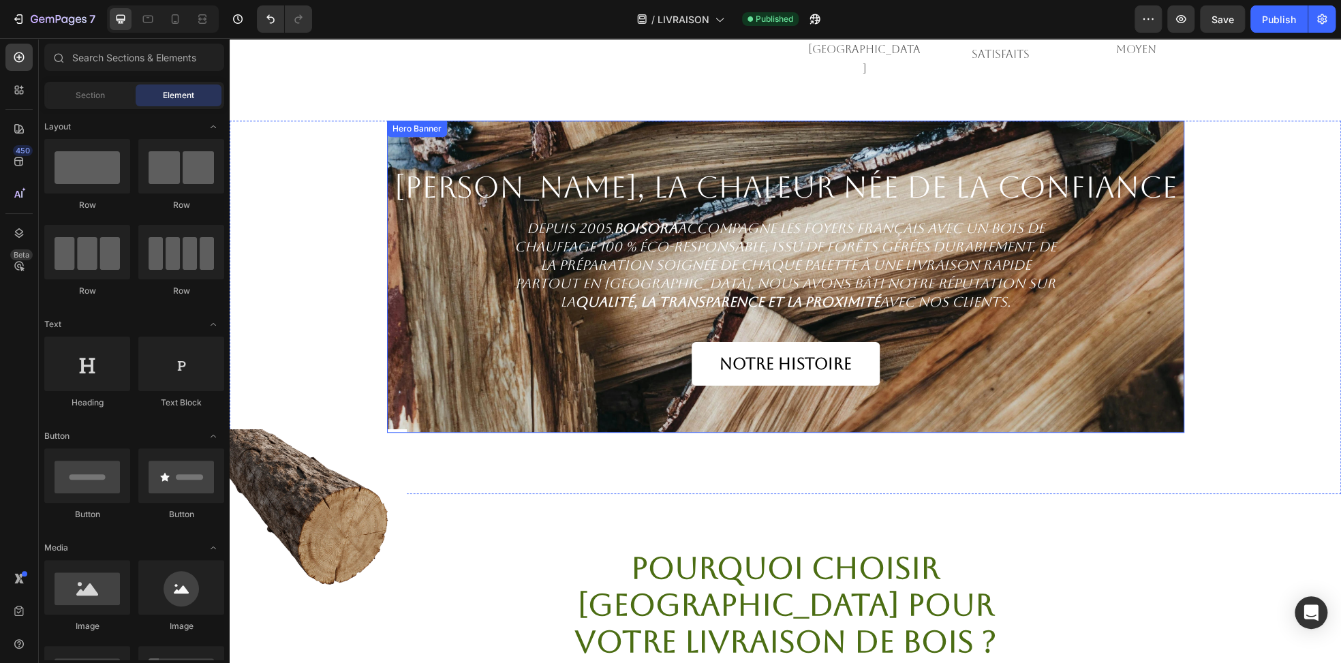
scroll to position [408, 0]
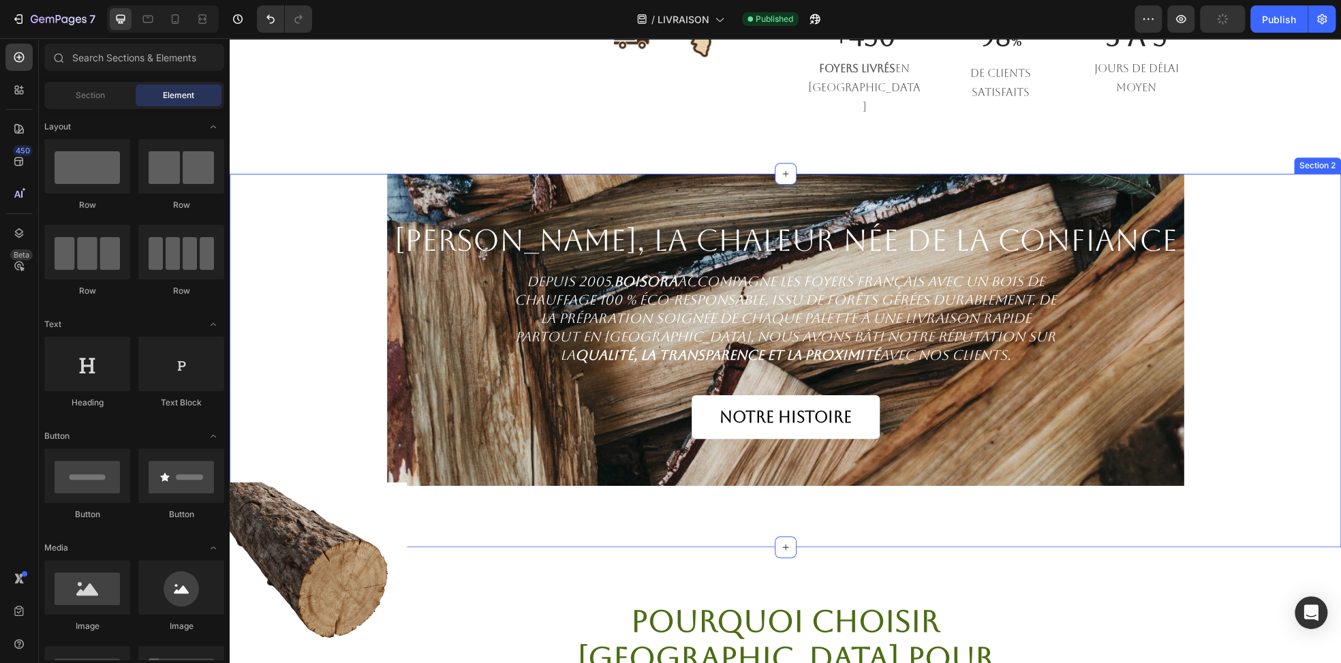
click at [332, 189] on div "[PERSON_NAME], la chaleur née de la confiance Heading Depuis 2005, [PERSON_NAME…" at bounding box center [785, 330] width 1111 height 312
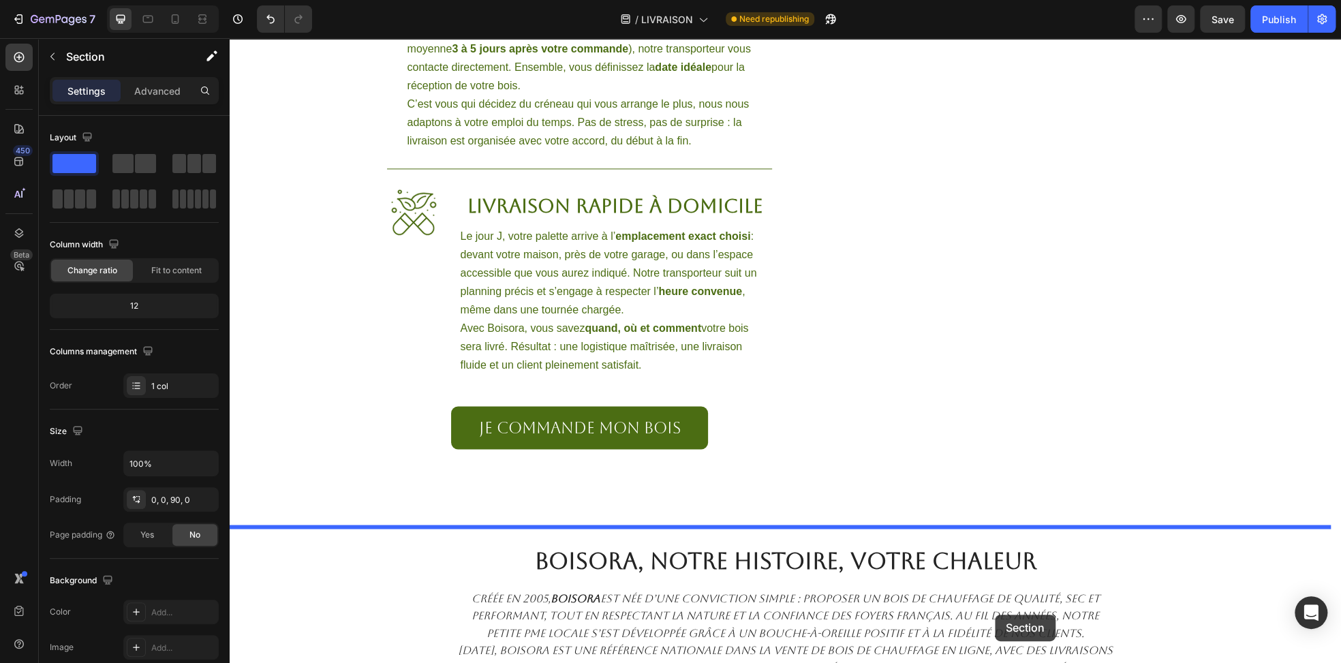
scroll to position [1440, 0]
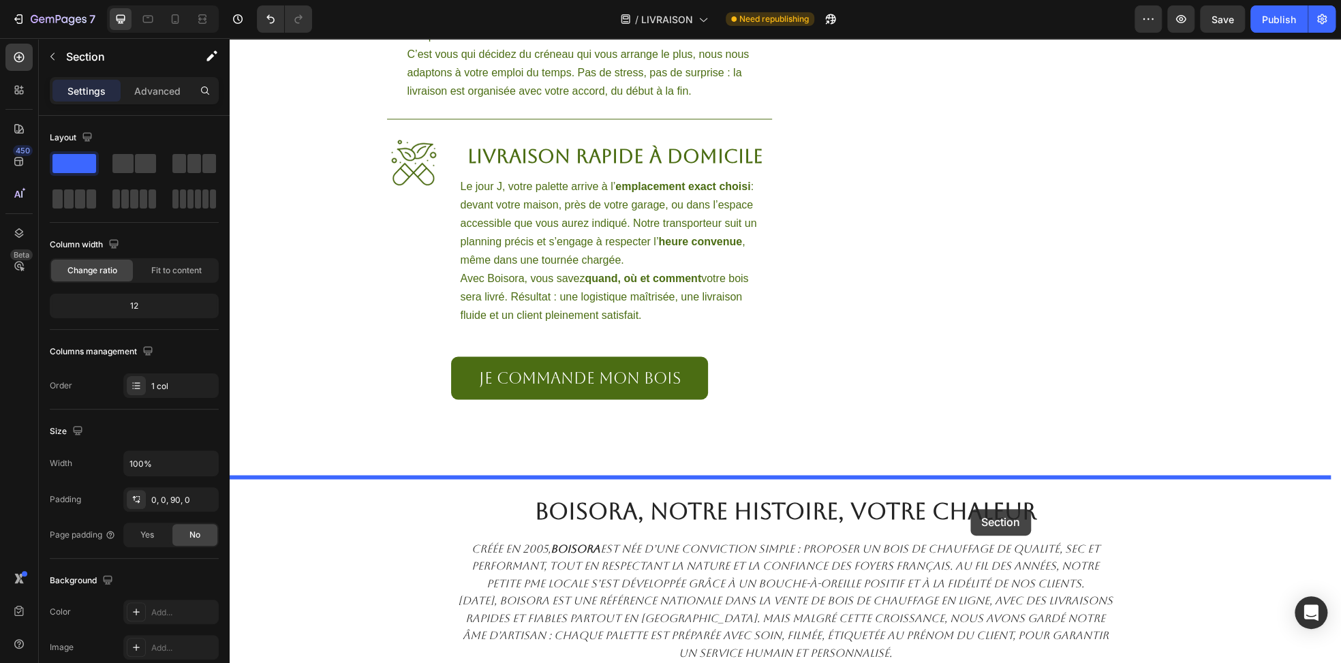
drag, startPoint x: 1062, startPoint y: 150, endPoint x: 972, endPoint y: 504, distance: 365.5
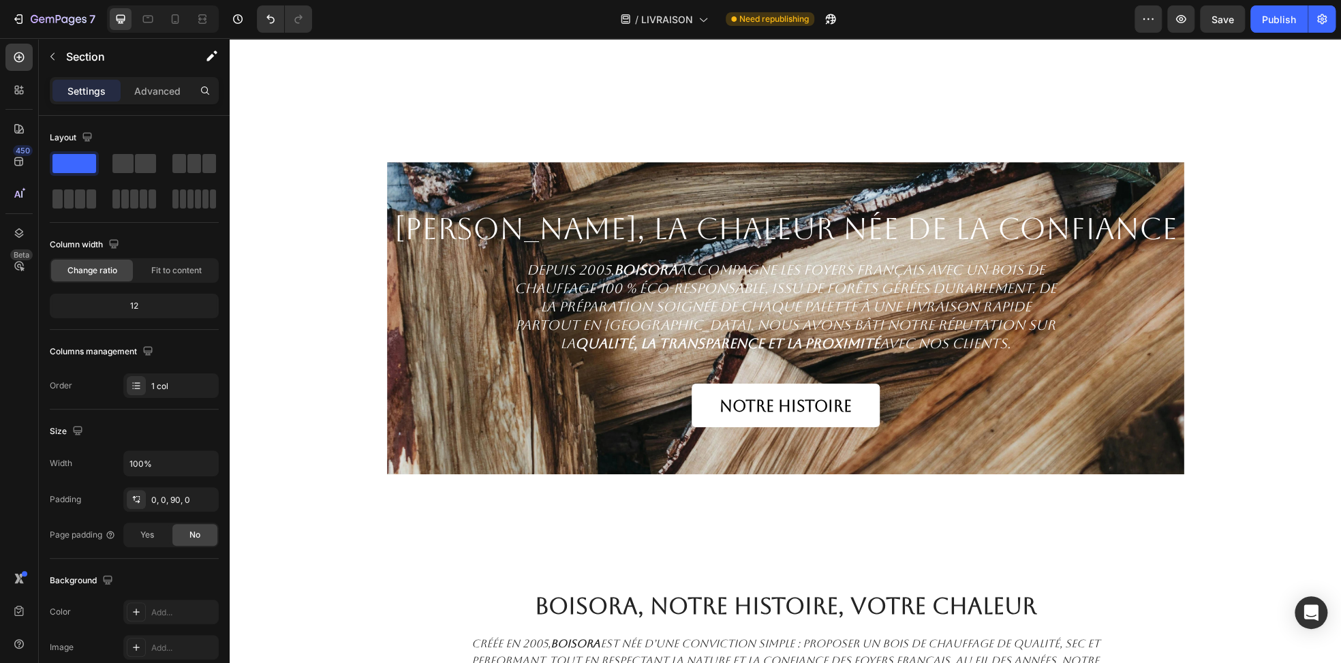
scroll to position [1204, 0]
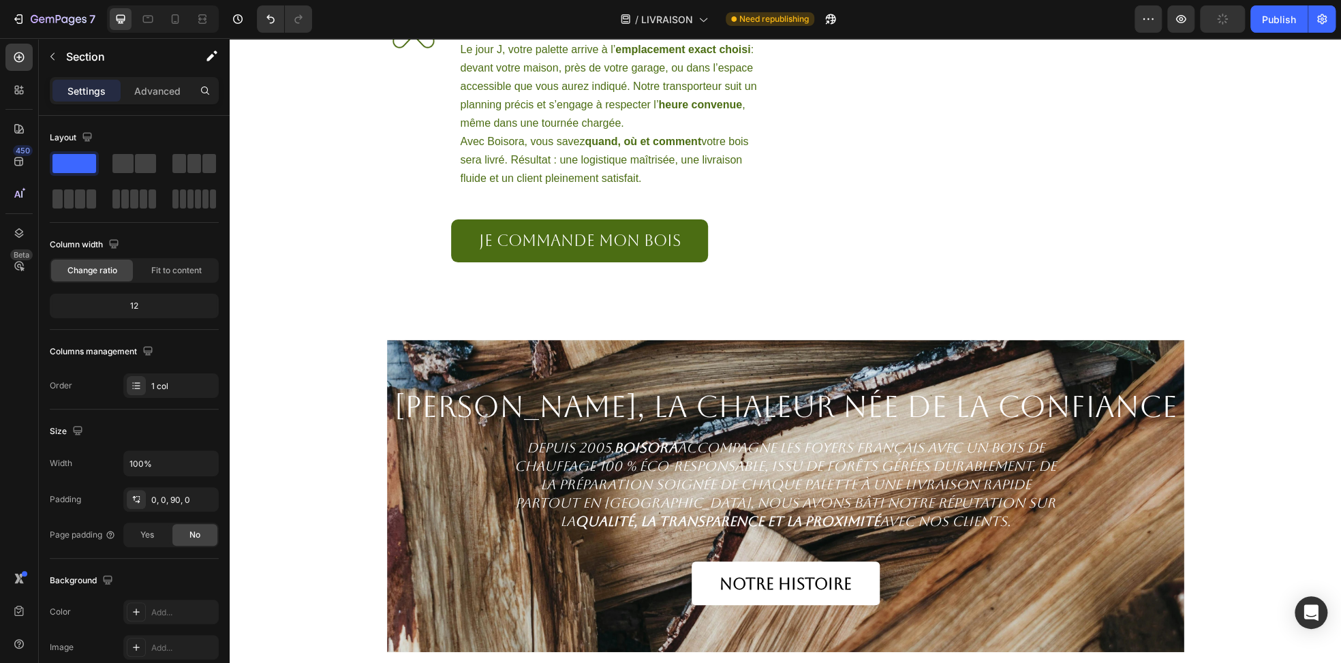
click at [1229, 394] on div "[PERSON_NAME], la chaleur née de la confiance Heading Depuis 2005, [PERSON_NAME…" at bounding box center [785, 496] width 1111 height 312
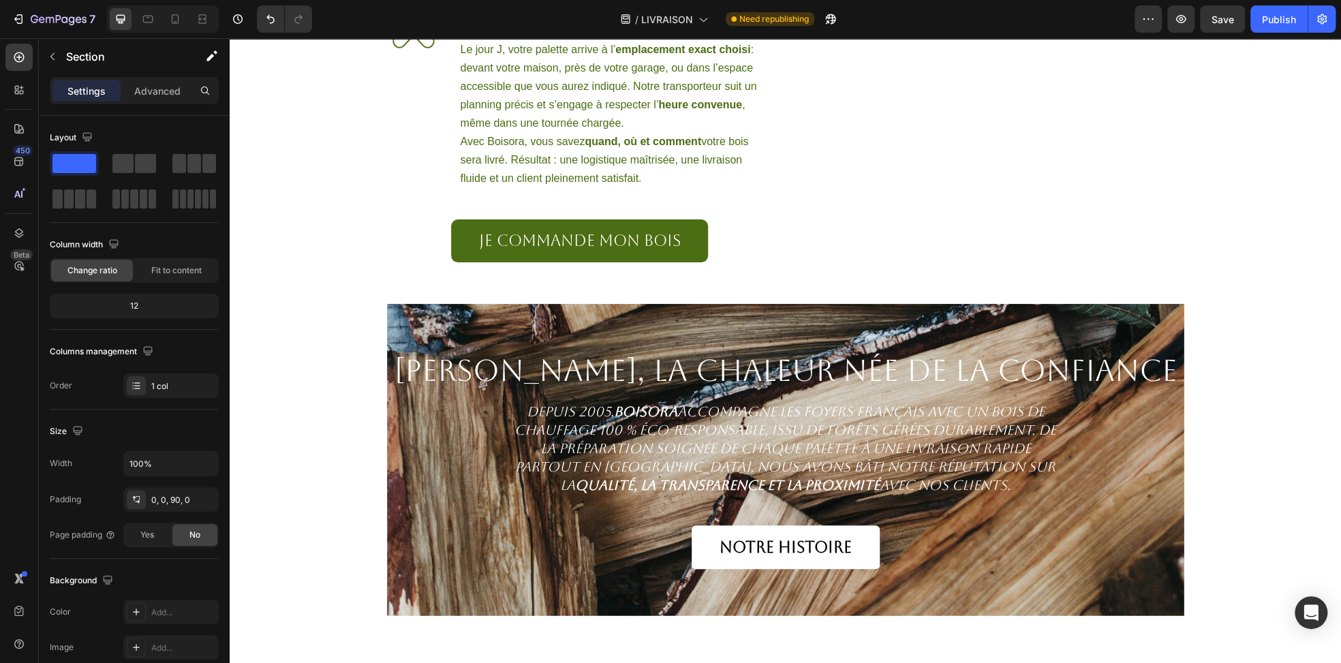
click at [330, 365] on div "[PERSON_NAME], la chaleur née de la confiance Heading Depuis 2005, [PERSON_NAME…" at bounding box center [785, 460] width 1111 height 312
click at [424, 375] on div "[PERSON_NAME], la chaleur née de la confiance Heading Depuis 2005, [PERSON_NAME…" at bounding box center [785, 460] width 797 height 312
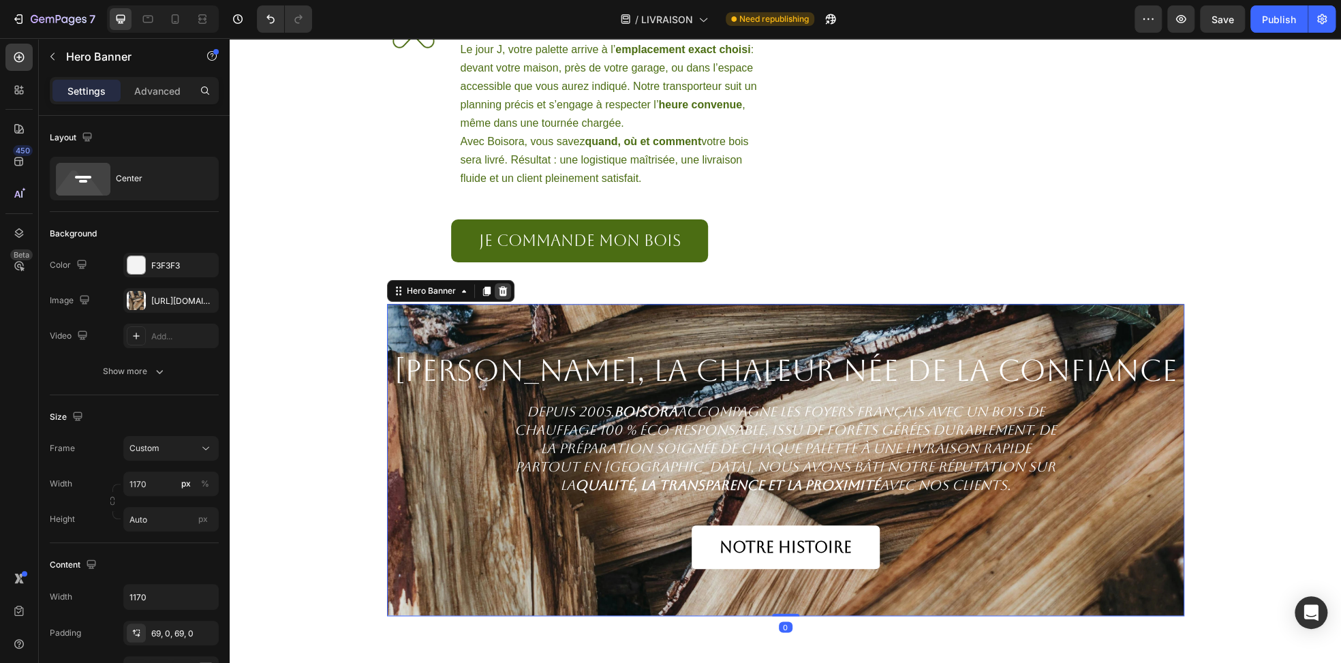
click at [504, 299] on div at bounding box center [503, 291] width 16 height 16
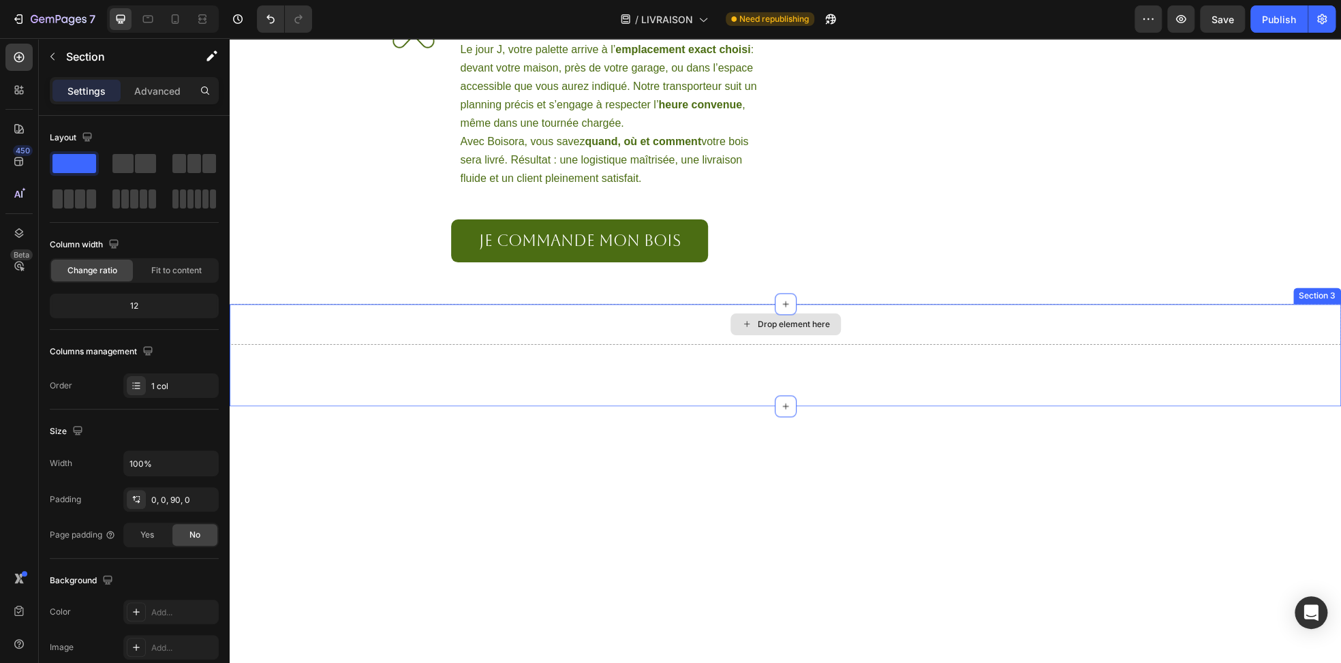
click at [610, 345] on div "Drop element here" at bounding box center [785, 324] width 1111 height 41
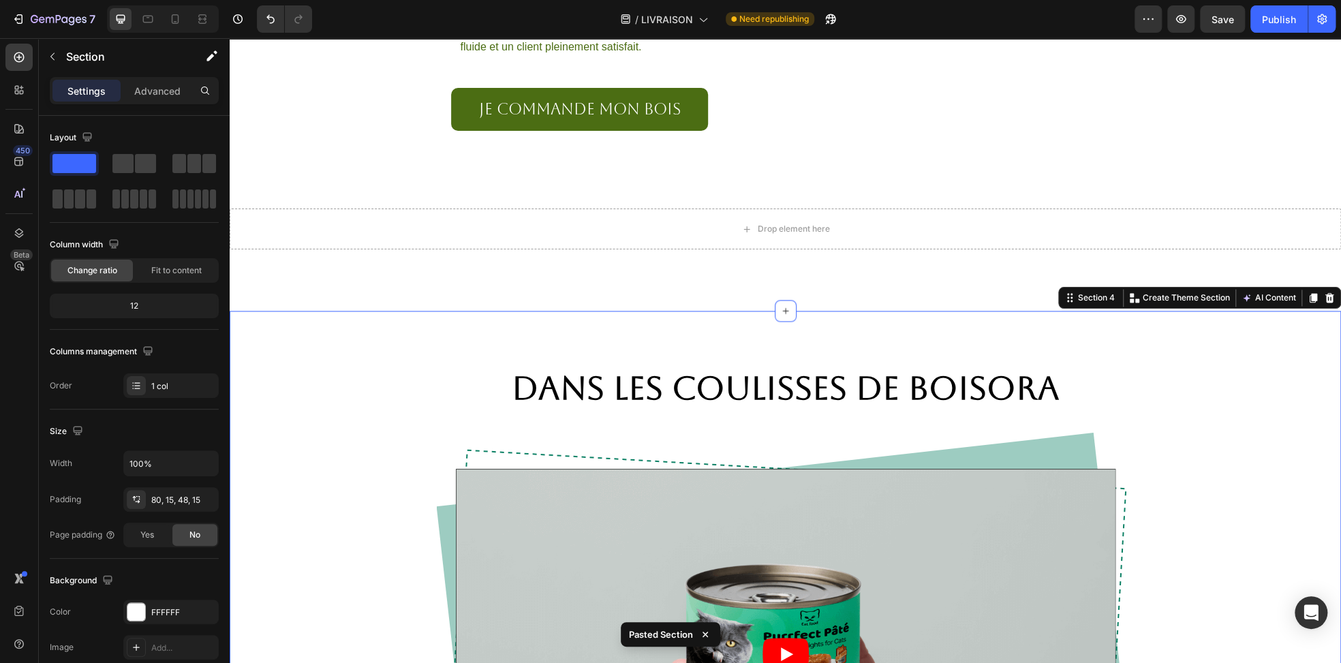
scroll to position [1288, 0]
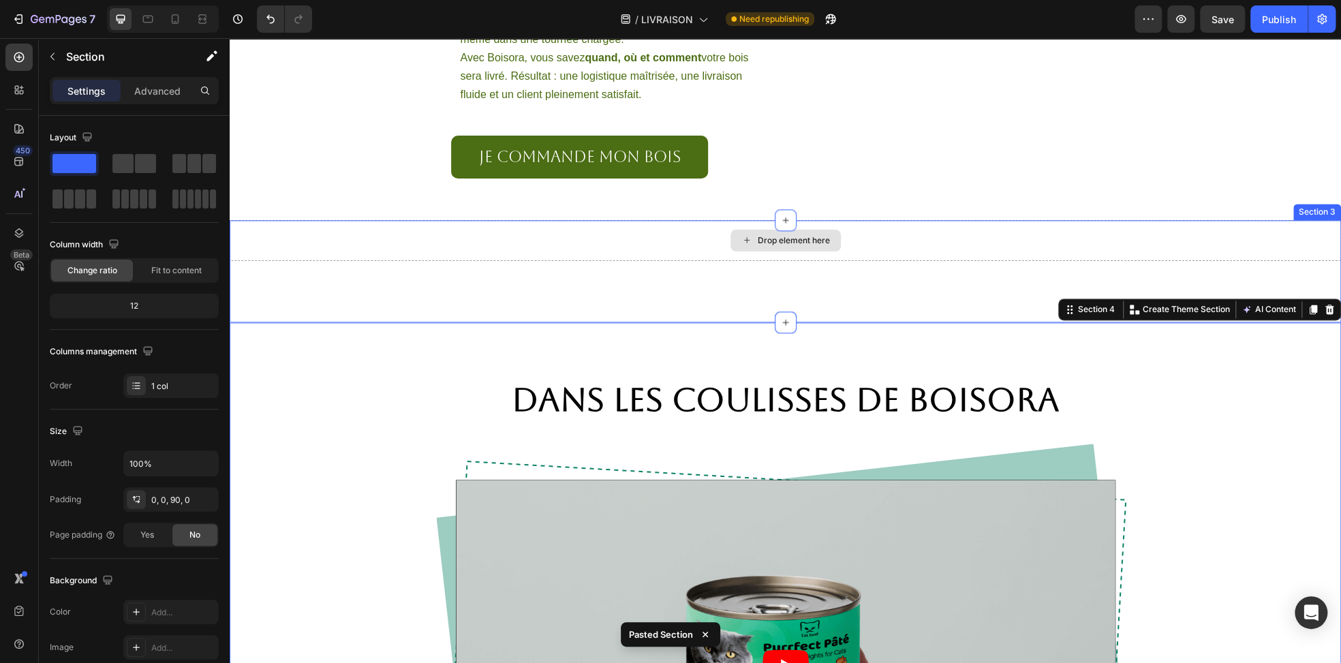
click at [974, 261] on div "Drop element here" at bounding box center [785, 240] width 1111 height 41
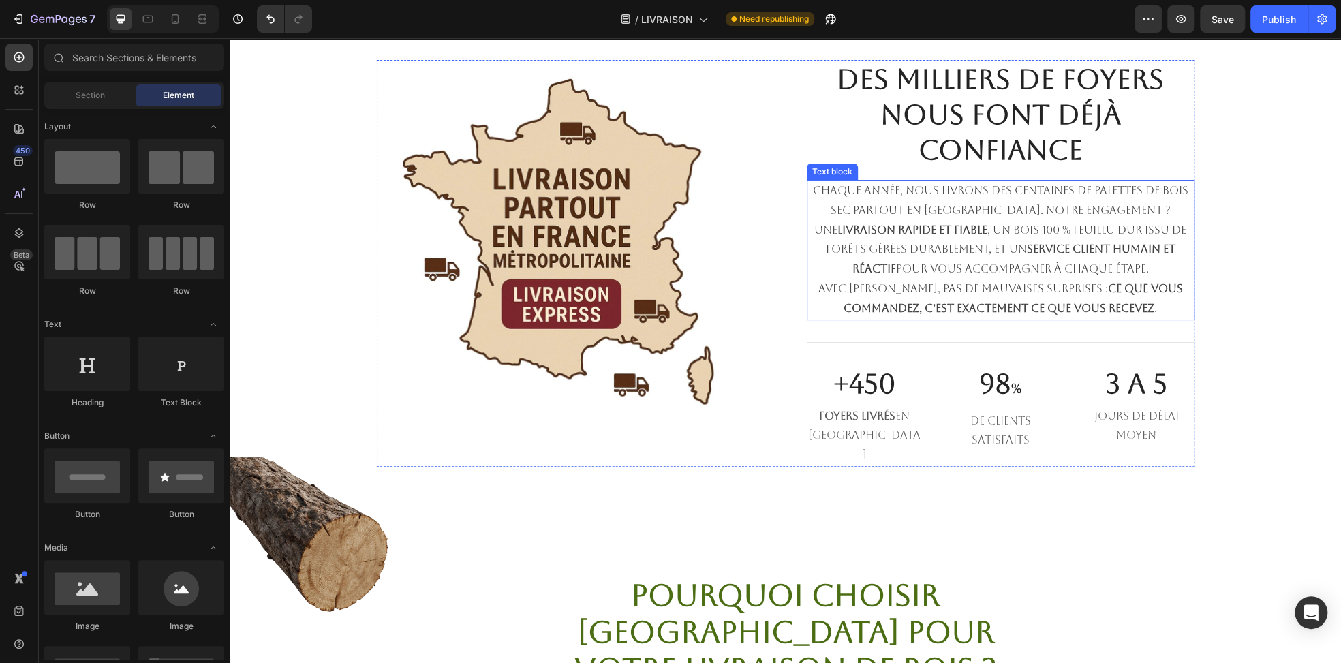
scroll to position [67, 0]
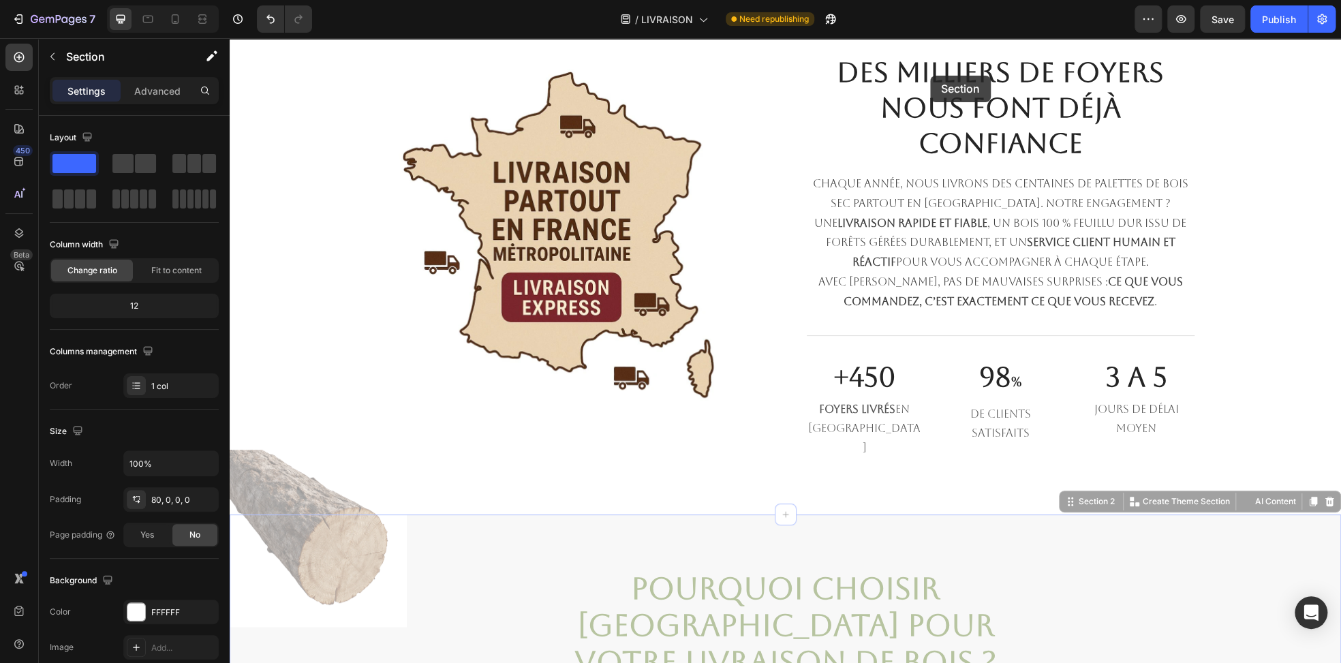
scroll to position [0, 0]
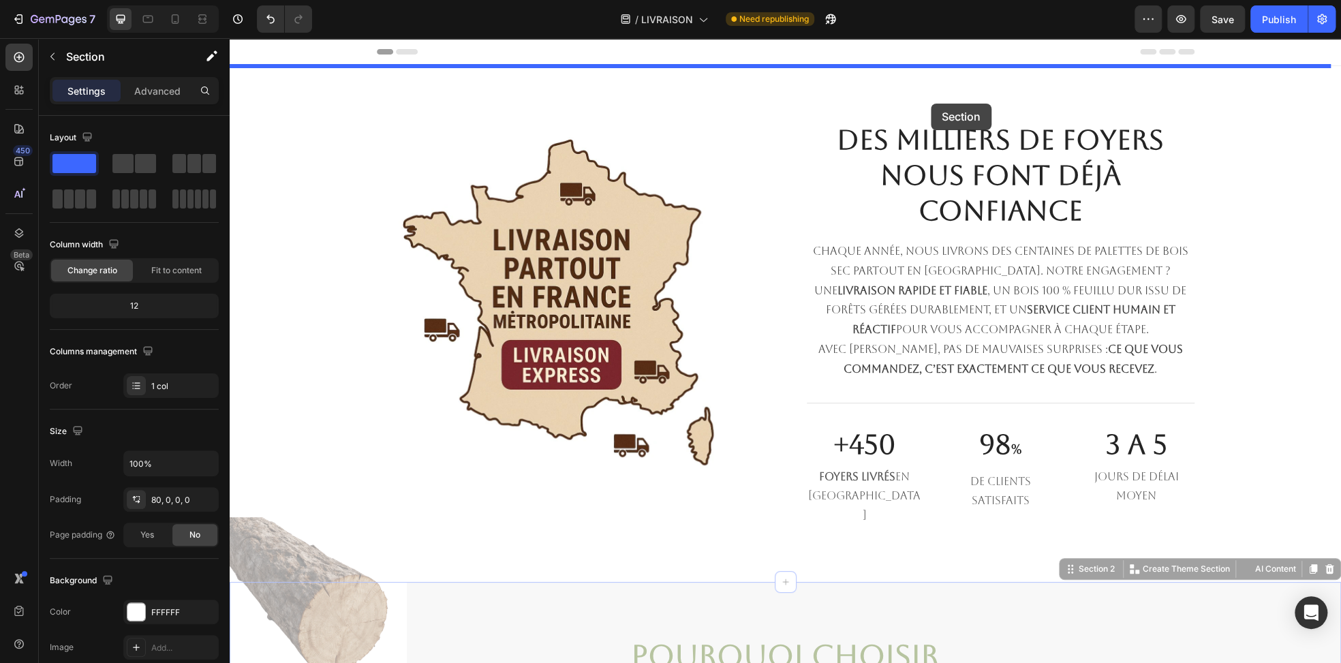
drag, startPoint x: 1063, startPoint y: 491, endPoint x: 931, endPoint y: 104, distance: 408.9
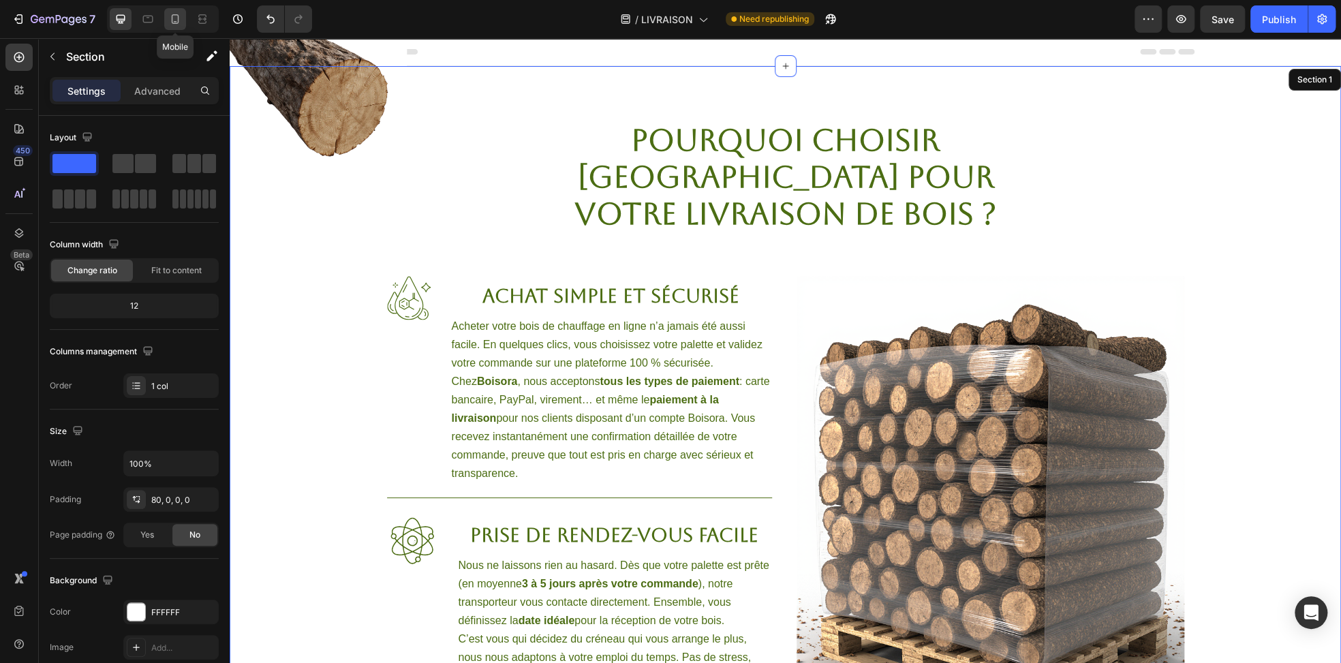
click at [173, 25] on icon at bounding box center [175, 19] width 14 height 14
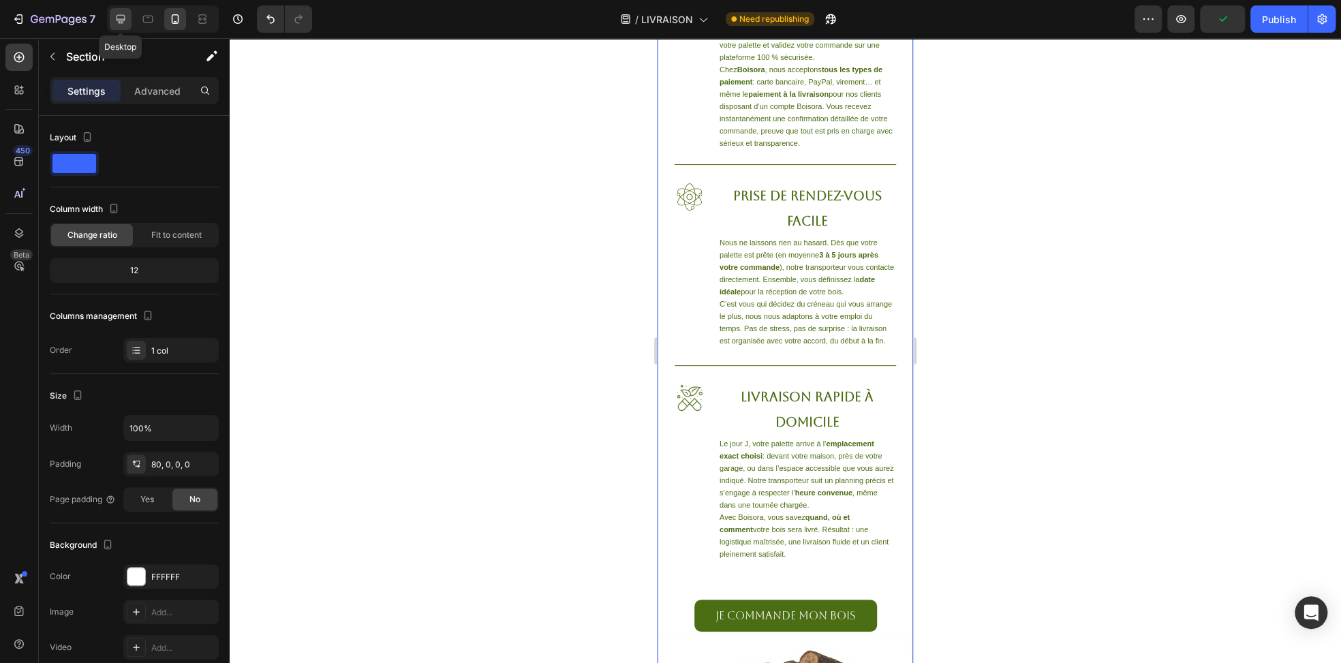
click at [121, 22] on icon at bounding box center [121, 19] width 9 height 9
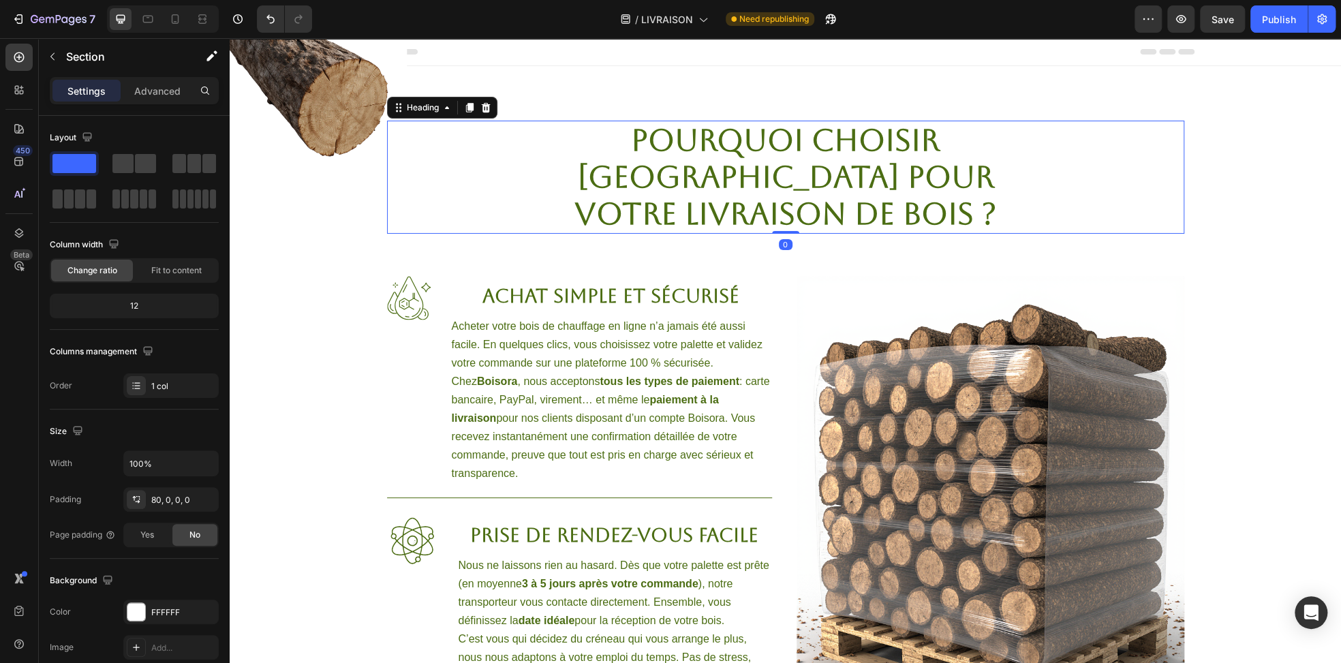
click at [586, 148] on strong "Pourquoi choisir [GEOGRAPHIC_DATA] pour votre livraison de bois ?" at bounding box center [785, 177] width 422 height 108
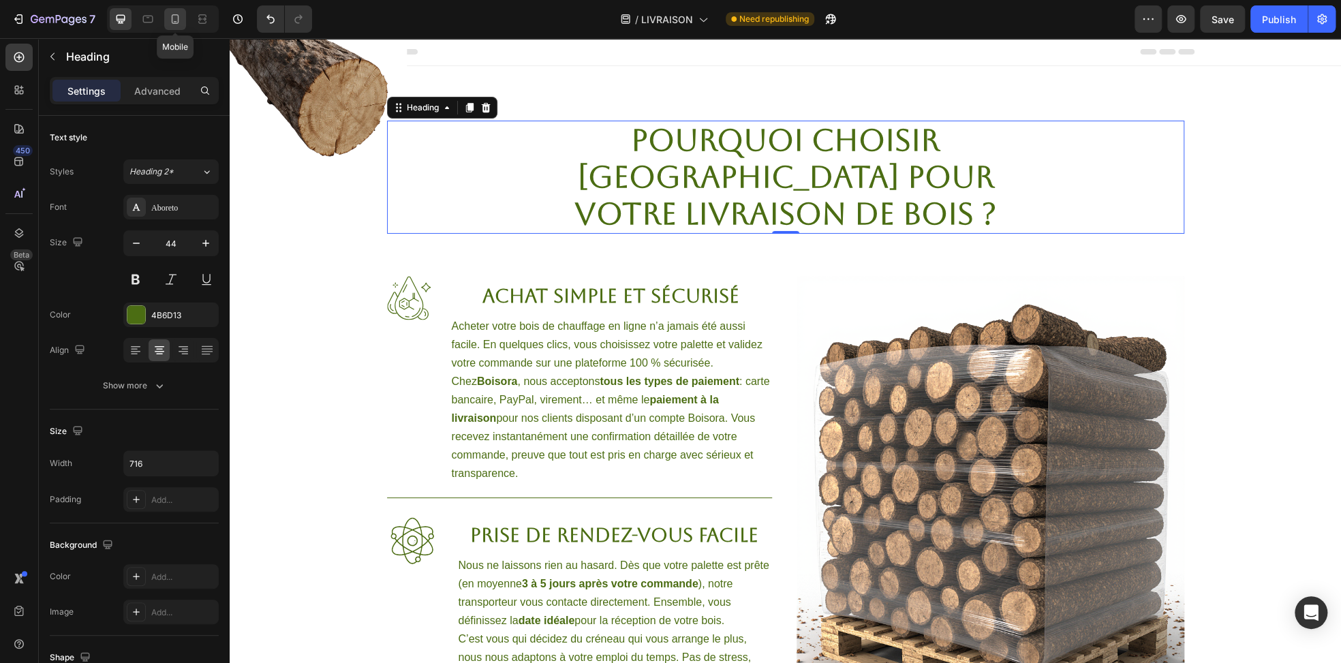
click at [170, 20] on icon at bounding box center [175, 19] width 14 height 14
type input "26"
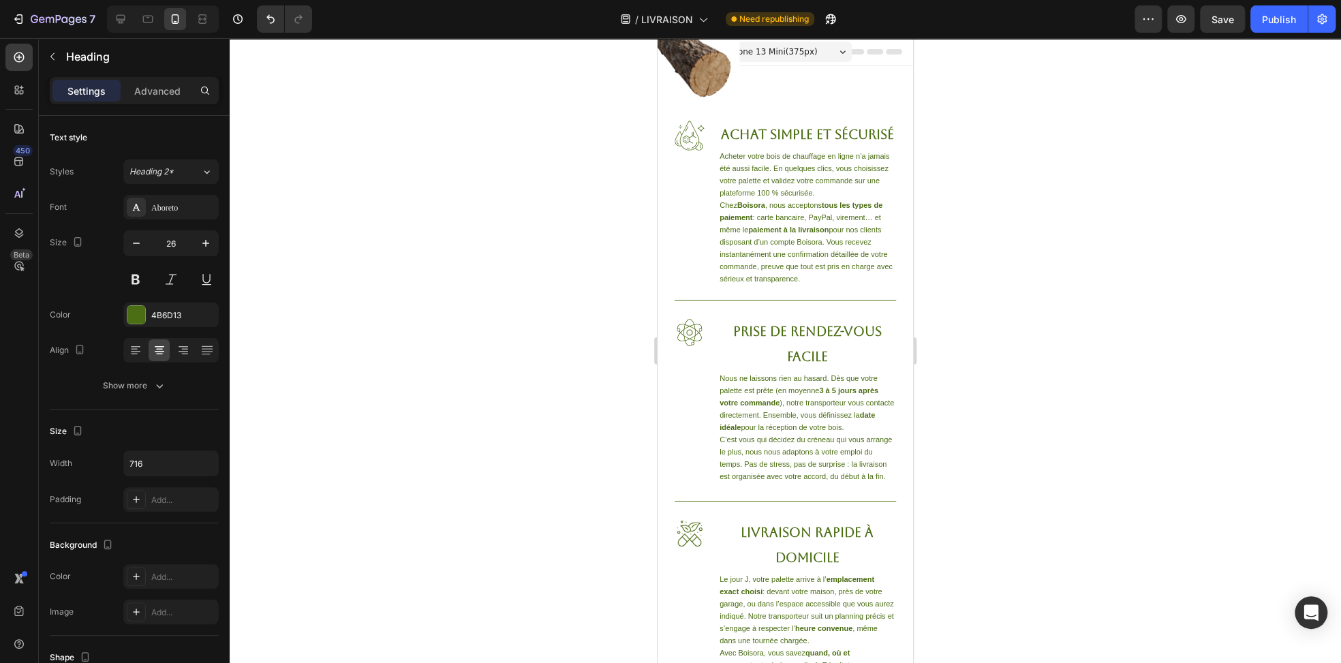
click at [807, 52] on div "iPhone 13 Mini ( 375 px)" at bounding box center [785, 52] width 132 height 20
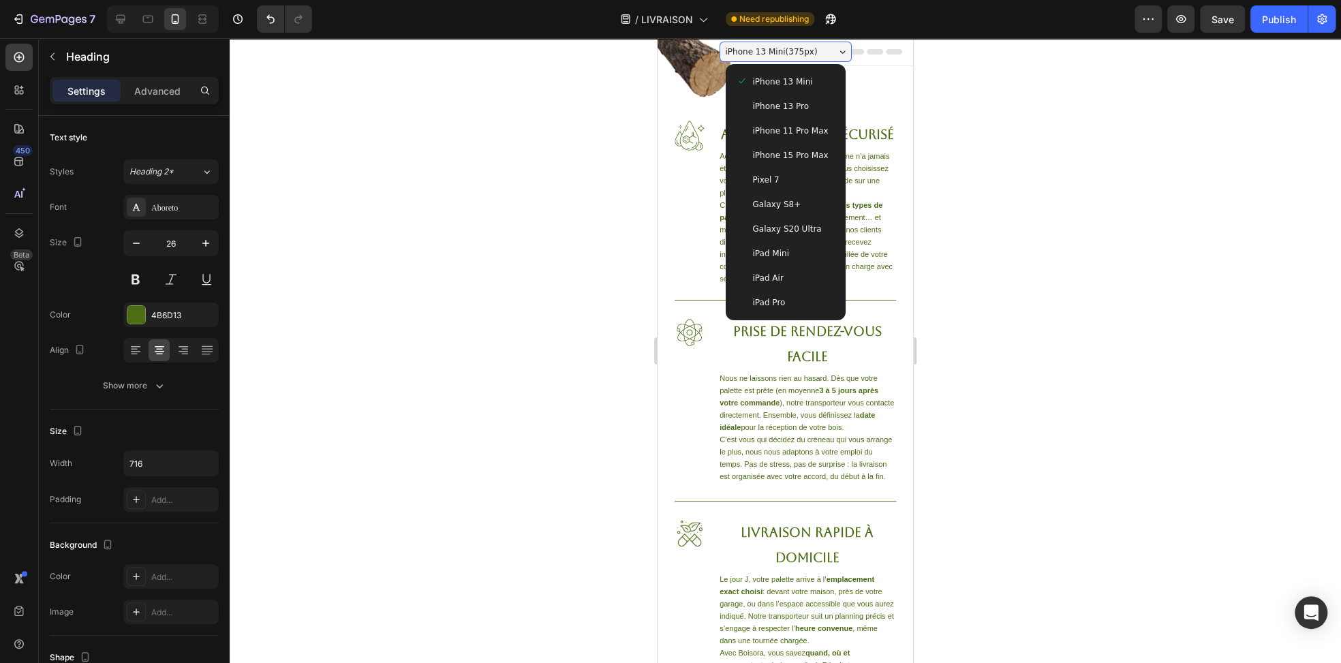
click at [796, 152] on span "iPhone 15 Pro Max" at bounding box center [791, 156] width 76 height 14
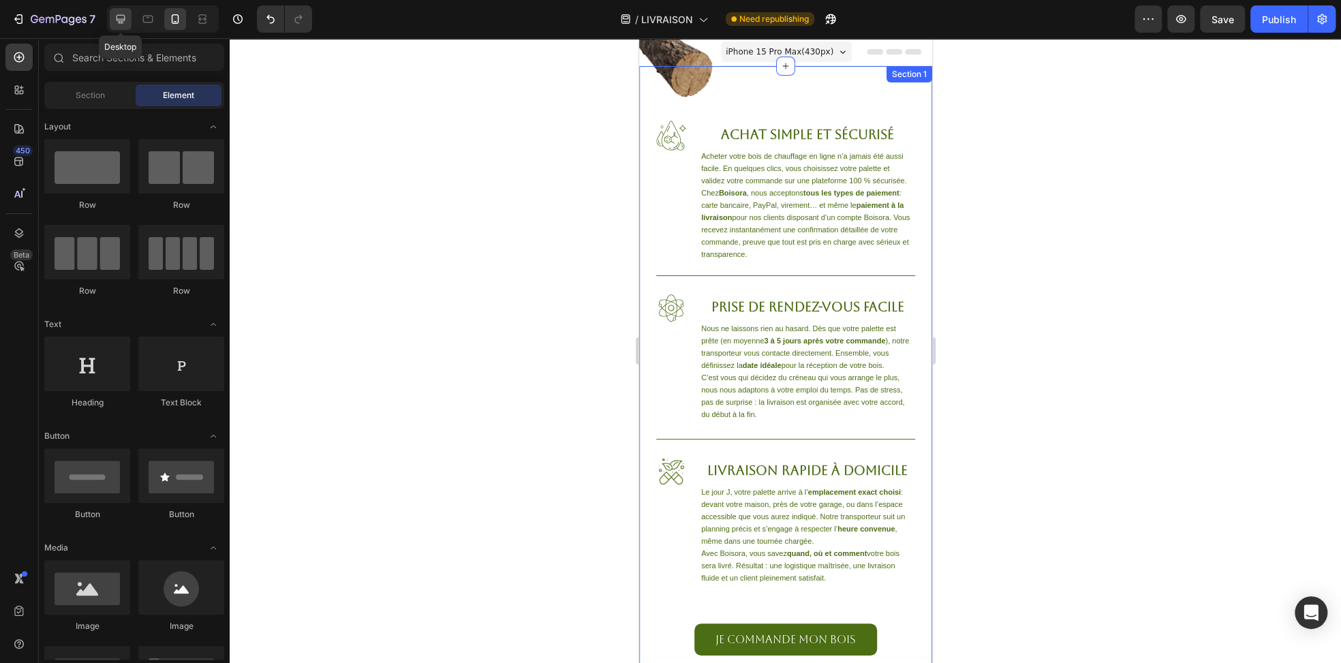
click at [122, 22] on icon at bounding box center [121, 19] width 9 height 9
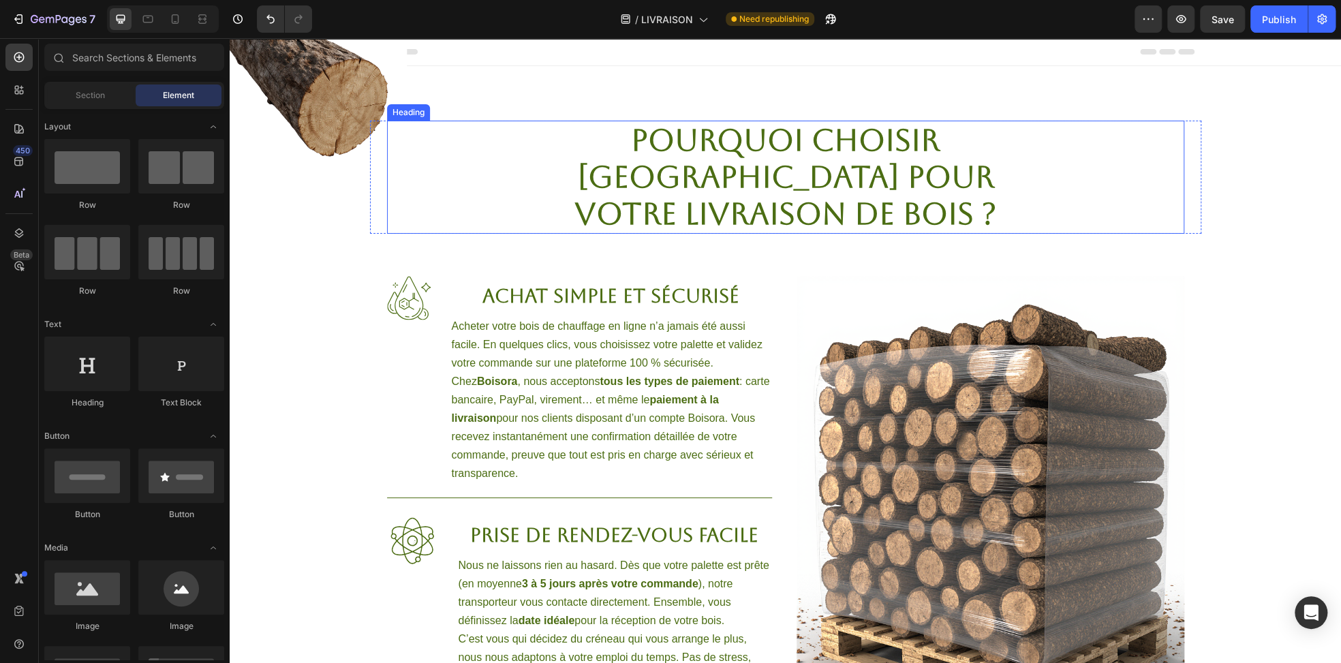
click at [708, 150] on strong "Pourquoi choisir [GEOGRAPHIC_DATA] pour votre livraison de bois ?" at bounding box center [785, 177] width 422 height 108
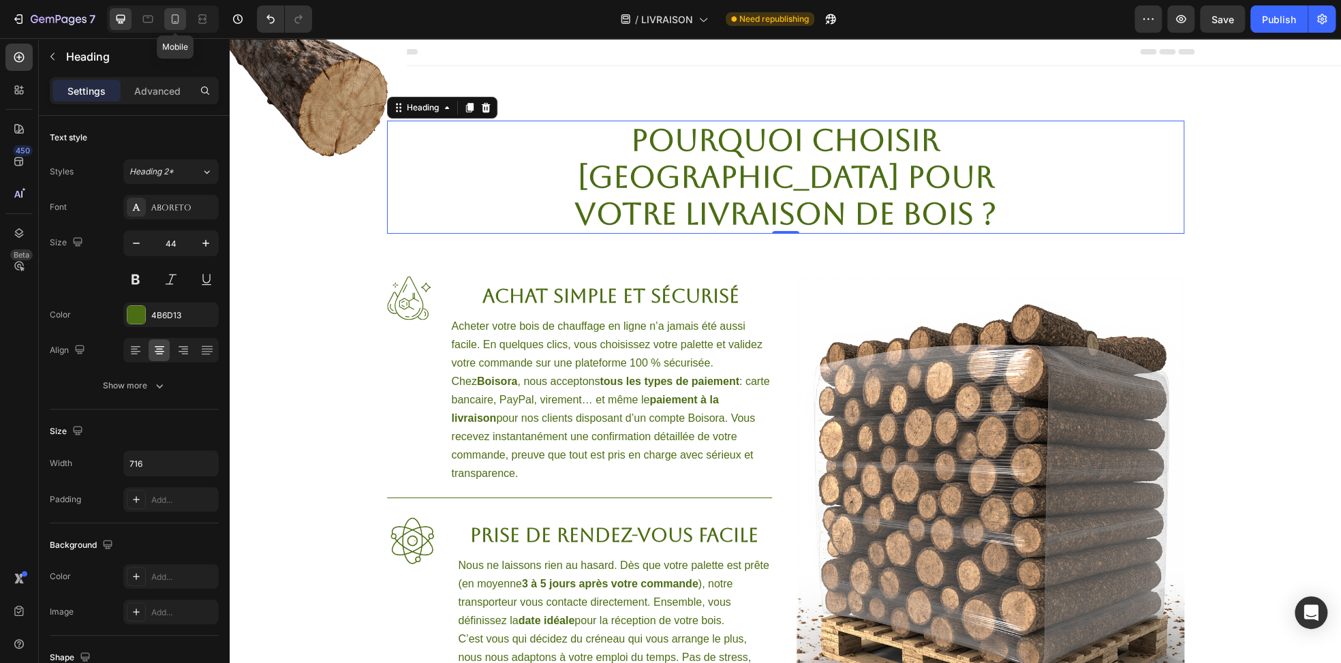
click at [169, 24] on icon at bounding box center [175, 19] width 14 height 14
type input "26"
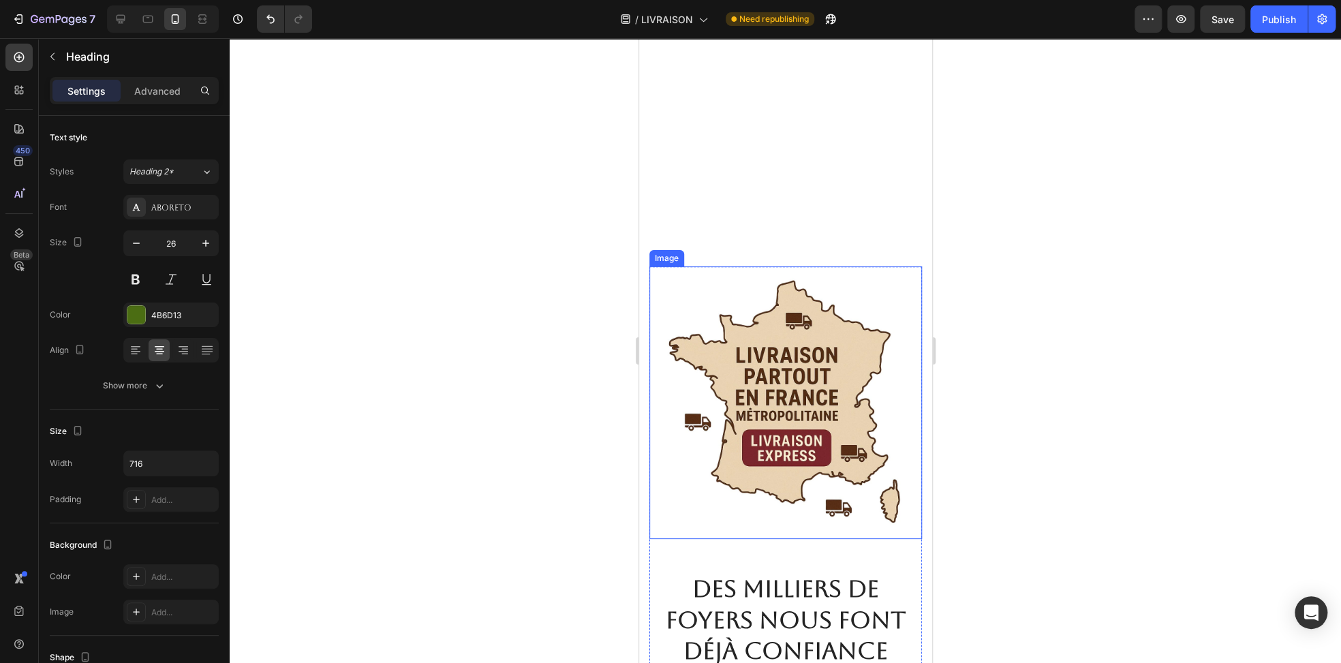
scroll to position [954, 0]
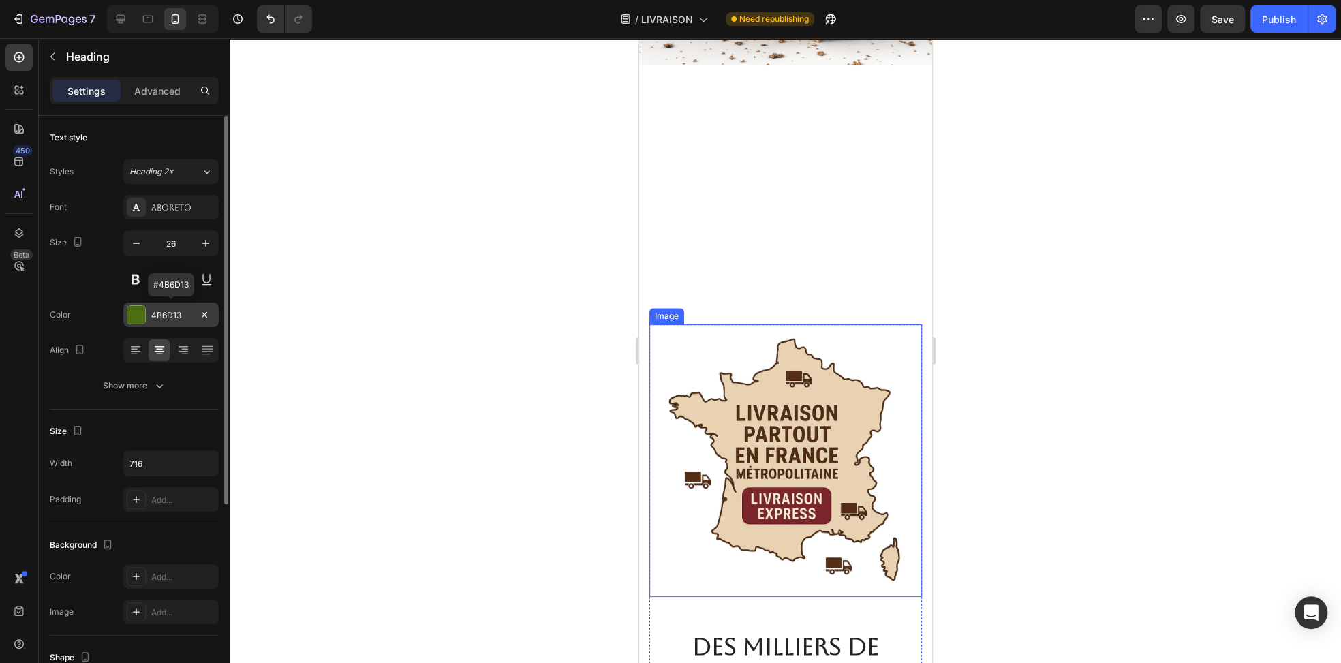
click at [142, 314] on div at bounding box center [136, 315] width 18 height 18
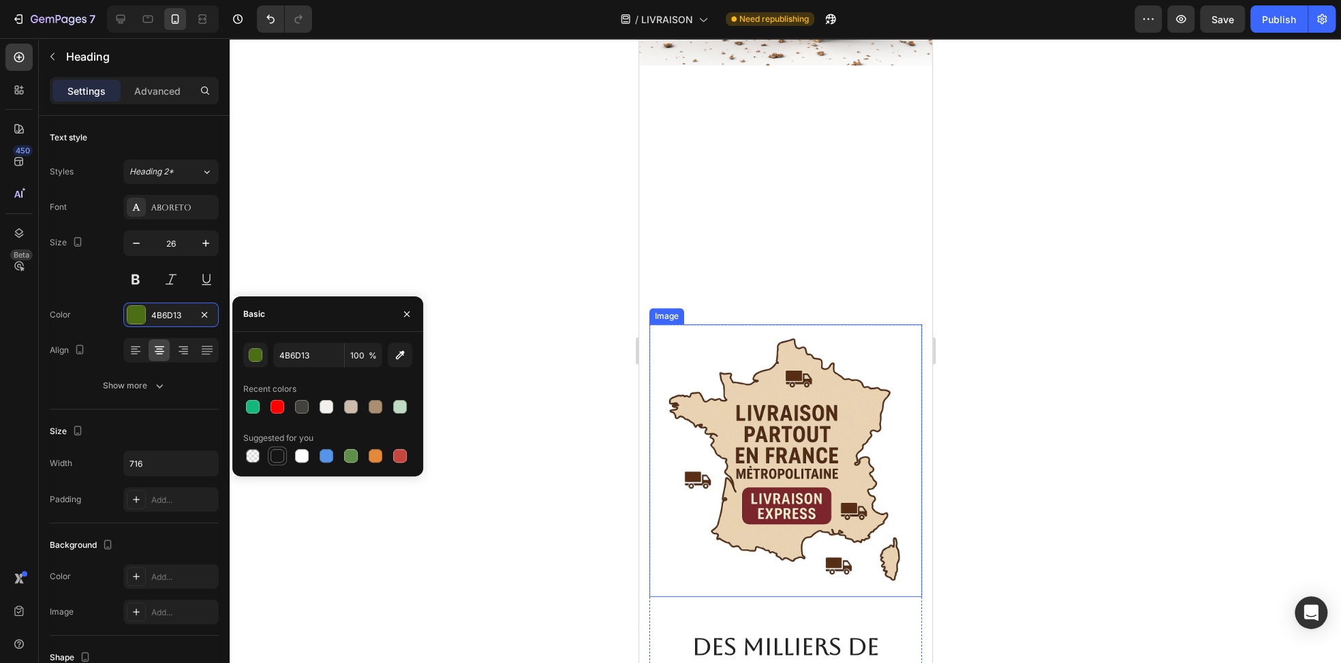
click at [281, 454] on div at bounding box center [277, 456] width 14 height 14
type input "151515"
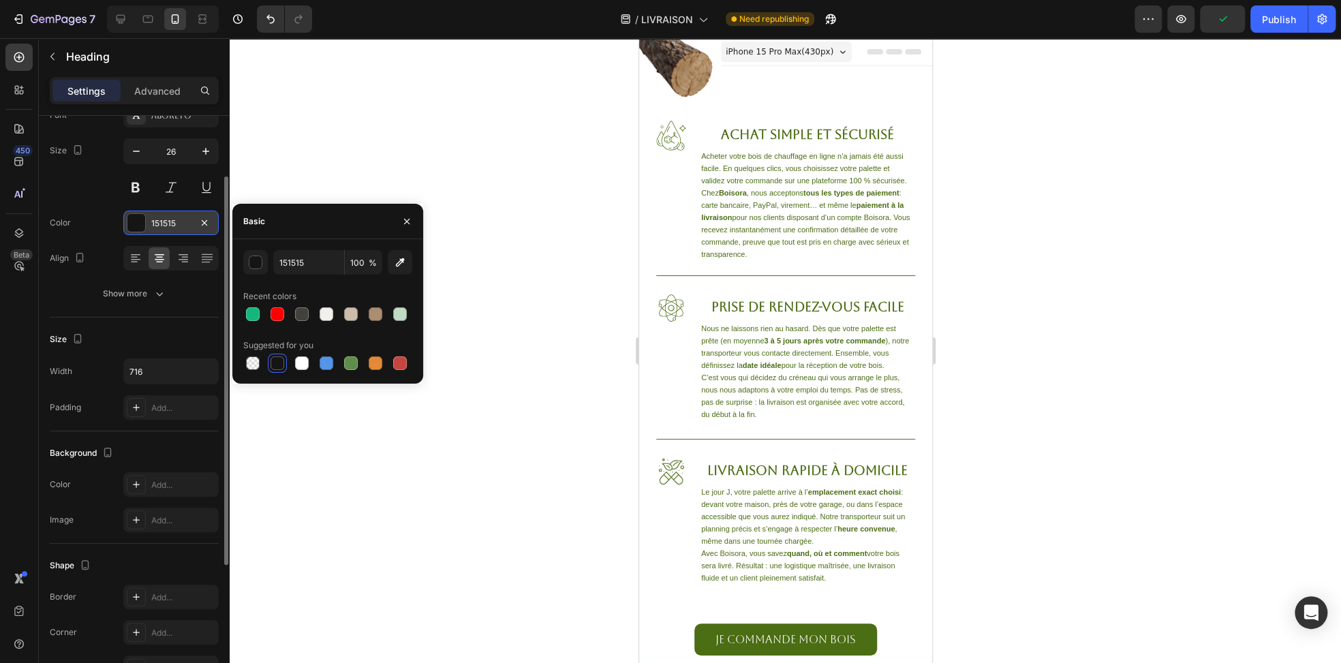
scroll to position [0, 0]
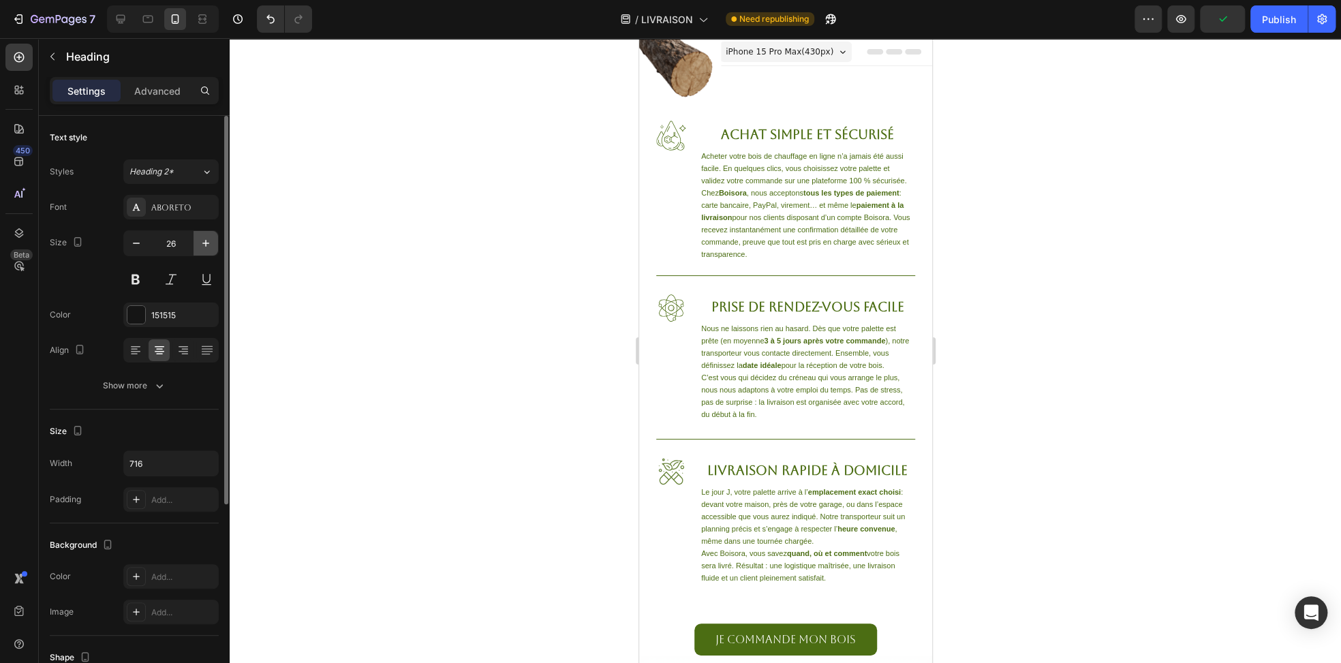
click at [200, 245] on icon "button" at bounding box center [206, 243] width 14 height 14
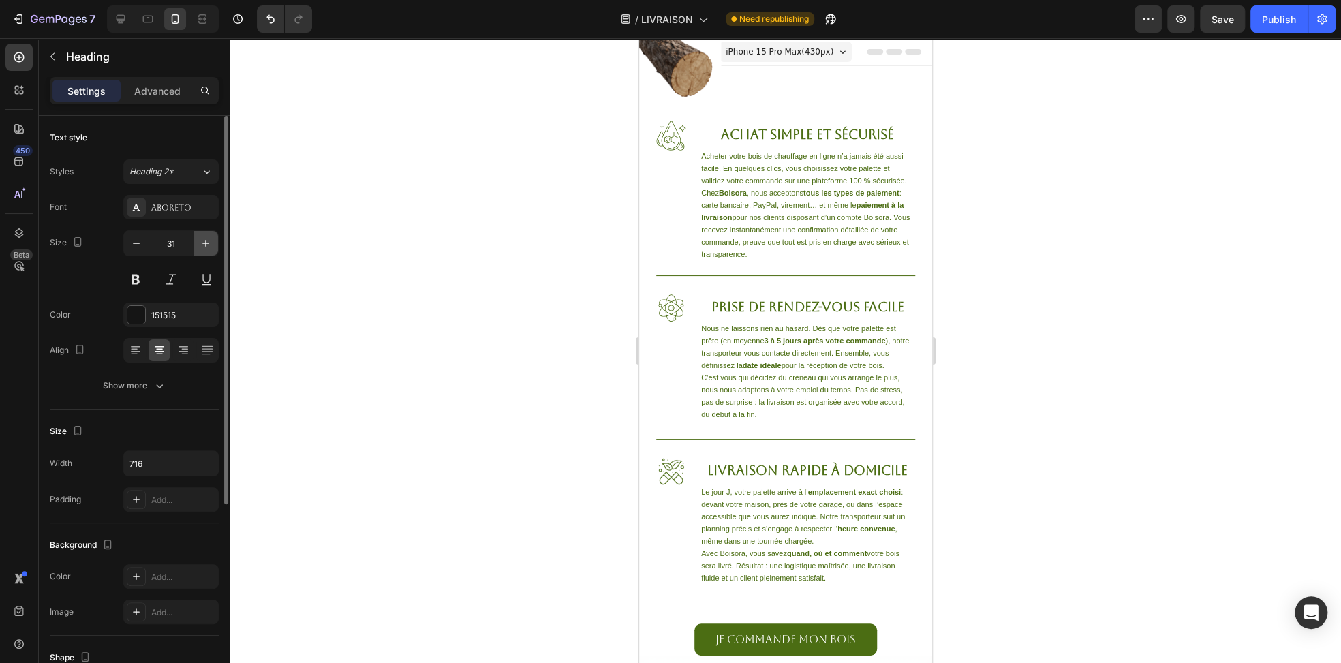
click at [200, 245] on icon "button" at bounding box center [206, 243] width 14 height 14
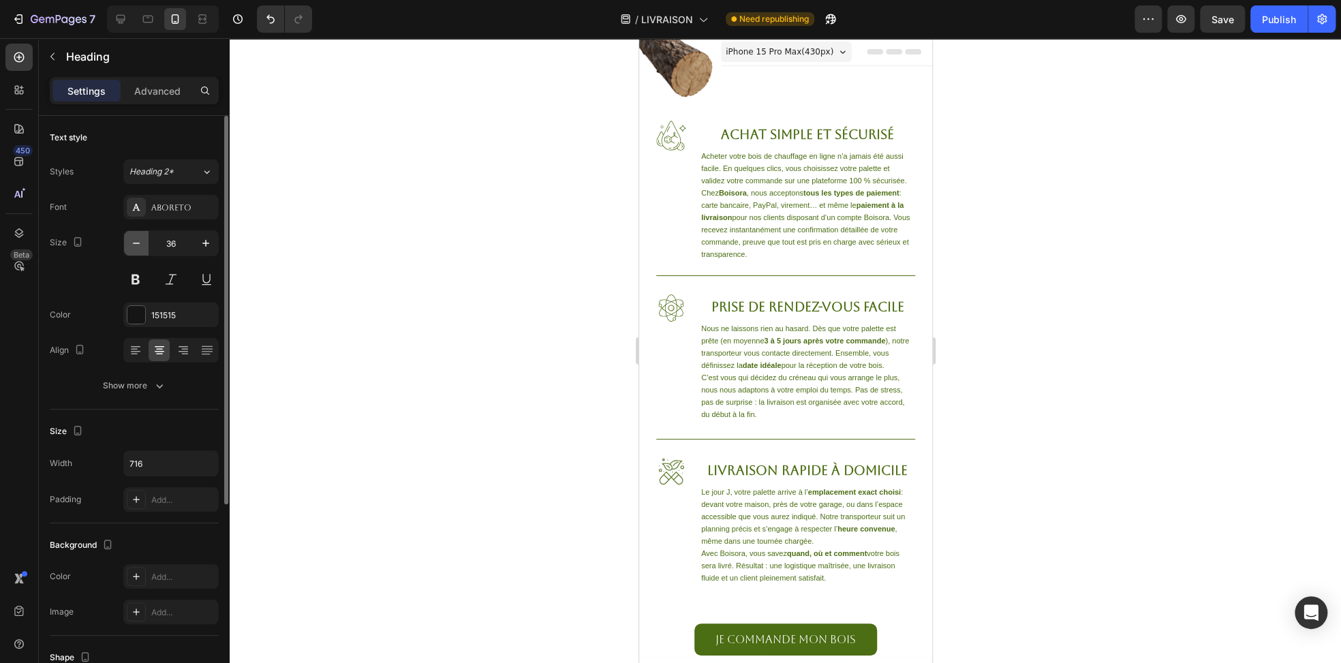
click at [144, 245] on button "button" at bounding box center [136, 243] width 25 height 25
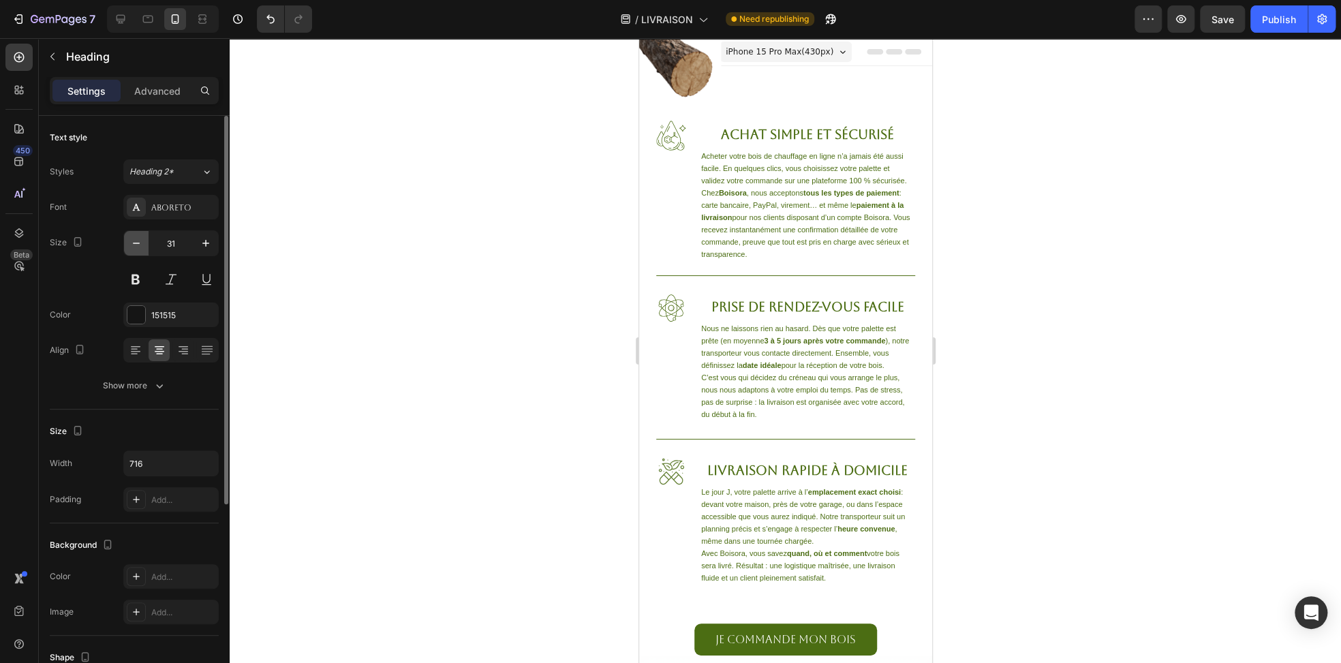
click at [144, 245] on button "button" at bounding box center [136, 243] width 25 height 25
click at [145, 243] on button "button" at bounding box center [136, 243] width 25 height 25
click at [146, 242] on button "button" at bounding box center [136, 243] width 25 height 25
click at [149, 239] on input "28" at bounding box center [171, 243] width 45 height 25
click at [142, 243] on icon "button" at bounding box center [136, 243] width 14 height 14
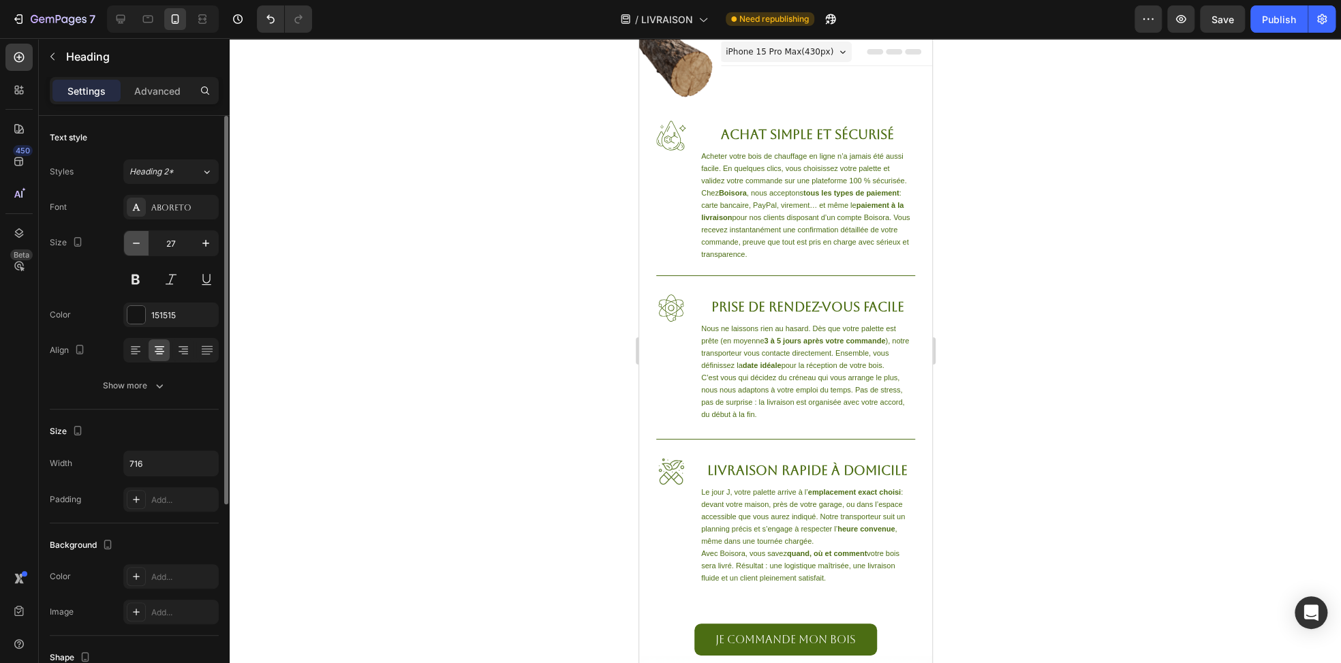
click at [141, 243] on icon "button" at bounding box center [136, 243] width 14 height 14
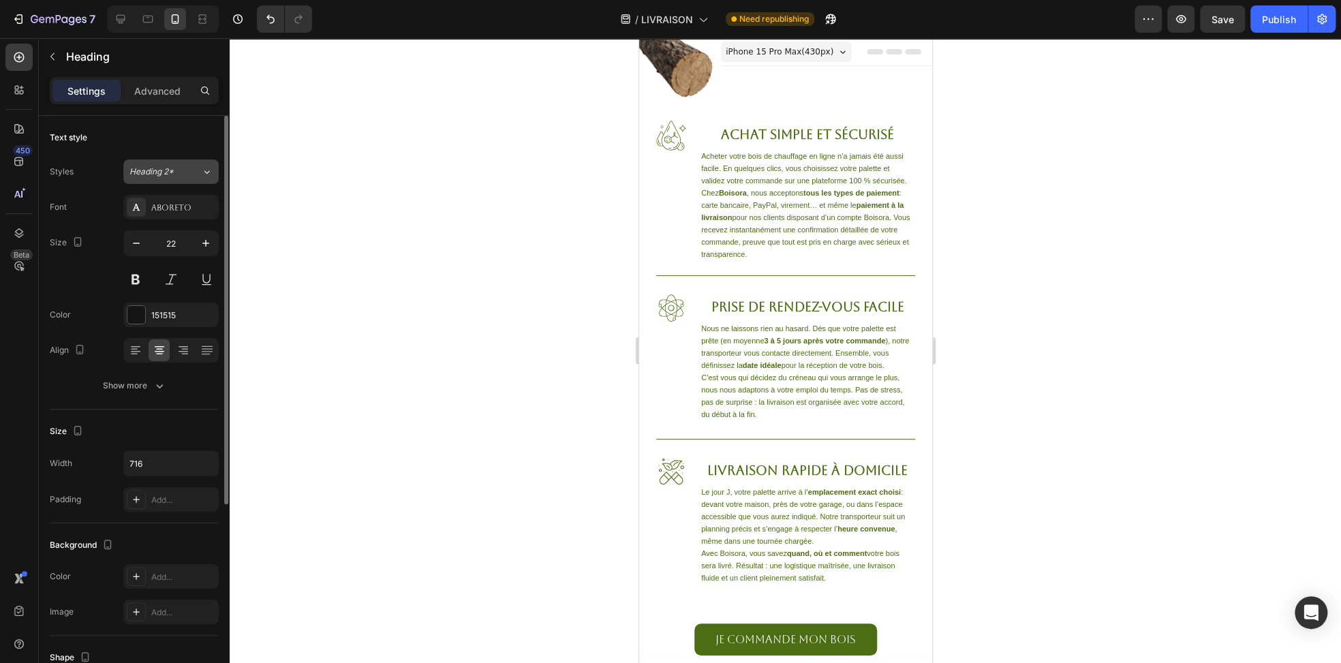
click at [181, 177] on button "Heading 2*" at bounding box center [170, 171] width 95 height 25
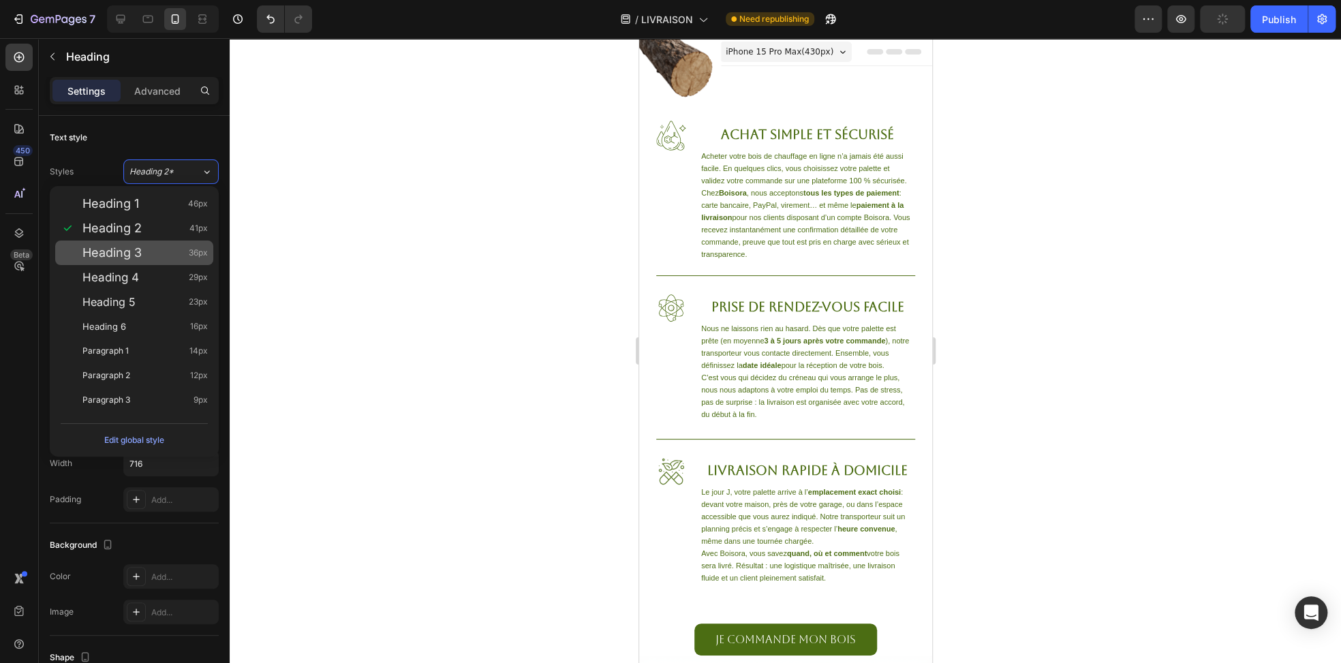
click at [149, 249] on div "Heading 3 36px" at bounding box center [144, 253] width 125 height 14
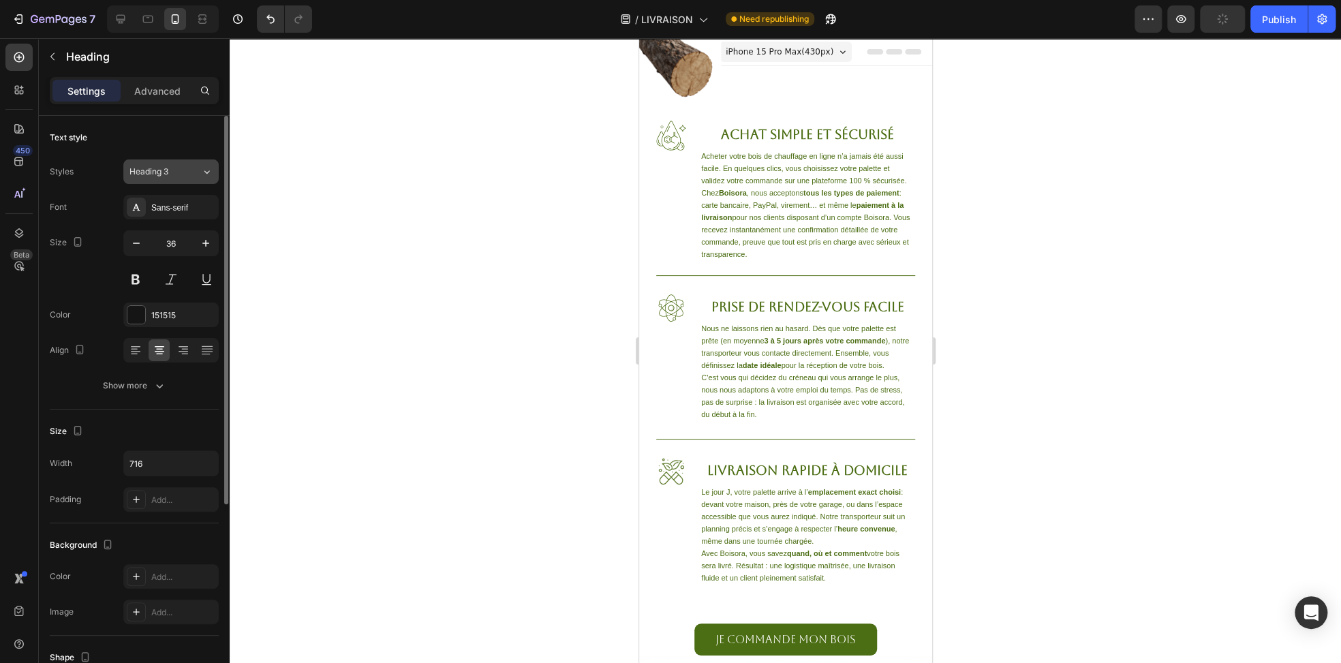
click at [185, 179] on button "Heading 3" at bounding box center [170, 171] width 95 height 25
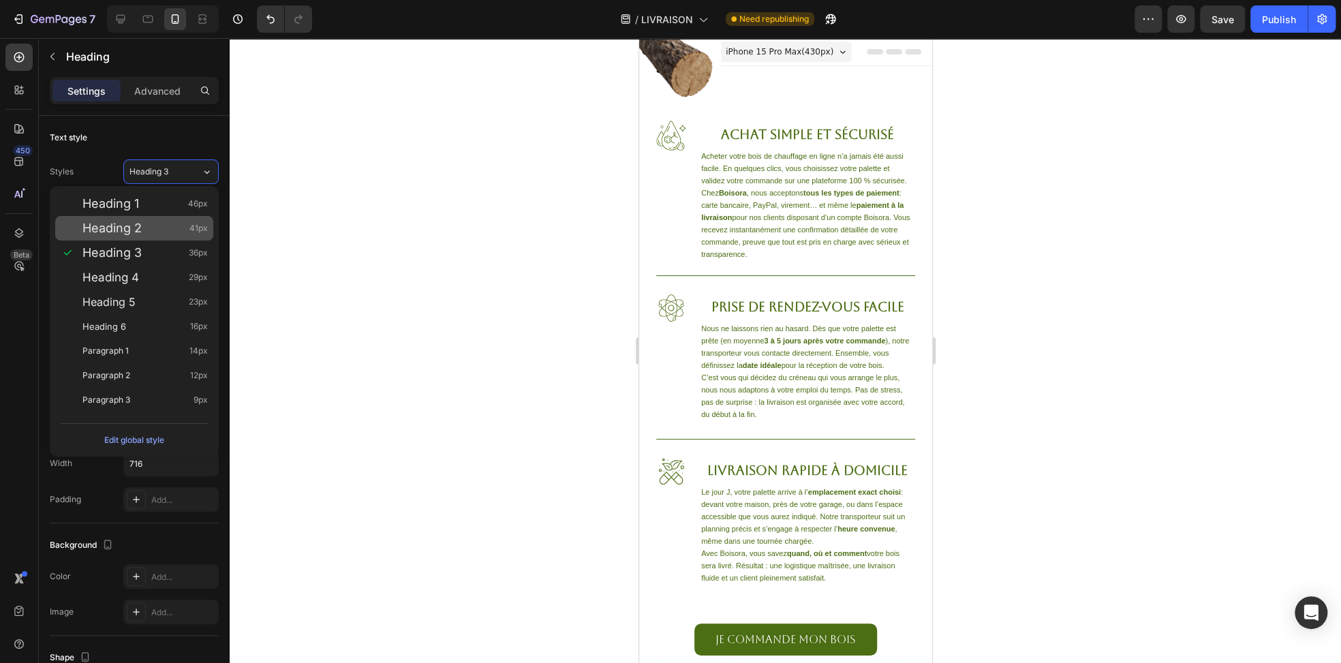
click at [157, 231] on div "Heading 2 41px" at bounding box center [144, 228] width 125 height 14
type input "41"
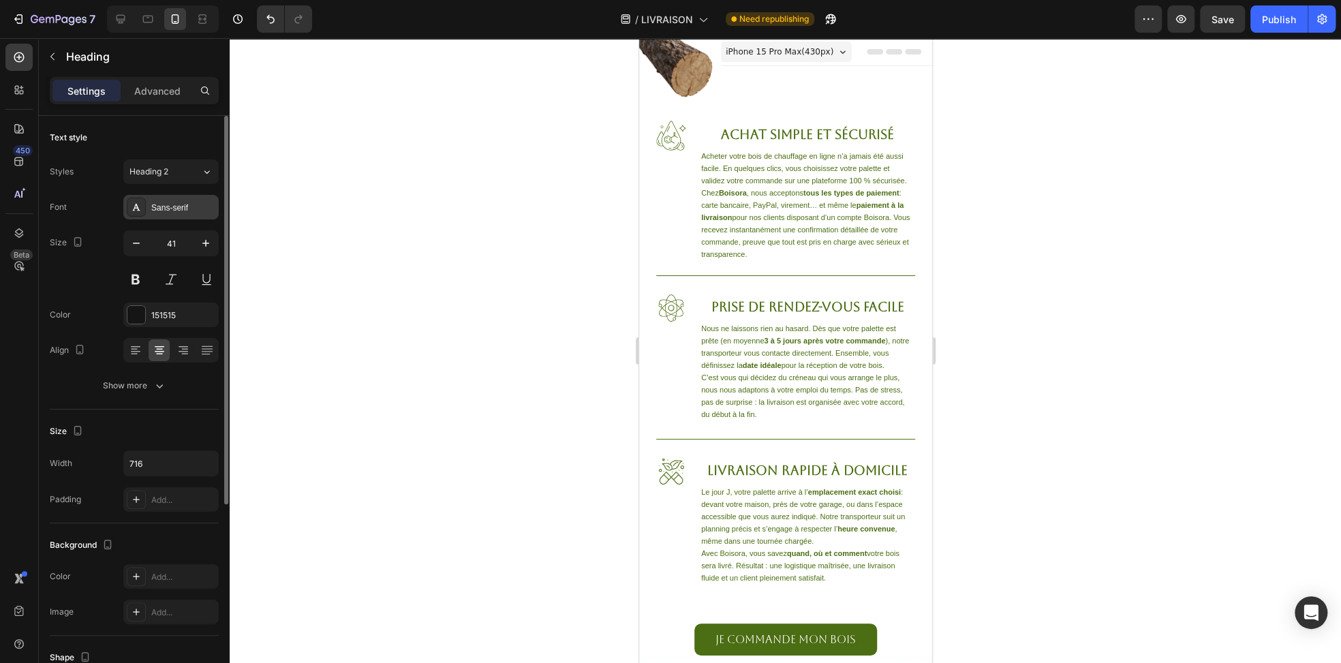
click at [181, 211] on div "Sans-serif" at bounding box center [183, 208] width 64 height 12
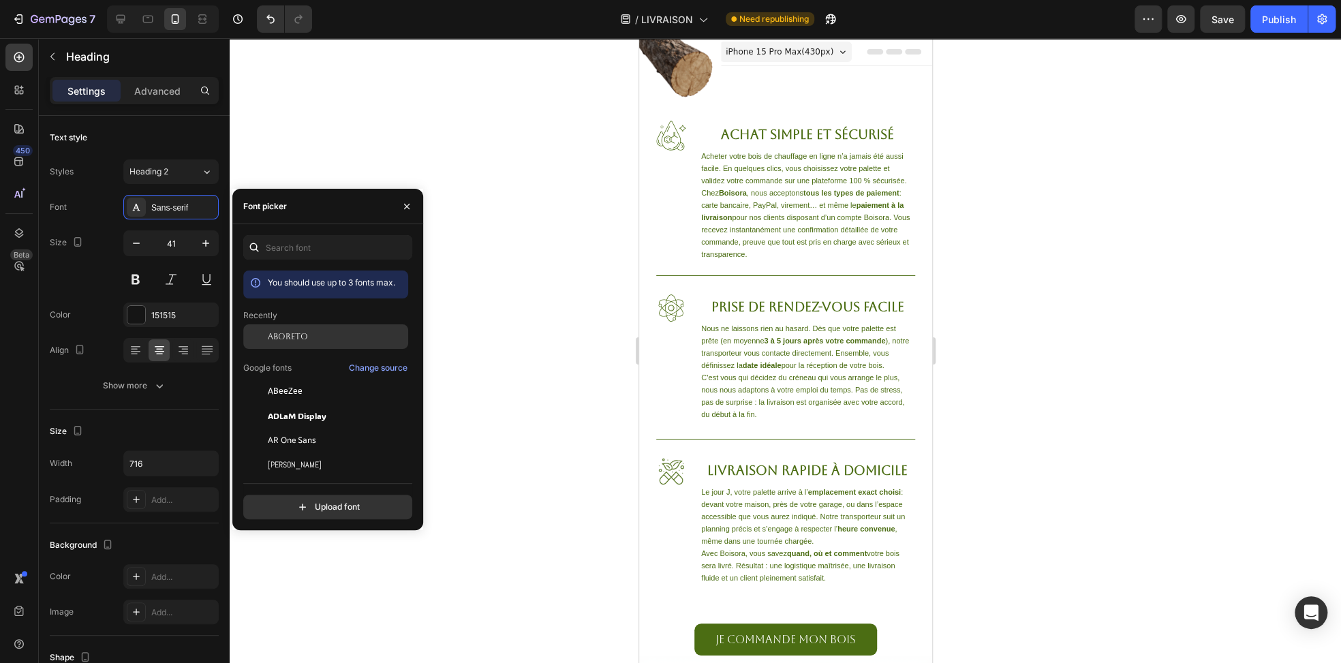
click at [286, 332] on span "Aboreto" at bounding box center [288, 336] width 40 height 12
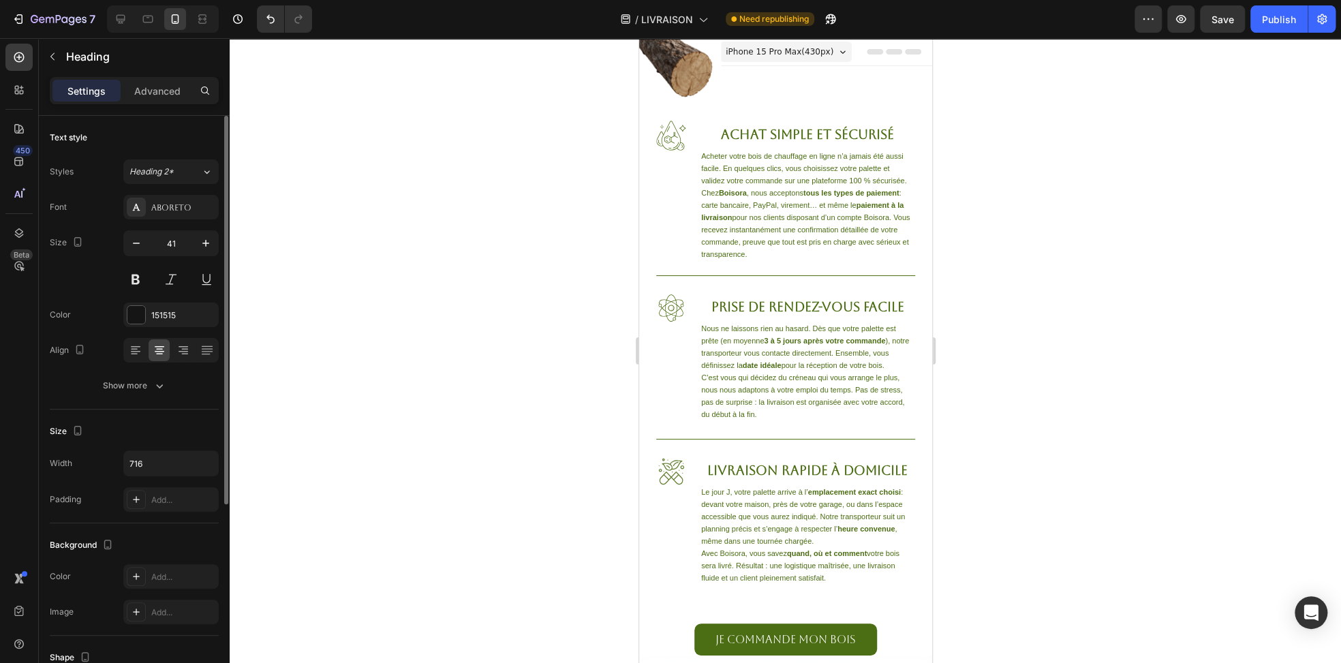
click at [161, 127] on div "Text style" at bounding box center [134, 138] width 169 height 22
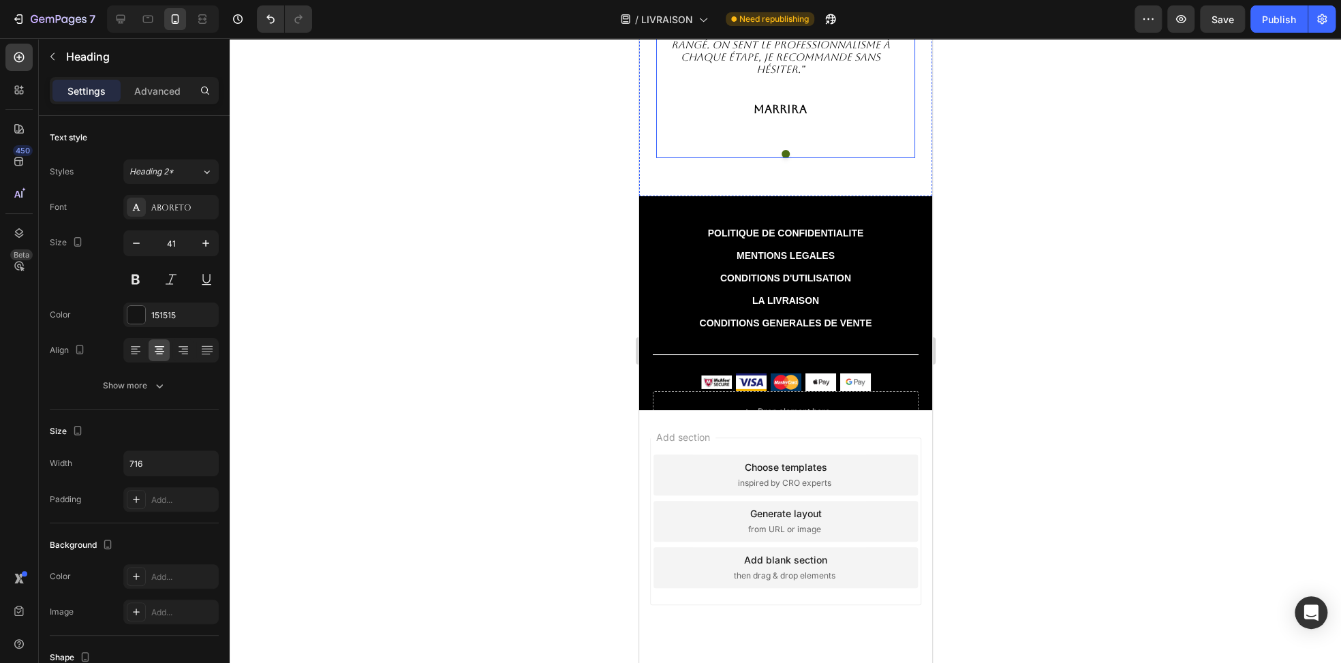
scroll to position [3270, 0]
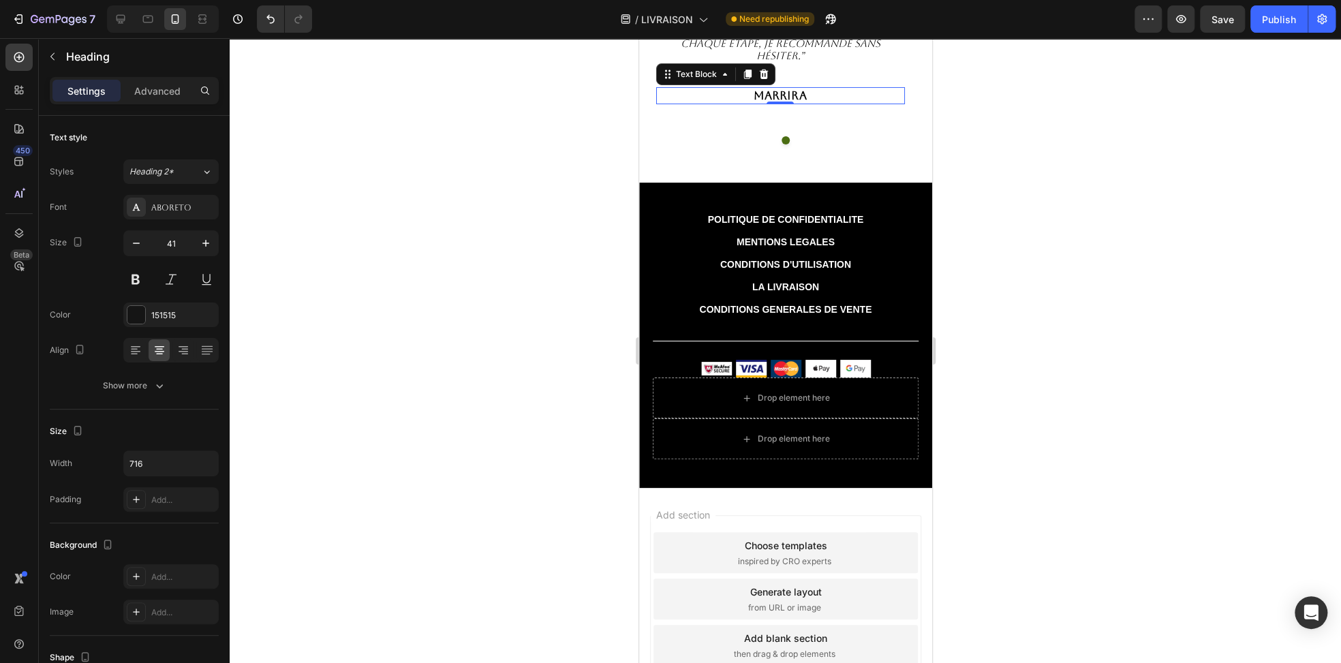
click at [786, 103] on p "Marrira" at bounding box center [780, 96] width 246 height 14
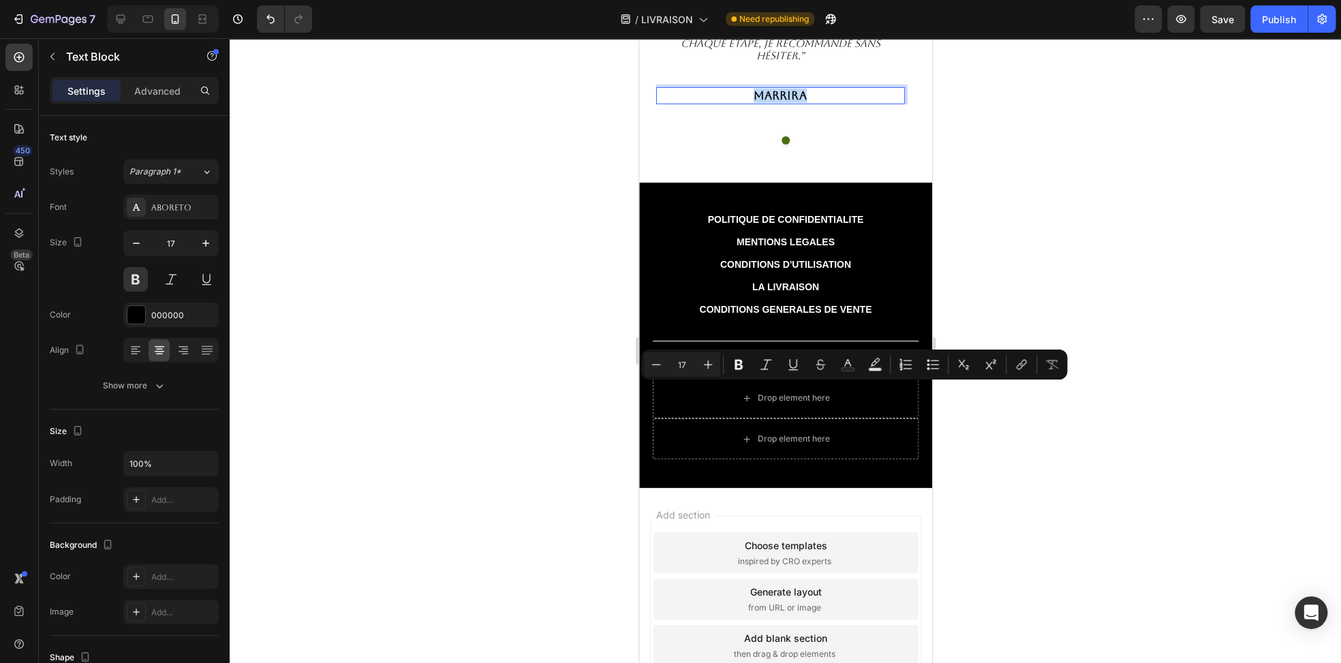
click at [786, 103] on p "Marrira" at bounding box center [780, 96] width 246 height 14
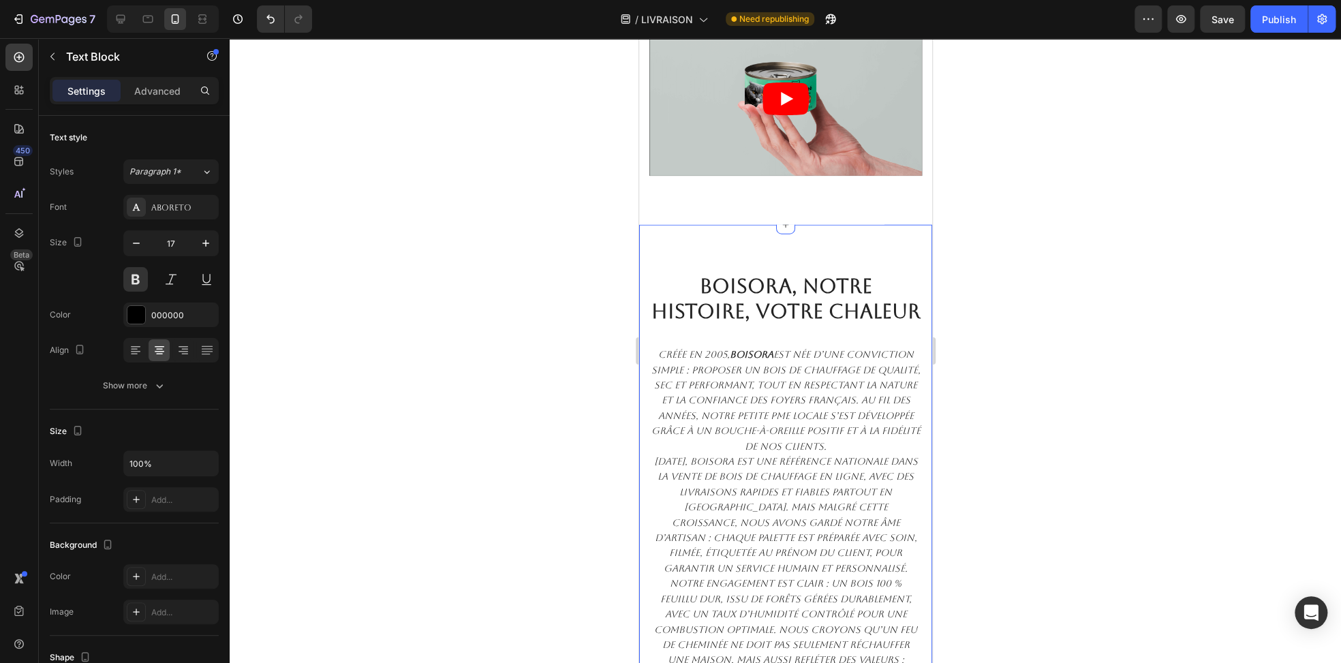
scroll to position [2316, 0]
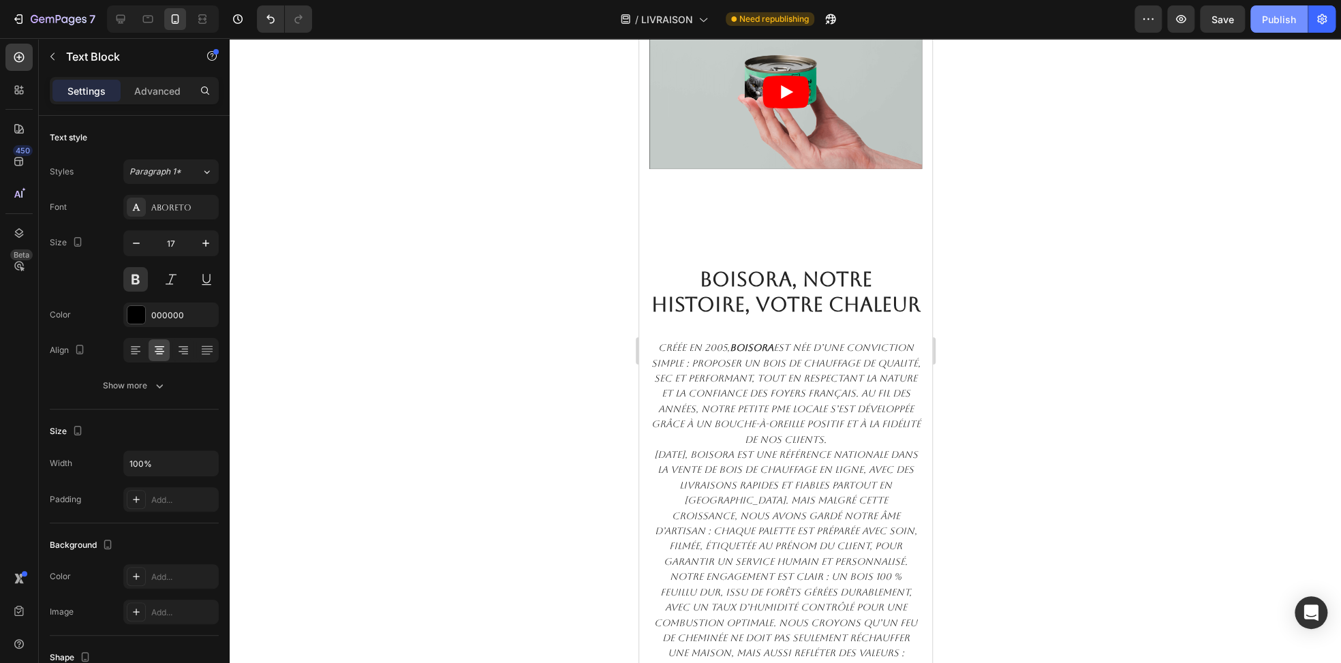
click at [1269, 27] on button "Publish" at bounding box center [1278, 18] width 57 height 27
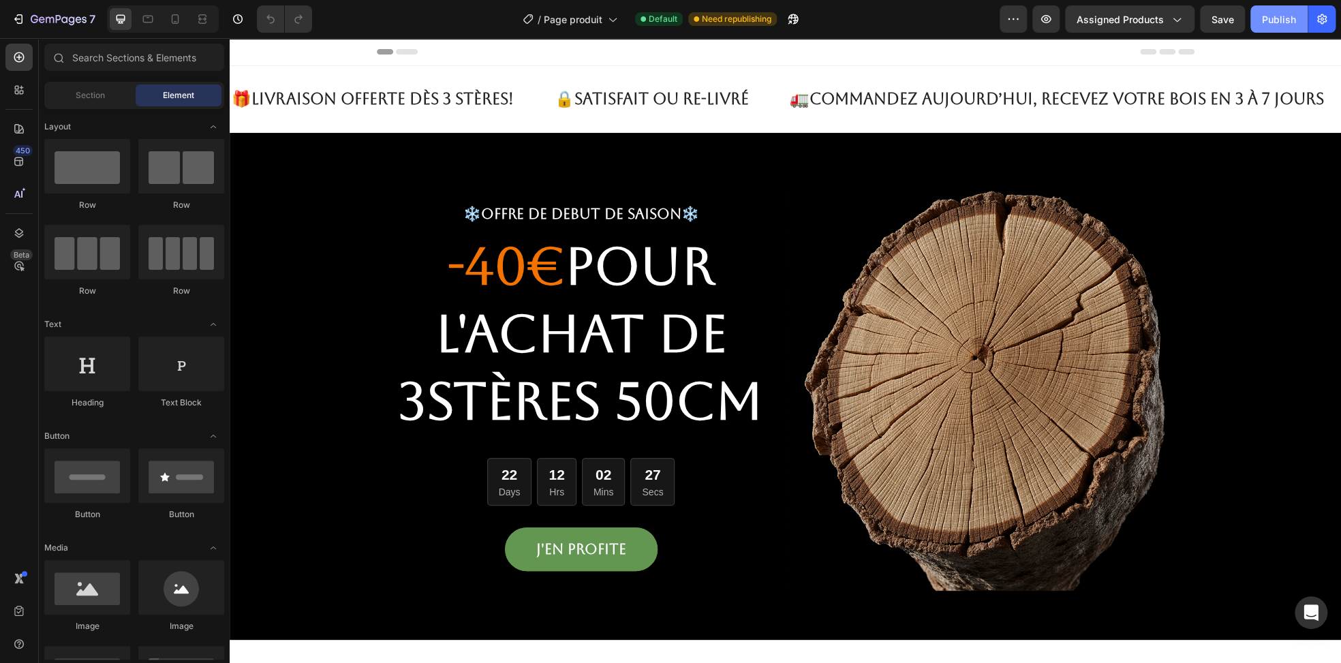
click at [1258, 17] on button "Publish" at bounding box center [1278, 18] width 57 height 27
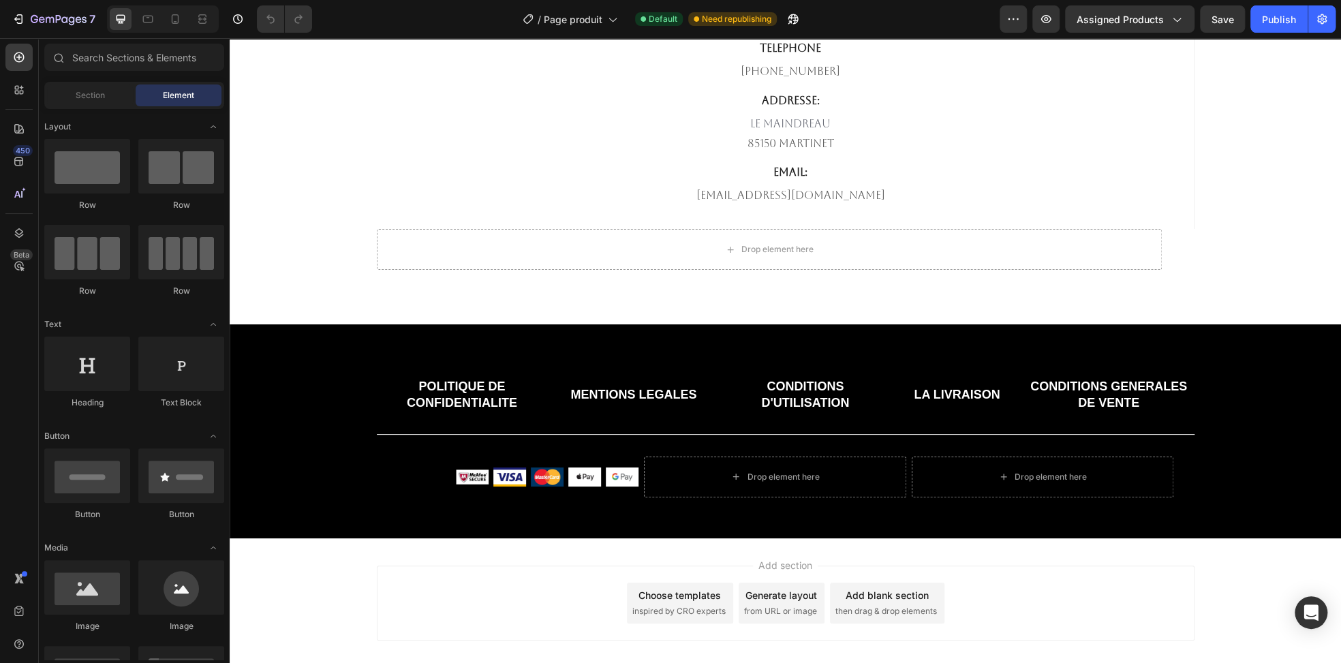
scroll to position [4731, 0]
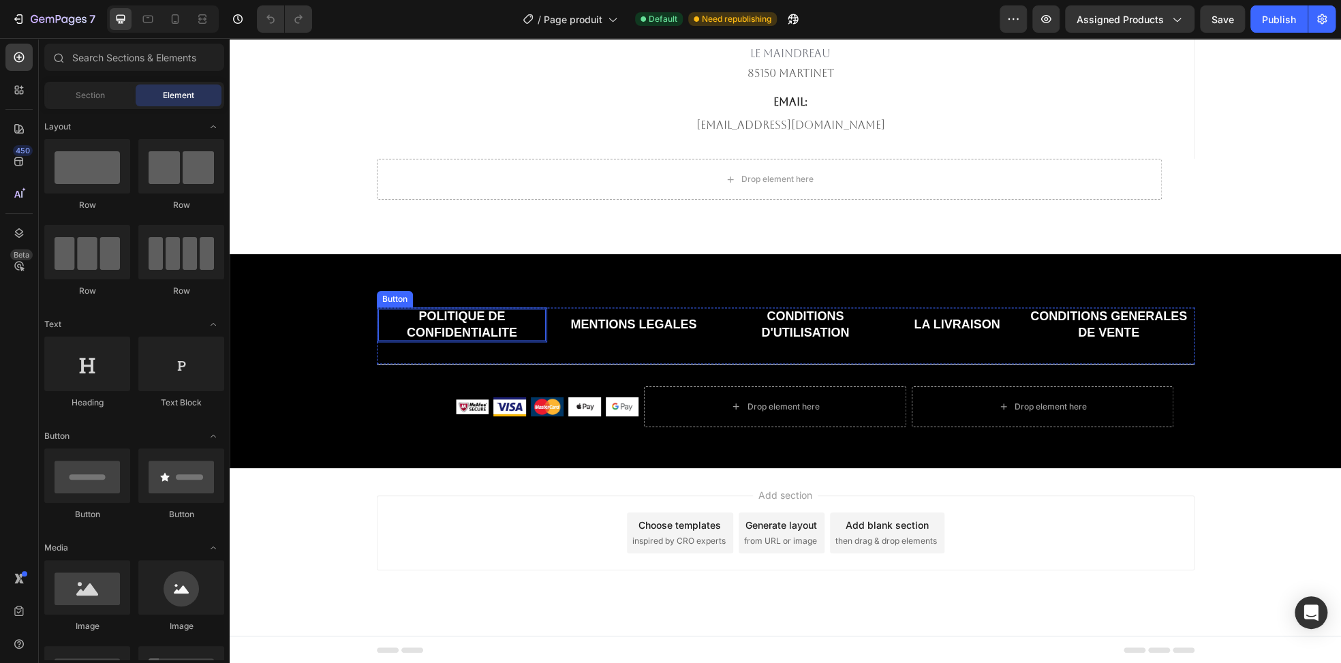
click at [491, 322] on p "POLITIQUE DE CONFIDENTIALITE" at bounding box center [462, 325] width 168 height 32
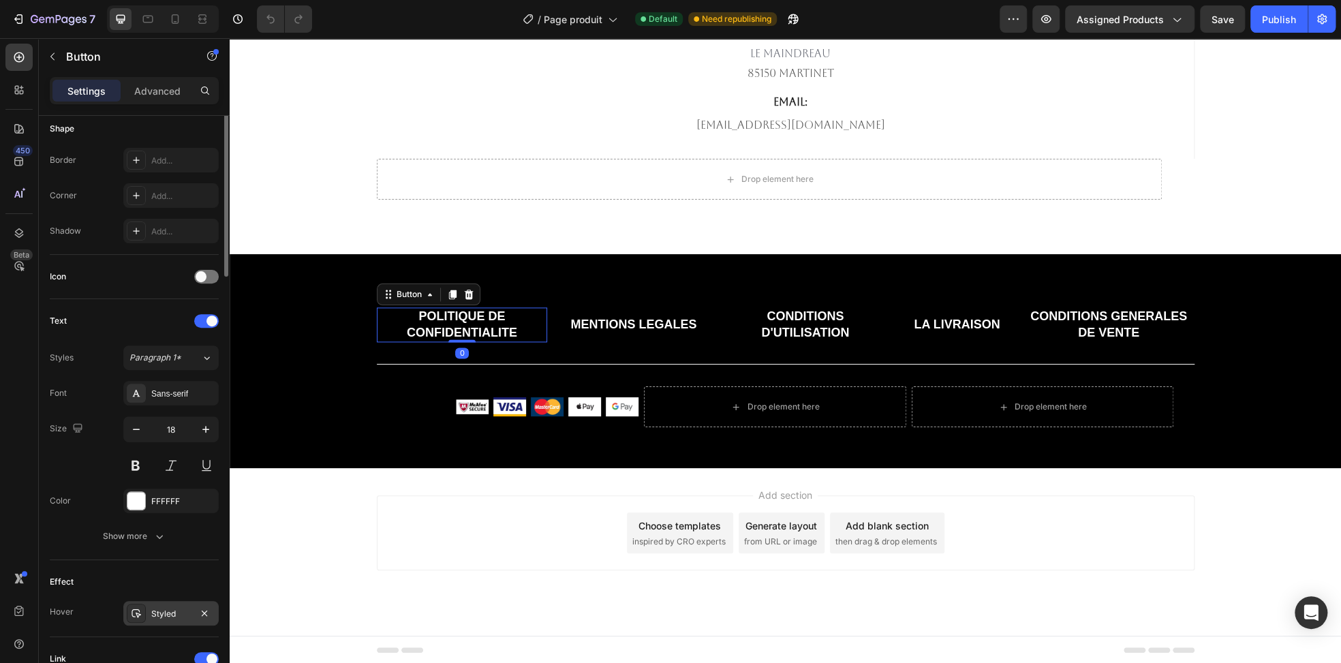
scroll to position [459, 0]
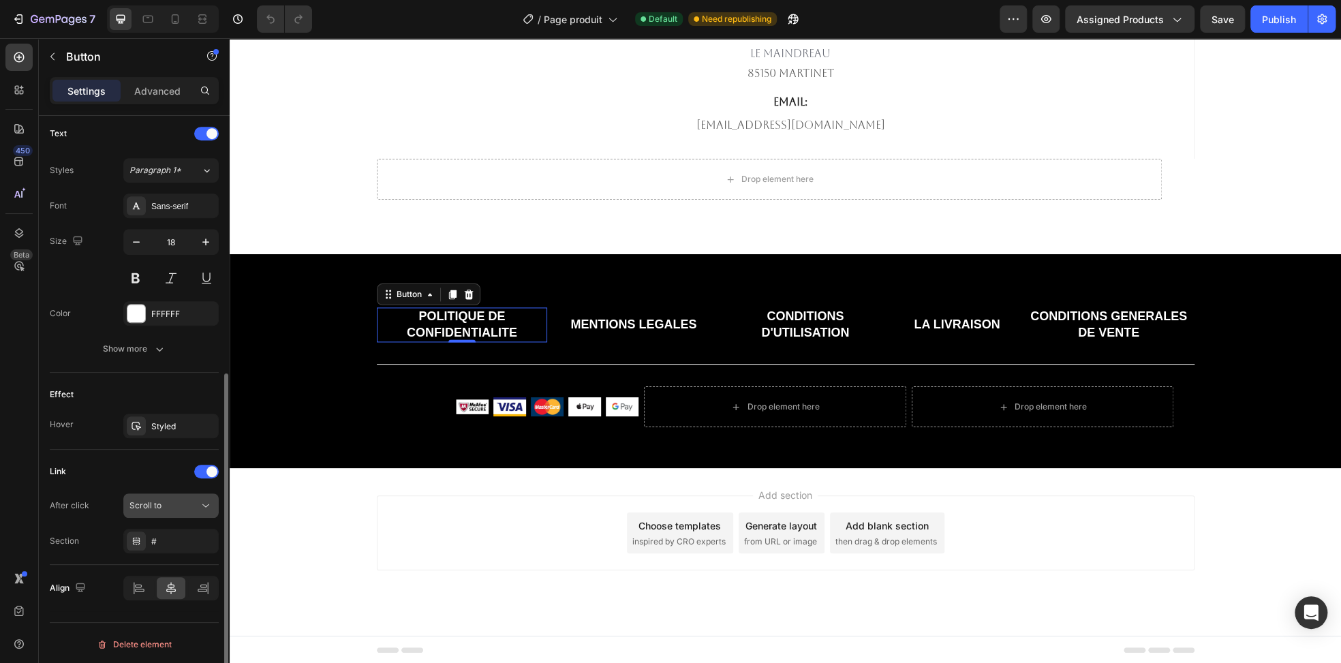
click at [173, 506] on div "Scroll to" at bounding box center [163, 505] width 69 height 12
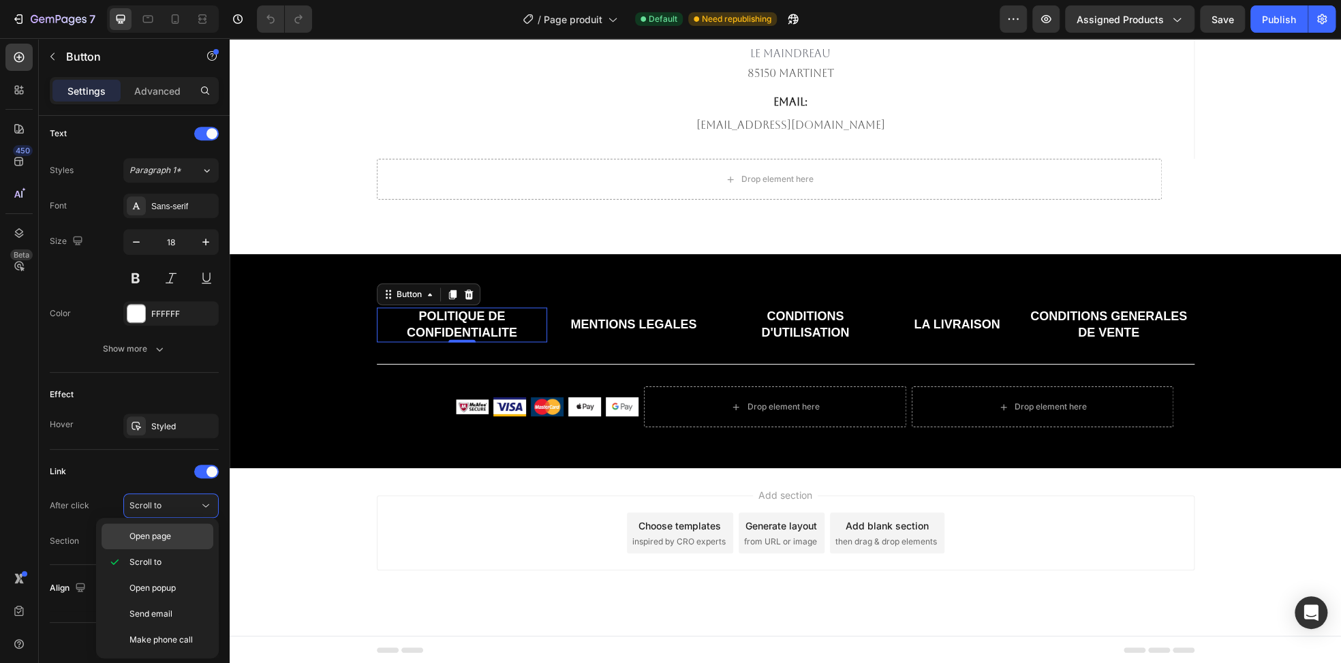
click at [167, 538] on span "Open page" at bounding box center [150, 536] width 42 height 12
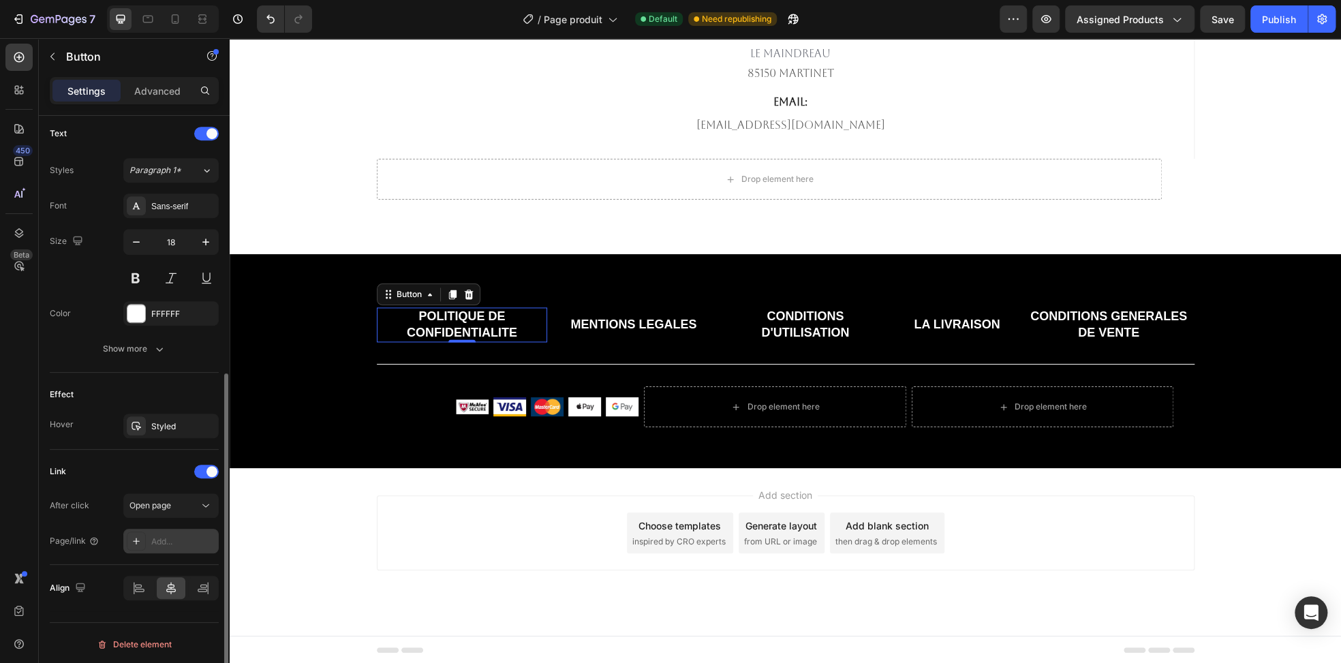
click at [165, 542] on div "Add..." at bounding box center [183, 542] width 64 height 12
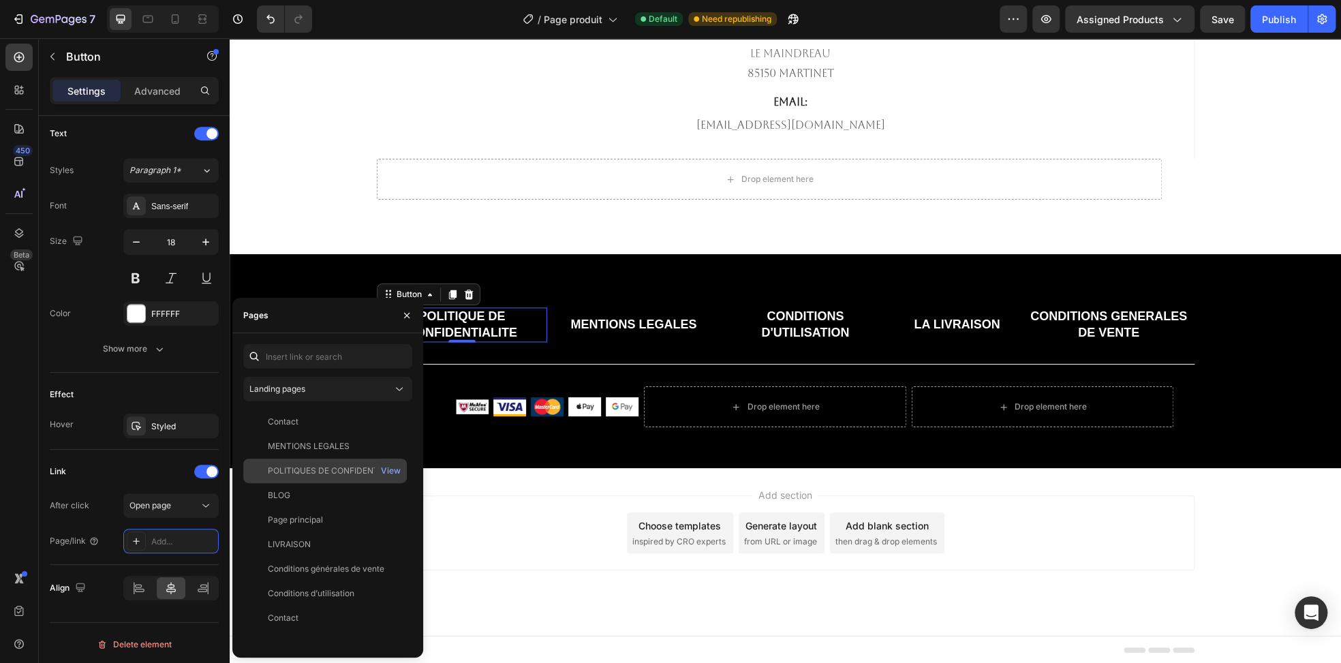
click at [313, 470] on div "POLITIQUES DE CONFIDENTIALITES" at bounding box center [333, 471] width 131 height 12
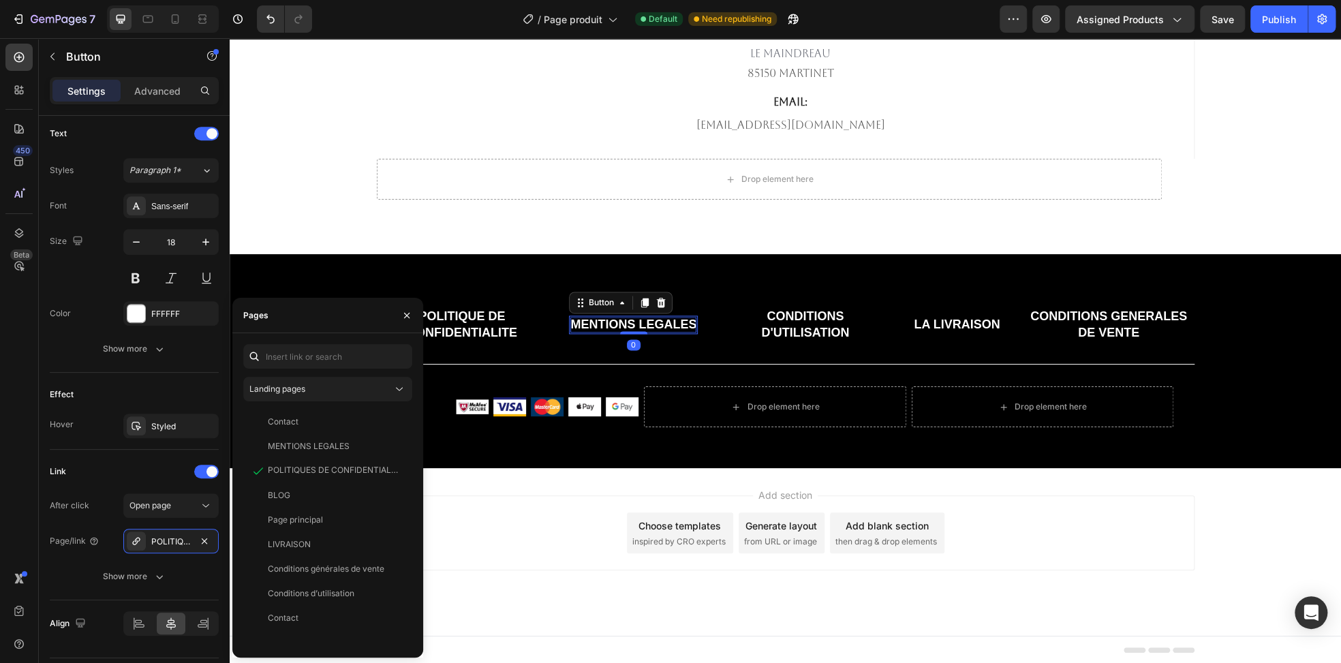
click at [648, 326] on p "MENTIONS LEGALES" at bounding box center [633, 325] width 126 height 16
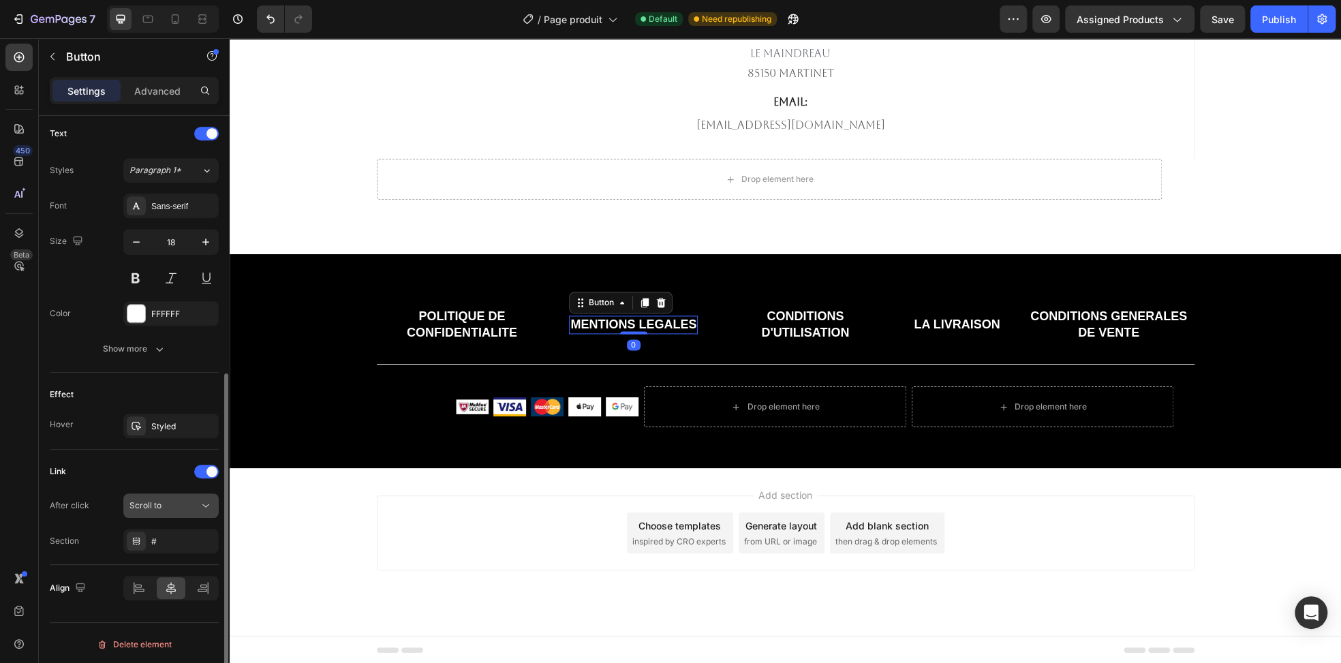
click at [185, 508] on div "Scroll to" at bounding box center [163, 505] width 69 height 12
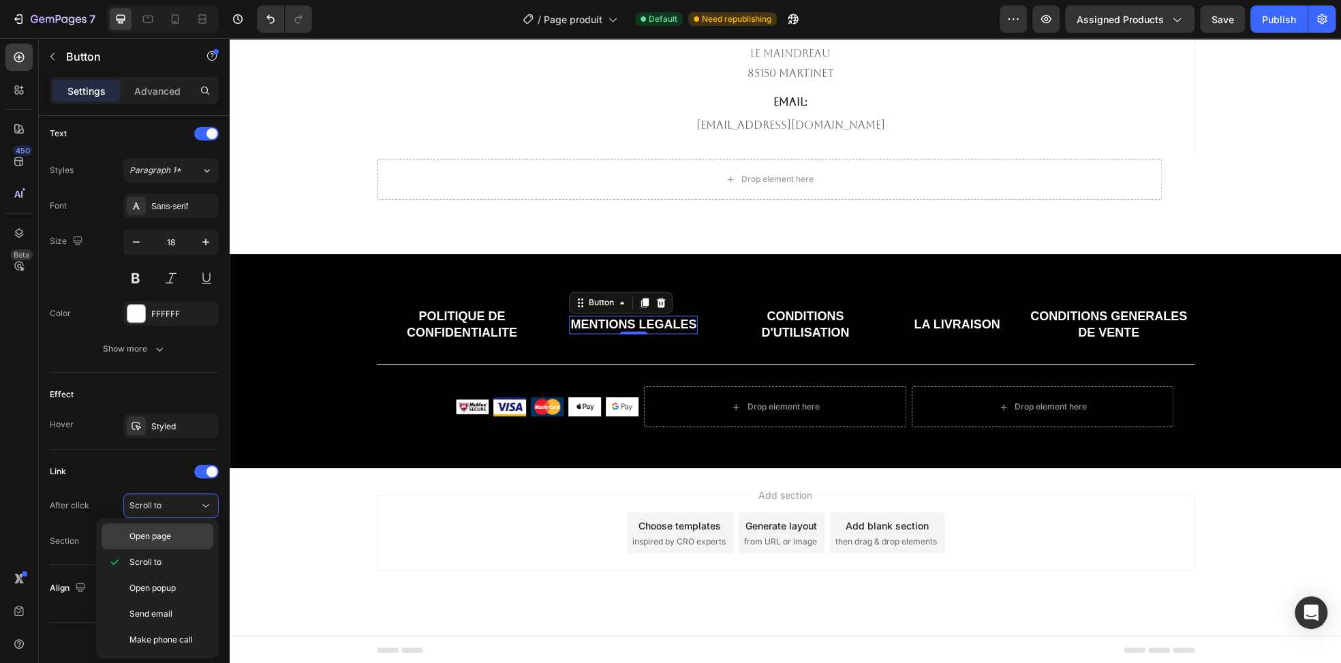
click at [166, 545] on div "Open page" at bounding box center [158, 536] width 112 height 26
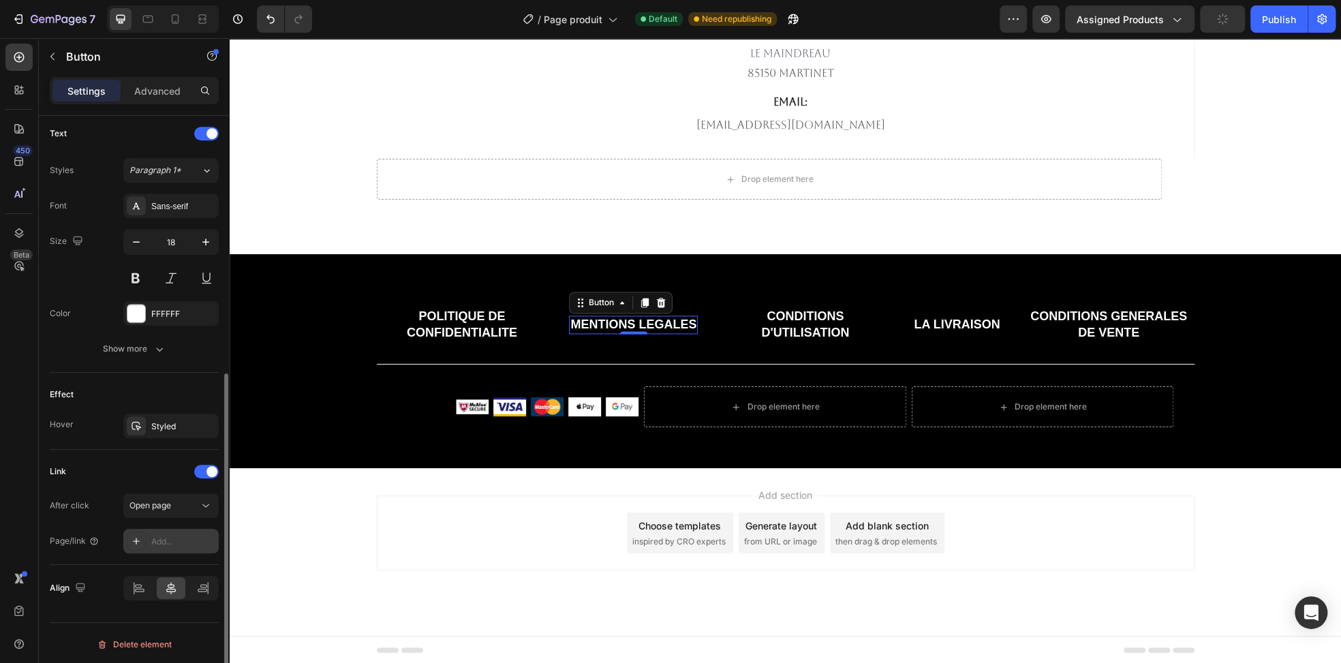
click at [168, 536] on div "Add..." at bounding box center [183, 542] width 64 height 12
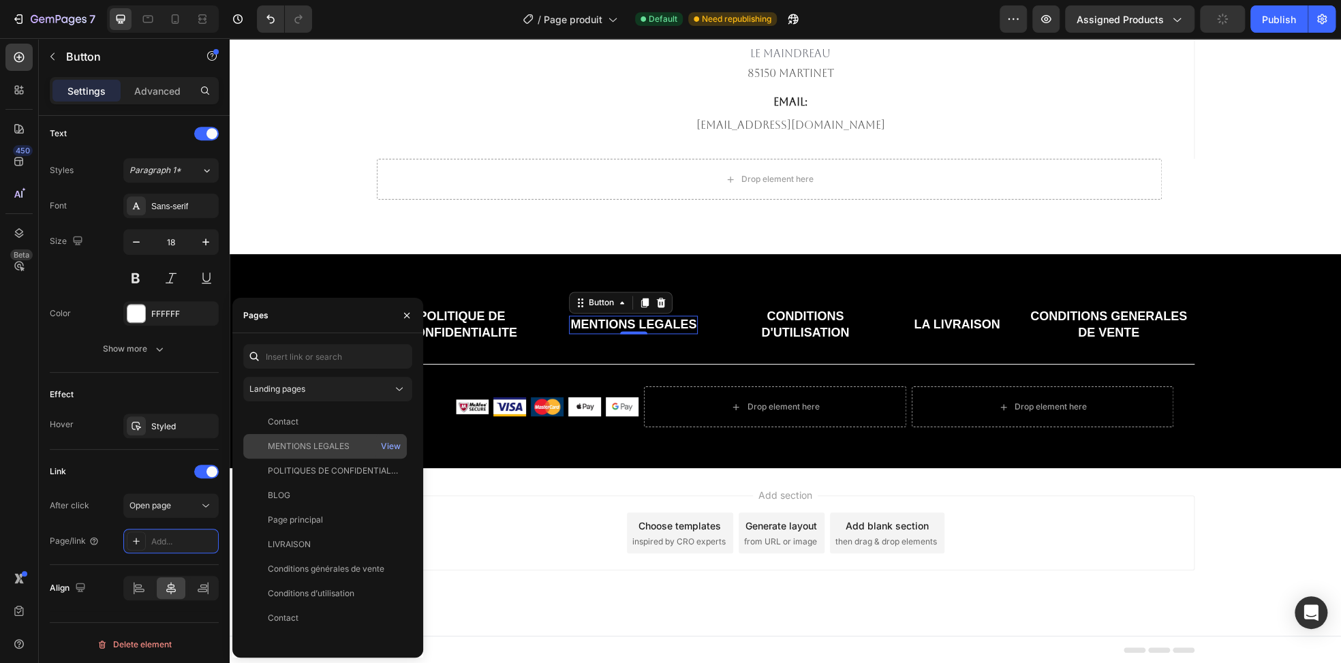
click at [314, 445] on div "MENTIONS LEGALES" at bounding box center [309, 446] width 82 height 12
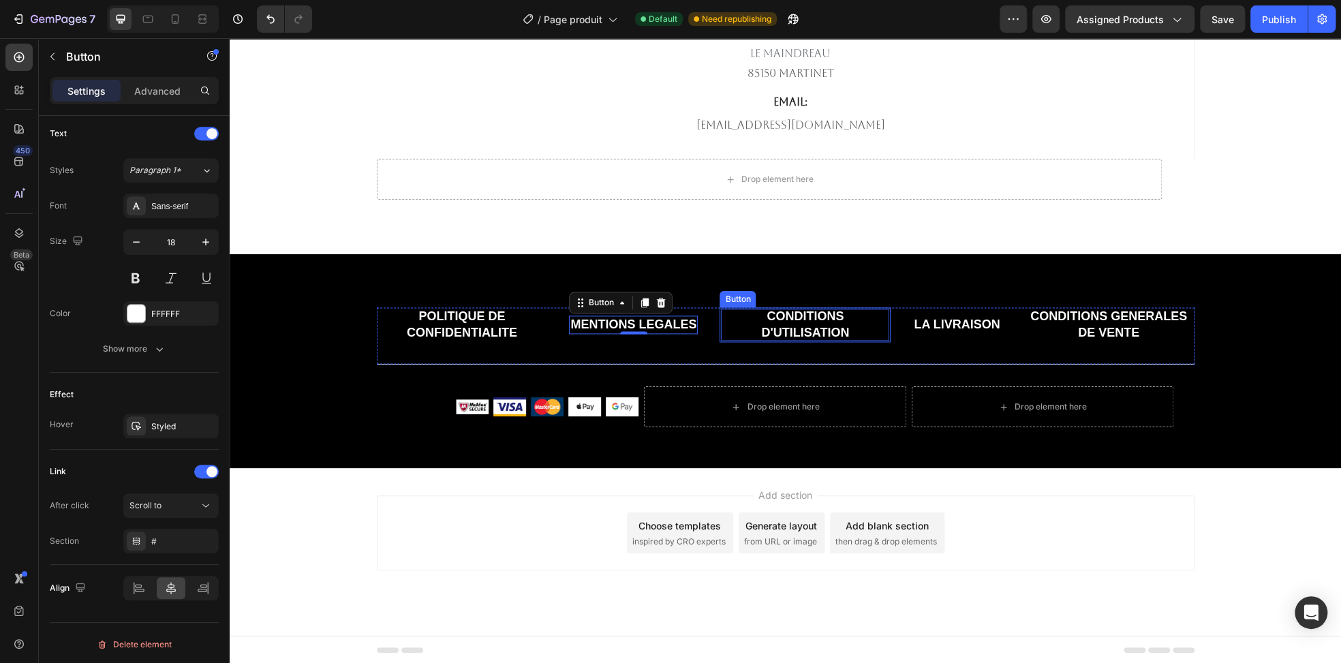
click at [791, 318] on p "CONDITIONS D'UTILISATION" at bounding box center [805, 325] width 168 height 32
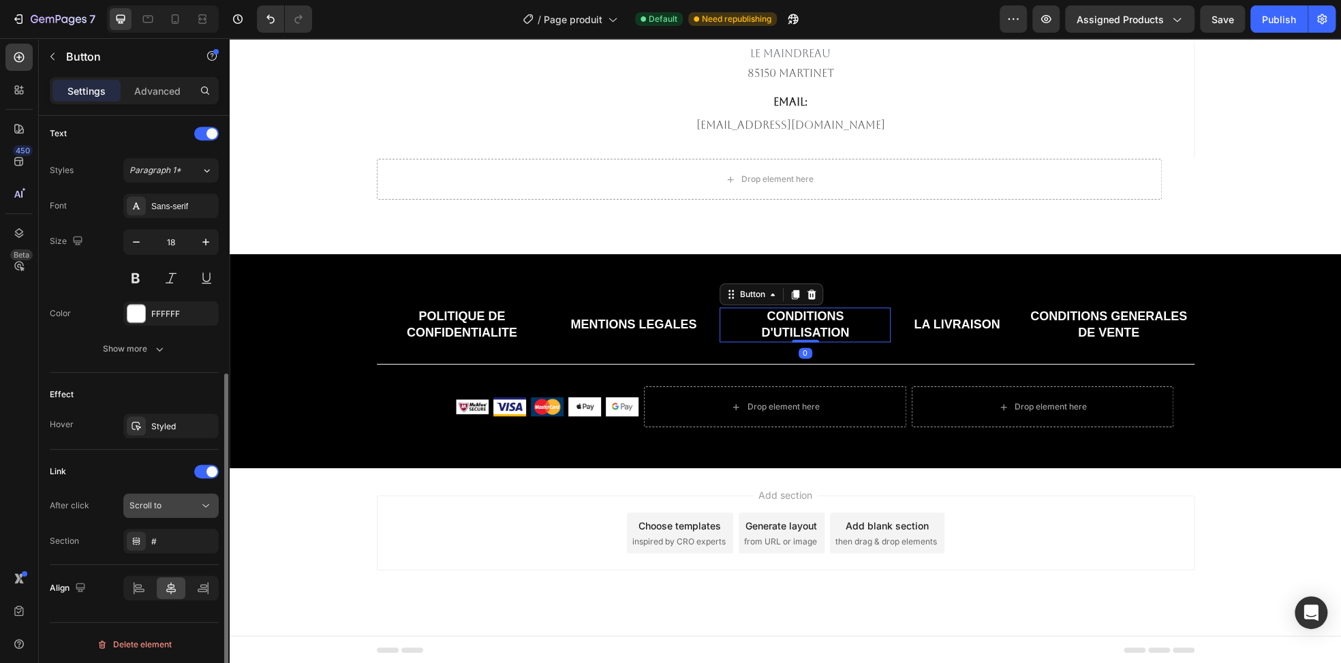
click at [172, 506] on div "Scroll to" at bounding box center [163, 505] width 69 height 12
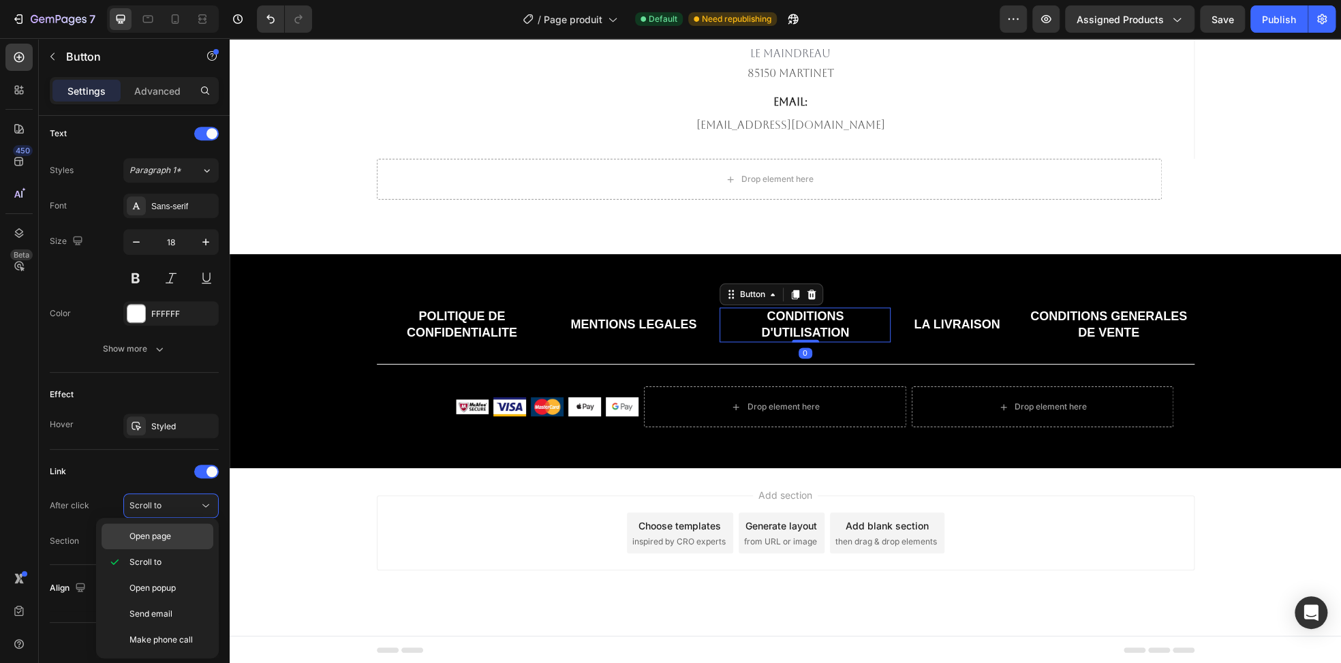
click at [173, 533] on p "Open page" at bounding box center [168, 536] width 78 height 12
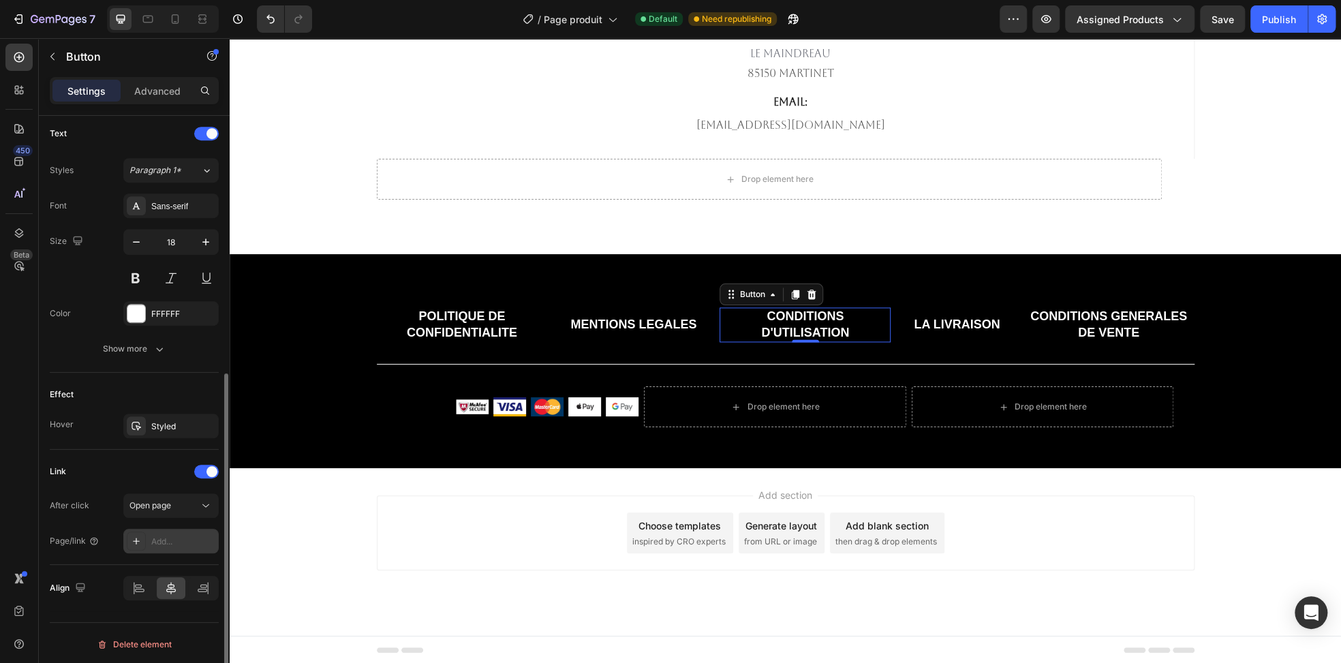
click at [179, 538] on div "Add..." at bounding box center [183, 542] width 64 height 12
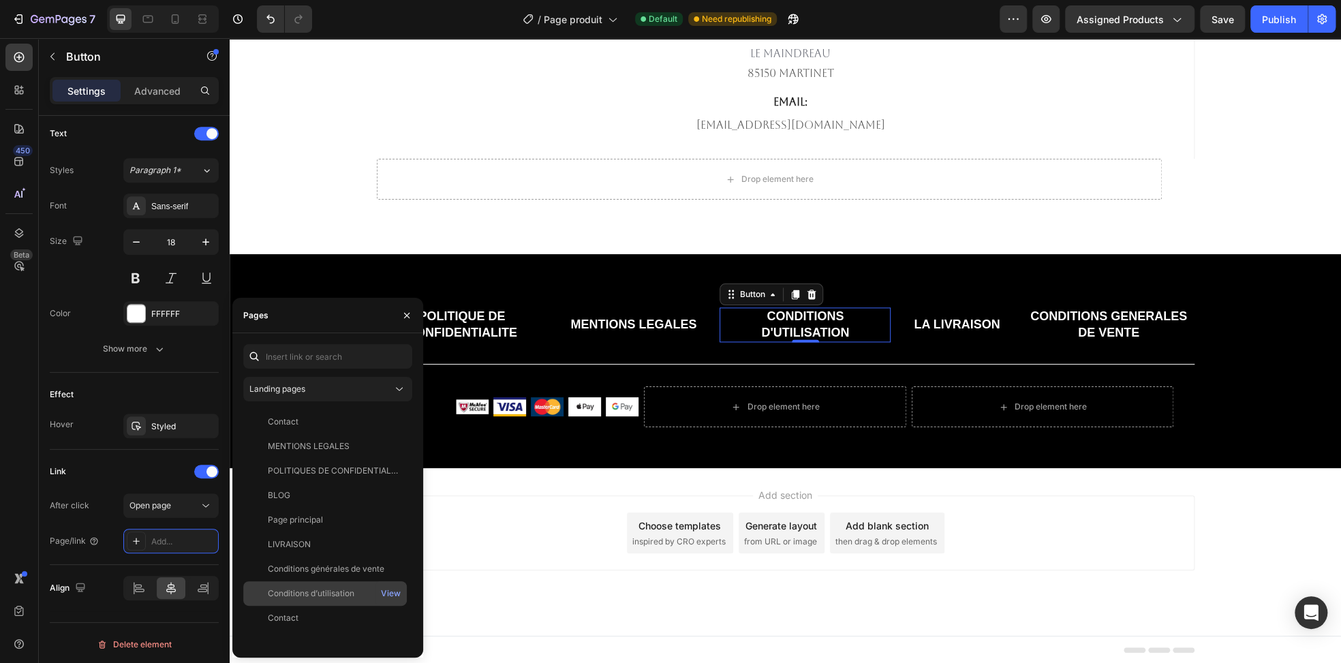
click at [320, 586] on div "Conditions d’utilisation View" at bounding box center [325, 593] width 164 height 25
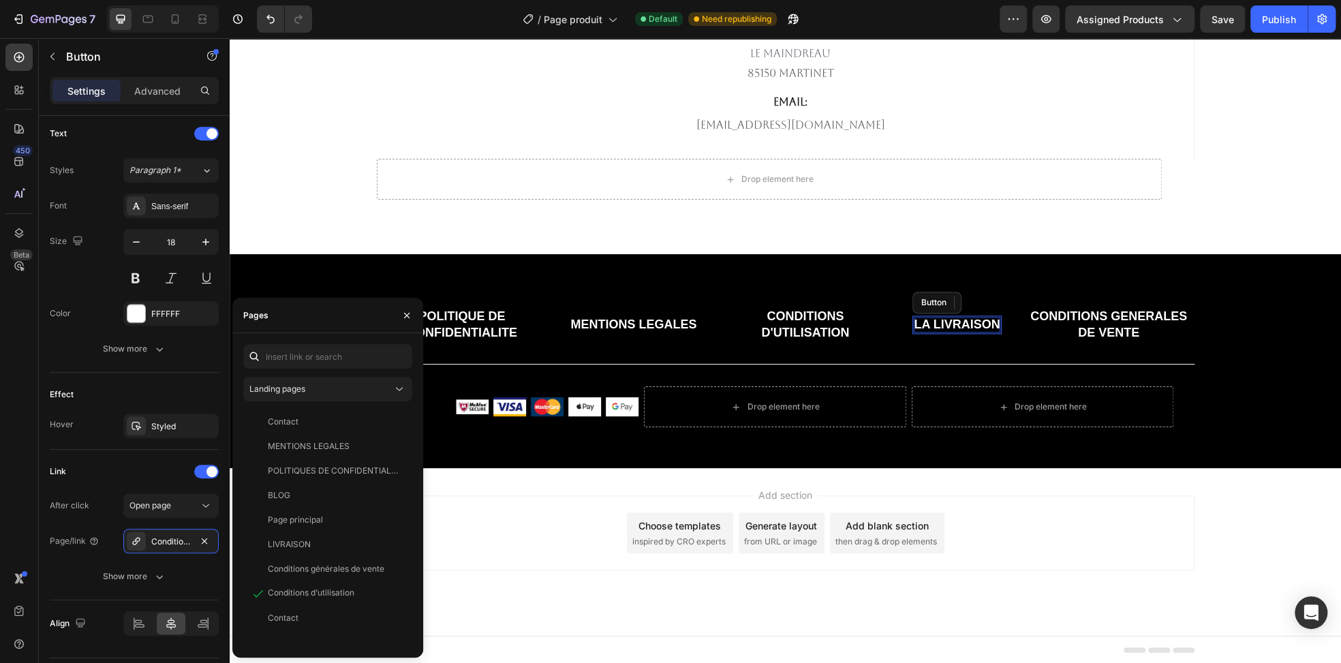
click at [955, 328] on p "LA LIVRAISON" at bounding box center [957, 325] width 86 height 16
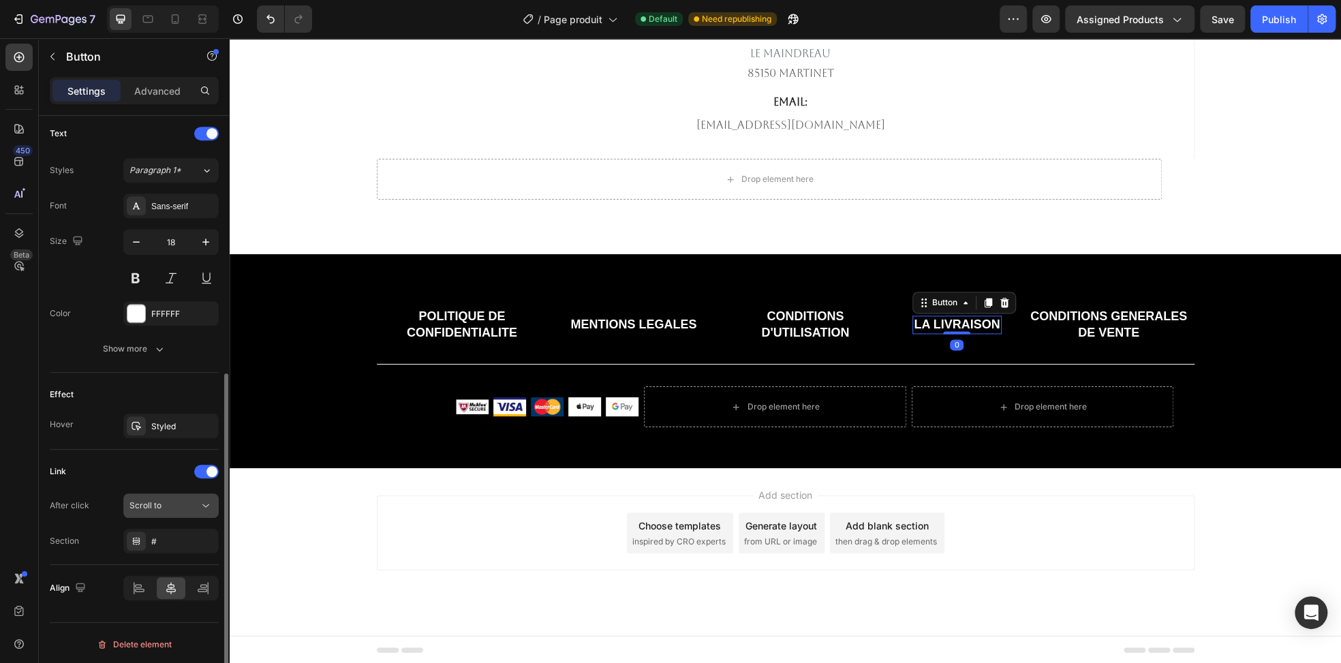
click at [166, 508] on div "Scroll to" at bounding box center [163, 505] width 69 height 12
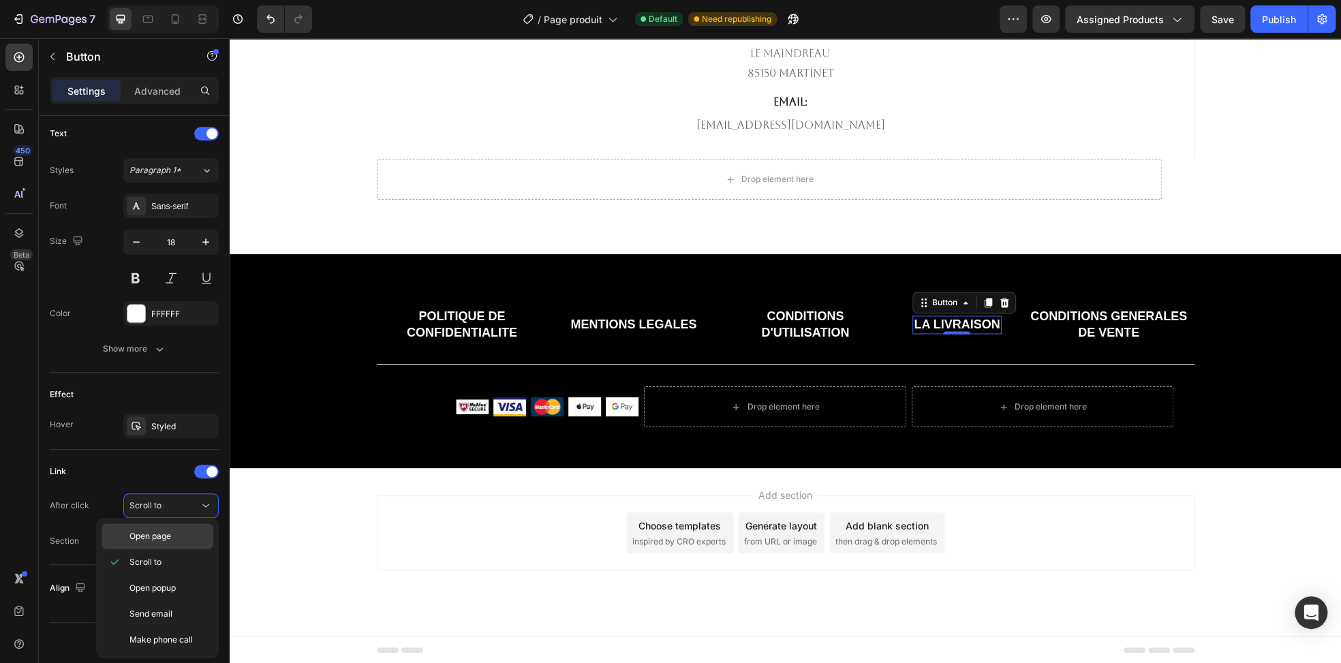
click at [169, 544] on div "Open page" at bounding box center [158, 536] width 112 height 26
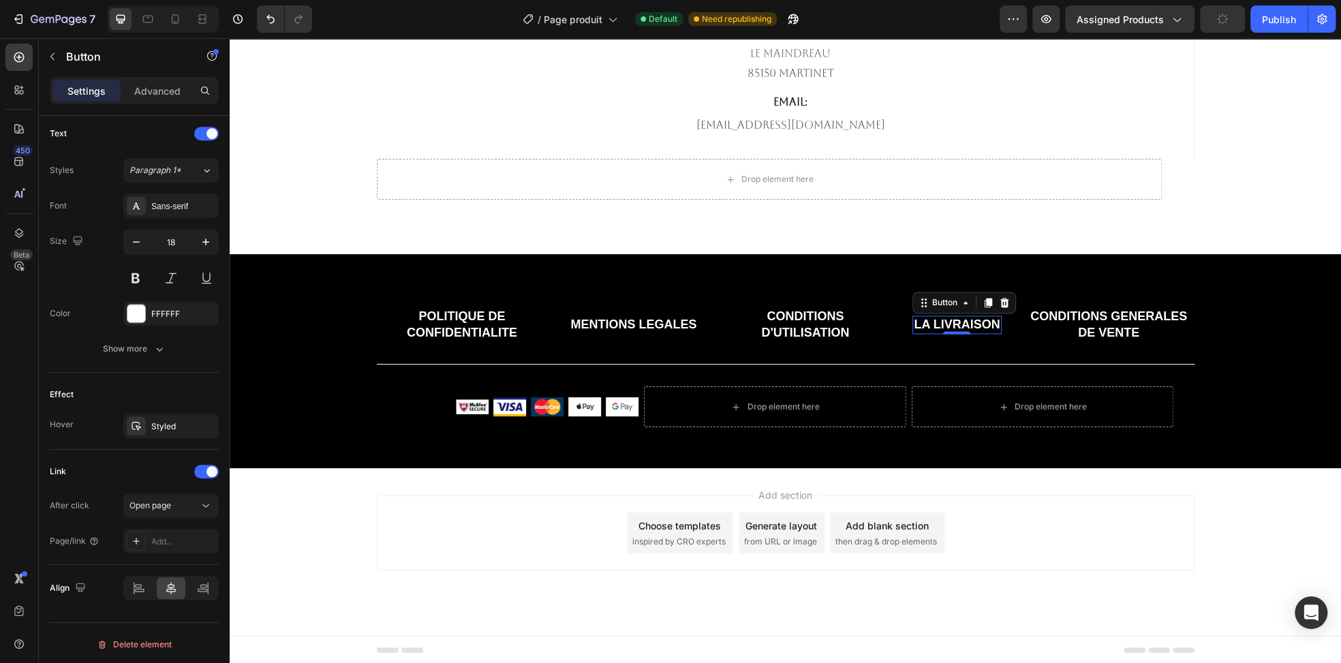
click at [178, 542] on div "Add..." at bounding box center [183, 542] width 64 height 12
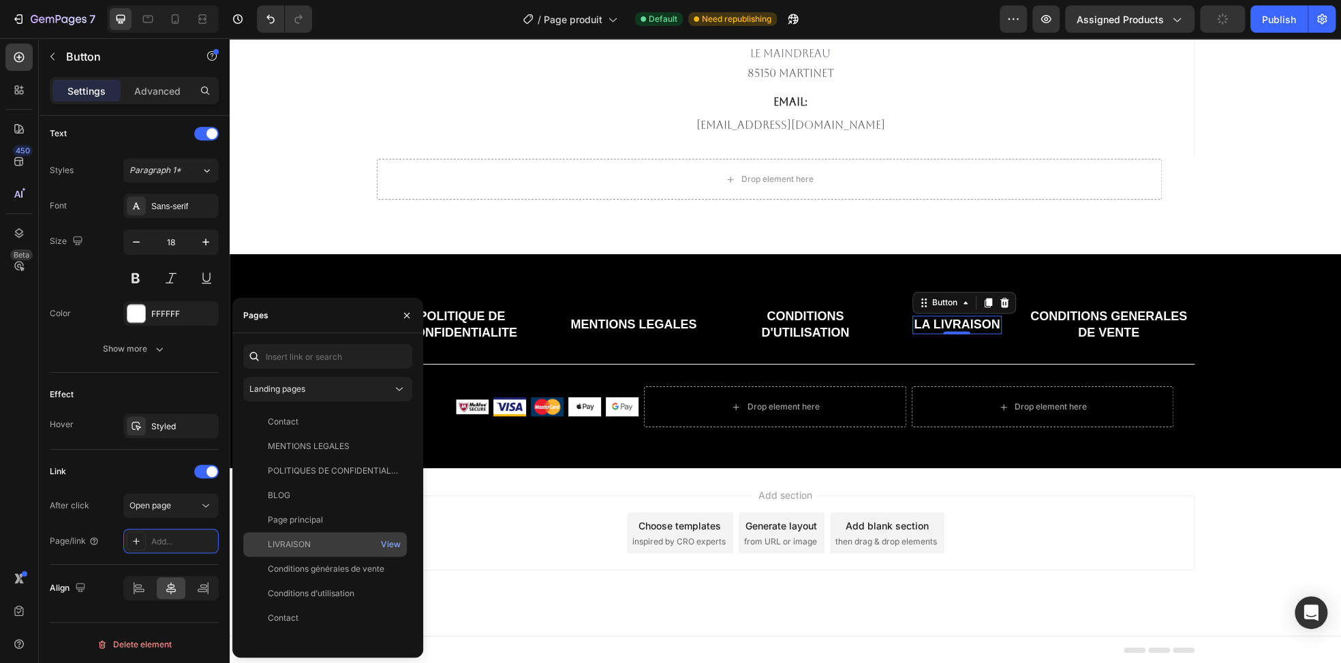
click at [305, 544] on div "LIVRAISON" at bounding box center [289, 544] width 43 height 12
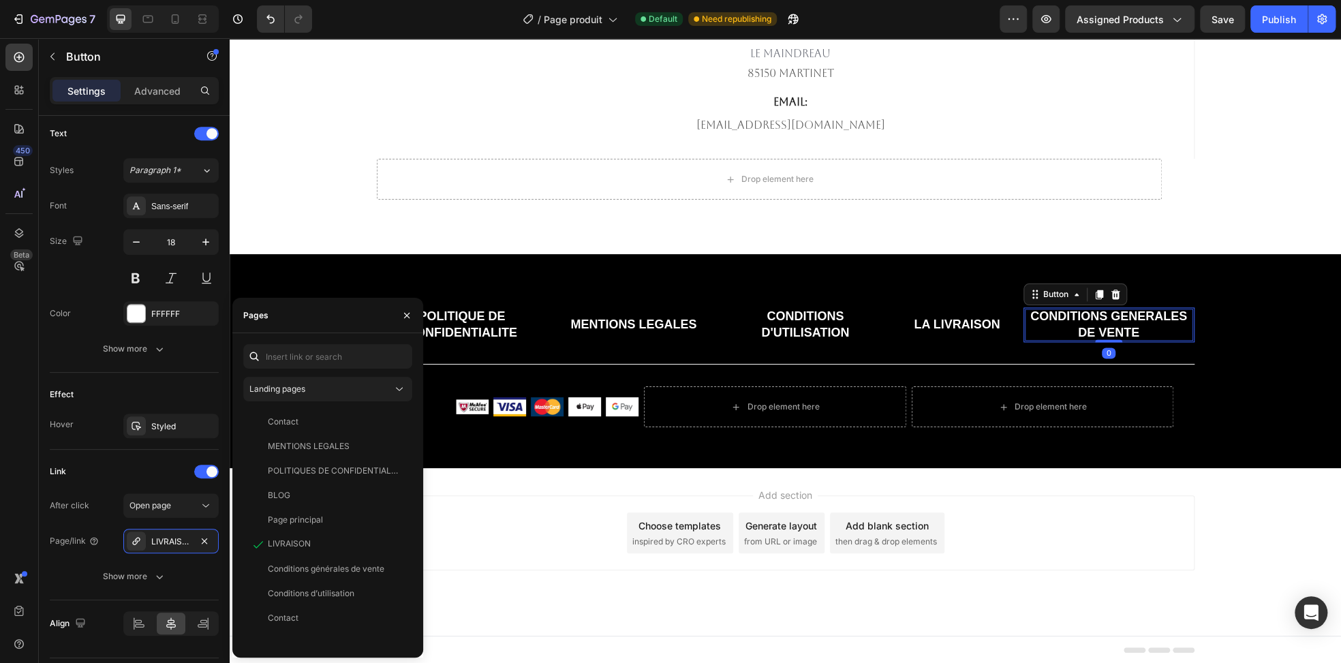
click at [1096, 321] on p "CONDITIONS GENERALES DE VENTE" at bounding box center [1109, 325] width 168 height 32
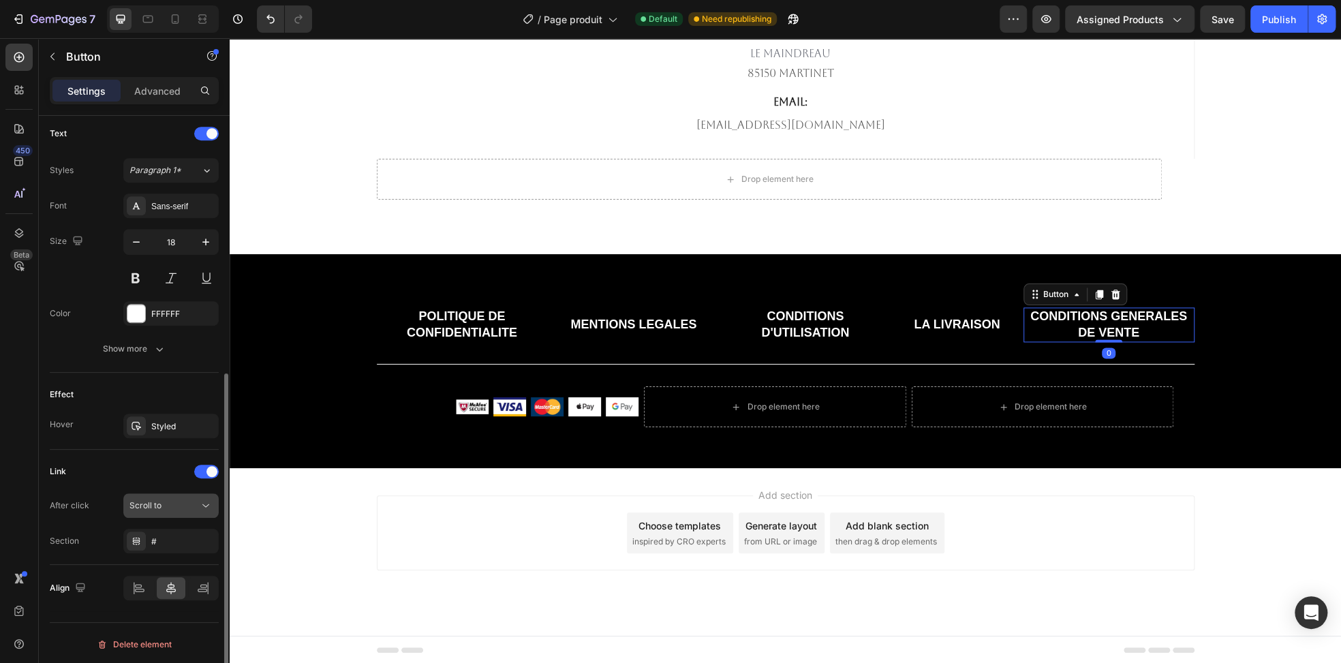
click at [166, 508] on div "Scroll to" at bounding box center [163, 505] width 69 height 12
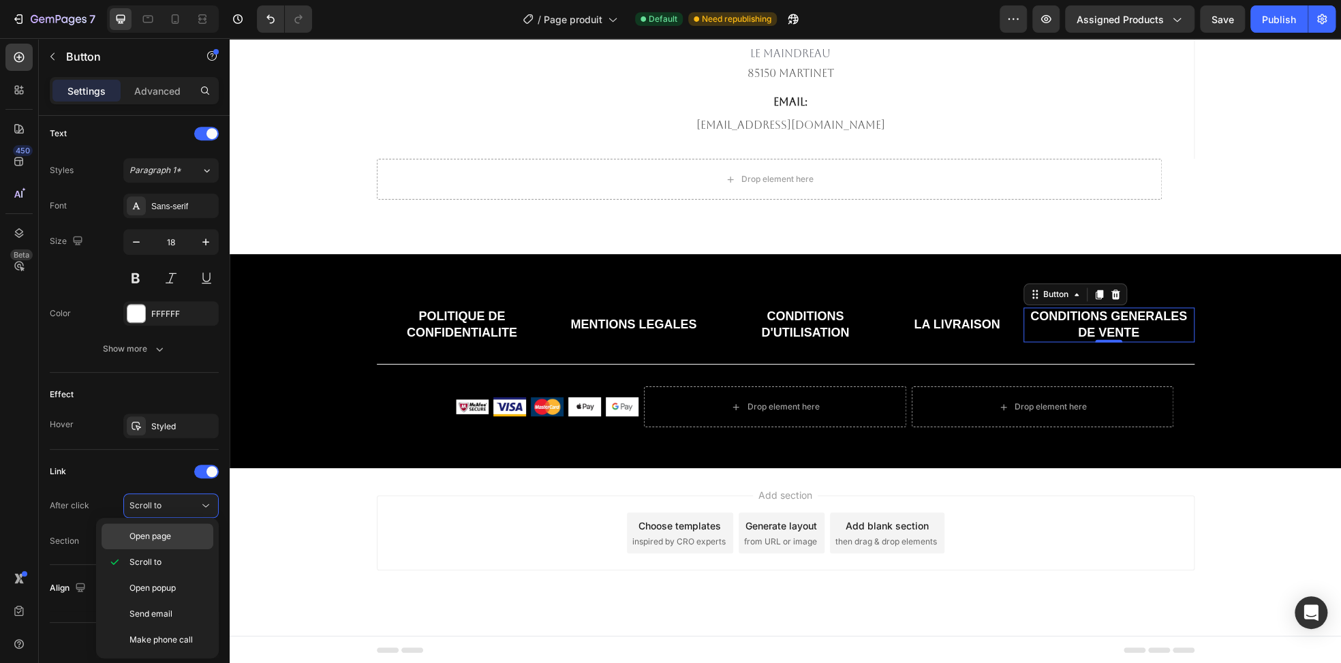
click at [166, 540] on span "Open page" at bounding box center [150, 536] width 42 height 12
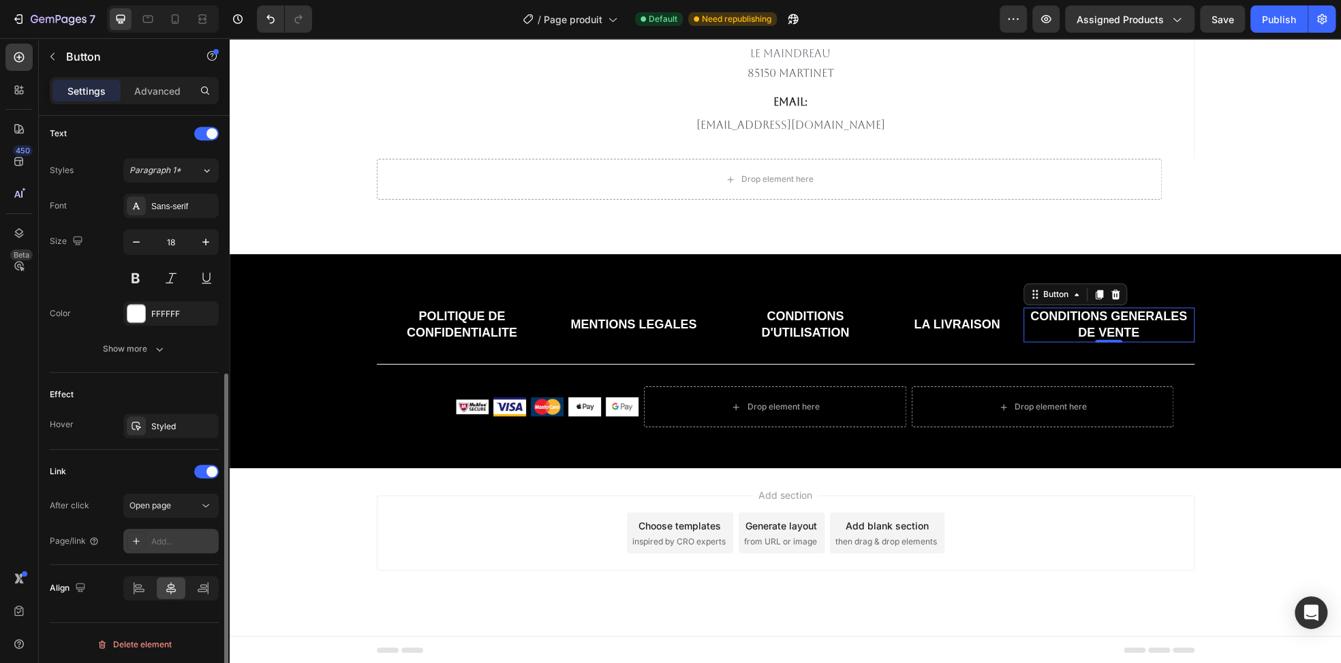
click at [173, 540] on div "Add..." at bounding box center [183, 542] width 64 height 12
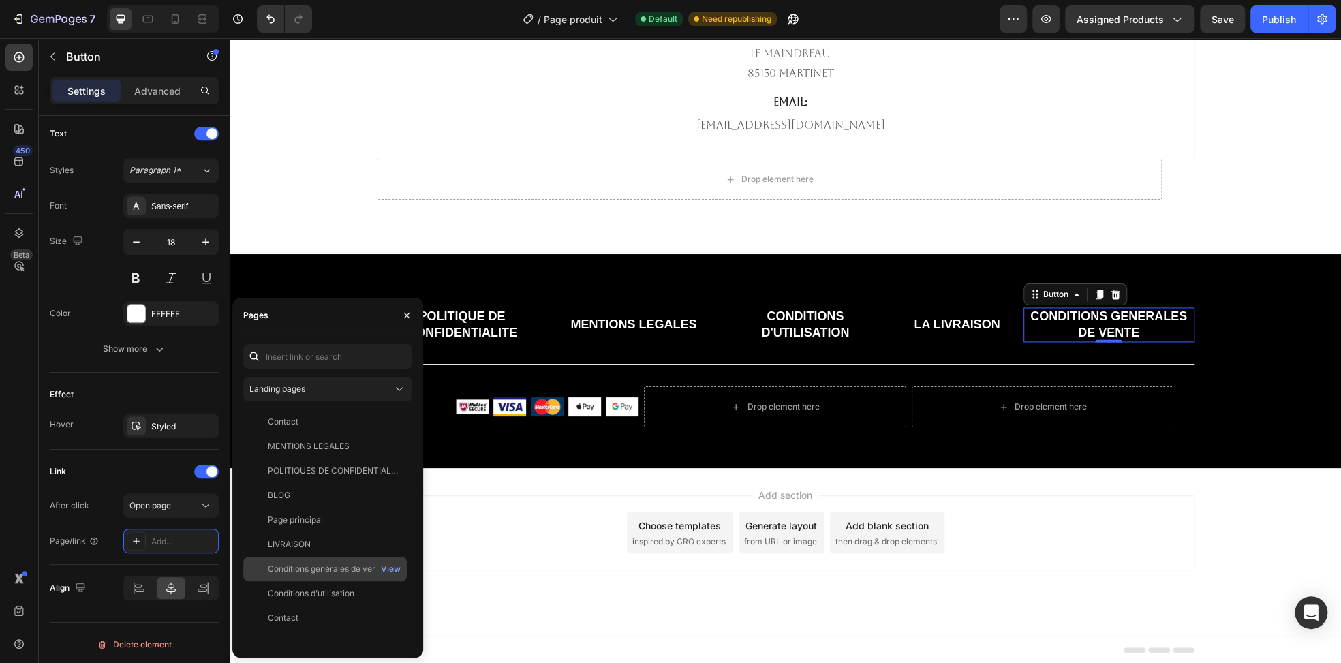
click at [317, 569] on div "Conditions générales de vente" at bounding box center [326, 569] width 117 height 12
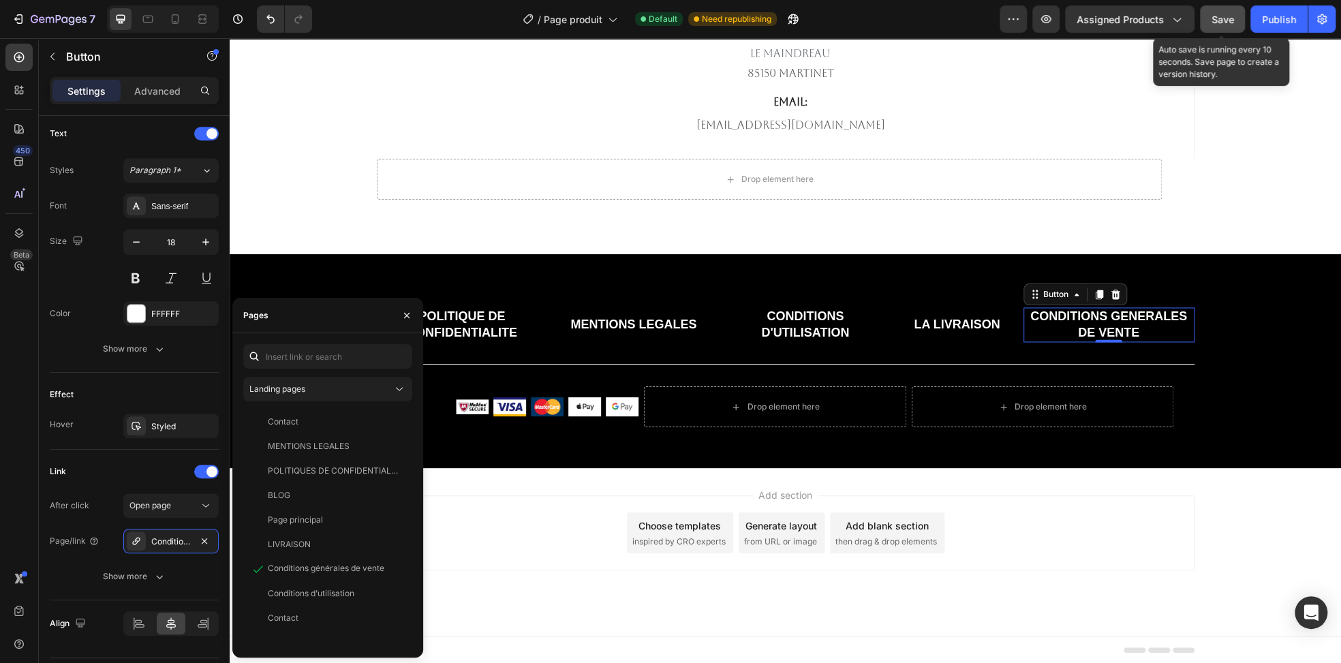
click at [1226, 26] on div "Save" at bounding box center [1222, 19] width 22 height 14
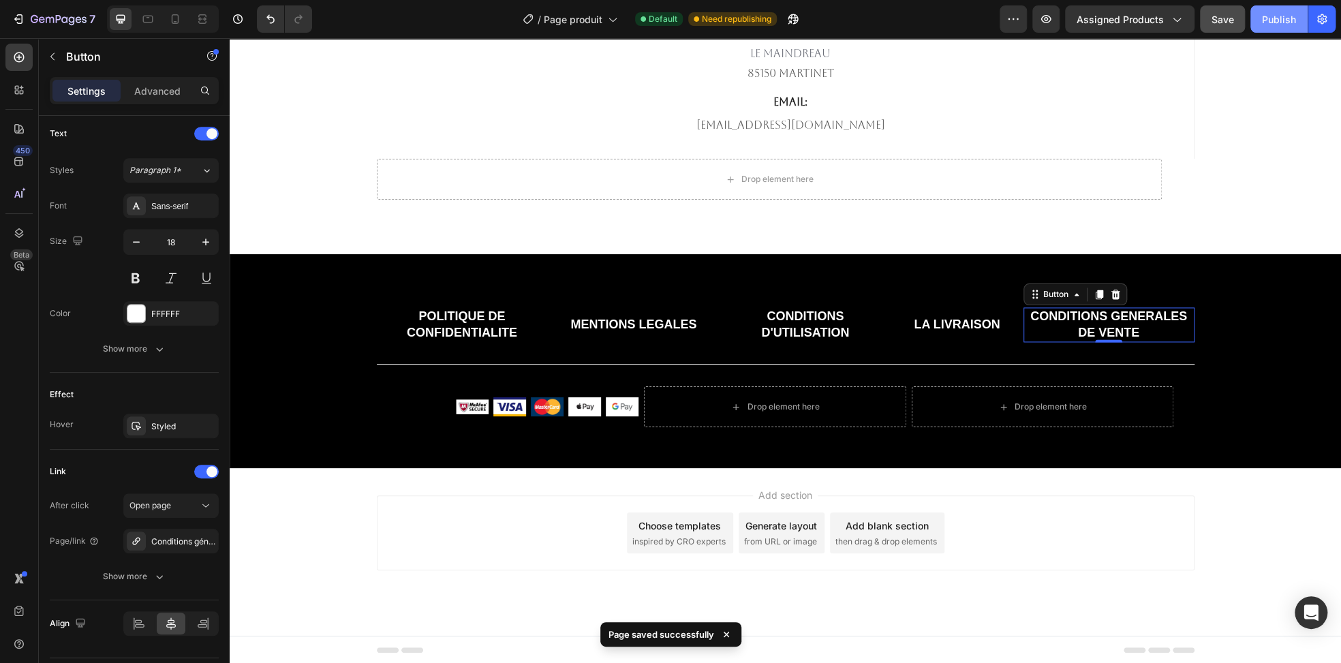
click at [1274, 12] on div "Publish" at bounding box center [1279, 19] width 34 height 14
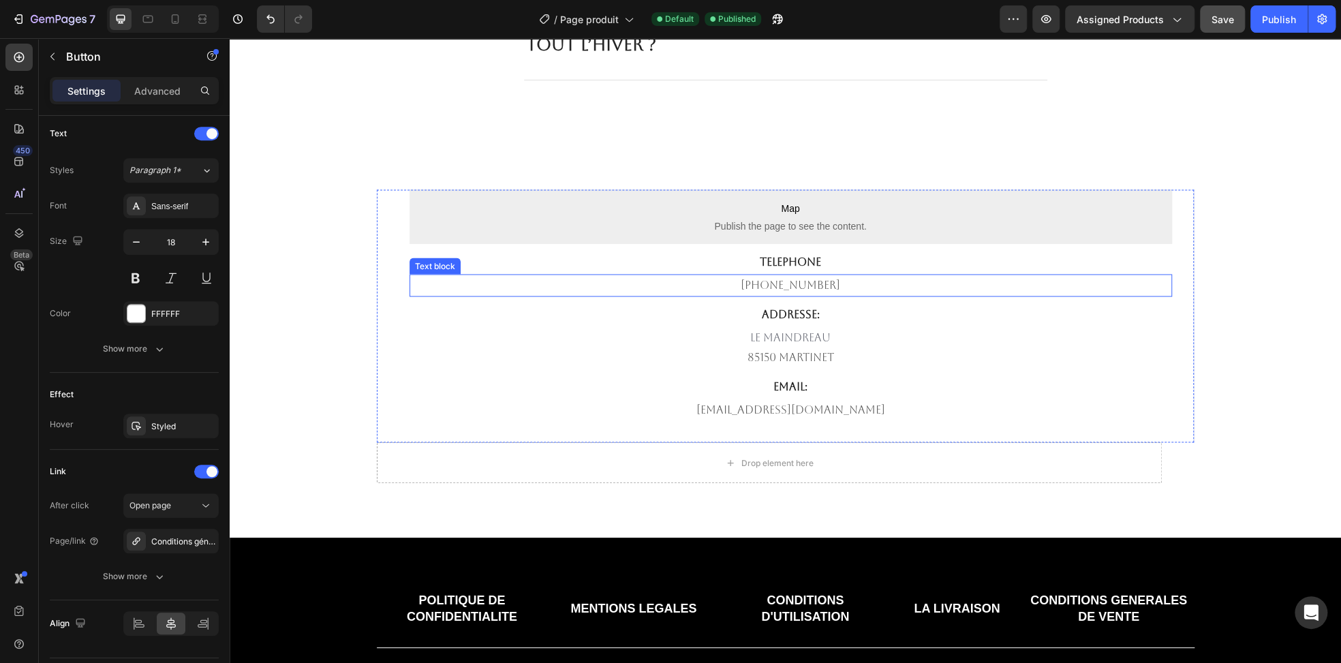
scroll to position [5097, 0]
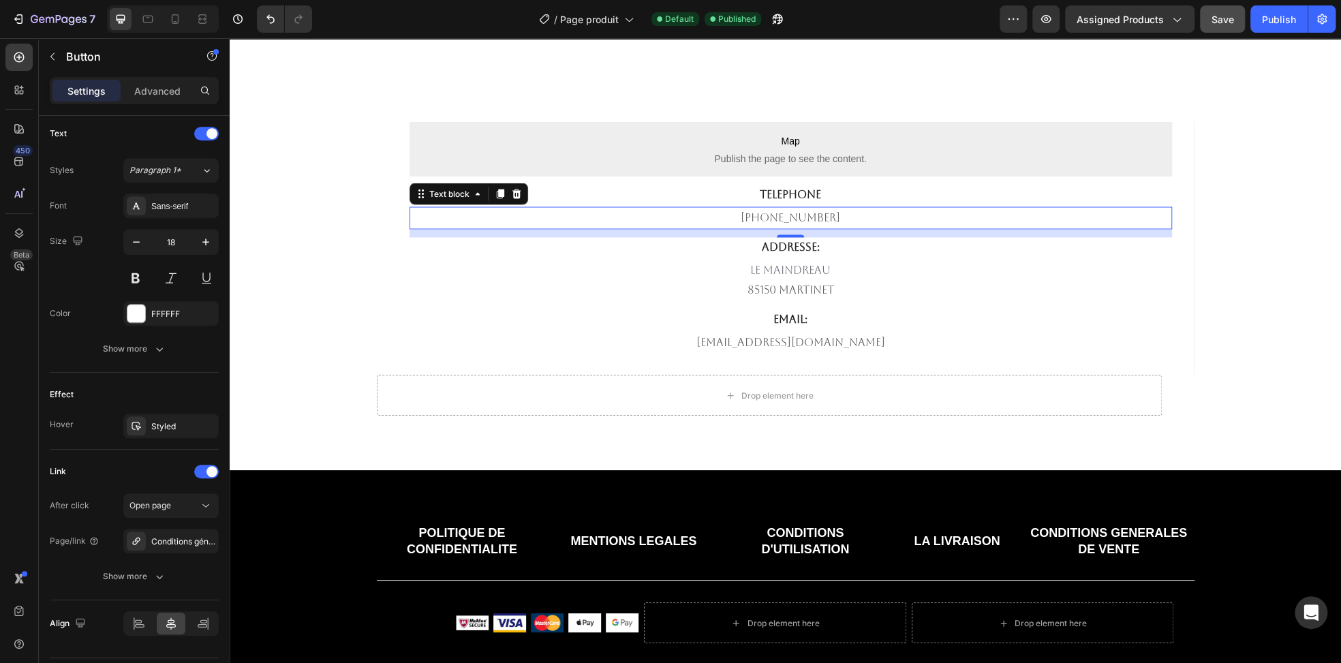
click at [795, 213] on p "[PHONE_NUMBER]" at bounding box center [791, 218] width 760 height 20
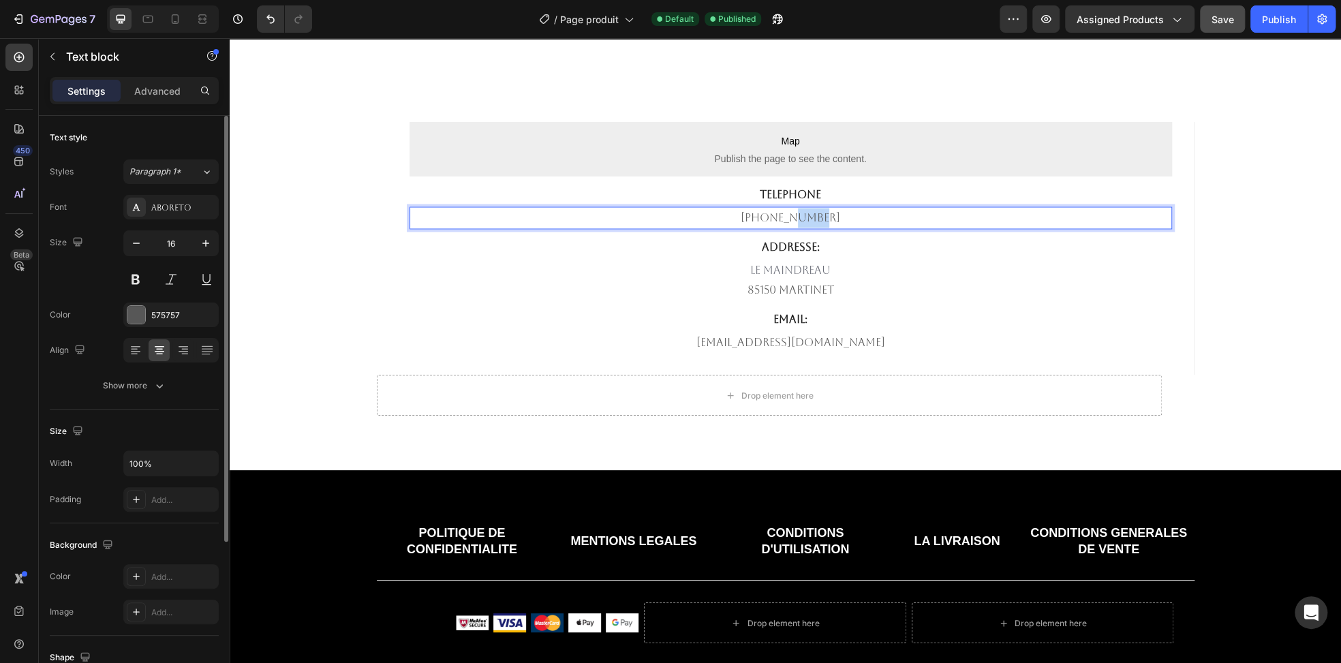
click at [795, 213] on p "[PHONE_NUMBER]" at bounding box center [791, 218] width 760 height 20
click at [833, 212] on p "0756831207" at bounding box center [791, 218] width 760 height 20
click at [828, 212] on p "0756831207" at bounding box center [791, 218] width 760 height 20
drag, startPoint x: 828, startPoint y: 212, endPoint x: 818, endPoint y: 213, distance: 10.3
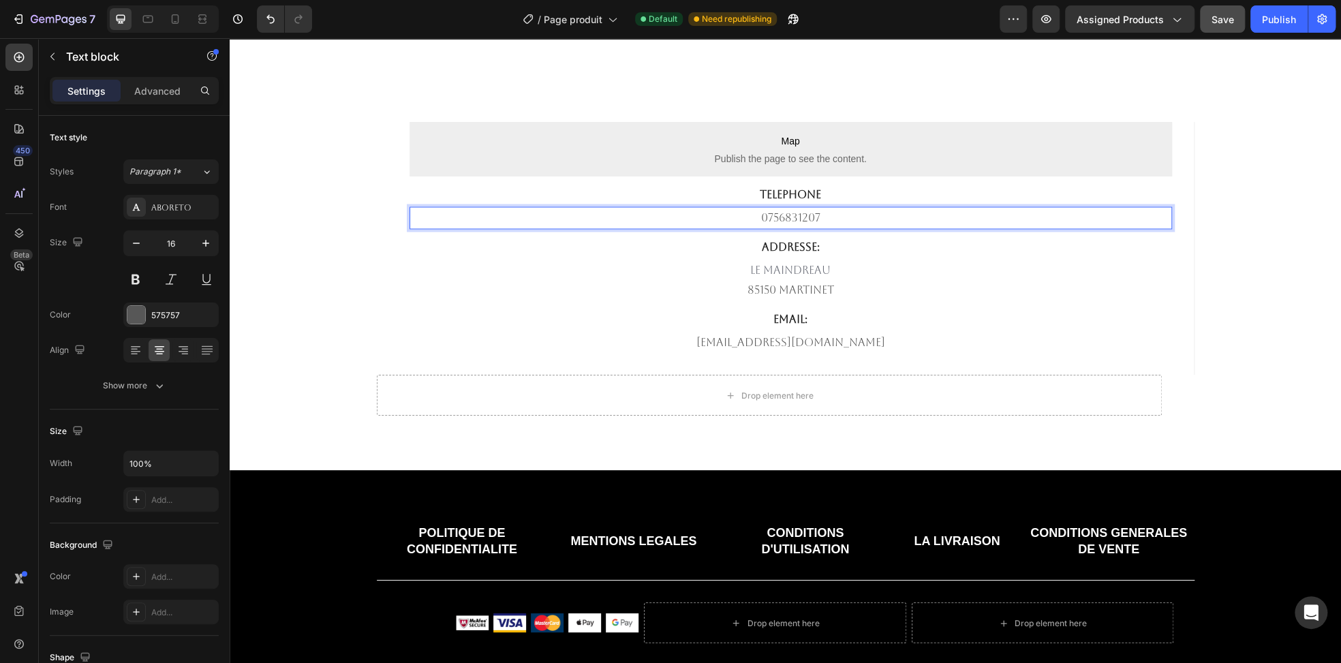
click at [818, 213] on p "0756831207" at bounding box center [791, 218] width 760 height 20
click at [806, 213] on p "0756831207" at bounding box center [791, 218] width 760 height 20
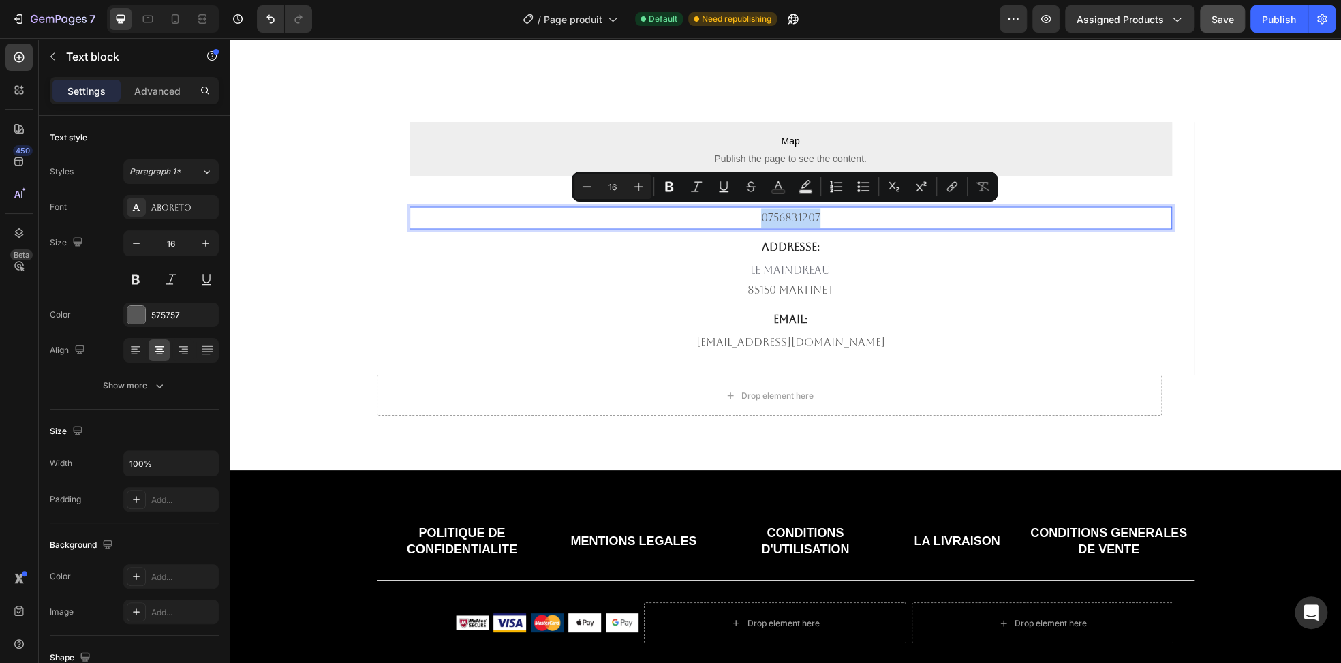
copy p "0756831207"
click at [456, 535] on p "POLITIQUE DE CONFIDENTIALITE" at bounding box center [462, 541] width 168 height 32
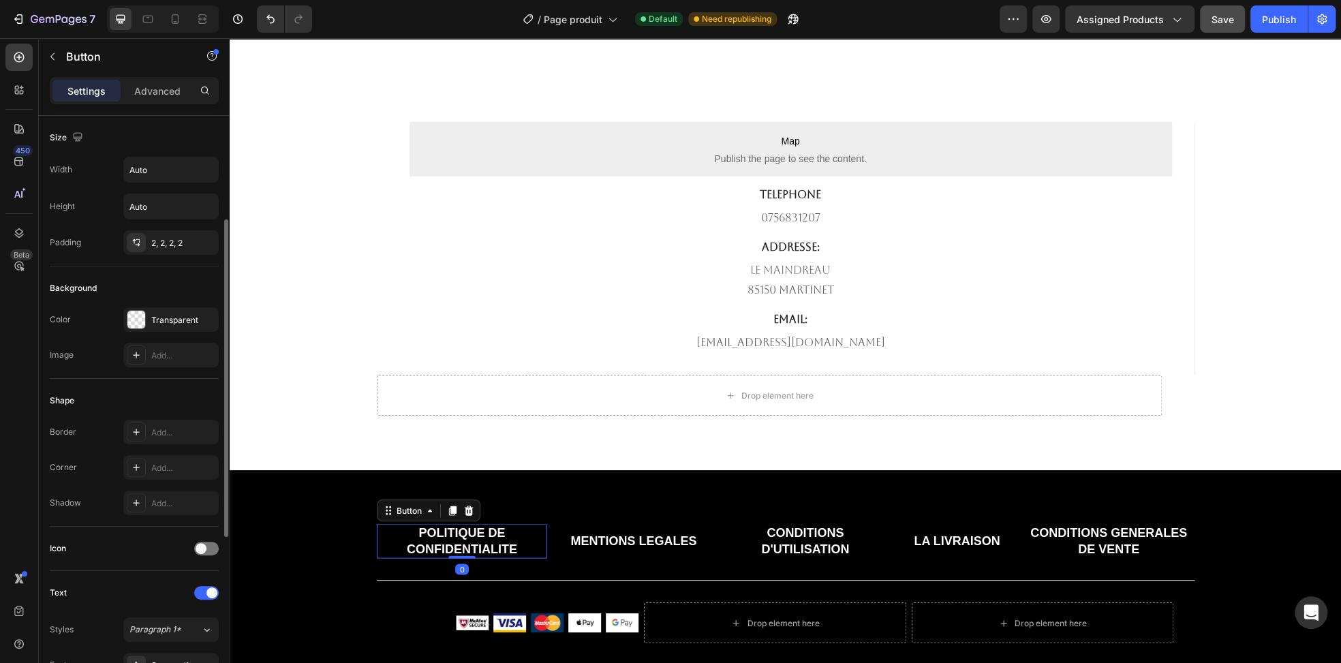
scroll to position [476, 0]
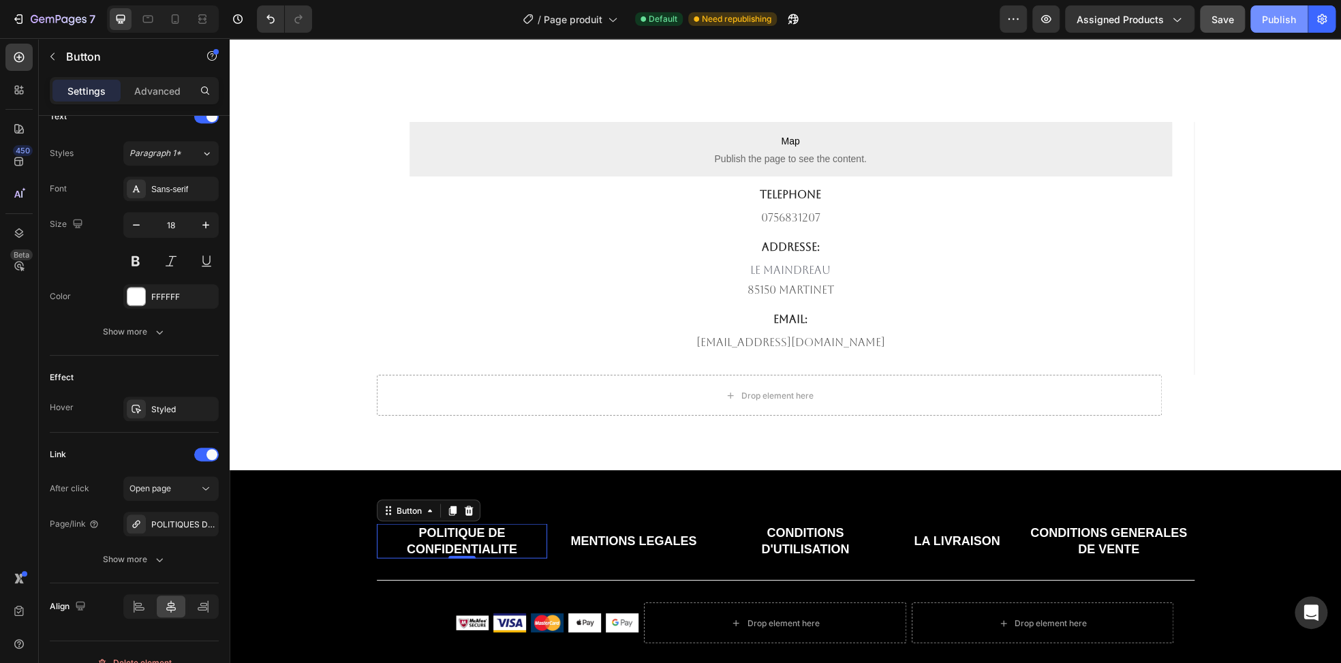
click at [1275, 16] on div "Publish" at bounding box center [1279, 19] width 34 height 14
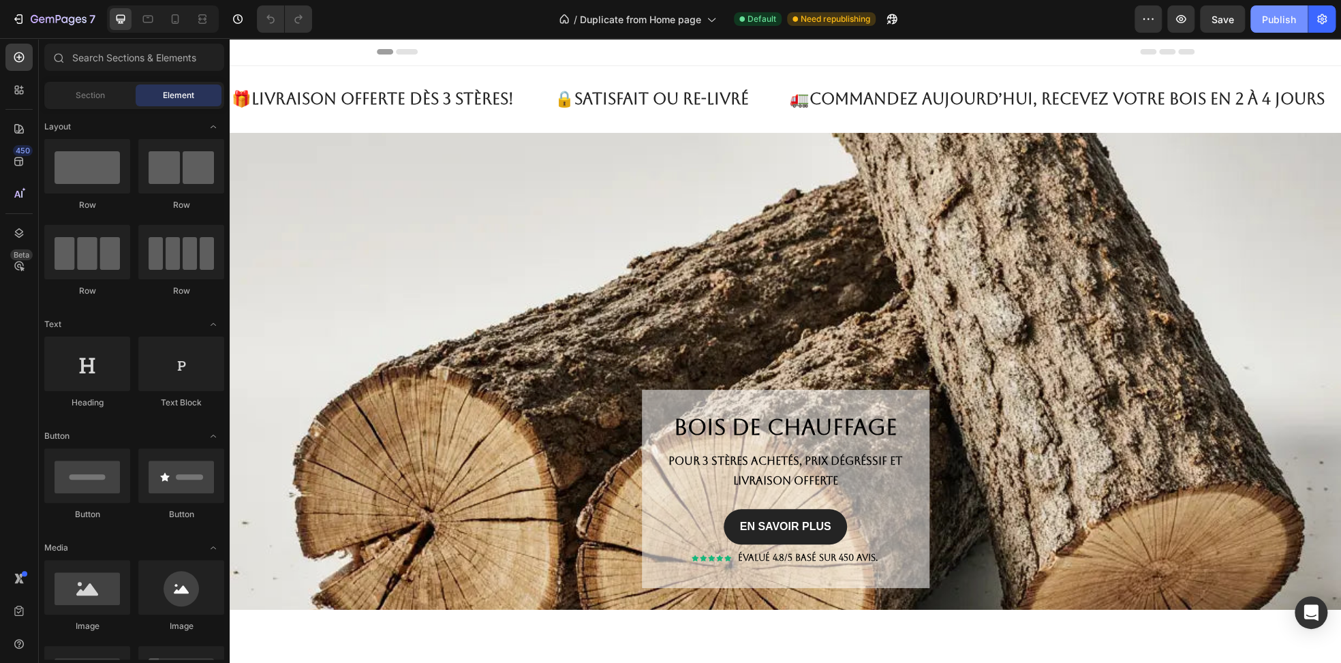
click at [1258, 16] on button "Publish" at bounding box center [1278, 18] width 57 height 27
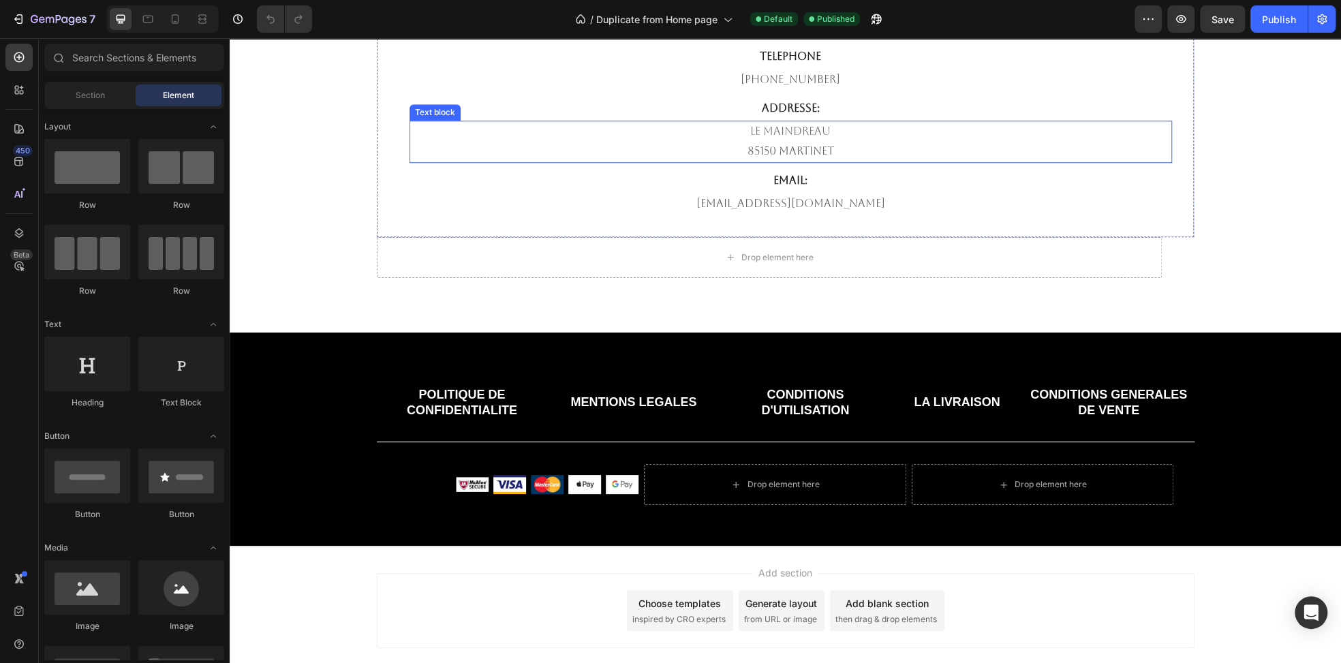
scroll to position [4292, 0]
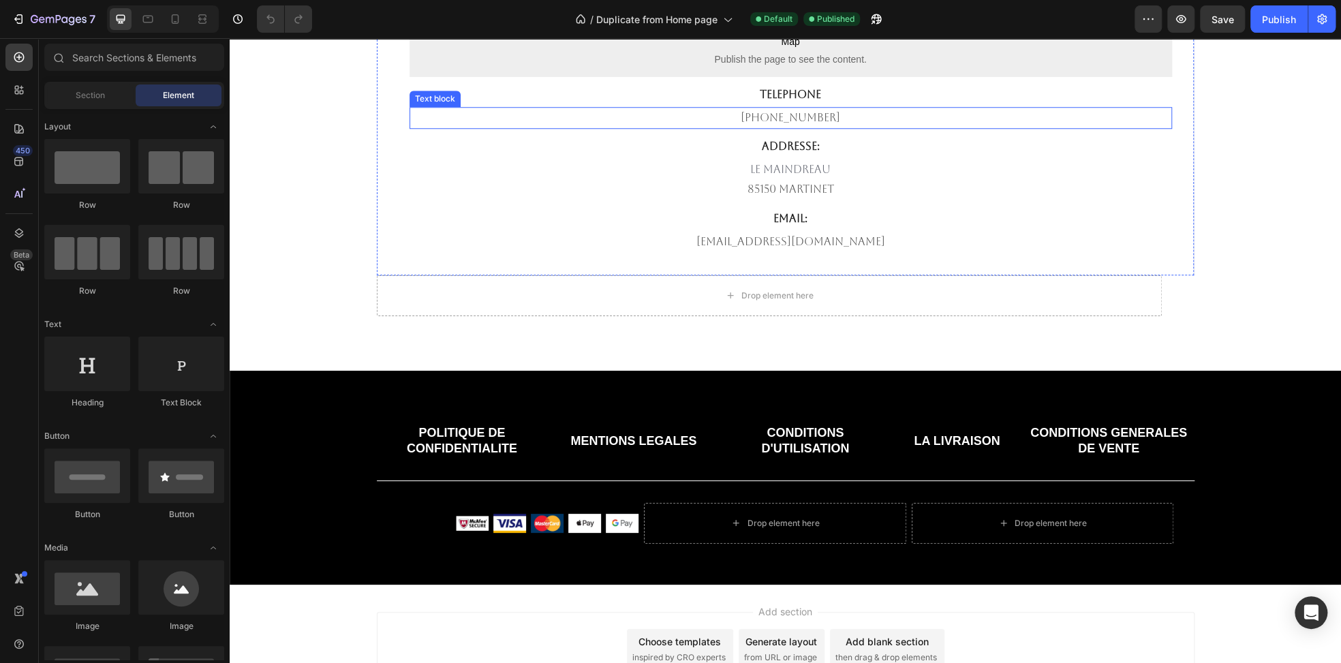
click at [785, 116] on p "[PHONE_NUMBER]" at bounding box center [791, 118] width 760 height 20
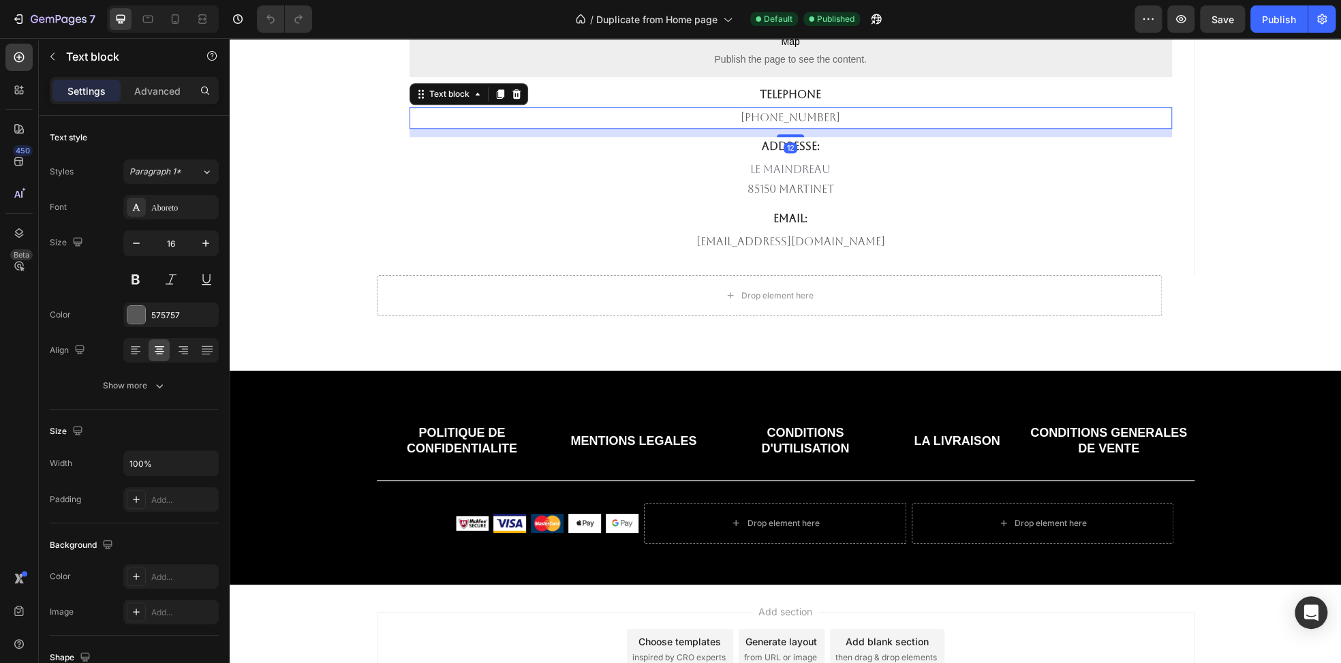
click at [785, 116] on p "[PHONE_NUMBER]" at bounding box center [791, 118] width 760 height 20
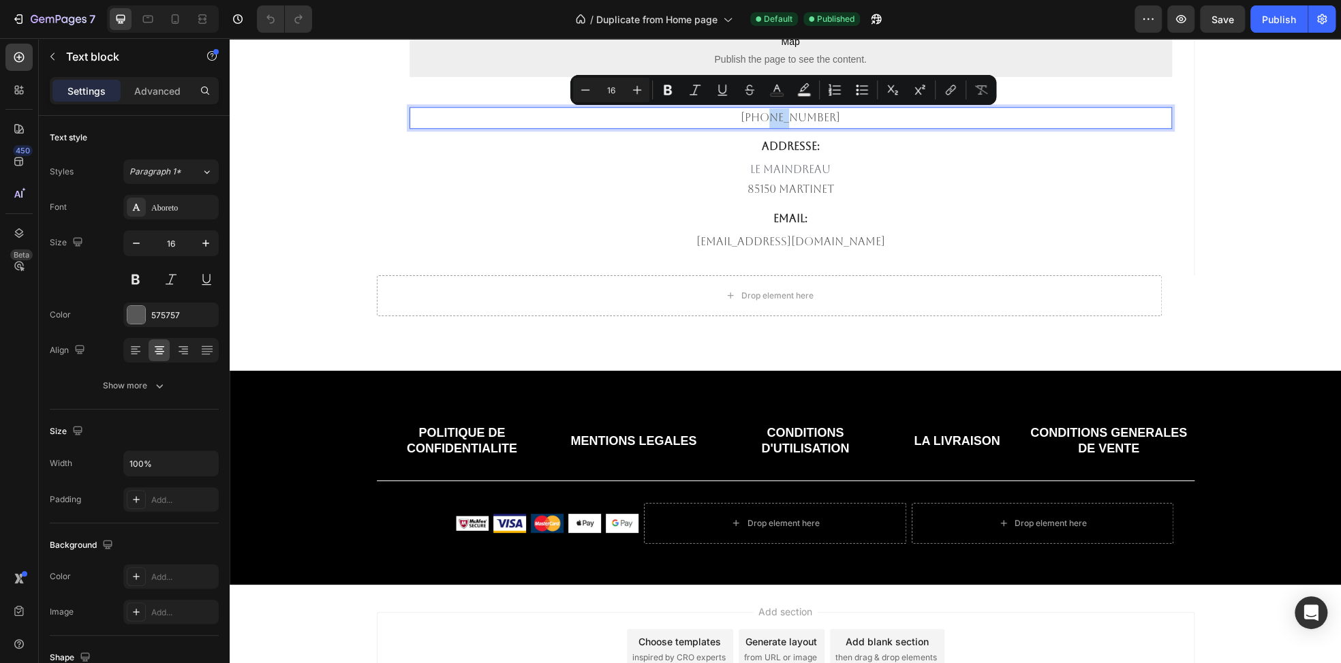
click at [781, 117] on p "[PHONE_NUMBER]" at bounding box center [791, 118] width 760 height 20
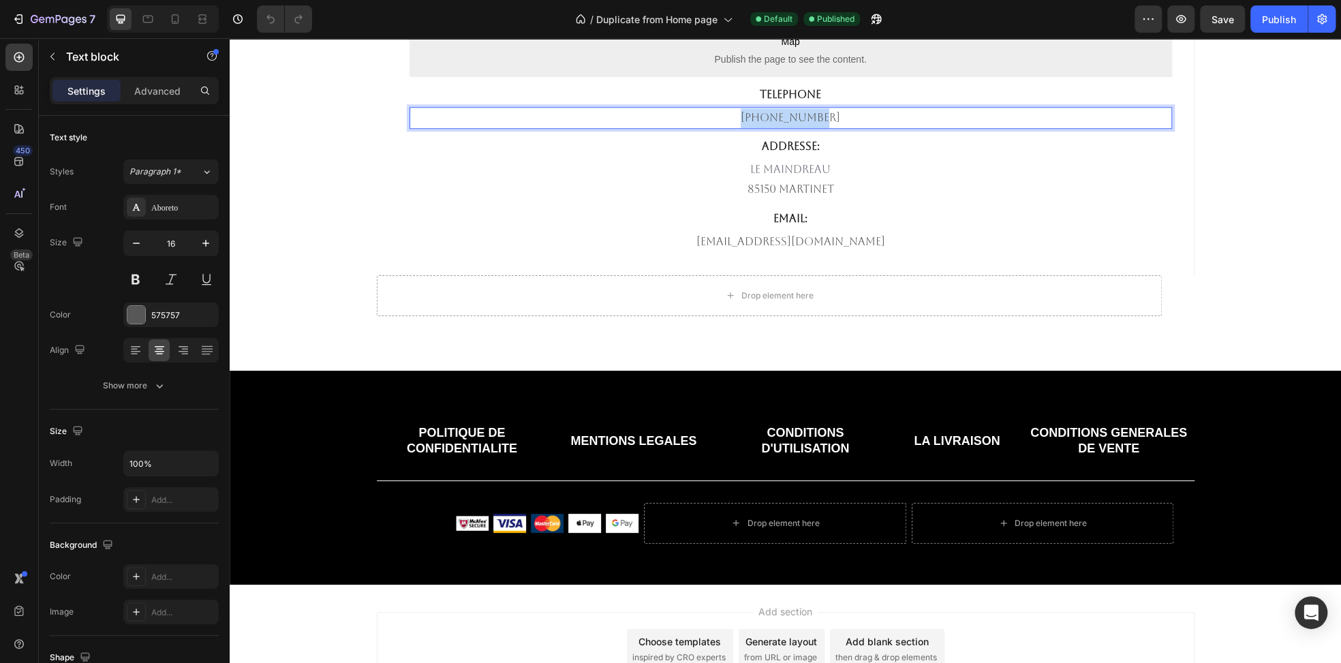
click at [781, 117] on p "[PHONE_NUMBER]" at bounding box center [791, 118] width 760 height 20
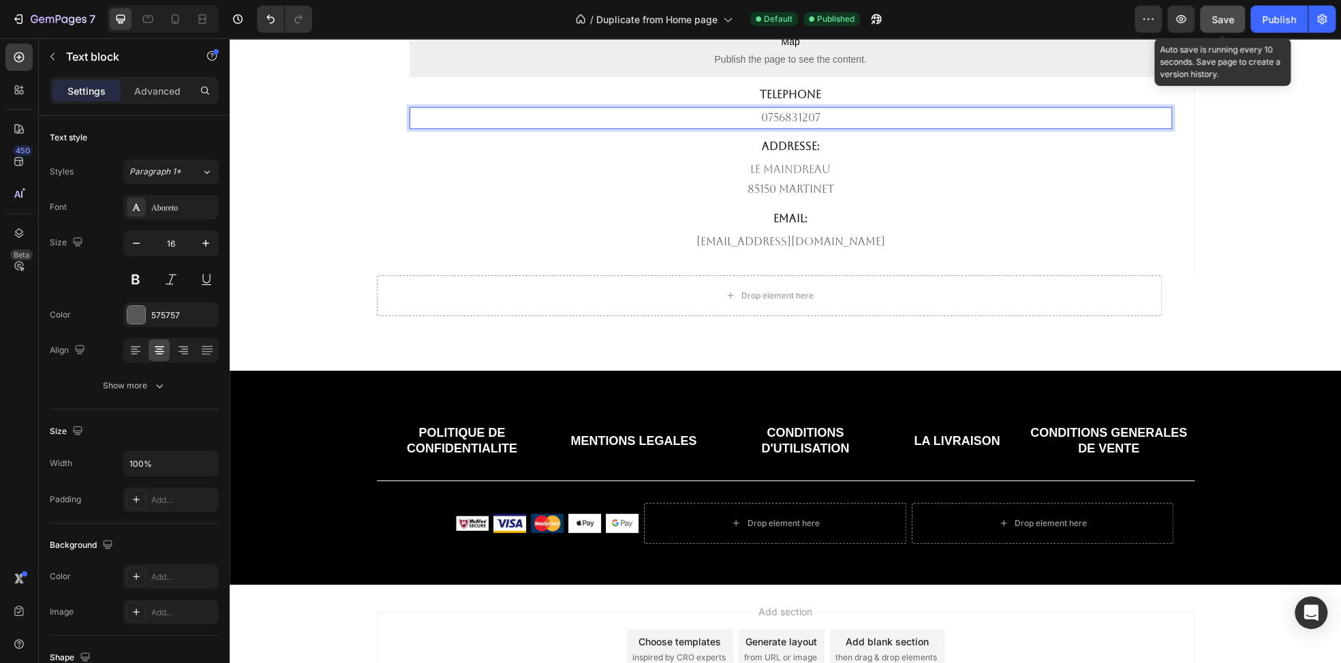
click at [1231, 20] on span "Save" at bounding box center [1222, 20] width 22 height 12
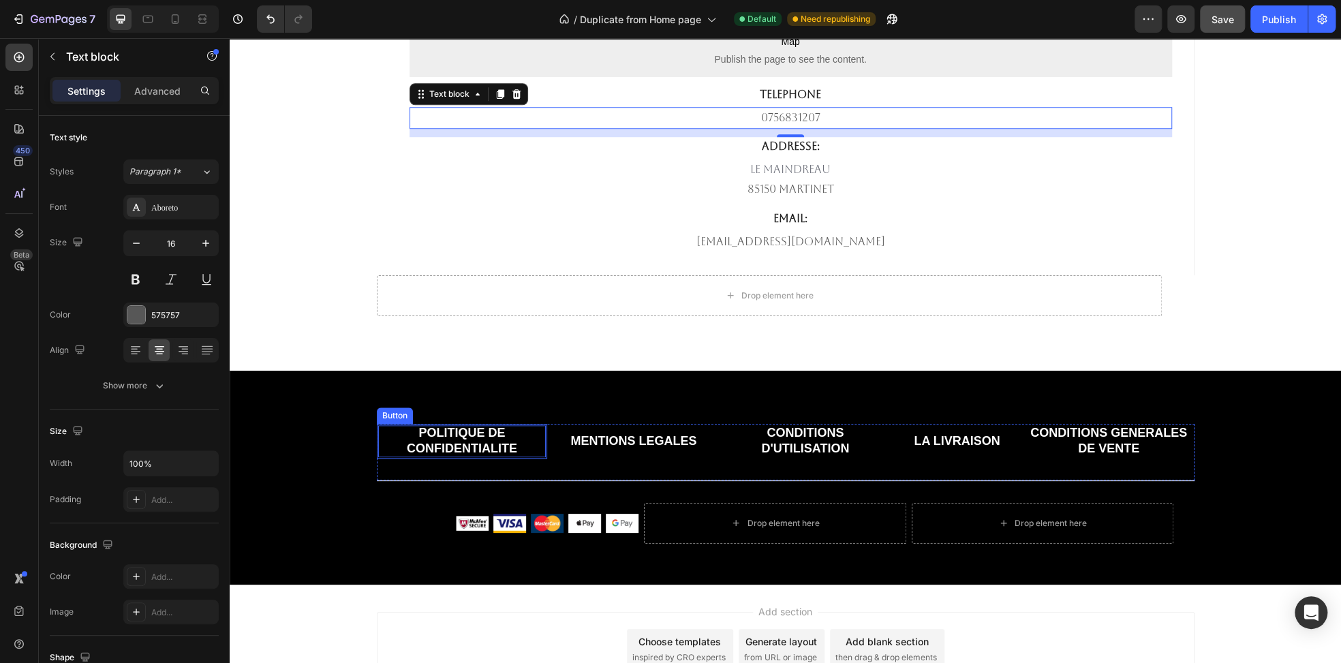
click at [476, 452] on p "POLITIQUE DE CONFIDENTIALITE" at bounding box center [462, 441] width 168 height 32
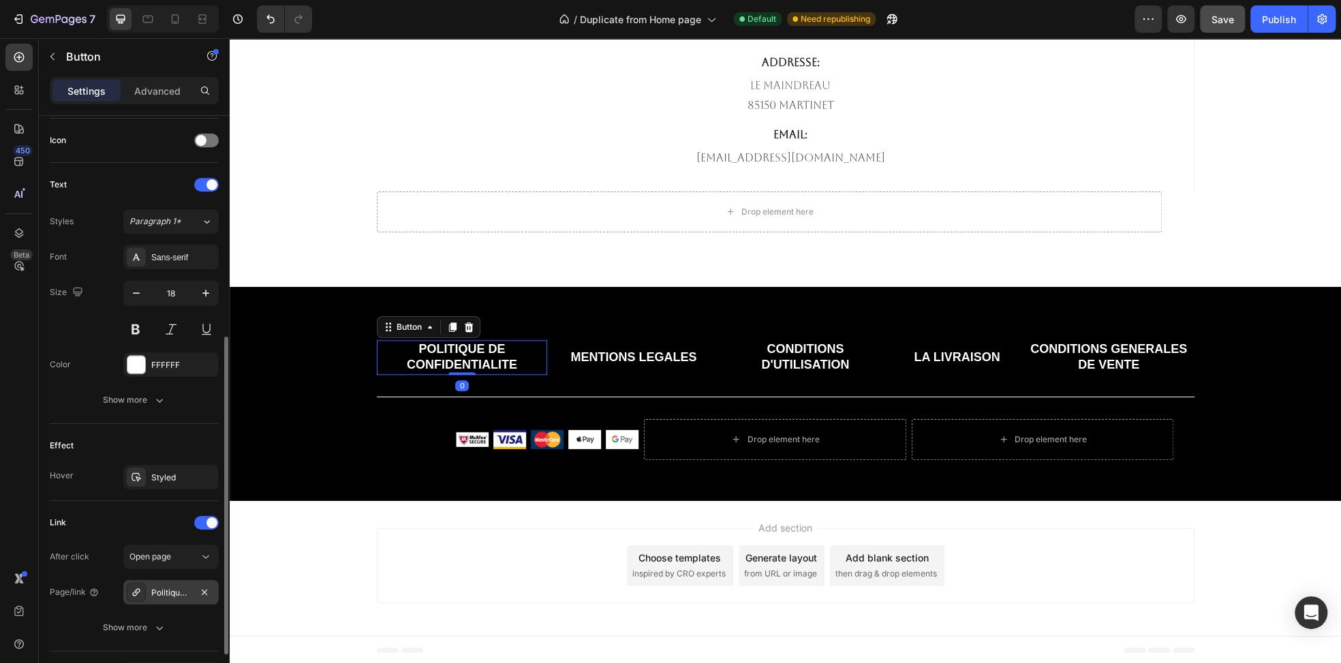
scroll to position [495, 0]
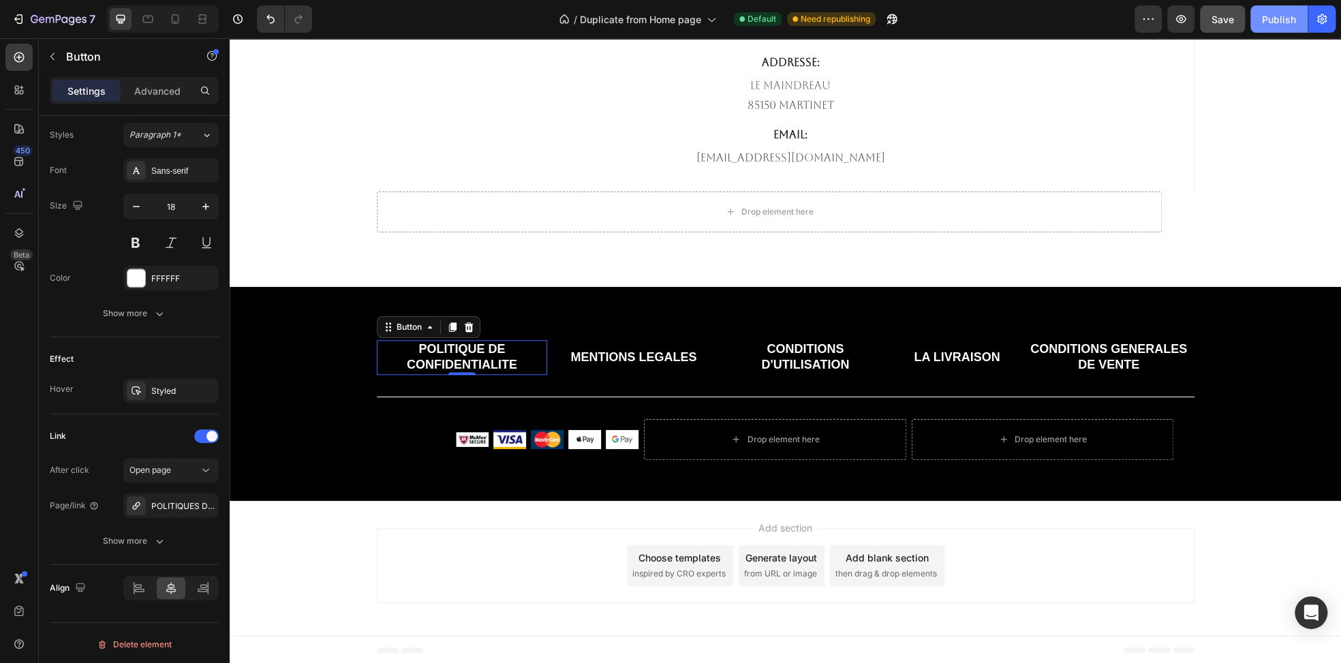
drag, startPoint x: 1288, startPoint y: 16, endPoint x: 1267, endPoint y: 20, distance: 21.5
click at [1288, 16] on div "Publish" at bounding box center [1279, 19] width 34 height 14
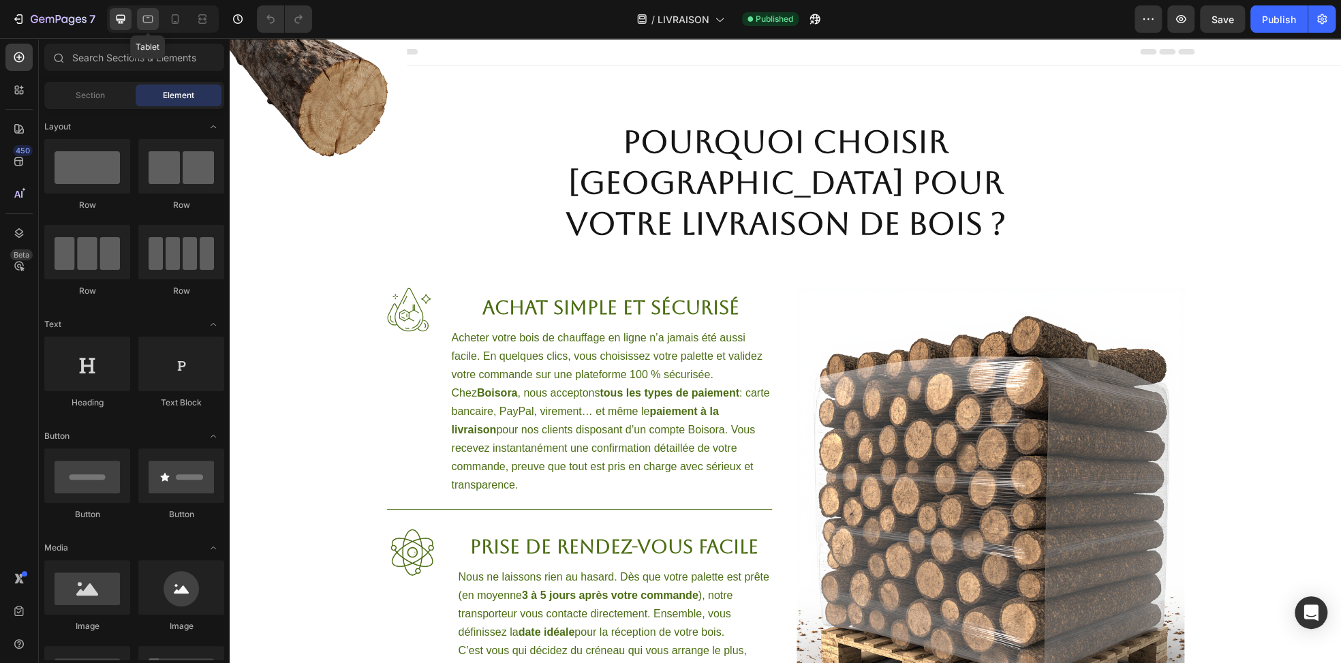
click at [144, 17] on icon at bounding box center [148, 19] width 14 height 14
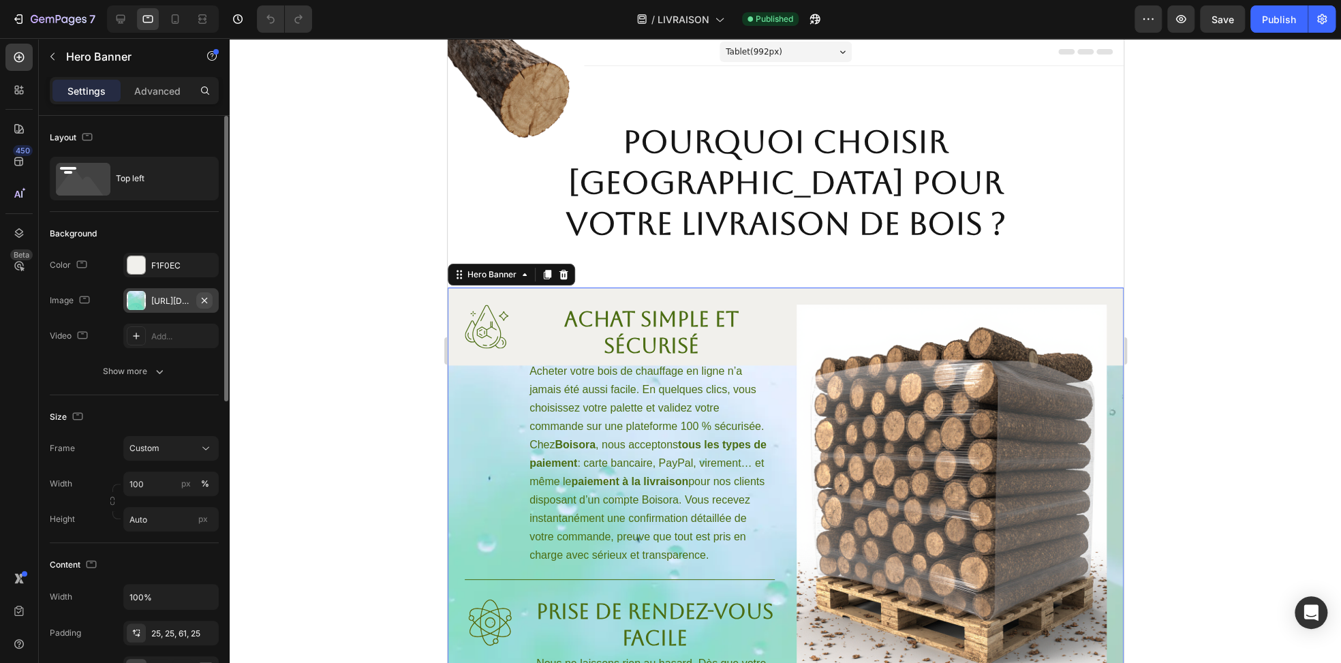
click at [208, 298] on icon "button" at bounding box center [204, 300] width 11 height 11
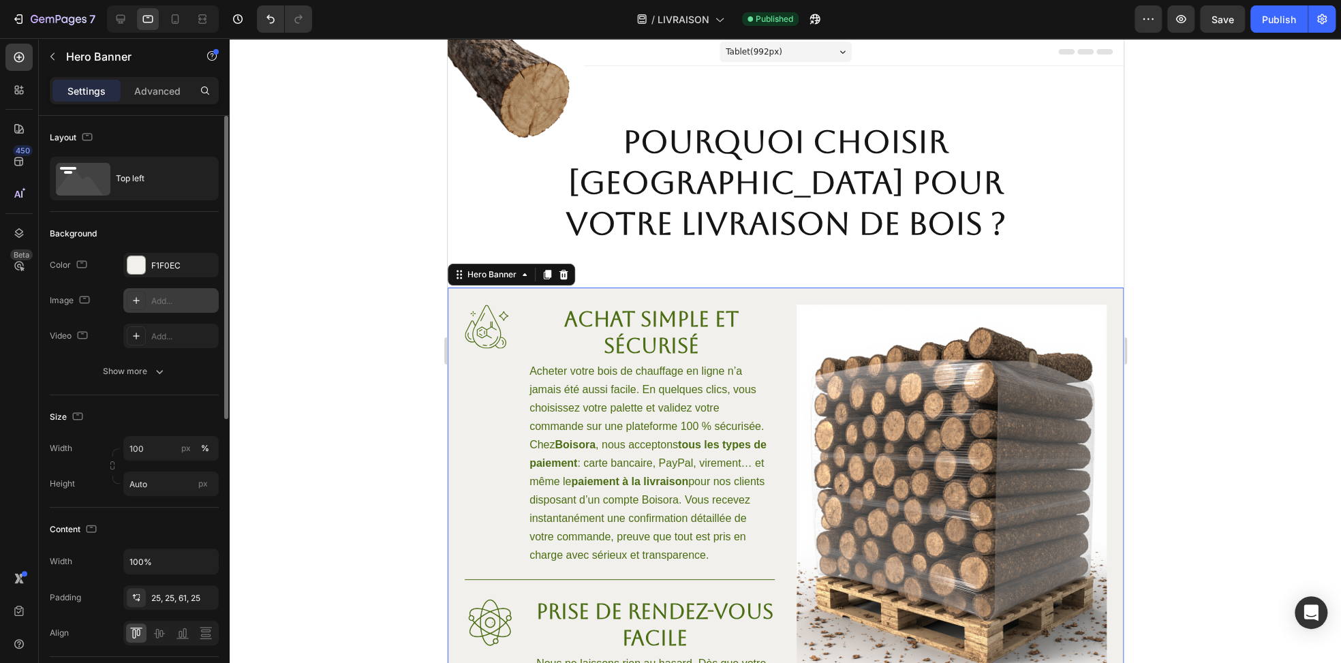
click at [207, 267] on icon "button" at bounding box center [204, 265] width 11 height 11
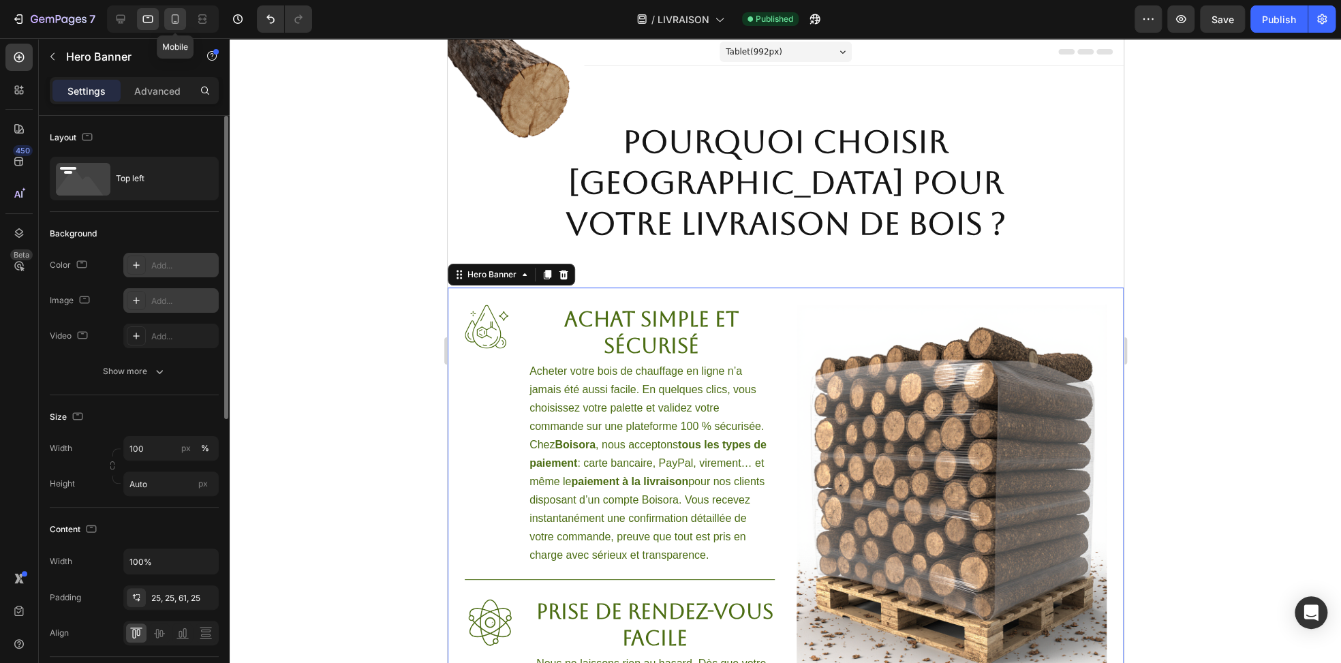
click at [179, 21] on icon at bounding box center [175, 19] width 14 height 14
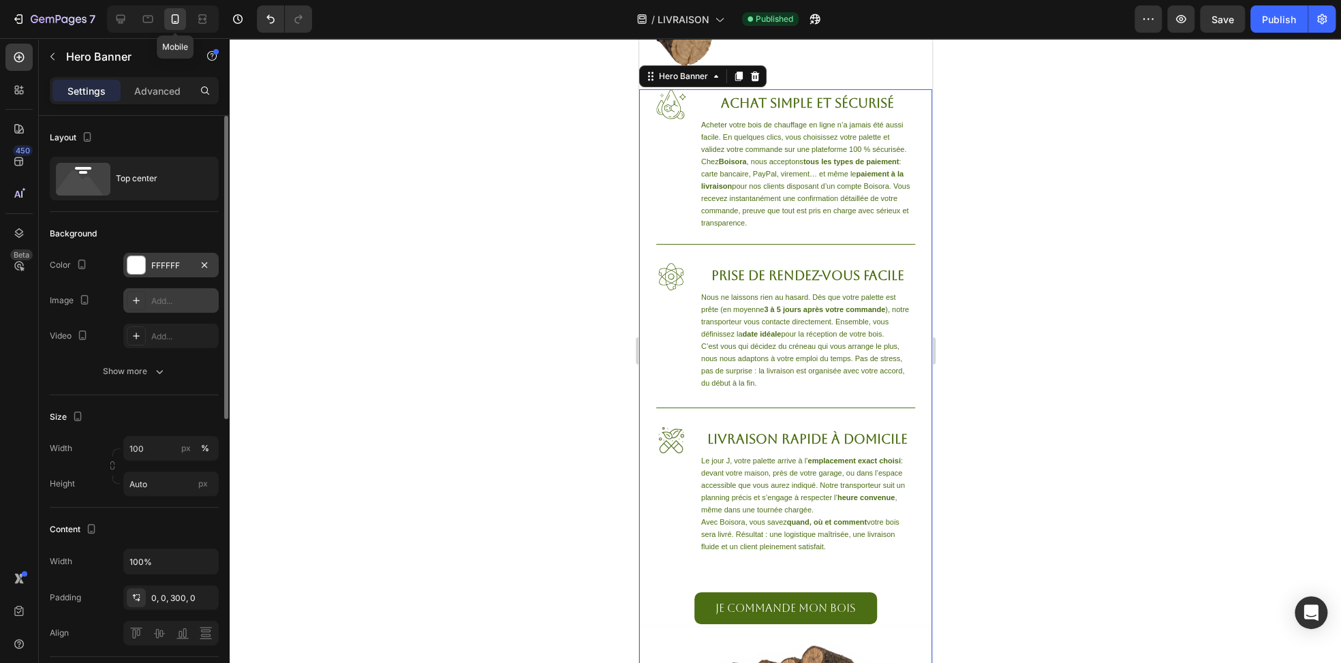
scroll to position [34, 0]
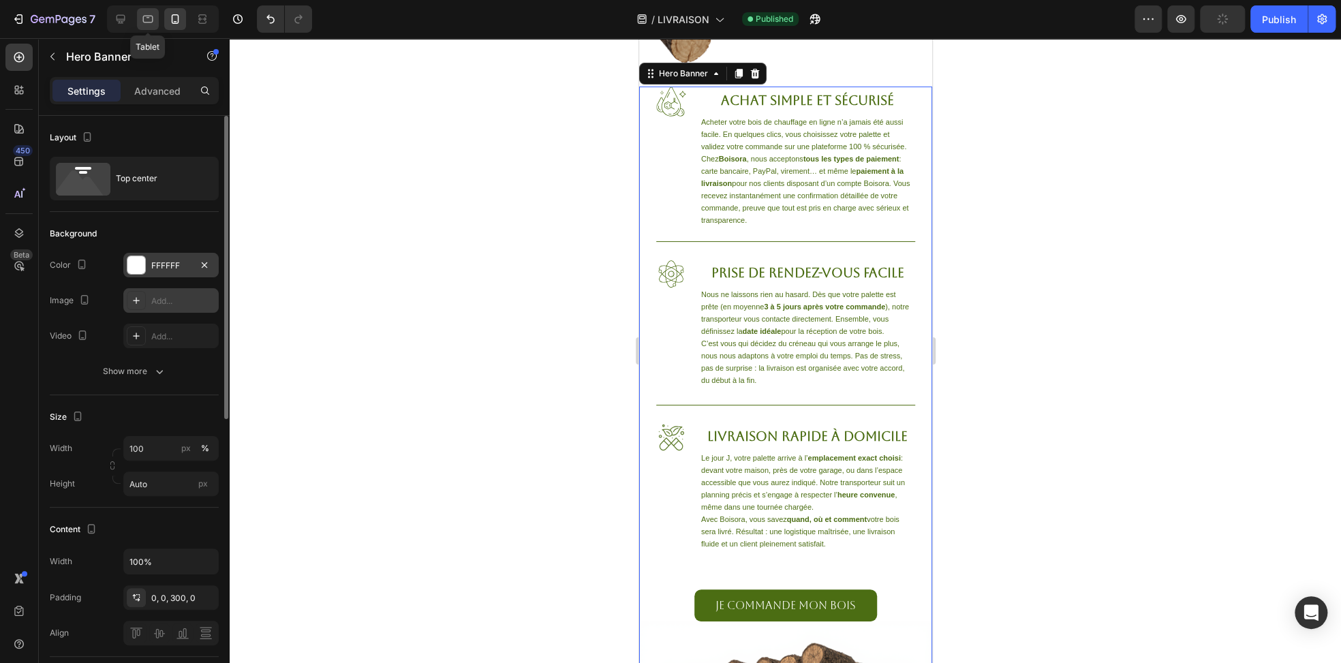
click at [147, 24] on icon at bounding box center [148, 19] width 14 height 14
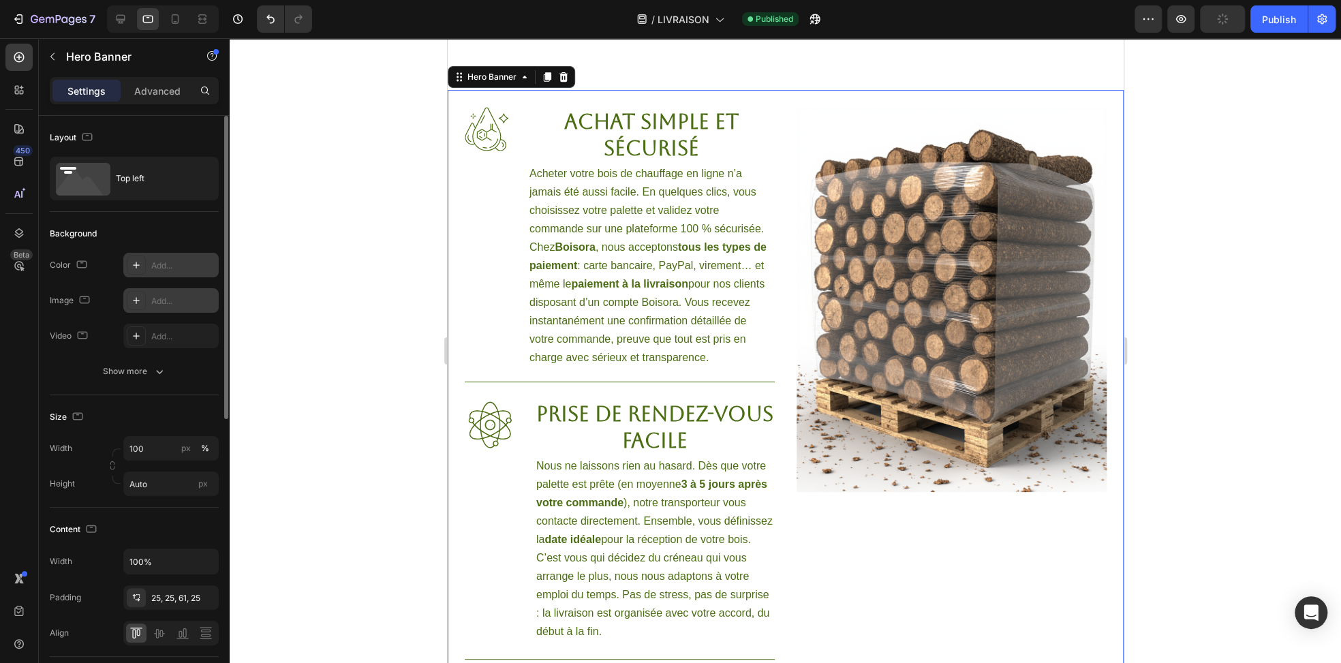
scroll to position [202, 0]
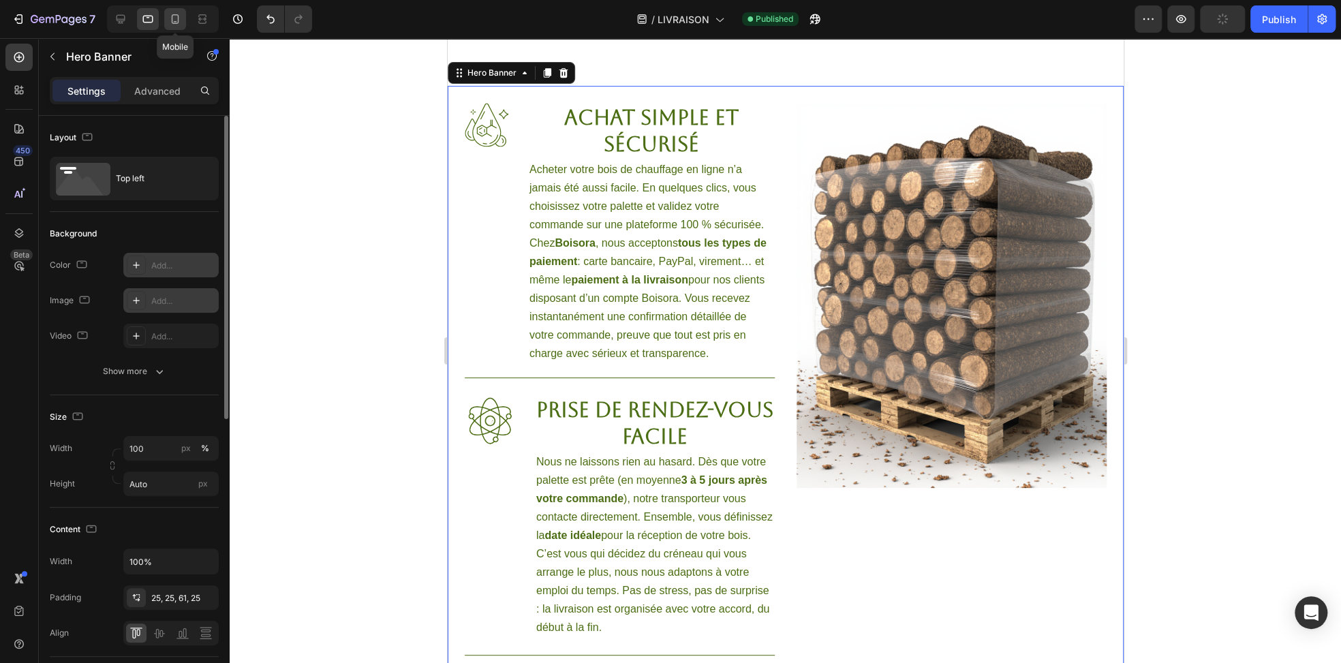
click at [179, 21] on icon at bounding box center [175, 19] width 14 height 14
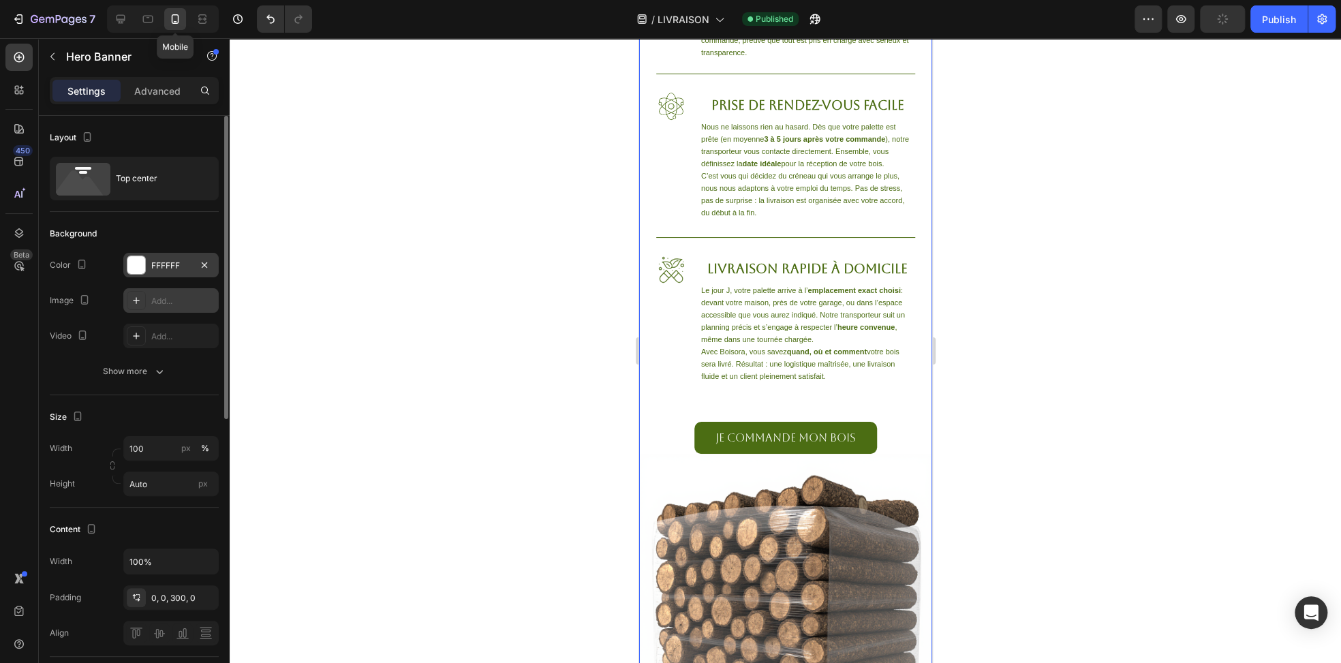
scroll to position [34, 0]
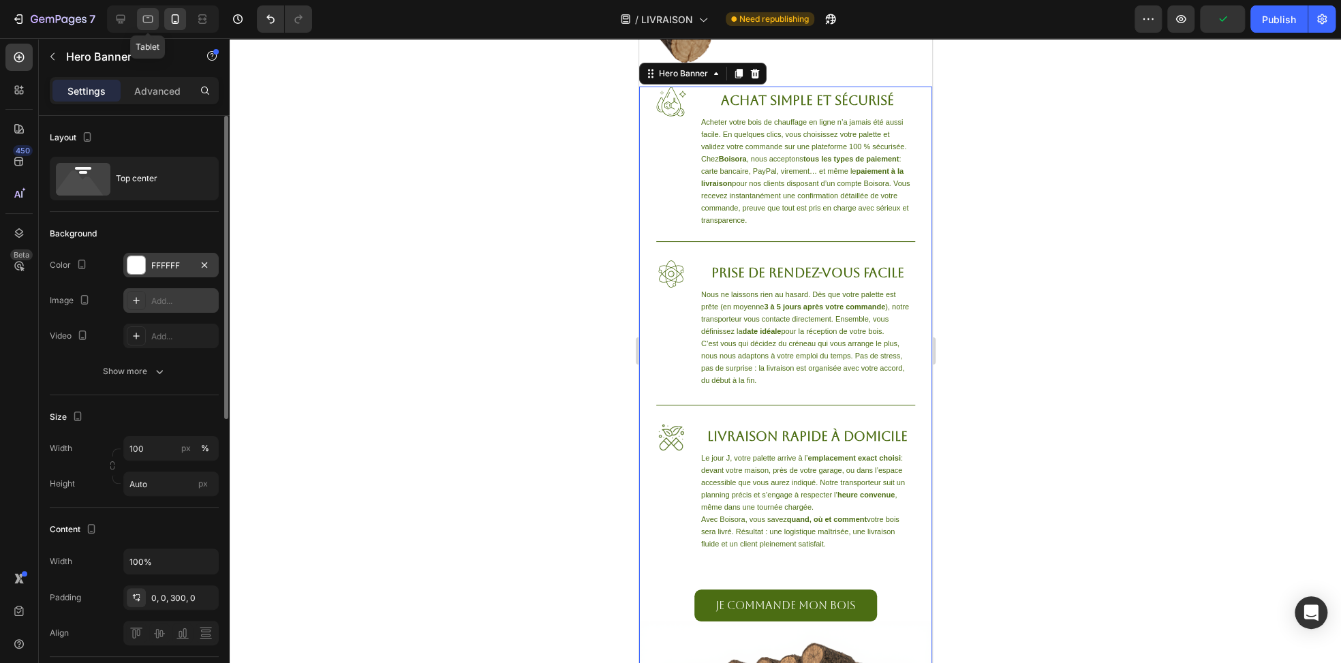
click at [153, 25] on icon at bounding box center [148, 19] width 14 height 14
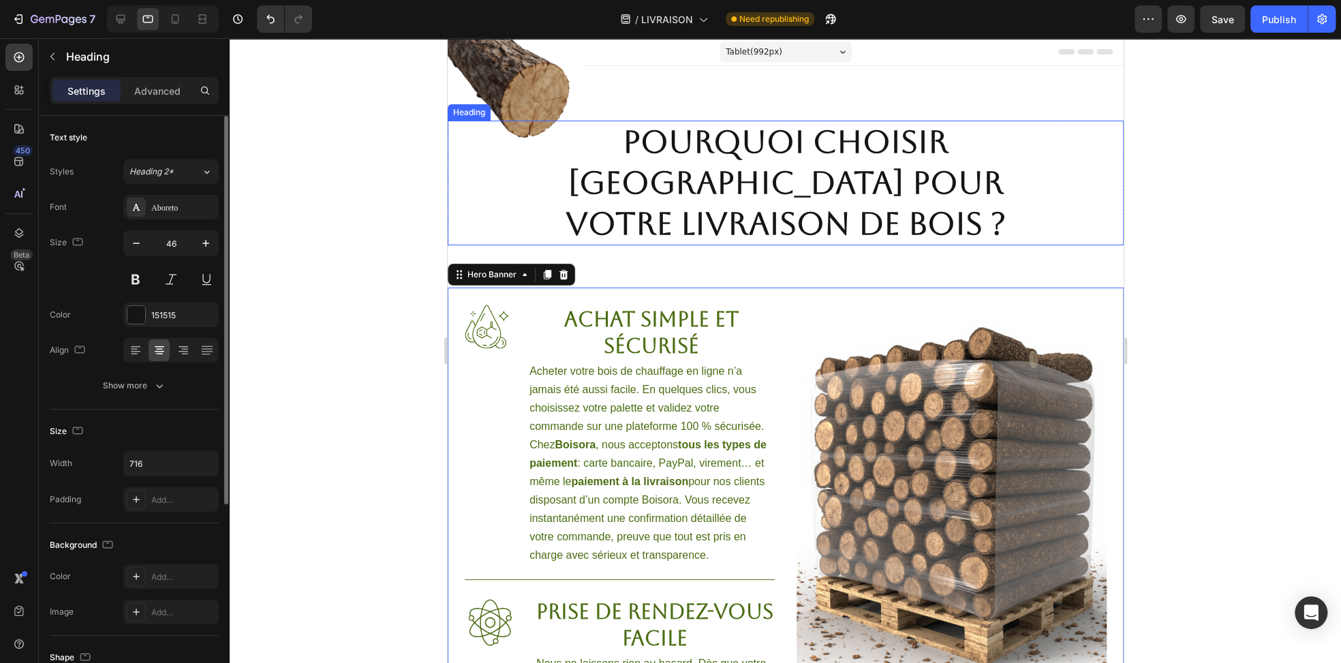
click at [711, 172] on strong "Pourquoi choisir [GEOGRAPHIC_DATA] pour votre livraison de bois ?" at bounding box center [785, 182] width 440 height 119
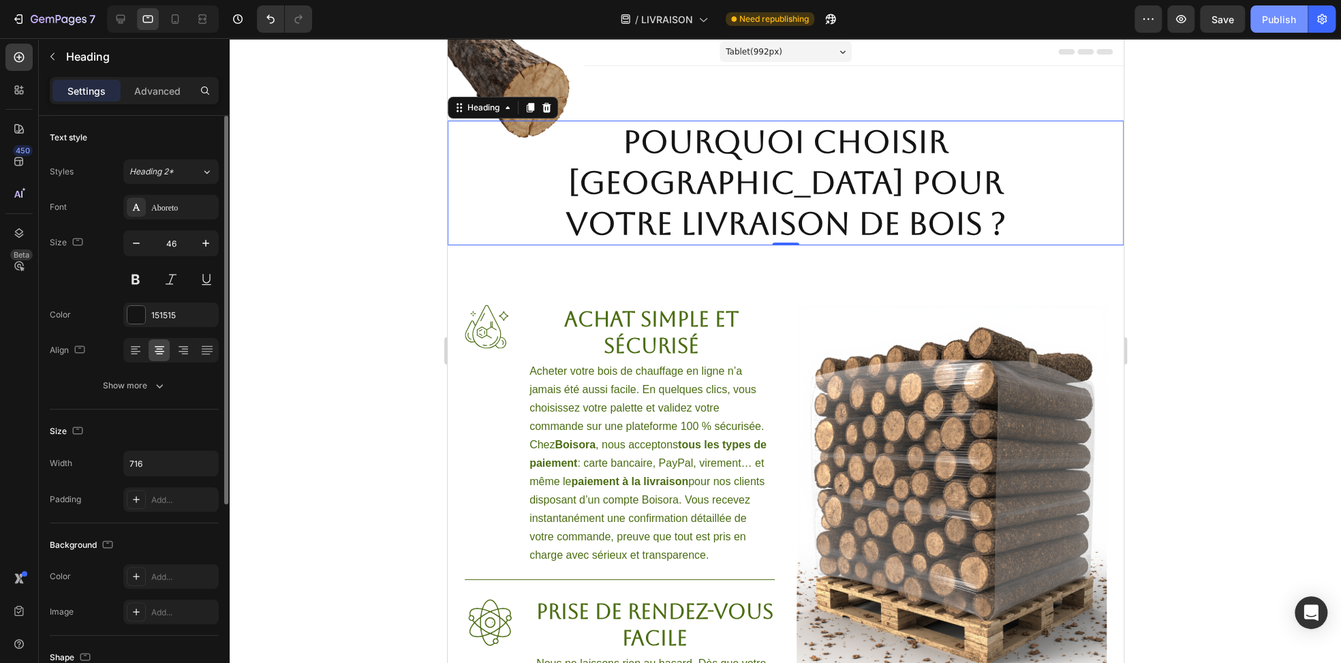
click at [1281, 15] on div "Publish" at bounding box center [1279, 19] width 34 height 14
